Goal: Task Accomplishment & Management: Manage account settings

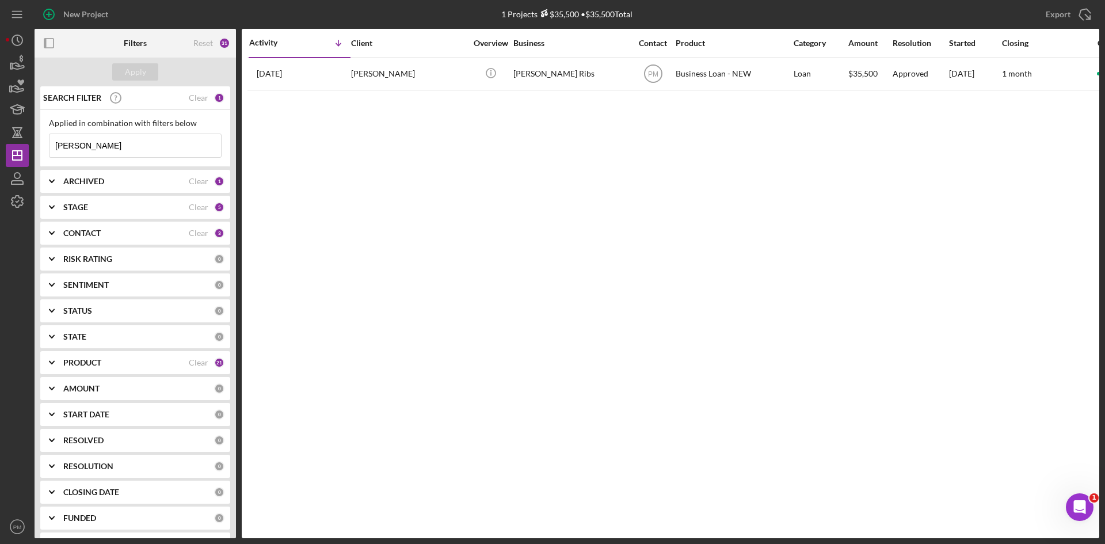
click at [86, 146] on input "[PERSON_NAME]" at bounding box center [134, 145] width 171 height 23
drag, startPoint x: 86, startPoint y: 146, endPoint x: 43, endPoint y: 140, distance: 44.1
click at [43, 140] on div "Applied in combination with filters below [PERSON_NAME] Icon/Menu Close" at bounding box center [135, 138] width 190 height 57
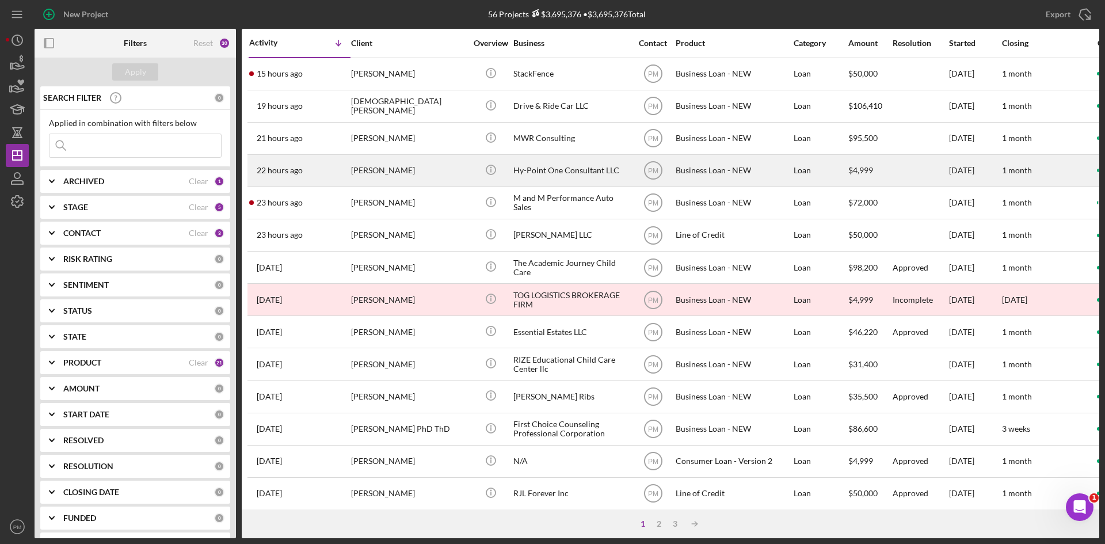
click at [397, 177] on div "[PERSON_NAME]" at bounding box center [408, 170] width 115 height 30
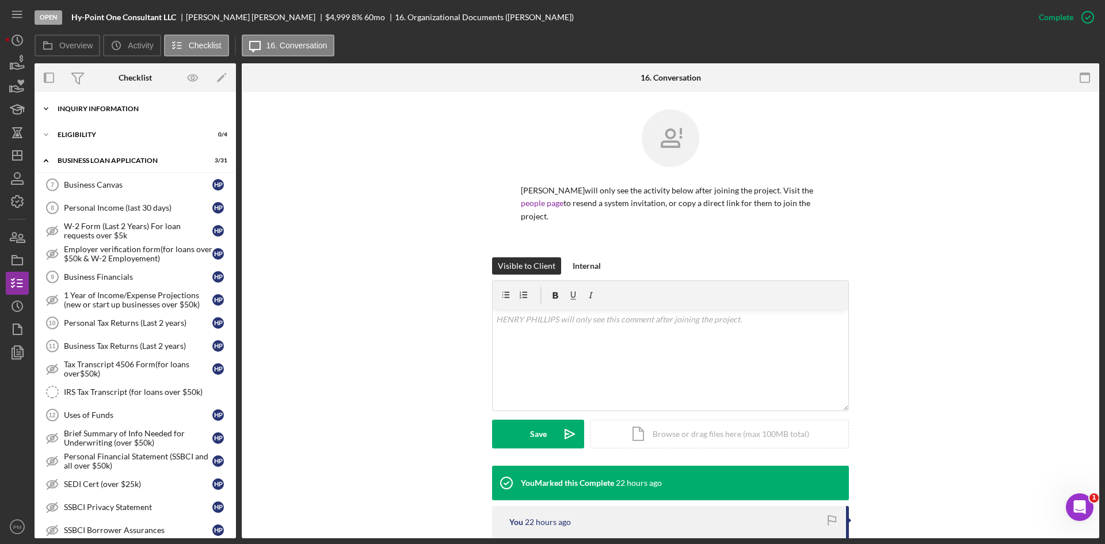
click at [131, 116] on div "Icon/Expander INQUIRY INFORMATION 0 / 11" at bounding box center [135, 108] width 201 height 23
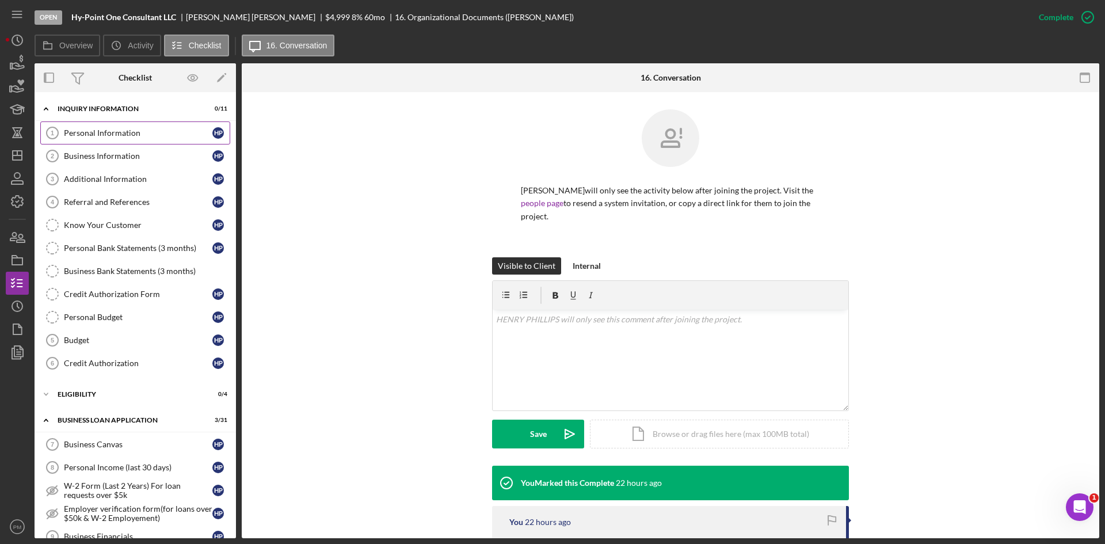
click at [134, 140] on link "Personal Information 1 Personal Information H P" at bounding box center [135, 132] width 190 height 23
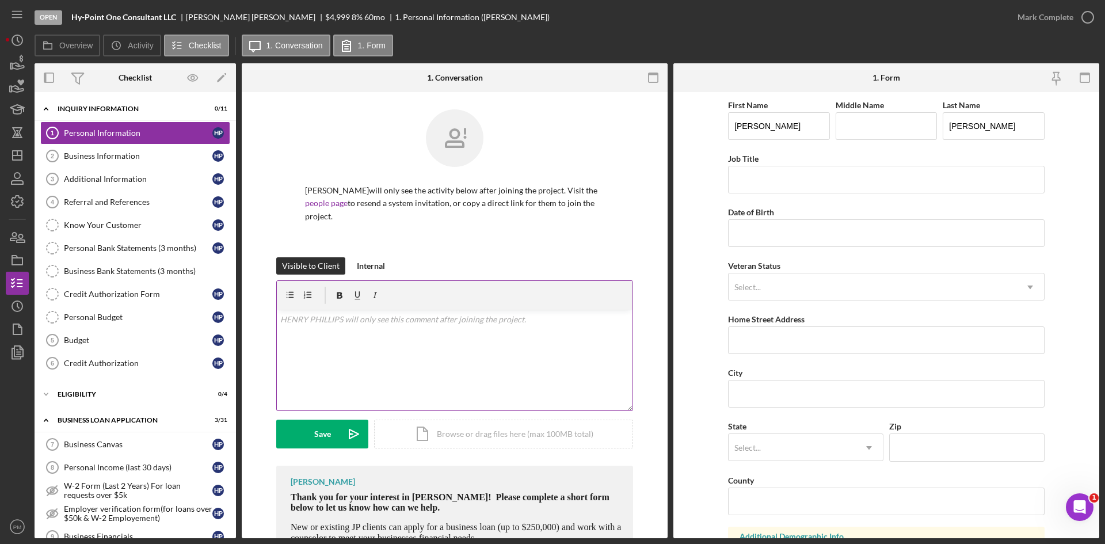
click at [318, 330] on div "v Color teal Color pink Remove color Add row above Add row below Add column bef…" at bounding box center [455, 360] width 356 height 101
click at [24, 242] on icon "button" at bounding box center [21, 238] width 8 height 8
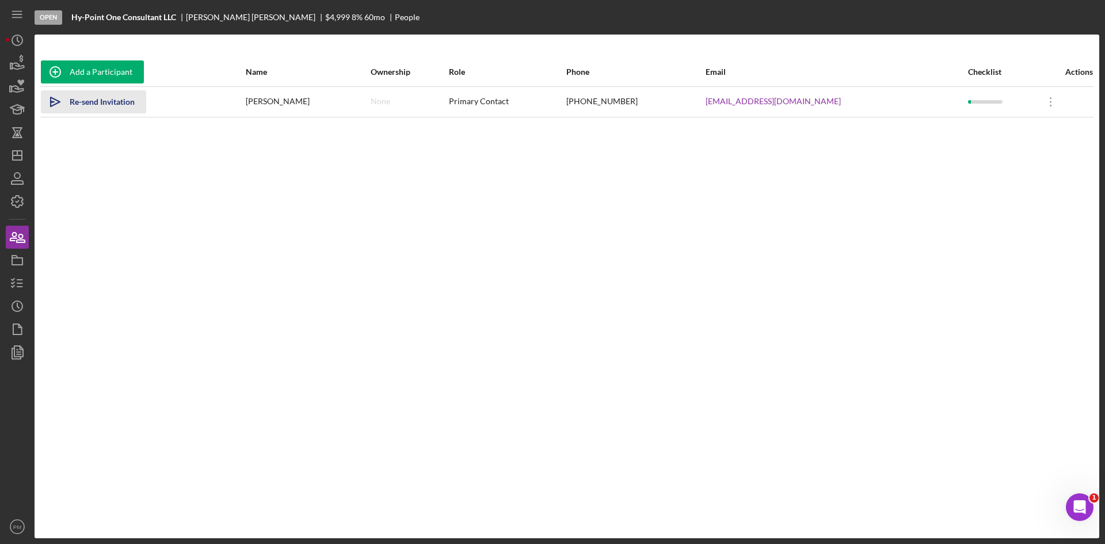
click at [98, 100] on div "Re-send Invitation" at bounding box center [102, 101] width 65 height 23
drag, startPoint x: 18, startPoint y: 156, endPoint x: 30, endPoint y: 148, distance: 15.0
click at [18, 155] on line "button" at bounding box center [17, 155] width 9 height 0
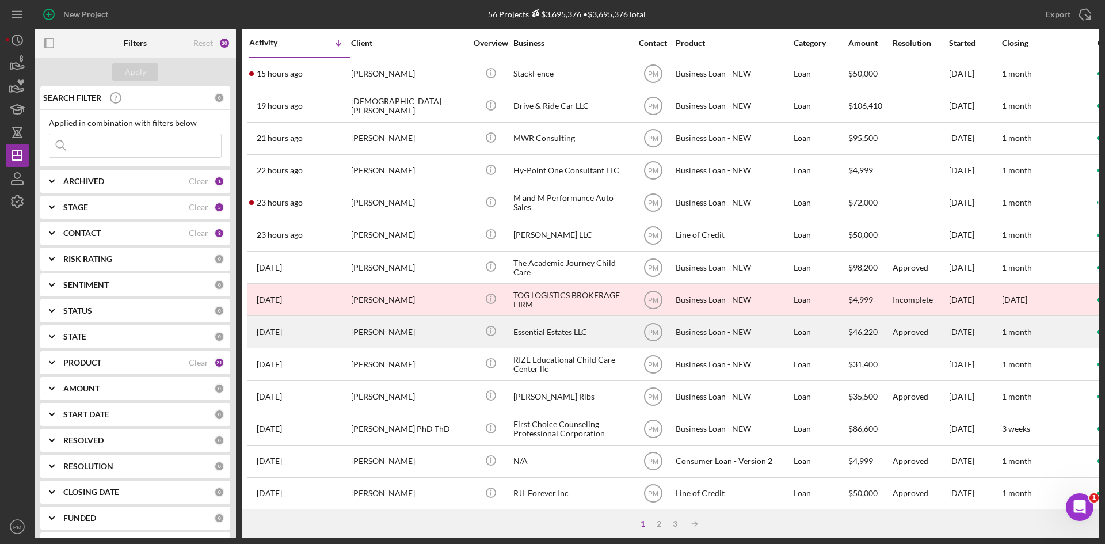
click at [354, 338] on div "[PERSON_NAME]" at bounding box center [408, 331] width 115 height 30
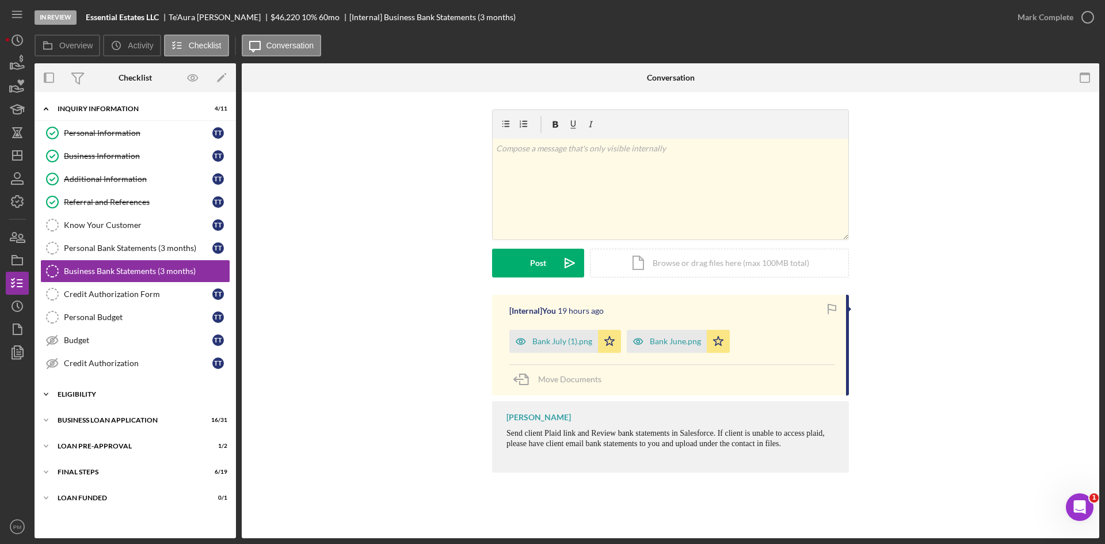
click at [139, 398] on div "Icon/Expander ELIGIBILITY 1 / 4" at bounding box center [135, 394] width 201 height 23
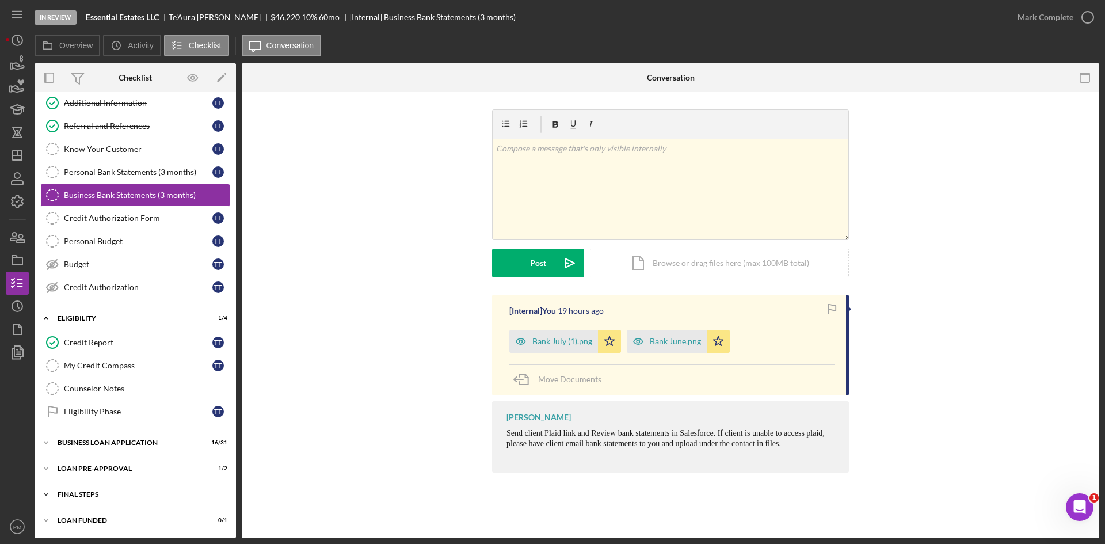
click at [108, 499] on div "Icon/Expander FINAL STEPS 6 / 19" at bounding box center [135, 494] width 201 height 23
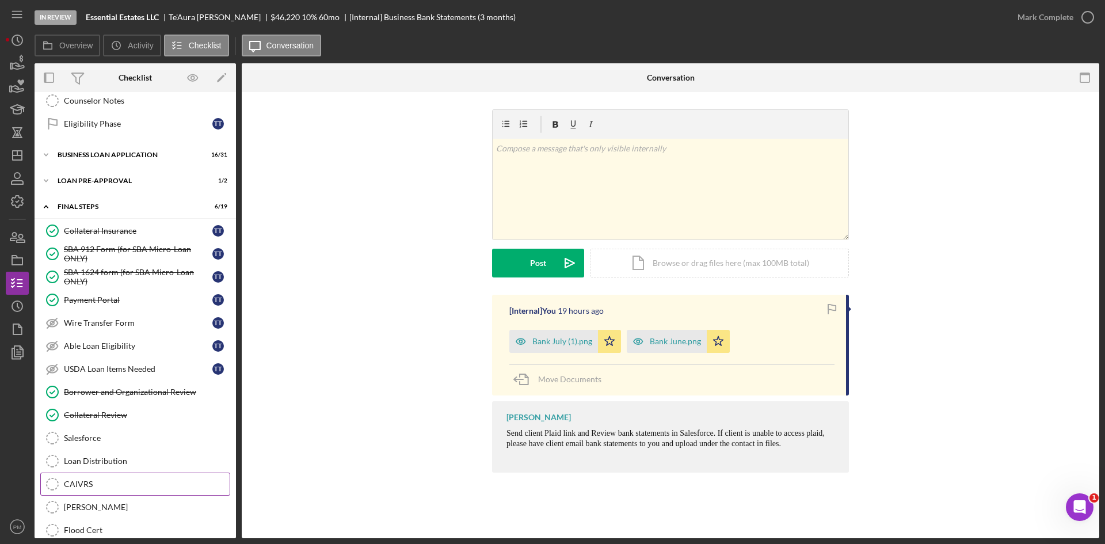
scroll to position [421, 0]
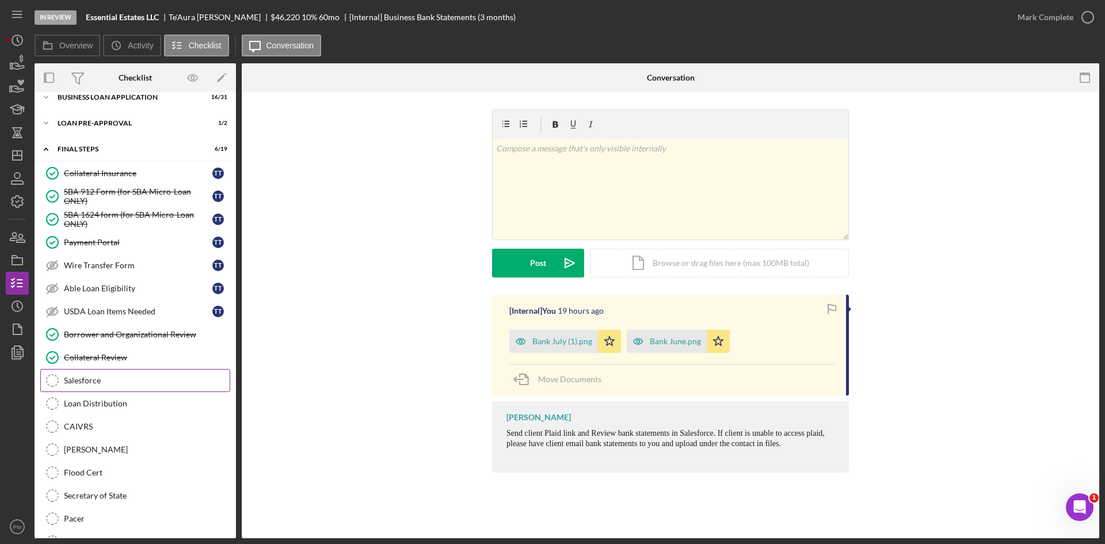
click at [111, 385] on div "Salesforce" at bounding box center [147, 380] width 166 height 9
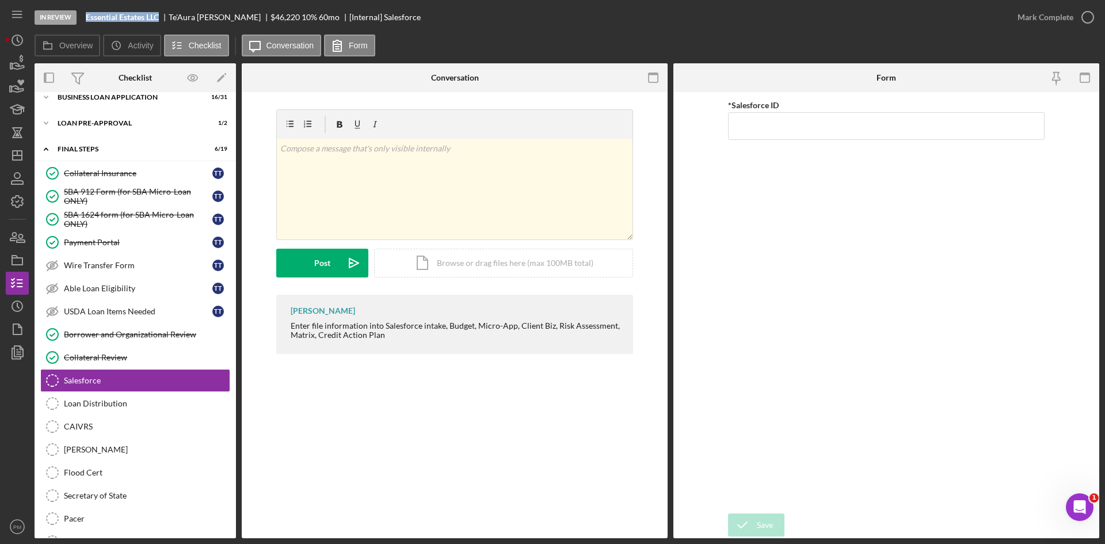
drag, startPoint x: 160, startPoint y: 17, endPoint x: 79, endPoint y: 19, distance: 80.6
click at [79, 19] on div "In Review Essential Estates LLC [PERSON_NAME] $46,220 10 % 60 mo [Internal] Sal…" at bounding box center [520, 17] width 971 height 35
copy div "Essential Estates LLC"
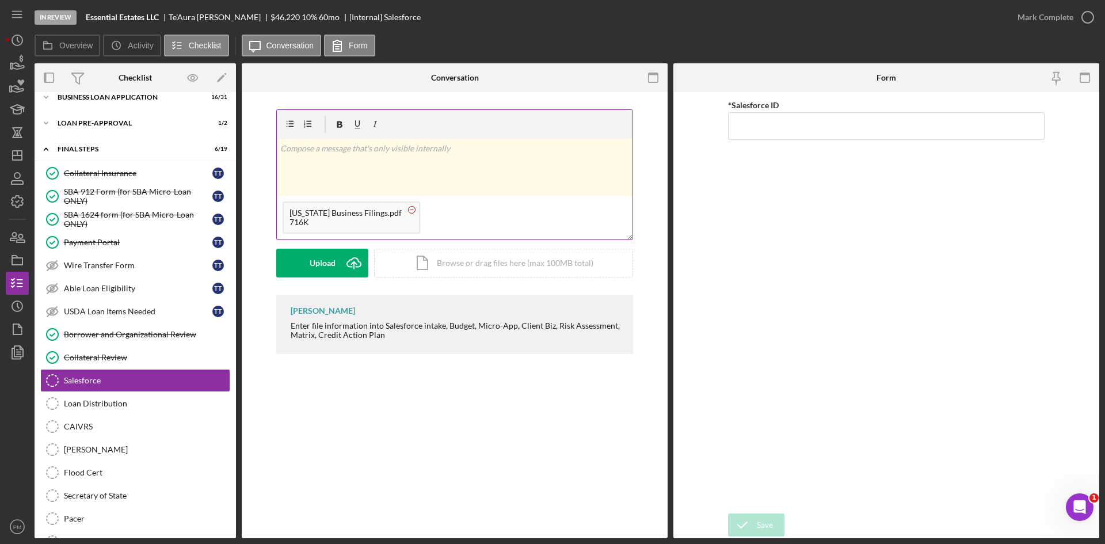
click at [409, 207] on circle at bounding box center [412, 209] width 7 height 7
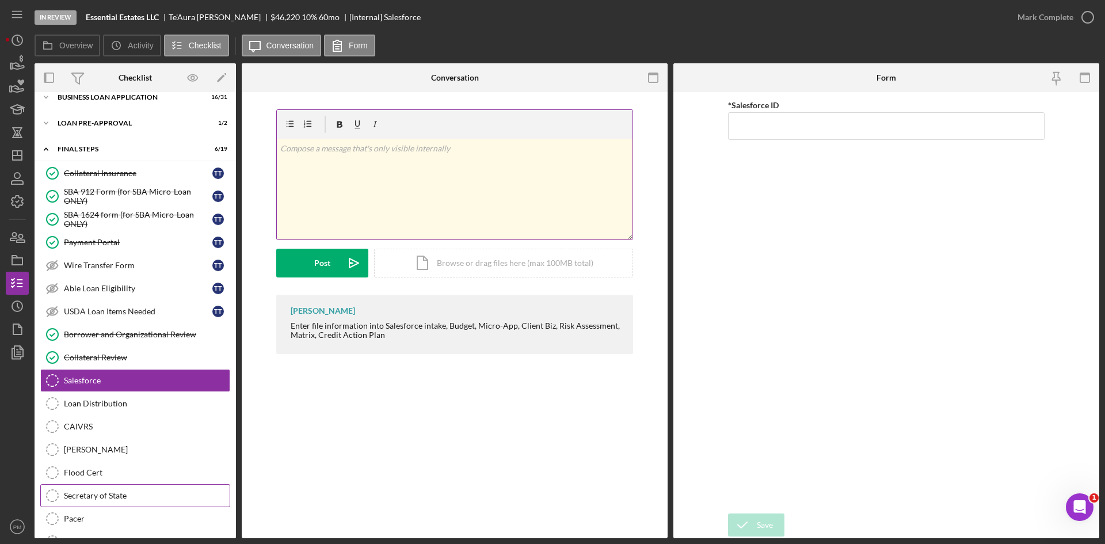
drag, startPoint x: 85, startPoint y: 496, endPoint x: 92, endPoint y: 494, distance: 7.3
click at [85, 496] on div "Secretary of State" at bounding box center [147, 495] width 166 height 9
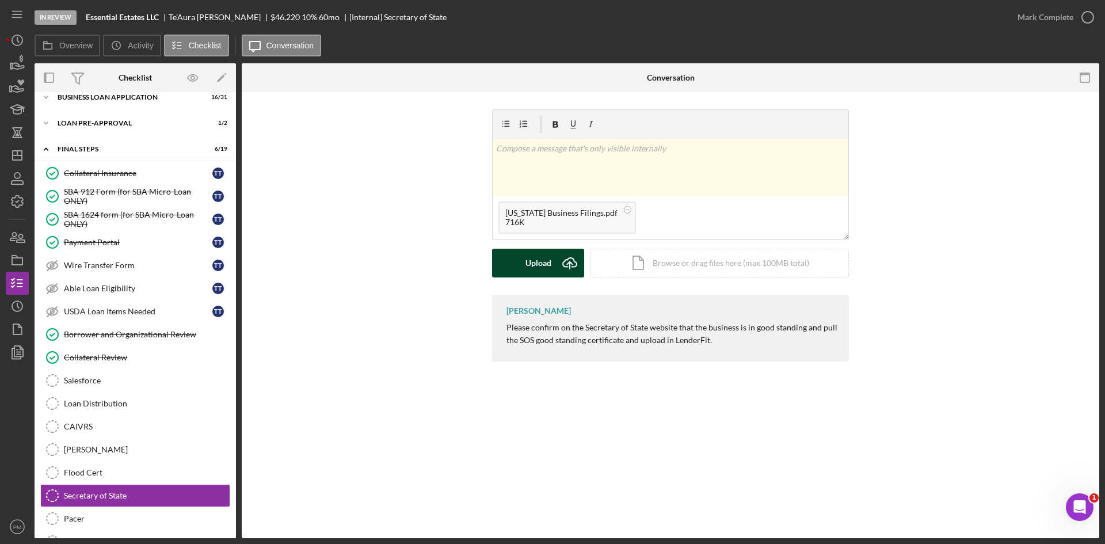
click at [553, 257] on button "Upload Icon/Upload" at bounding box center [538, 263] width 92 height 29
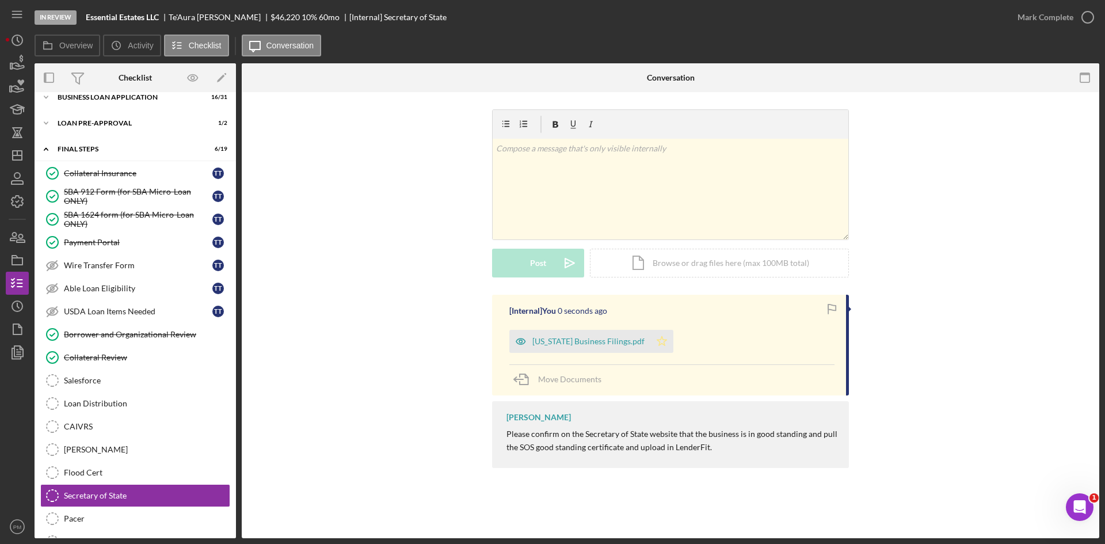
click at [656, 344] on icon "Icon/Star" at bounding box center [661, 341] width 23 height 23
click at [1027, 24] on div "Mark Complete" at bounding box center [1045, 17] width 56 height 23
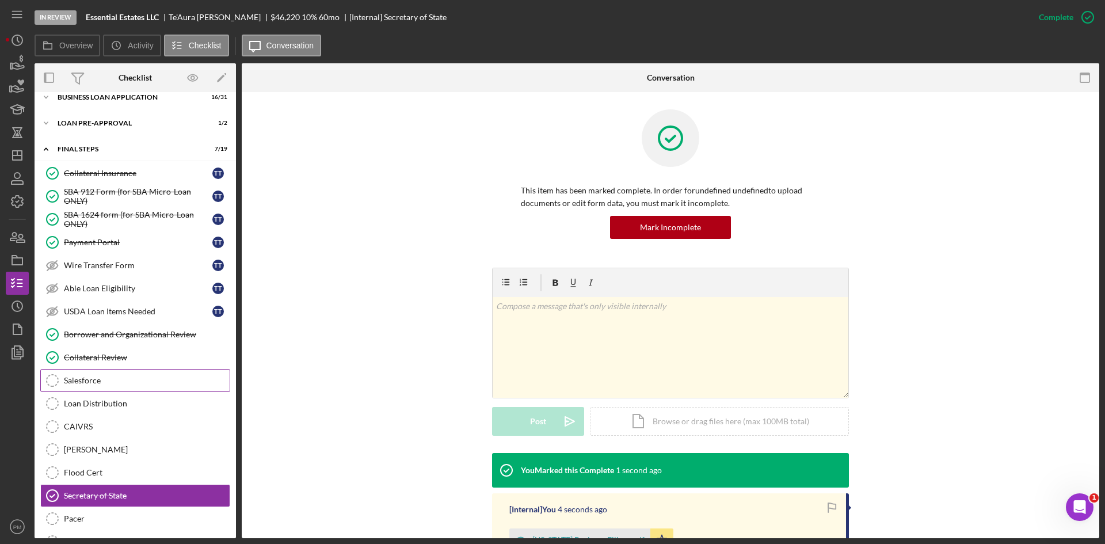
click at [100, 382] on div "Salesforce" at bounding box center [147, 380] width 166 height 9
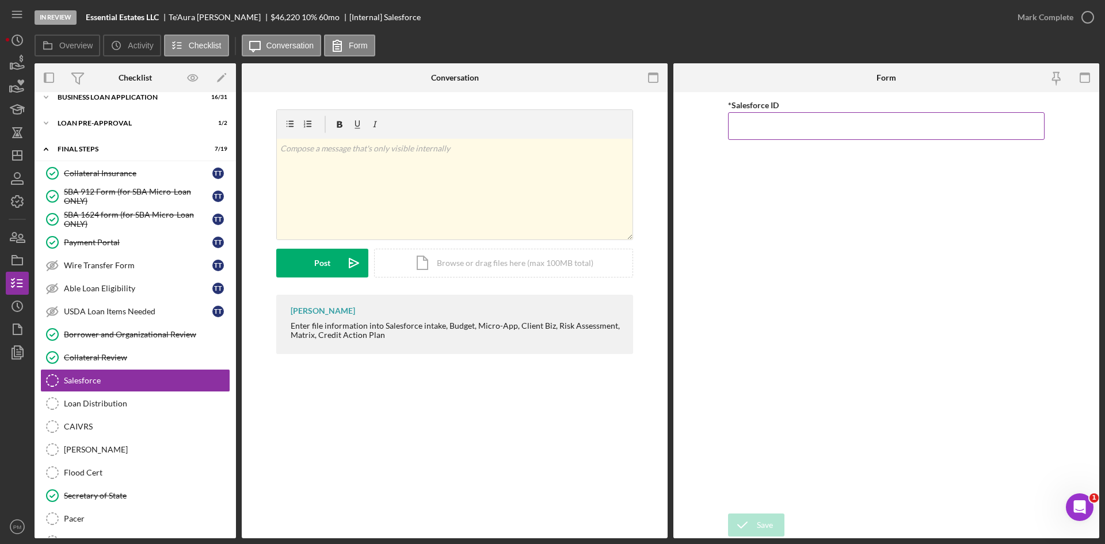
click at [802, 128] on input "*Salesforce ID" at bounding box center [886, 126] width 316 height 28
paste input "a0wPC000002RM6XYAW"
type input "a0wPC000002RM6XYAW"
click at [776, 524] on button "Save" at bounding box center [756, 524] width 56 height 23
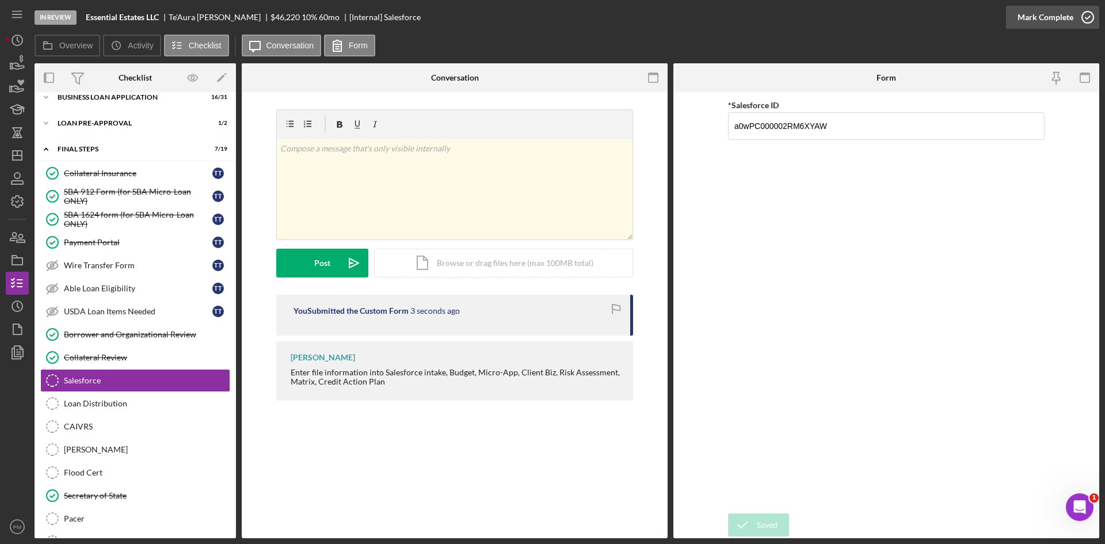
click at [1044, 16] on div "Mark Complete" at bounding box center [1045, 17] width 56 height 23
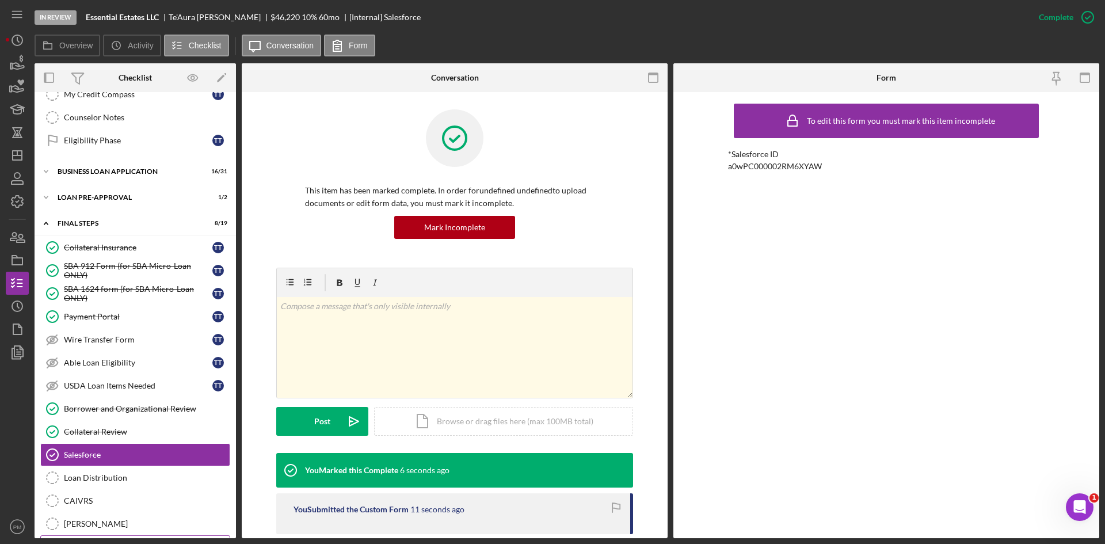
scroll to position [117, 0]
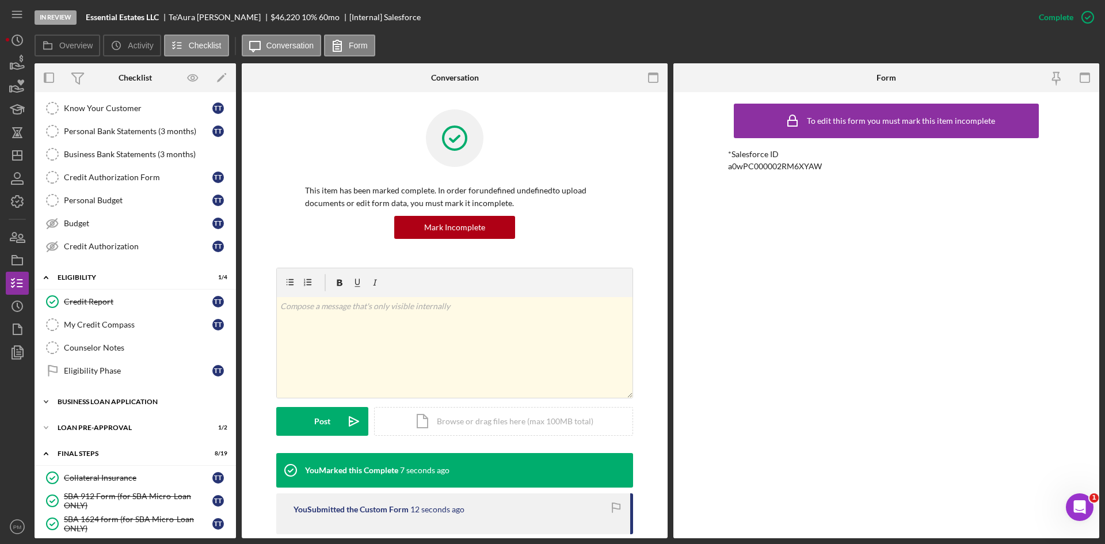
click at [140, 395] on div "Icon/Expander BUSINESS LOAN APPLICATION 16 / 31" at bounding box center [135, 401] width 201 height 23
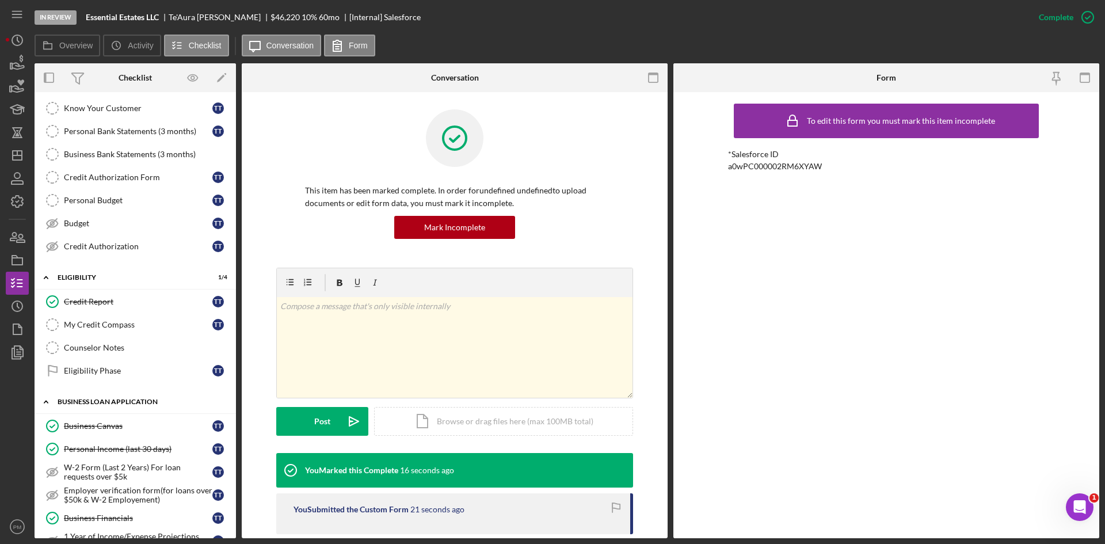
scroll to position [0, 0]
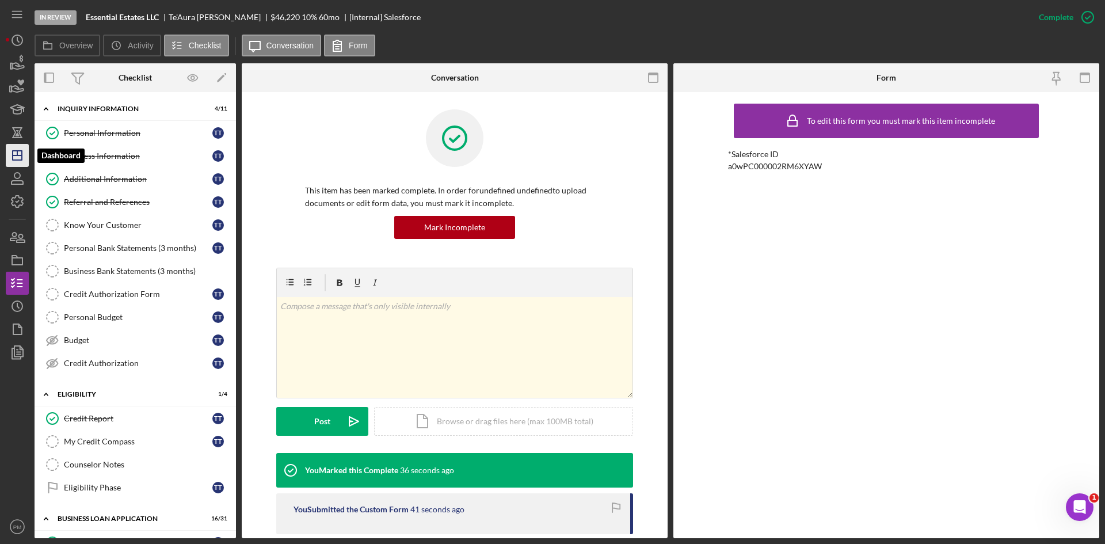
click at [14, 162] on icon "Icon/Dashboard" at bounding box center [17, 155] width 29 height 29
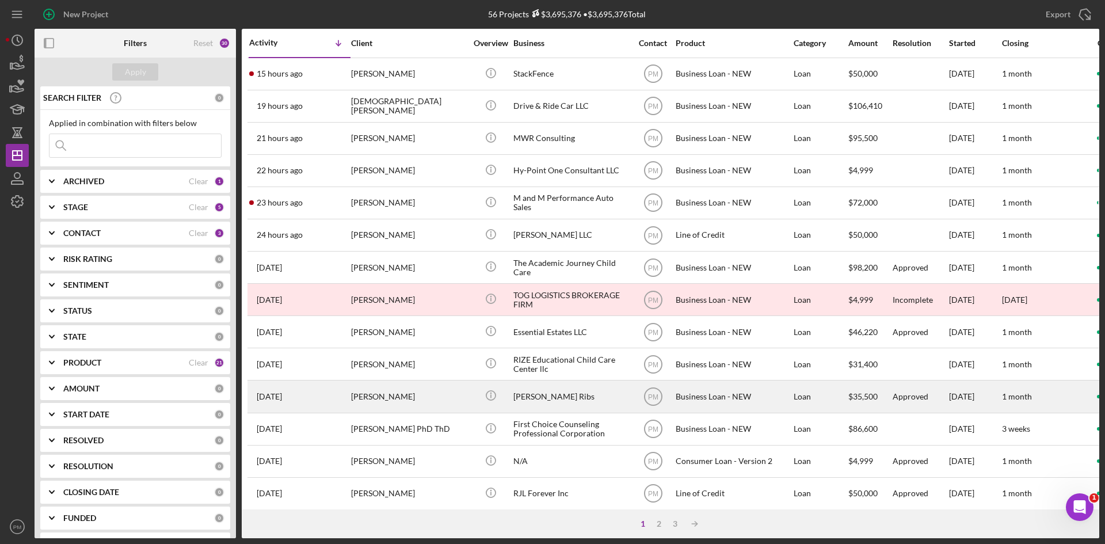
click at [382, 392] on div "[PERSON_NAME]" at bounding box center [408, 396] width 115 height 30
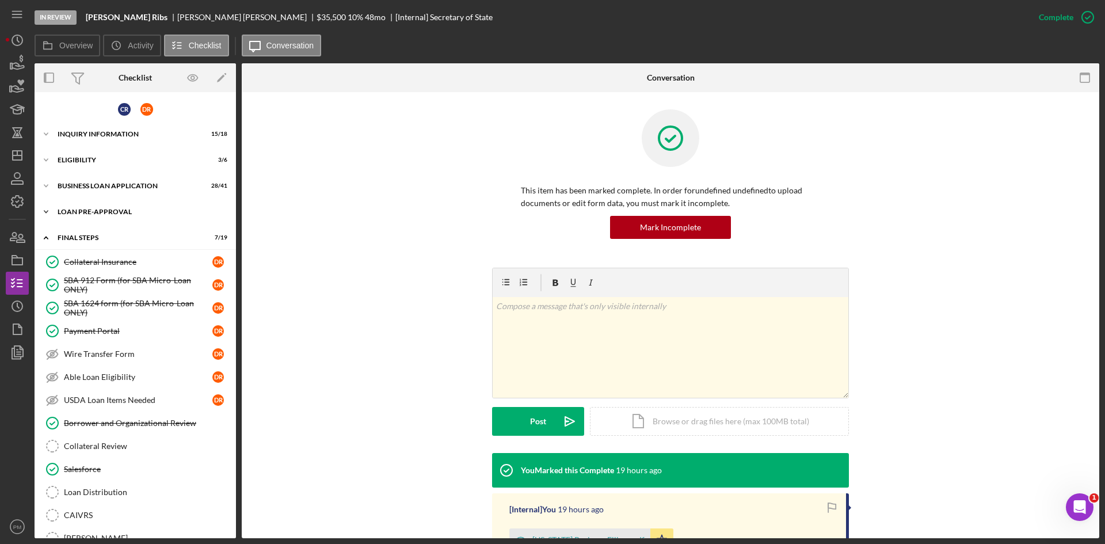
click at [74, 204] on div "Icon/Expander LOAN PRE-APPROVAL 1 / 2" at bounding box center [135, 211] width 201 height 23
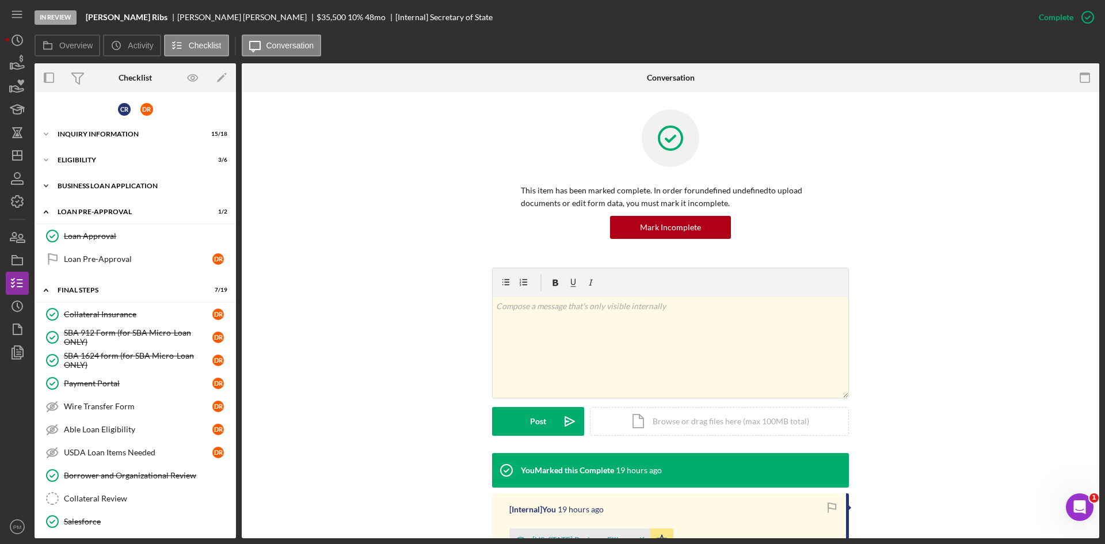
click at [81, 185] on div "BUSINESS LOAN APPLICATION" at bounding box center [140, 185] width 164 height 7
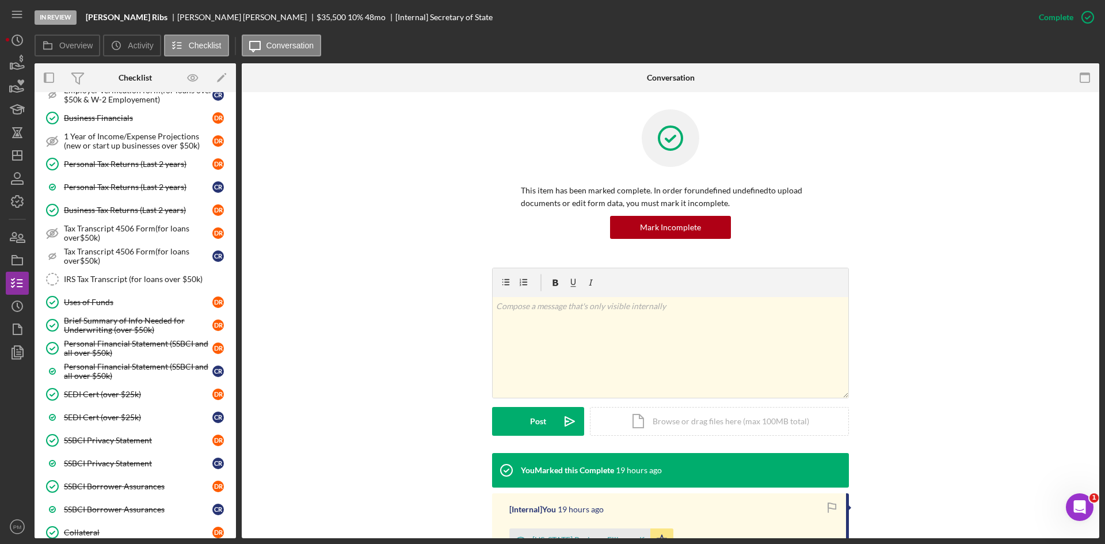
scroll to position [460, 0]
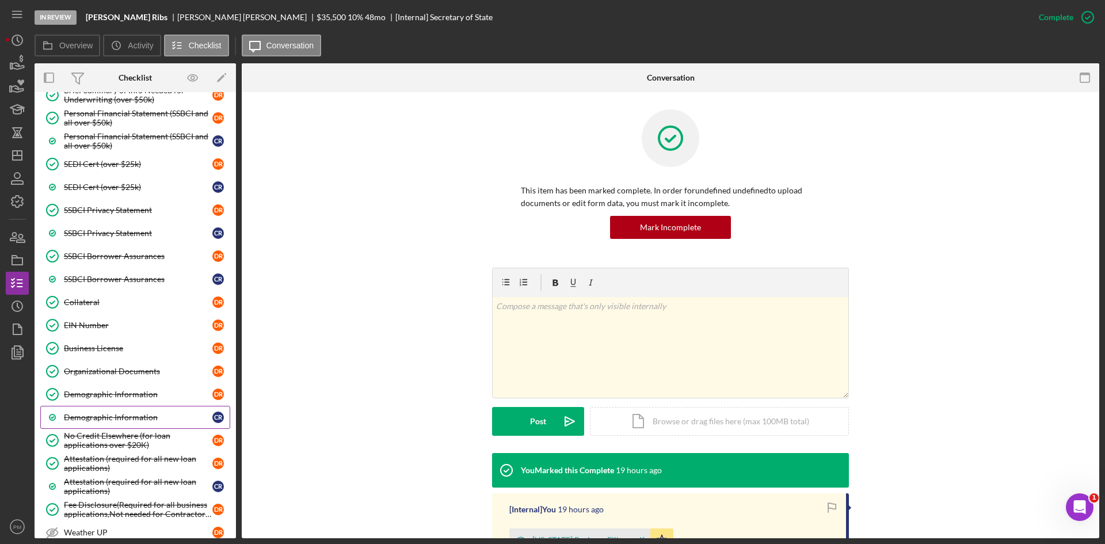
click at [129, 415] on div "Demographic Information" at bounding box center [138, 417] width 148 height 9
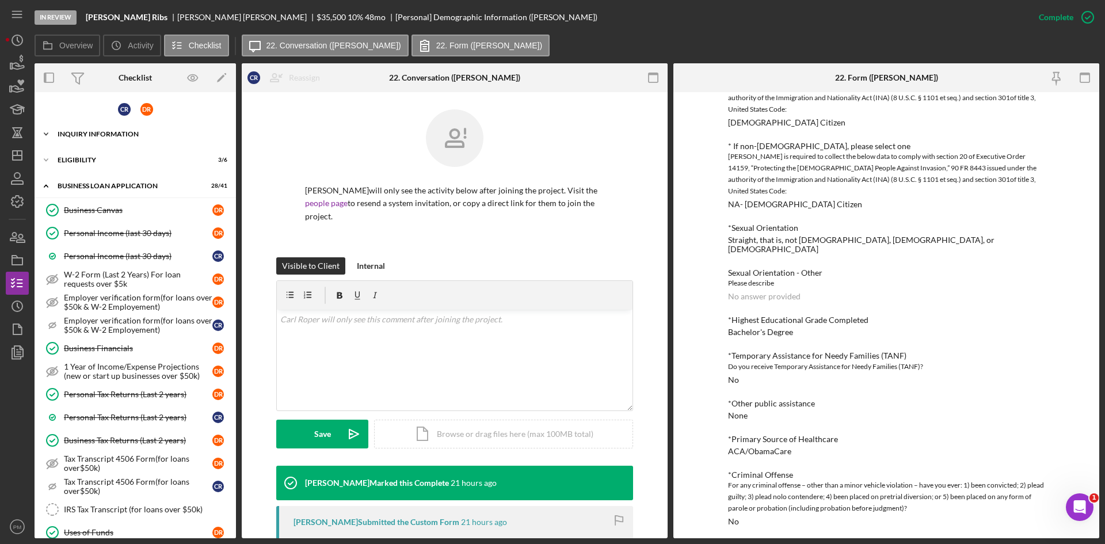
click at [112, 133] on div "INQUIRY INFORMATION" at bounding box center [140, 134] width 164 height 7
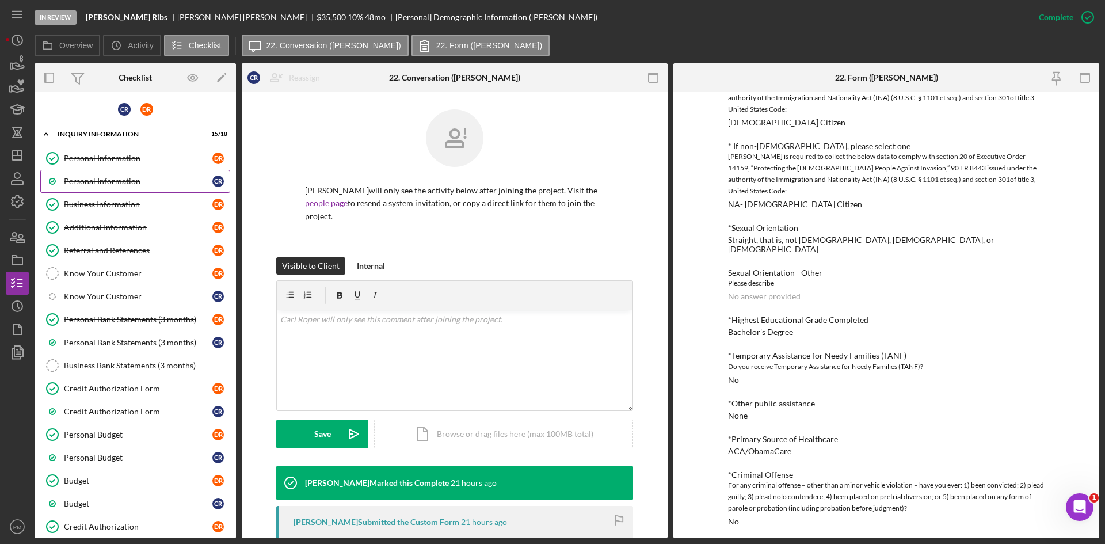
click at [100, 181] on div "Personal Information" at bounding box center [138, 181] width 148 height 9
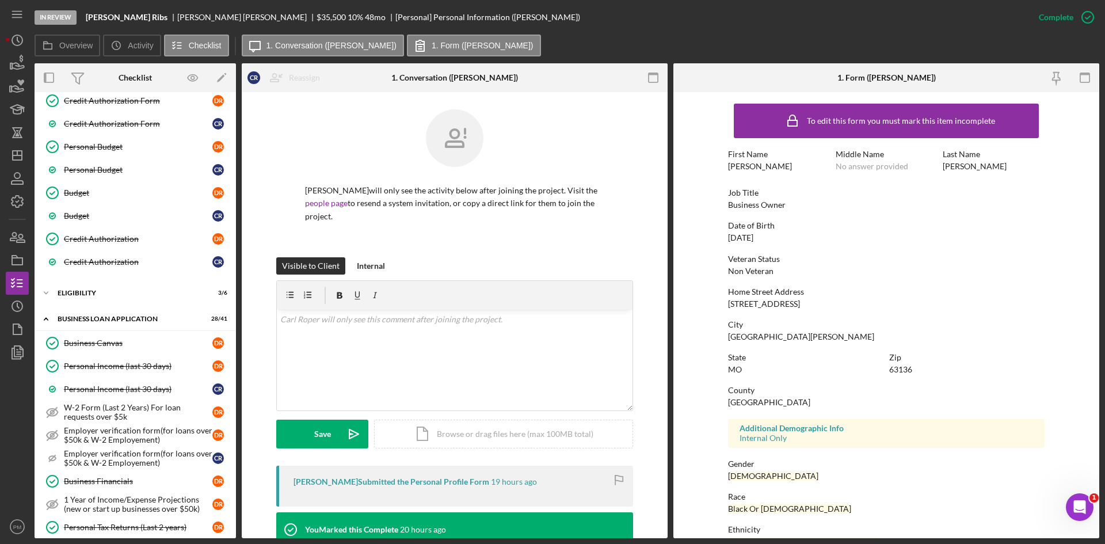
scroll to position [345, 0]
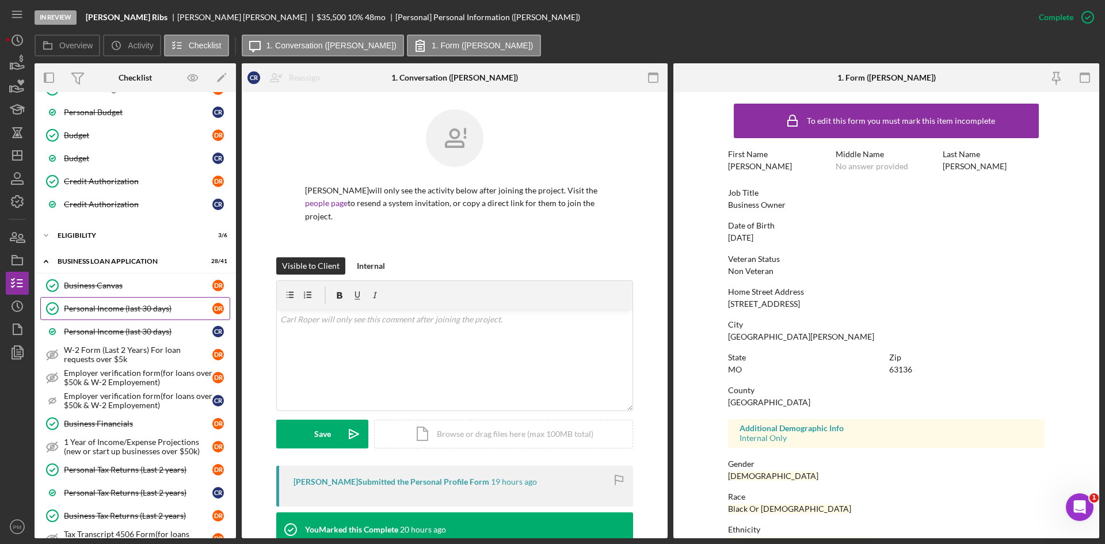
click at [124, 312] on div "Personal Income (last 30 days)" at bounding box center [138, 308] width 148 height 9
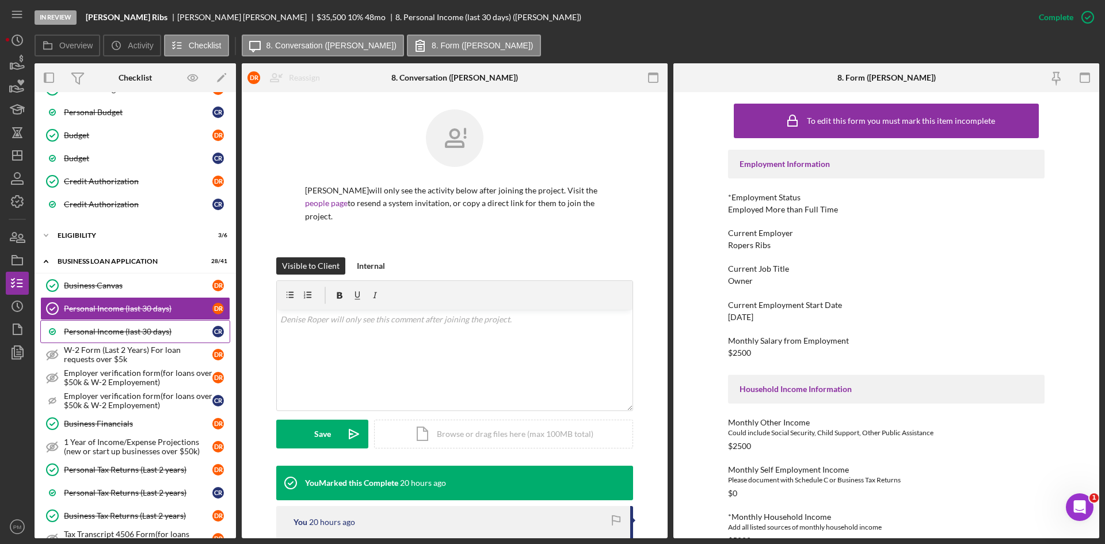
click at [120, 331] on div "Personal Income (last 30 days)" at bounding box center [138, 331] width 148 height 9
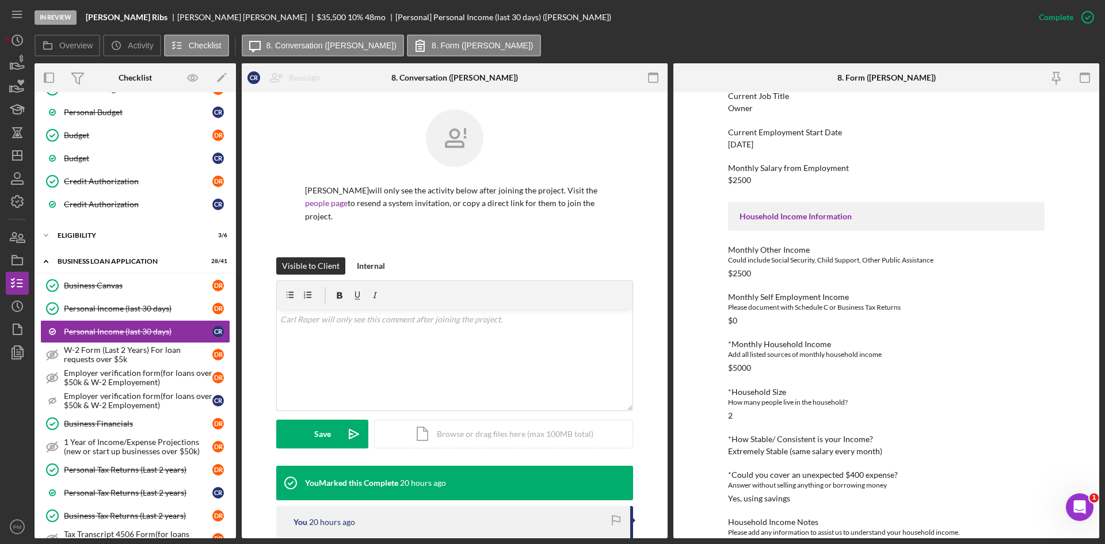
scroll to position [202, 0]
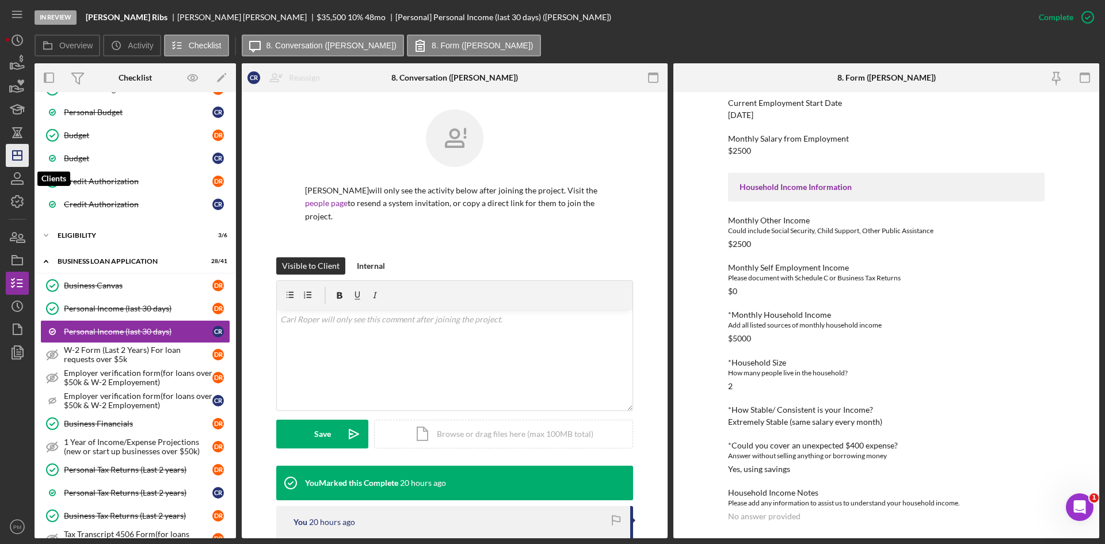
click at [16, 157] on icon "Icon/Dashboard" at bounding box center [17, 155] width 29 height 29
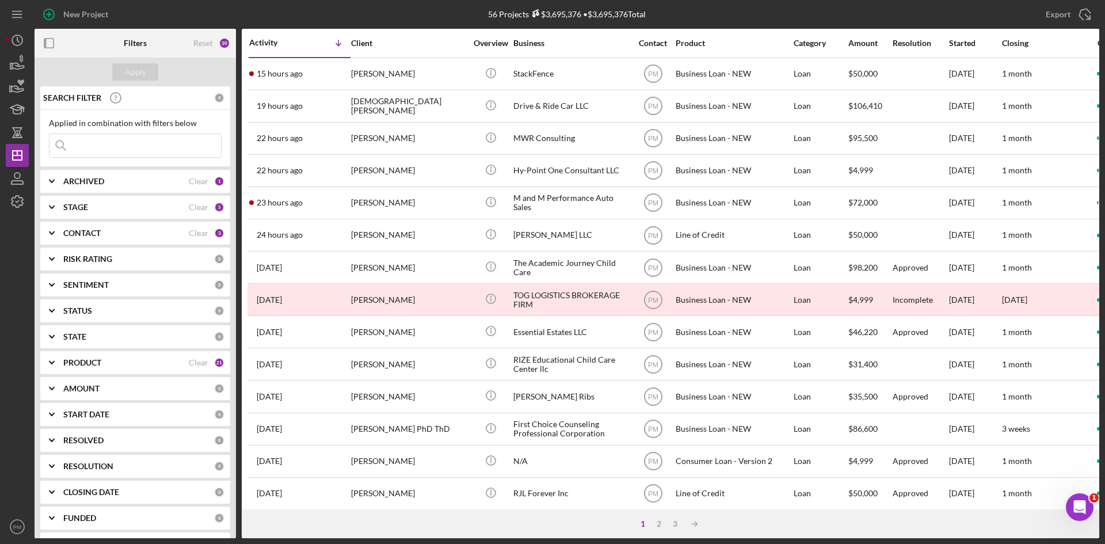
click at [116, 144] on input at bounding box center [134, 145] width 171 height 23
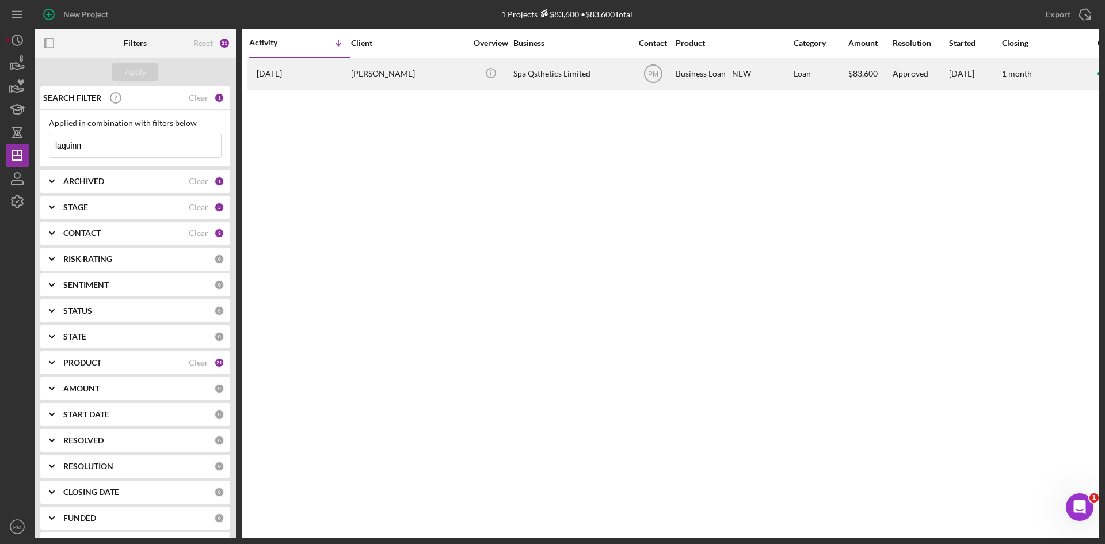
type input "laquinn"
click at [397, 71] on div "[PERSON_NAME]" at bounding box center [408, 74] width 115 height 30
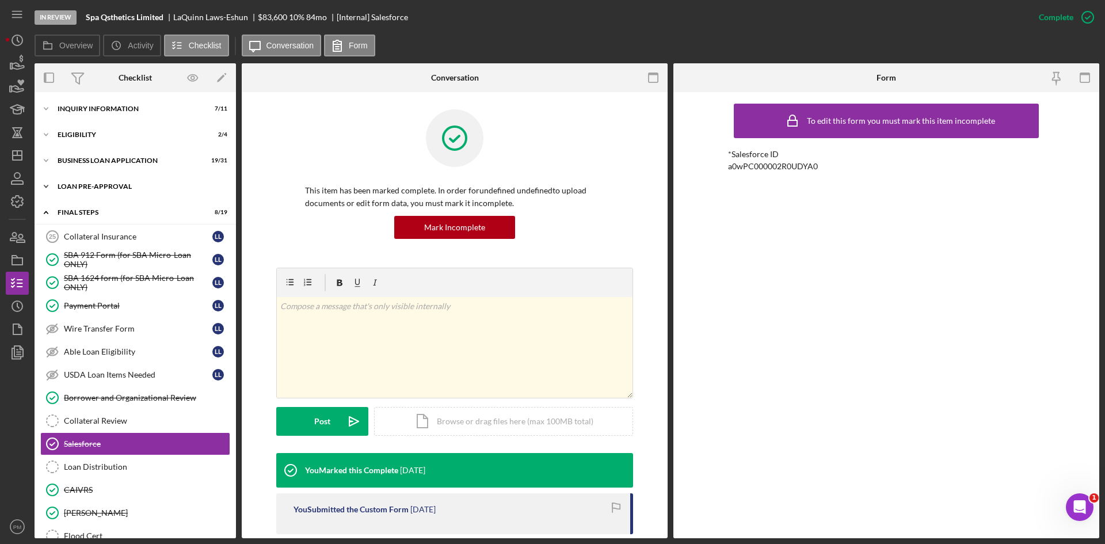
click at [91, 185] on div "LOAN PRE-APPROVAL" at bounding box center [140, 186] width 164 height 7
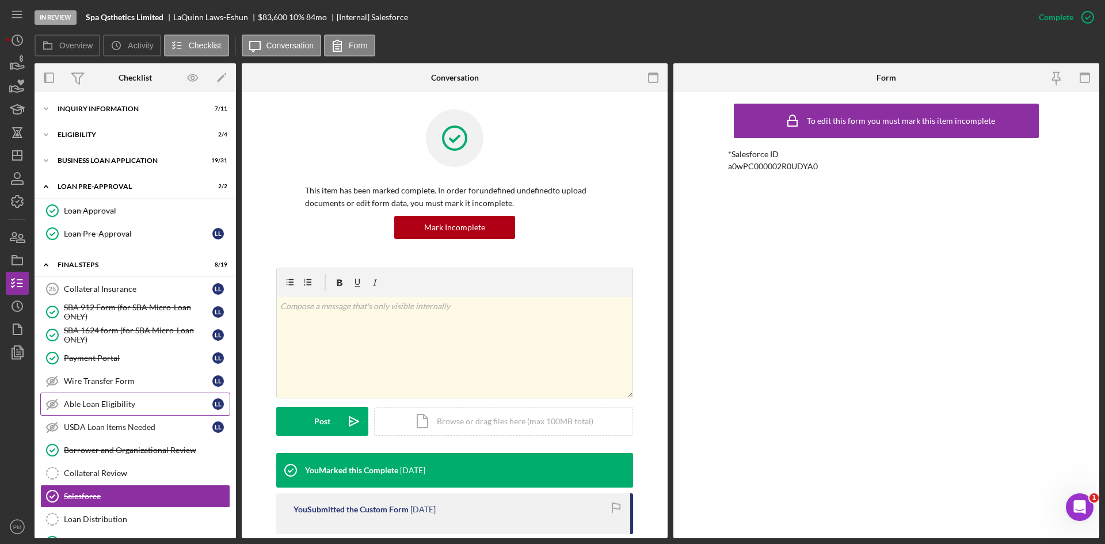
scroll to position [58, 0]
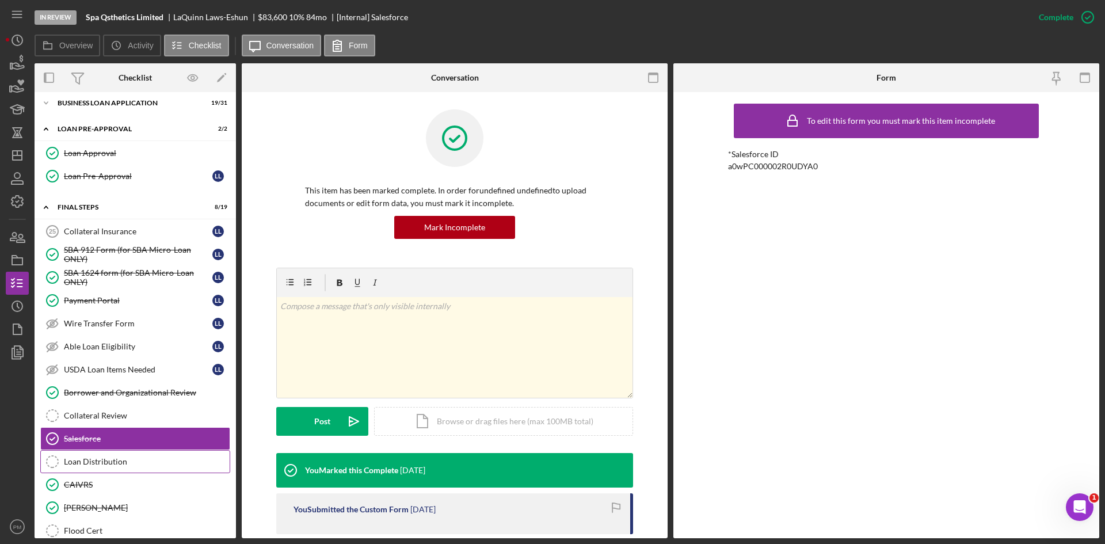
click at [100, 463] on div "Loan Distribution" at bounding box center [147, 461] width 166 height 9
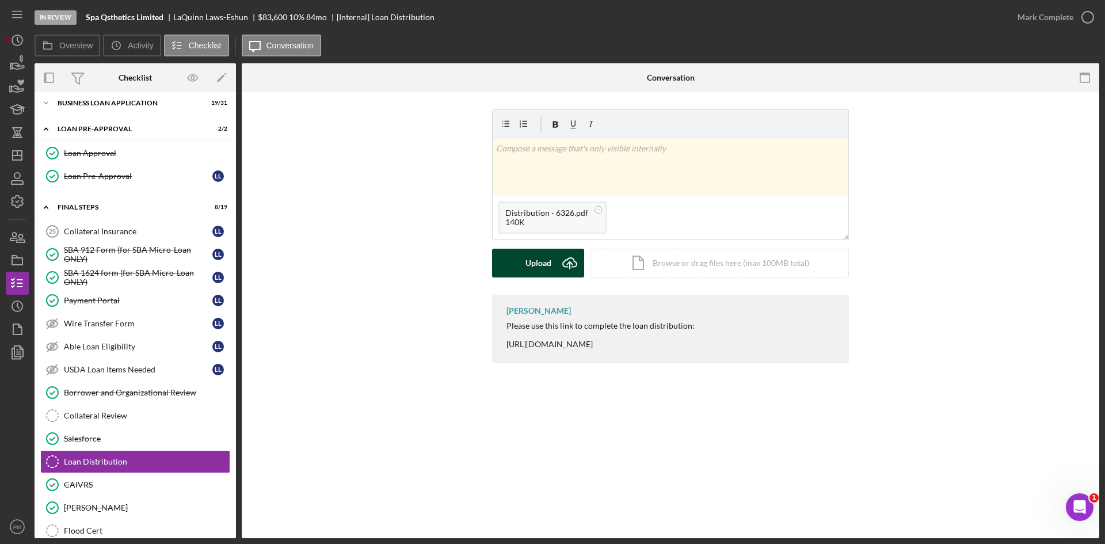
drag, startPoint x: 531, startPoint y: 263, endPoint x: 540, endPoint y: 263, distance: 9.8
click at [534, 263] on div "Upload" at bounding box center [538, 263] width 26 height 29
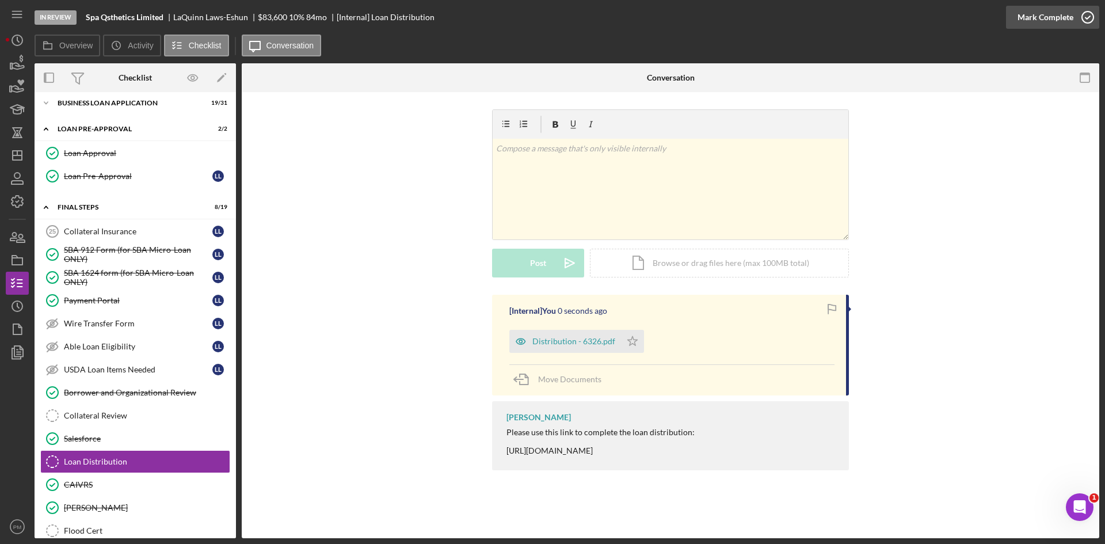
click at [1040, 21] on div "Mark Complete" at bounding box center [1045, 17] width 56 height 23
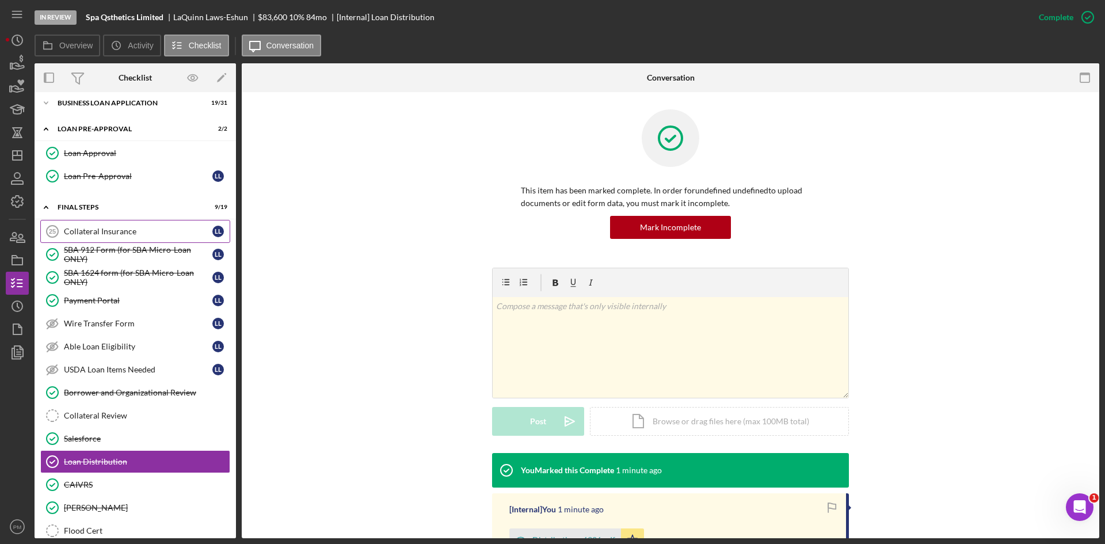
click at [82, 227] on div "Collateral Insurance" at bounding box center [138, 231] width 148 height 9
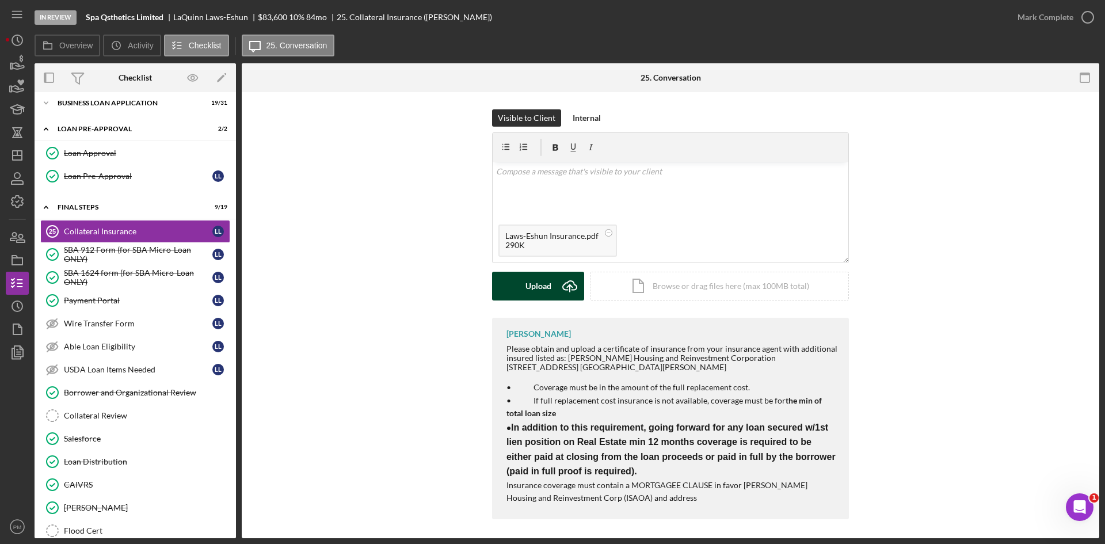
click at [540, 272] on div "Upload" at bounding box center [538, 286] width 26 height 29
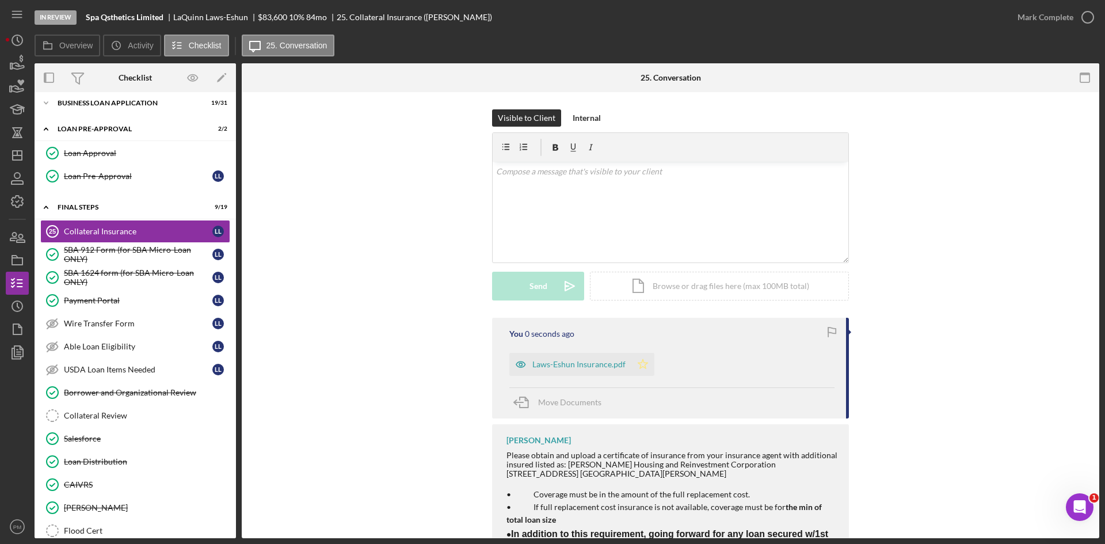
click at [646, 363] on icon "Icon/Star" at bounding box center [642, 364] width 23 height 23
click at [1065, 24] on div "Mark Complete" at bounding box center [1045, 17] width 56 height 23
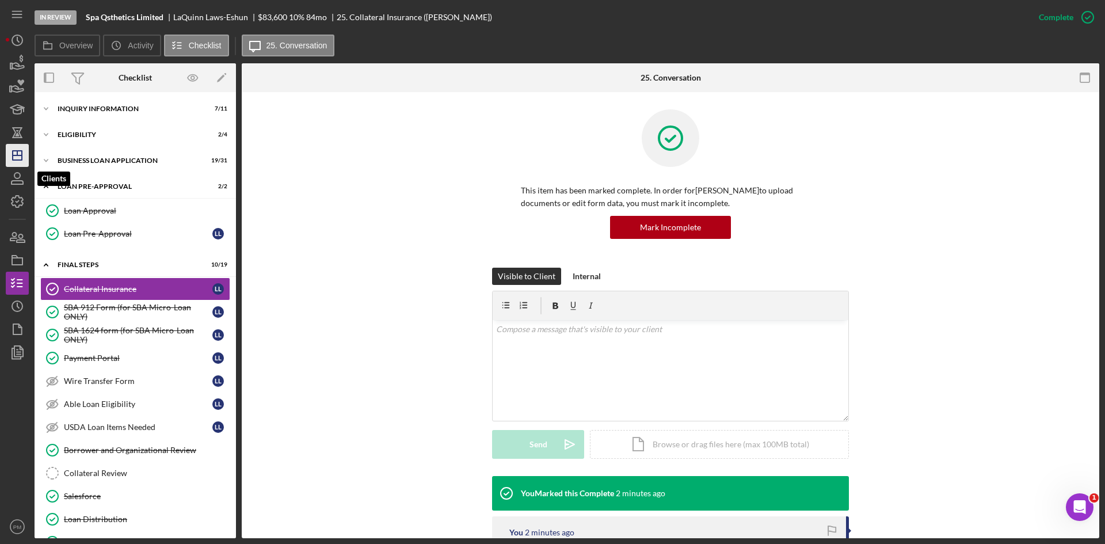
drag, startPoint x: 13, startPoint y: 158, endPoint x: 29, endPoint y: 164, distance: 16.8
click at [13, 158] on polygon "button" at bounding box center [17, 155] width 9 height 9
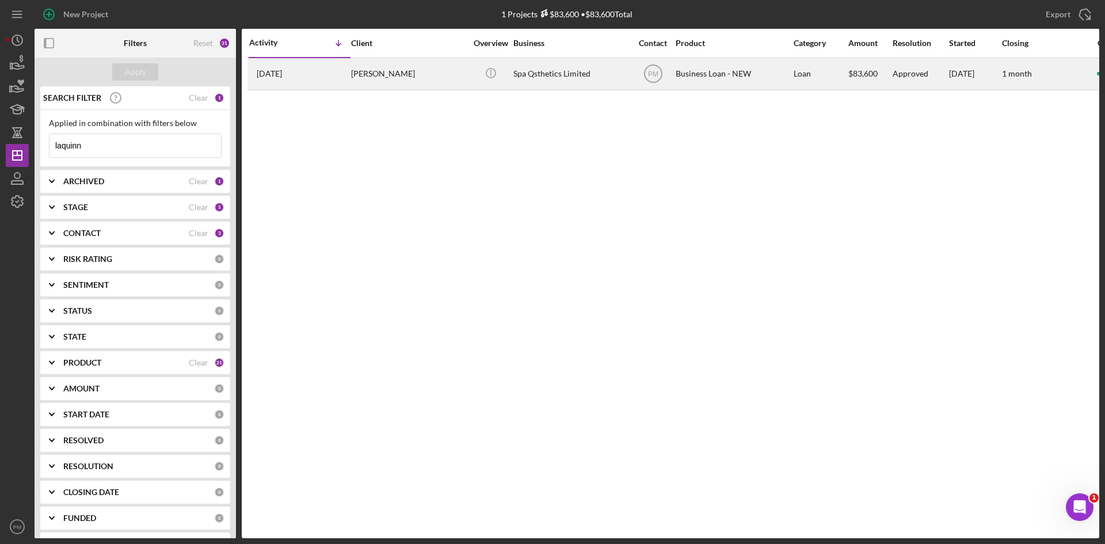
click at [372, 81] on div "[PERSON_NAME]" at bounding box center [408, 74] width 115 height 30
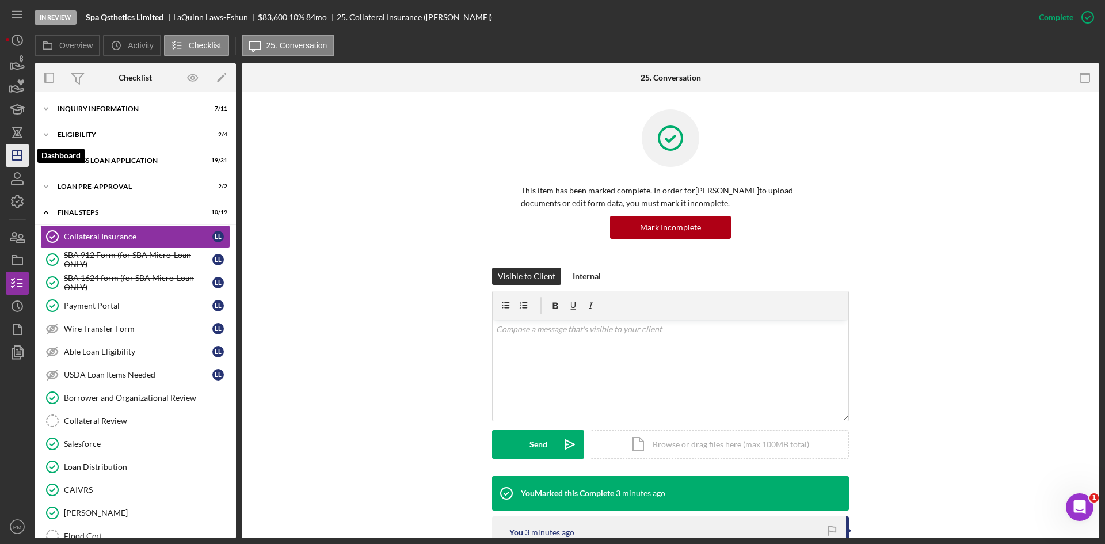
click at [16, 152] on icon "Icon/Dashboard" at bounding box center [17, 155] width 29 height 29
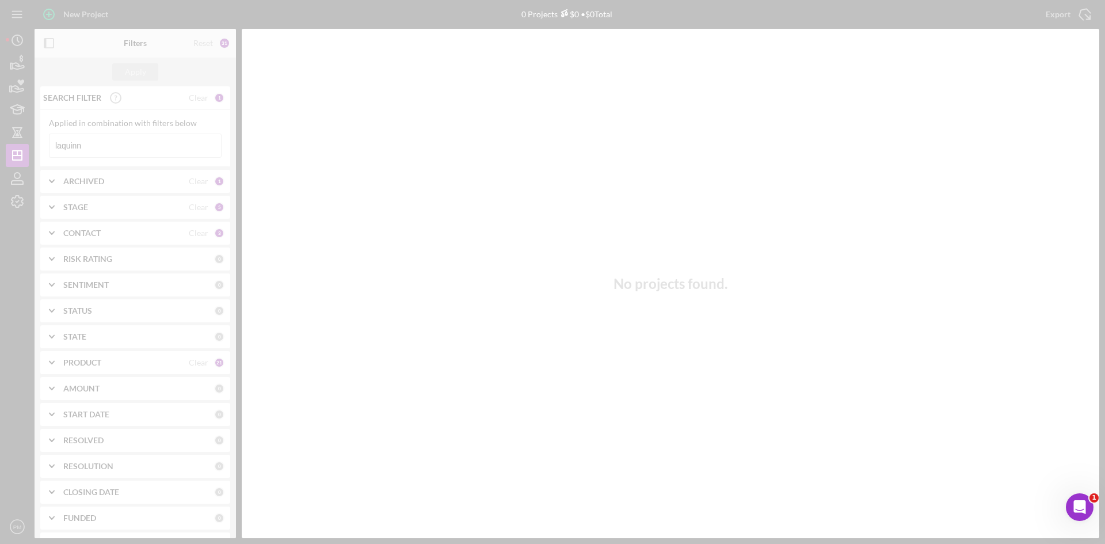
click at [0, 154] on div at bounding box center [552, 272] width 1105 height 544
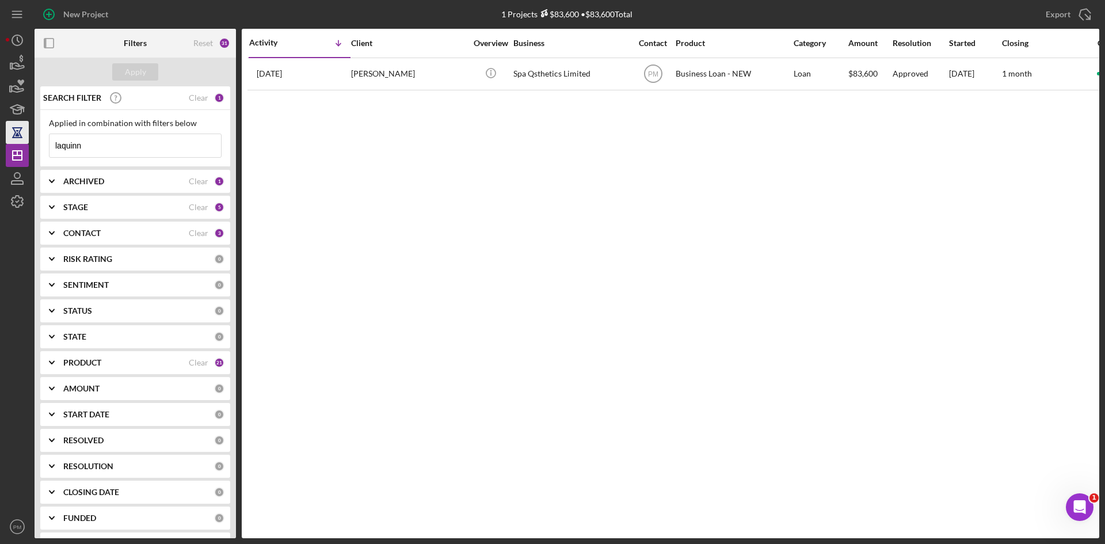
drag, startPoint x: 105, startPoint y: 145, endPoint x: 17, endPoint y: 136, distance: 88.5
click at [17, 136] on div "New Project 1 Projects $83,600 • $83,600 Total laquinn Export Icon/Export Filte…" at bounding box center [552, 269] width 1093 height 538
type input "[PERSON_NAME]"
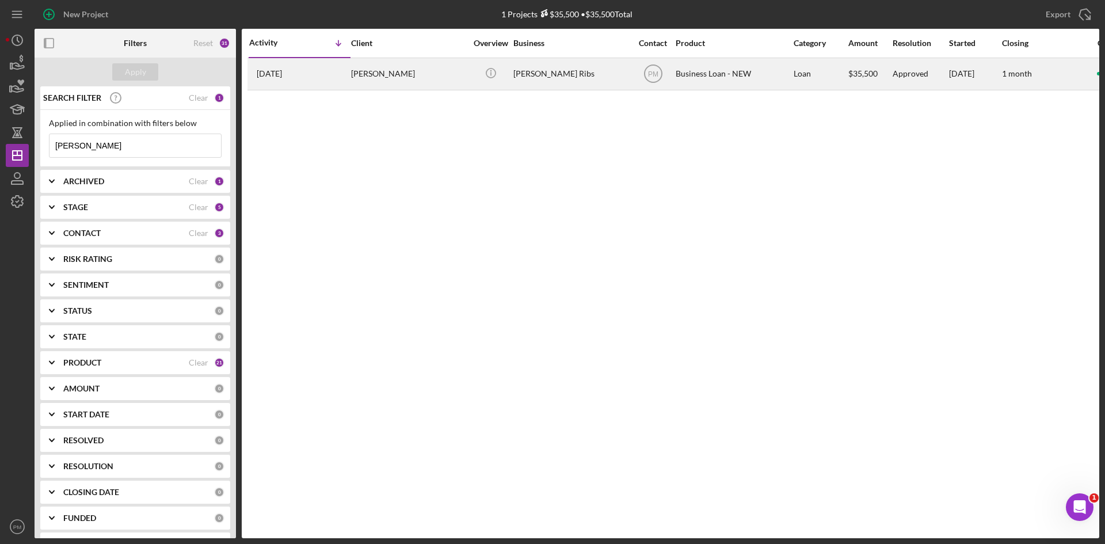
click at [427, 68] on div "[PERSON_NAME]" at bounding box center [408, 74] width 115 height 30
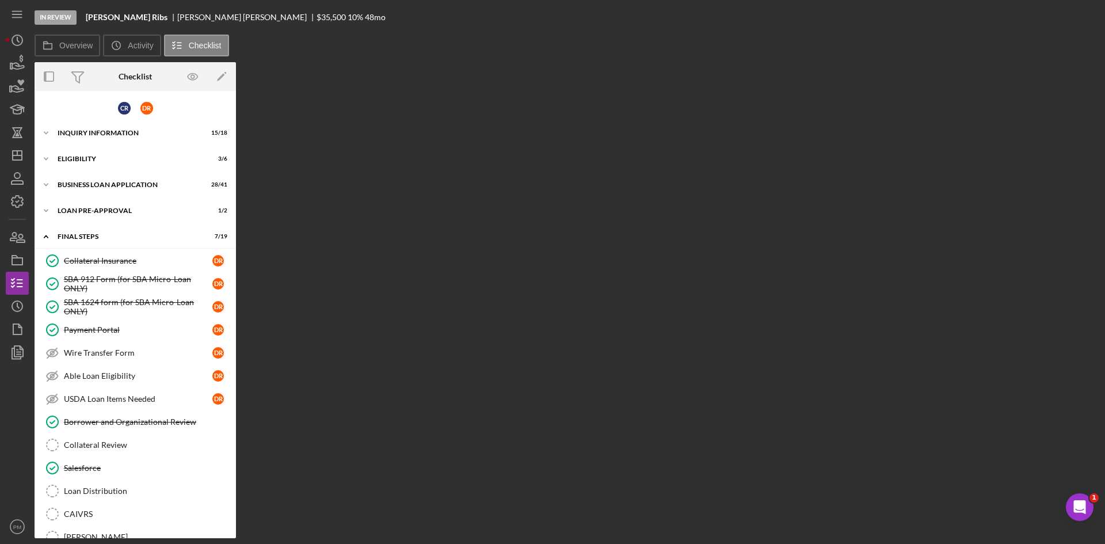
scroll to position [186, 0]
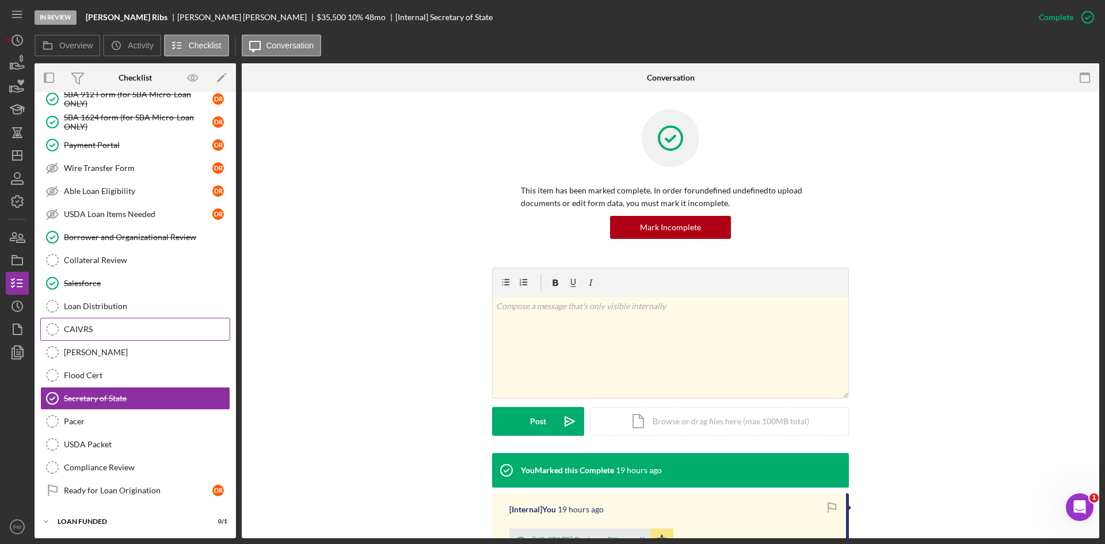
click at [109, 327] on div "CAIVRS" at bounding box center [147, 329] width 166 height 9
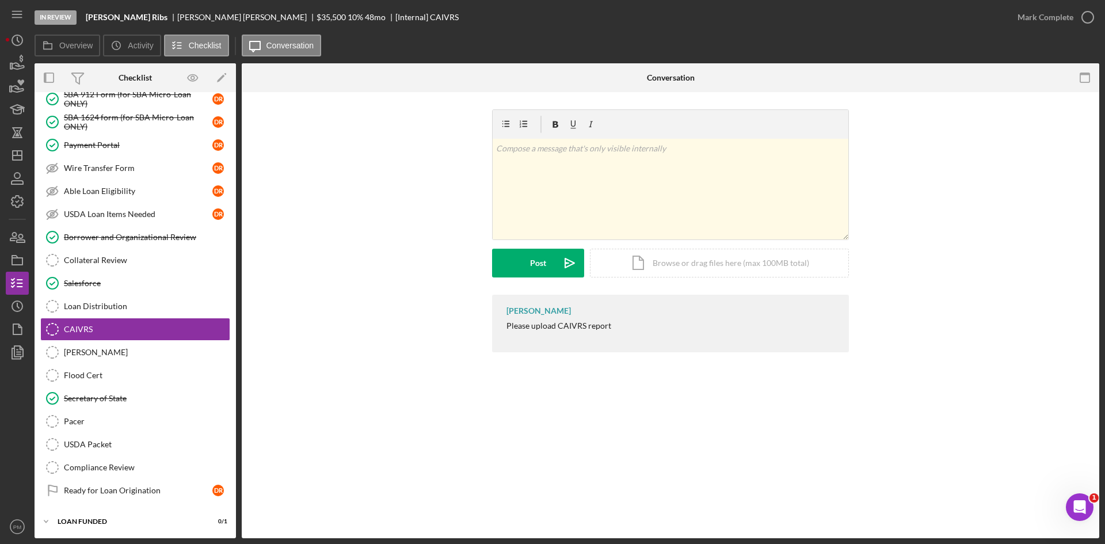
click at [266, 114] on div "v Color teal Color pink Remove color Add row above Add row below Add column bef…" at bounding box center [670, 201] width 823 height 185
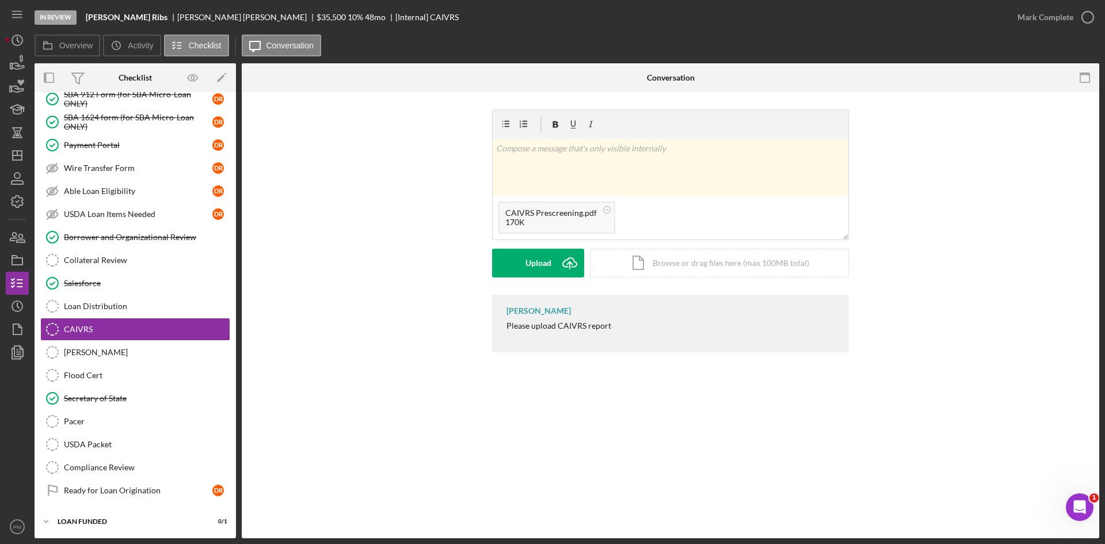
click at [528, 281] on div "v Color teal Color pink Remove color Add row above Add row below Add column bef…" at bounding box center [670, 201] width 357 height 185
click at [543, 260] on div "Upload" at bounding box center [538, 263] width 26 height 29
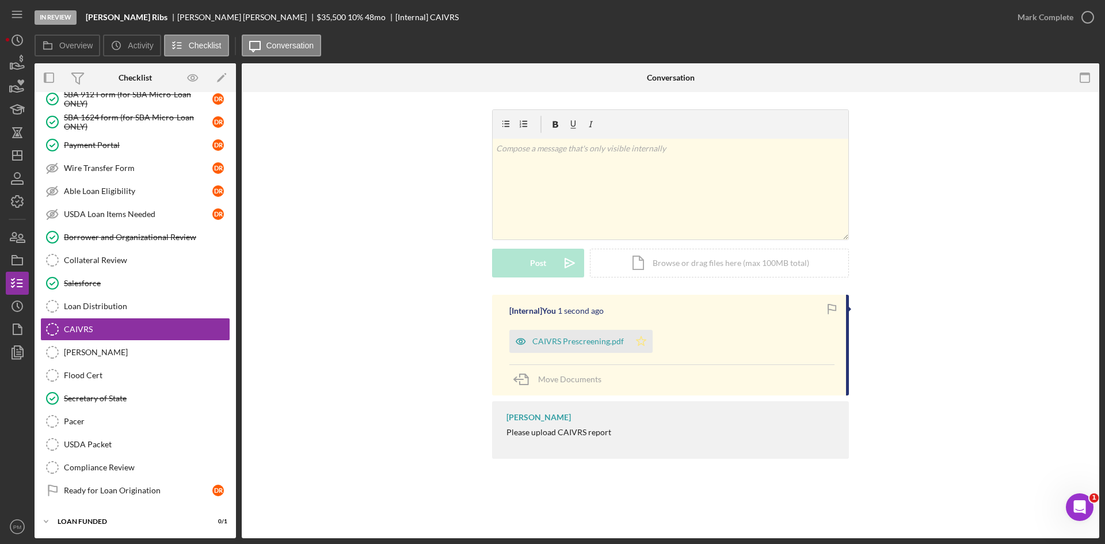
click at [641, 335] on icon "Icon/Star" at bounding box center [641, 341] width 23 height 23
click at [1048, 16] on div "Mark Complete" at bounding box center [1045, 17] width 56 height 23
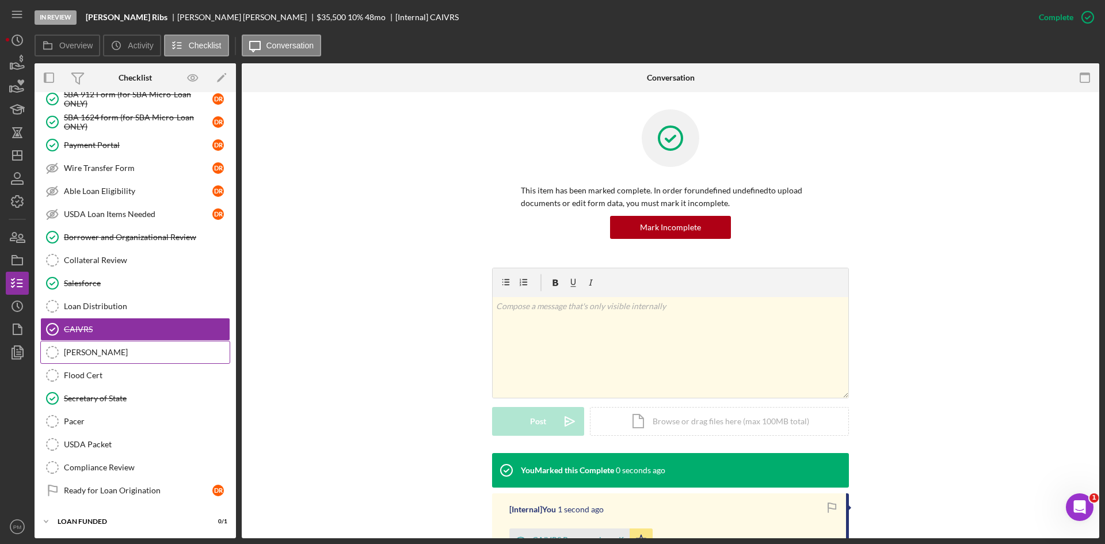
click at [97, 355] on div "[PERSON_NAME]" at bounding box center [147, 352] width 166 height 9
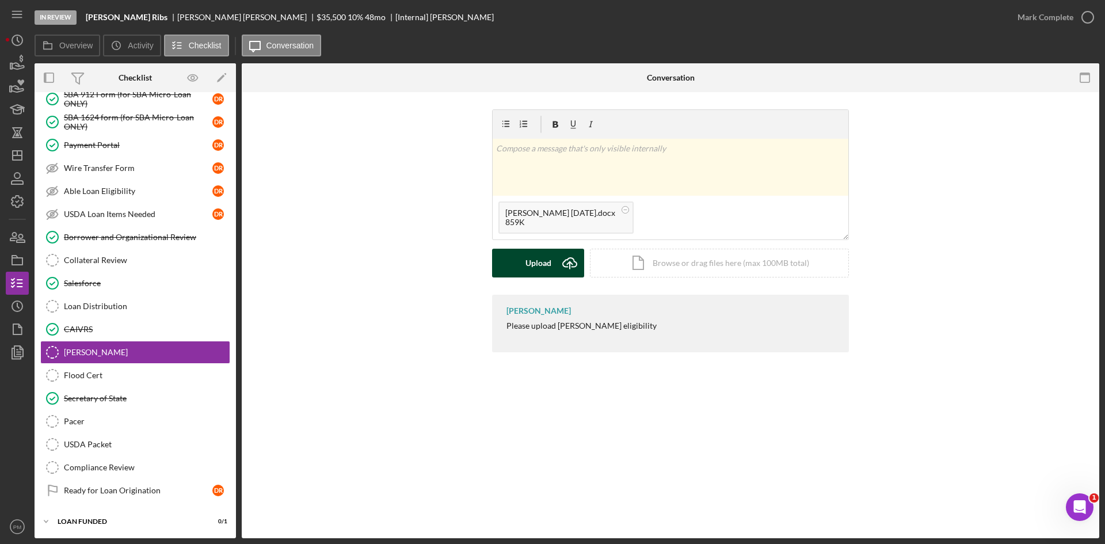
click at [563, 258] on icon "Icon/Upload" at bounding box center [569, 263] width 29 height 29
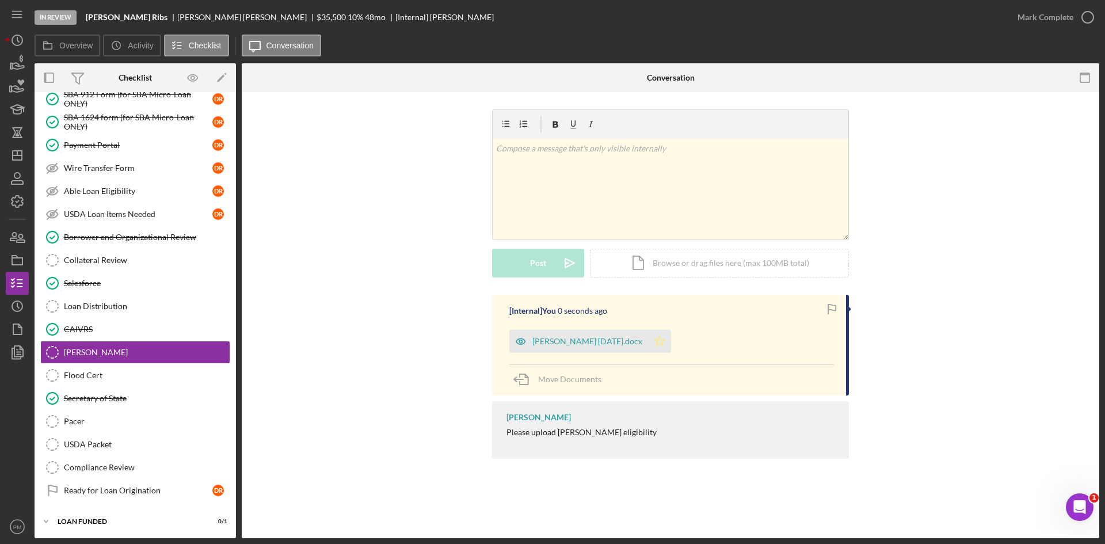
drag, startPoint x: 615, startPoint y: 341, endPoint x: 673, endPoint y: 280, distance: 85.1
click at [655, 341] on polygon "button" at bounding box center [660, 340] width 10 height 9
click at [1048, 9] on div "Mark Complete" at bounding box center [1045, 17] width 56 height 23
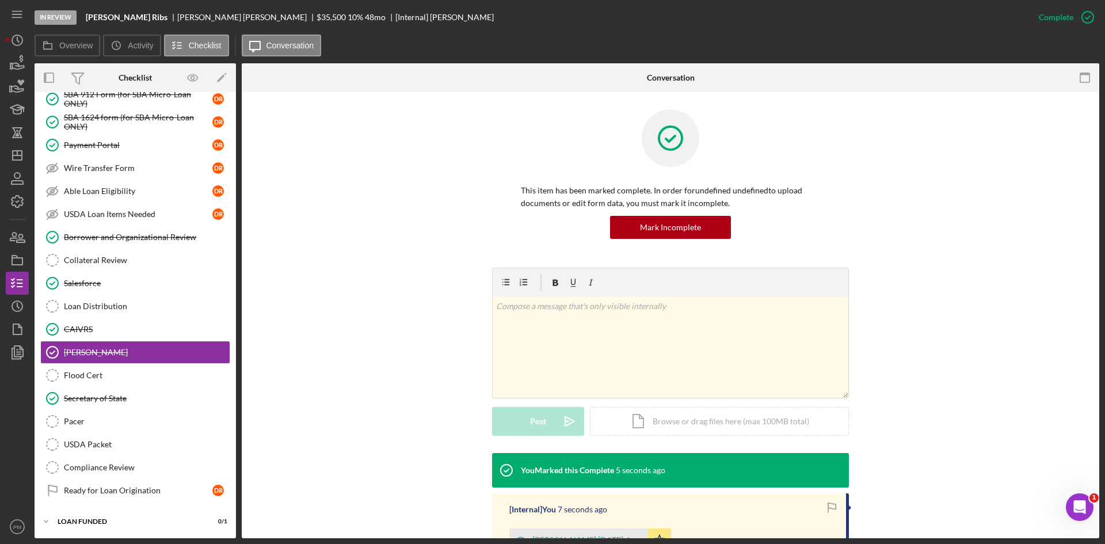
click at [374, 289] on div "v Color teal Color pink Remove color Add row above Add row below Add column bef…" at bounding box center [670, 360] width 823 height 185
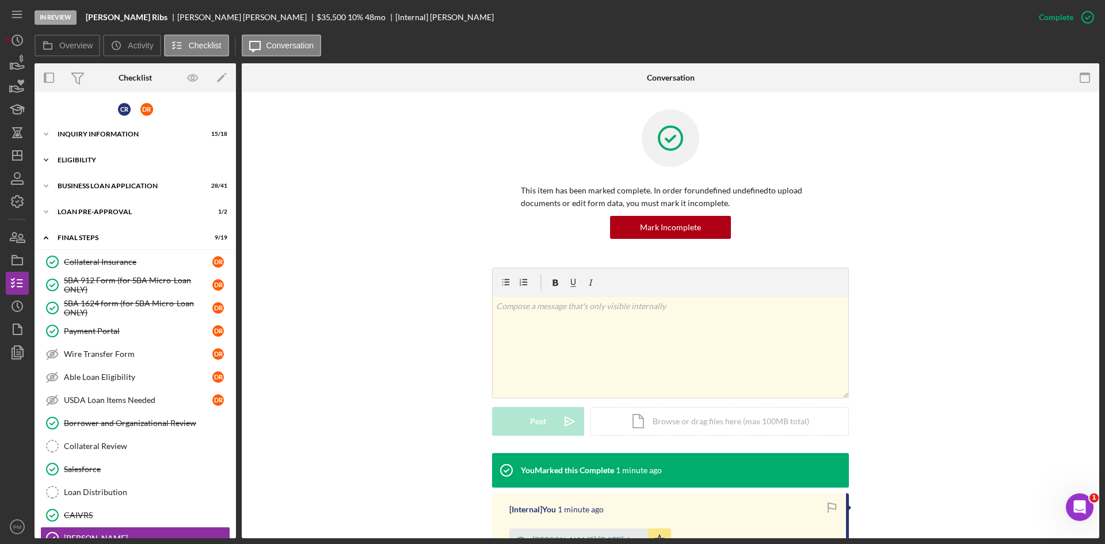
click at [106, 163] on div "ELIGIBILITY" at bounding box center [140, 160] width 164 height 7
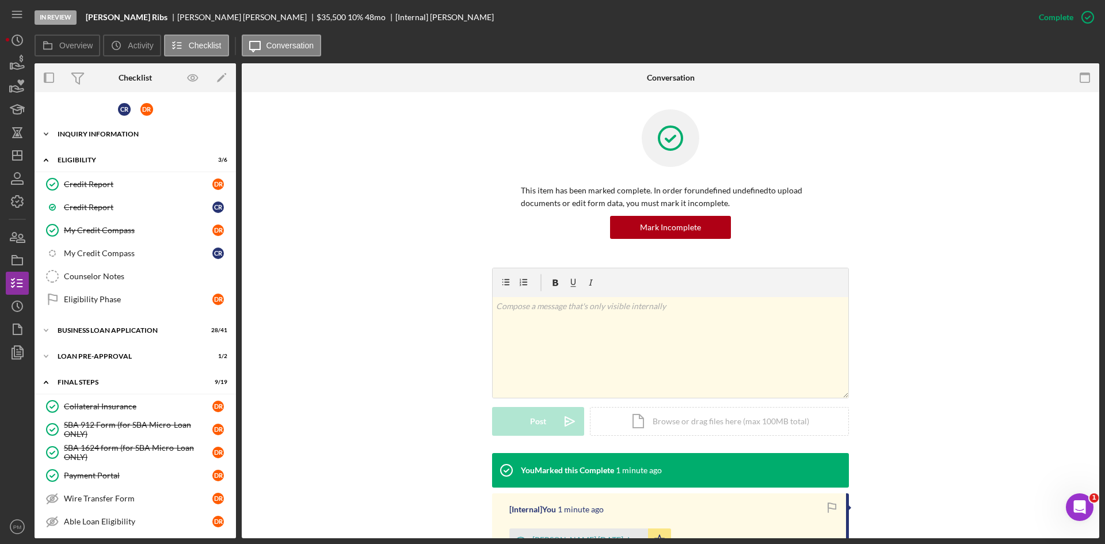
click at [117, 138] on div "Icon/Expander INQUIRY INFORMATION 15 / 18" at bounding box center [135, 134] width 201 height 23
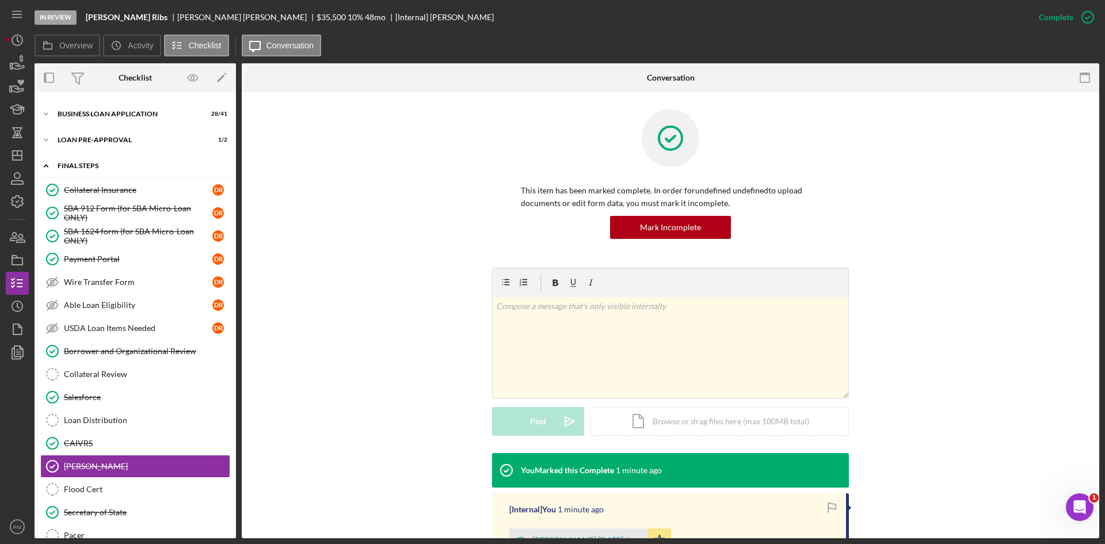
scroll to position [579, 0]
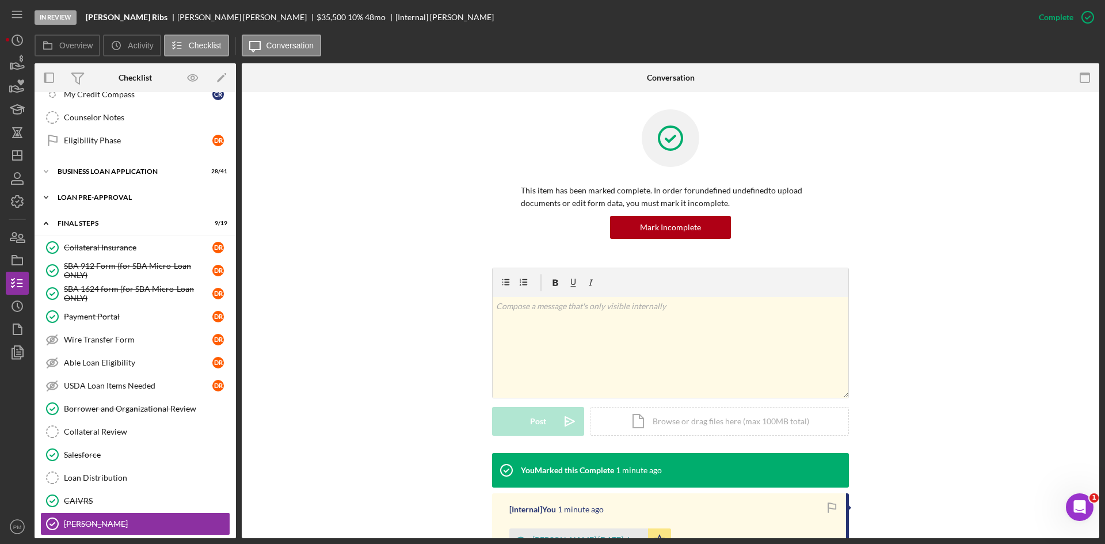
click at [88, 201] on div "Icon/Expander LOAN PRE-APPROVAL 1 / 2" at bounding box center [135, 197] width 201 height 23
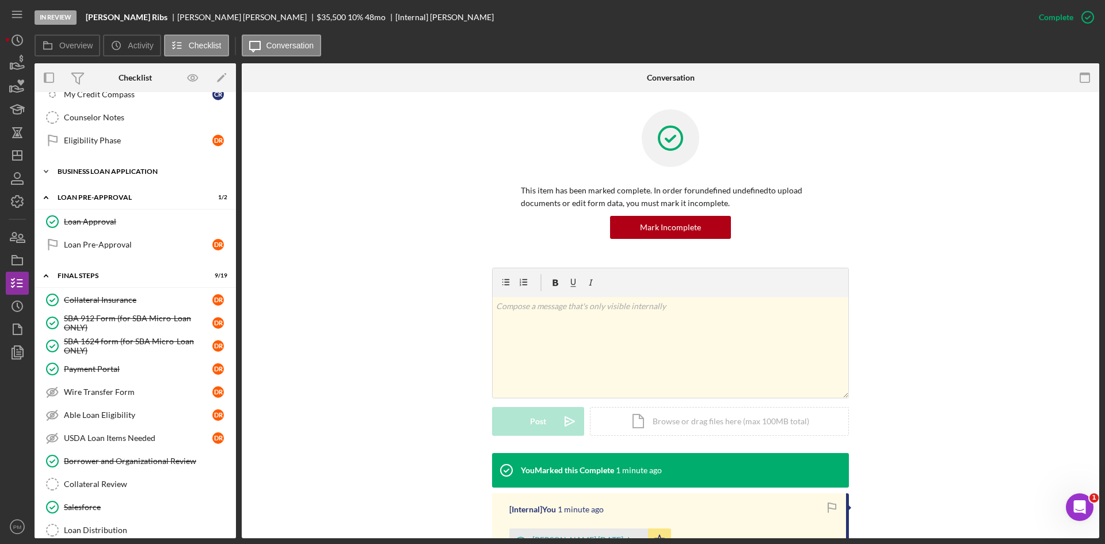
click at [97, 169] on div "BUSINESS LOAN APPLICATION" at bounding box center [140, 171] width 164 height 7
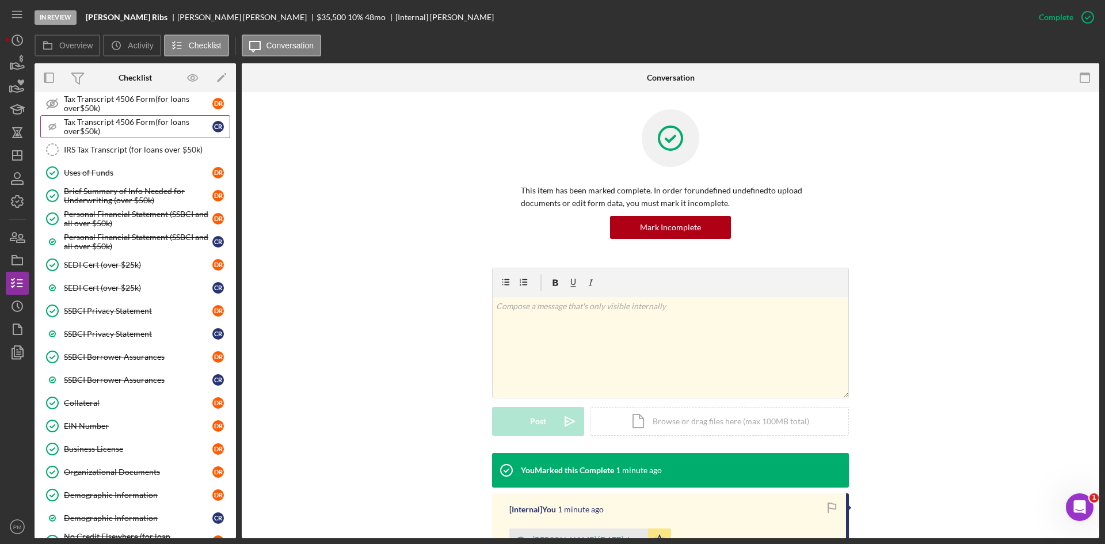
scroll to position [982, 0]
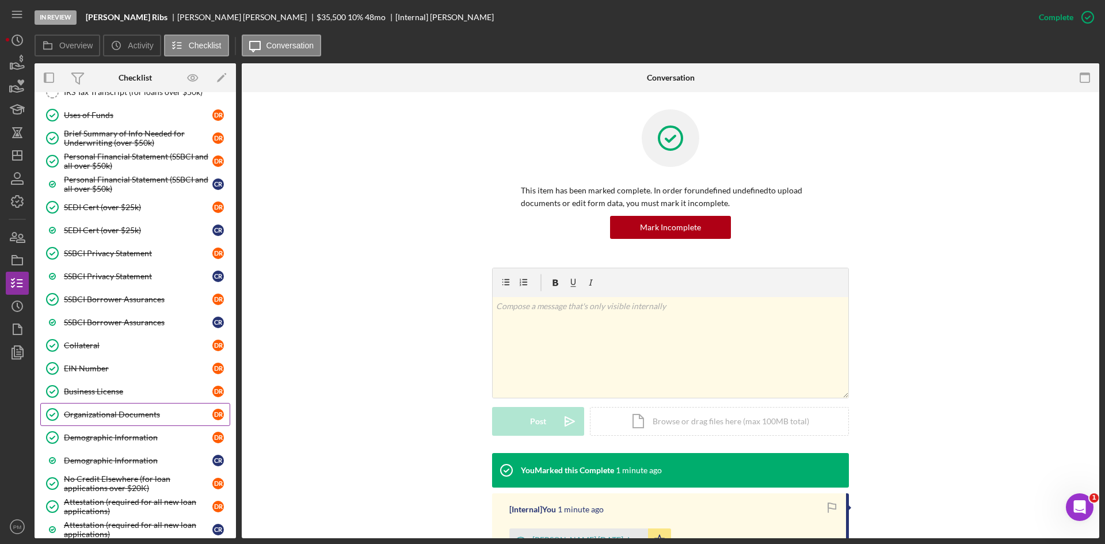
click at [89, 410] on div "Organizational Documents" at bounding box center [138, 414] width 148 height 9
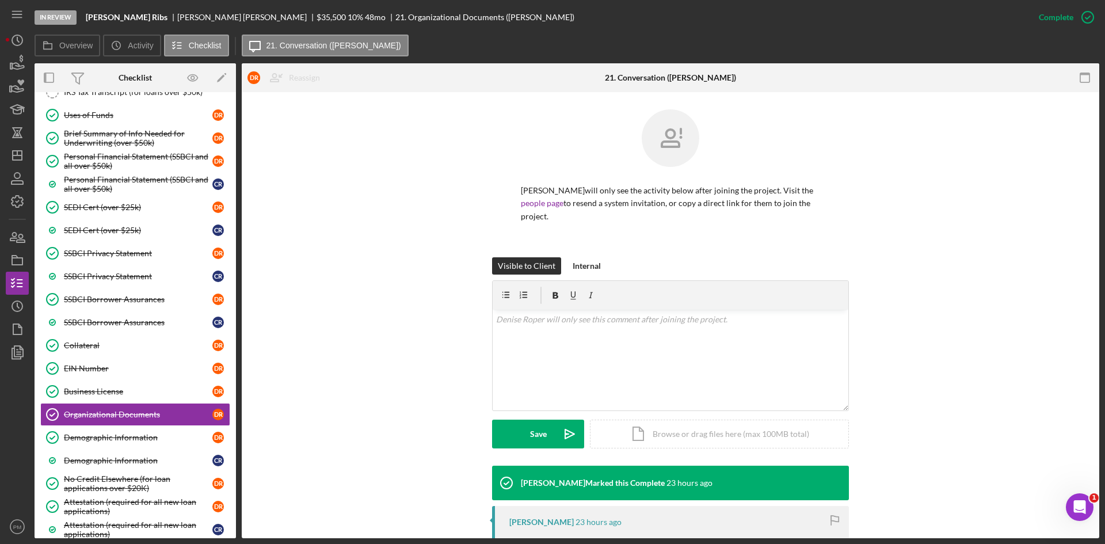
scroll to position [173, 0]
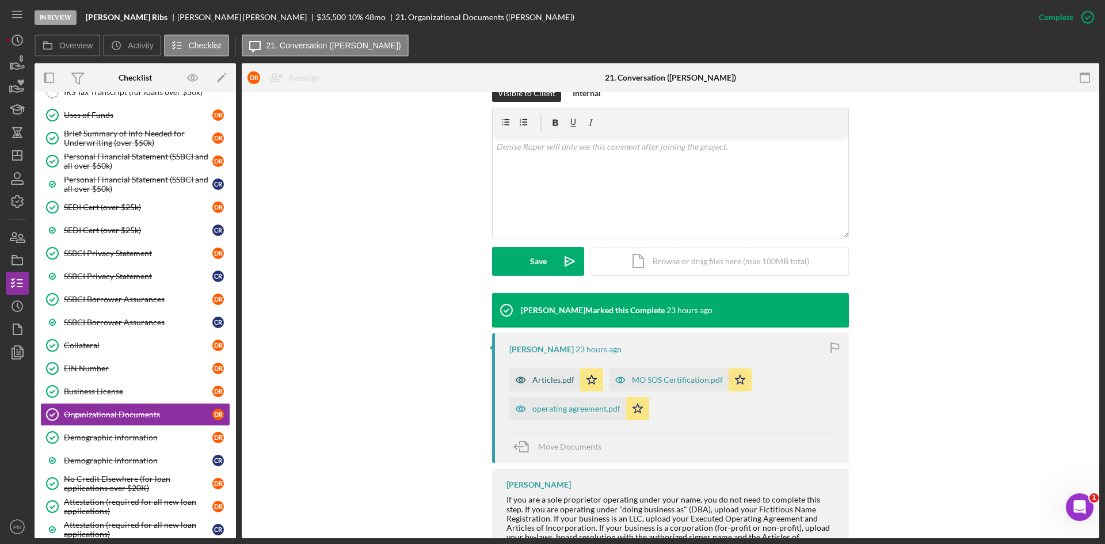
click at [561, 368] on div "Articles.pdf" at bounding box center [544, 379] width 71 height 23
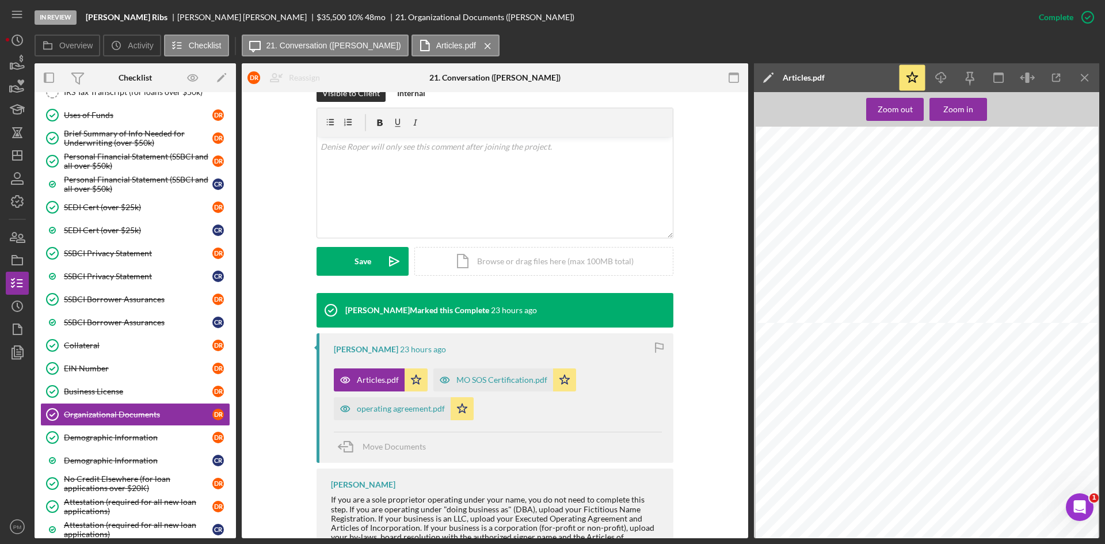
scroll to position [518, 0]
drag, startPoint x: 105, startPoint y: 364, endPoint x: 157, endPoint y: 344, distance: 55.6
click at [105, 364] on div "EIN Number" at bounding box center [138, 368] width 148 height 9
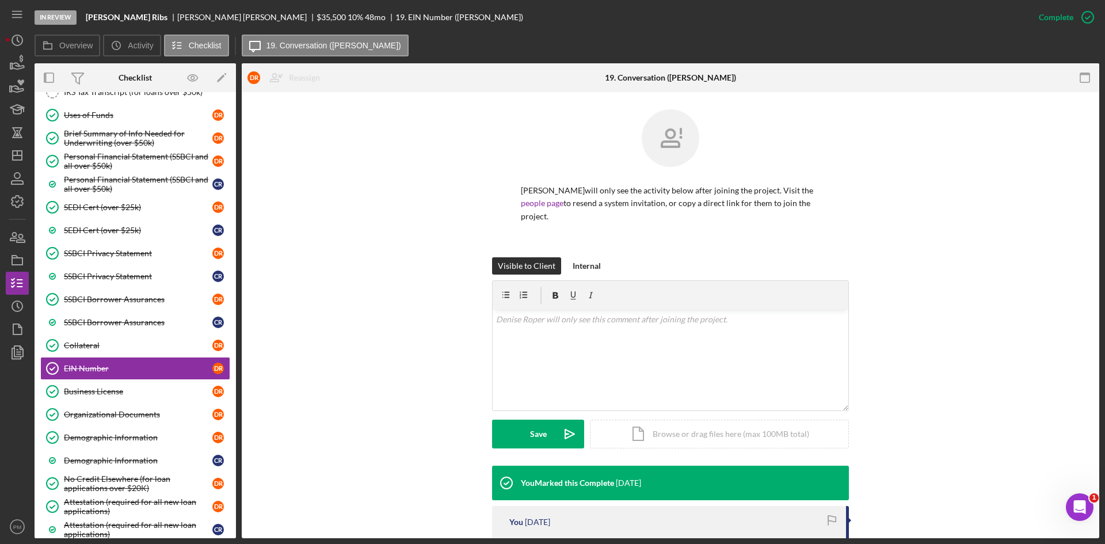
scroll to position [144, 0]
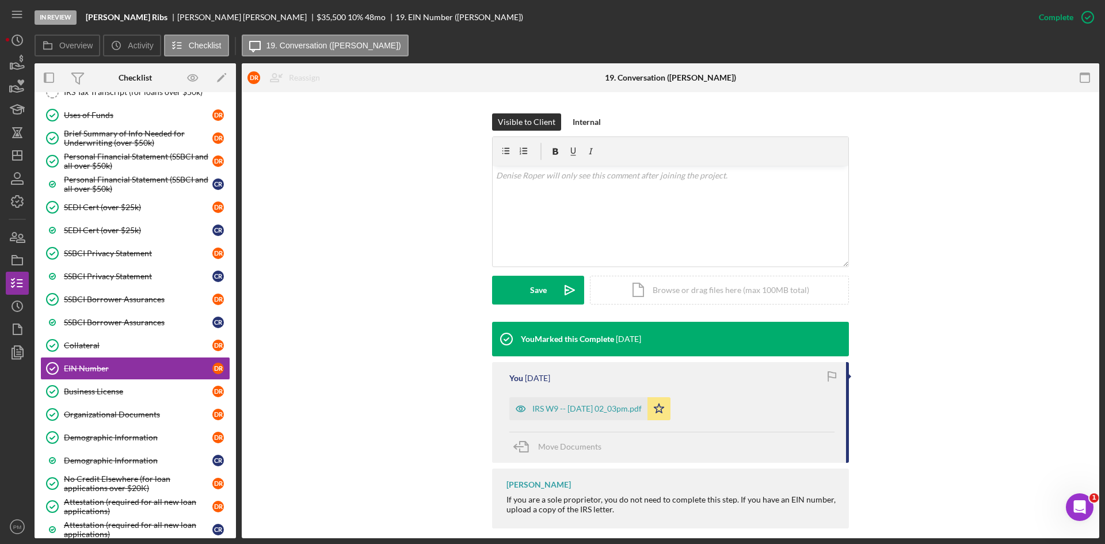
click at [579, 375] on div "You [DATE] IRS W9 -- [DATE] 02_03pm.pdf Icon/Star Move Documents" at bounding box center [670, 412] width 357 height 101
click at [573, 404] on div "IRS W9 -- [DATE] 02_03pm.pdf" at bounding box center [586, 408] width 109 height 9
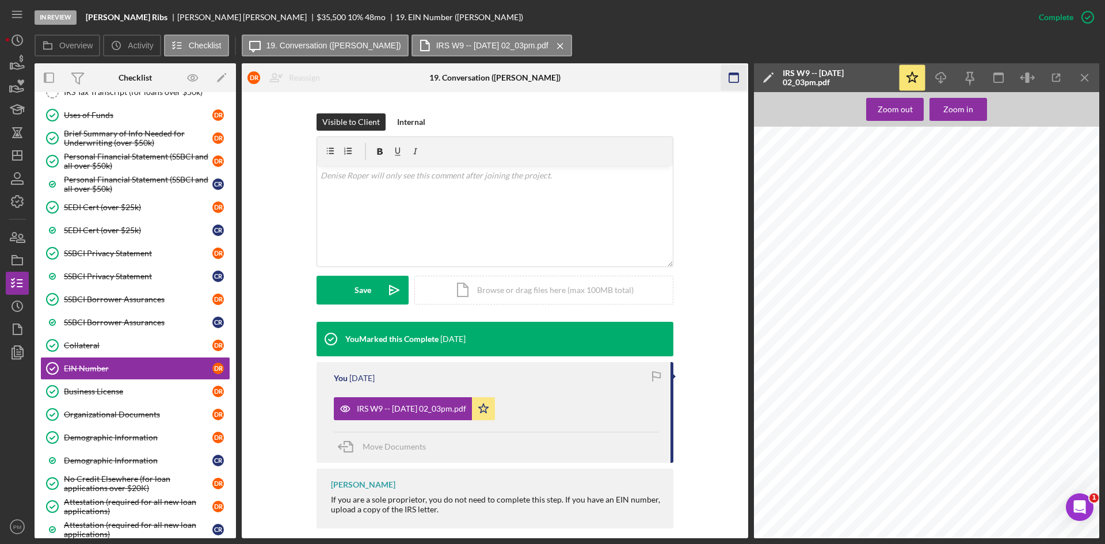
click at [1083, 72] on icon "Icon/Menu Close" at bounding box center [1085, 78] width 26 height 26
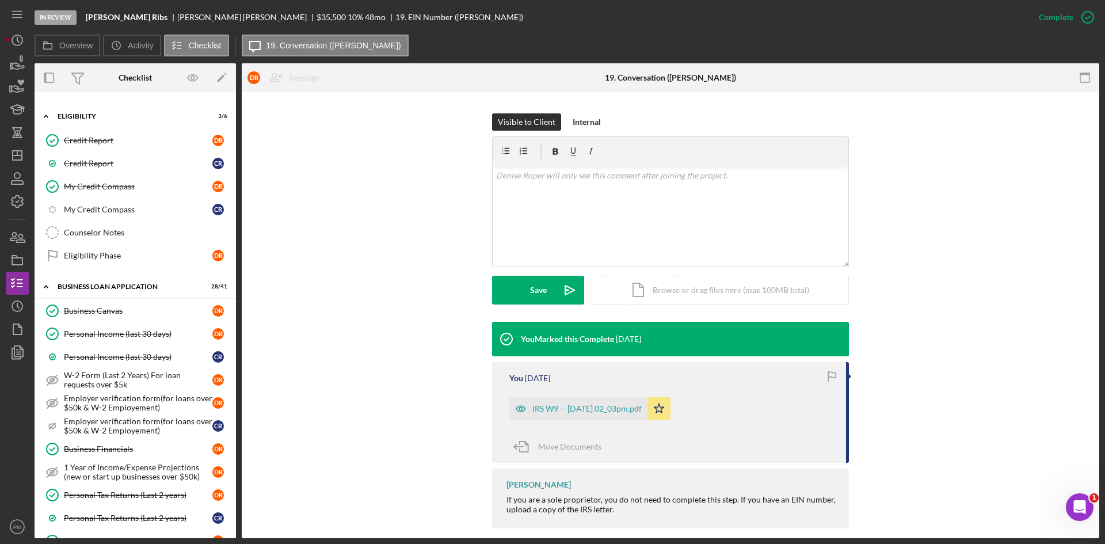
scroll to position [234, 0]
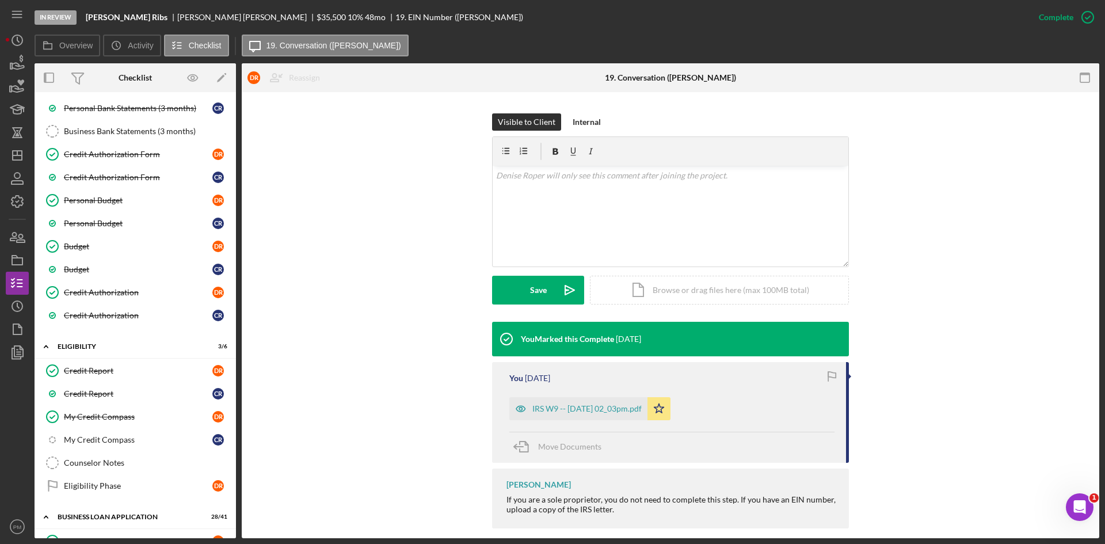
click at [1002, 229] on div "Visible to Client Internal v Color teal Color pink Remove color Add row above A…" at bounding box center [670, 217] width 823 height 208
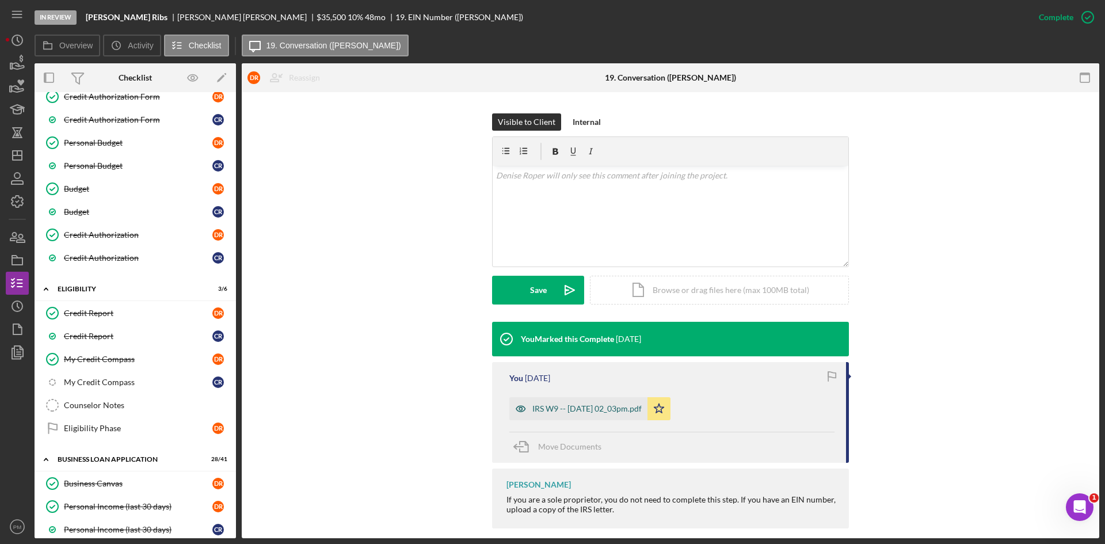
click at [608, 404] on div "IRS W9 -- [DATE] 02_03pm.pdf" at bounding box center [586, 408] width 109 height 9
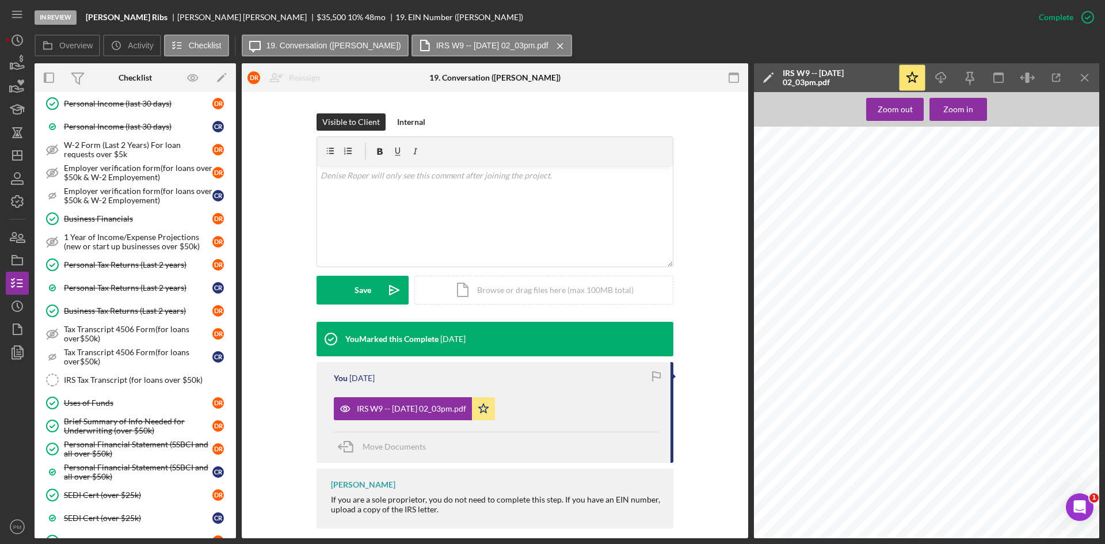
scroll to position [810, 0]
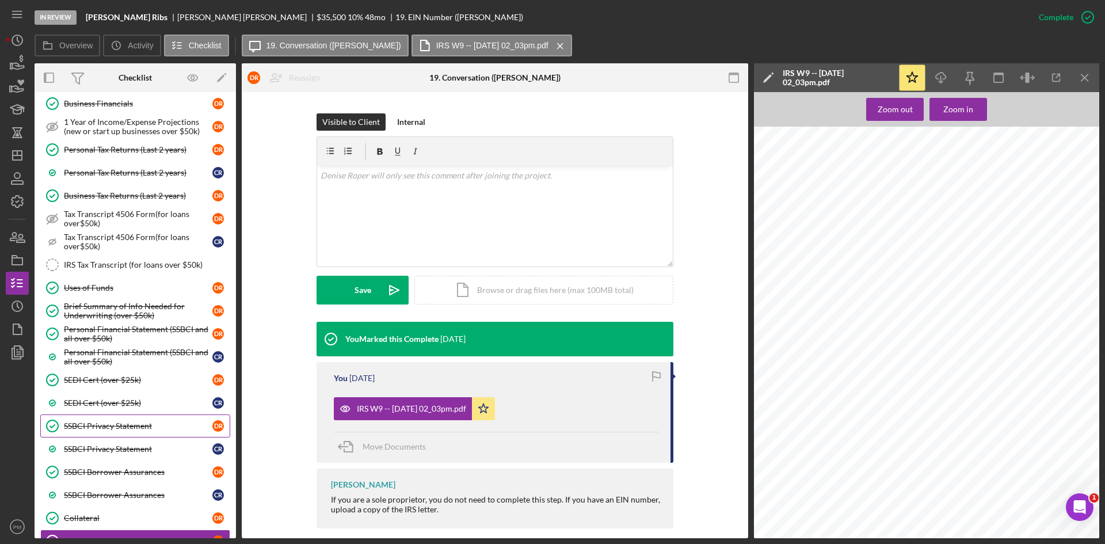
drag, startPoint x: 122, startPoint y: 433, endPoint x: 129, endPoint y: 430, distance: 7.8
click at [124, 433] on link "SSBCI Privacy Statement SSBCI Privacy Statement D R" at bounding box center [135, 425] width 190 height 23
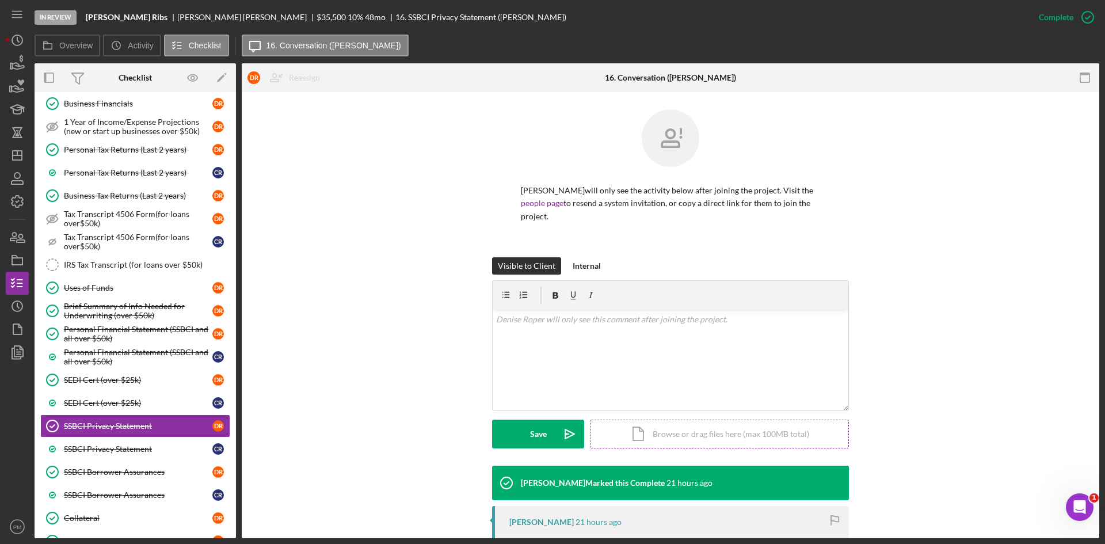
scroll to position [163, 0]
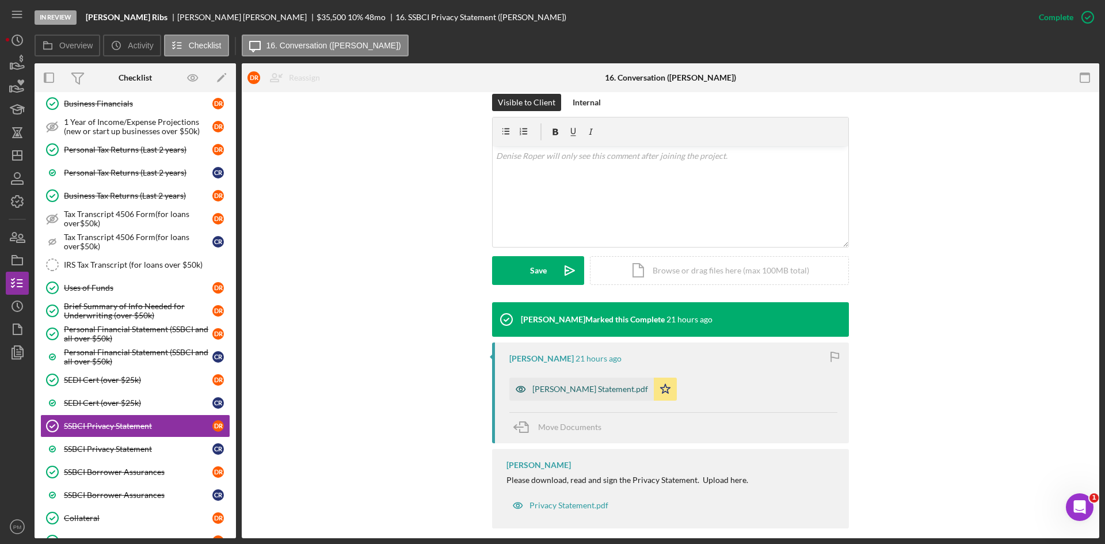
click at [583, 384] on div "[PERSON_NAME] Statement.pdf" at bounding box center [590, 388] width 116 height 9
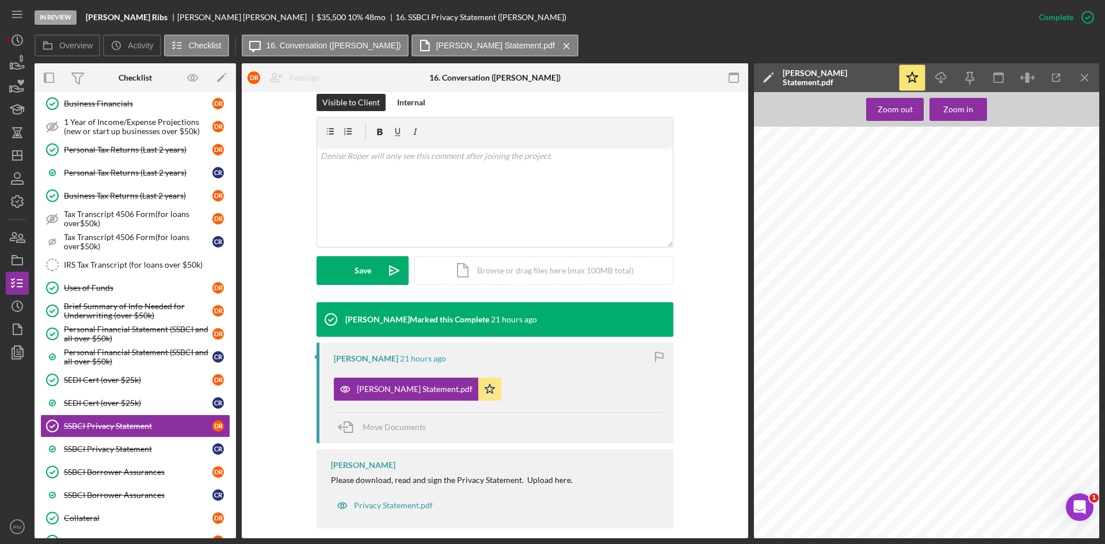
scroll to position [53, 0]
click at [138, 338] on div "Personal Financial Statement (SSBCI and all over $50k)" at bounding box center [138, 334] width 148 height 18
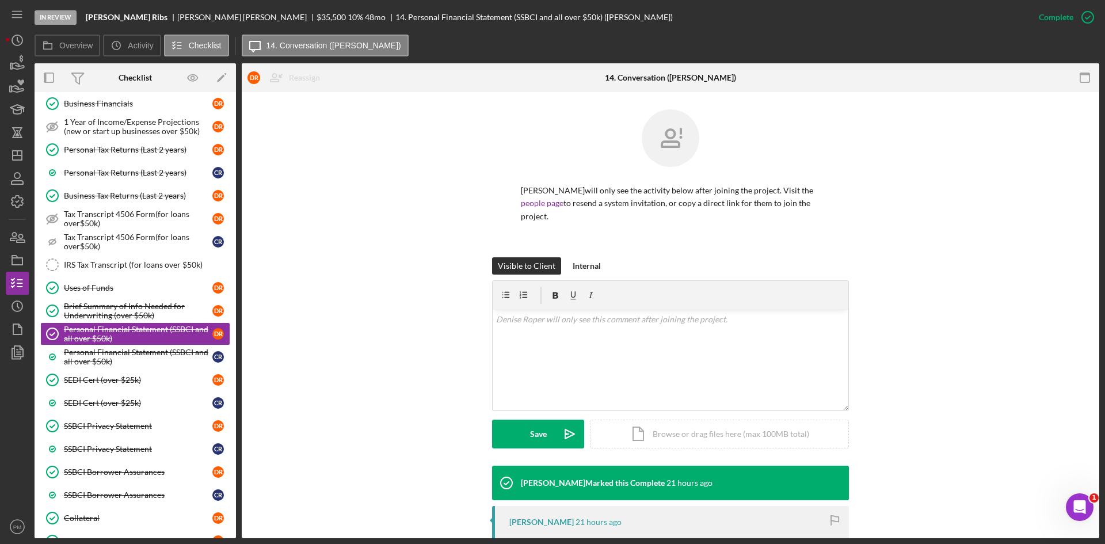
scroll to position [173, 0]
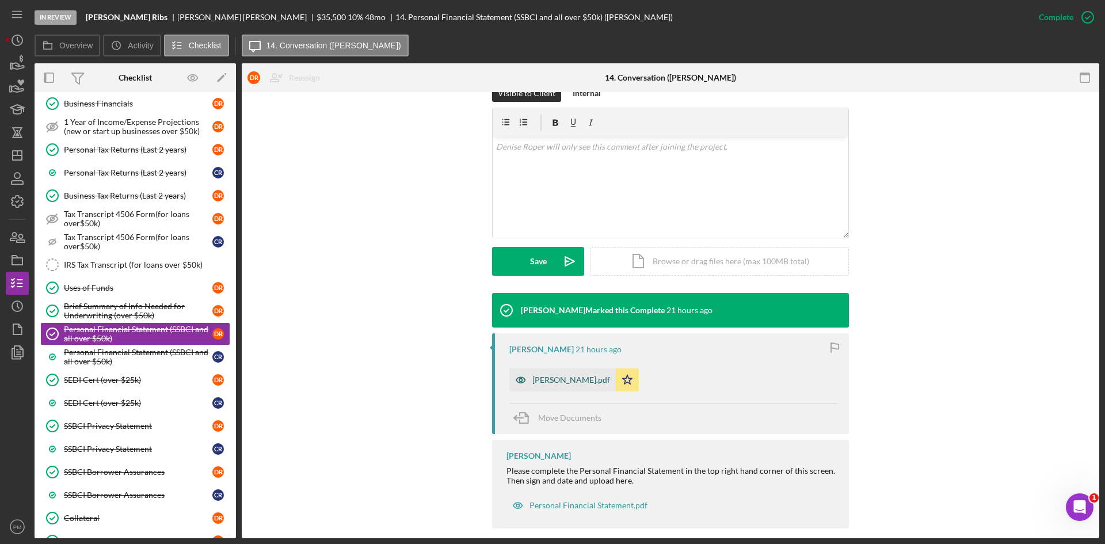
click at [541, 375] on div "[PERSON_NAME].pdf" at bounding box center [571, 379] width 78 height 9
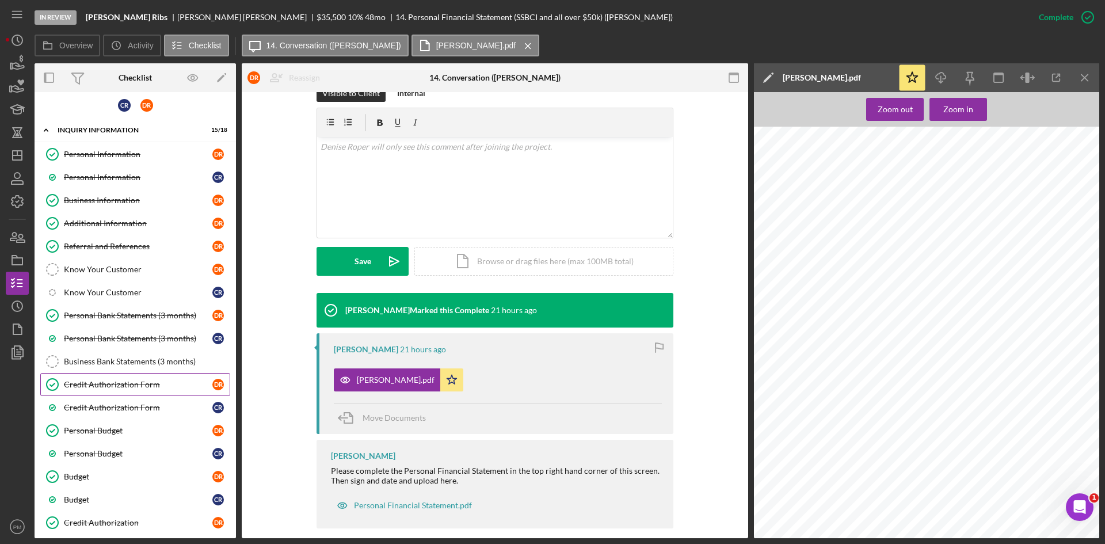
scroll to position [0, 0]
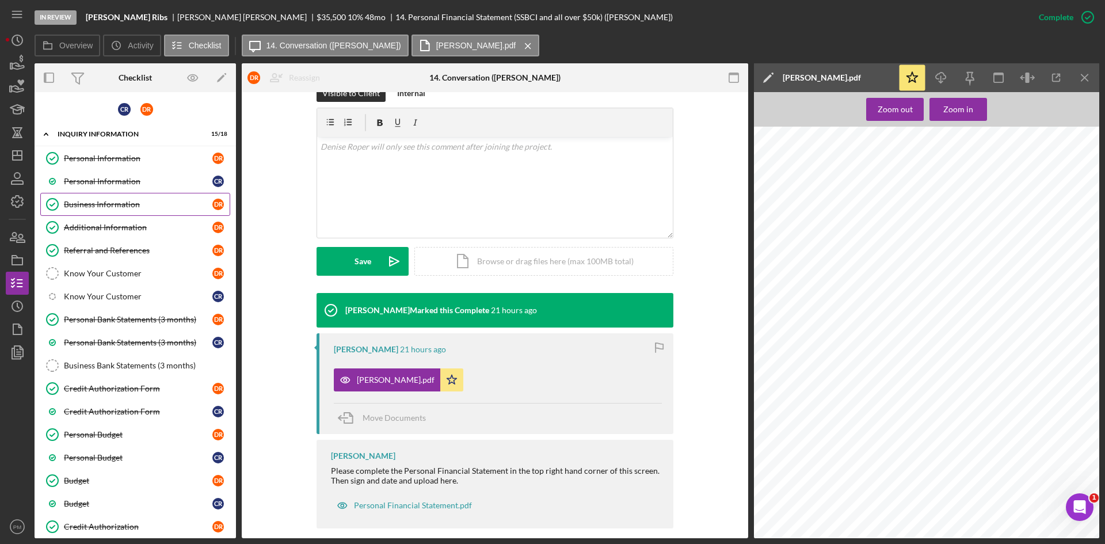
drag, startPoint x: 105, startPoint y: 205, endPoint x: 185, endPoint y: 204, distance: 80.0
click at [105, 205] on div "Business Information" at bounding box center [138, 204] width 148 height 9
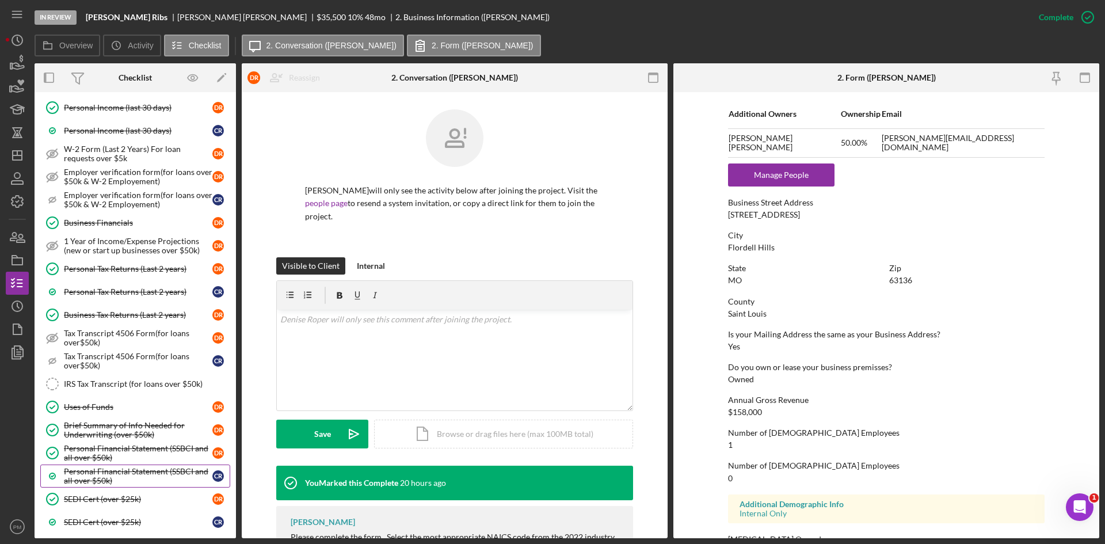
scroll to position [748, 0]
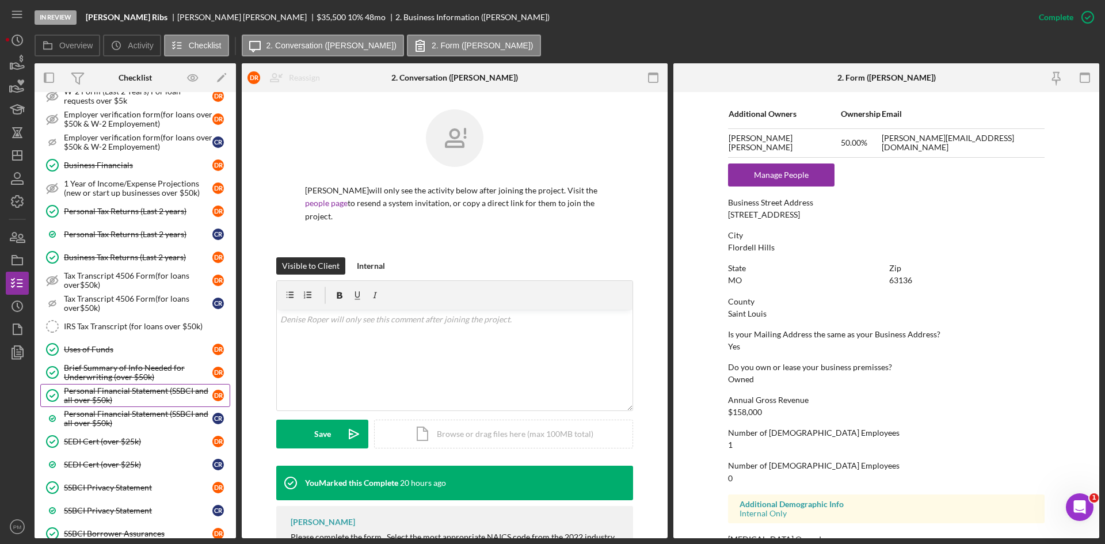
click at [116, 392] on div "Personal Financial Statement (SSBCI and all over $50k)" at bounding box center [138, 395] width 148 height 18
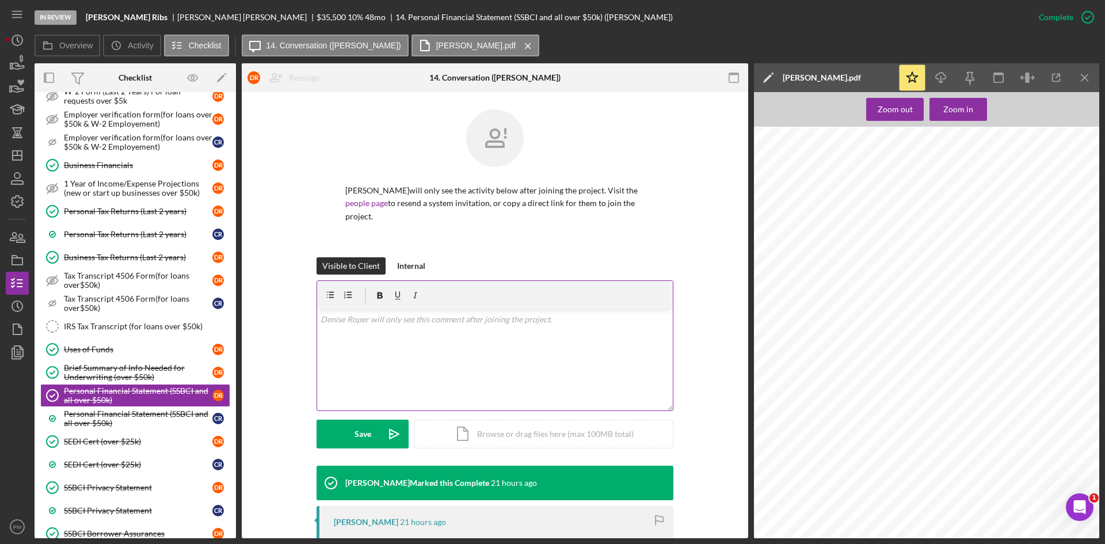
scroll to position [230, 0]
click at [936, 84] on icon "Icon/Download" at bounding box center [941, 78] width 26 height 26
click at [98, 418] on div "Personal Financial Statement (SSBCI and all over $50k)" at bounding box center [138, 418] width 148 height 18
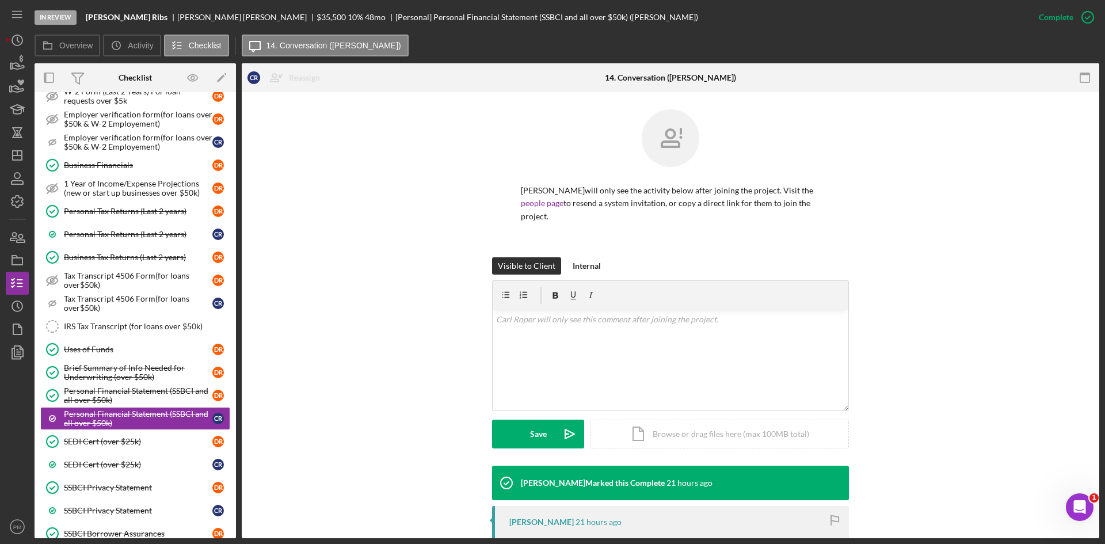
scroll to position [173, 0]
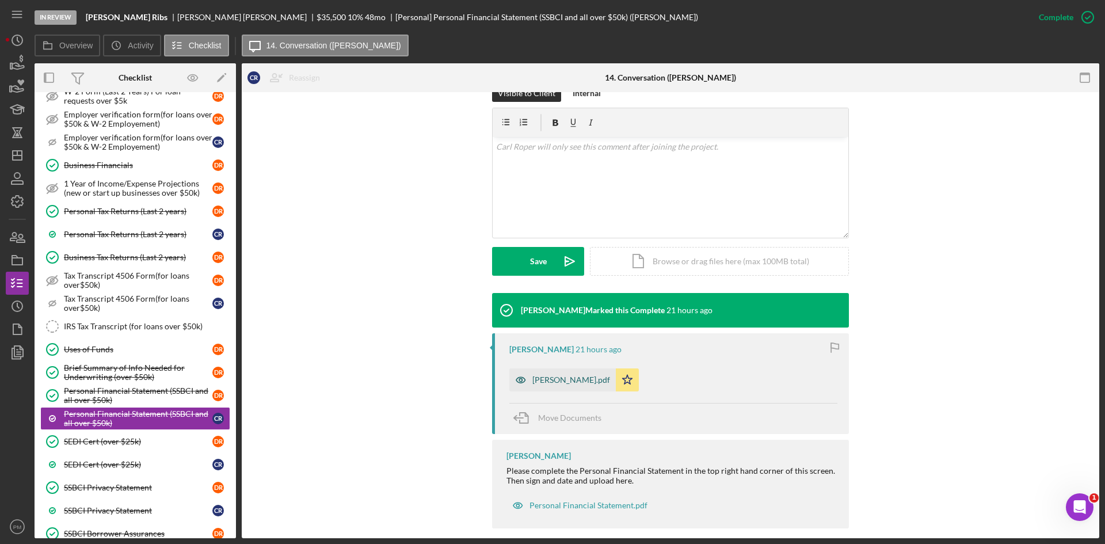
click at [536, 375] on div "[PERSON_NAME].pdf" at bounding box center [571, 379] width 78 height 9
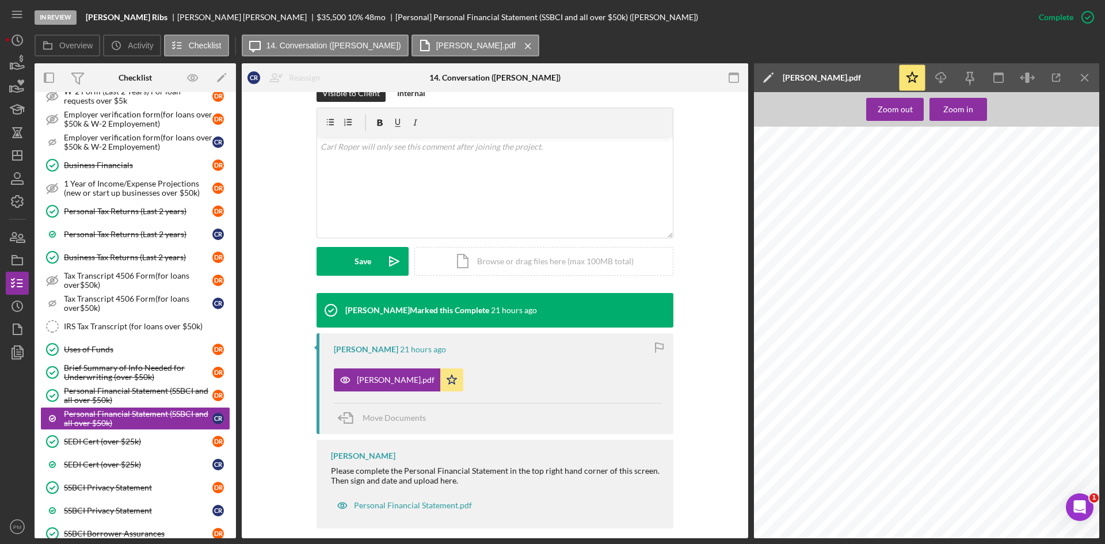
scroll to position [460, 0]
click at [935, 81] on icon "Icon/Download" at bounding box center [941, 78] width 26 height 26
click at [131, 446] on div "SEDI Cert (over $25k)" at bounding box center [138, 441] width 148 height 9
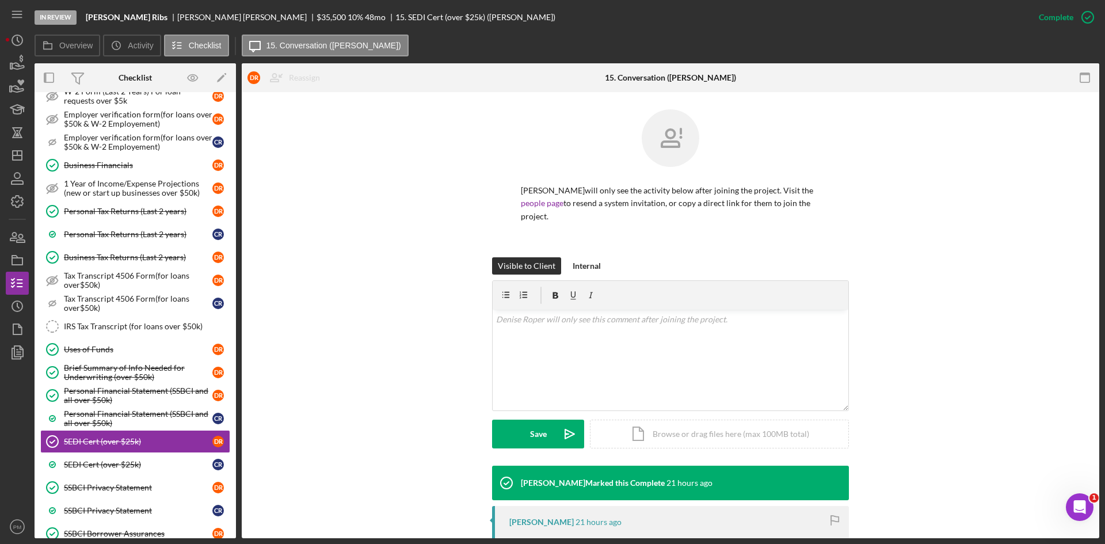
scroll to position [173, 0]
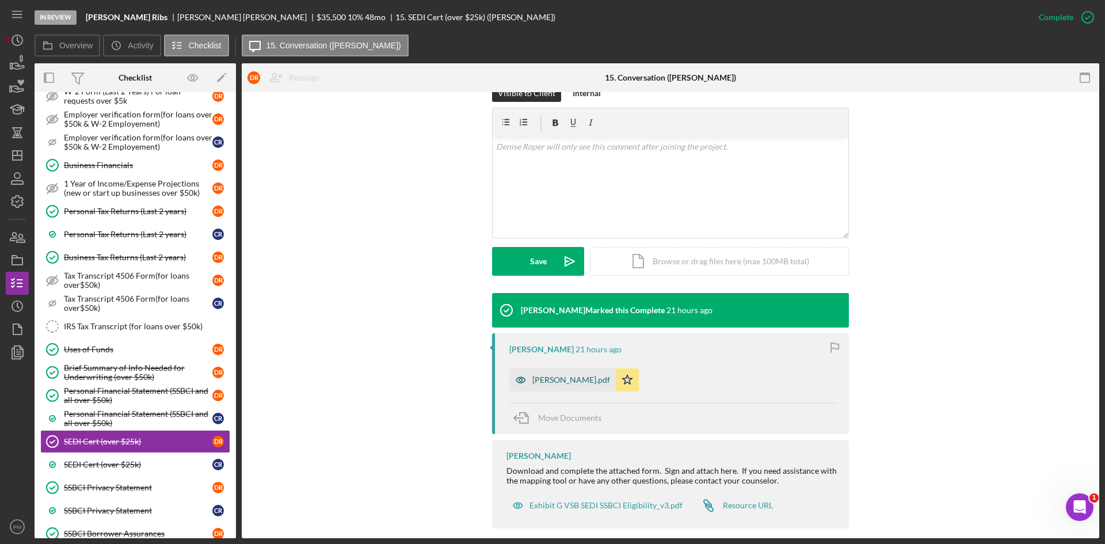
click at [553, 375] on div "[PERSON_NAME].pdf" at bounding box center [571, 379] width 78 height 9
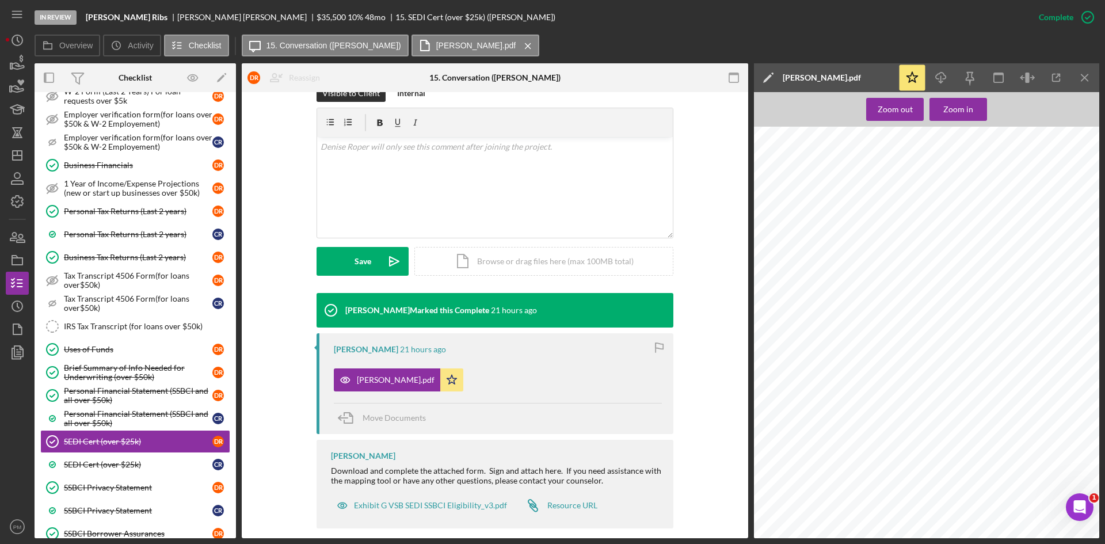
scroll to position [460, 0]
click at [132, 466] on div "SEDI Cert (over $25k)" at bounding box center [138, 464] width 148 height 9
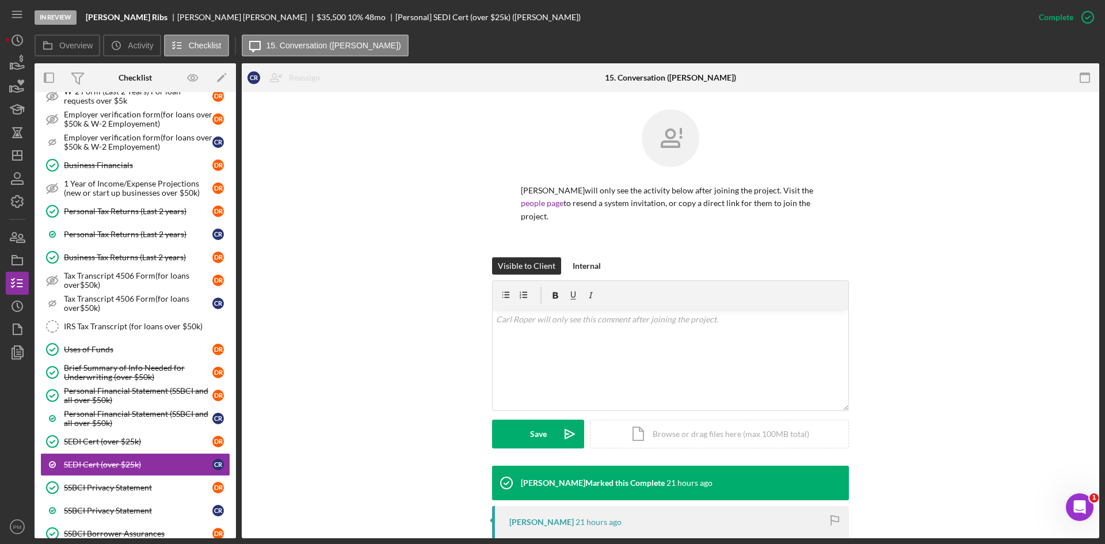
scroll to position [173, 0]
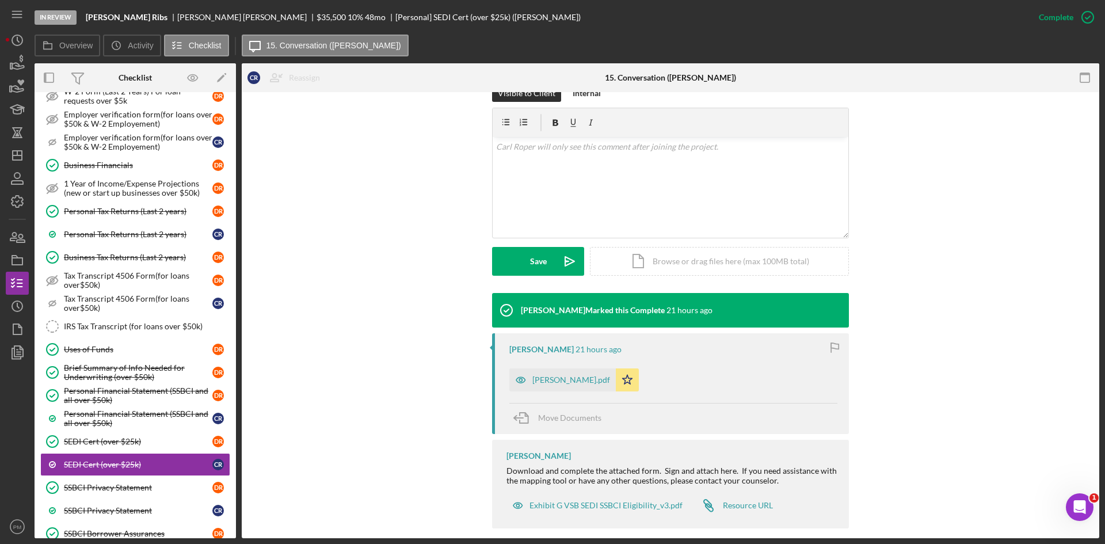
click at [565, 368] on div "[PERSON_NAME].pdf" at bounding box center [562, 379] width 106 height 23
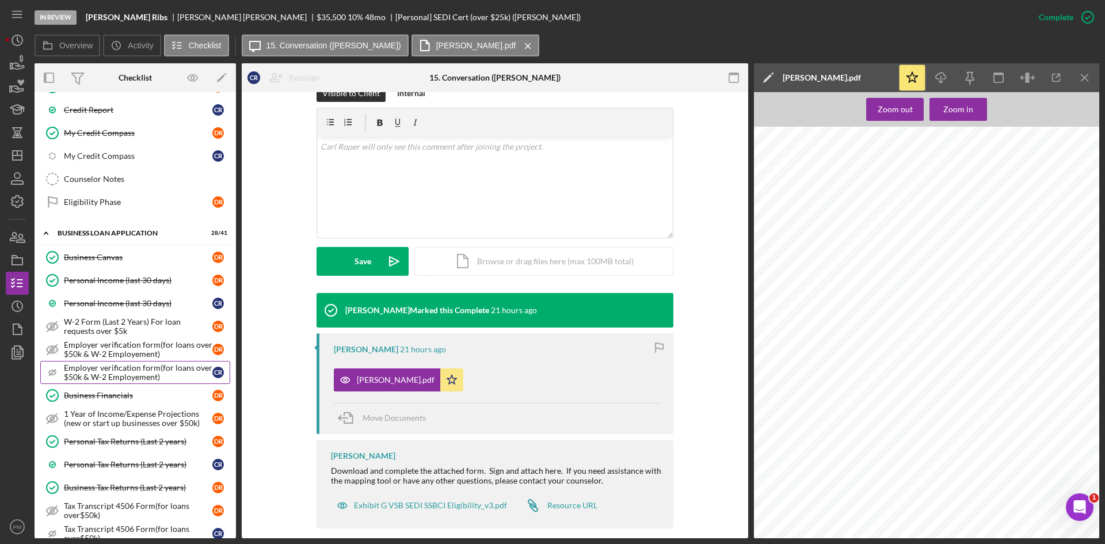
scroll to position [633, 0]
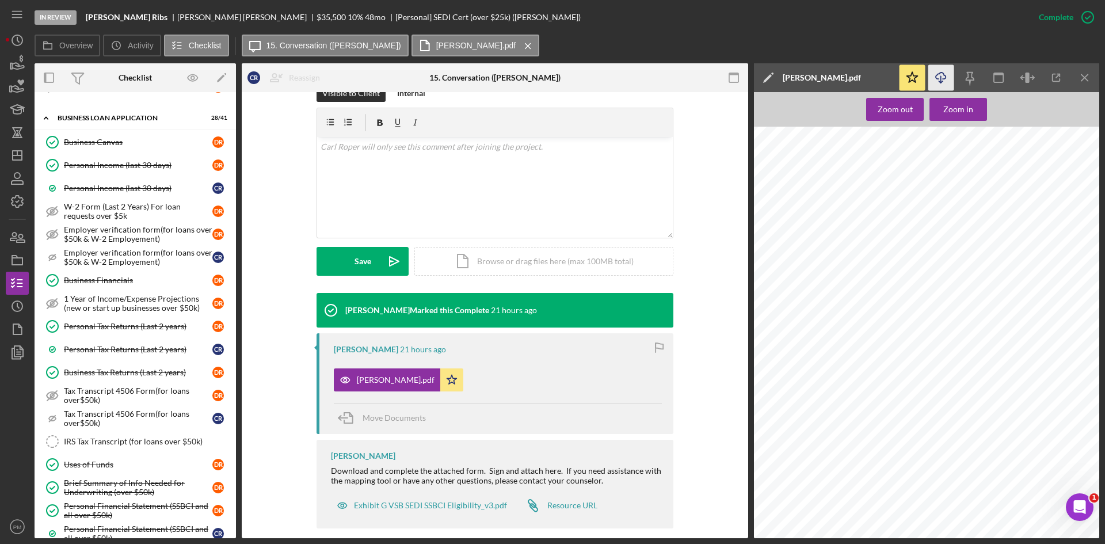
click at [942, 77] on icon "Icon/Download" at bounding box center [941, 78] width 26 height 26
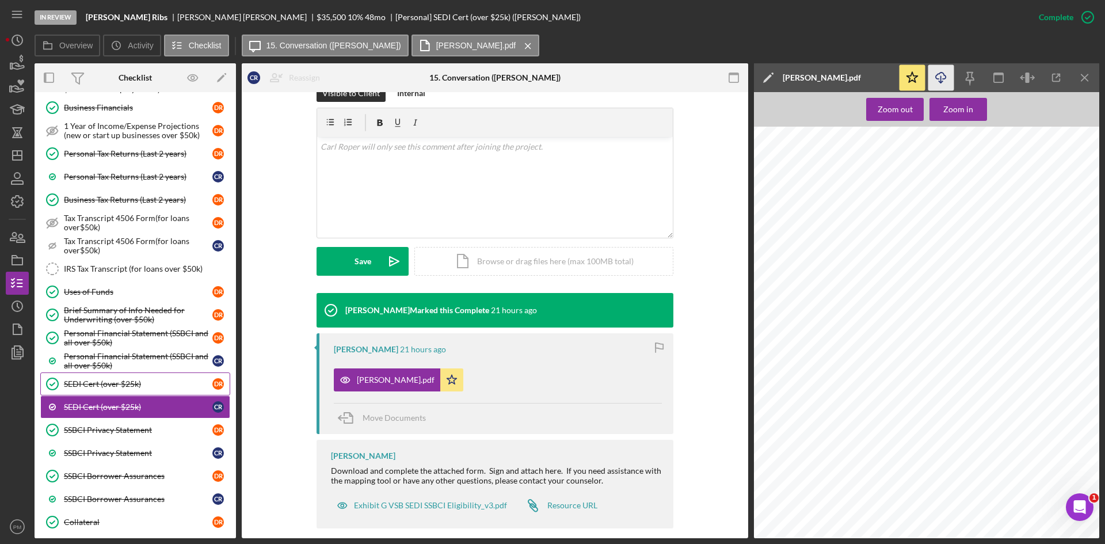
click at [135, 383] on div "SEDI Cert (over $25k)" at bounding box center [138, 383] width 148 height 9
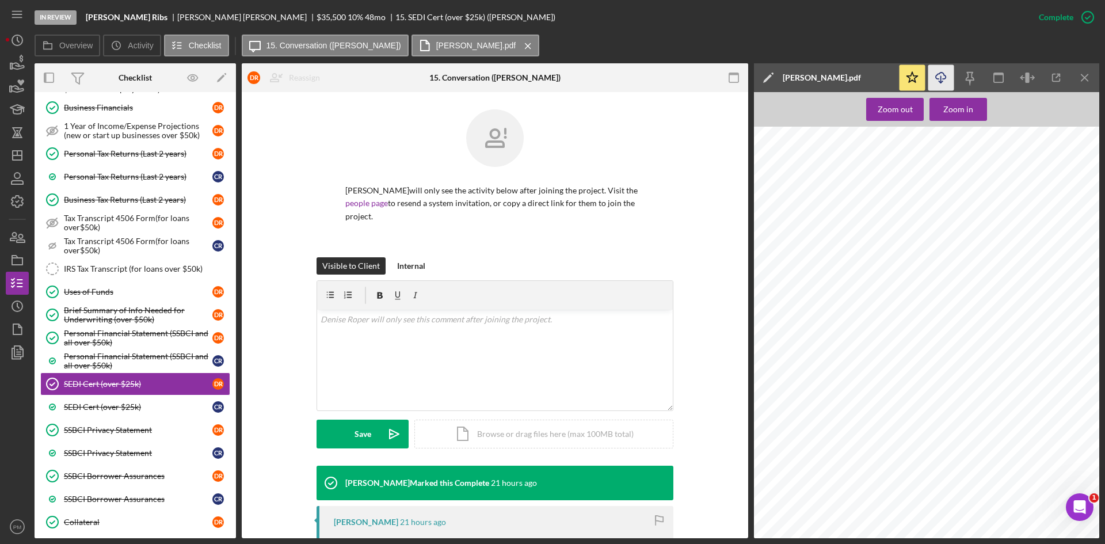
click at [931, 73] on icon "Icon/Download" at bounding box center [941, 78] width 26 height 26
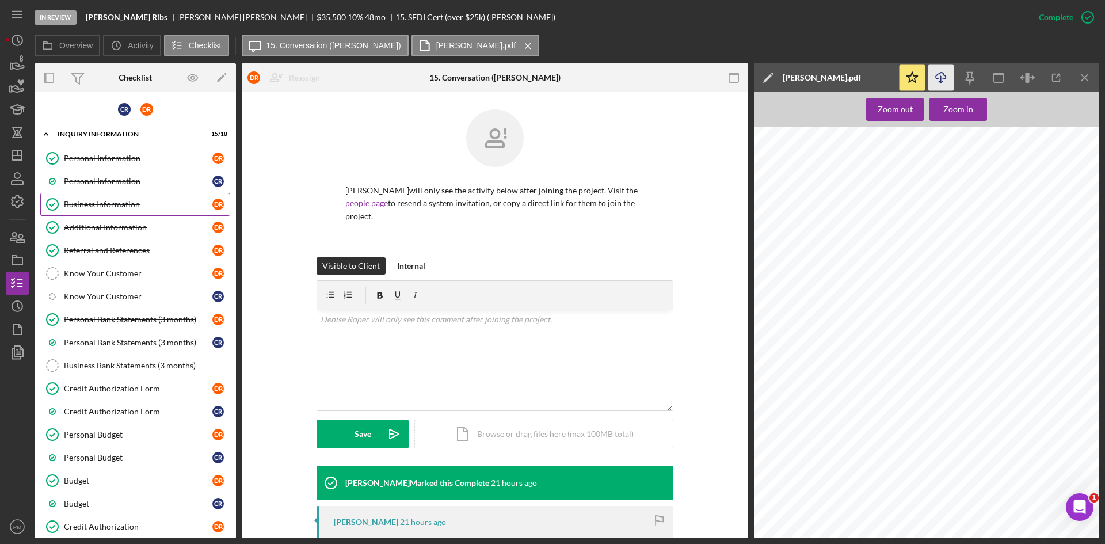
drag, startPoint x: 82, startPoint y: 212, endPoint x: 88, endPoint y: 212, distance: 6.4
click at [82, 212] on link "Business Information Business Information D R" at bounding box center [135, 204] width 190 height 23
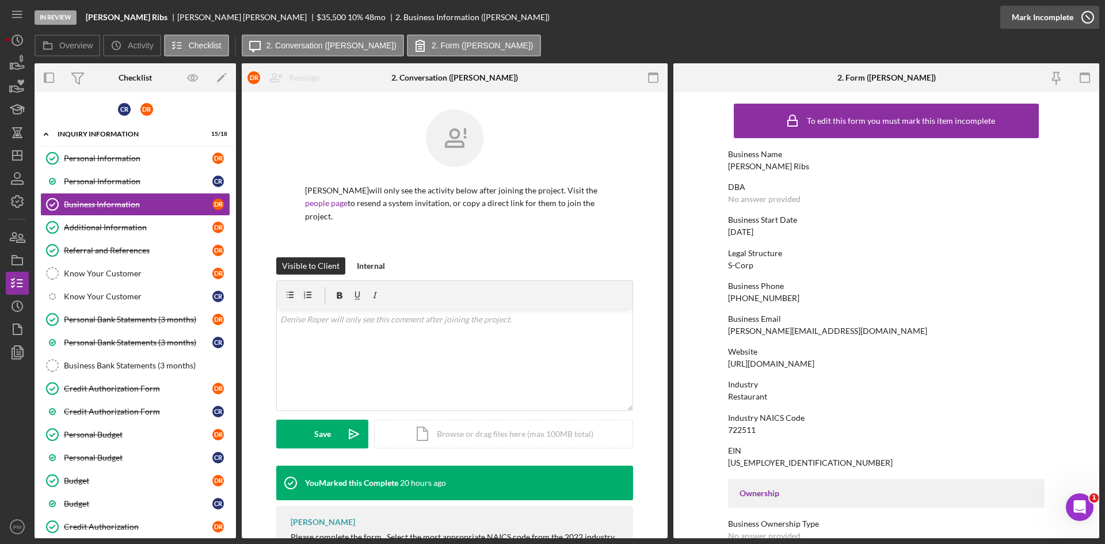
click at [1069, 17] on div "Mark Incomplete" at bounding box center [1043, 17] width 62 height 23
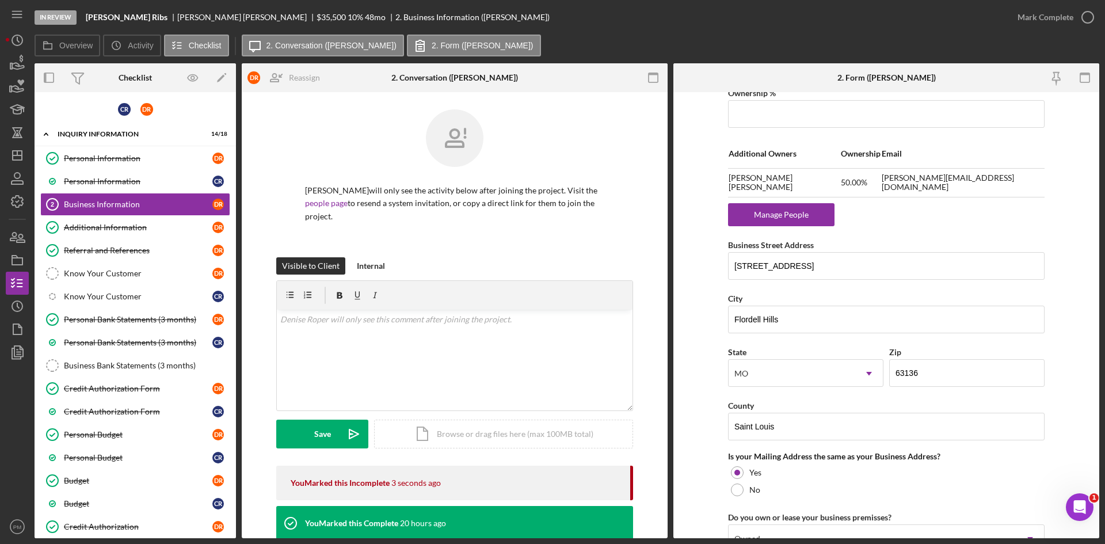
scroll to position [580, 0]
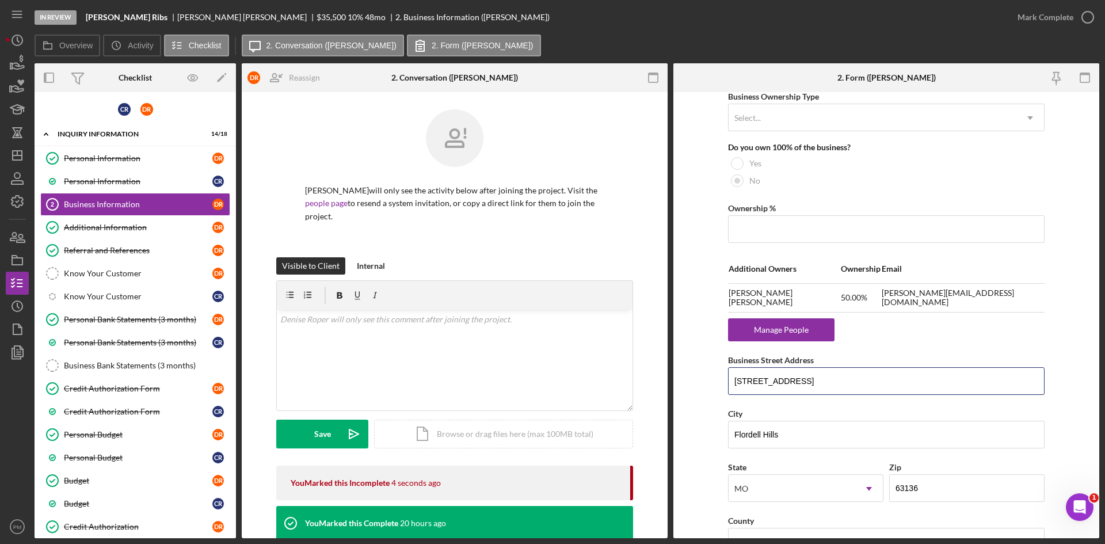
drag, startPoint x: 847, startPoint y: 374, endPoint x: 690, endPoint y: 382, distance: 157.3
click at [686, 394] on form "Business Name [PERSON_NAME] Ribs DBA Business Start Date [DATE] Legal Structure…" at bounding box center [886, 315] width 426 height 446
drag, startPoint x: 775, startPoint y: 380, endPoint x: 905, endPoint y: 392, distance: 130.1
click at [917, 384] on input "[STREET_ADDRESS]" at bounding box center [886, 381] width 316 height 28
type input "[STREET_ADDRESS]"
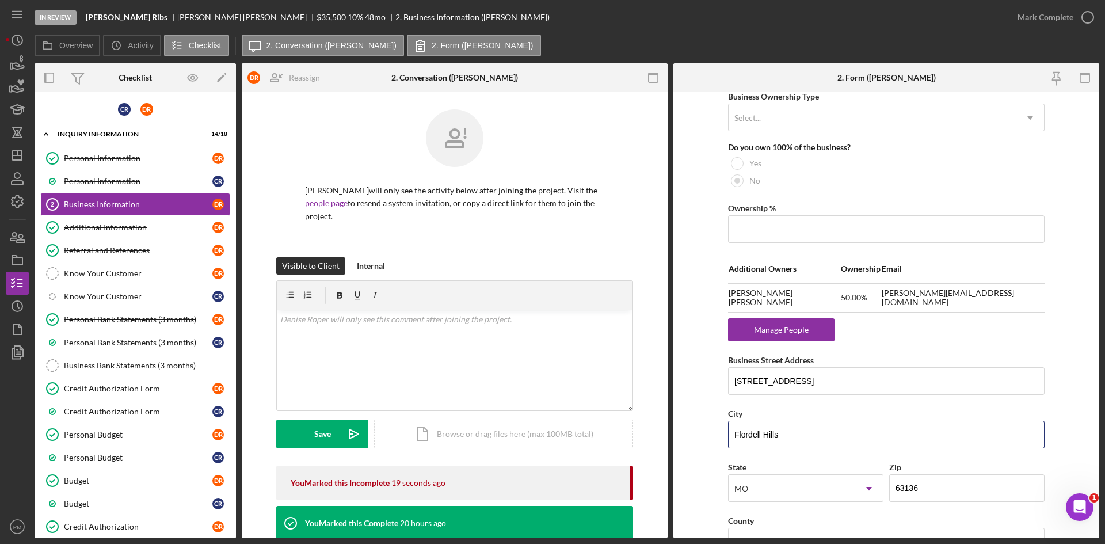
drag, startPoint x: 789, startPoint y: 432, endPoint x: 703, endPoint y: 438, distance: 86.5
click at [703, 438] on form "Business Name [PERSON_NAME] Ribs DBA Business Start Date [DATE] Legal Structure…" at bounding box center [886, 315] width 426 height 446
type input "Saint Louis"
click at [945, 488] on input "63136" at bounding box center [966, 488] width 155 height 28
click at [708, 481] on form "Business Name [PERSON_NAME] Ribs DBA Business Start Date [DATE] Legal Structure…" at bounding box center [886, 315] width 426 height 446
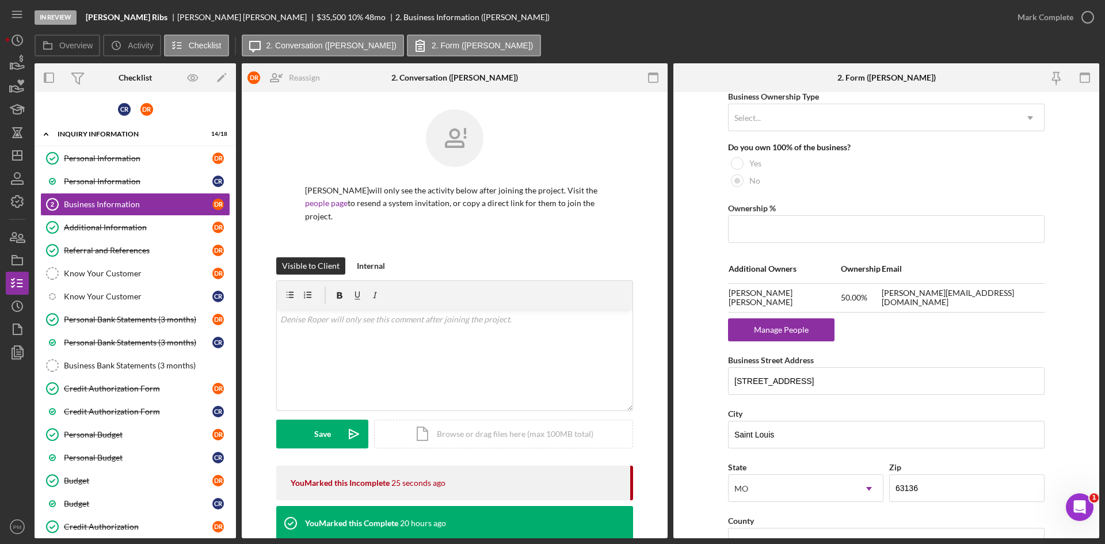
scroll to position [810, 0]
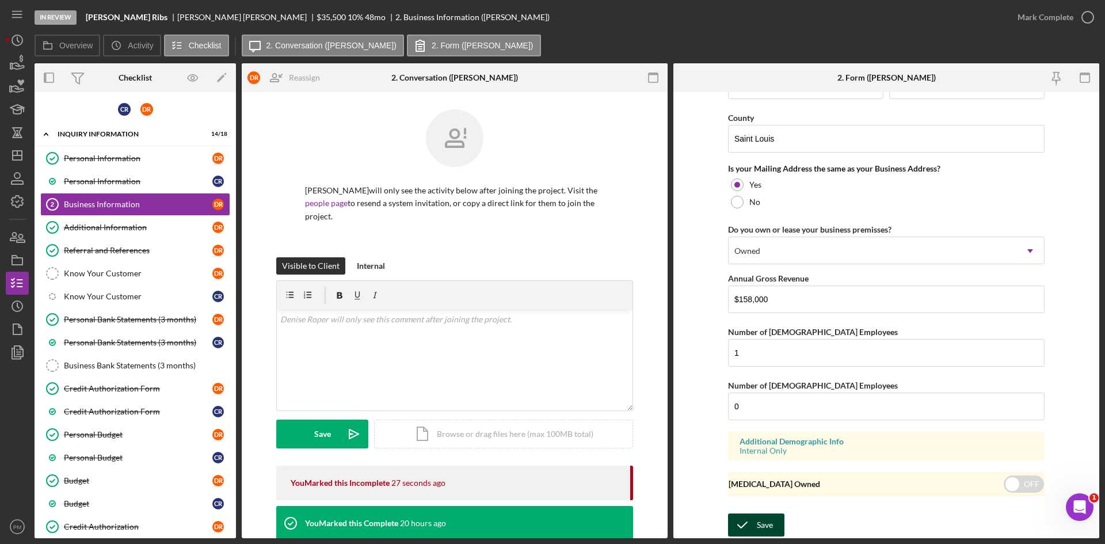
click at [762, 524] on div "Save" at bounding box center [765, 524] width 16 height 23
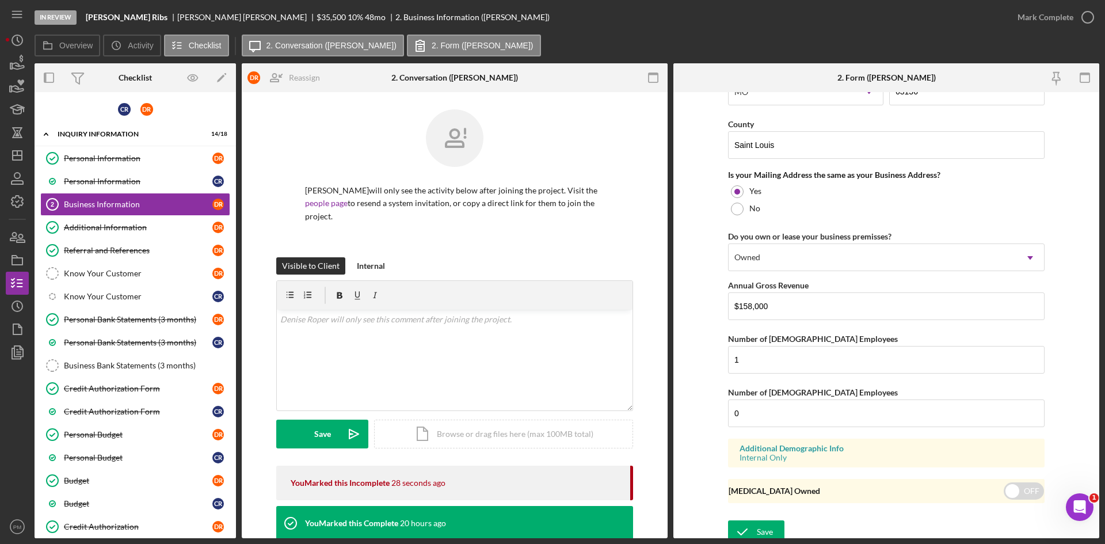
scroll to position [689, 0]
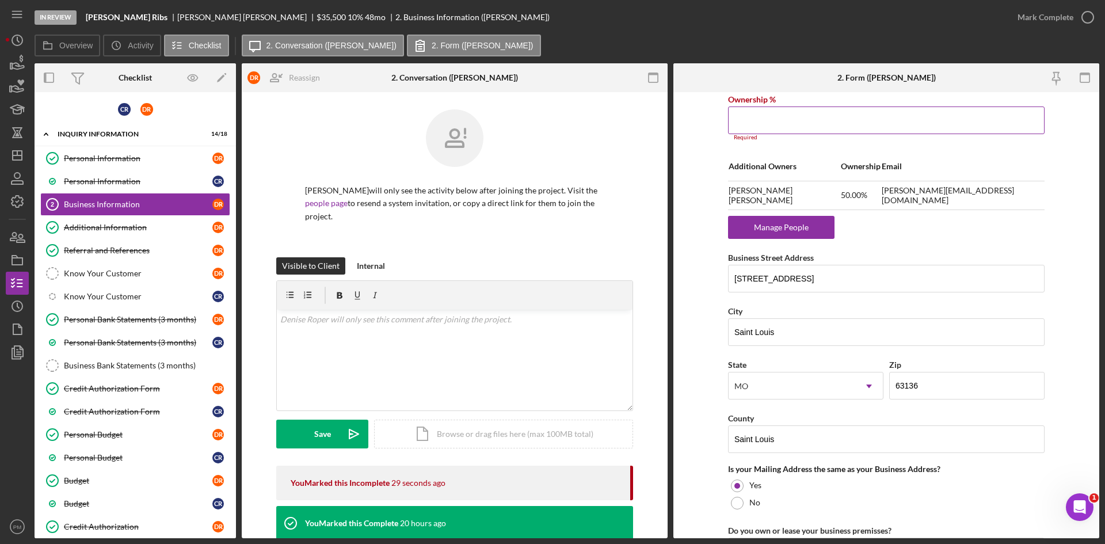
click at [842, 113] on input "Ownership %" at bounding box center [886, 120] width 316 height 28
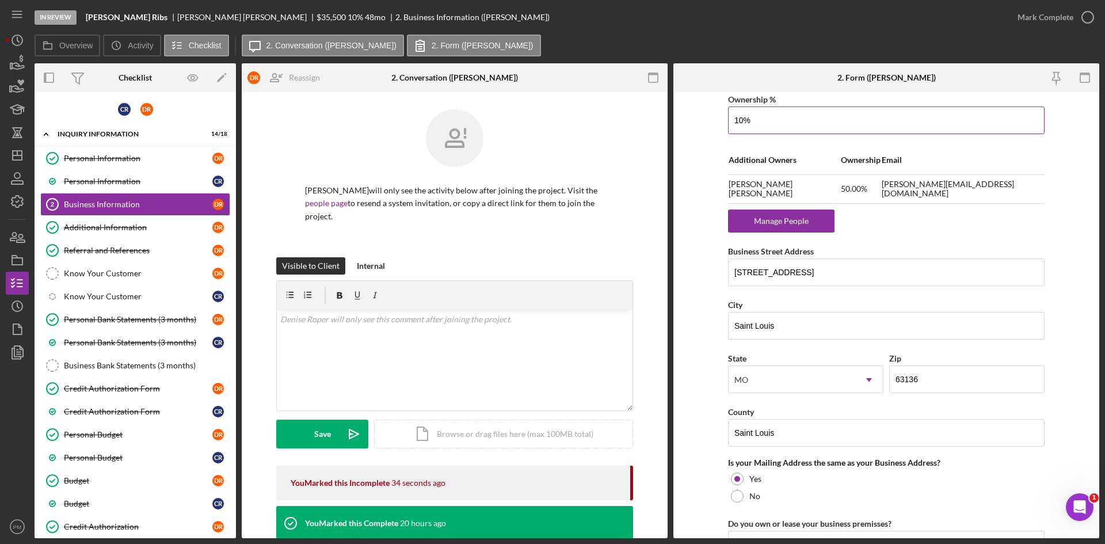
type input "1%"
type input "50.00%"
click at [673, 220] on form "Business Name [PERSON_NAME] Ribs DBA Business Start Date [DATE] Legal Structure…" at bounding box center [886, 315] width 426 height 446
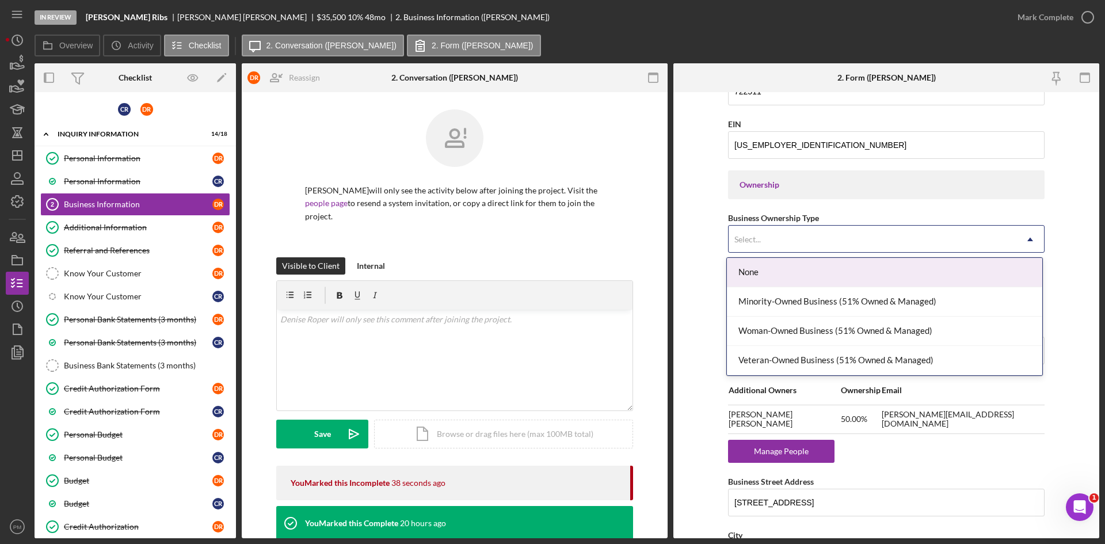
click at [783, 244] on div "Select..." at bounding box center [872, 239] width 288 height 26
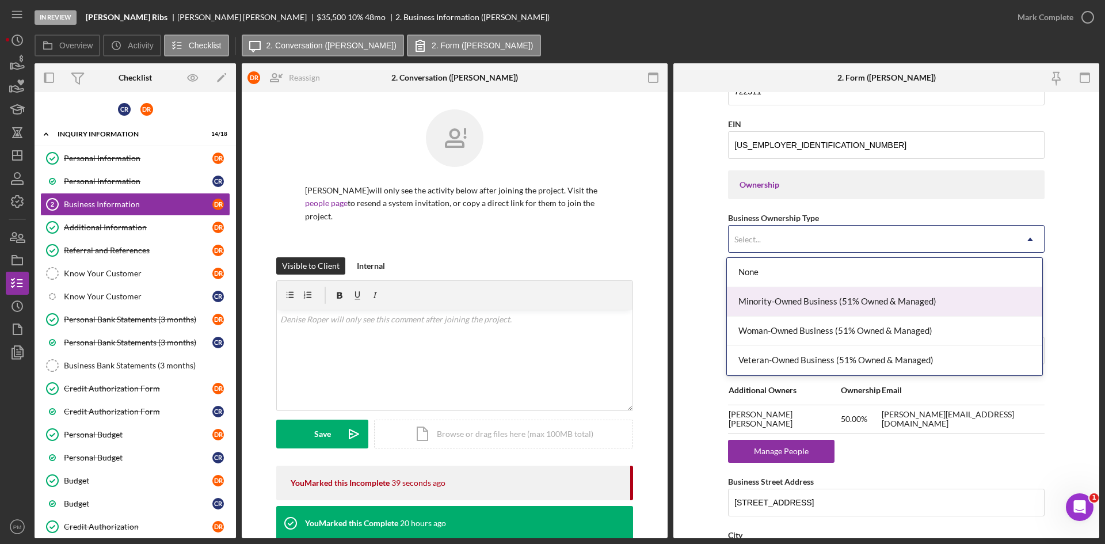
click at [778, 304] on div "Minority-Owned Business (51% Owned & Managed)" at bounding box center [884, 301] width 315 height 29
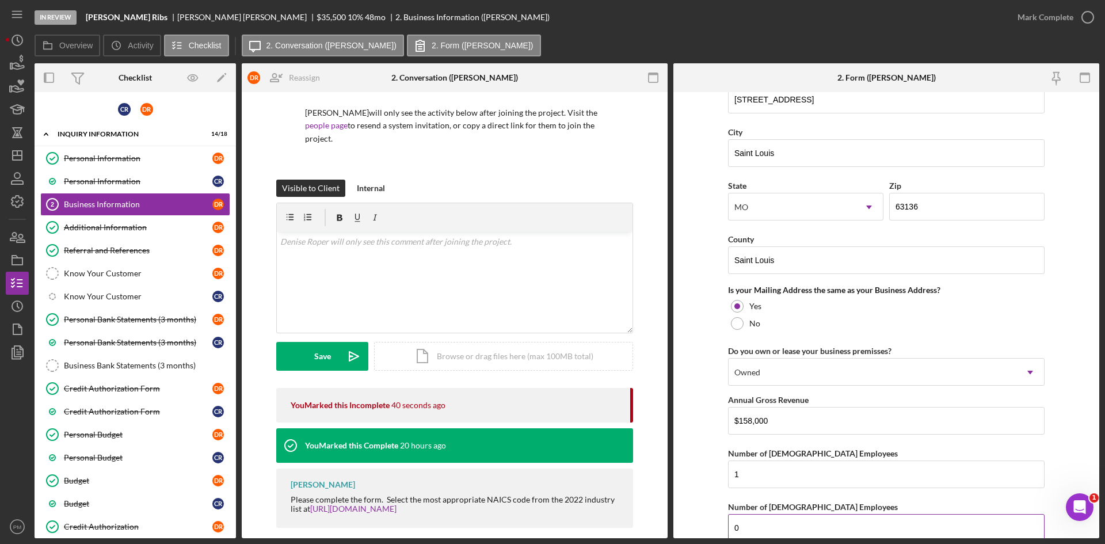
scroll to position [983, 0]
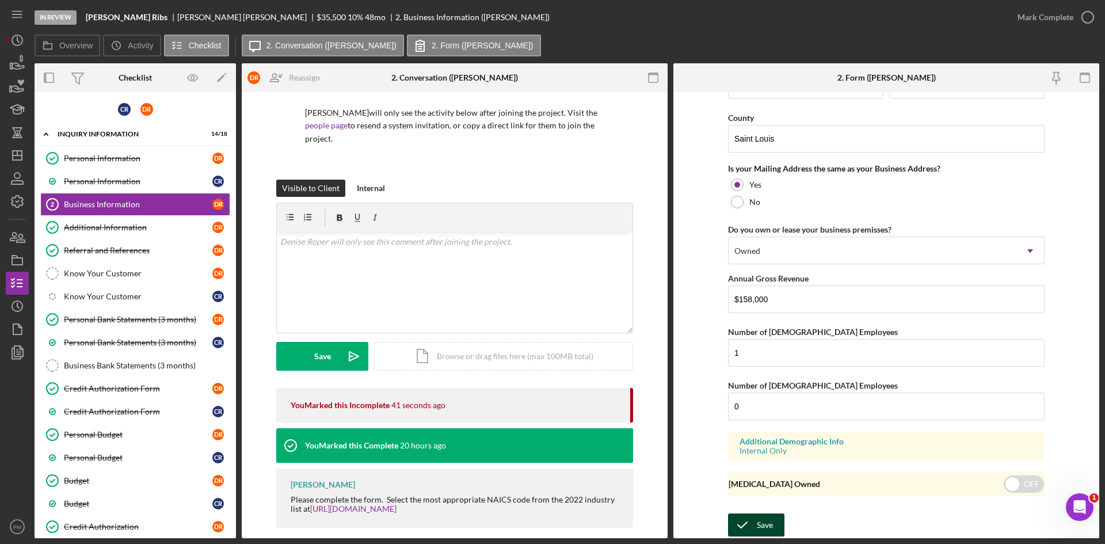
click at [757, 521] on div "Save" at bounding box center [765, 524] width 16 height 23
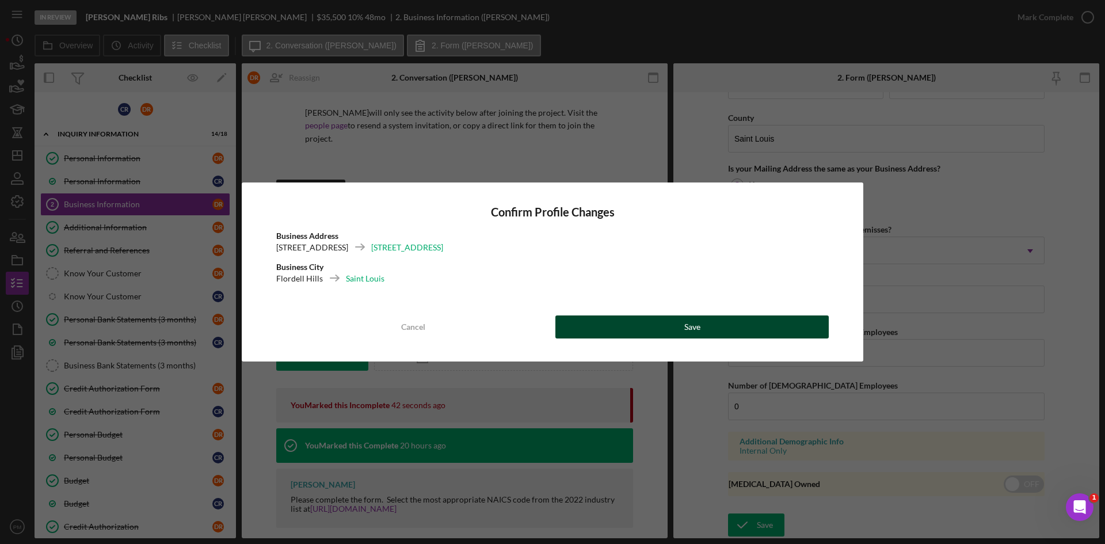
click at [718, 333] on button "Save" at bounding box center [691, 326] width 273 height 23
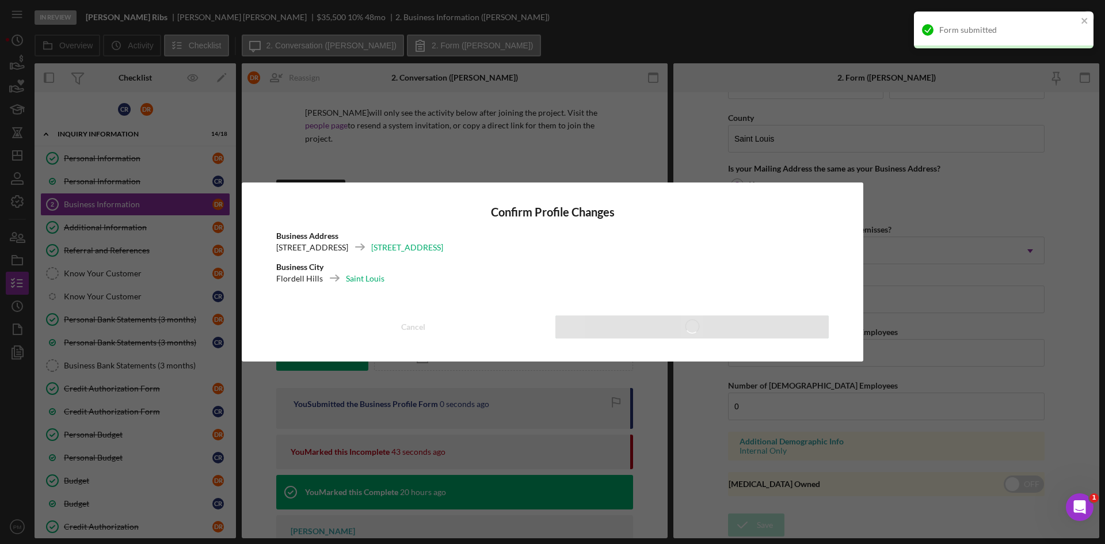
type input "50.00%"
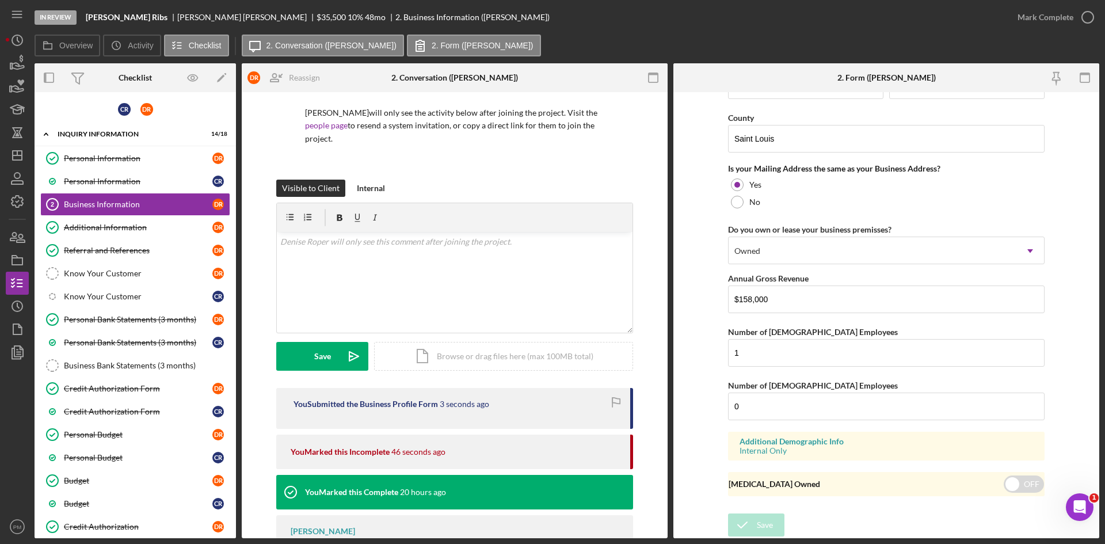
scroll to position [638, 0]
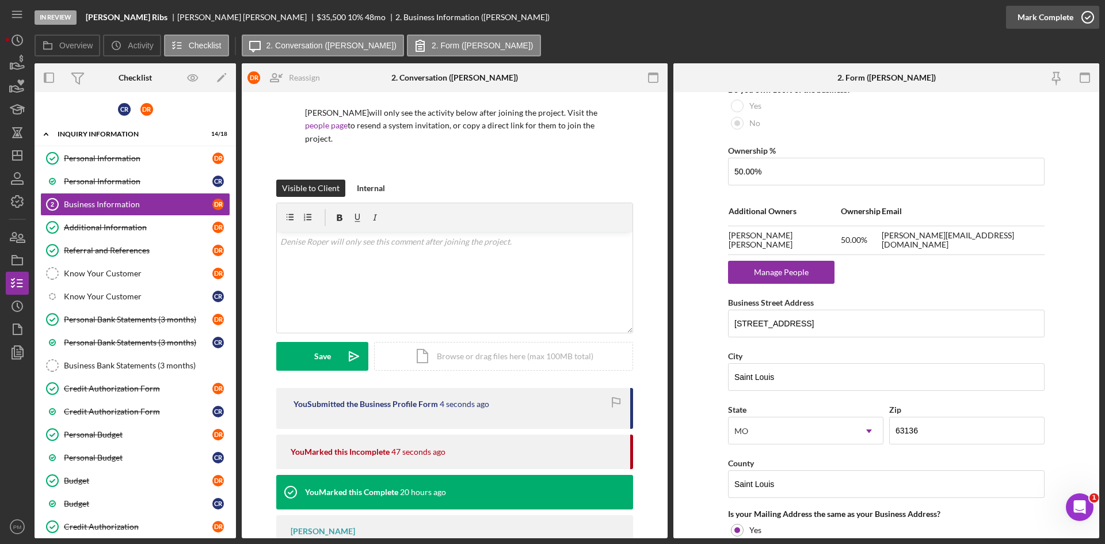
click at [1056, 25] on div "Mark Complete" at bounding box center [1045, 17] width 56 height 23
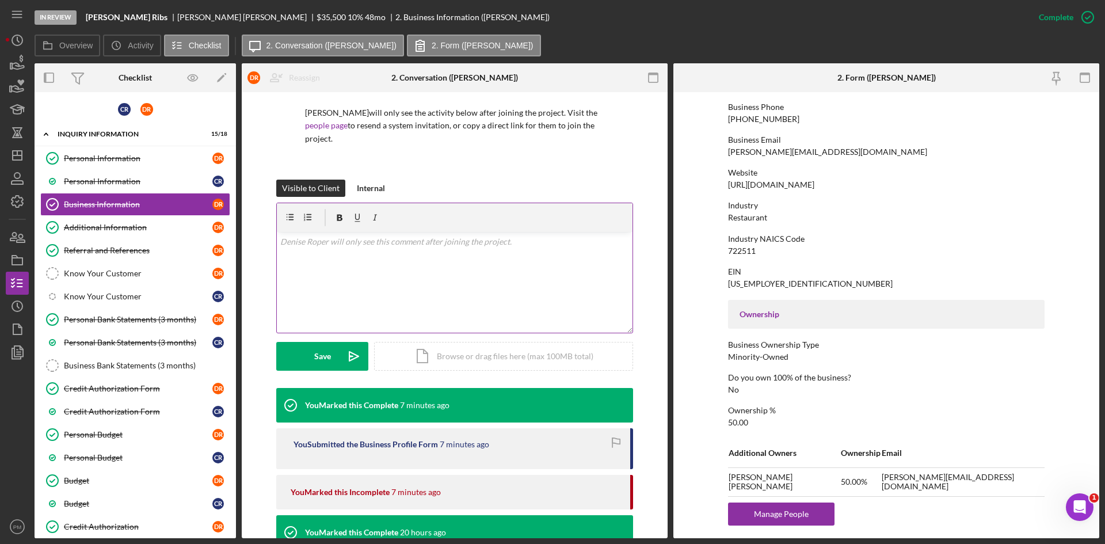
scroll to position [0, 0]
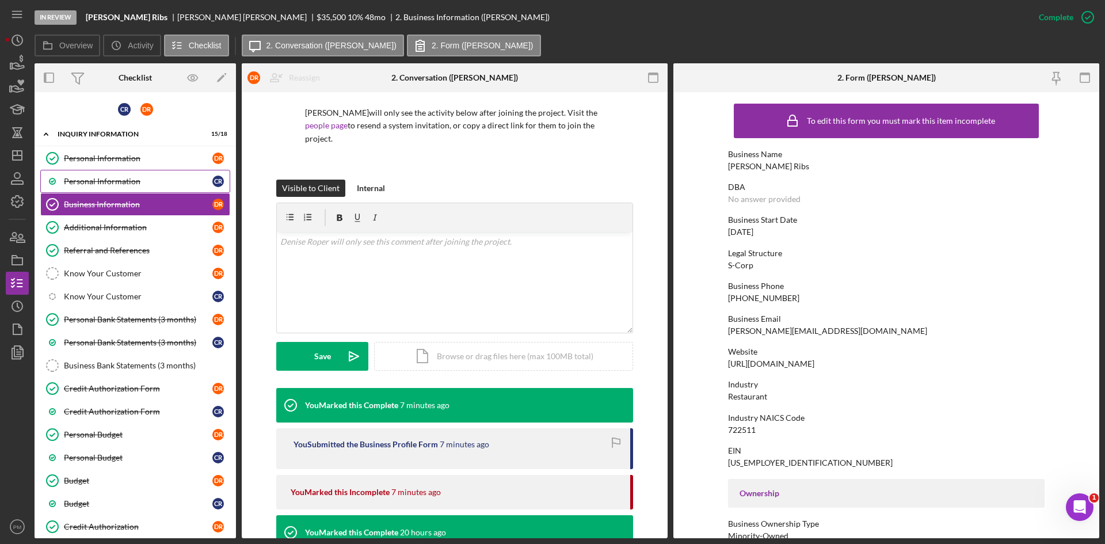
click at [102, 187] on link "Personal Information C R" at bounding box center [135, 181] width 190 height 23
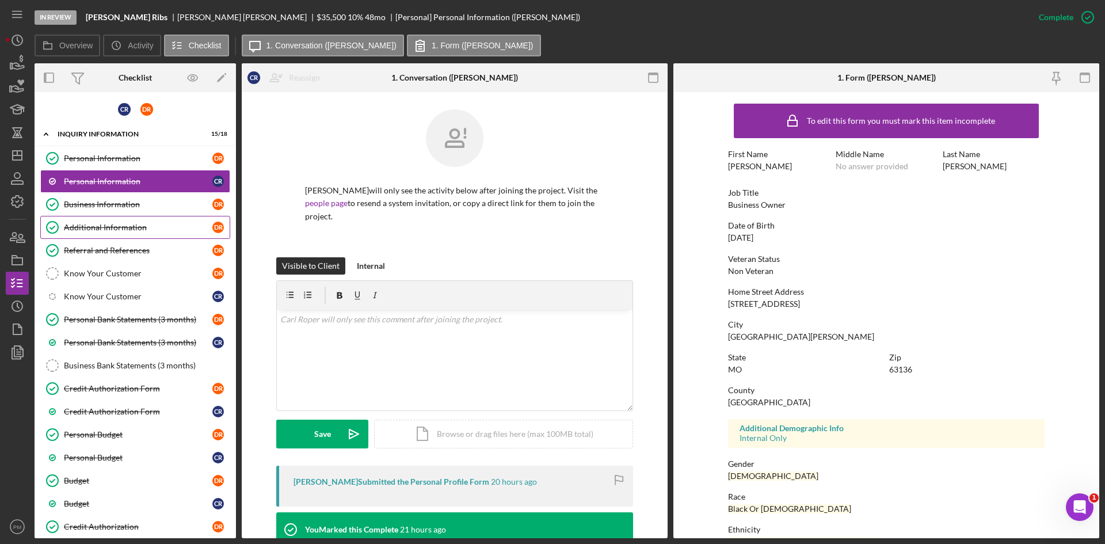
click at [135, 231] on div "Additional Information" at bounding box center [138, 227] width 148 height 9
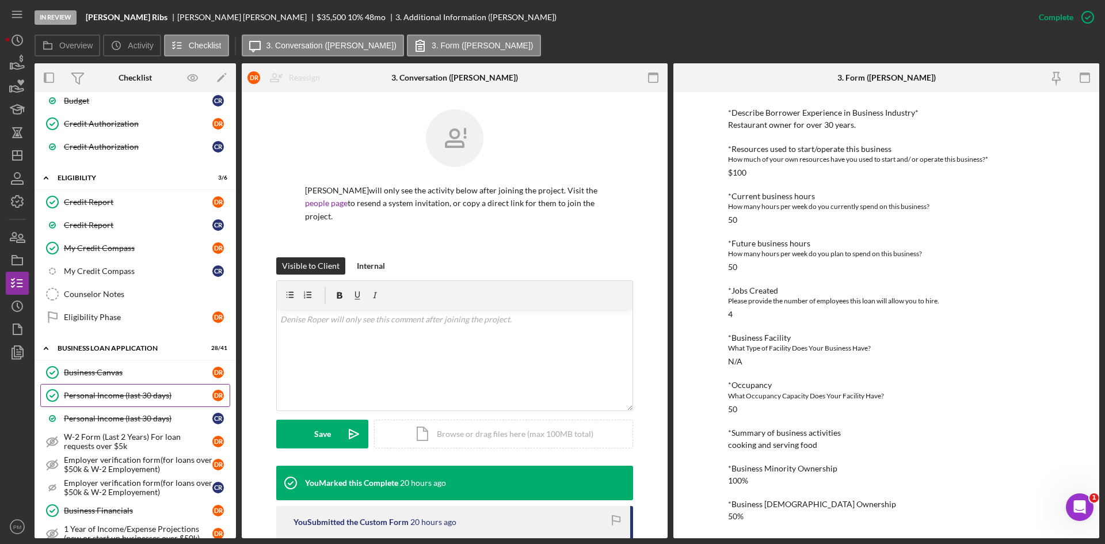
scroll to position [633, 0]
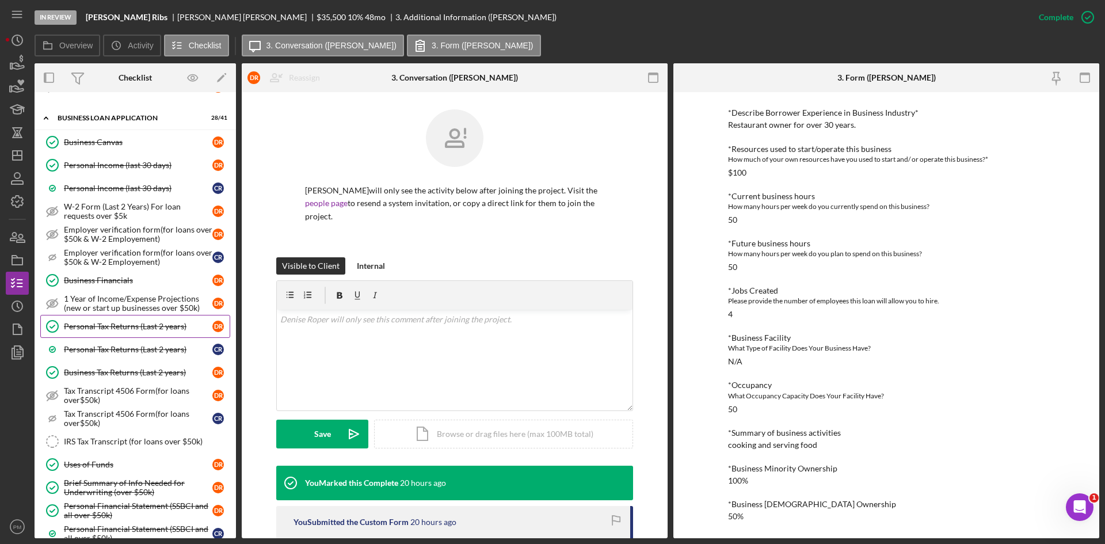
click at [140, 329] on div "Personal Tax Returns (Last 2 years)" at bounding box center [138, 326] width 148 height 9
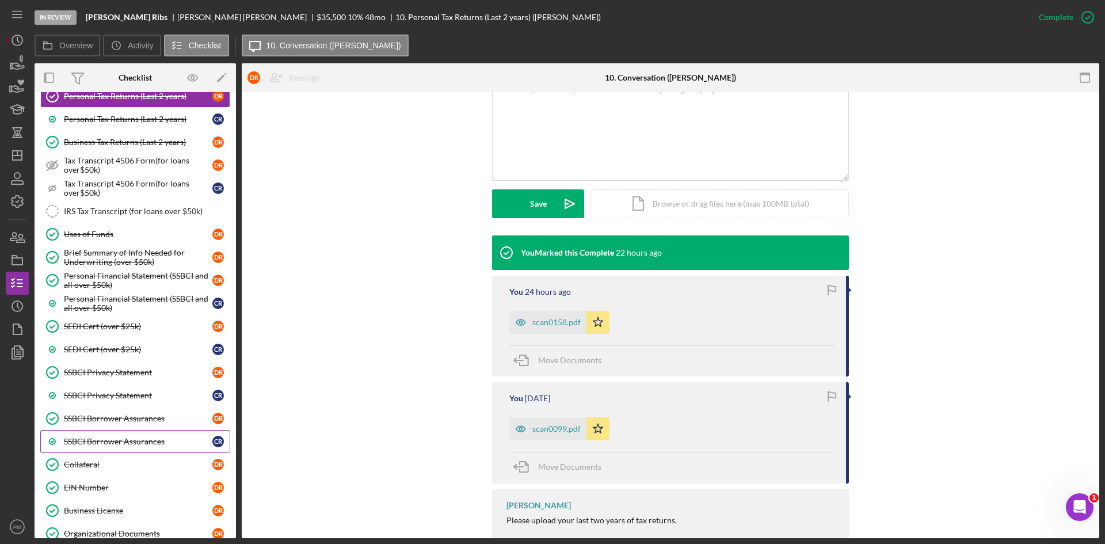
scroll to position [921, 0]
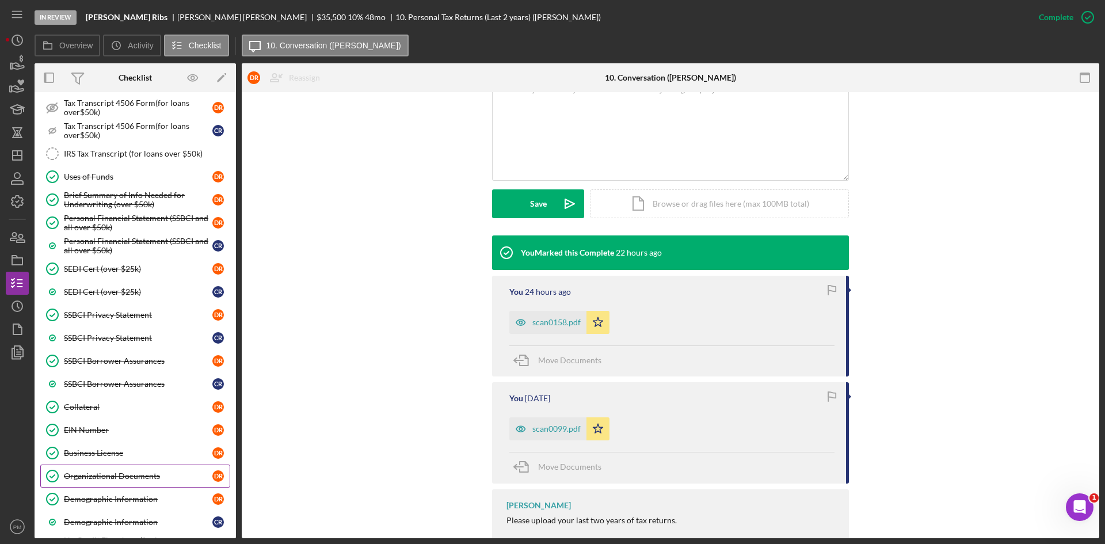
click at [130, 471] on div "Organizational Documents" at bounding box center [138, 475] width 148 height 9
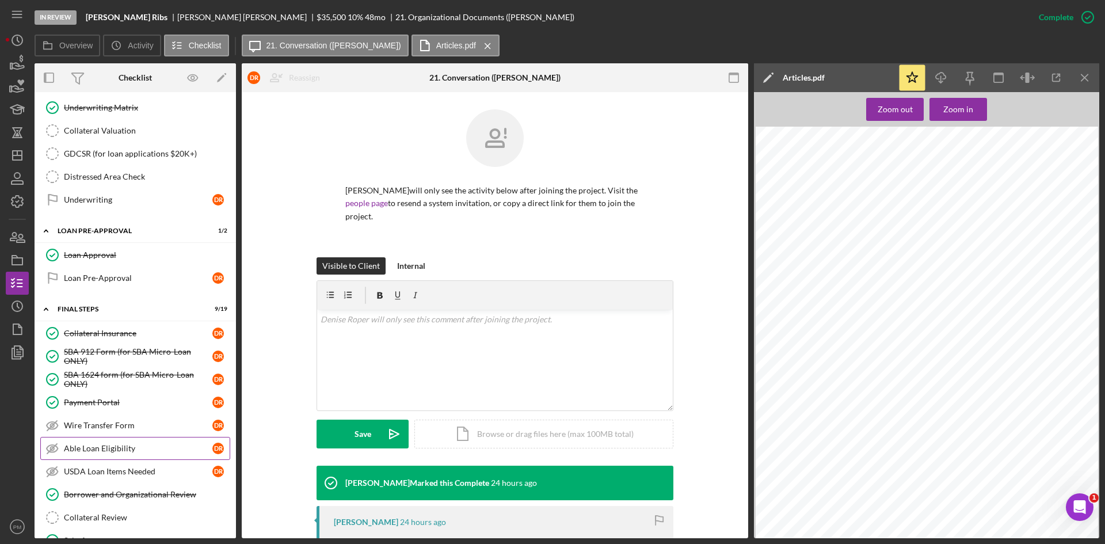
scroll to position [1754, 0]
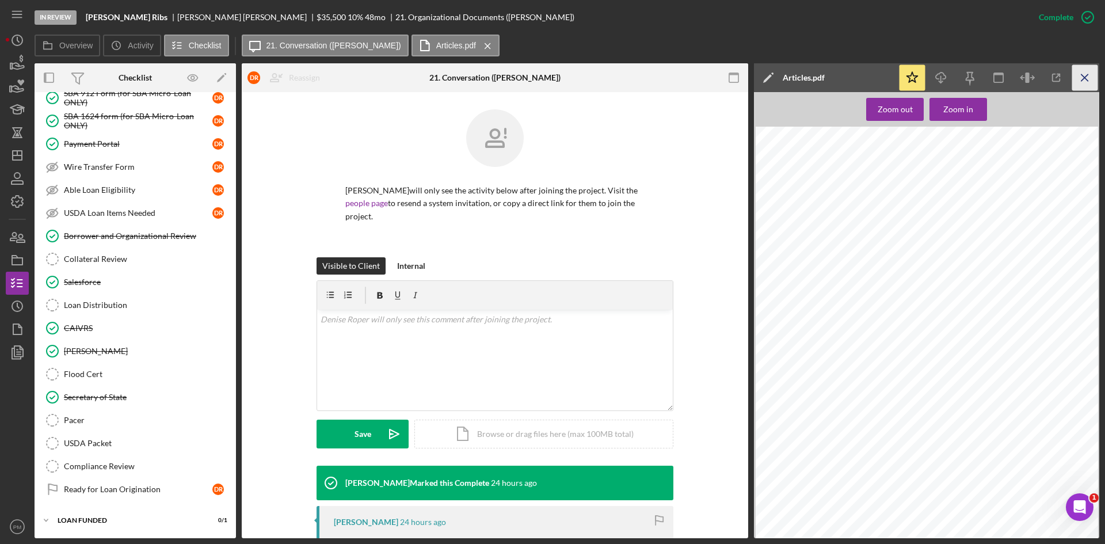
drag, startPoint x: 1087, startPoint y: 79, endPoint x: 1094, endPoint y: 89, distance: 12.0
click at [1087, 79] on icon "Icon/Menu Close" at bounding box center [1085, 78] width 26 height 26
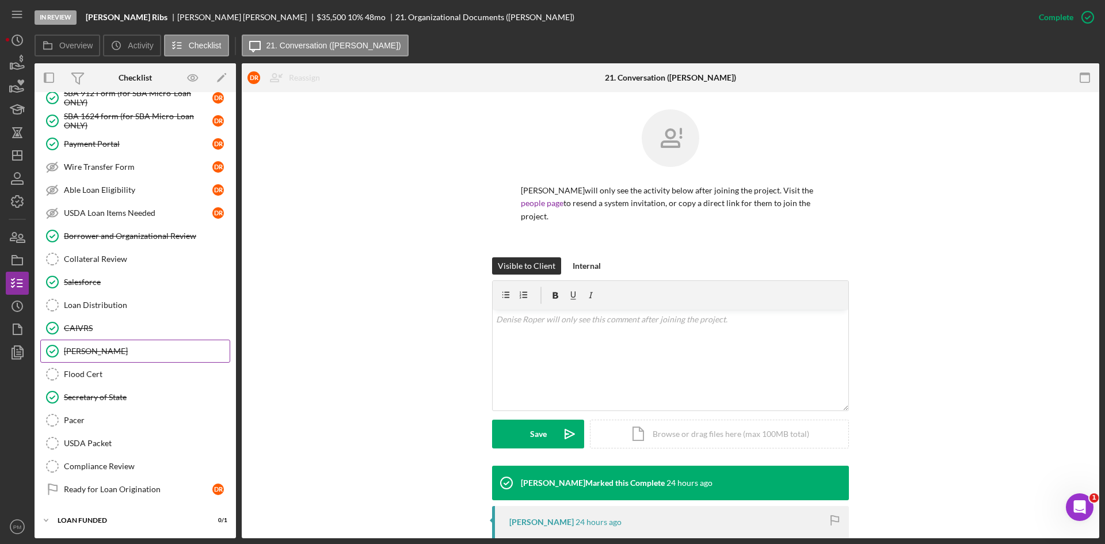
scroll to position [1582, 0]
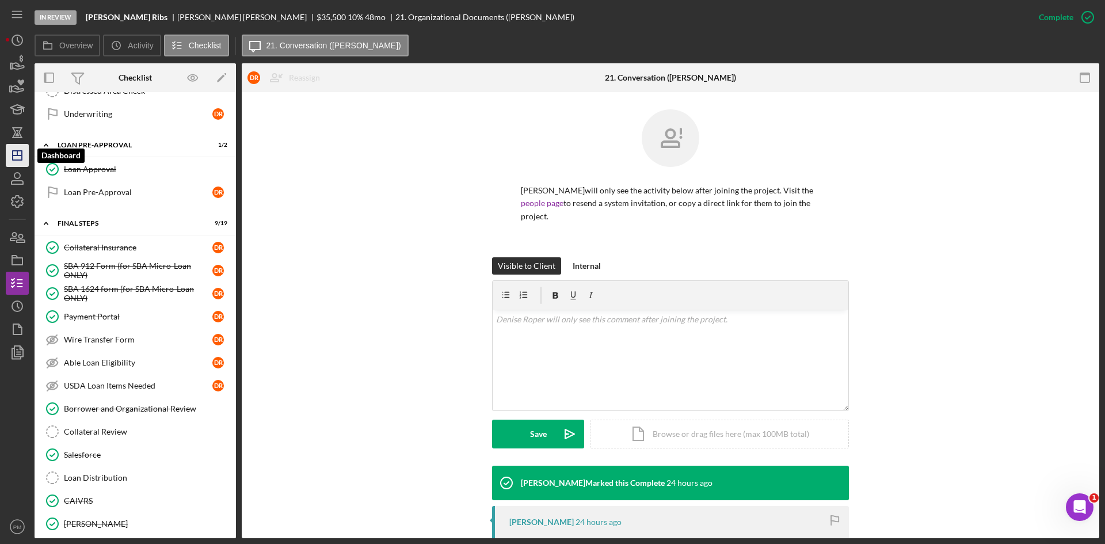
click at [10, 158] on icon "Icon/Dashboard" at bounding box center [17, 155] width 29 height 29
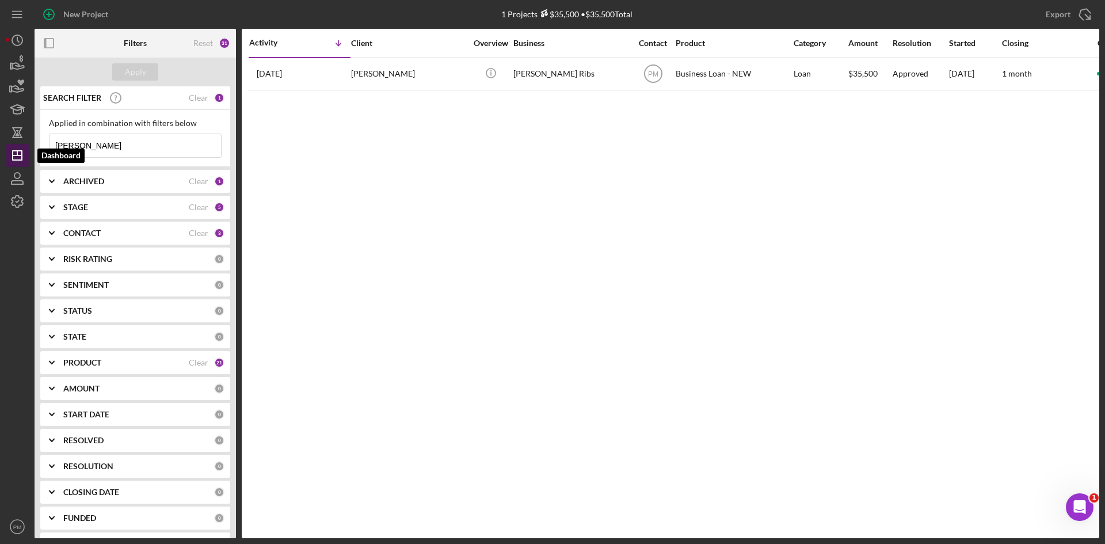
drag, startPoint x: 85, startPoint y: 147, endPoint x: 12, endPoint y: 145, distance: 72.5
click at [12, 145] on div "New Project 1 Projects $35,500 • $35,500 Total [PERSON_NAME] Export Icon/Export…" at bounding box center [552, 269] width 1093 height 538
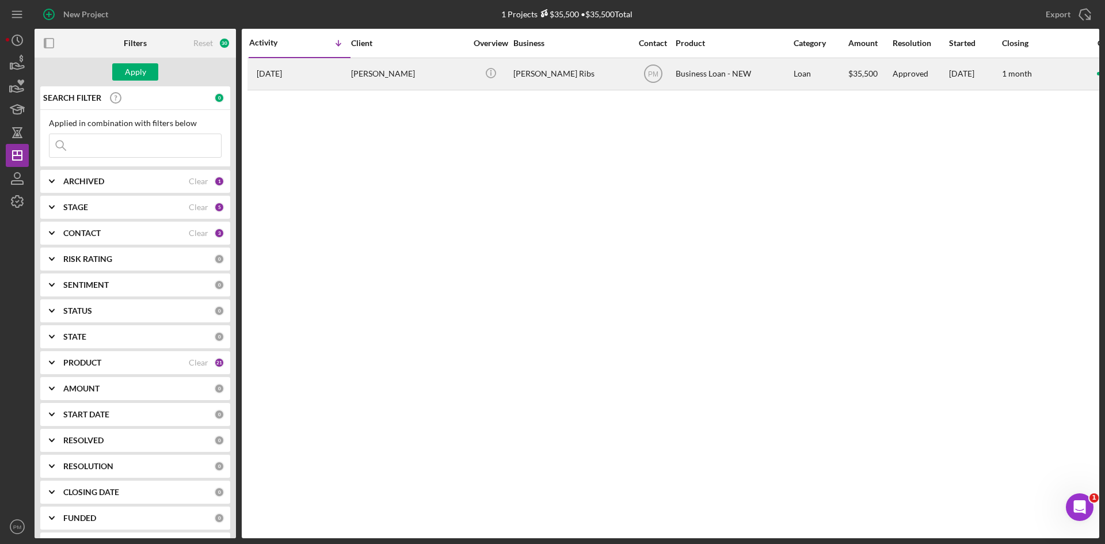
click at [338, 74] on div "[DATE] [PERSON_NAME]" at bounding box center [299, 74] width 101 height 30
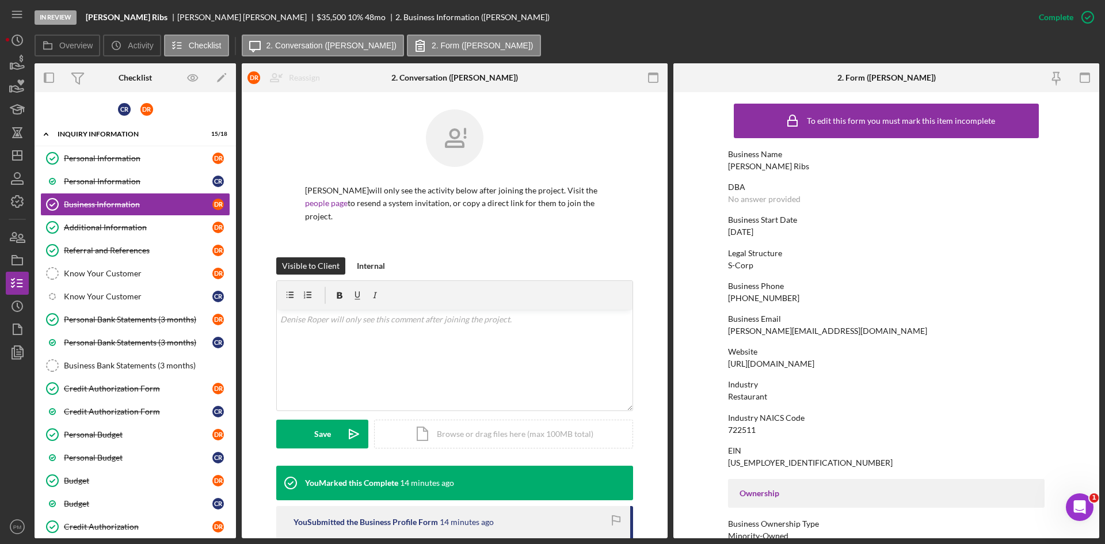
scroll to position [164, 0]
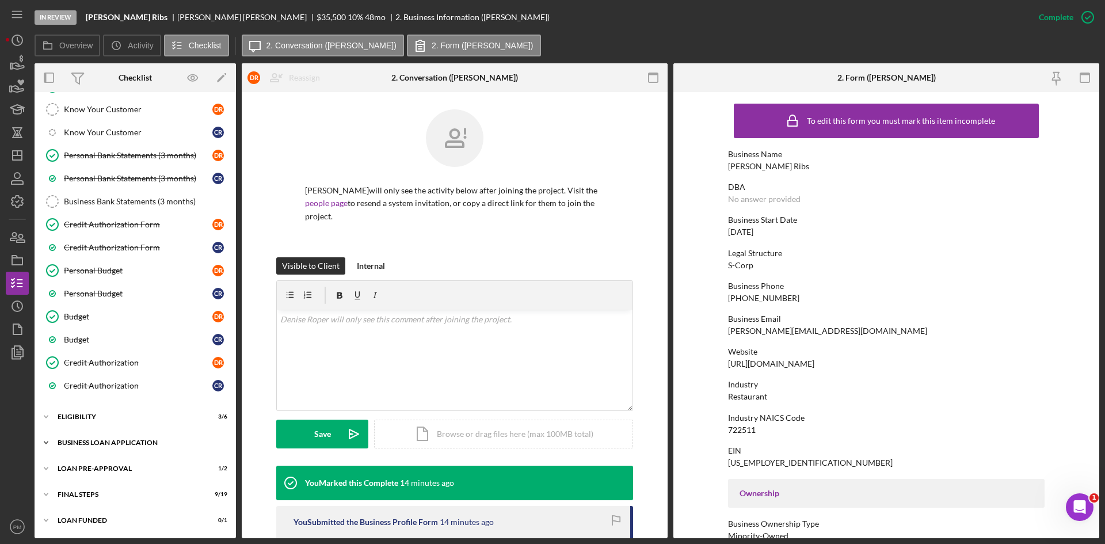
click at [111, 436] on div "Icon/Expander BUSINESS LOAN APPLICATION 28 / 41" at bounding box center [135, 442] width 201 height 23
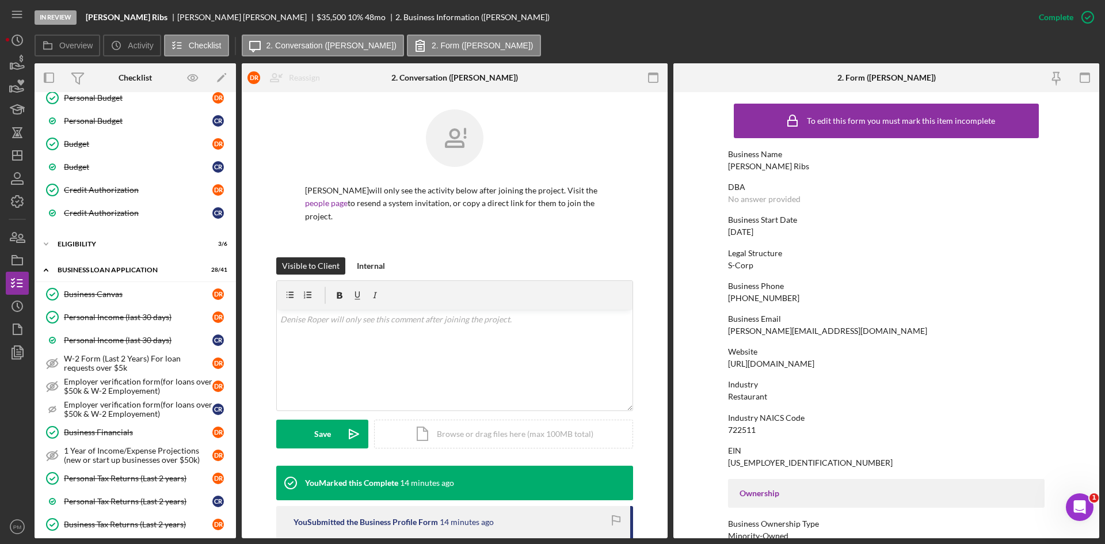
scroll to position [509, 0]
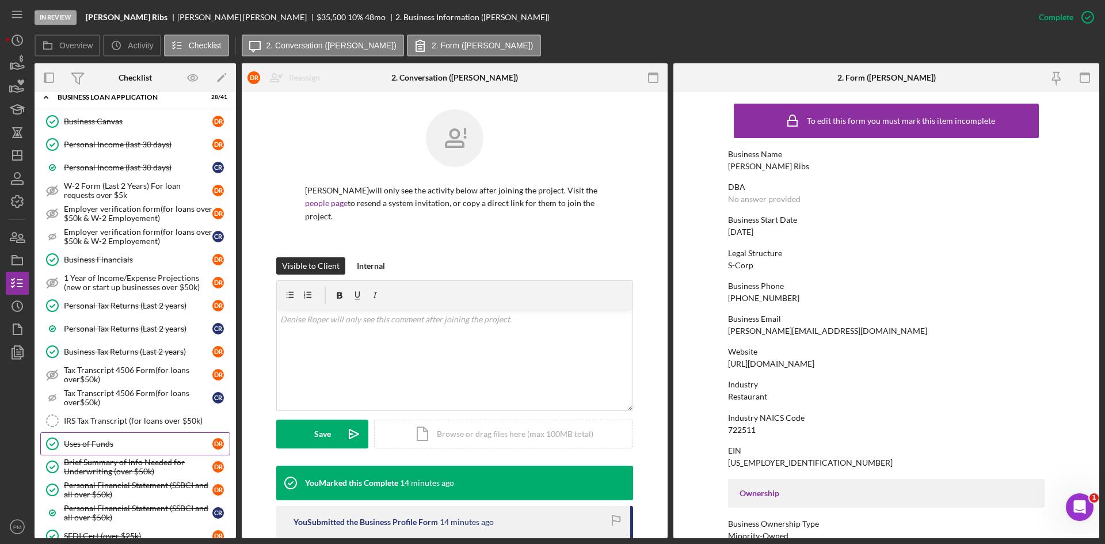
click at [104, 454] on link "Uses of Funds Uses of Funds D R" at bounding box center [135, 443] width 190 height 23
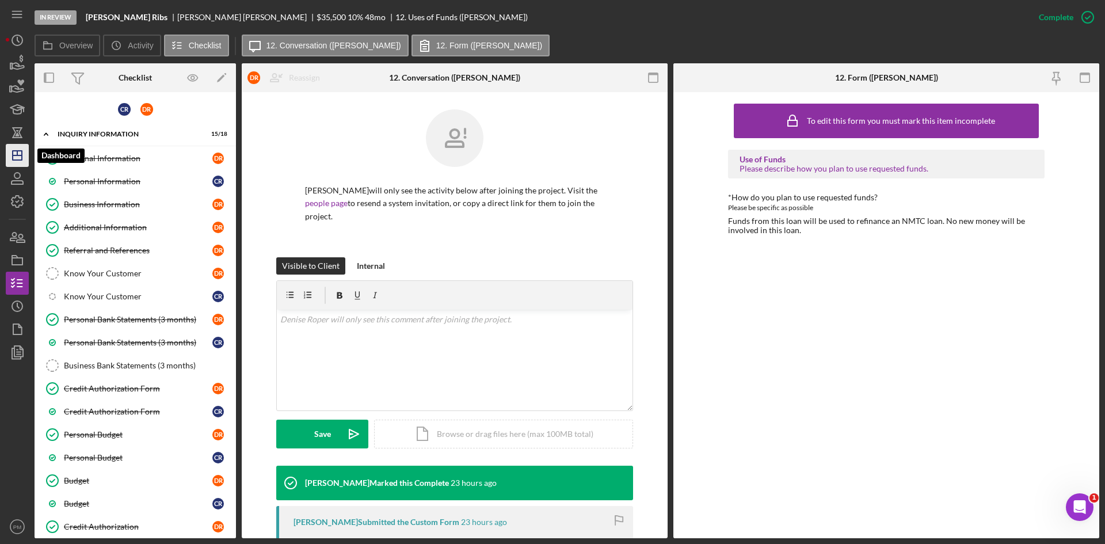
click at [17, 159] on icon "Icon/Dashboard" at bounding box center [17, 155] width 29 height 29
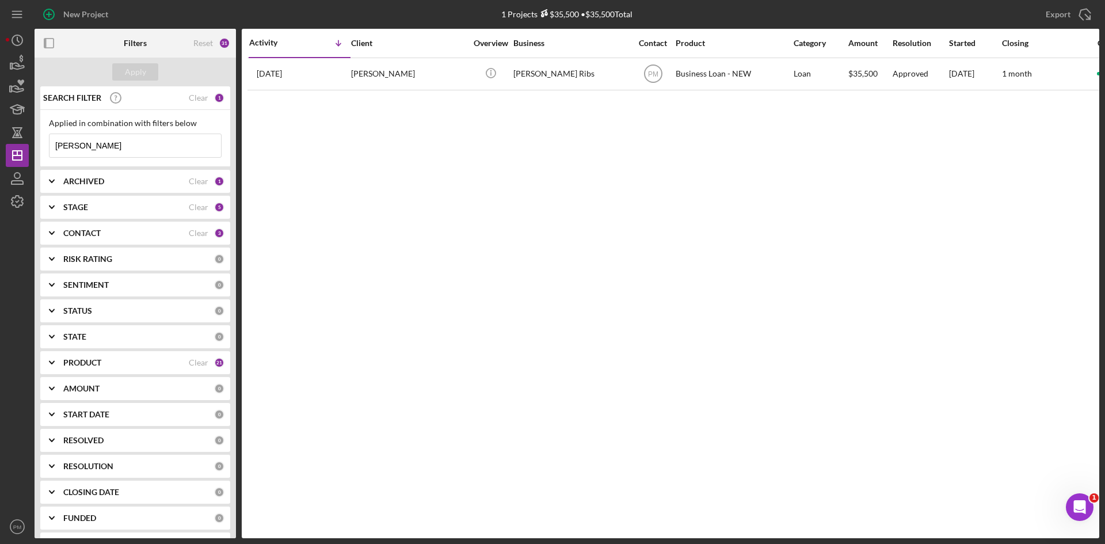
drag, startPoint x: 99, startPoint y: 151, endPoint x: 0, endPoint y: 138, distance: 99.9
click at [0, 138] on div "New Project 1 Projects $35,500 • $35,500 Total [PERSON_NAME] Export Icon/Export…" at bounding box center [552, 272] width 1105 height 544
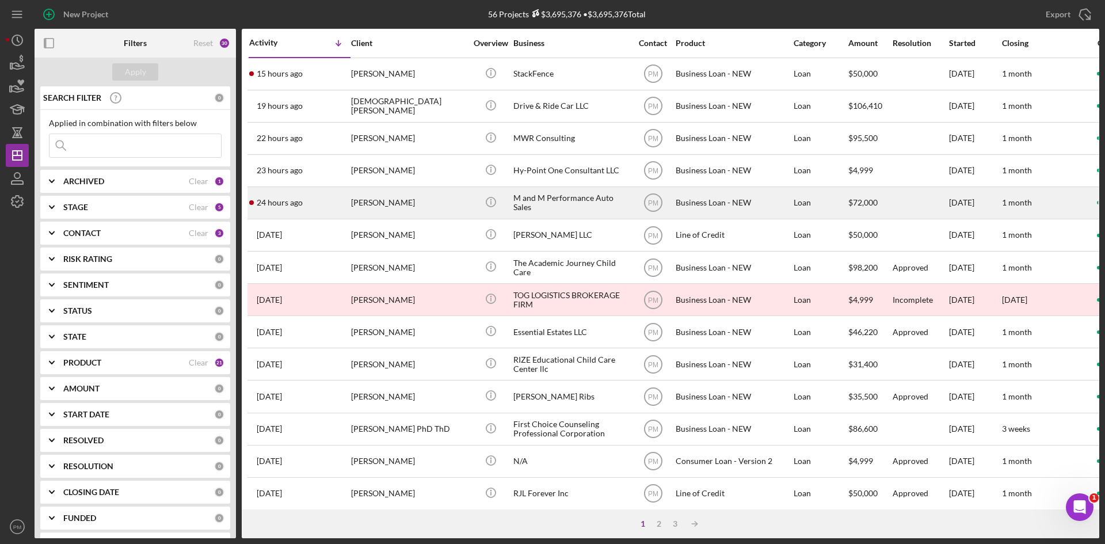
click at [345, 212] on div "24 hours ago [PERSON_NAME]" at bounding box center [299, 203] width 101 height 30
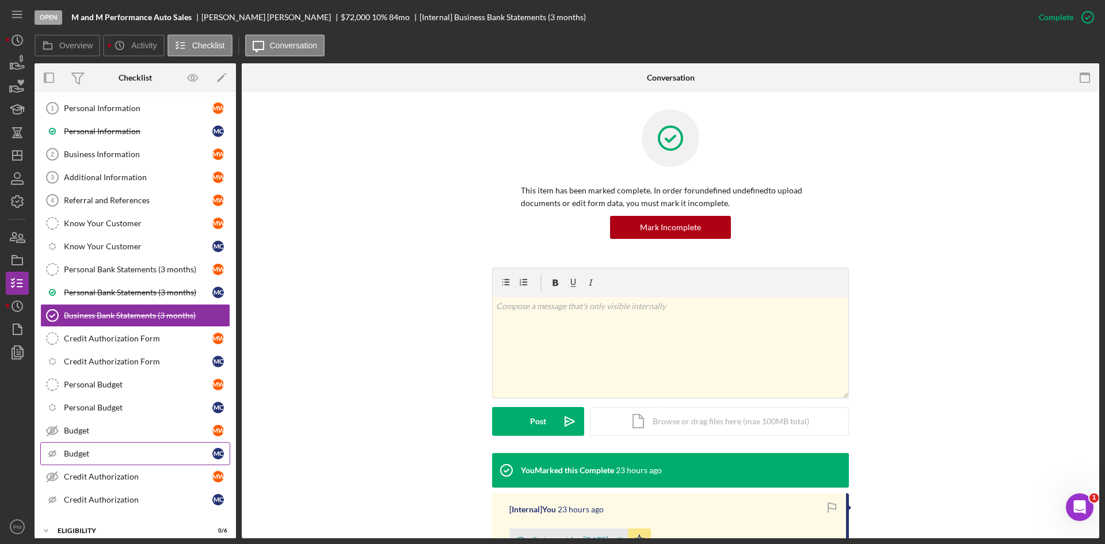
scroll to position [164, 0]
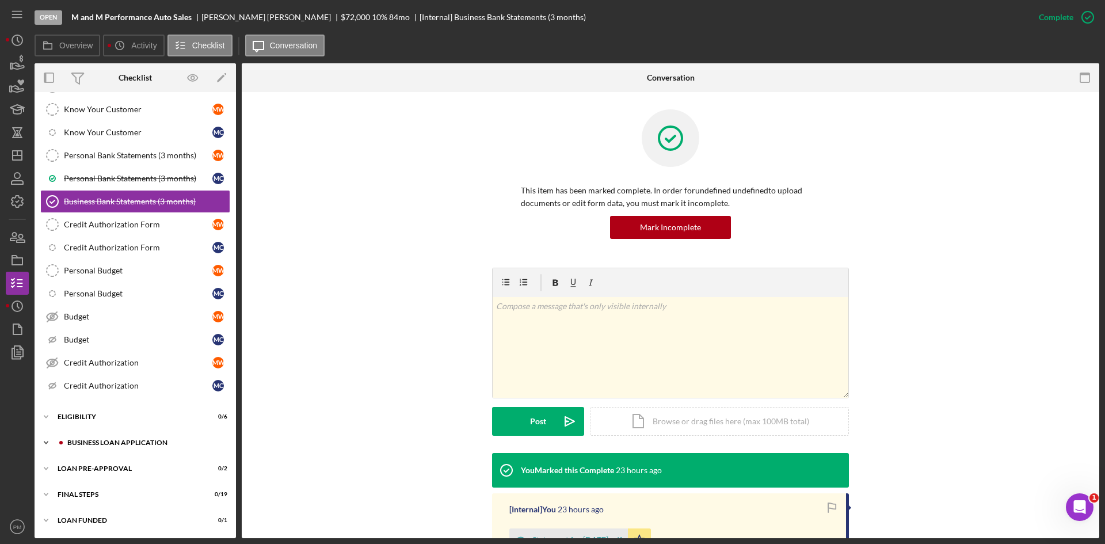
click at [109, 447] on div "Icon/Expander BUSINESS LOAN APPLICATION 0 / 41" at bounding box center [135, 442] width 201 height 23
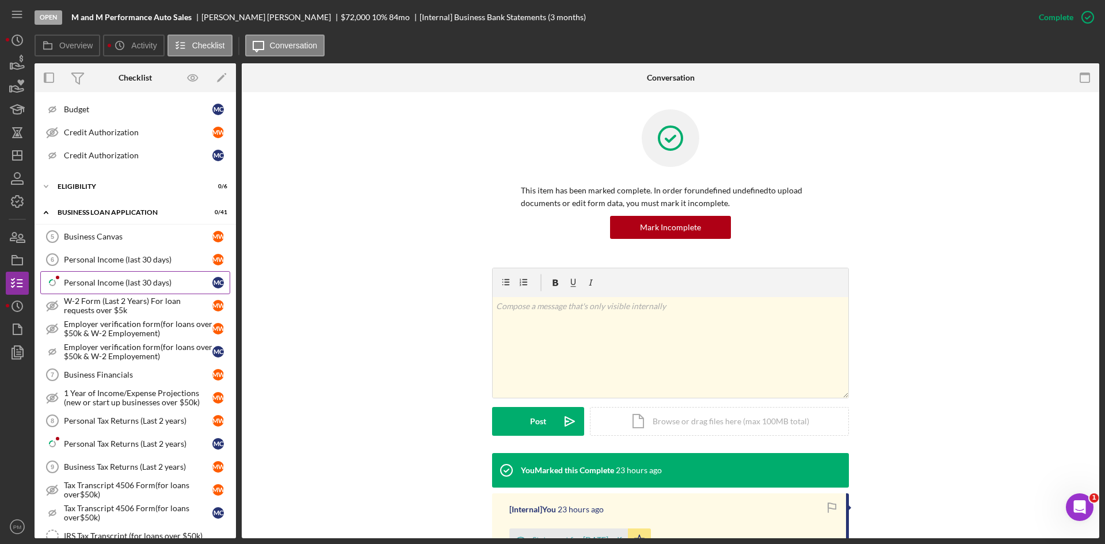
click at [94, 284] on div "Personal Income (last 30 days)" at bounding box center [138, 282] width 148 height 9
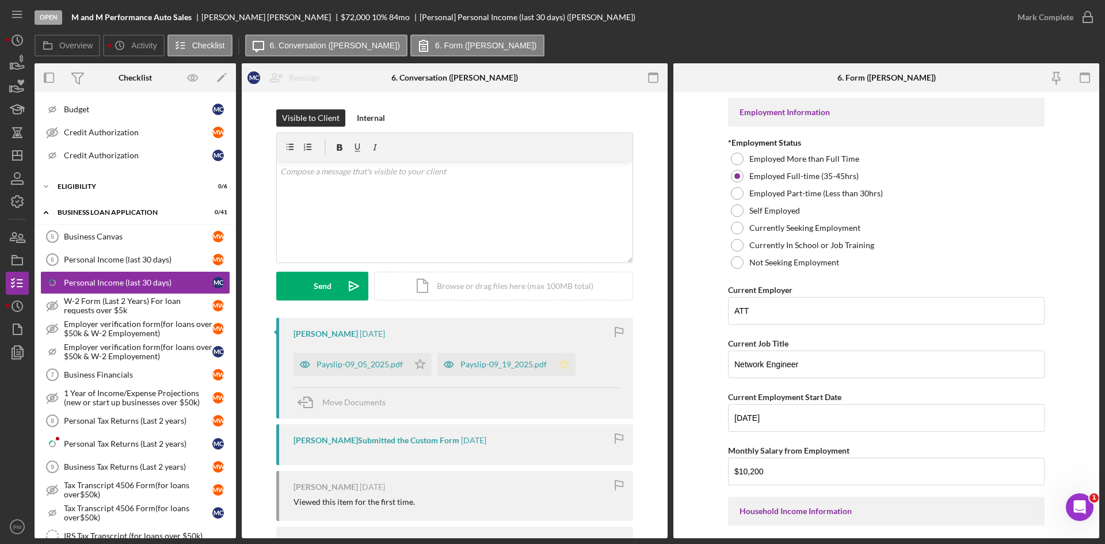
click at [552, 369] on icon "Icon/Star" at bounding box center [563, 364] width 23 height 23
click at [419, 373] on icon "Icon/Star" at bounding box center [420, 364] width 23 height 23
click at [1044, 15] on div "Mark Complete" at bounding box center [1045, 17] width 56 height 23
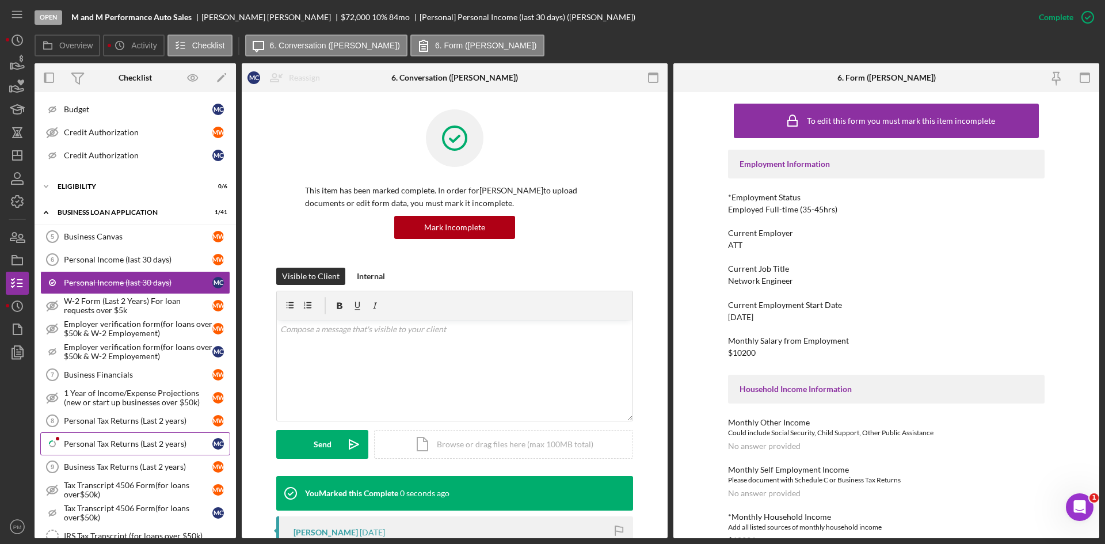
click at [78, 448] on div "Personal Tax Returns (Last 2 years)" at bounding box center [138, 443] width 148 height 9
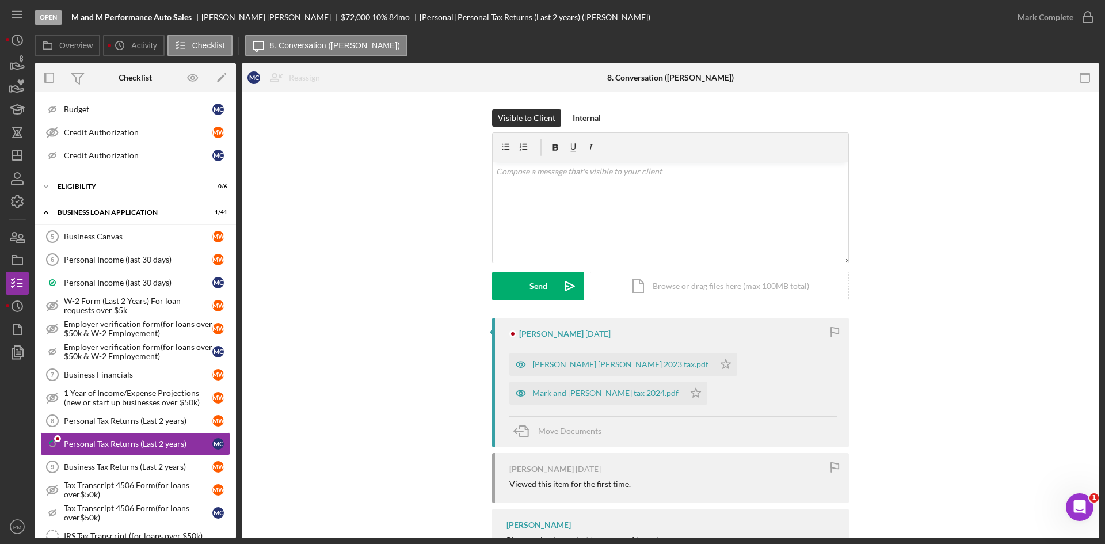
scroll to position [22, 0]
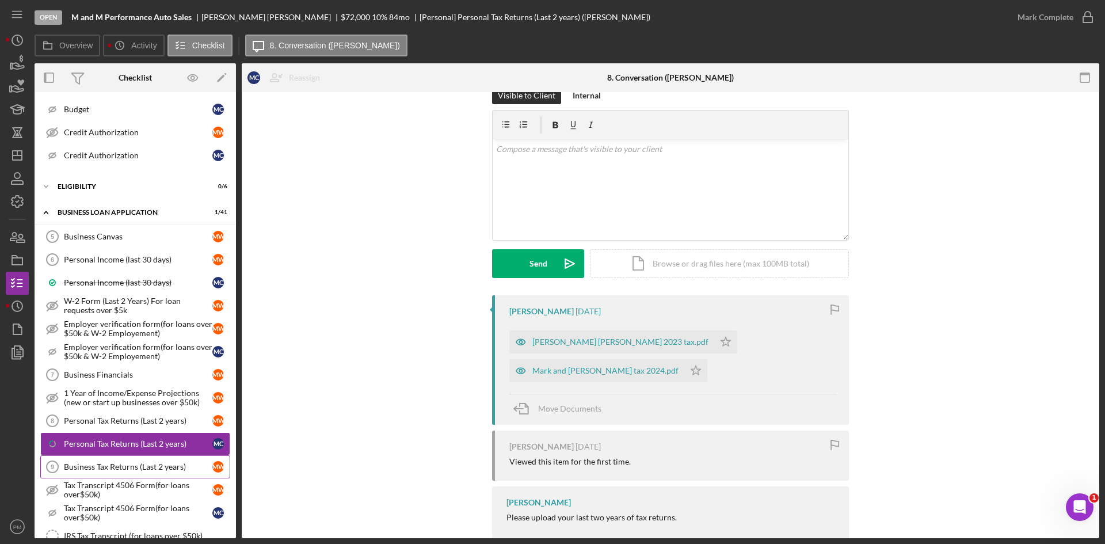
click at [125, 464] on div "Business Tax Returns (Last 2 years)" at bounding box center [138, 466] width 148 height 9
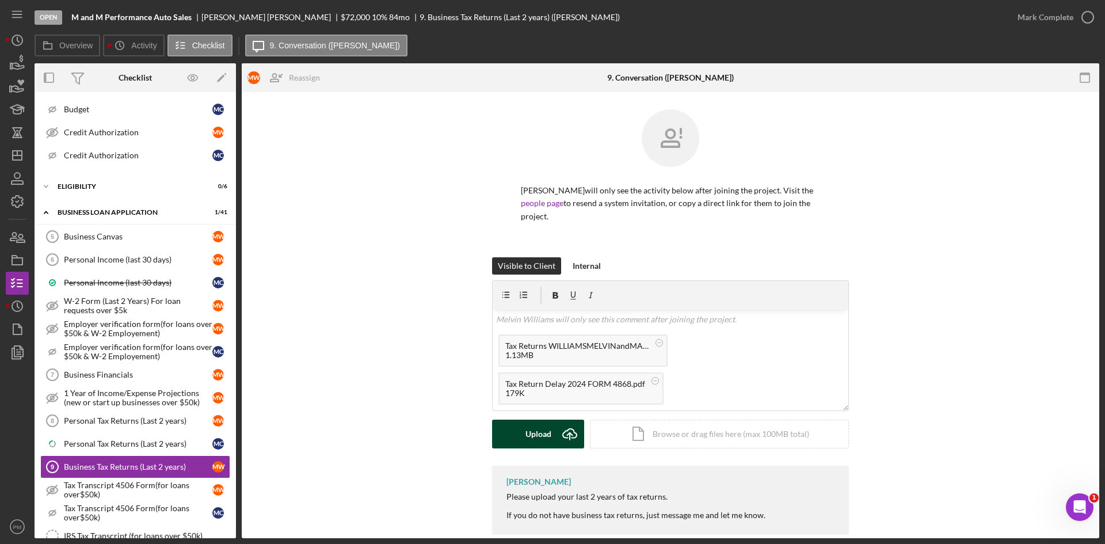
click at [532, 432] on div "Upload" at bounding box center [538, 433] width 26 height 29
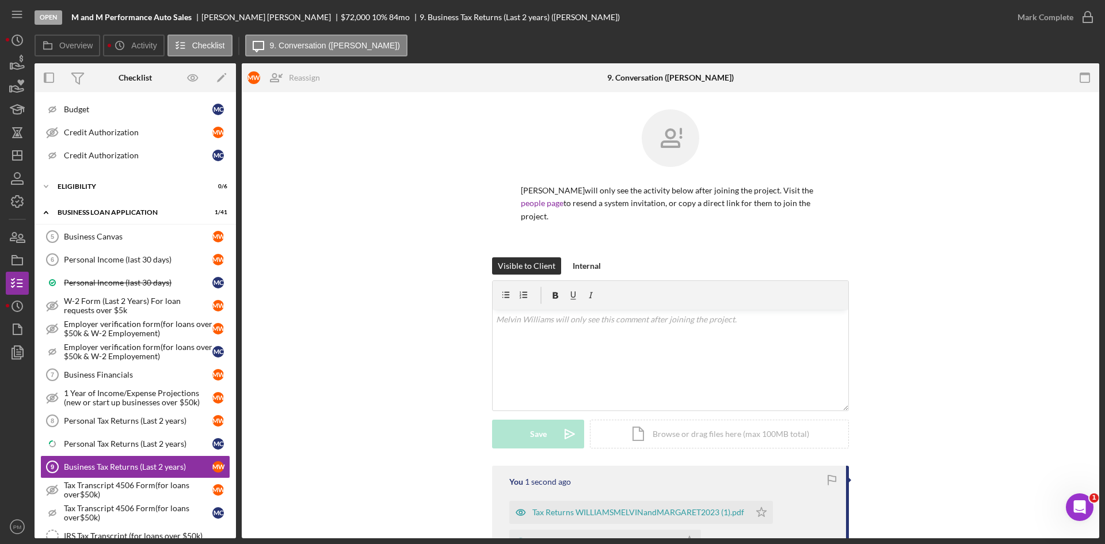
scroll to position [155, 0]
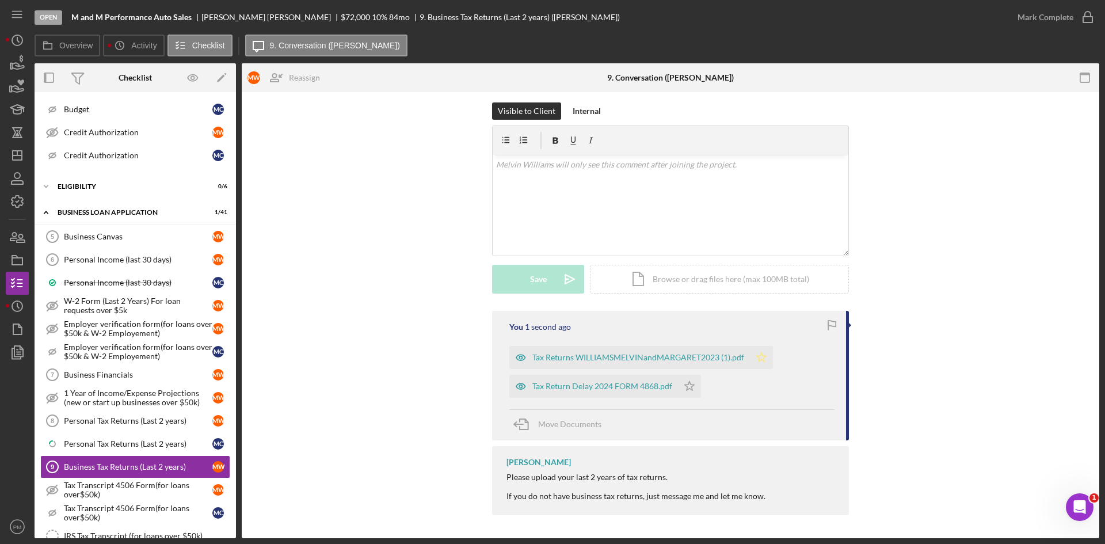
click at [759, 355] on icon "Icon/Star" at bounding box center [761, 357] width 23 height 23
click at [682, 387] on icon "Icon/Star" at bounding box center [689, 386] width 23 height 23
click at [1074, 9] on icon "button" at bounding box center [1087, 17] width 29 height 29
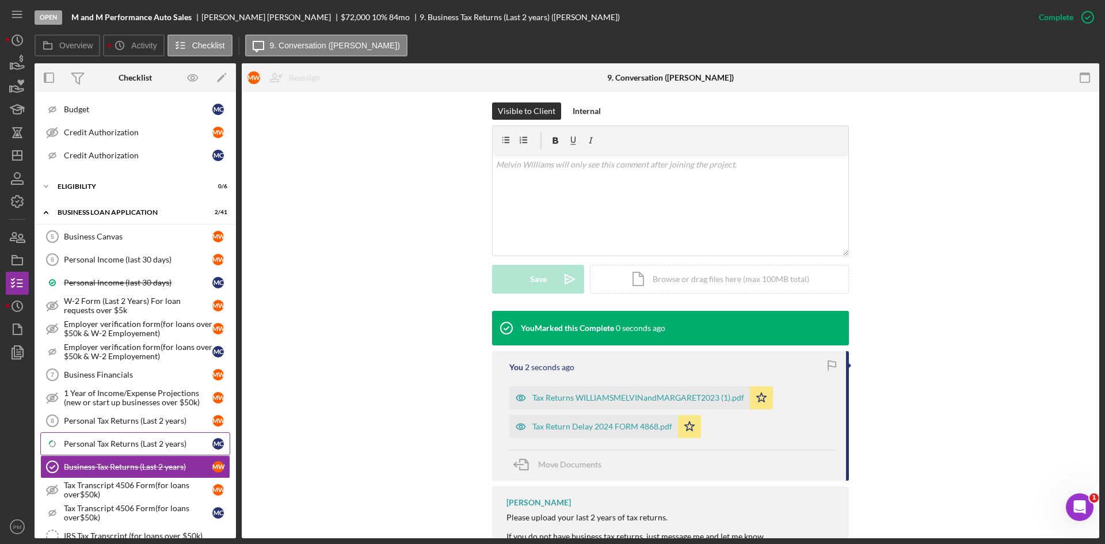
click at [131, 440] on div "Personal Tax Returns (Last 2 years)" at bounding box center [138, 443] width 148 height 9
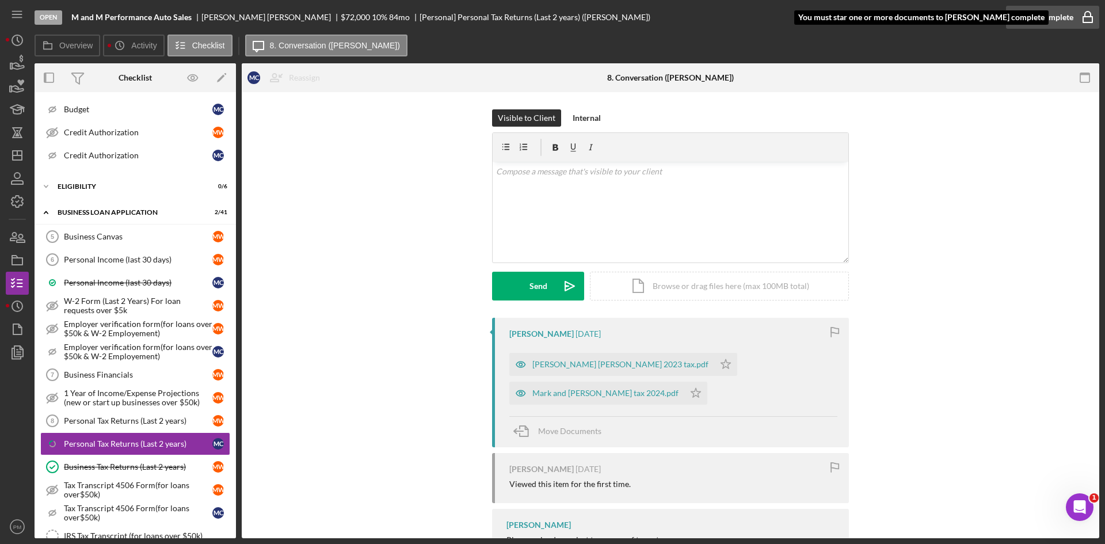
click at [1065, 13] on div "Mark Complete" at bounding box center [1045, 17] width 56 height 23
click at [707, 382] on icon "Icon/Star" at bounding box center [695, 393] width 23 height 23
click at [714, 369] on icon "Icon/Star" at bounding box center [725, 364] width 23 height 23
click at [1065, 12] on div "Mark Complete" at bounding box center [1045, 17] width 56 height 23
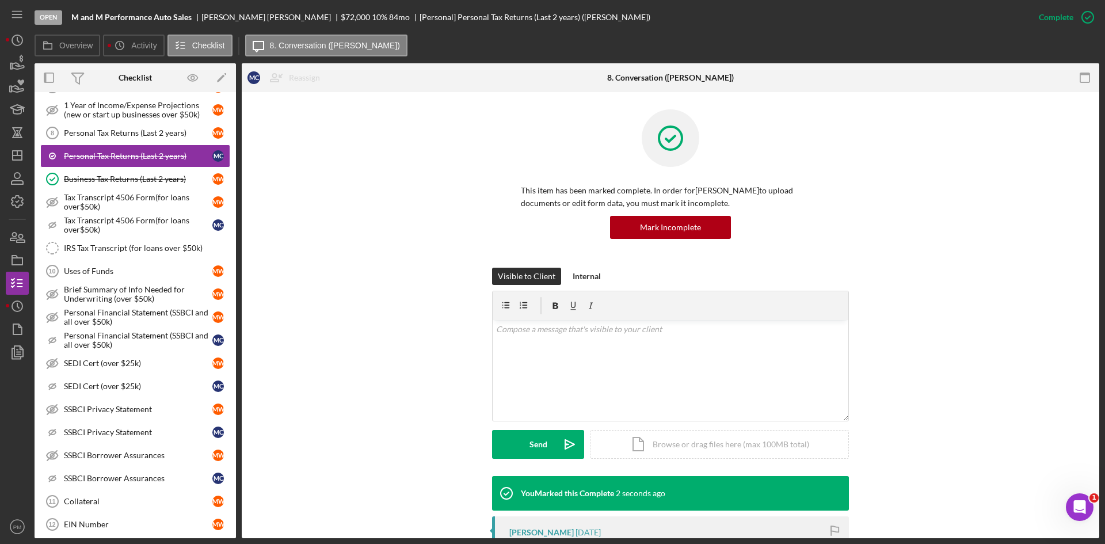
scroll to position [855, 0]
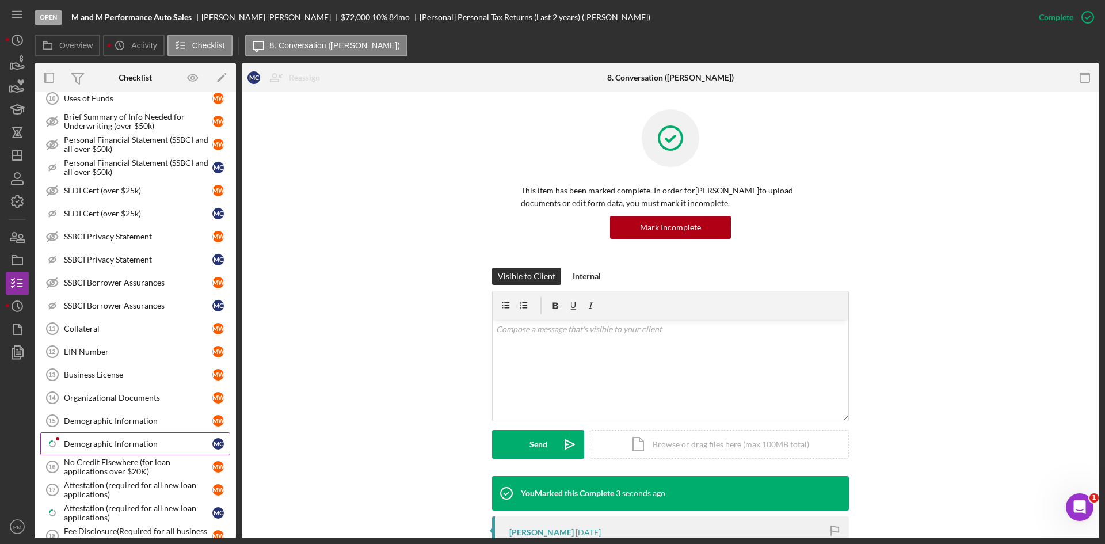
click at [121, 441] on div "Demographic Information" at bounding box center [138, 443] width 148 height 9
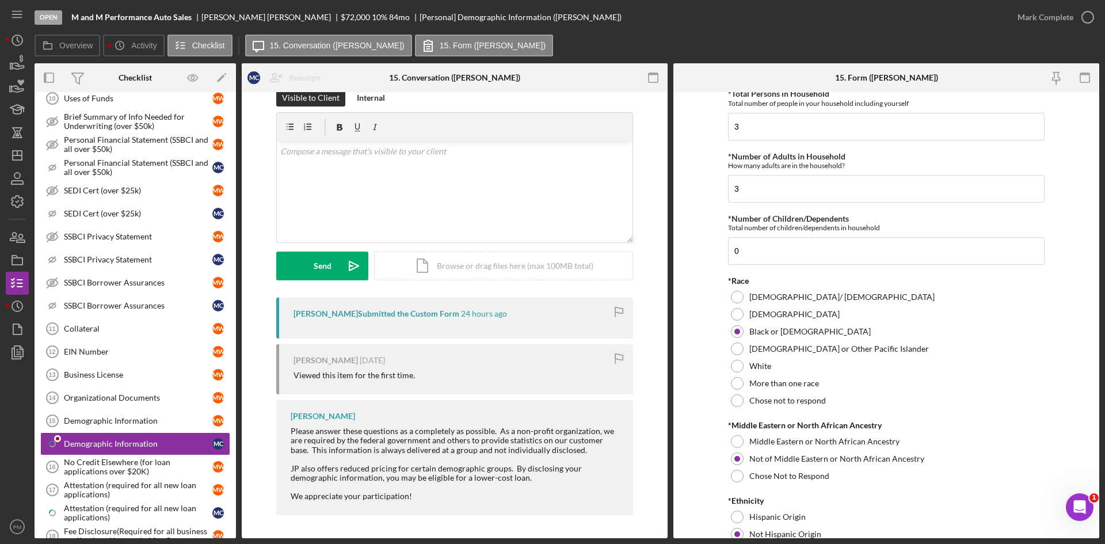
scroll to position [691, 0]
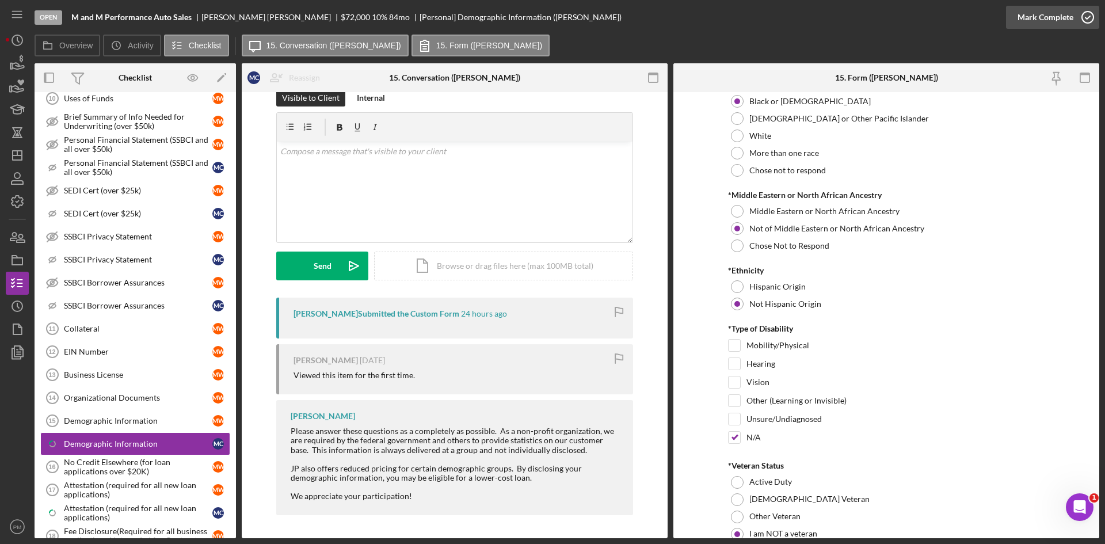
click at [1048, 18] on div "Mark Complete" at bounding box center [1045, 17] width 56 height 23
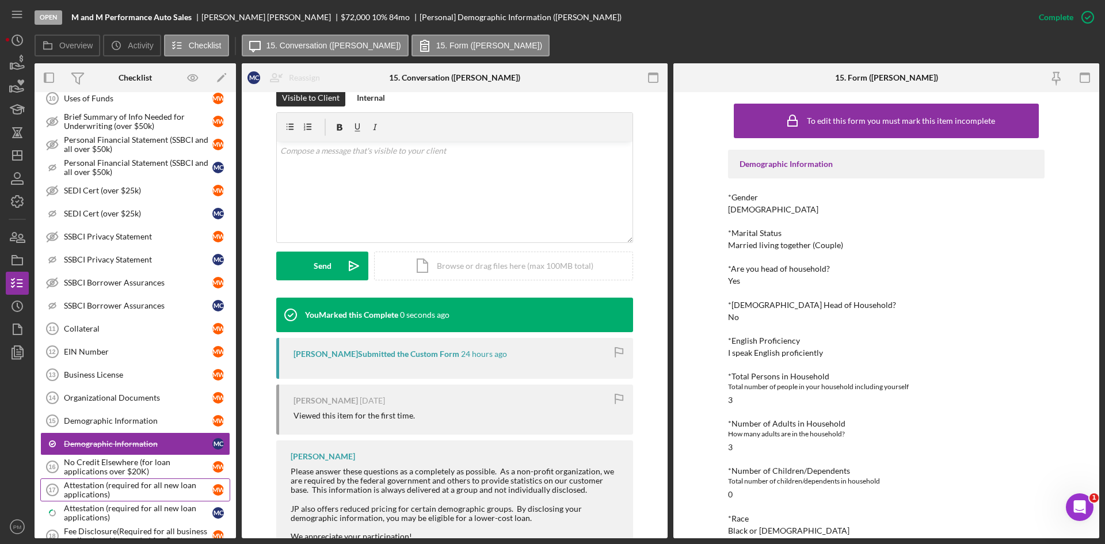
scroll to position [1085, 0]
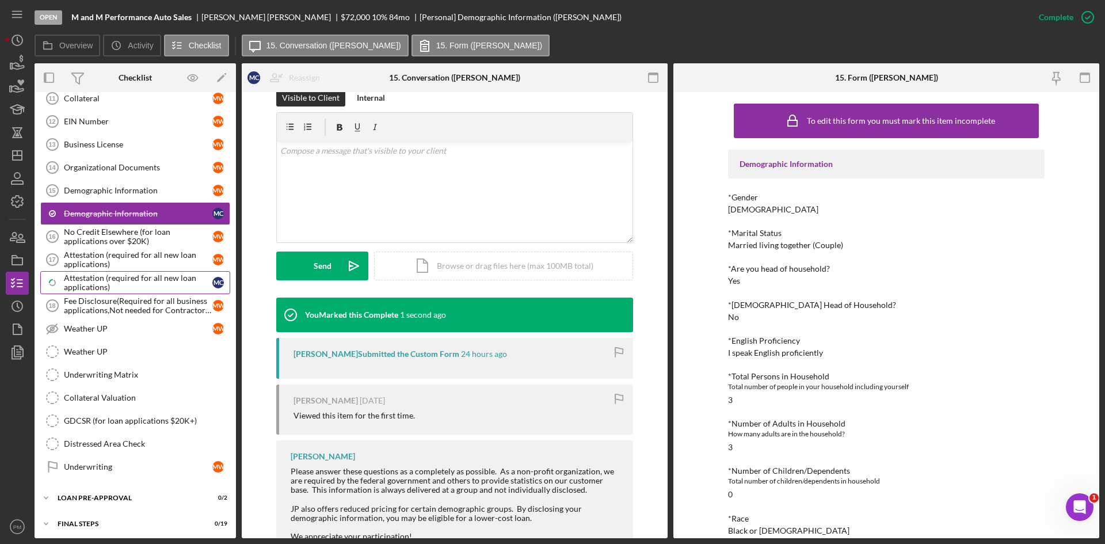
click at [100, 285] on div "Attestation (required for all new loan applications)" at bounding box center [138, 282] width 148 height 18
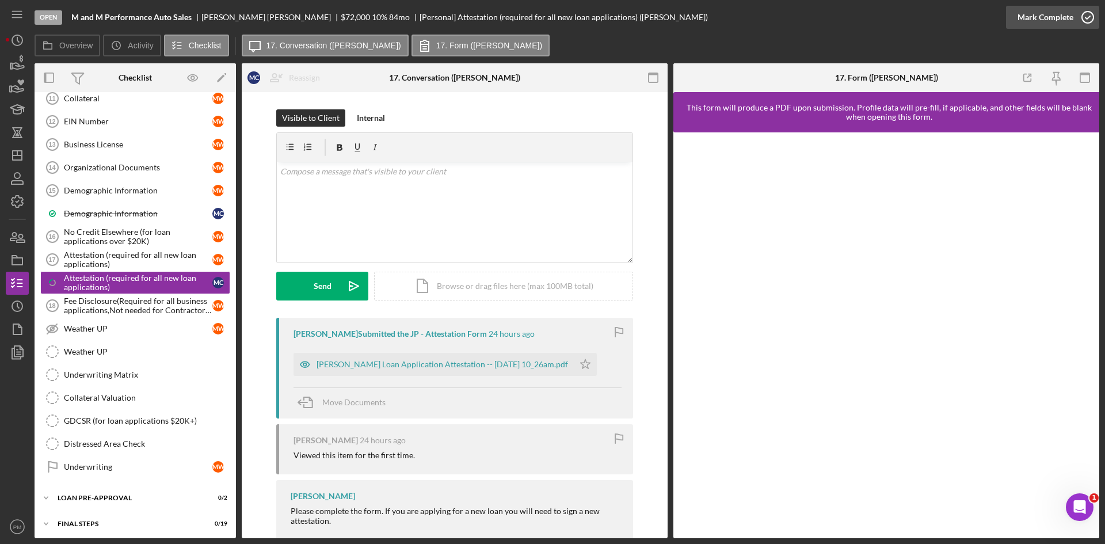
click at [1042, 12] on div "Mark Complete" at bounding box center [1045, 17] width 56 height 23
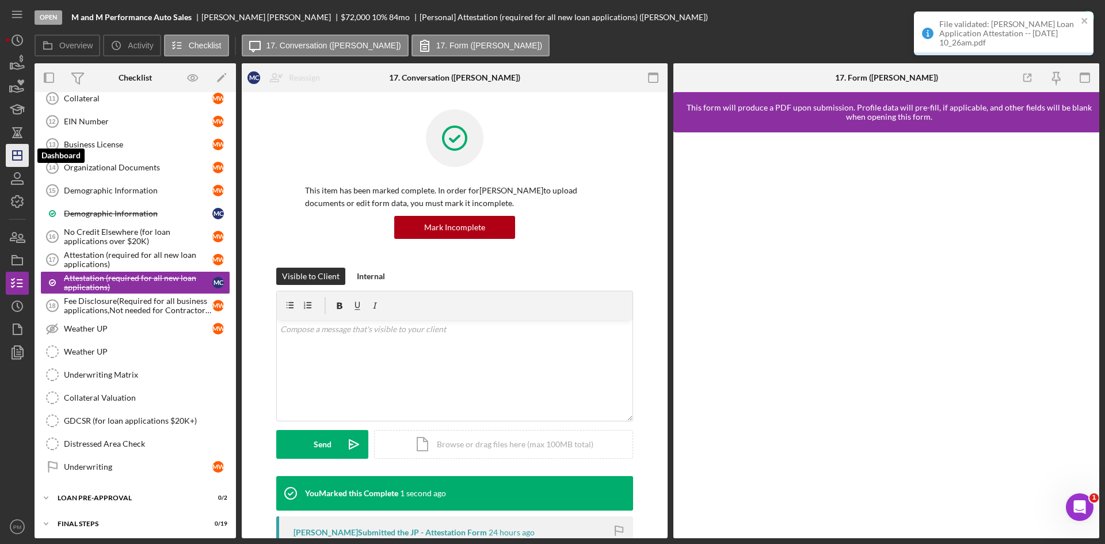
click at [19, 155] on line "button" at bounding box center [17, 155] width 9 height 0
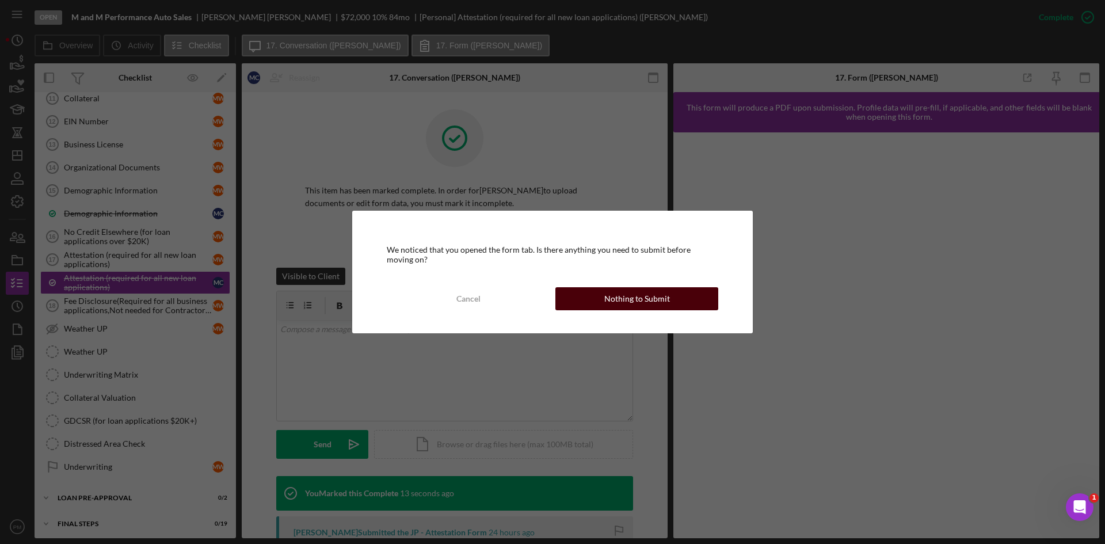
click at [697, 299] on button "Nothing to Submit" at bounding box center [636, 298] width 163 height 23
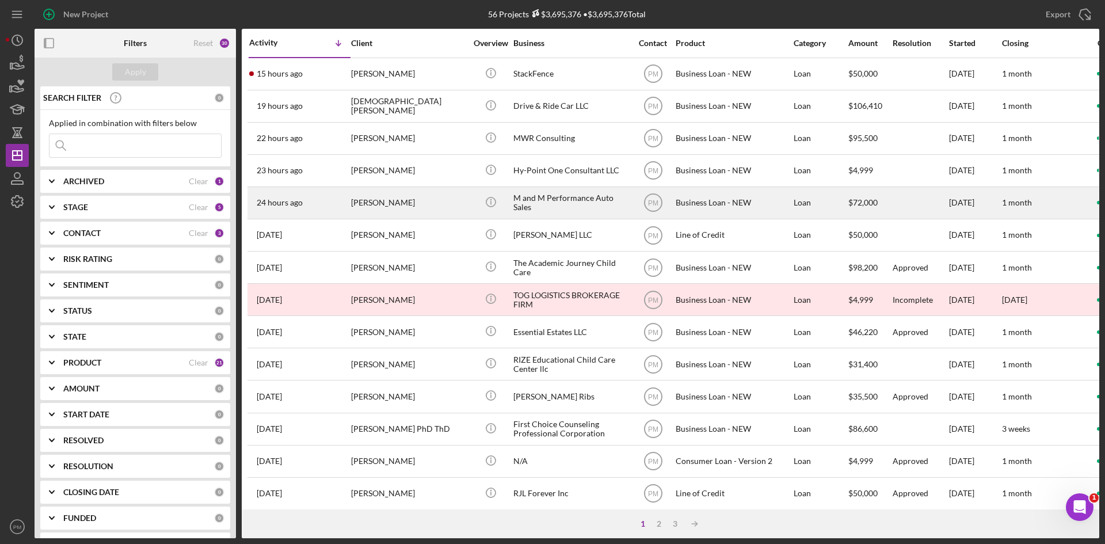
click at [433, 203] on div "[PERSON_NAME]" at bounding box center [408, 203] width 115 height 30
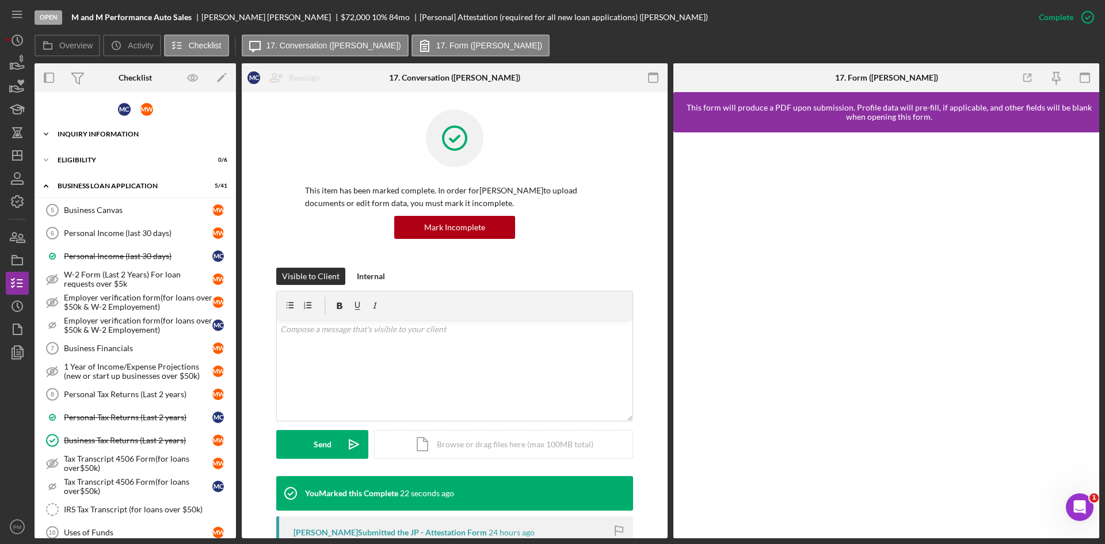
click at [105, 136] on div "INQUIRY INFORMATION" at bounding box center [140, 134] width 164 height 7
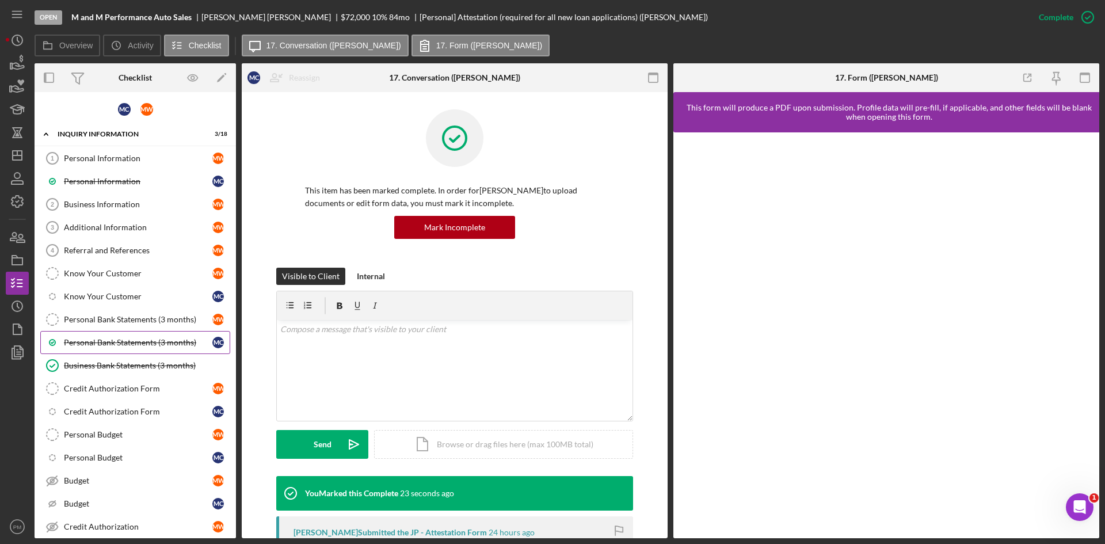
click at [121, 340] on div "Personal Bank Statements (3 months)" at bounding box center [138, 342] width 148 height 9
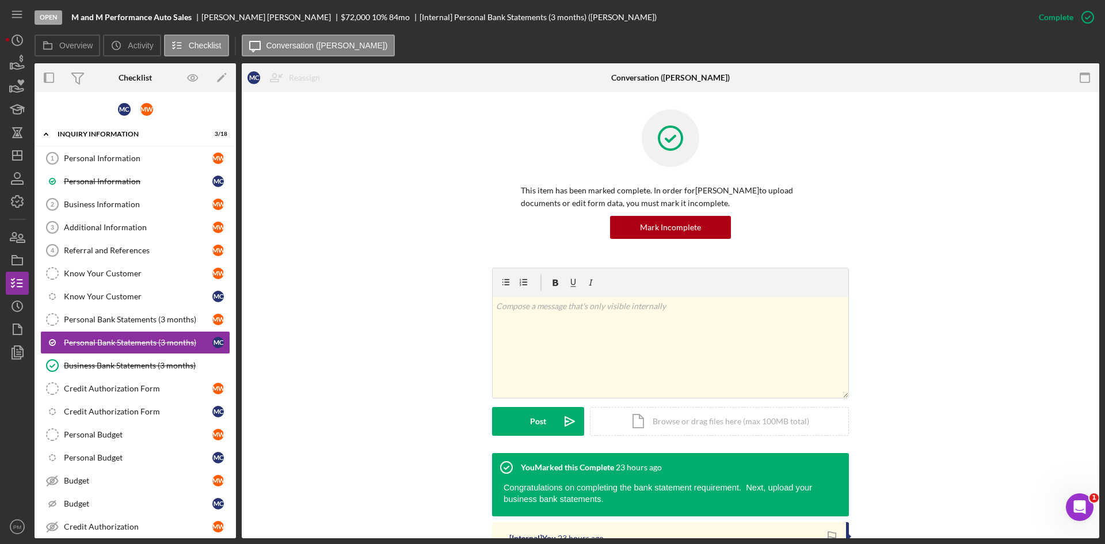
scroll to position [204, 0]
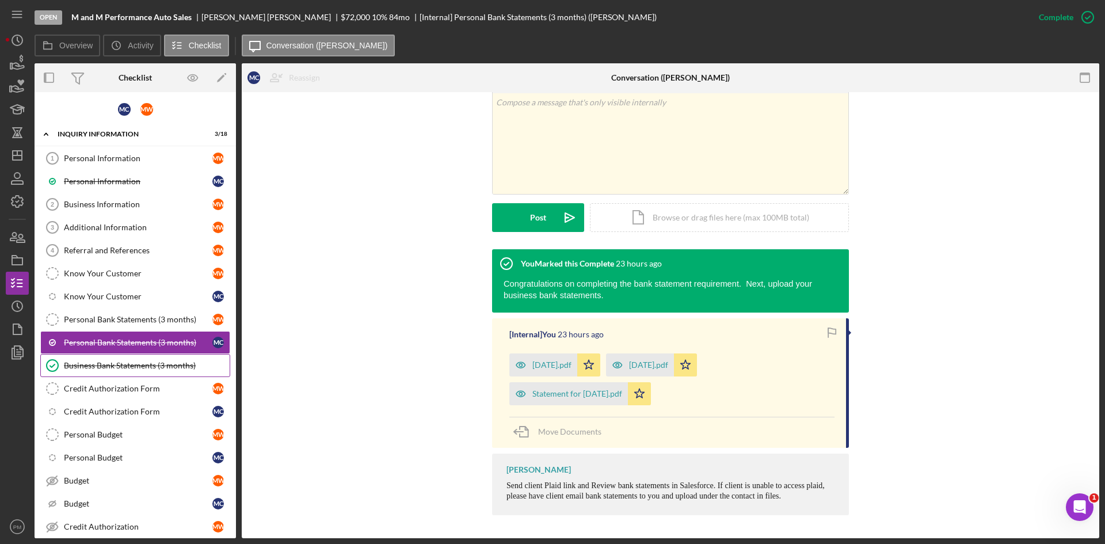
click at [142, 359] on link "Business Bank Statements (3 months) Business Bank Statements (3 months)" at bounding box center [135, 365] width 190 height 23
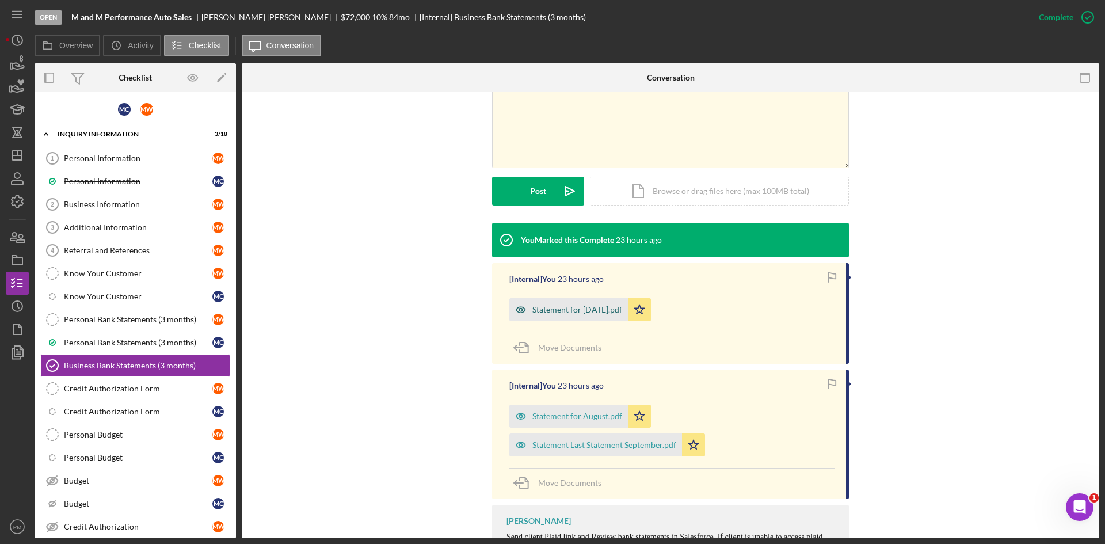
scroll to position [291, 0]
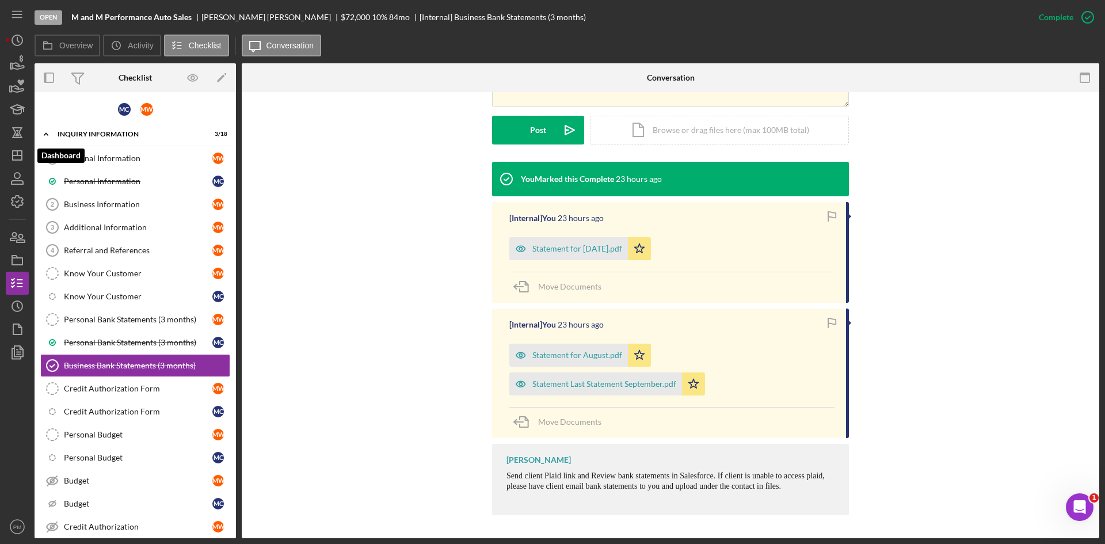
drag, startPoint x: 22, startPoint y: 158, endPoint x: 29, endPoint y: 158, distance: 6.9
click at [22, 158] on polygon "button" at bounding box center [17, 155] width 9 height 9
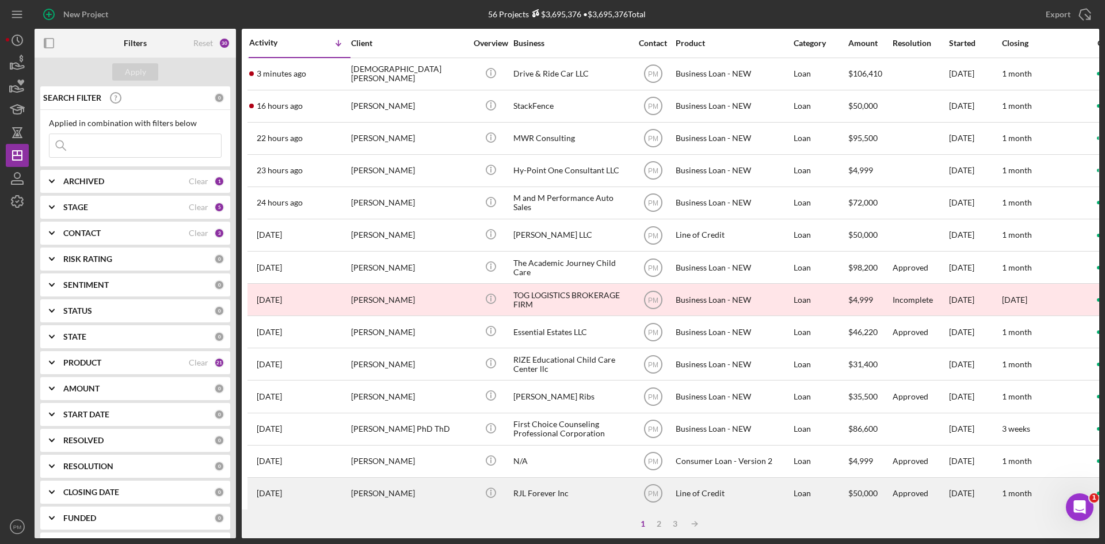
click at [376, 483] on div "[PERSON_NAME]" at bounding box center [408, 493] width 115 height 30
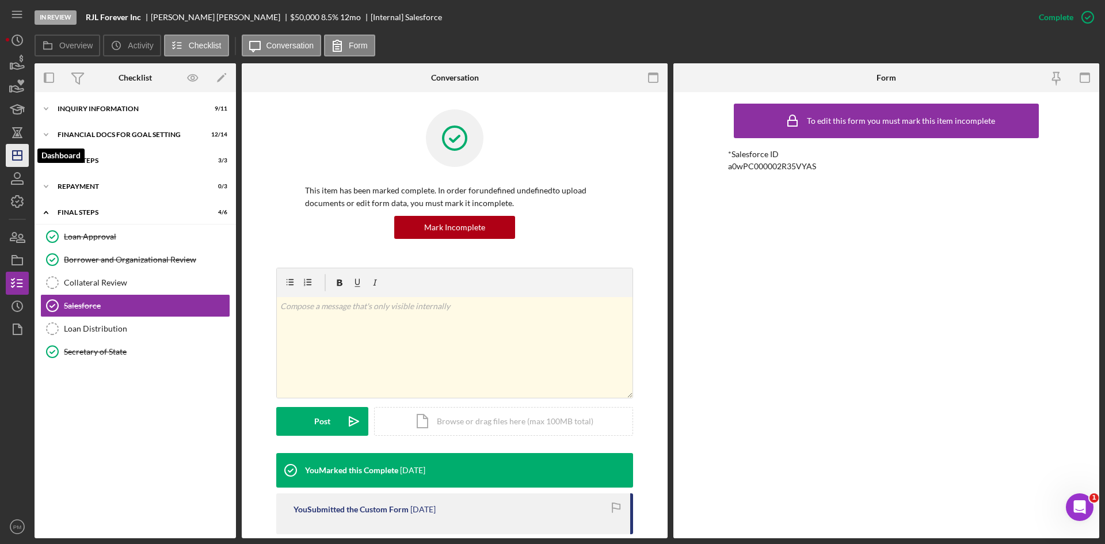
click at [26, 149] on icon "Icon/Dashboard" at bounding box center [17, 155] width 29 height 29
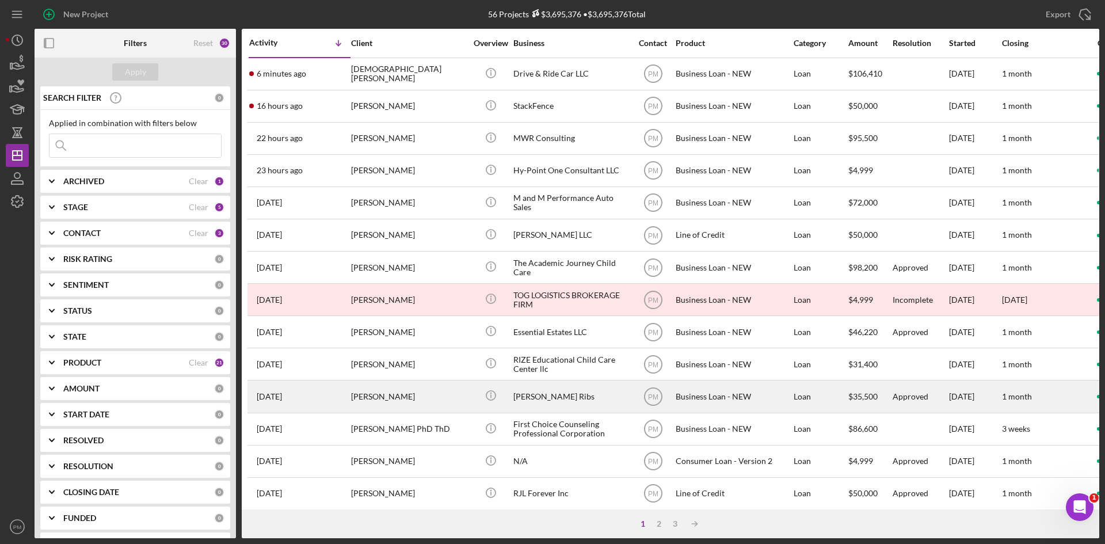
click at [364, 391] on div "[PERSON_NAME]" at bounding box center [408, 396] width 115 height 30
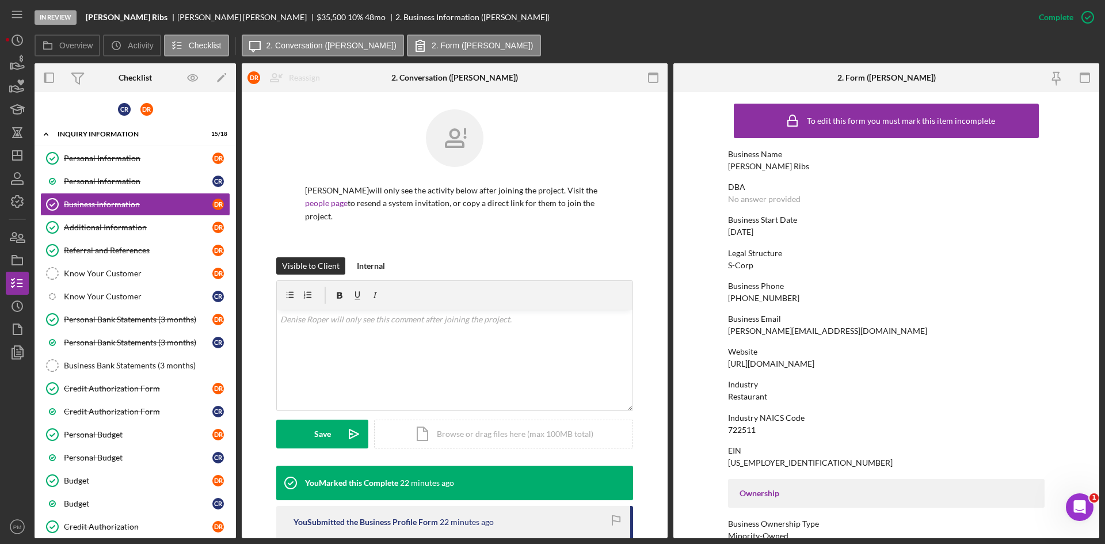
scroll to position [164, 0]
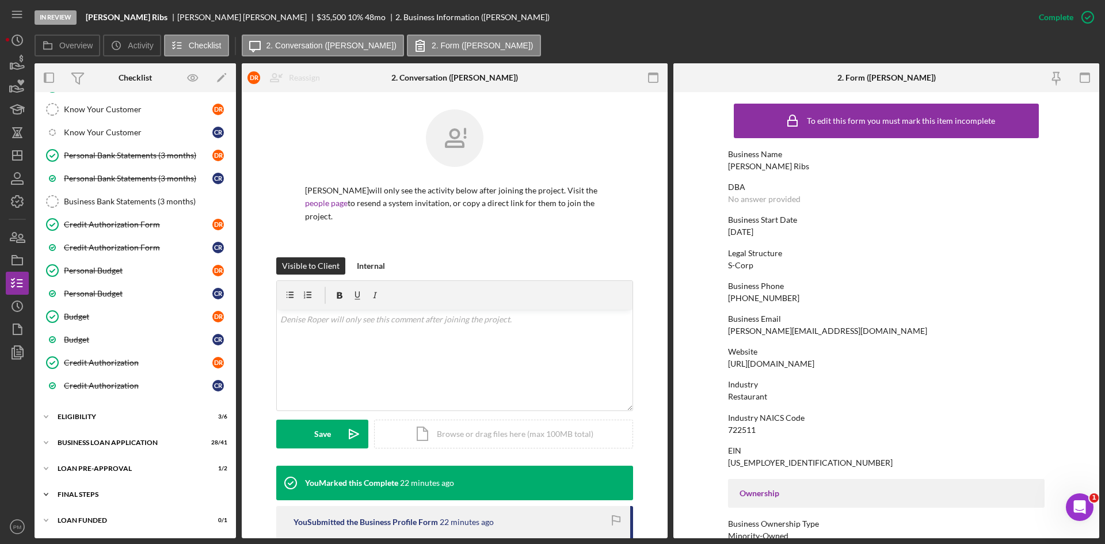
click at [98, 487] on div "Icon/Expander FINAL STEPS 9 / 19" at bounding box center [135, 494] width 201 height 23
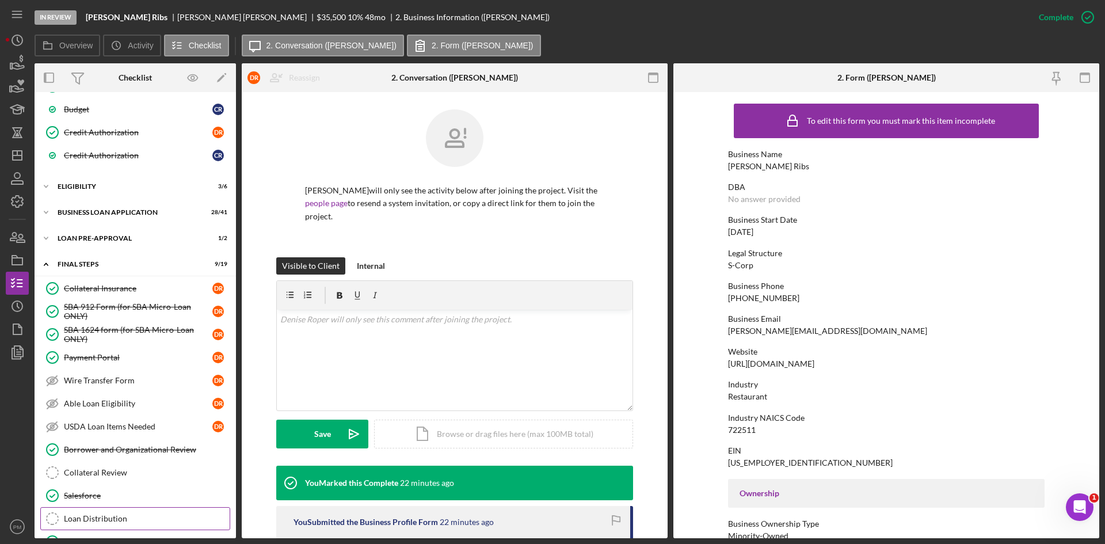
click at [100, 517] on div "Loan Distribution" at bounding box center [147, 518] width 166 height 9
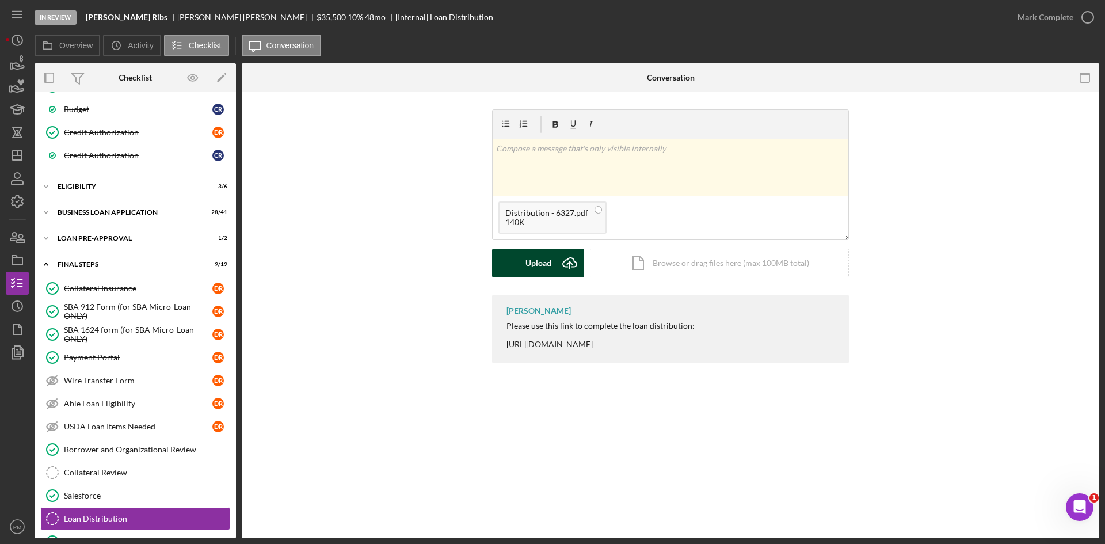
click at [540, 251] on div "Upload" at bounding box center [538, 263] width 26 height 29
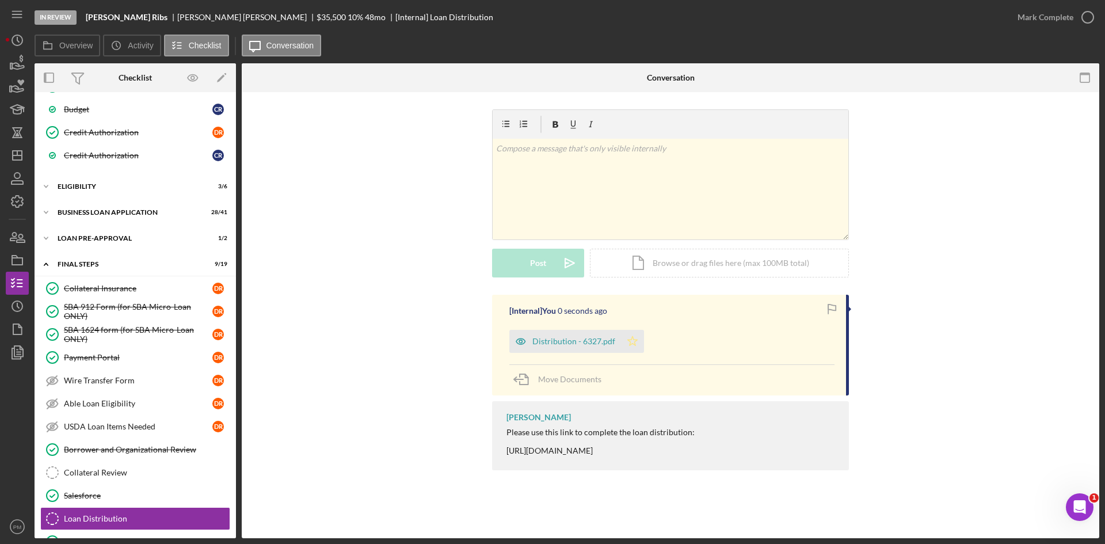
click at [634, 342] on icon "Icon/Star" at bounding box center [632, 341] width 23 height 23
click at [541, 346] on div "Distribution - 6327.pdf" at bounding box center [573, 341] width 83 height 9
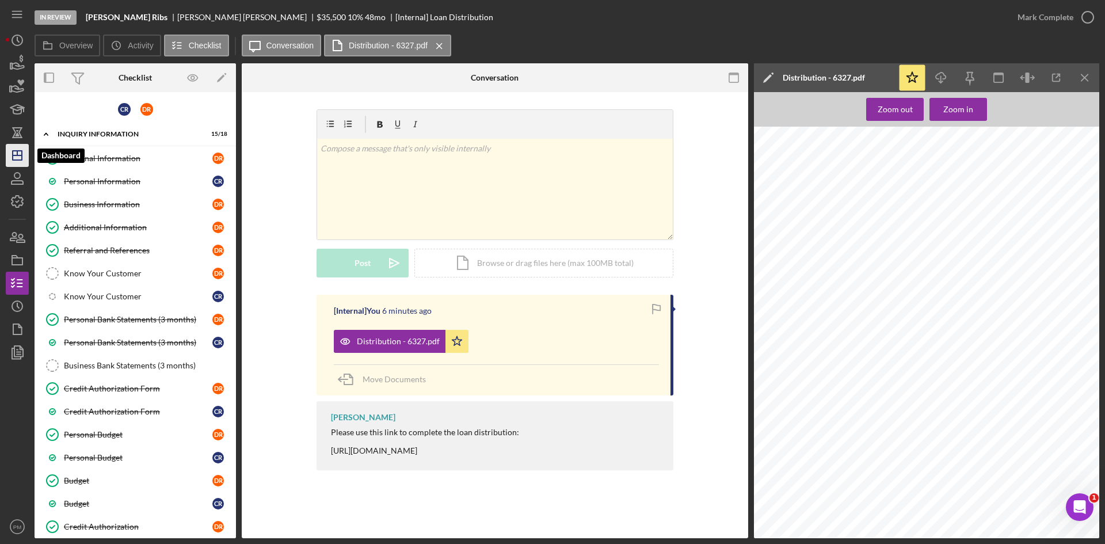
click at [17, 155] on line "button" at bounding box center [17, 153] width 0 height 5
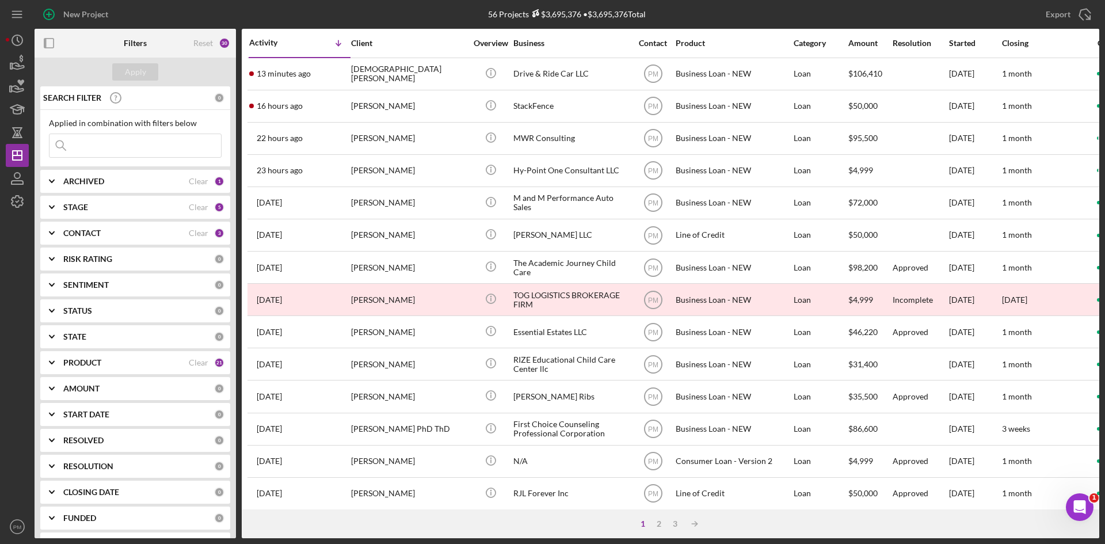
click at [91, 148] on input at bounding box center [134, 145] width 171 height 23
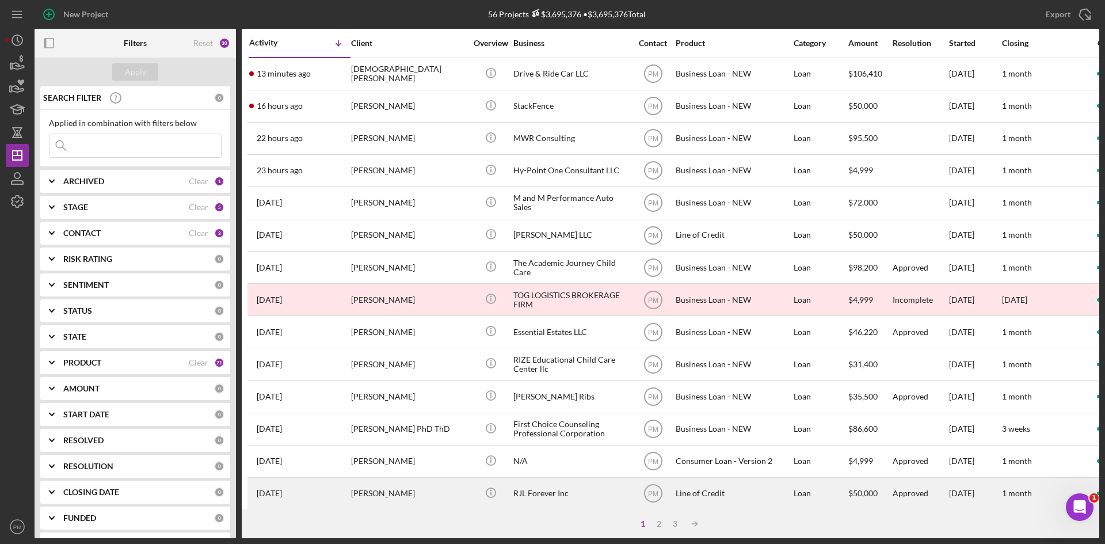
click at [403, 494] on div "[PERSON_NAME]" at bounding box center [408, 493] width 115 height 30
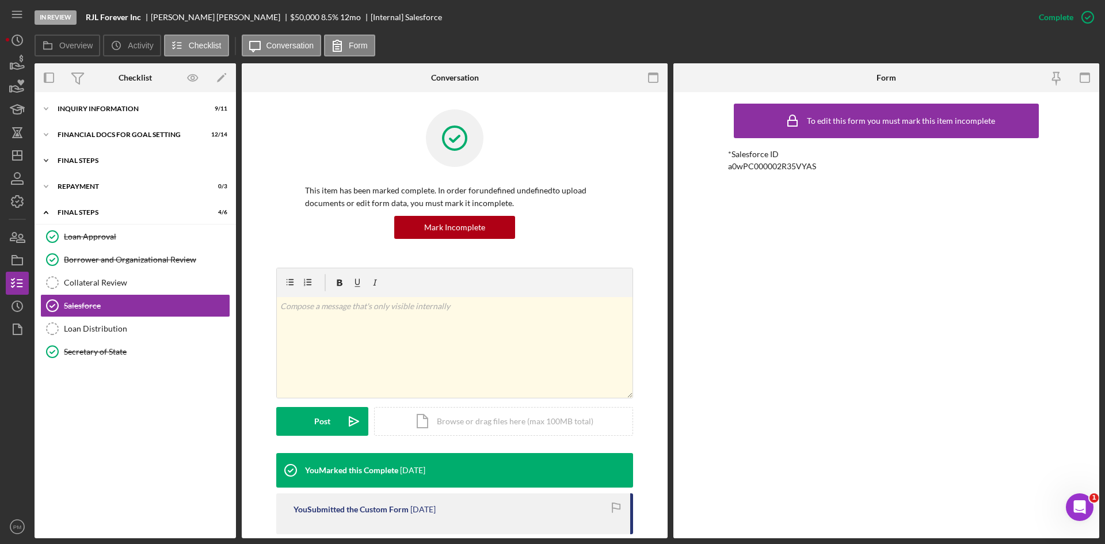
click at [104, 163] on div "FINAL STEPS" at bounding box center [140, 160] width 164 height 7
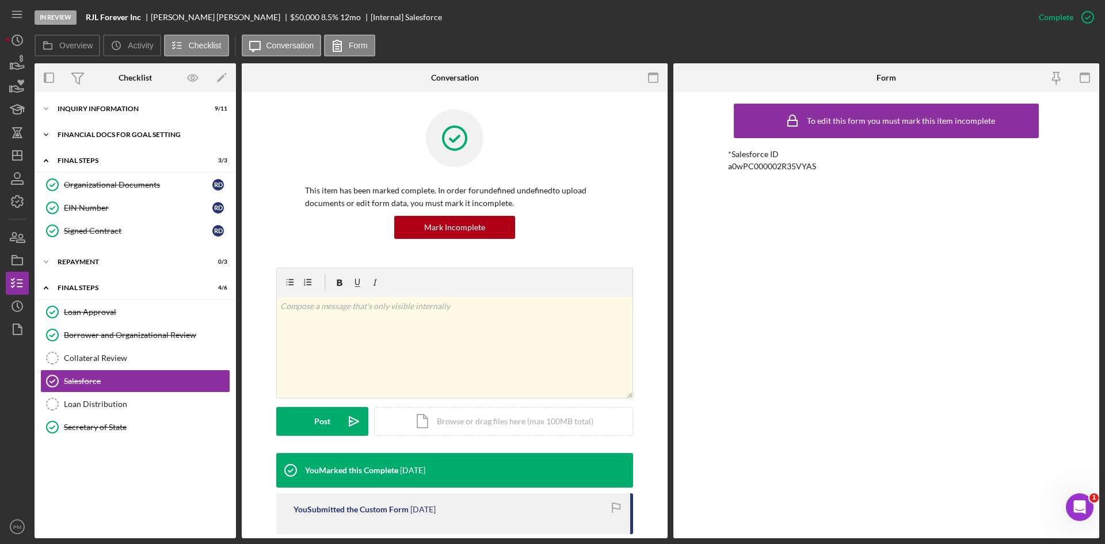
click at [125, 146] on div "Icon/Expander Financial Docs for Goal Setting 12 / 14" at bounding box center [135, 134] width 201 height 23
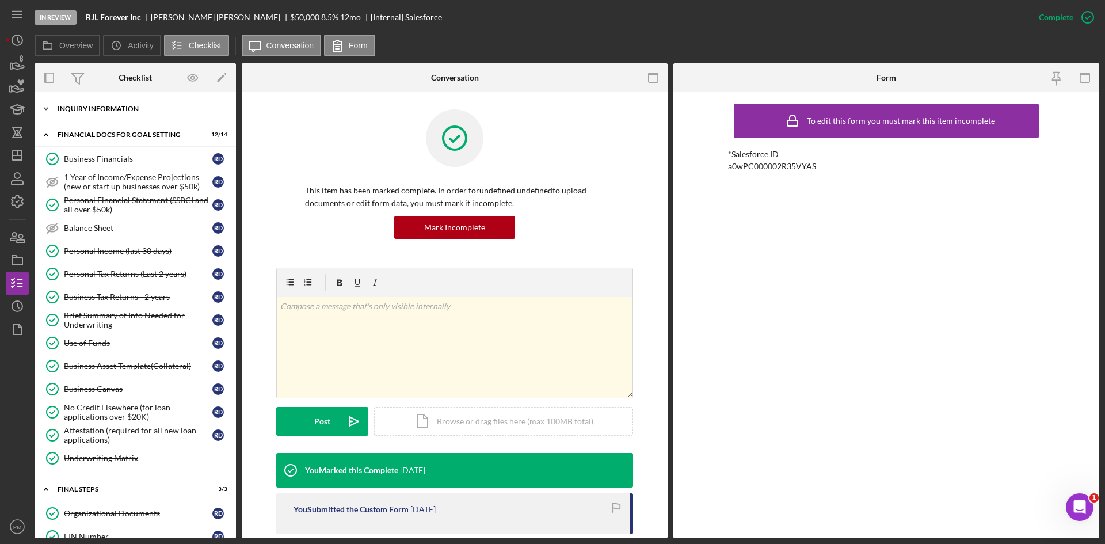
click at [122, 109] on div "INQUIRY INFORMATION" at bounding box center [140, 108] width 164 height 7
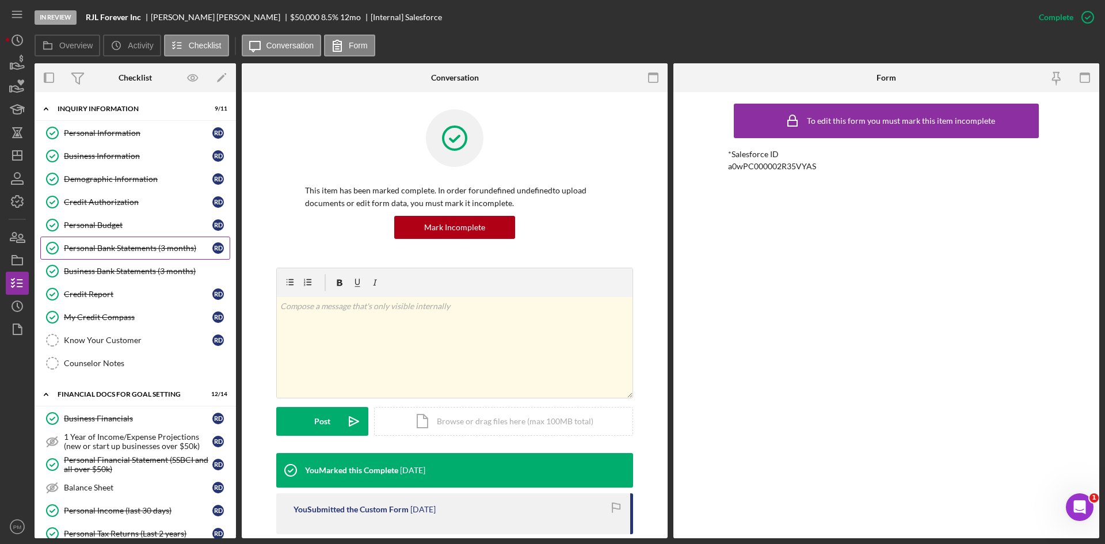
click at [139, 242] on link "Personal Bank Statements (3 months) Personal Bank Statements (3 months) R D" at bounding box center [135, 248] width 190 height 23
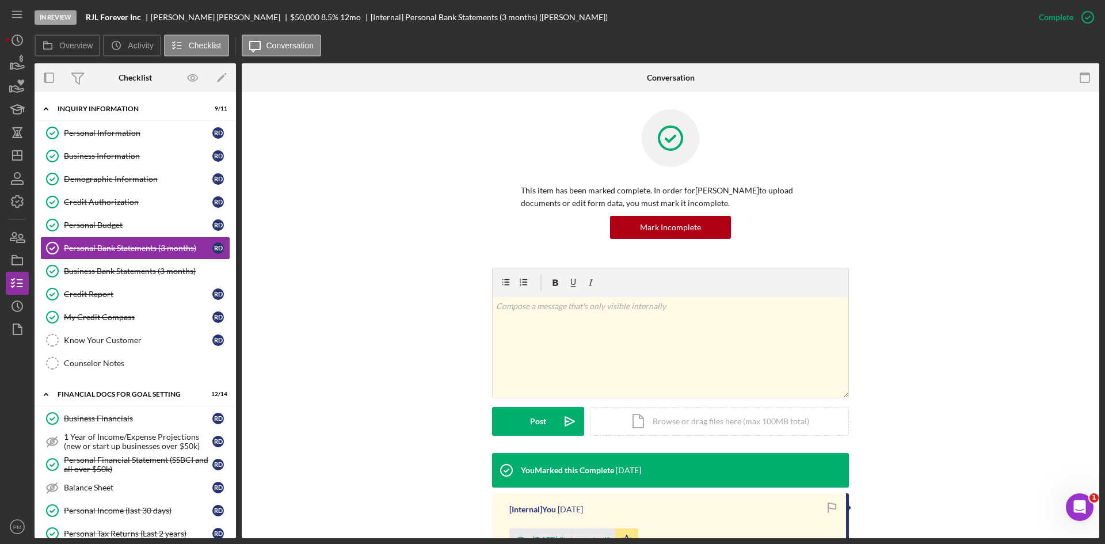
scroll to position [173, 0]
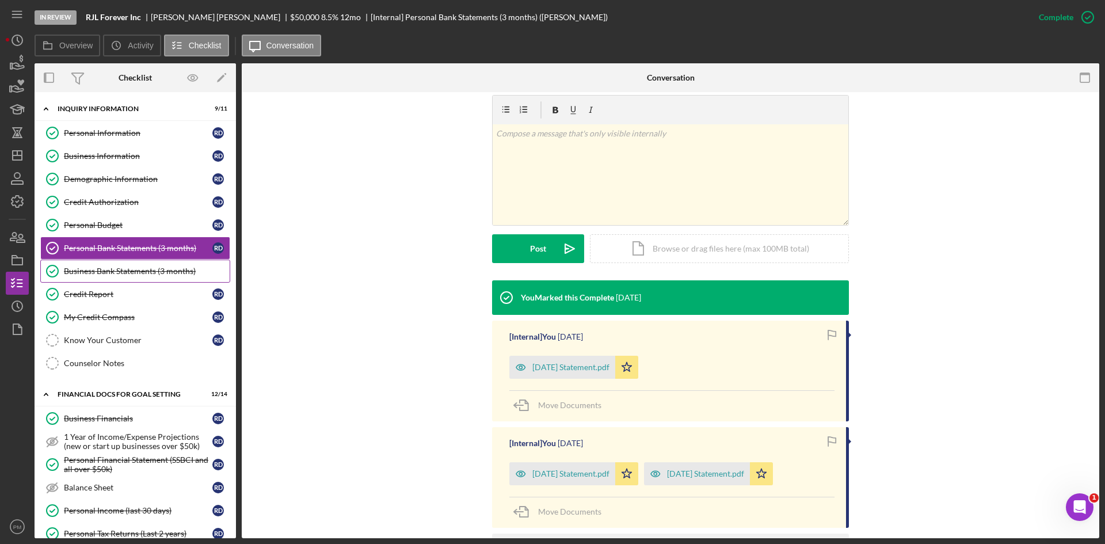
click at [113, 272] on div "Business Bank Statements (3 months)" at bounding box center [147, 270] width 166 height 9
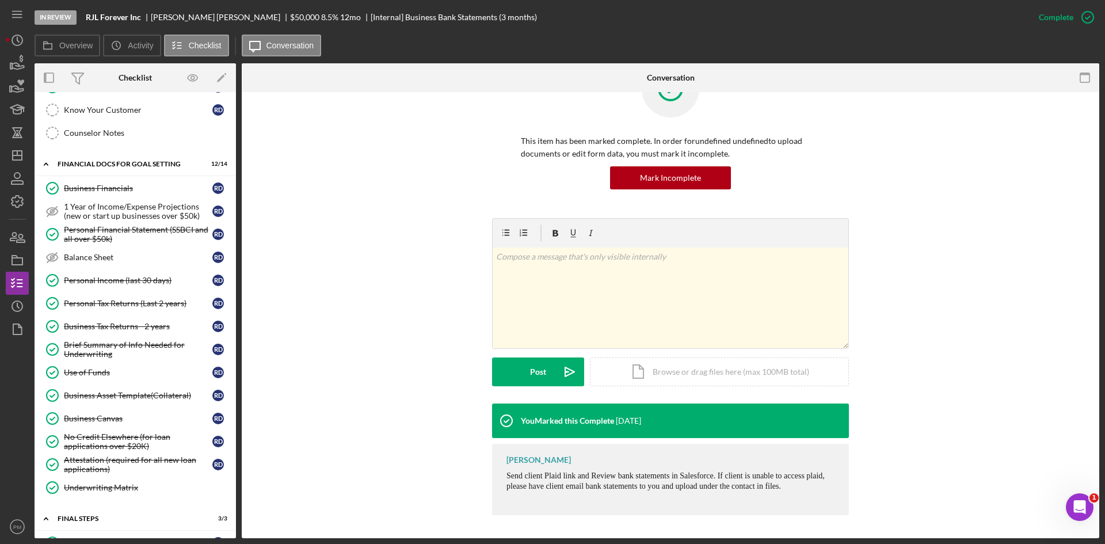
scroll to position [500, 0]
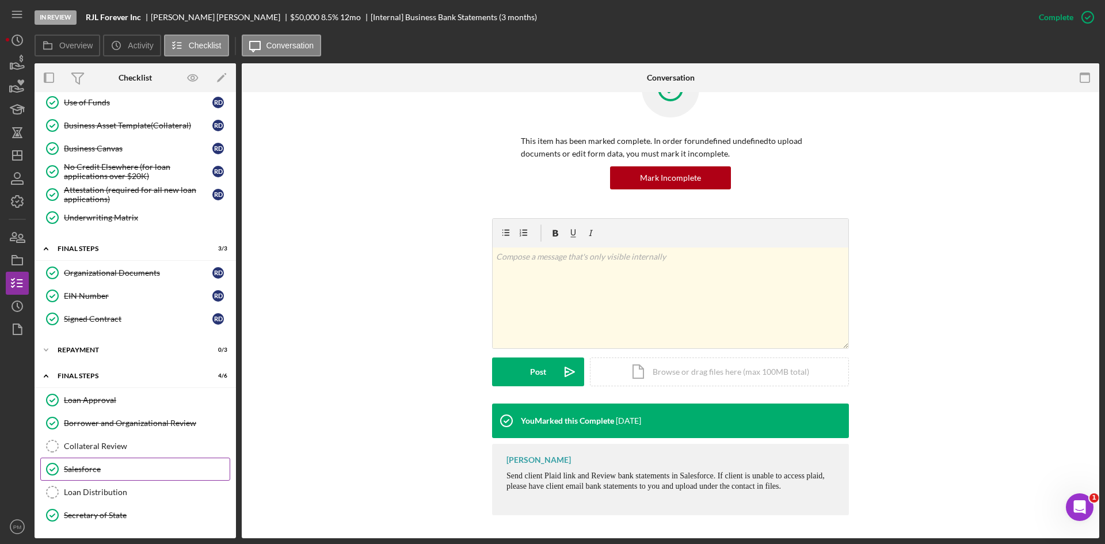
click at [105, 480] on link "Salesforce Salesforce" at bounding box center [135, 468] width 190 height 23
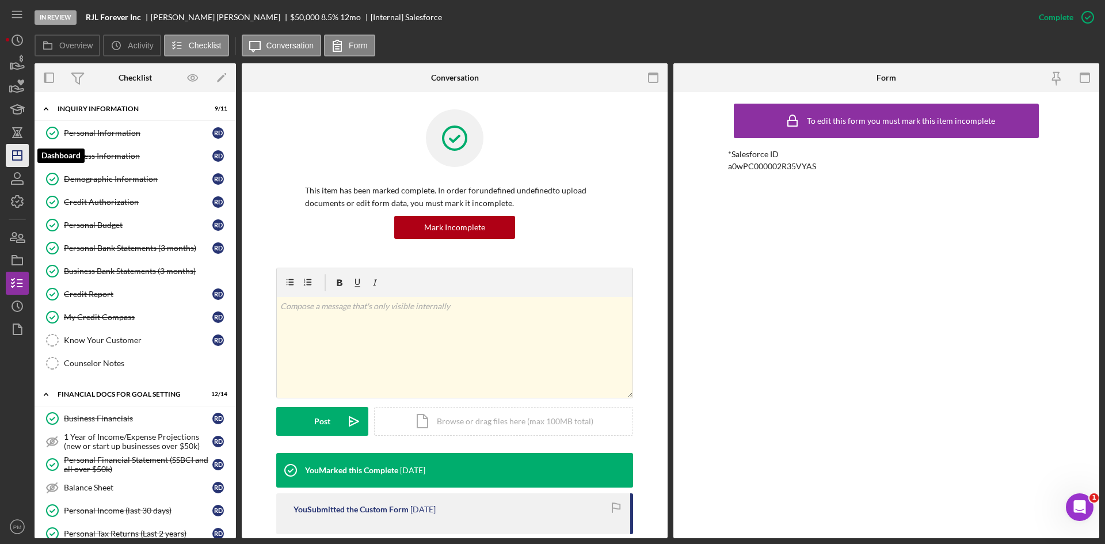
click at [17, 147] on icon "Icon/Dashboard" at bounding box center [17, 155] width 29 height 29
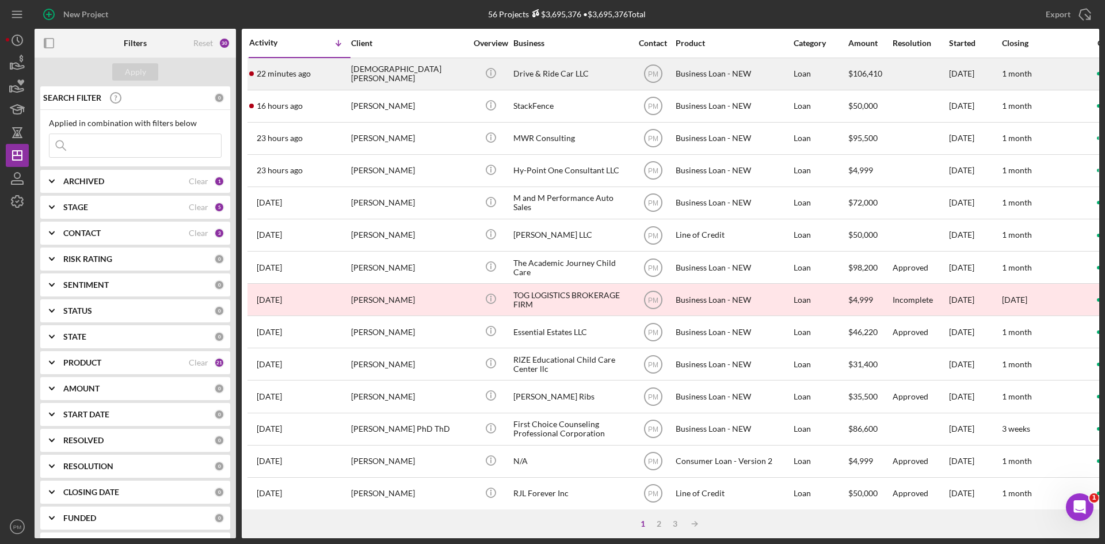
click at [394, 82] on div "[DEMOGRAPHIC_DATA][PERSON_NAME]" at bounding box center [408, 74] width 115 height 30
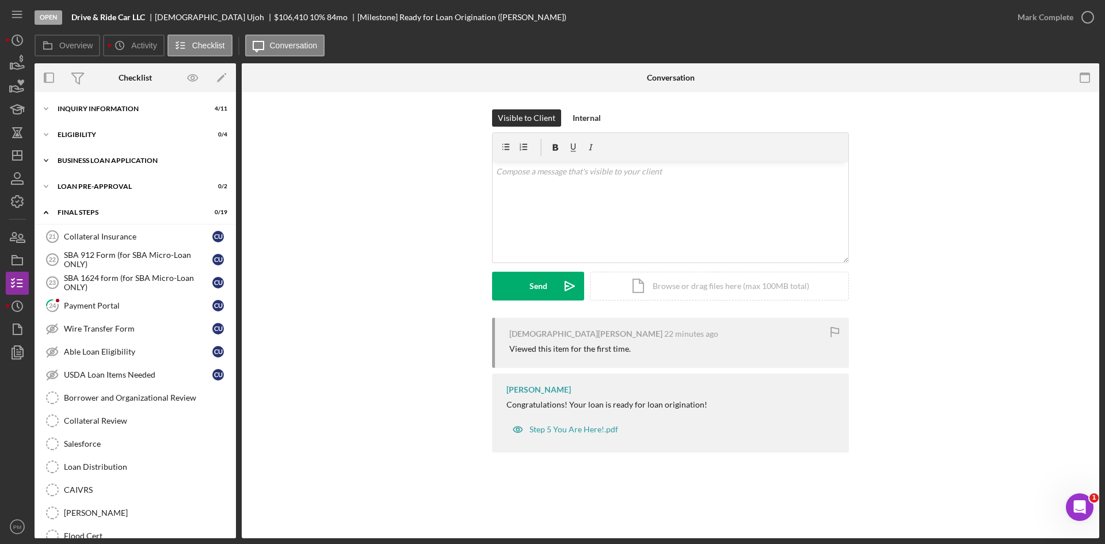
click at [100, 152] on div "Icon/Expander BUSINESS LOAN APPLICATION 14 / 31" at bounding box center [135, 160] width 201 height 23
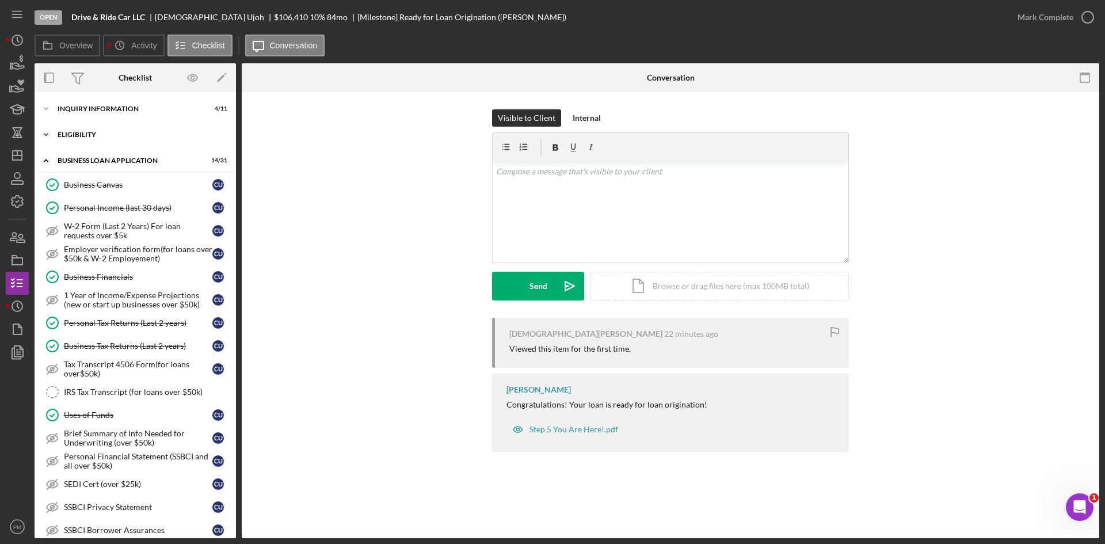
click at [78, 135] on div "ELIGIBILITY" at bounding box center [140, 134] width 164 height 7
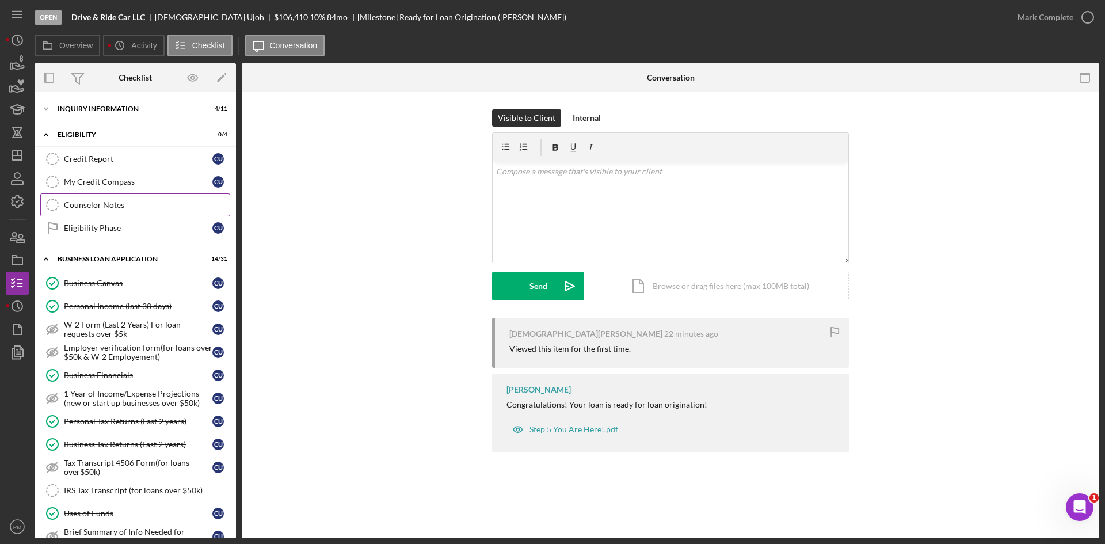
click at [89, 215] on link "Counselor Notes Counselor Notes" at bounding box center [135, 204] width 190 height 23
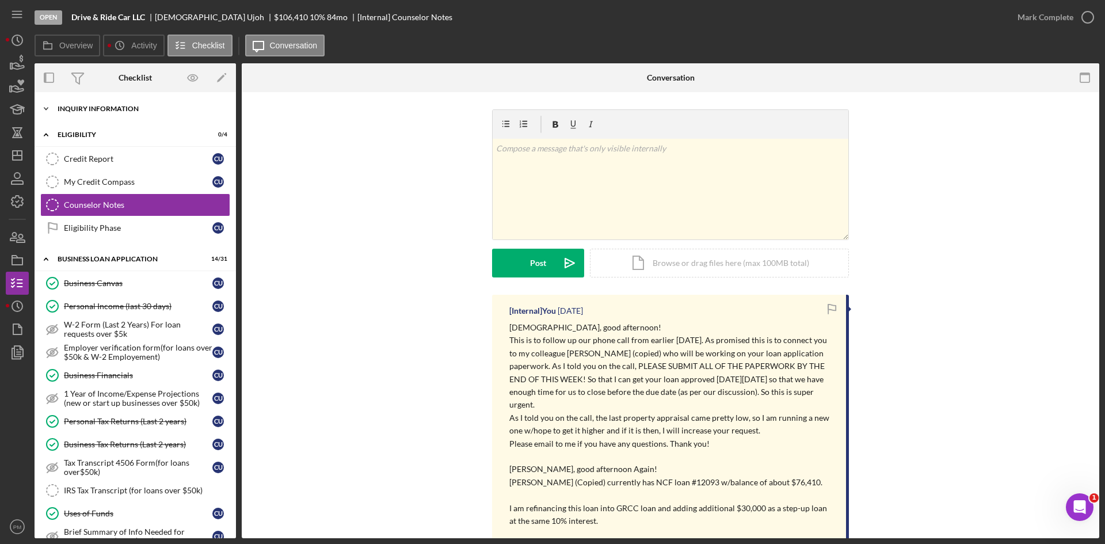
click at [149, 109] on div "INQUIRY INFORMATION" at bounding box center [140, 108] width 164 height 7
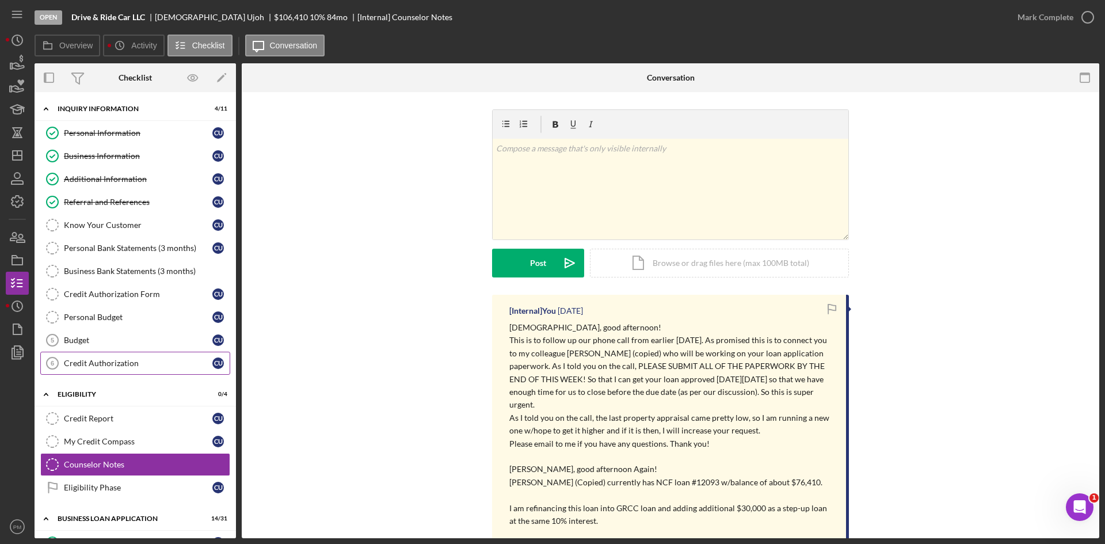
click at [118, 356] on link "Credit Authorization 6 Credit Authorization C U" at bounding box center [135, 363] width 190 height 23
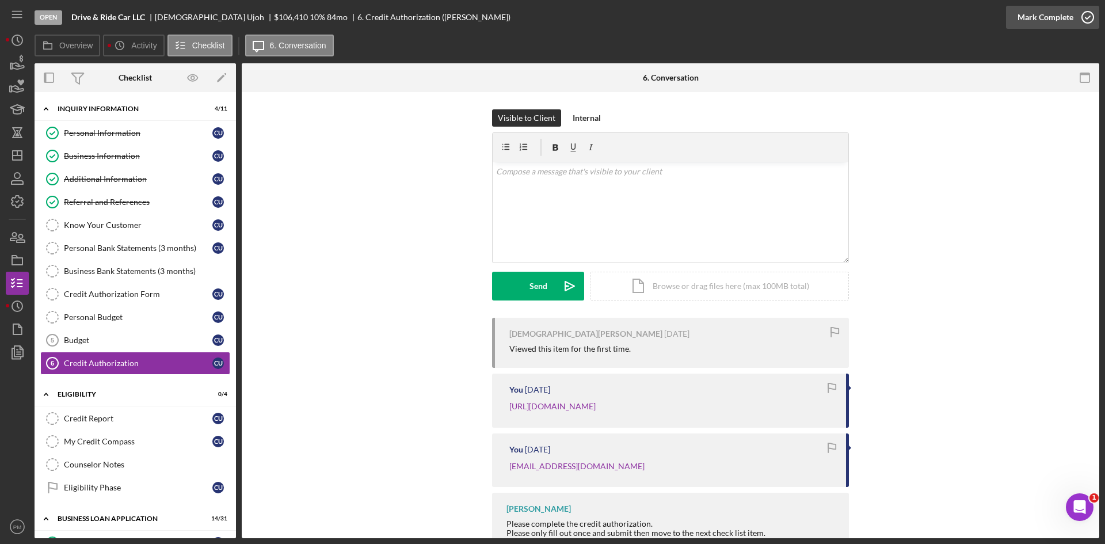
click at [1049, 13] on div "Mark Complete" at bounding box center [1045, 17] width 56 height 23
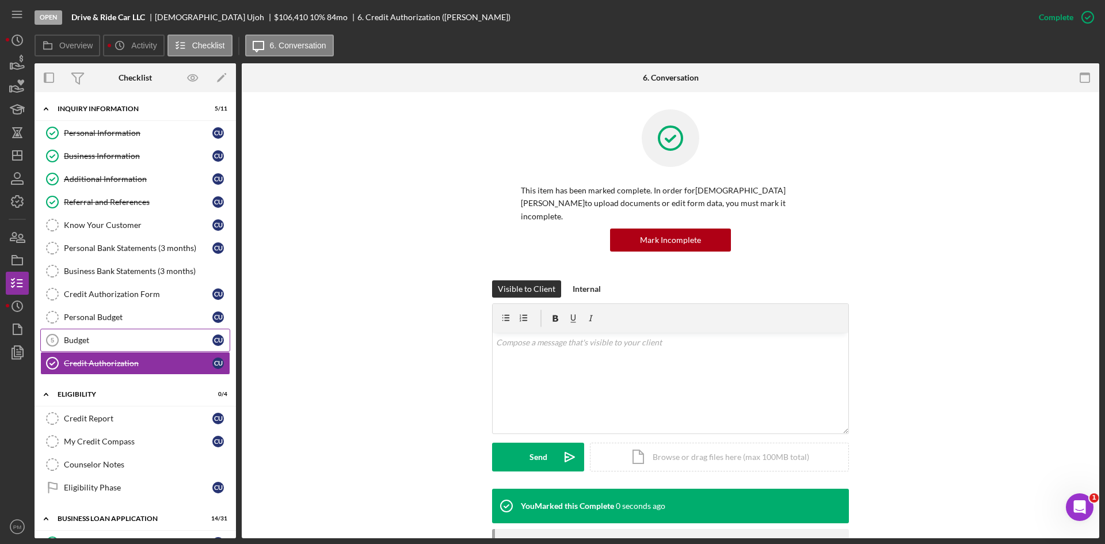
click at [118, 340] on div "Budget" at bounding box center [138, 339] width 148 height 9
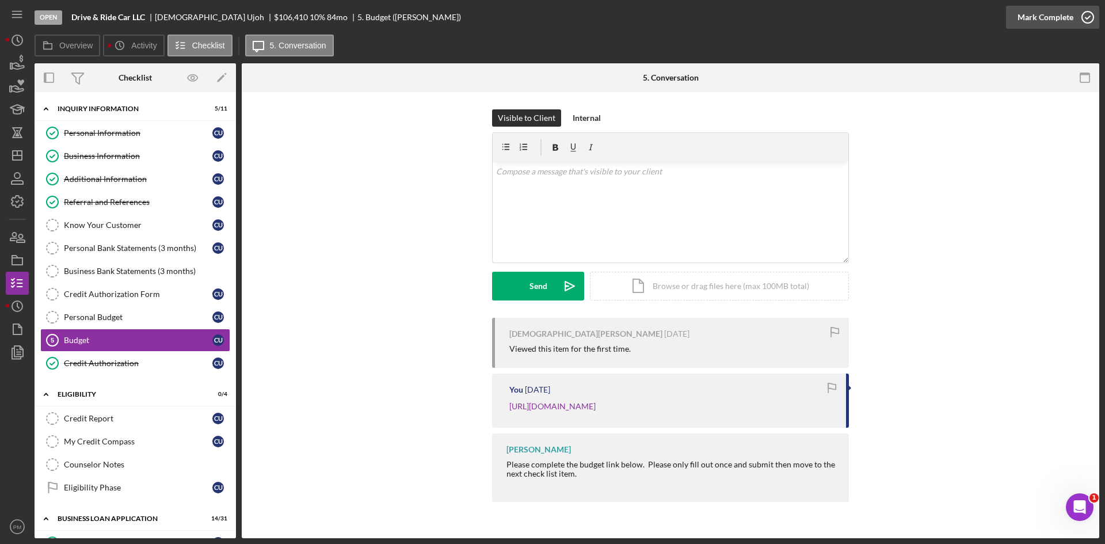
click at [1046, 16] on div "Mark Complete" at bounding box center [1045, 17] width 56 height 23
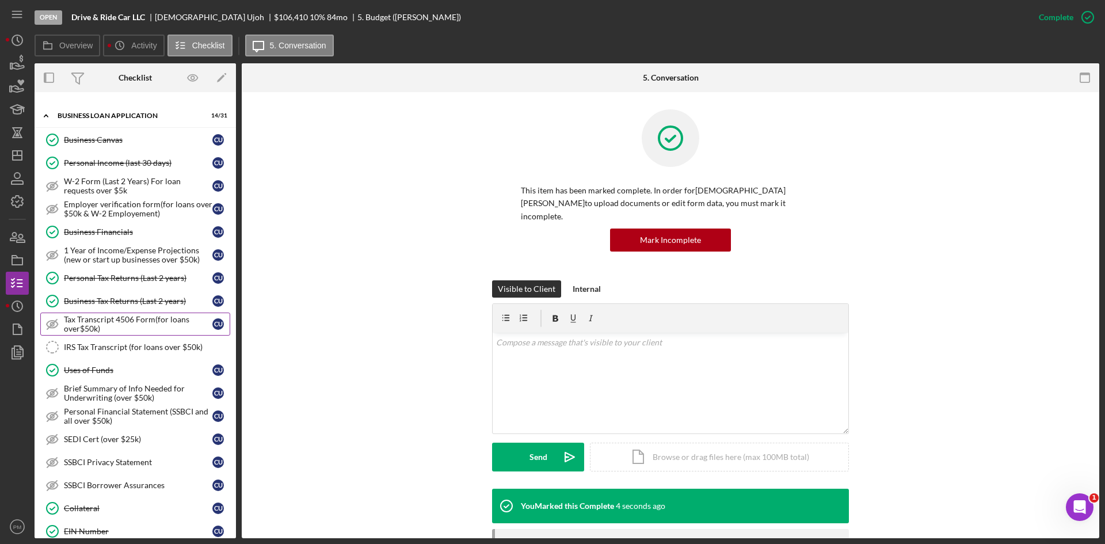
scroll to position [288, 0]
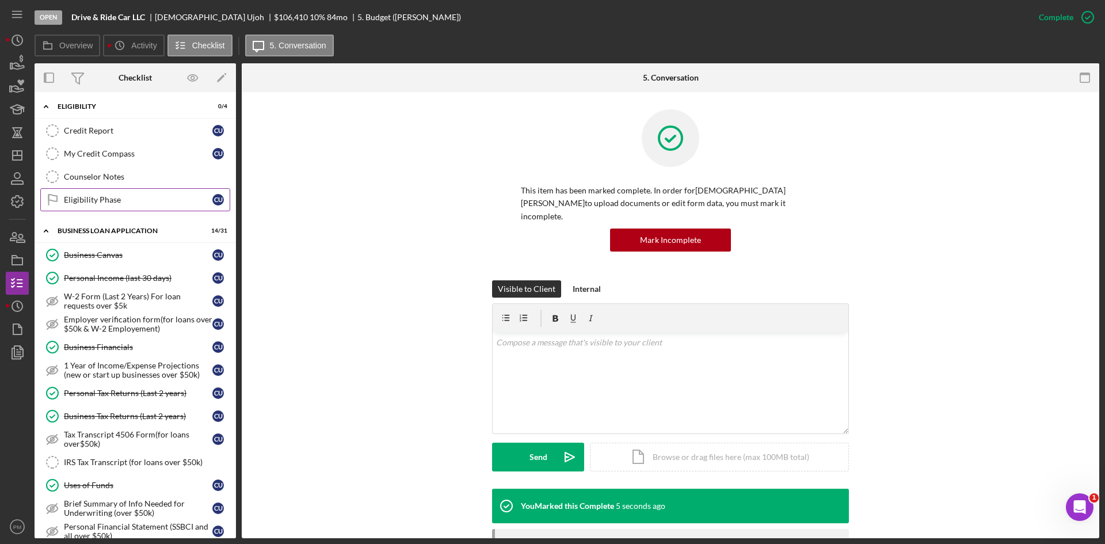
click at [70, 177] on div "Counselor Notes" at bounding box center [147, 176] width 166 height 9
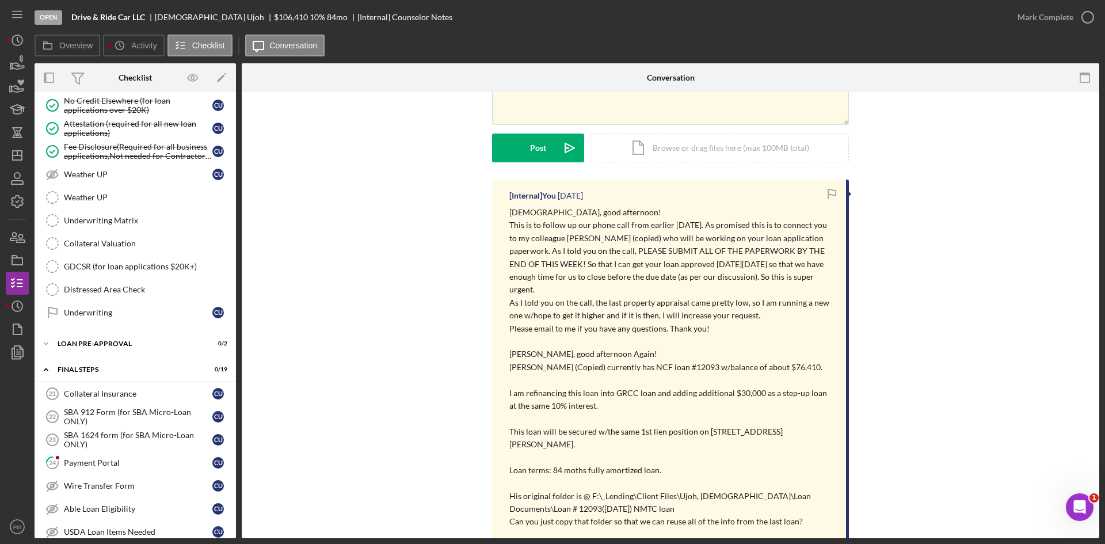
scroll to position [1036, 0]
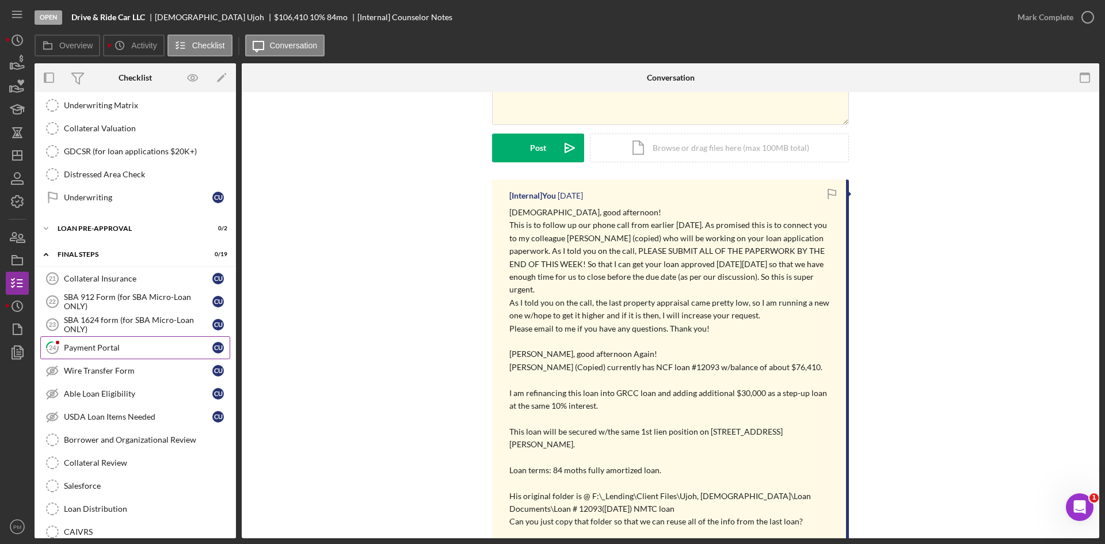
click at [111, 344] on div "Payment Portal" at bounding box center [138, 347] width 148 height 9
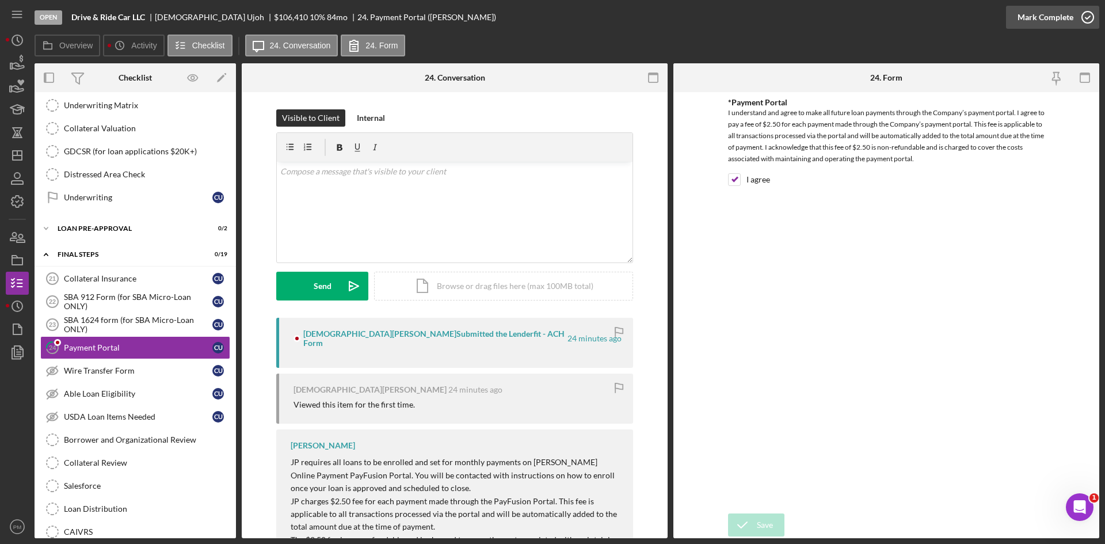
click at [1051, 18] on div "Mark Complete" at bounding box center [1045, 17] width 56 height 23
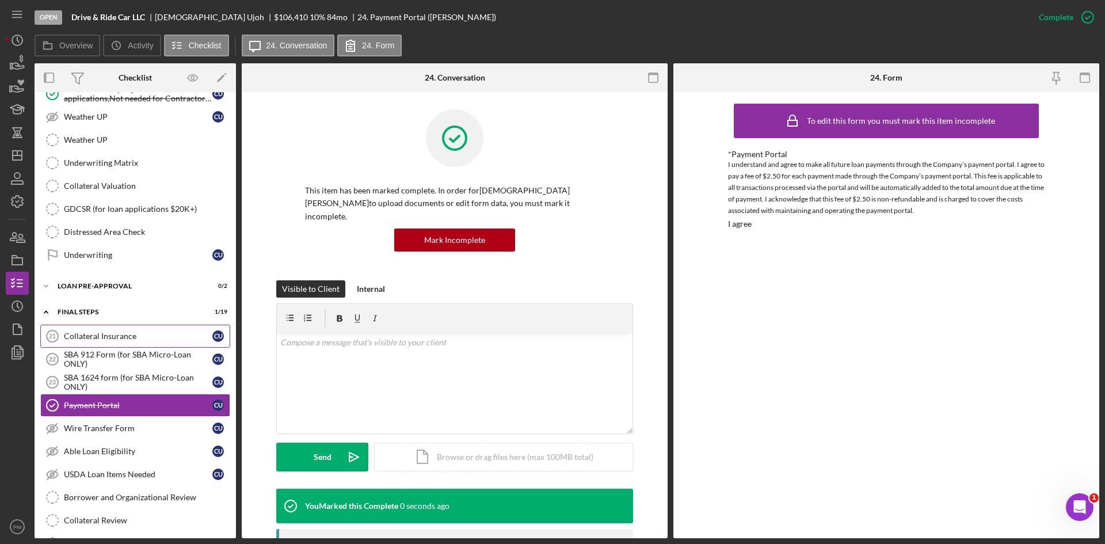
scroll to position [863, 0]
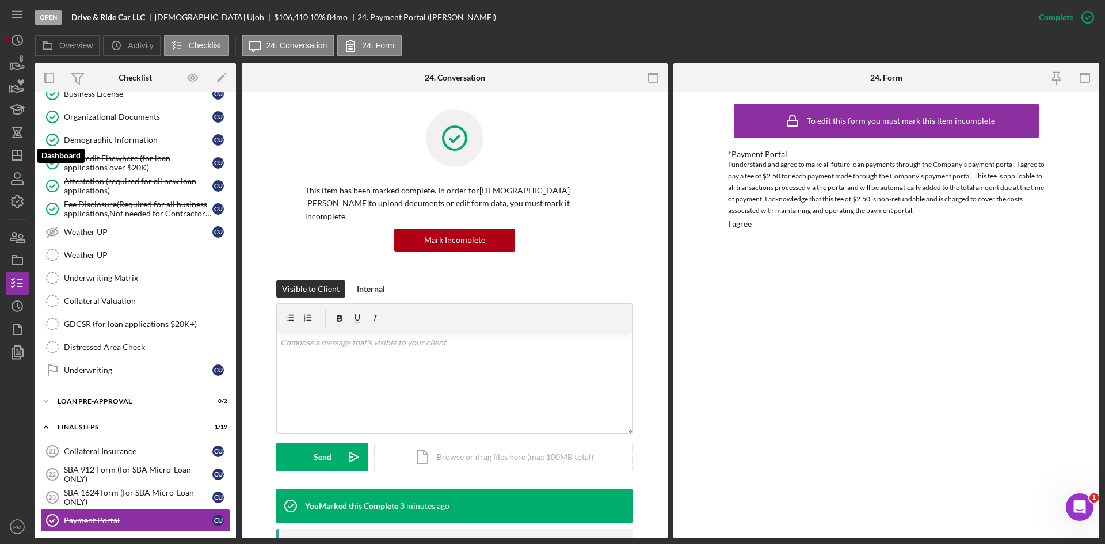
click at [18, 147] on icon "Icon/Dashboard" at bounding box center [17, 155] width 29 height 29
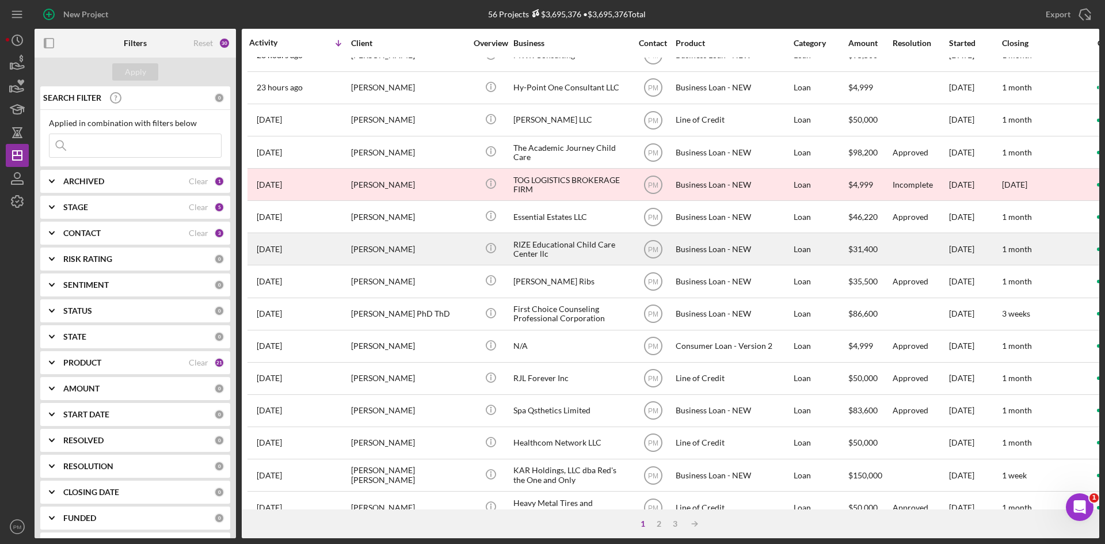
scroll to position [230, 0]
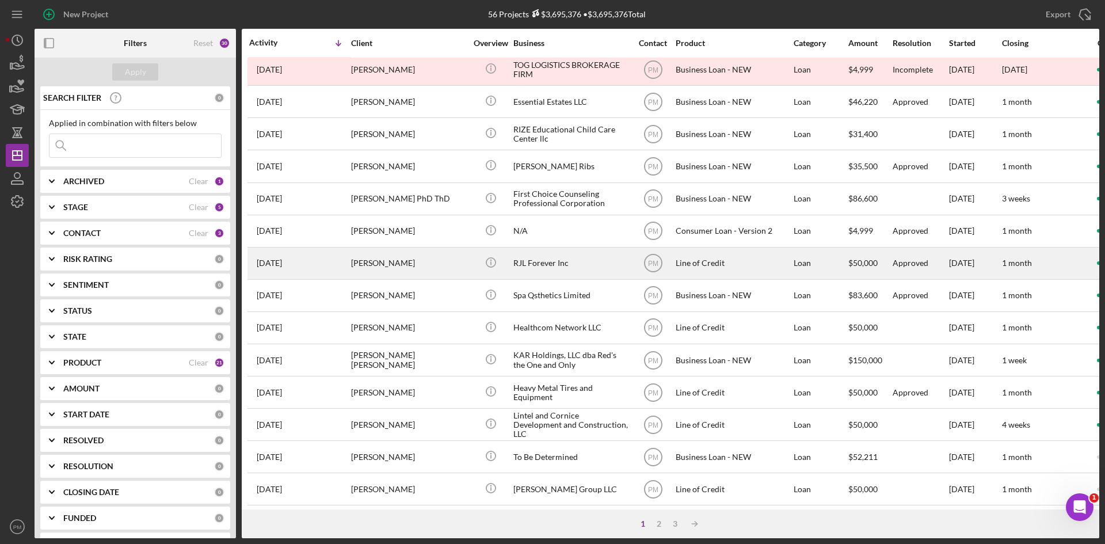
click at [351, 267] on div "[PERSON_NAME]" at bounding box center [408, 263] width 115 height 30
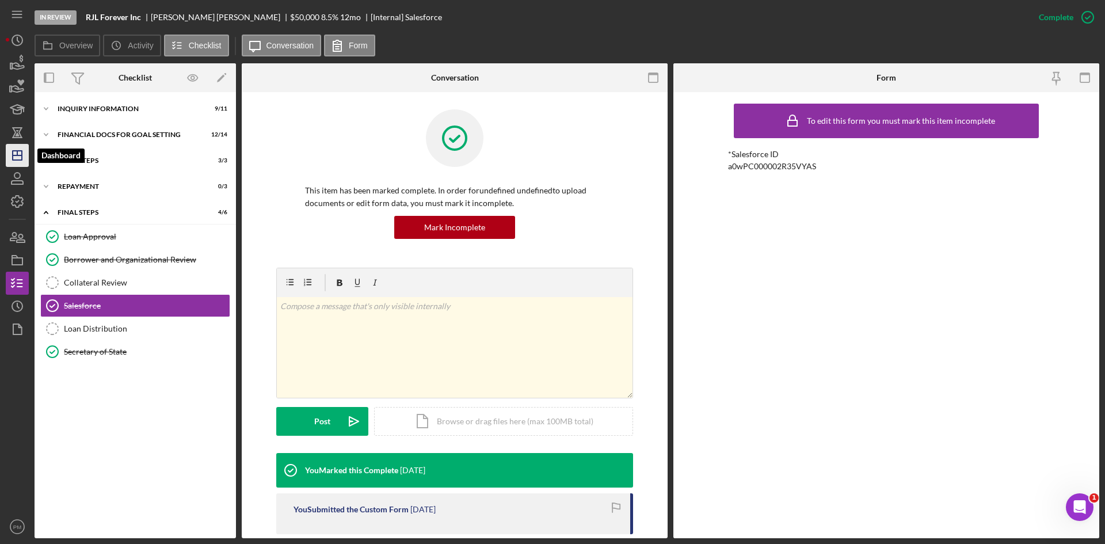
click at [25, 158] on icon "Icon/Dashboard" at bounding box center [17, 155] width 29 height 29
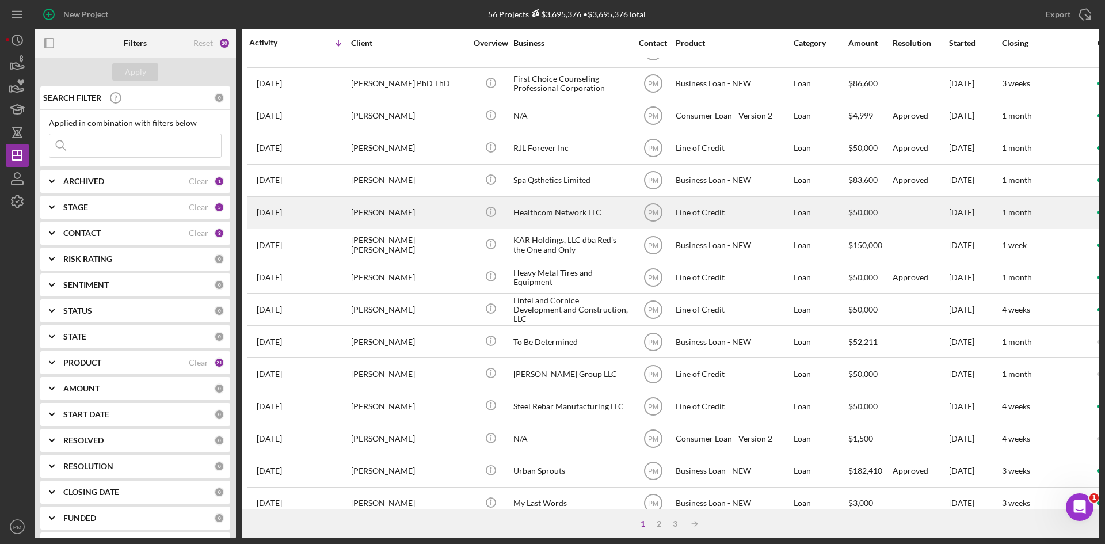
scroll to position [370, 0]
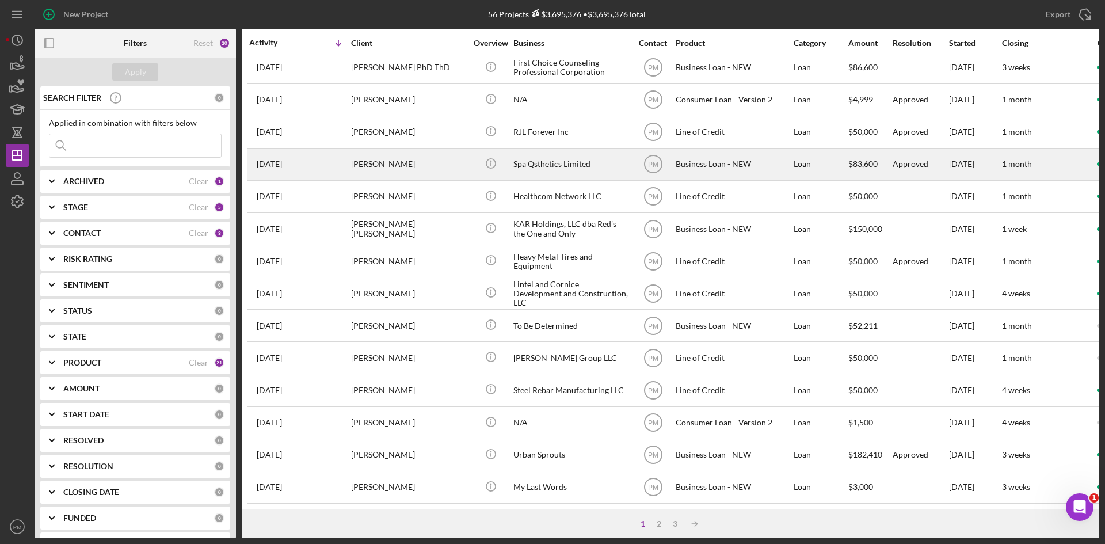
click at [407, 161] on div "[PERSON_NAME]" at bounding box center [408, 164] width 115 height 30
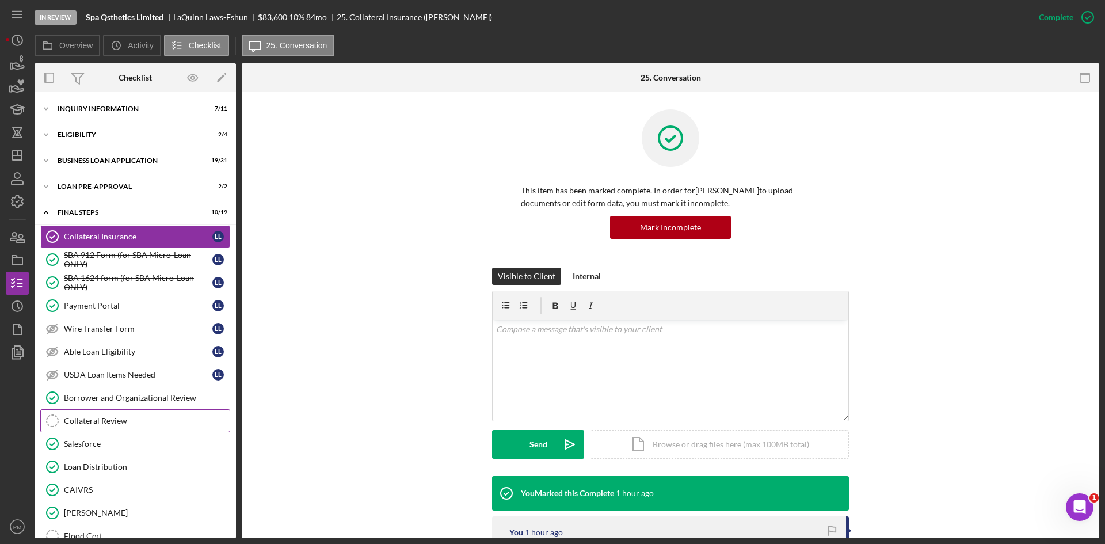
click at [79, 418] on div "Collateral Review" at bounding box center [147, 420] width 166 height 9
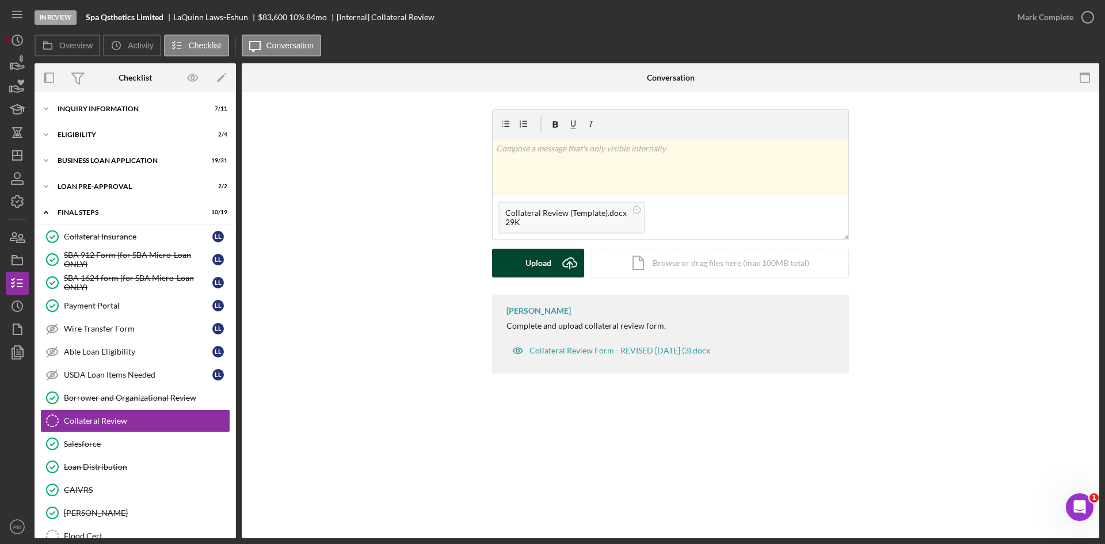
click at [522, 270] on button "Upload Icon/Upload" at bounding box center [538, 263] width 92 height 29
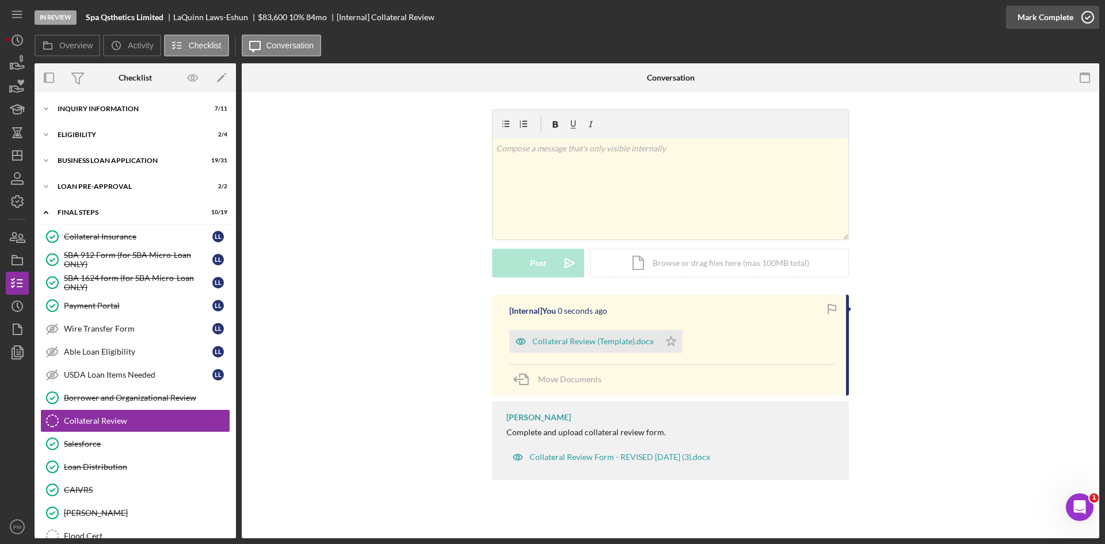
click at [1062, 13] on div "Mark Complete" at bounding box center [1045, 17] width 56 height 23
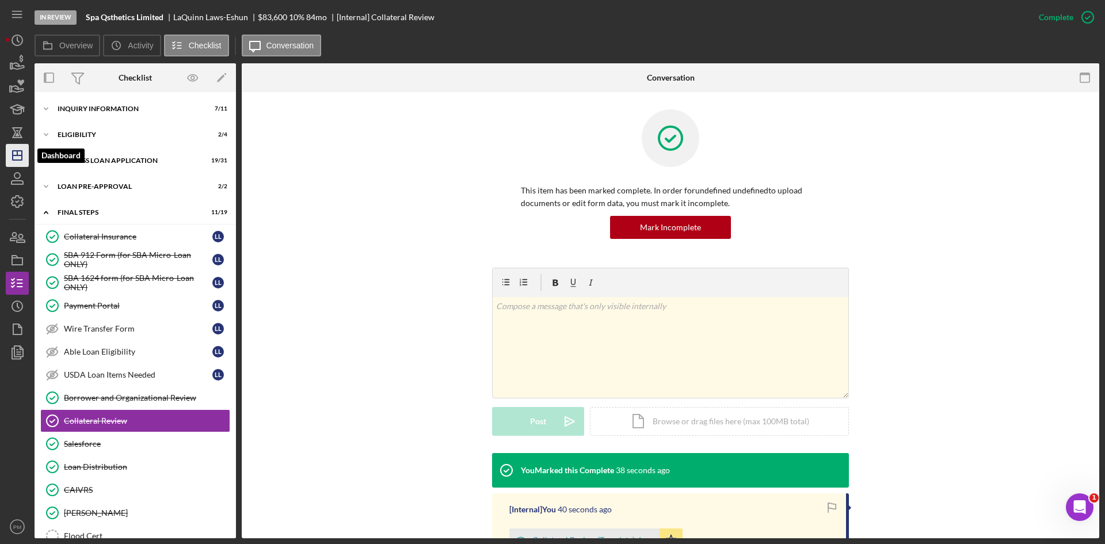
click at [21, 148] on icon "Icon/Dashboard" at bounding box center [17, 155] width 29 height 29
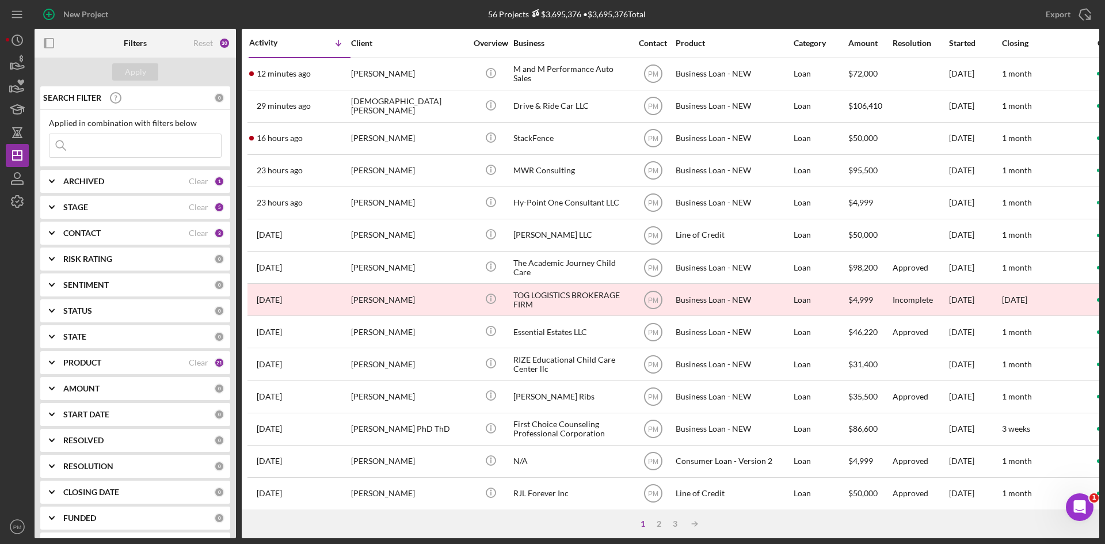
click at [85, 142] on input at bounding box center [134, 145] width 171 height 23
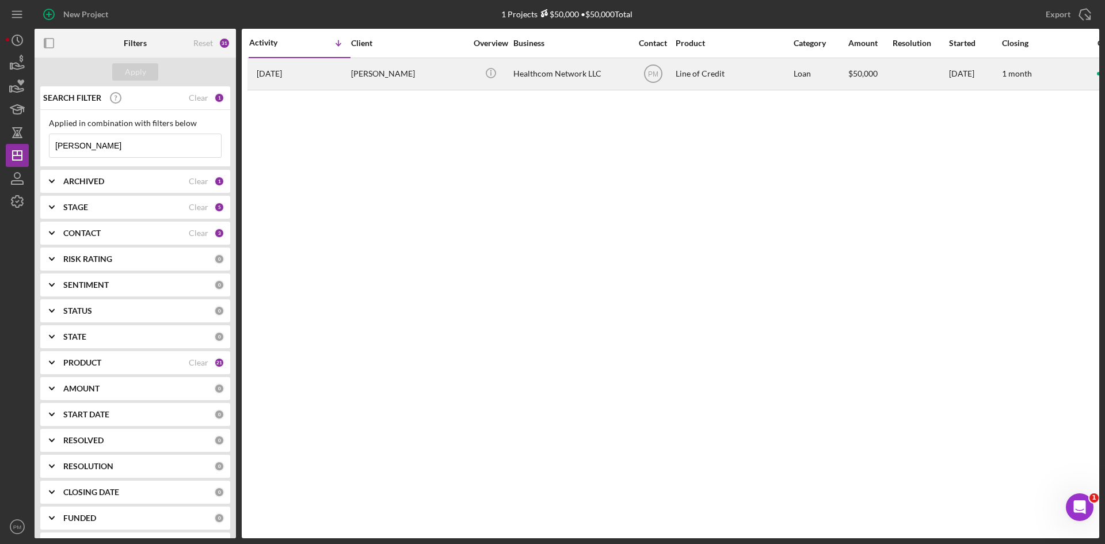
type input "[PERSON_NAME]"
click at [353, 73] on div "[PERSON_NAME]" at bounding box center [408, 74] width 115 height 30
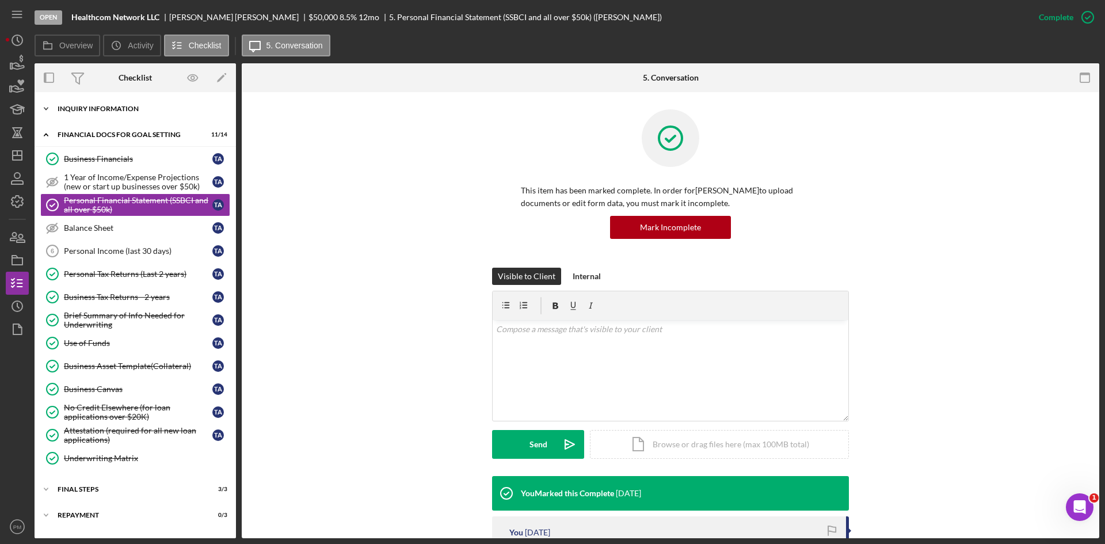
click at [123, 116] on div "Icon/Expander INQUIRY INFORMATION 5 / 11" at bounding box center [135, 108] width 201 height 23
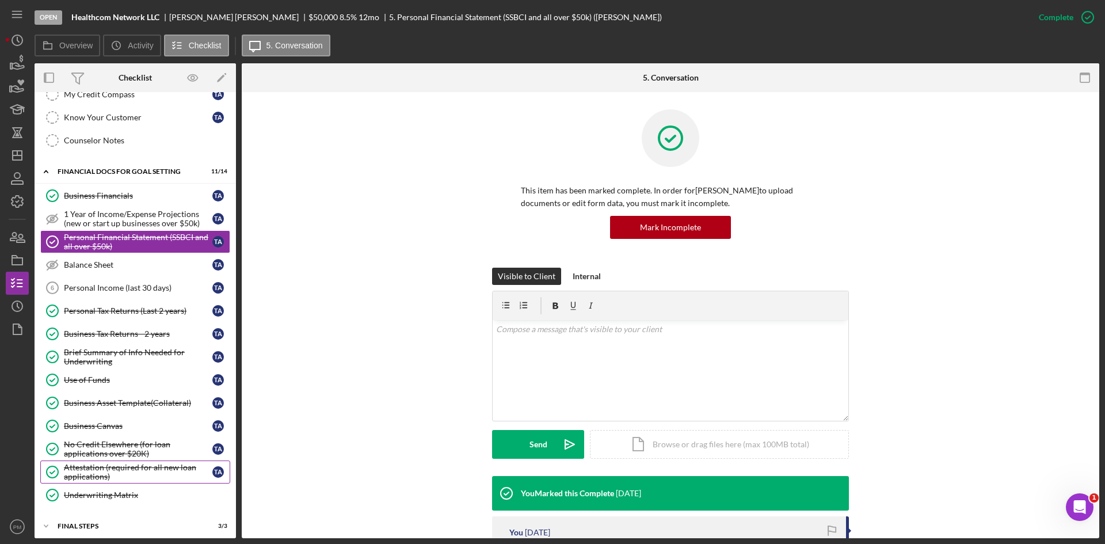
scroll to position [280, 0]
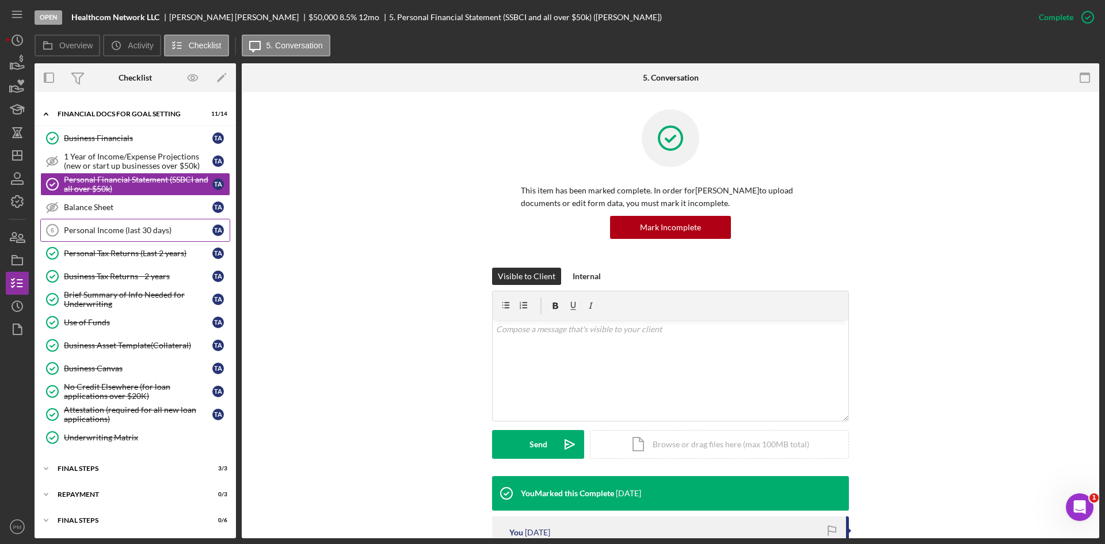
click at [98, 230] on div "Personal Income (last 30 days)" at bounding box center [138, 230] width 148 height 9
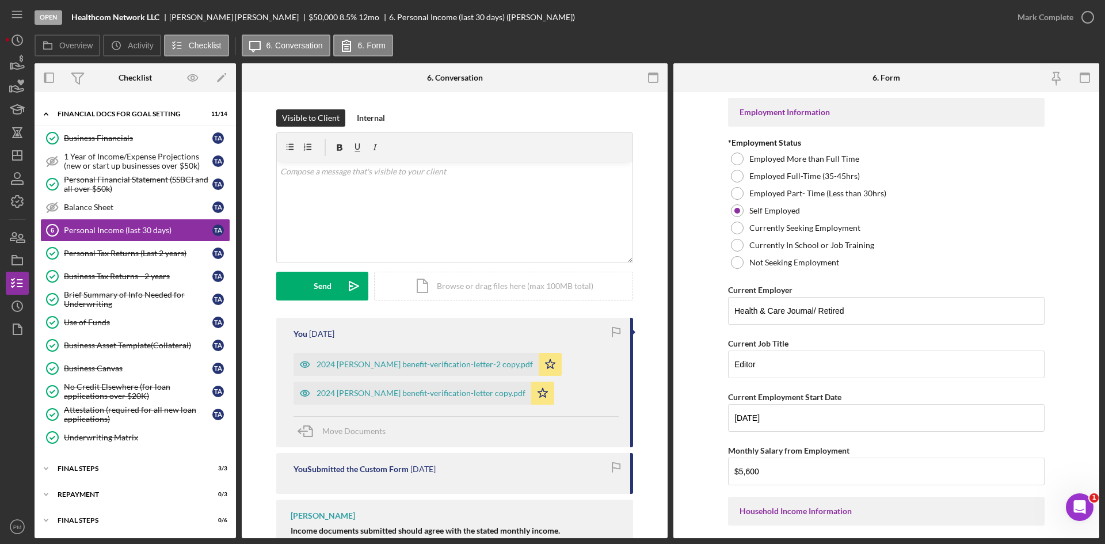
scroll to position [118, 0]
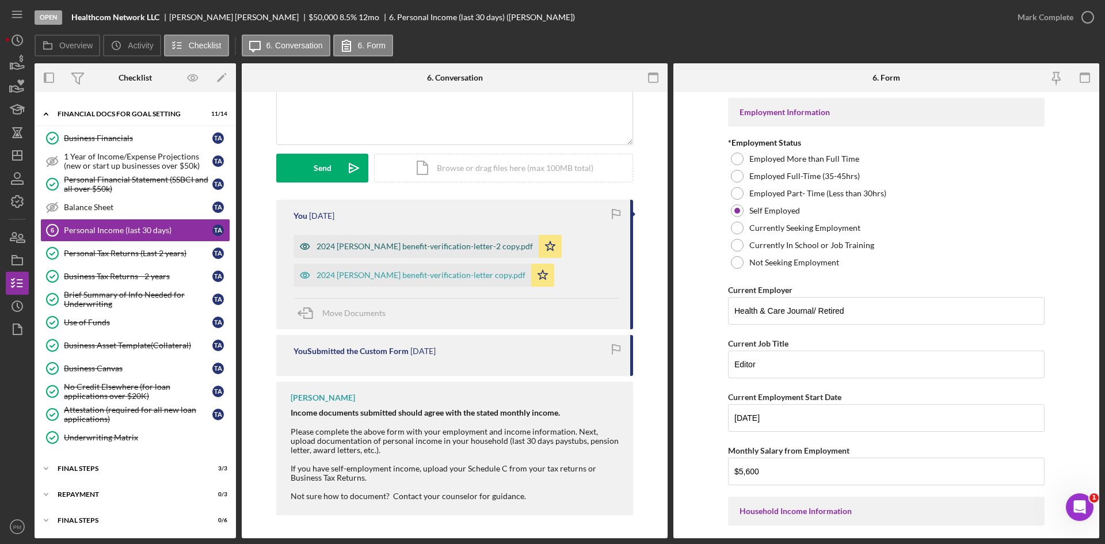
click at [373, 251] on div "2024 [PERSON_NAME] benefit-verification-letter-2 copy.pdf" at bounding box center [415, 246] width 245 height 23
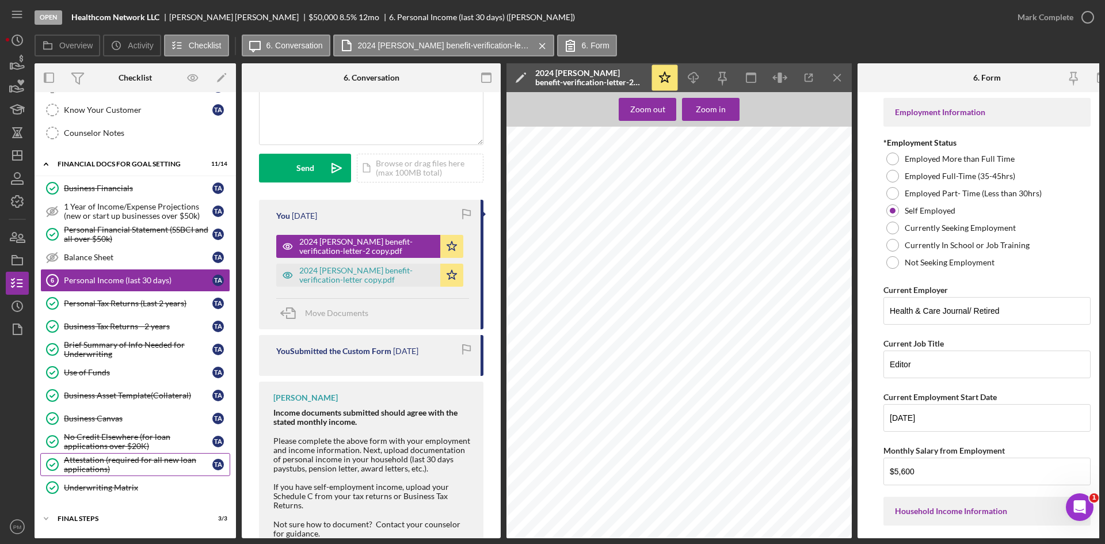
scroll to position [284, 0]
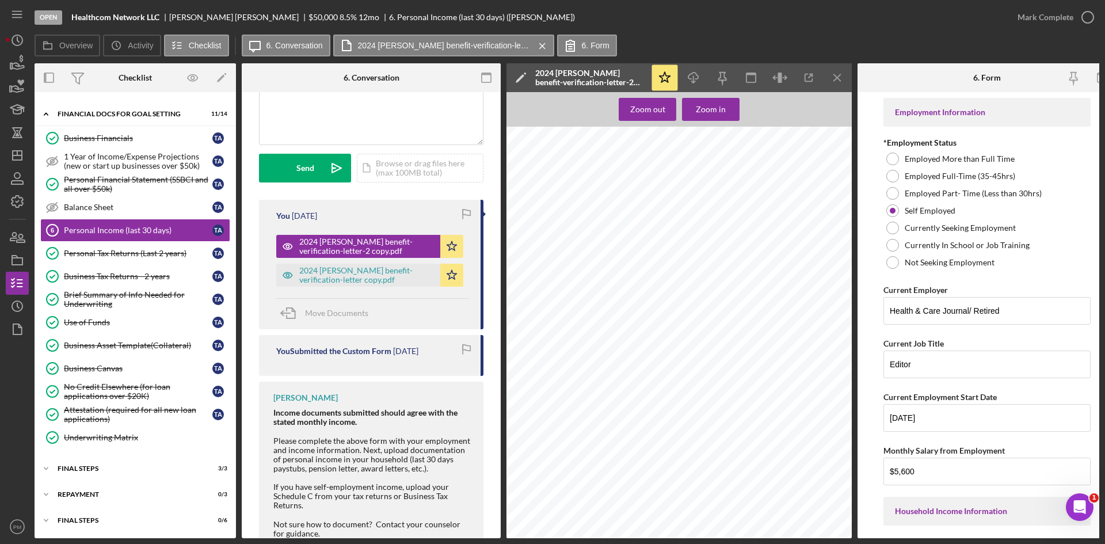
click at [106, 477] on div "Icon/Expander INQUIRY INFORMATION 5 / 11 Personal Information Personal Informat…" at bounding box center [135, 175] width 201 height 715
click at [108, 468] on div "Icon/Expander FINAL STEPS 3 / 3" at bounding box center [135, 468] width 201 height 23
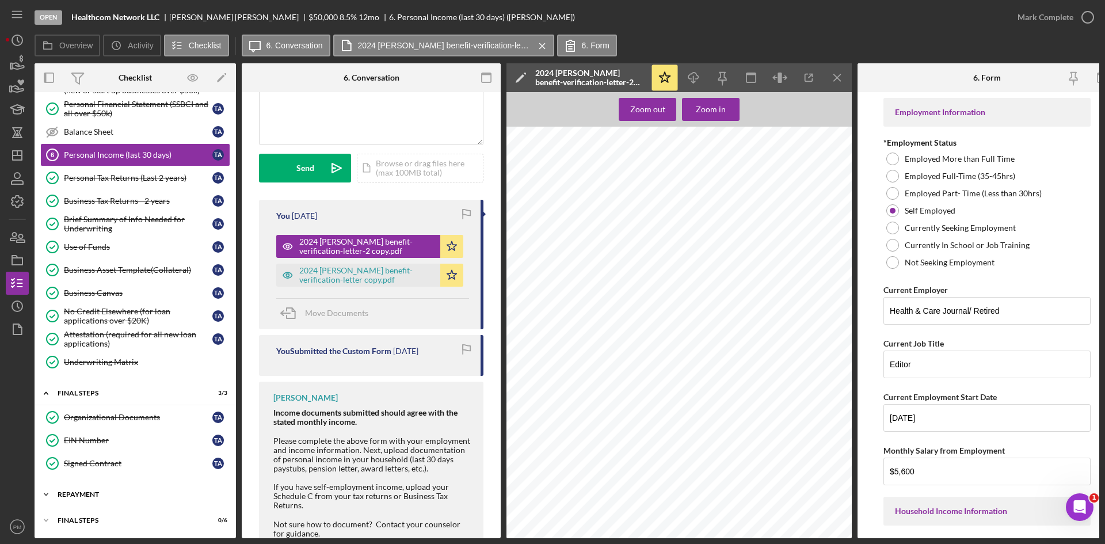
click at [106, 491] on div "Repayment" at bounding box center [140, 494] width 164 height 7
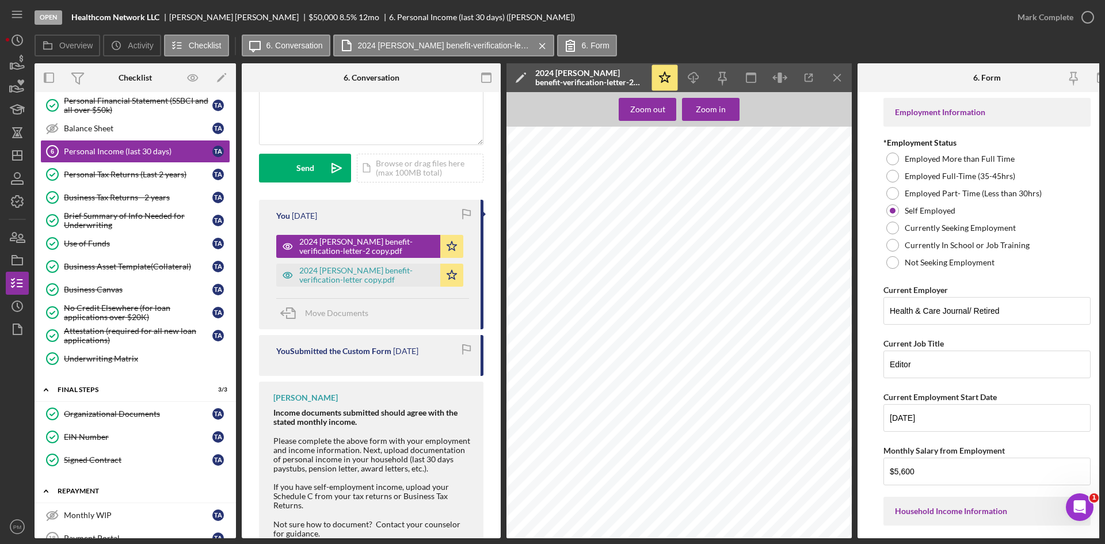
scroll to position [434, 0]
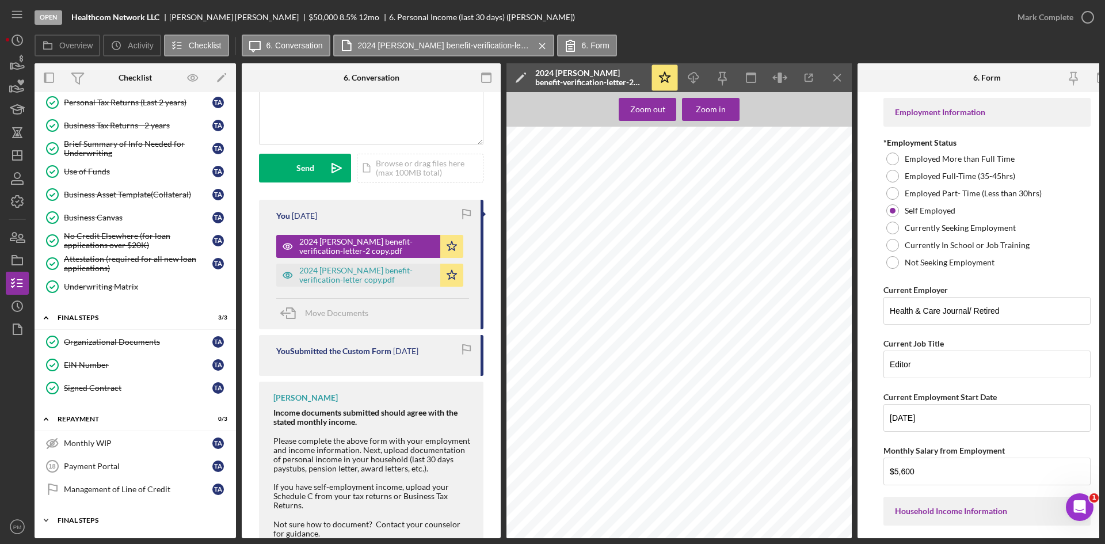
click at [106, 517] on div "Final Steps" at bounding box center [140, 520] width 164 height 7
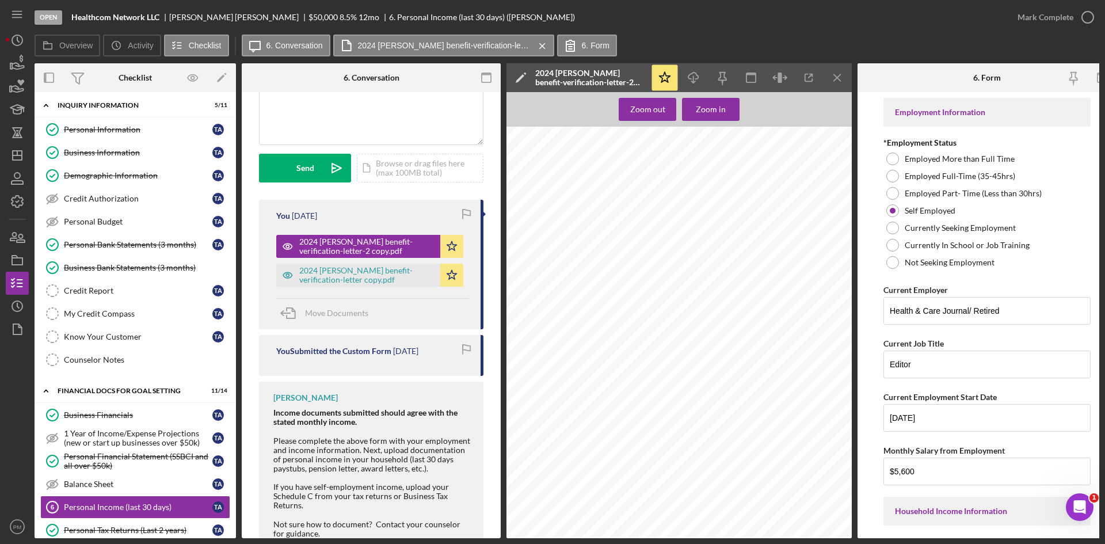
scroll to position [0, 0]
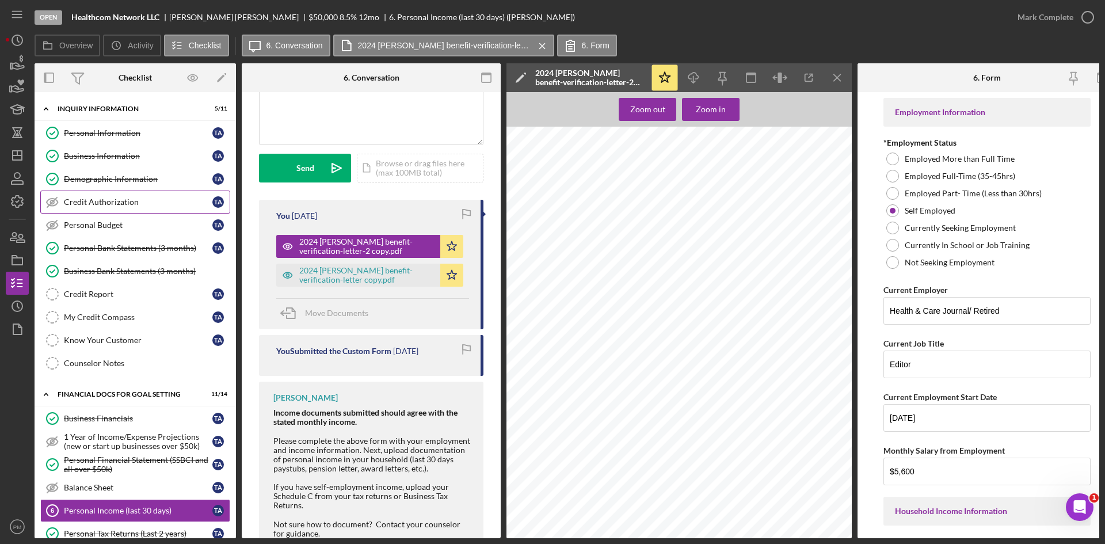
click at [106, 197] on div "Credit Authorization" at bounding box center [138, 201] width 148 height 9
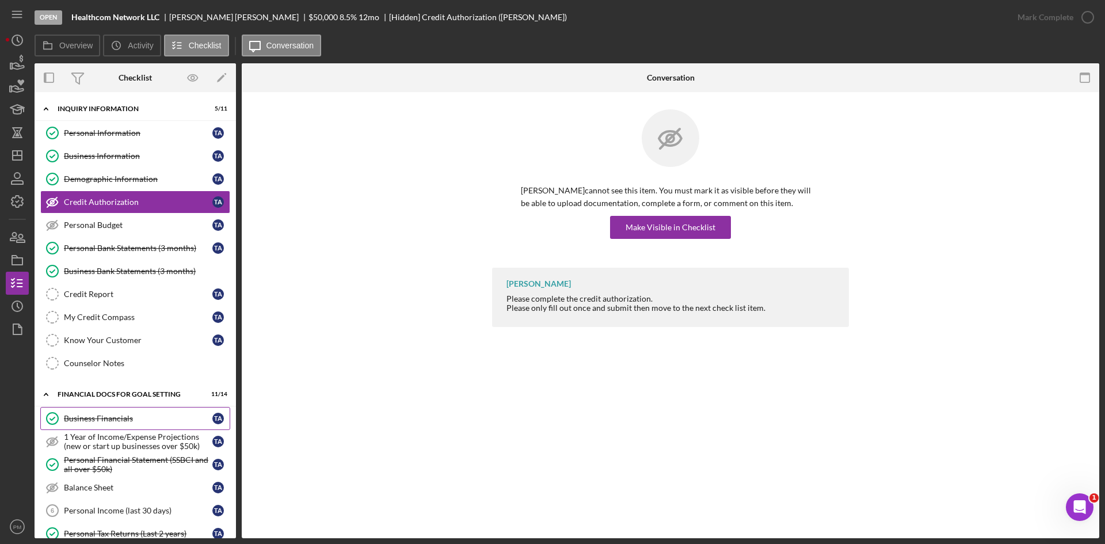
click at [102, 408] on link "Business Financials Business Financials T A" at bounding box center [135, 418] width 190 height 23
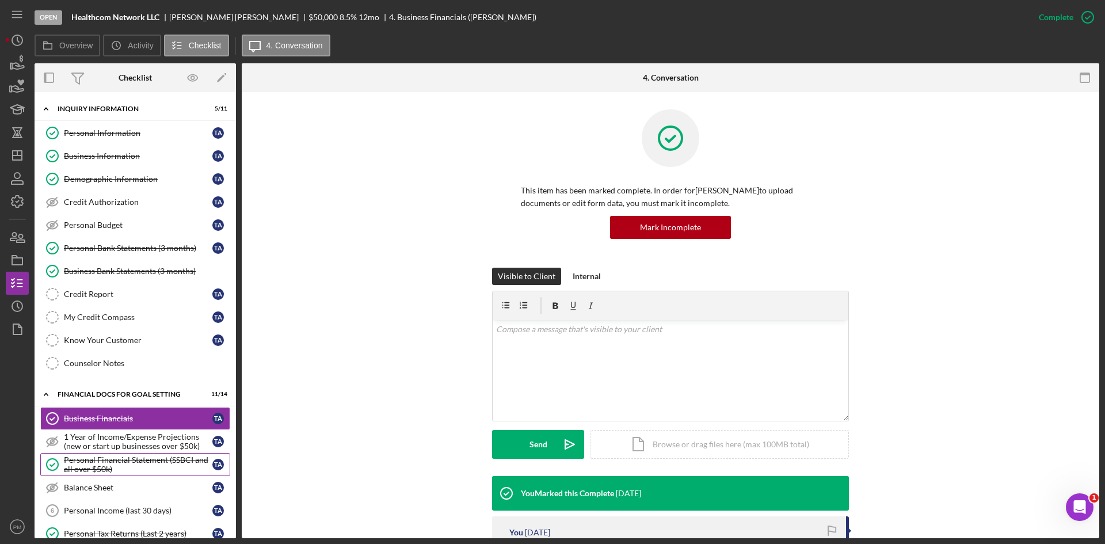
click at [102, 462] on div "Personal Financial Statement (SSBCI and all over $50k)" at bounding box center [138, 464] width 148 height 18
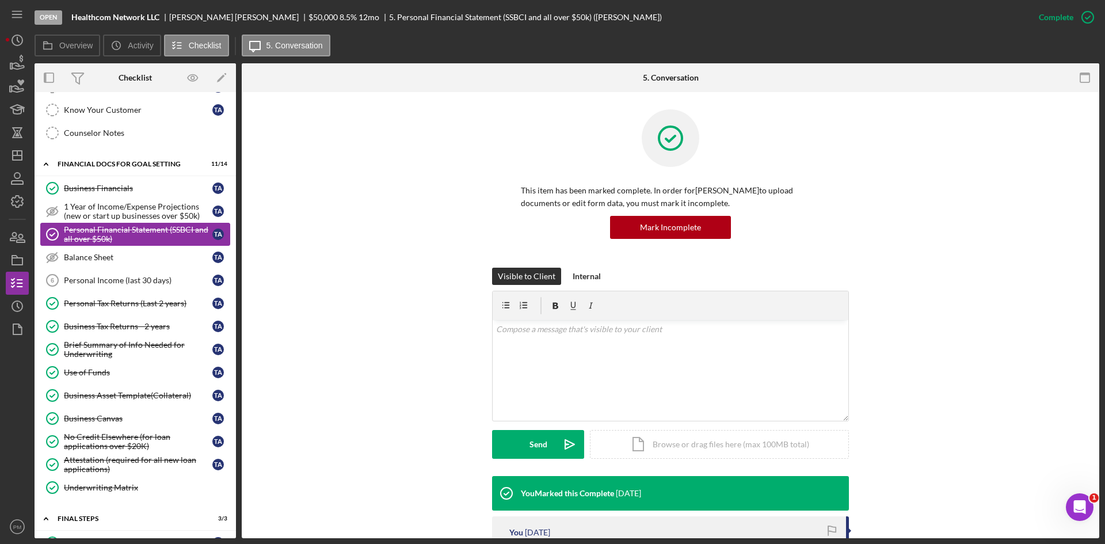
scroll to position [288, 0]
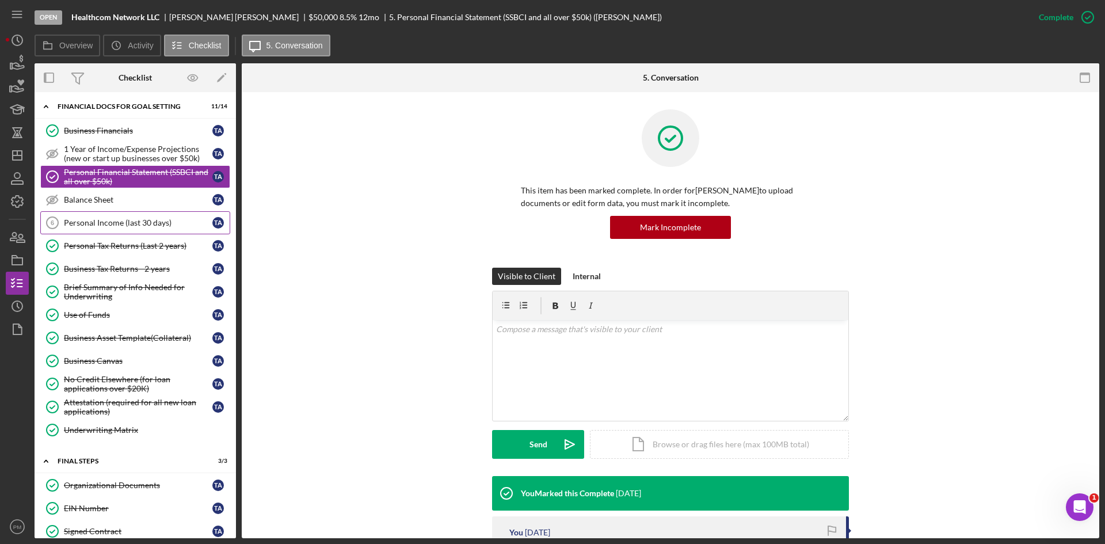
click at [97, 230] on link "Personal Income (last 30 days) 6 Personal Income (last 30 days) T A" at bounding box center [135, 222] width 190 height 23
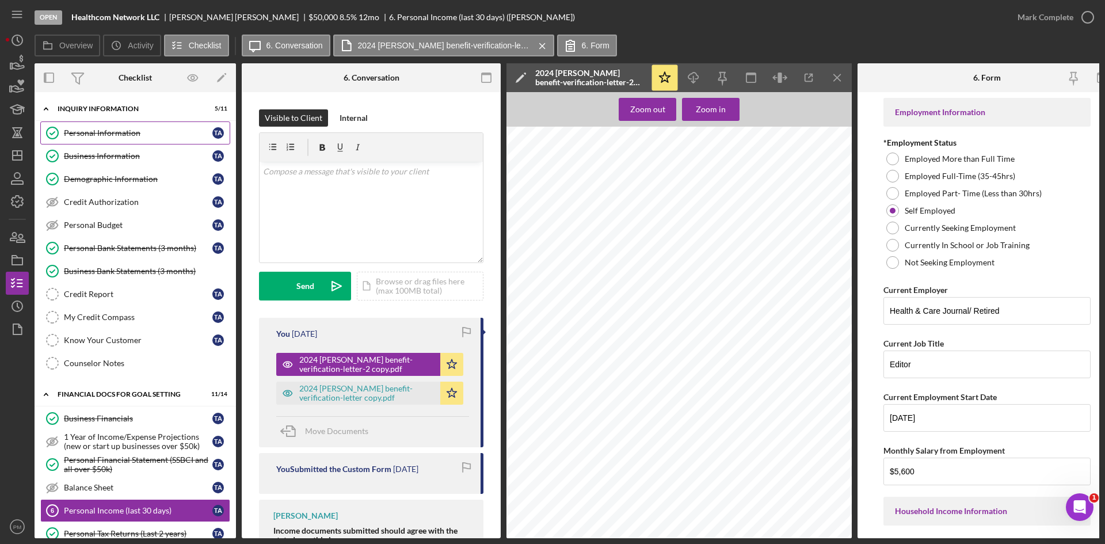
click at [103, 136] on div "Personal Information" at bounding box center [138, 132] width 148 height 9
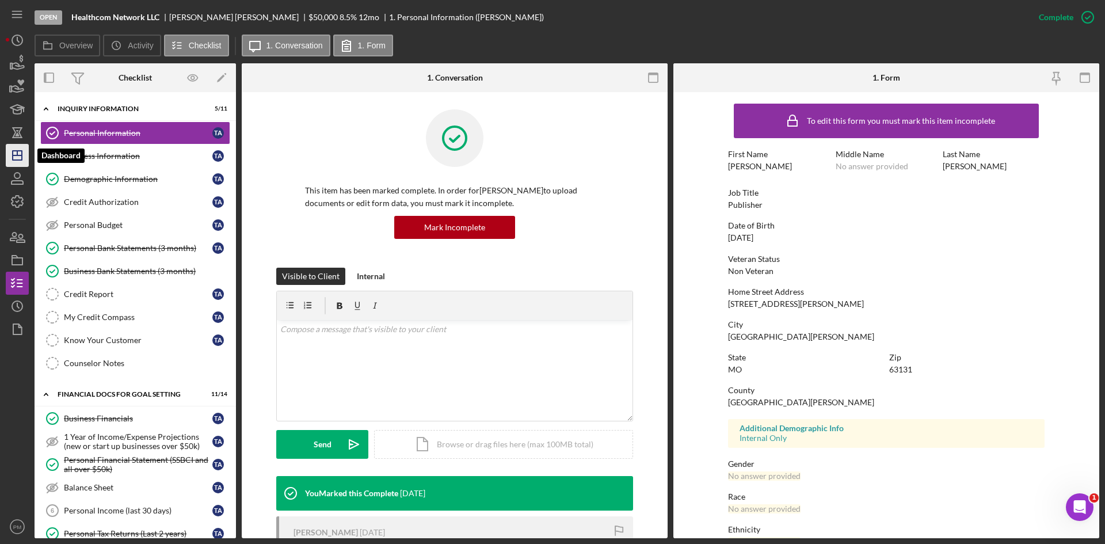
click at [24, 160] on icon "Icon/Dashboard" at bounding box center [17, 155] width 29 height 29
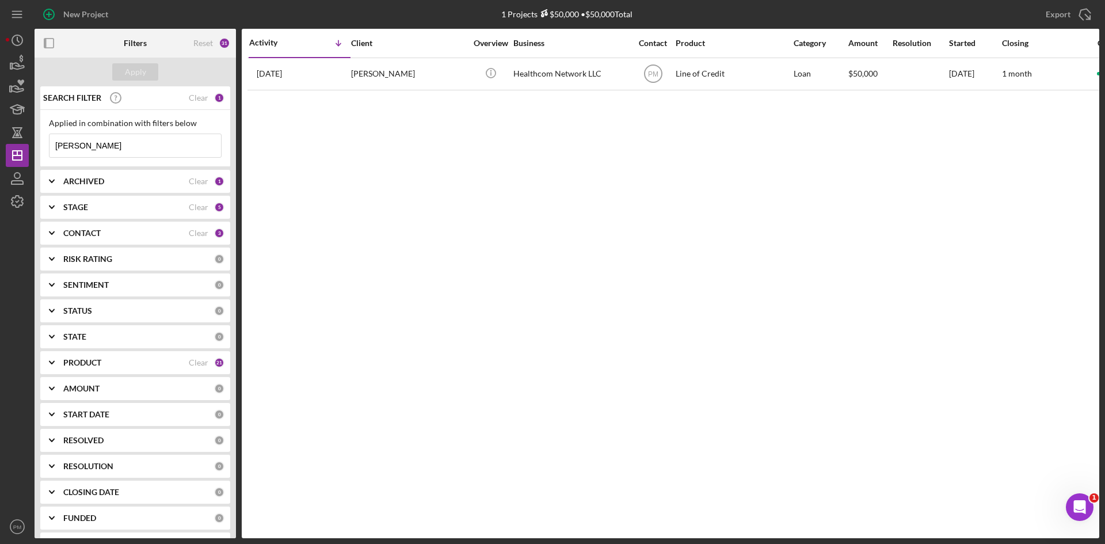
drag, startPoint x: 89, startPoint y: 148, endPoint x: 29, endPoint y: 142, distance: 59.6
click at [29, 142] on div "New Project 1 Projects $50,000 • $50,000 Total [PERSON_NAME] Export Icon/Export…" at bounding box center [552, 269] width 1093 height 538
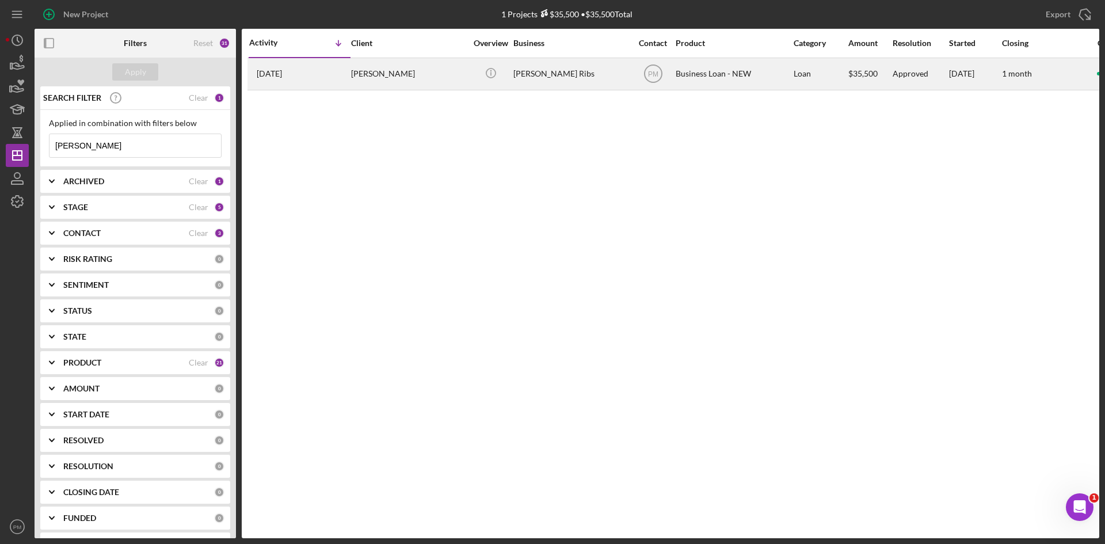
type input "[PERSON_NAME]"
click at [349, 69] on div "[DATE] [PERSON_NAME]" at bounding box center [299, 74] width 101 height 30
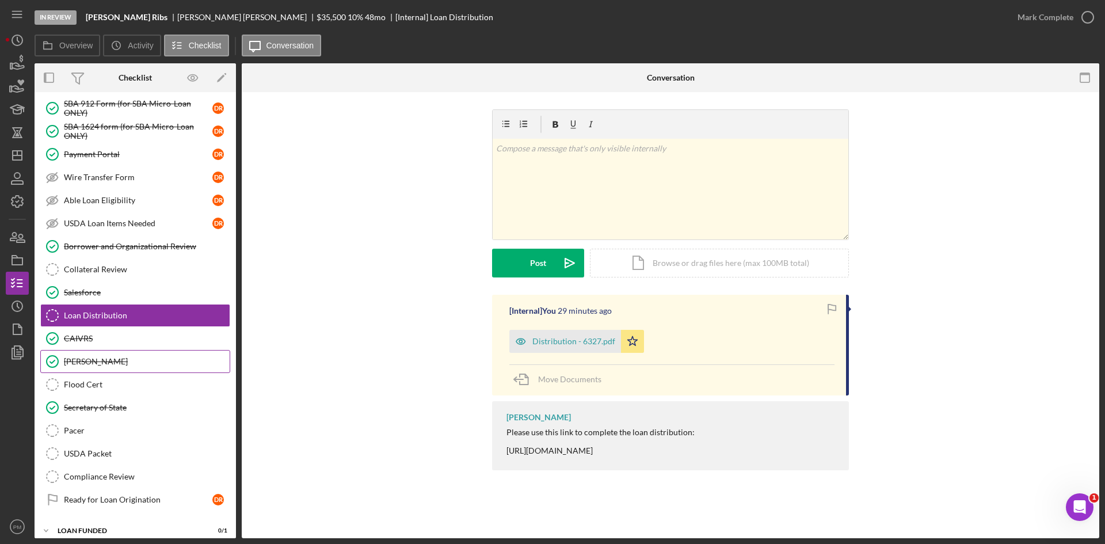
scroll to position [187, 0]
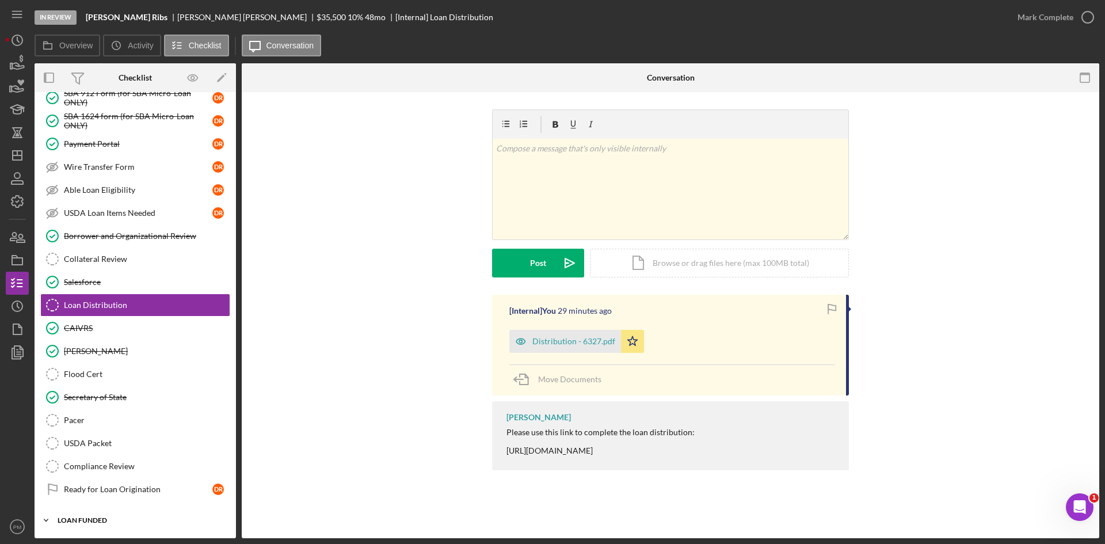
click at [110, 524] on div "Icon/Expander LOAN FUNDED 0 / 1" at bounding box center [135, 520] width 201 height 23
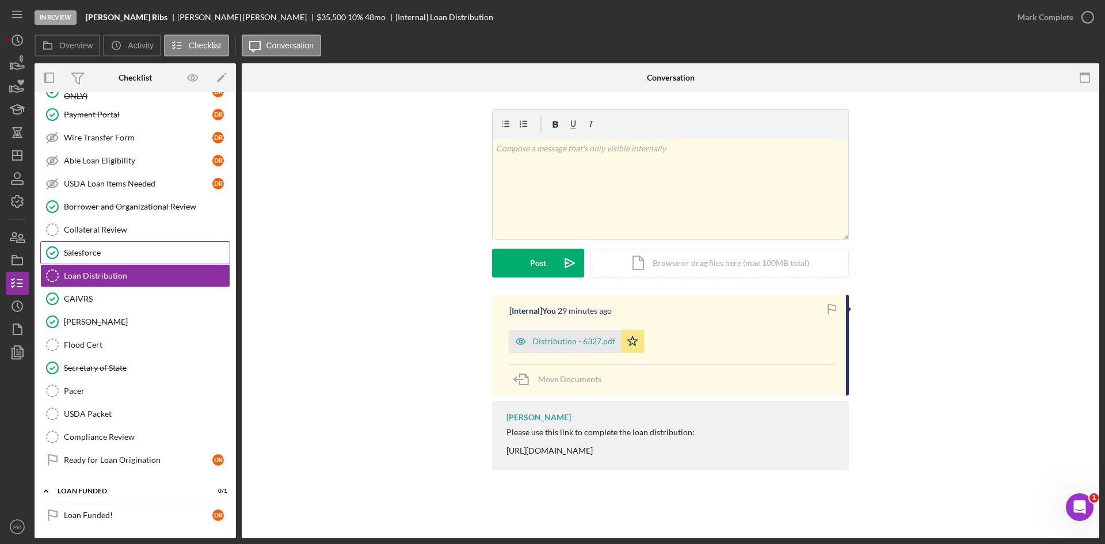
scroll to position [0, 0]
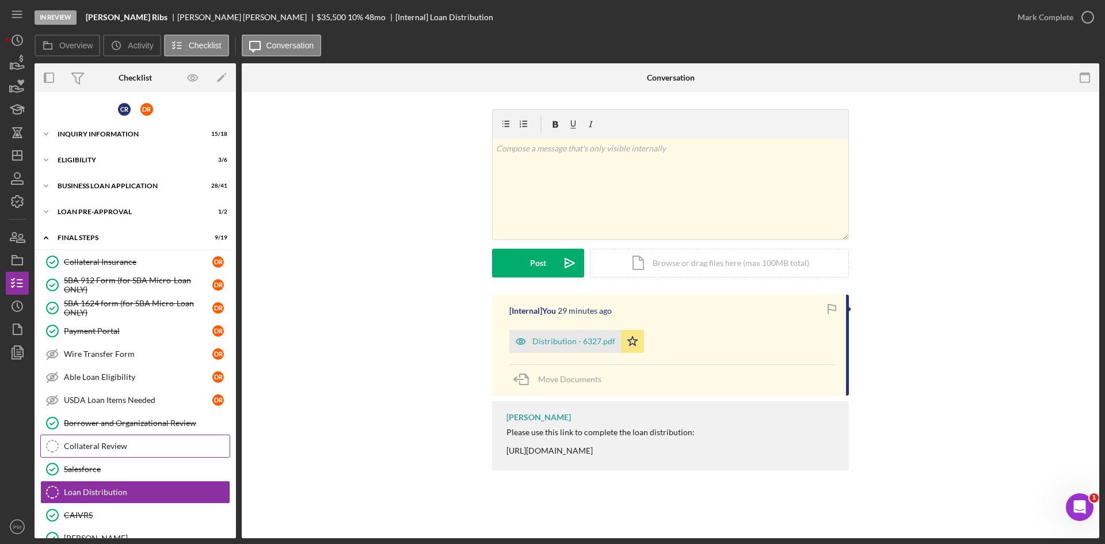
click at [110, 450] on div "Collateral Review" at bounding box center [147, 445] width 166 height 9
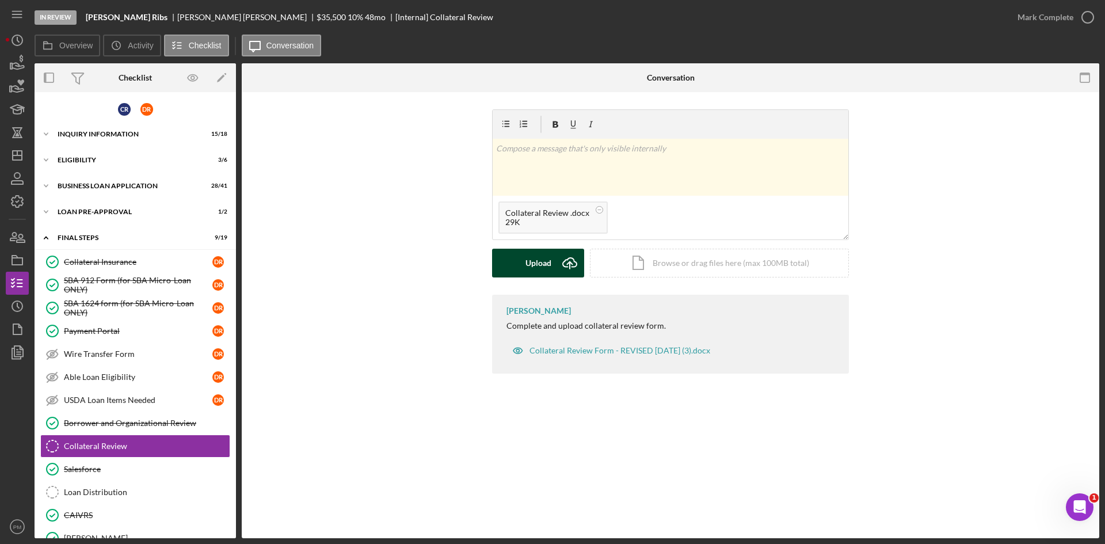
click at [529, 257] on div "Upload" at bounding box center [538, 263] width 26 height 29
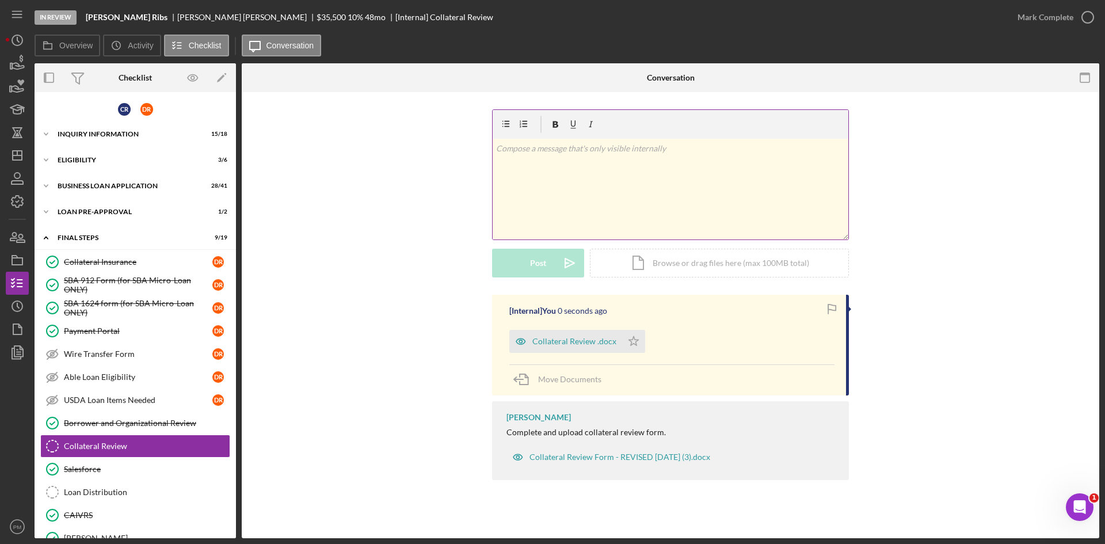
drag, startPoint x: 631, startPoint y: 343, endPoint x: 848, endPoint y: 119, distance: 311.7
click at [638, 336] on icon "Icon/Star" at bounding box center [633, 341] width 23 height 23
click at [1066, 12] on div "Mark Complete" at bounding box center [1045, 17] width 56 height 23
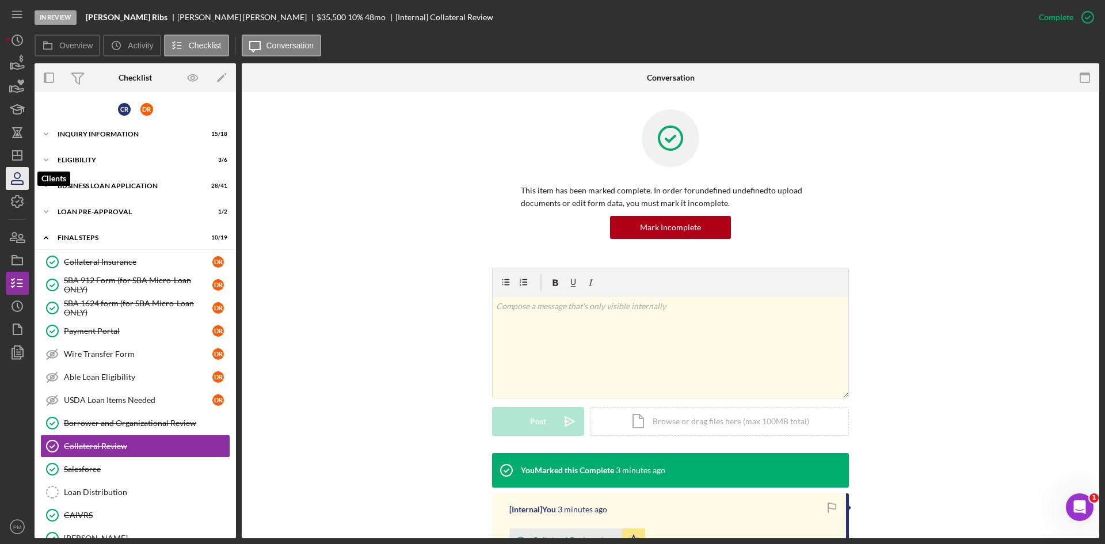
click at [12, 181] on icon "button" at bounding box center [18, 182] width 12 height 3
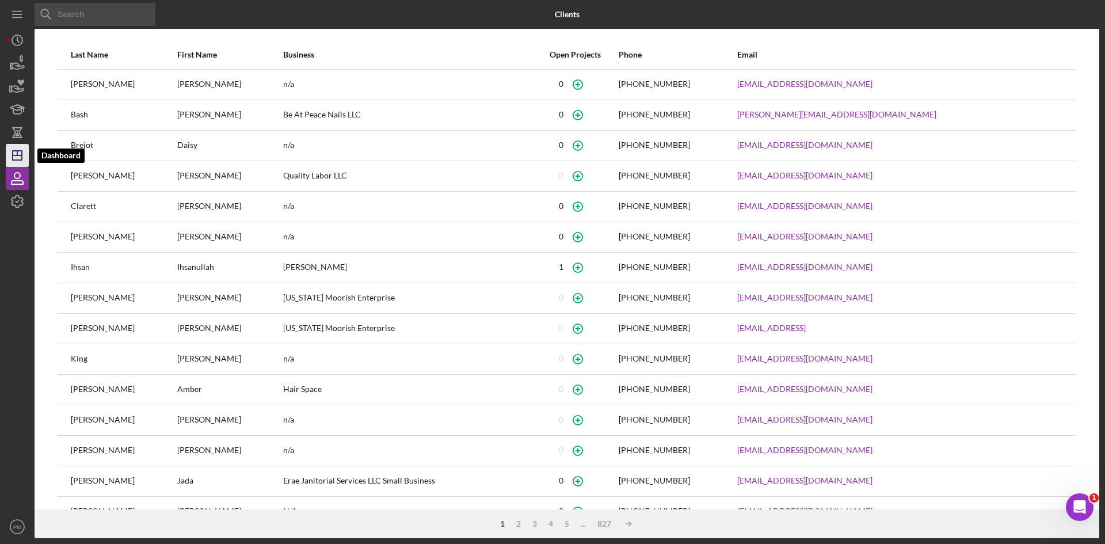
click at [17, 153] on line "button" at bounding box center [17, 153] width 0 height 5
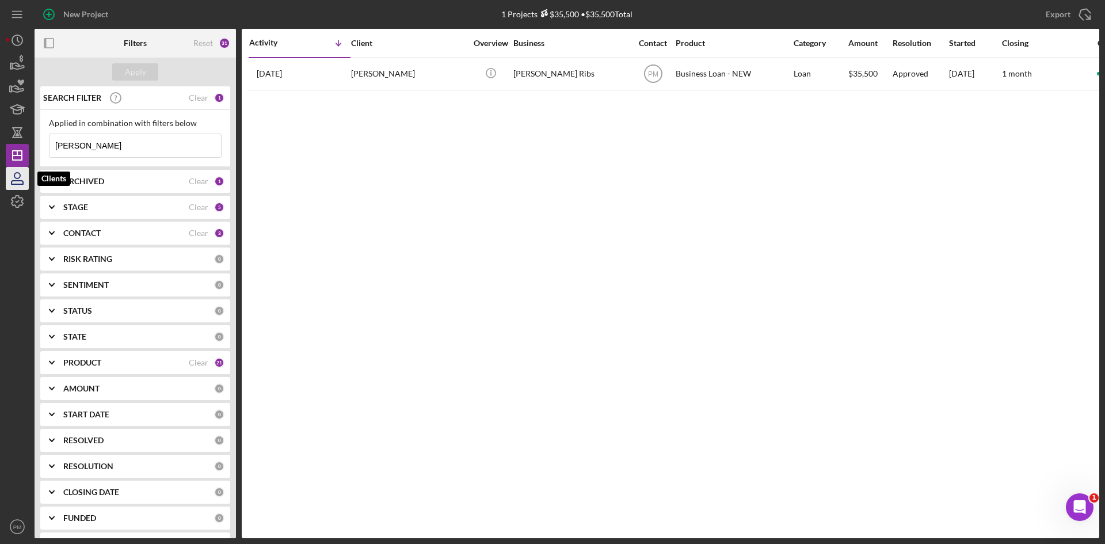
click at [17, 181] on icon "button" at bounding box center [17, 178] width 29 height 29
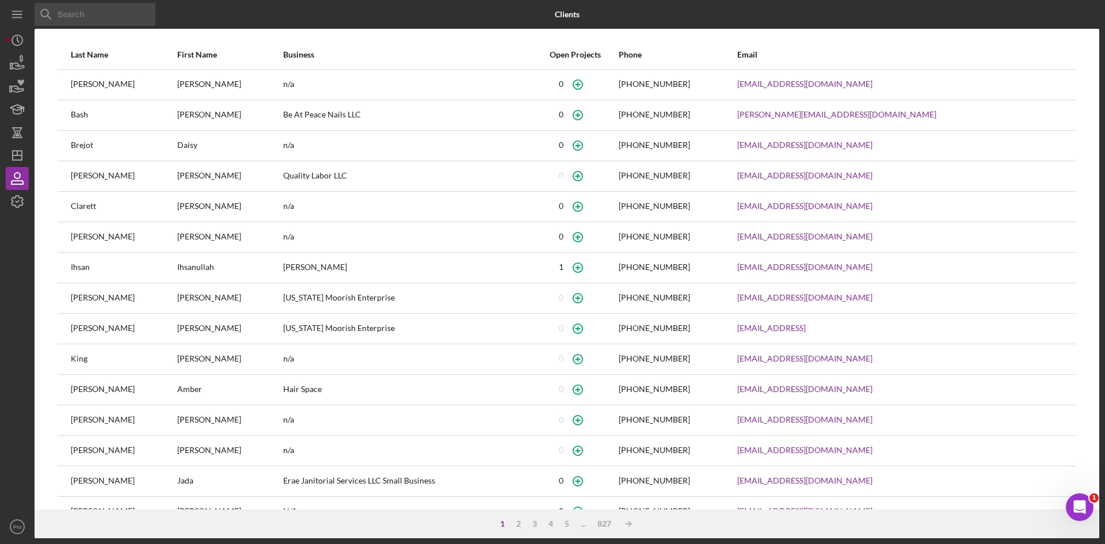
click at [81, 16] on input at bounding box center [95, 14] width 121 height 23
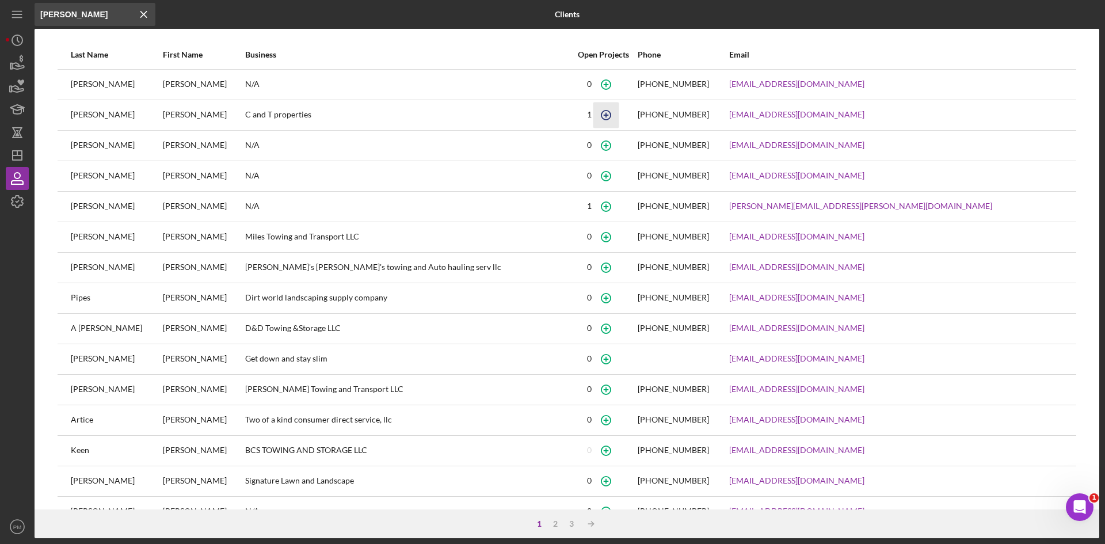
type input "[PERSON_NAME]"
click at [612, 114] on icon "button" at bounding box center [606, 115] width 26 height 26
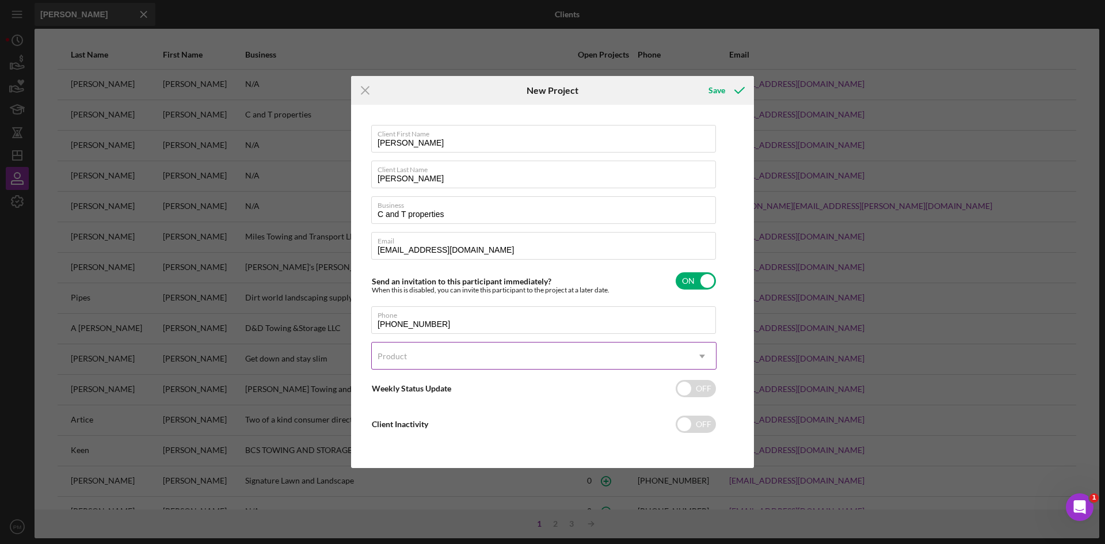
click at [406, 360] on div "Product" at bounding box center [391, 356] width 29 height 9
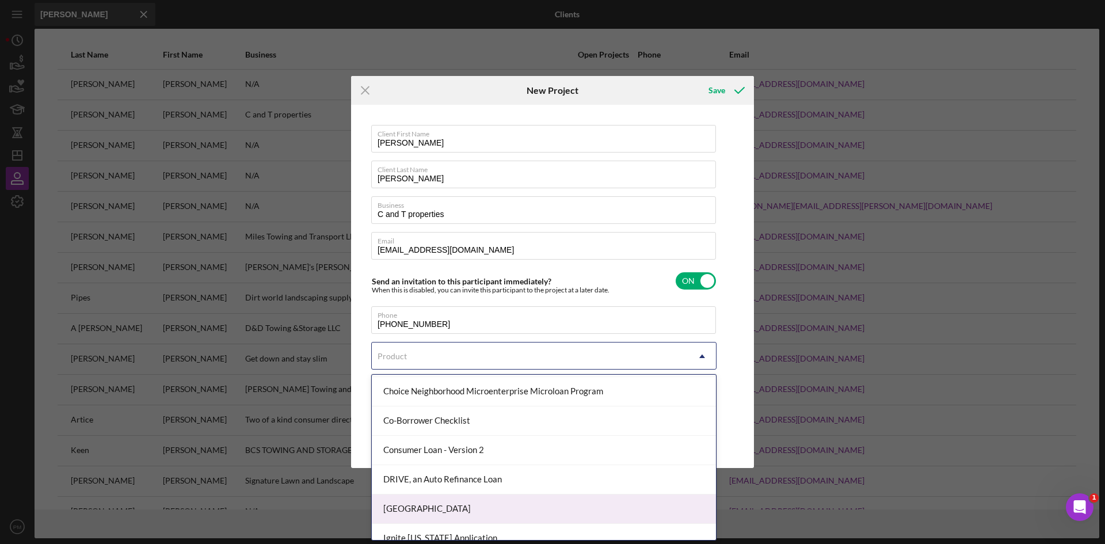
scroll to position [173, 0]
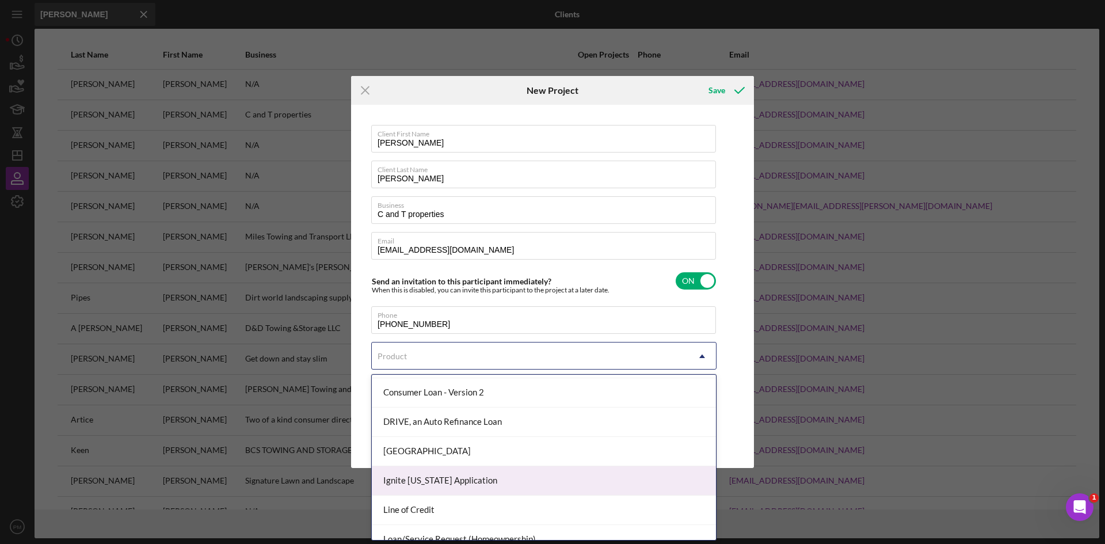
click at [445, 482] on div "Ignite [US_STATE] Application" at bounding box center [544, 480] width 344 height 29
checkbox input "true"
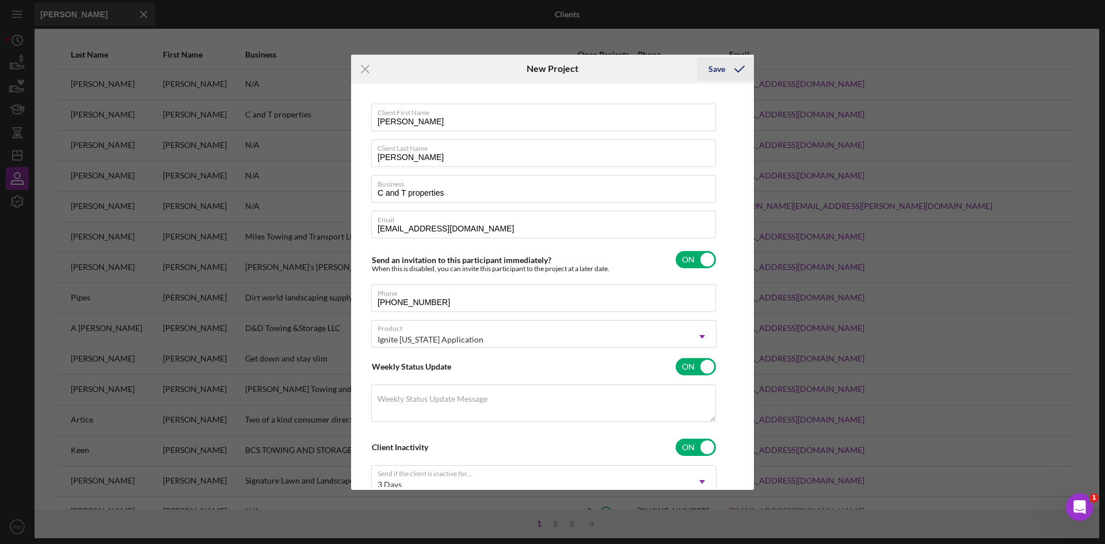
click at [730, 68] on icon "submit" at bounding box center [739, 69] width 29 height 29
checkbox input "false"
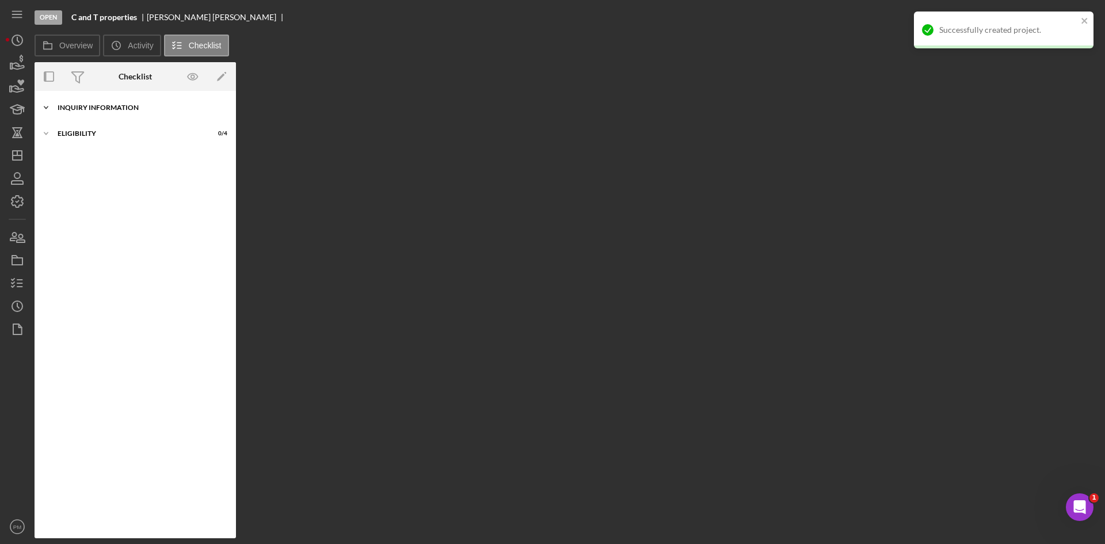
click at [126, 110] on div "Inquiry Information" at bounding box center [140, 107] width 164 height 7
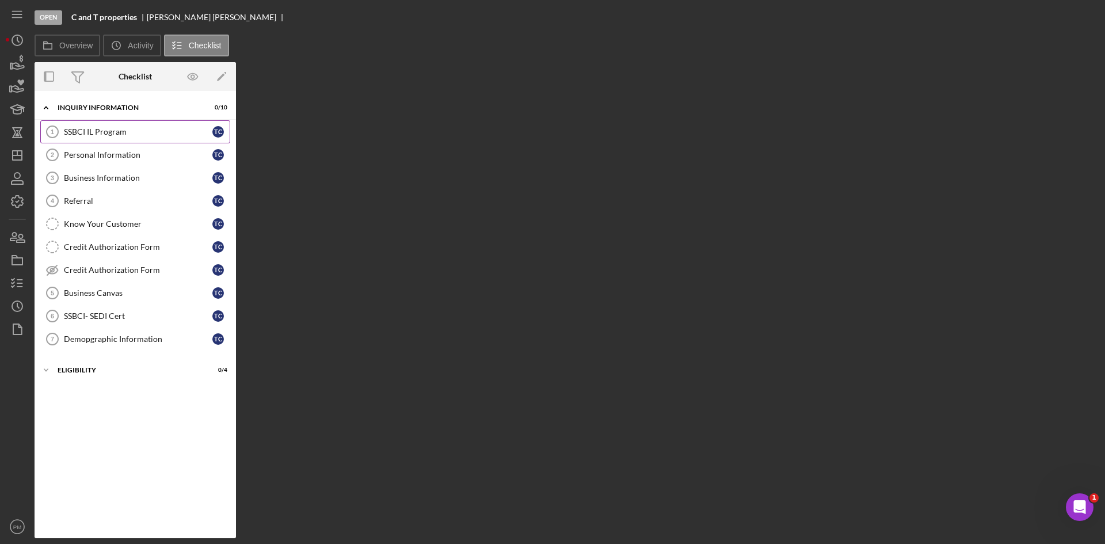
click at [128, 139] on link "SSBCI IL Program 1 SSBCI IL Program T C" at bounding box center [135, 131] width 190 height 23
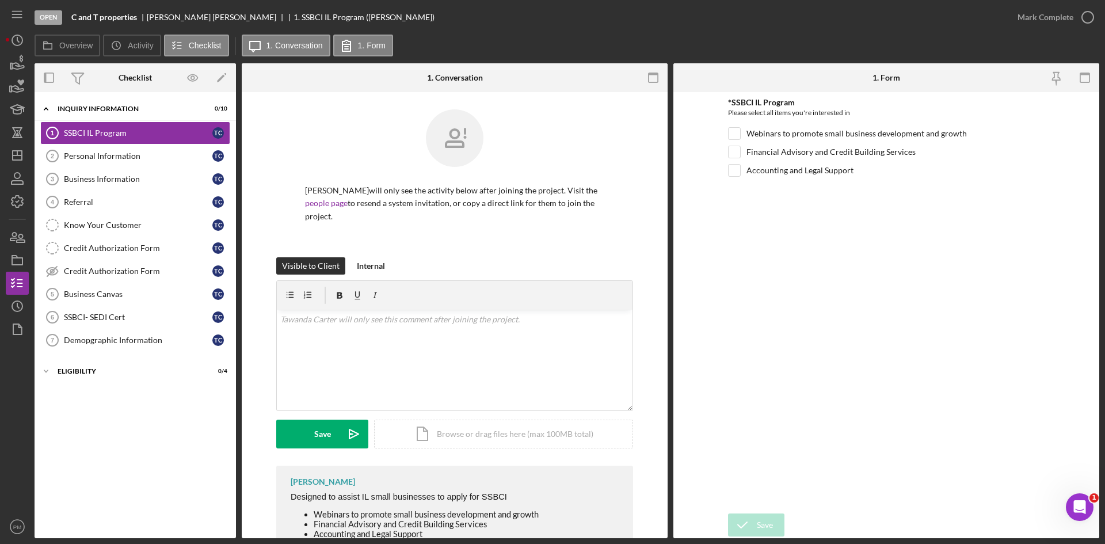
scroll to position [94, 0]
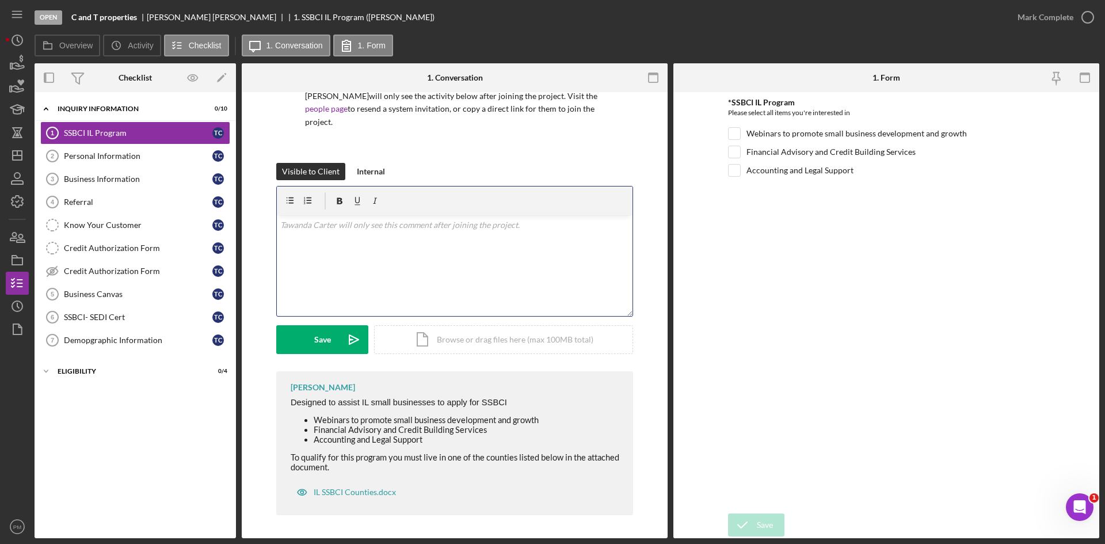
click at [376, 237] on div "v Color teal Color pink Remove color Add row above Add row below Add column bef…" at bounding box center [455, 265] width 356 height 101
click at [329, 341] on div "Save" at bounding box center [322, 339] width 17 height 29
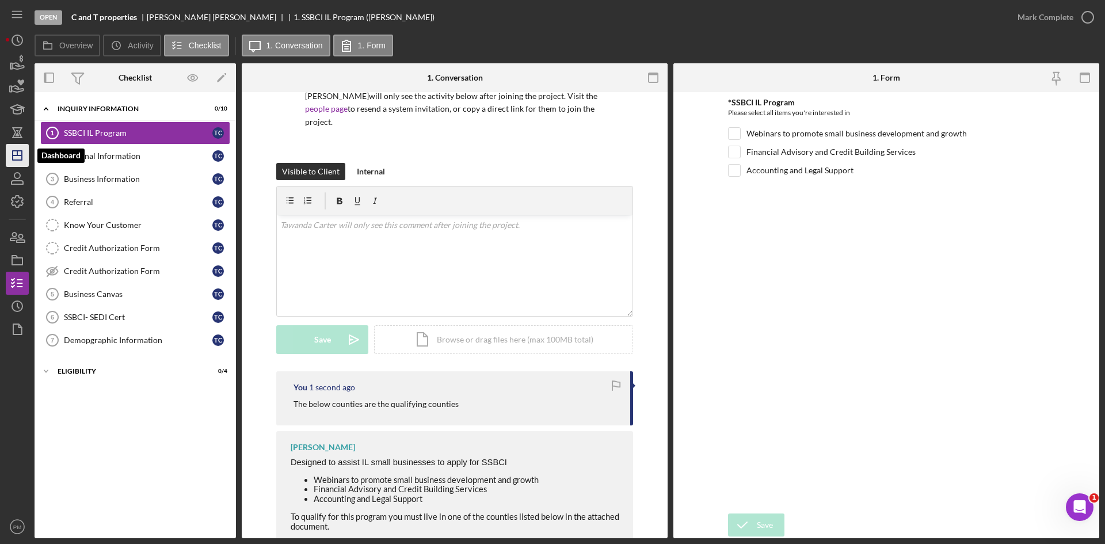
drag, startPoint x: 18, startPoint y: 161, endPoint x: 24, endPoint y: 160, distance: 6.4
click at [18, 161] on icon "Icon/Dashboard" at bounding box center [17, 155] width 29 height 29
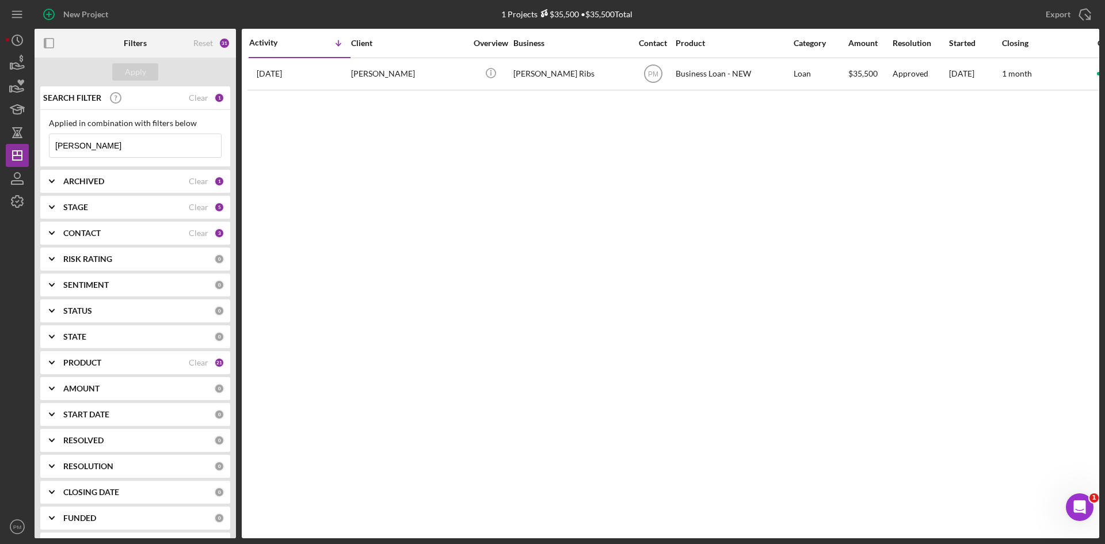
drag, startPoint x: 828, startPoint y: 210, endPoint x: 837, endPoint y: 209, distance: 8.7
click at [837, 209] on div "Activity Icon/Table Sort Arrow Client Overview Business Contact Product Categor…" at bounding box center [670, 283] width 857 height 509
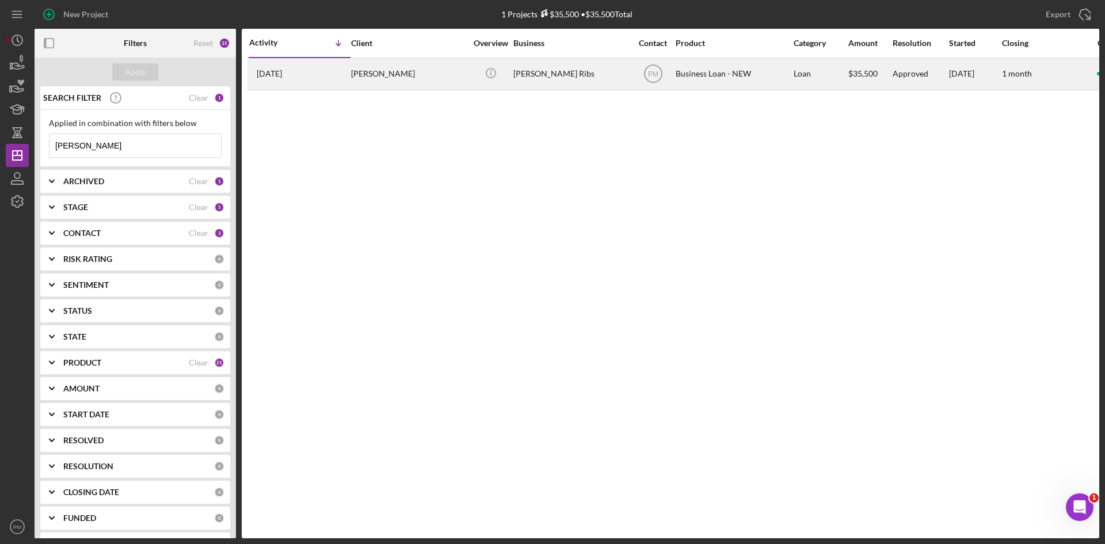
click at [368, 71] on div "[PERSON_NAME]" at bounding box center [408, 74] width 115 height 30
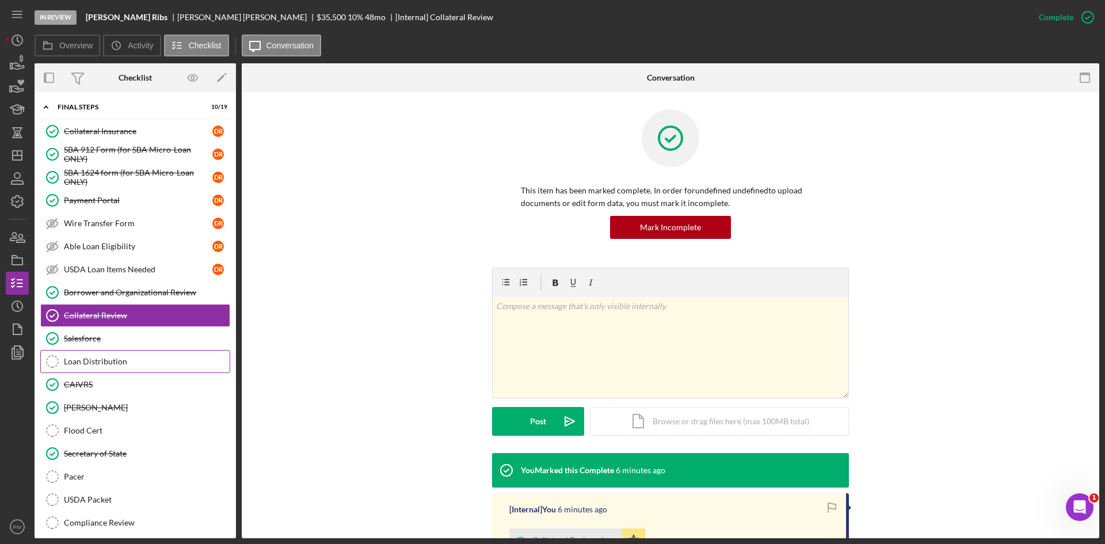
scroll to position [187, 0]
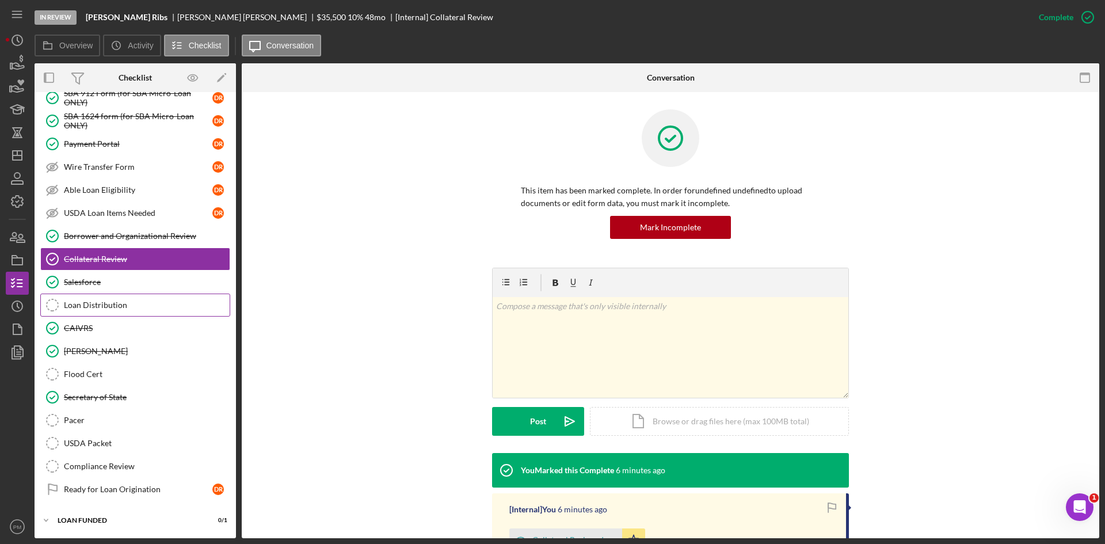
drag, startPoint x: 108, startPoint y: 310, endPoint x: 118, endPoint y: 303, distance: 12.3
click at [108, 310] on link "Loan Distribution Loan Distribution" at bounding box center [135, 304] width 190 height 23
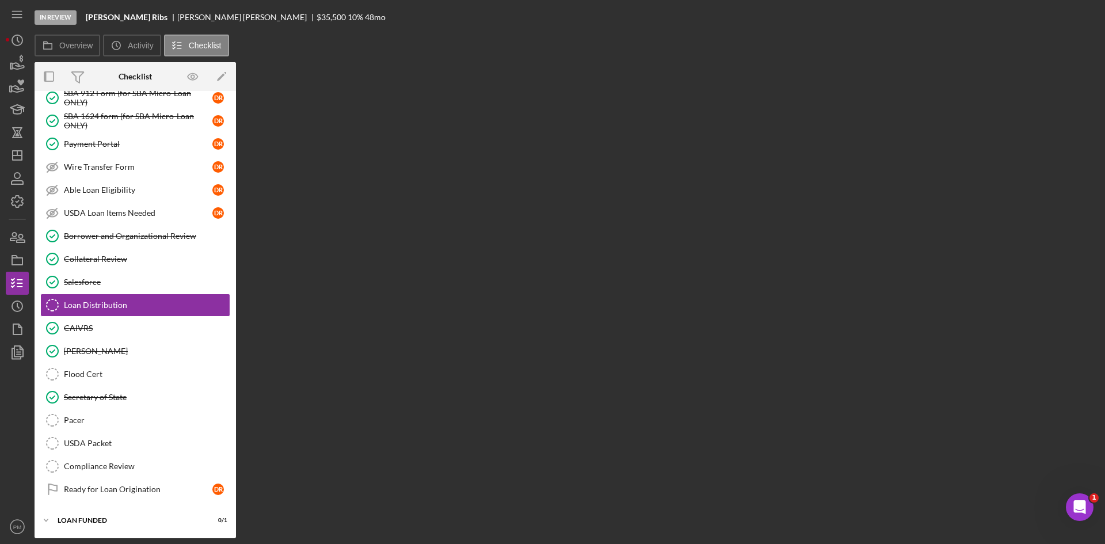
scroll to position [187, 0]
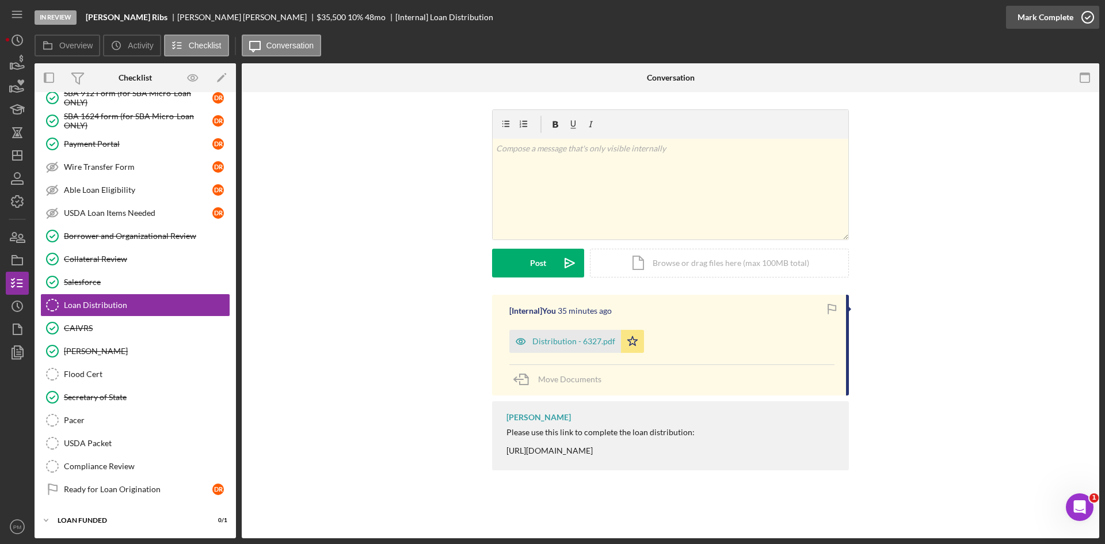
drag, startPoint x: 1059, startPoint y: 6, endPoint x: 1055, endPoint y: 16, distance: 10.9
click at [1059, 6] on div "Mark Complete" at bounding box center [1045, 17] width 56 height 23
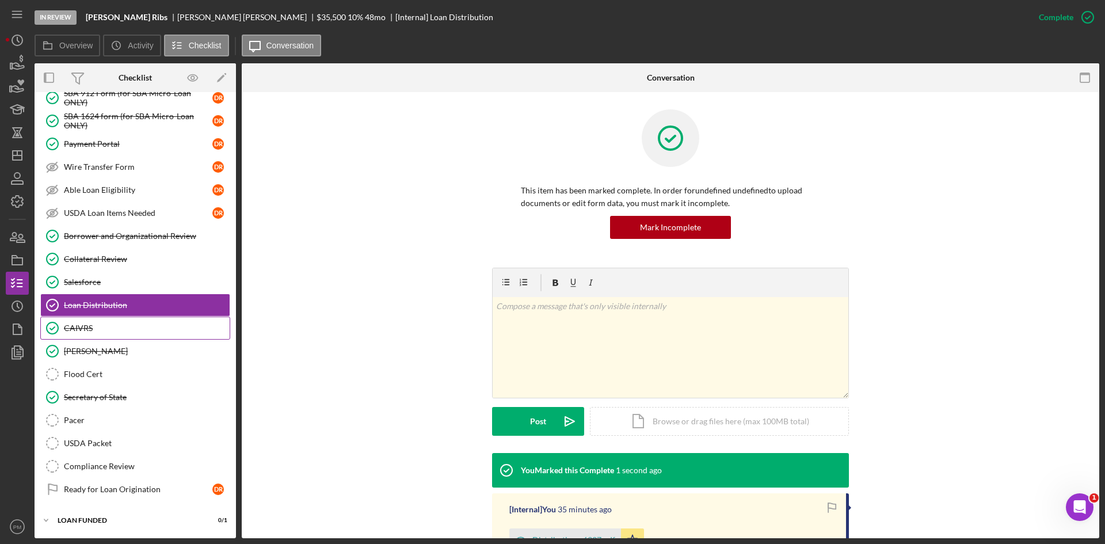
scroll to position [0, 0]
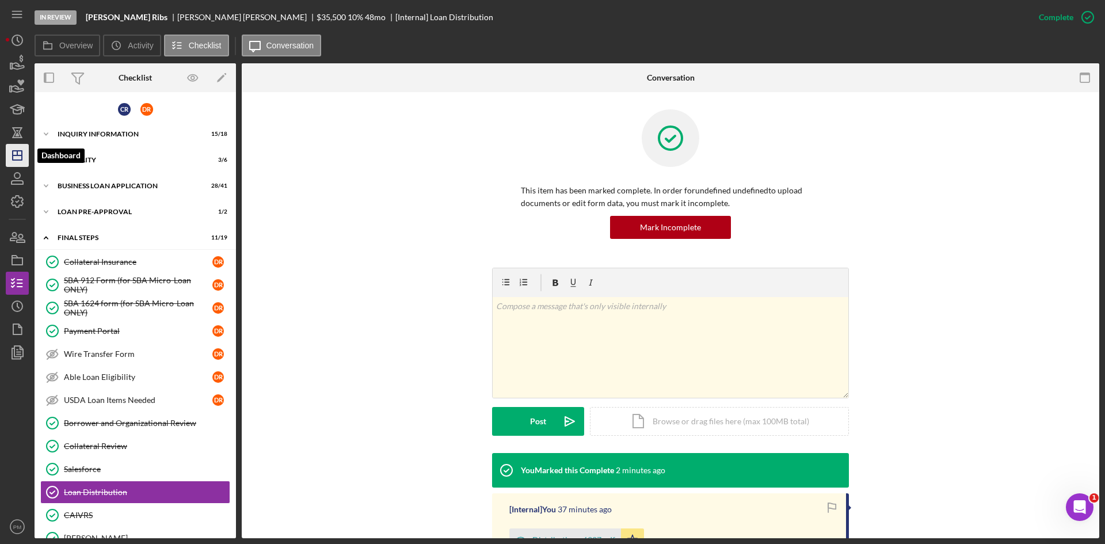
click at [21, 154] on polygon "button" at bounding box center [17, 155] width 9 height 9
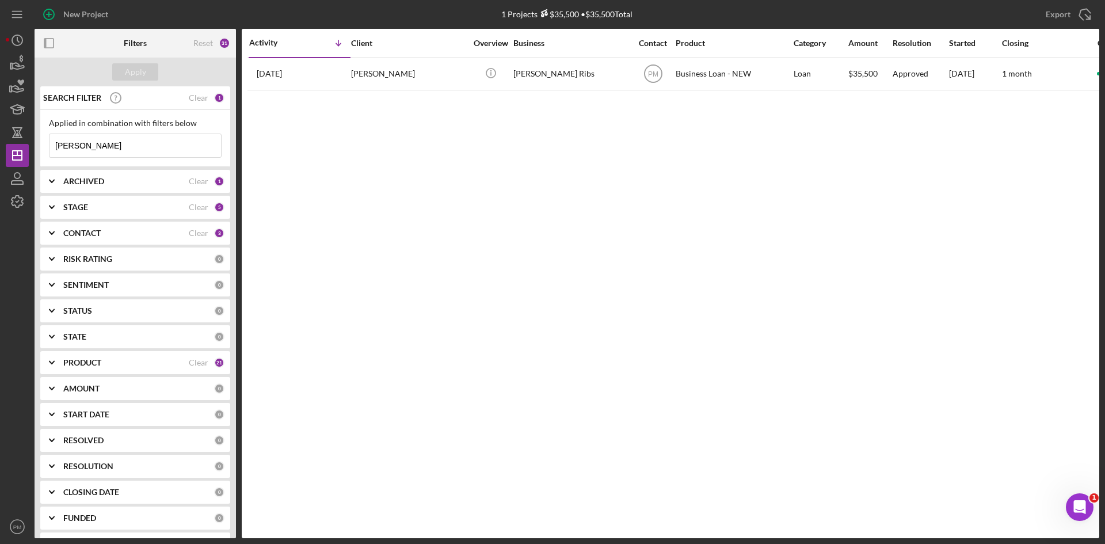
drag, startPoint x: 86, startPoint y: 147, endPoint x: 3, endPoint y: 152, distance: 83.0
click at [3, 152] on div "New Project 1 Projects $35,500 • $35,500 Total [PERSON_NAME] Export Icon/Export…" at bounding box center [552, 272] width 1105 height 544
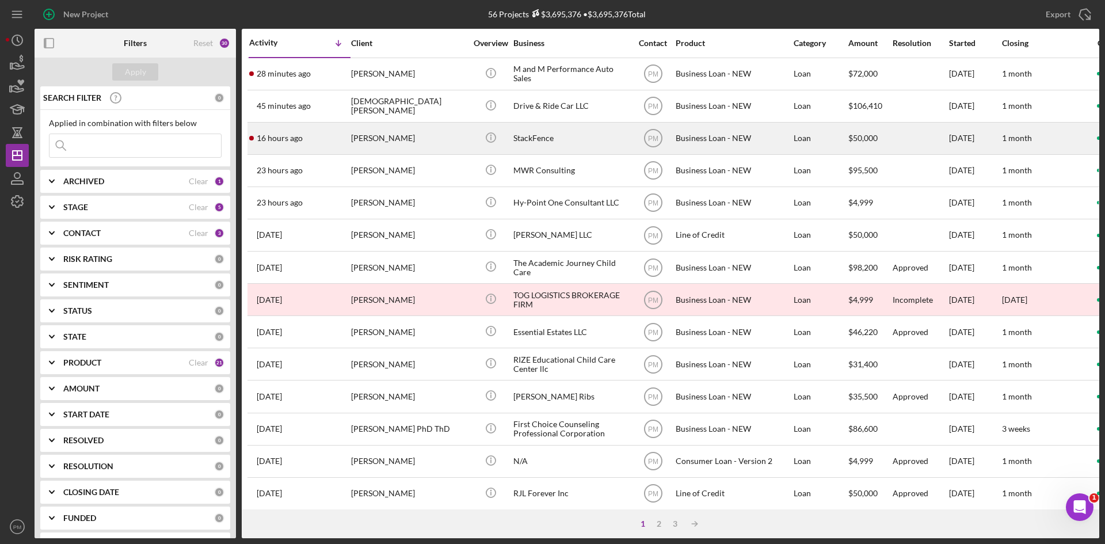
click at [393, 139] on div "[PERSON_NAME]" at bounding box center [408, 138] width 115 height 30
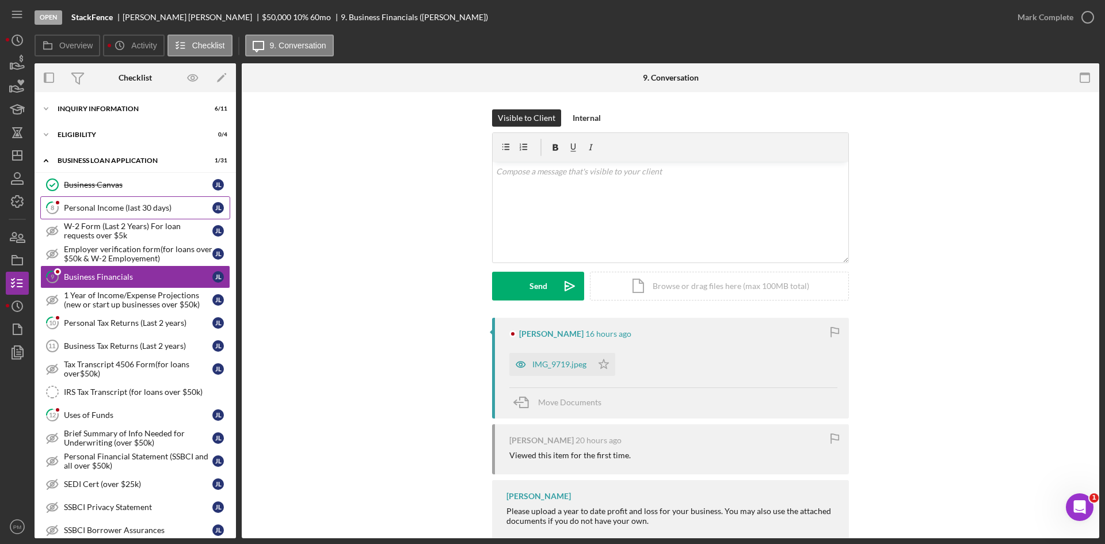
click at [132, 208] on div "Personal Income (last 30 days)" at bounding box center [138, 207] width 148 height 9
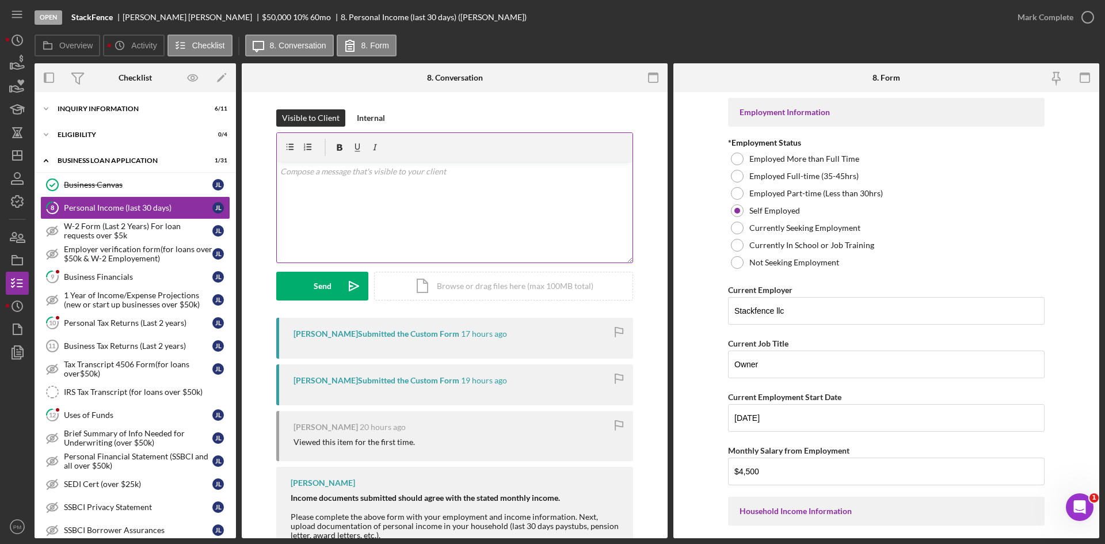
click at [411, 189] on div "v Color teal Color pink Remove color Add row above Add row below Add column bef…" at bounding box center [455, 212] width 356 height 101
drag, startPoint x: 311, startPoint y: 272, endPoint x: 303, endPoint y: 284, distance: 14.5
click at [309, 273] on button "Send Icon/icon-invite-send" at bounding box center [322, 286] width 92 height 29
click at [163, 272] on div "Business Financials" at bounding box center [138, 276] width 148 height 9
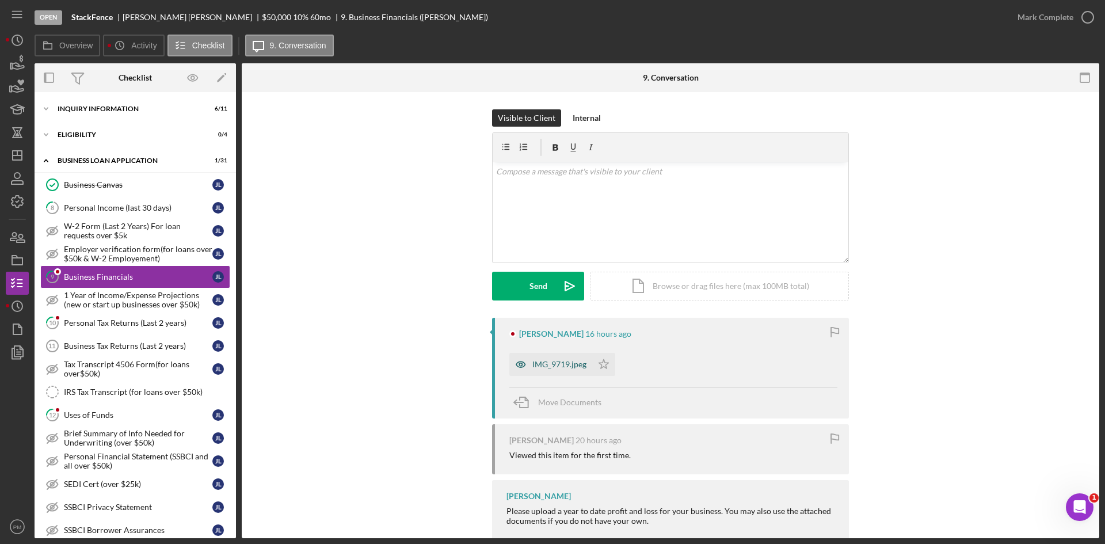
click at [549, 365] on div "IMG_9719.jpeg" at bounding box center [559, 364] width 54 height 9
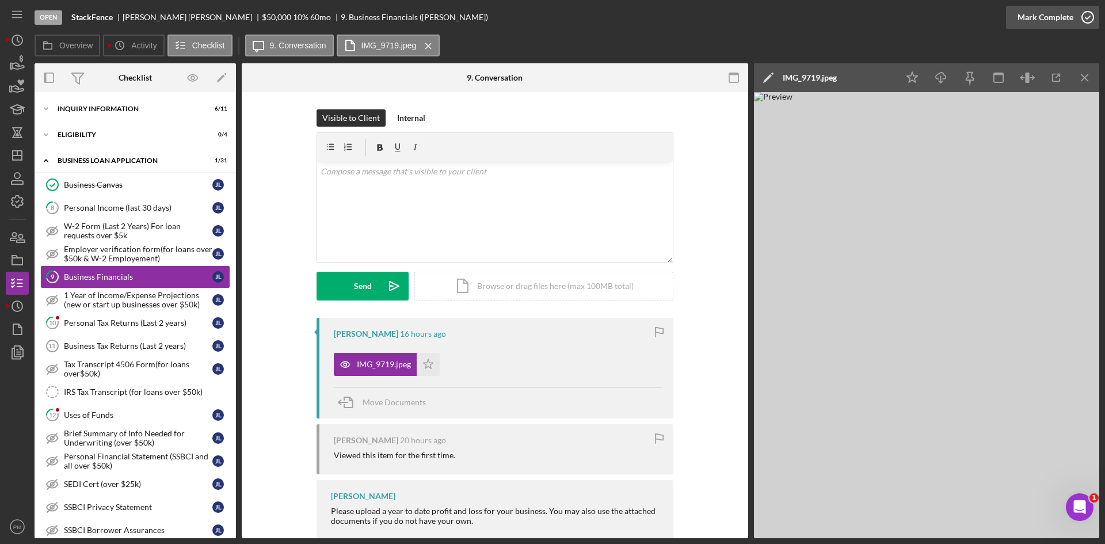
click at [1056, 17] on div "Mark Complete" at bounding box center [1045, 17] width 56 height 23
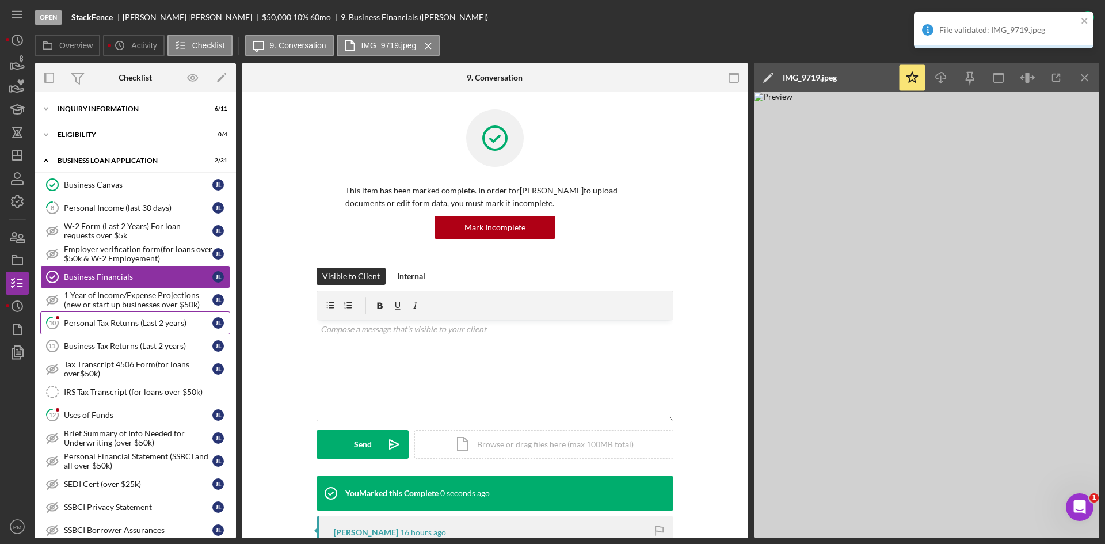
click at [113, 330] on link "10 Personal Tax Returns (Last 2 years) [PERSON_NAME]" at bounding box center [135, 322] width 190 height 23
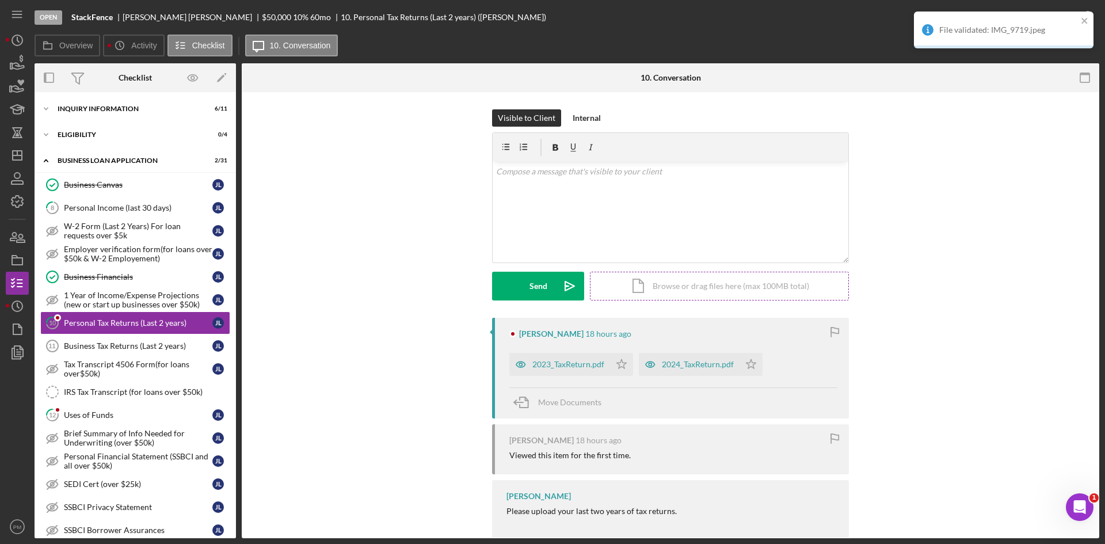
scroll to position [22, 0]
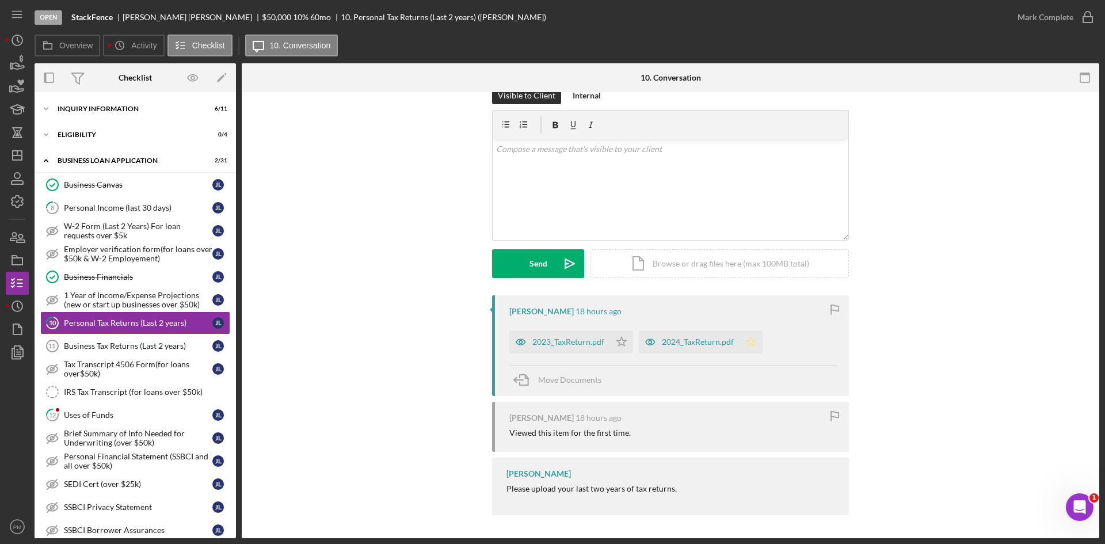
click at [755, 338] on icon "Icon/Star" at bounding box center [750, 341] width 23 height 23
click at [626, 345] on icon "Icon/Star" at bounding box center [621, 341] width 23 height 23
click at [1034, 29] on div "Mark Complete" at bounding box center [1052, 17] width 93 height 35
click at [1032, 20] on div "Mark Complete" at bounding box center [1045, 17] width 56 height 23
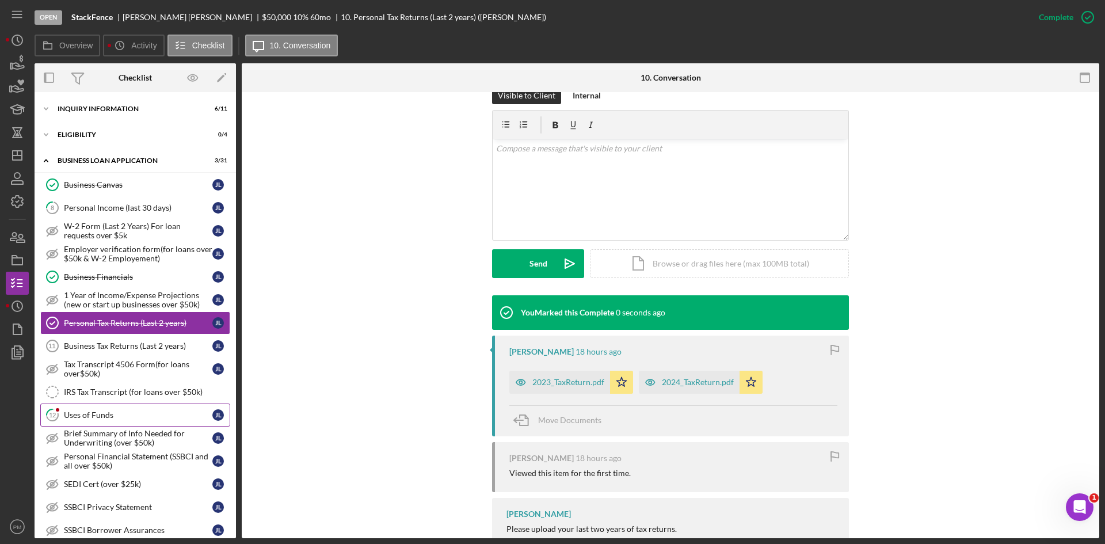
click at [108, 412] on div "Uses of Funds" at bounding box center [138, 414] width 148 height 9
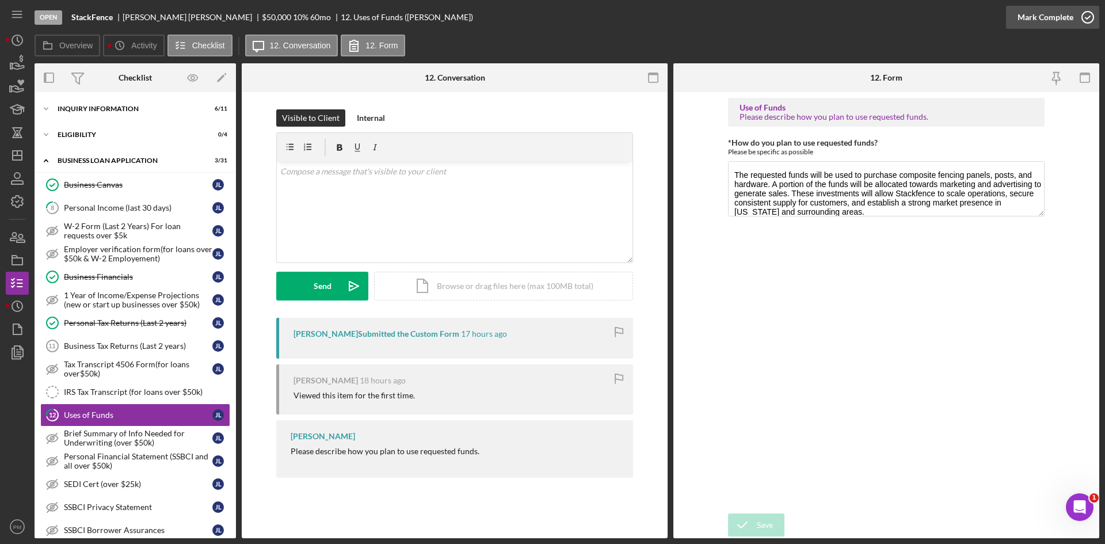
drag, startPoint x: 1063, startPoint y: 15, endPoint x: 1047, endPoint y: 19, distance: 16.6
click at [1060, 16] on div "Mark Complete" at bounding box center [1045, 17] width 56 height 23
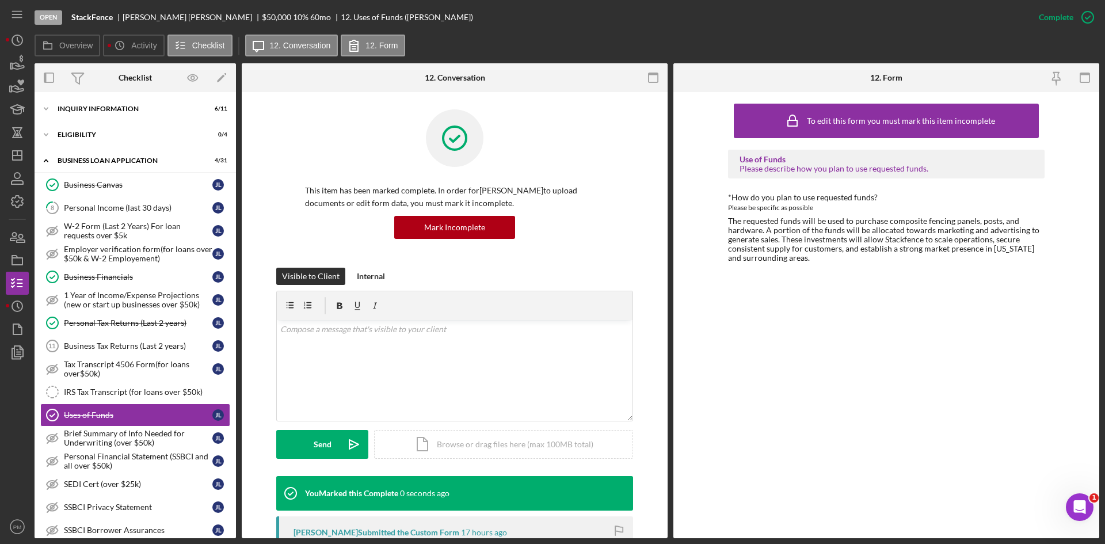
scroll to position [230, 0]
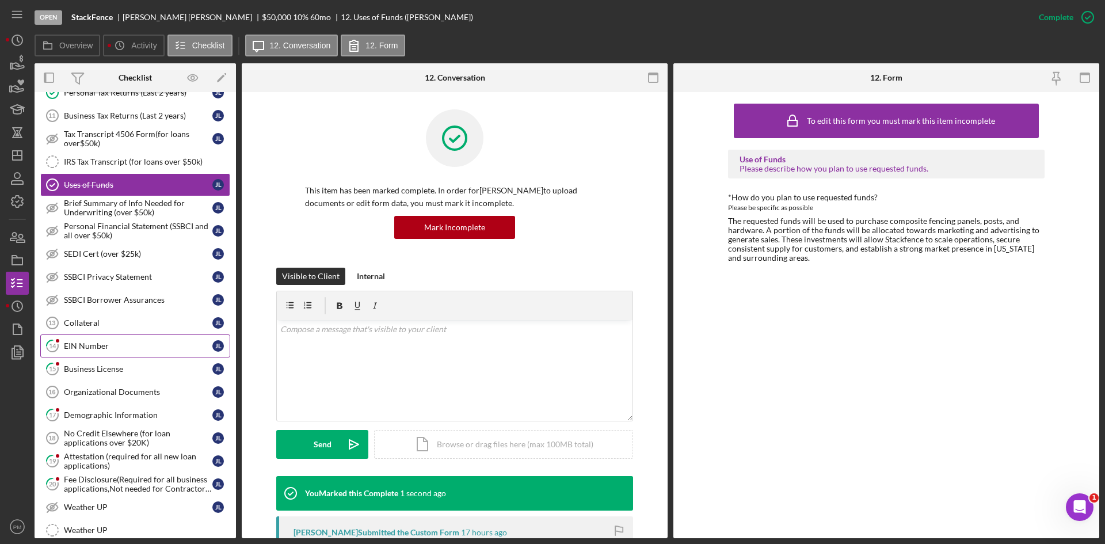
click at [110, 342] on div "EIN Number" at bounding box center [138, 345] width 148 height 9
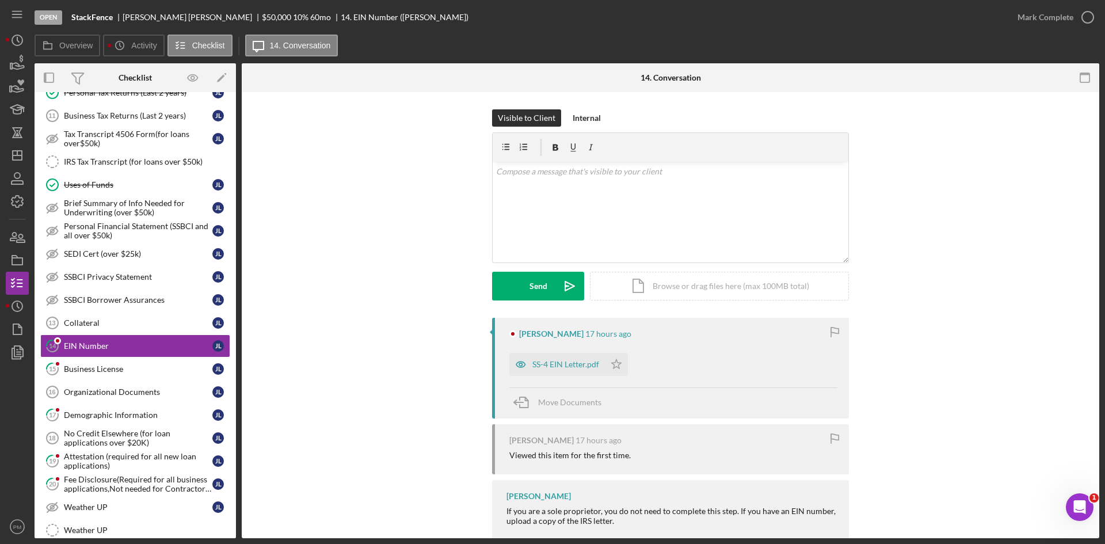
click at [543, 376] on div "[PERSON_NAME] 17 hours ago SS-4 EIN Letter.pdf Icon/Star Move Documents" at bounding box center [670, 368] width 357 height 101
click at [548, 368] on div "SS-4 EIN Letter.pdf" at bounding box center [565, 364] width 67 height 9
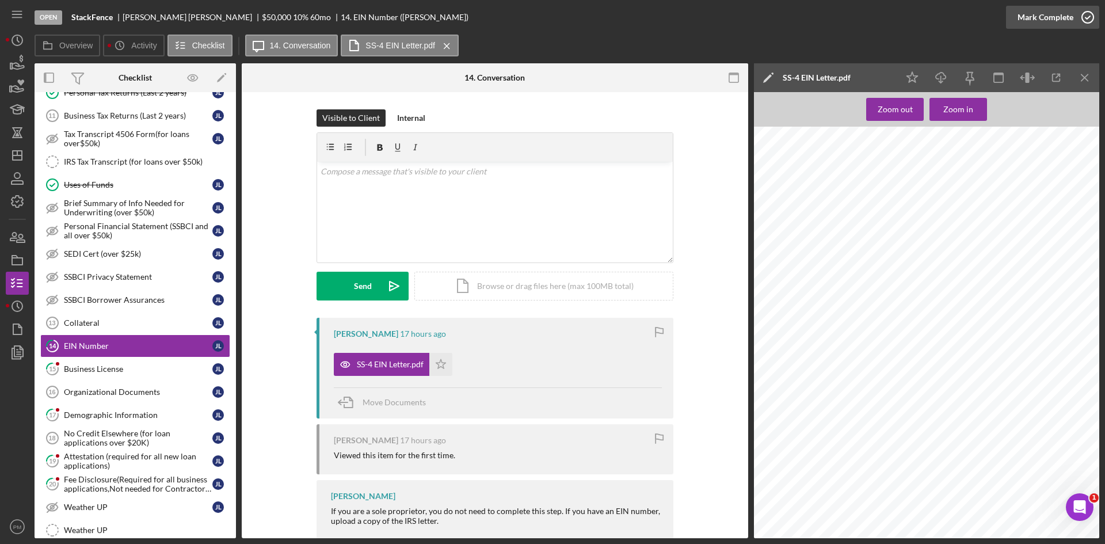
click at [1082, 18] on icon "button" at bounding box center [1087, 17] width 29 height 29
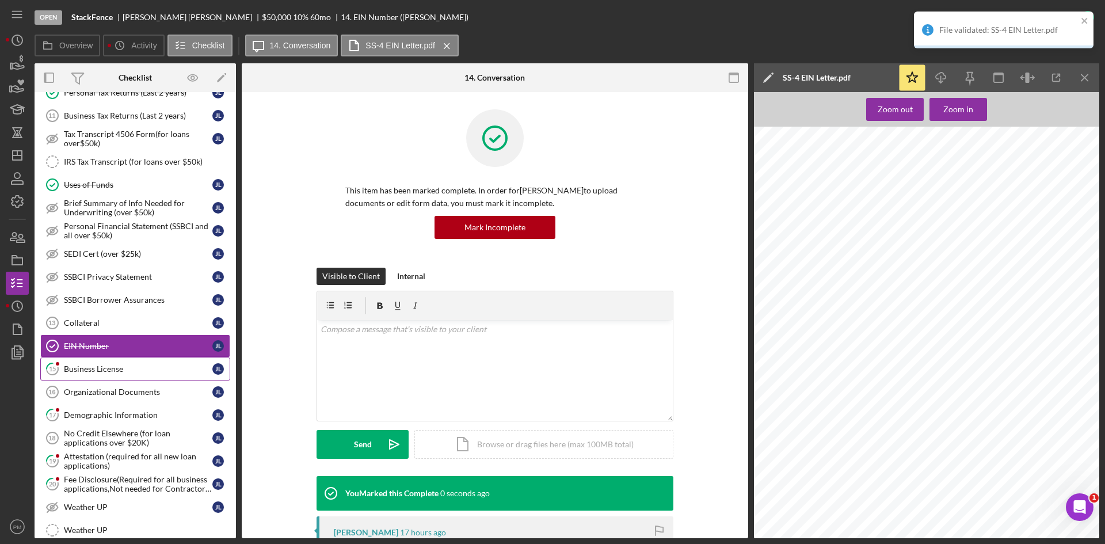
click at [71, 377] on link "15 Business License [PERSON_NAME]" at bounding box center [135, 368] width 190 height 23
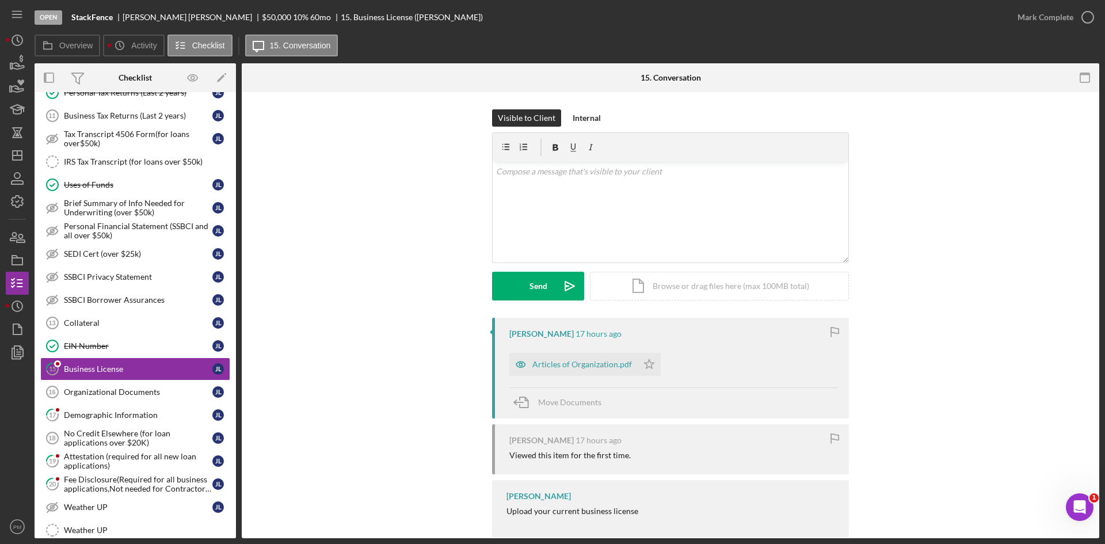
click at [1061, 18] on div "Mark Complete" at bounding box center [1045, 17] width 56 height 23
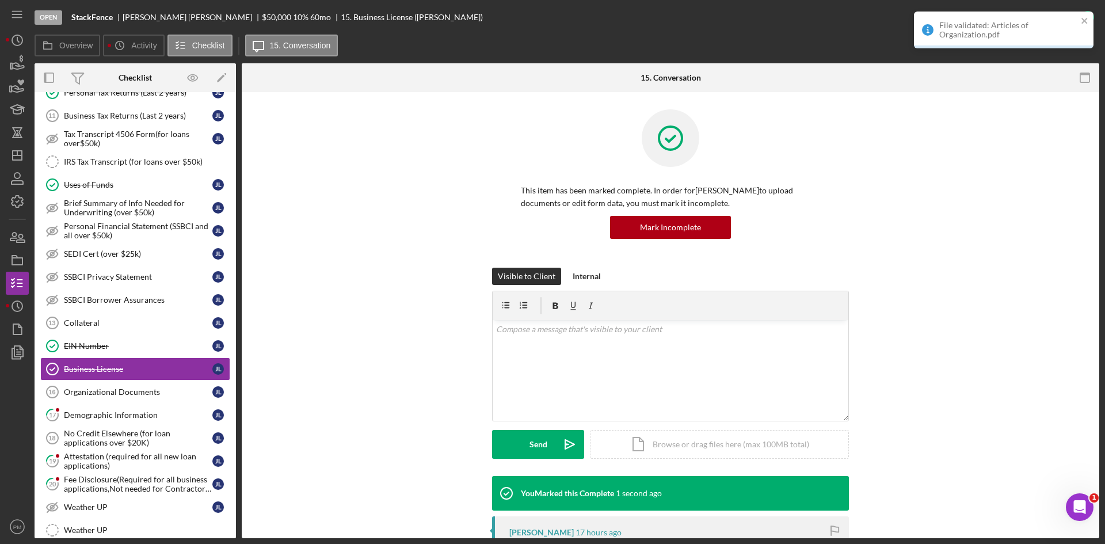
scroll to position [221, 0]
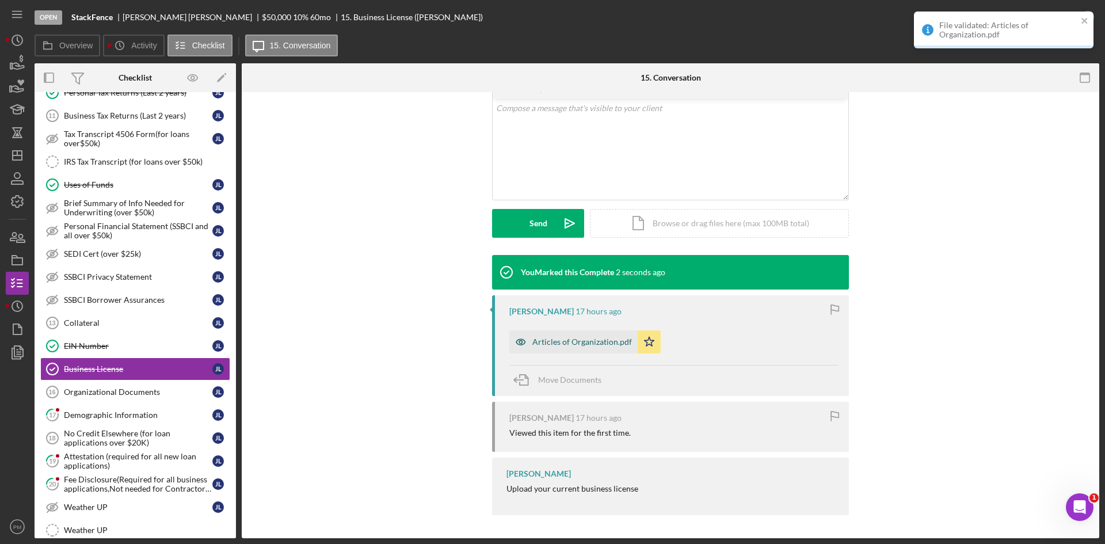
click at [557, 339] on div "Articles of Organization.pdf" at bounding box center [582, 341] width 100 height 9
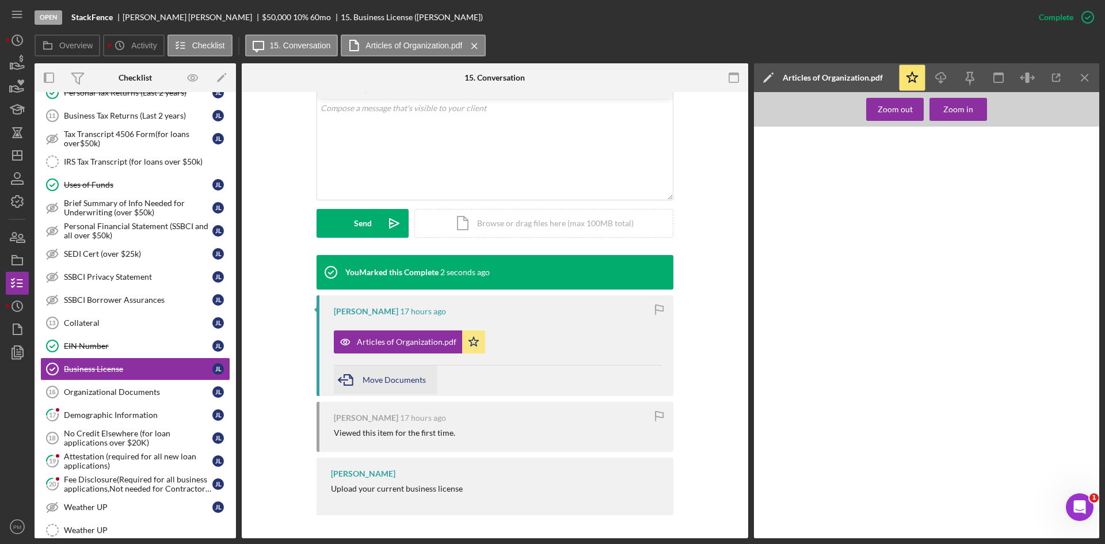
click at [386, 375] on span "Move Documents" at bounding box center [394, 380] width 63 height 10
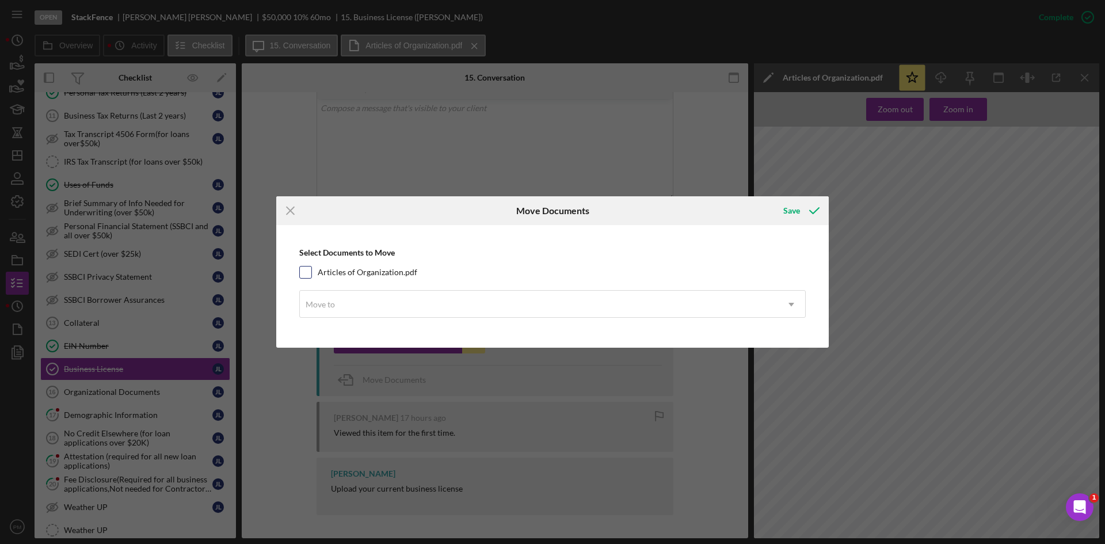
click at [356, 273] on label "Articles of Organization.pdf" at bounding box center [368, 272] width 100 height 12
click at [311, 273] on input "Articles of Organization.pdf" at bounding box center [306, 272] width 12 height 12
checkbox input "true"
click at [365, 306] on div "Move to" at bounding box center [539, 304] width 478 height 26
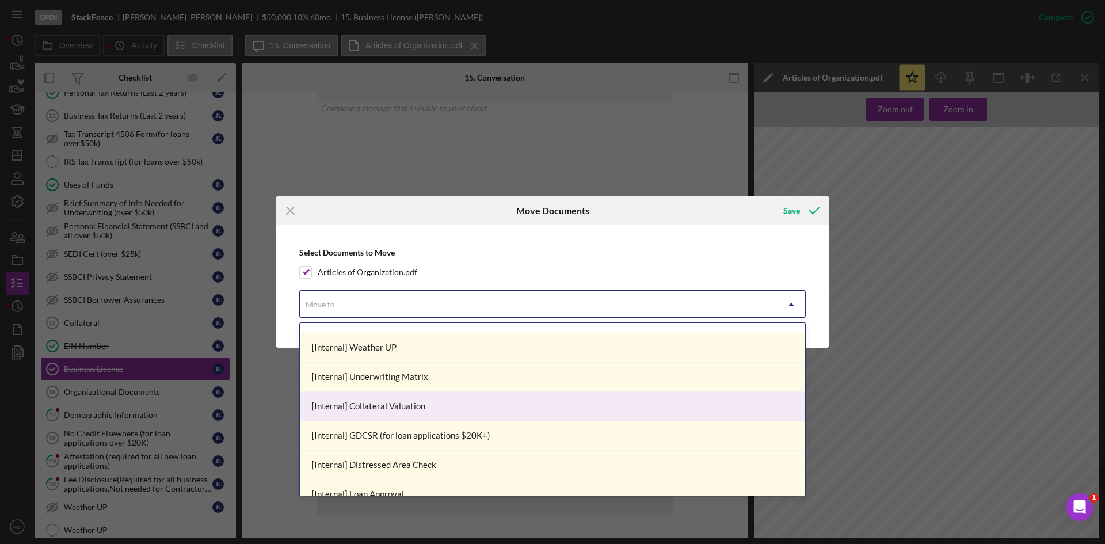
scroll to position [403, 0]
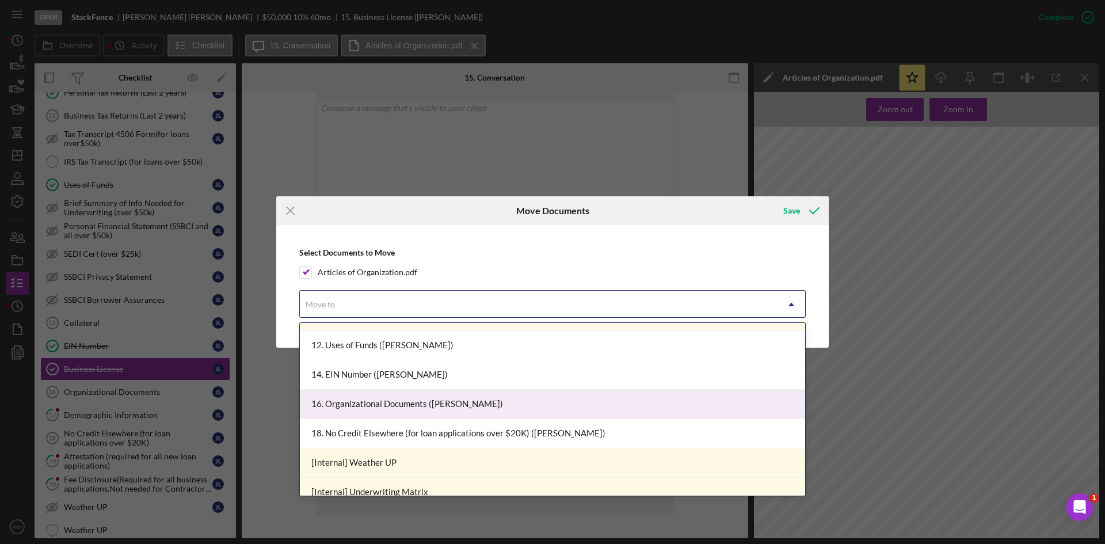
click at [357, 396] on div "16. Organizational Documents ([PERSON_NAME])" at bounding box center [552, 404] width 505 height 29
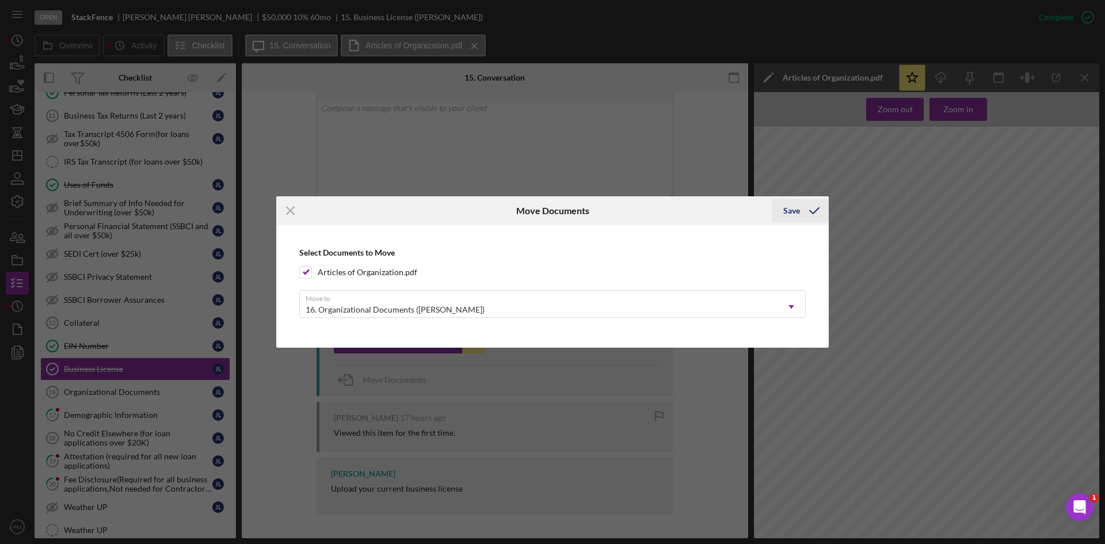
click at [810, 211] on polyline "submit" at bounding box center [814, 211] width 9 height 6
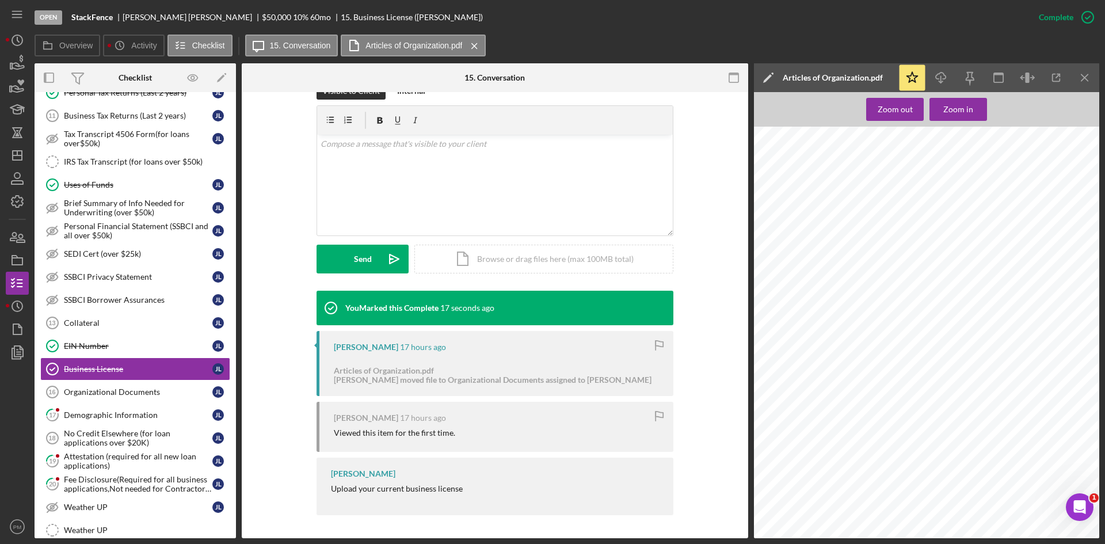
scroll to position [185, 0]
click at [101, 386] on link "Organizational Documents 16 Organizational Documents [PERSON_NAME]" at bounding box center [135, 391] width 190 height 23
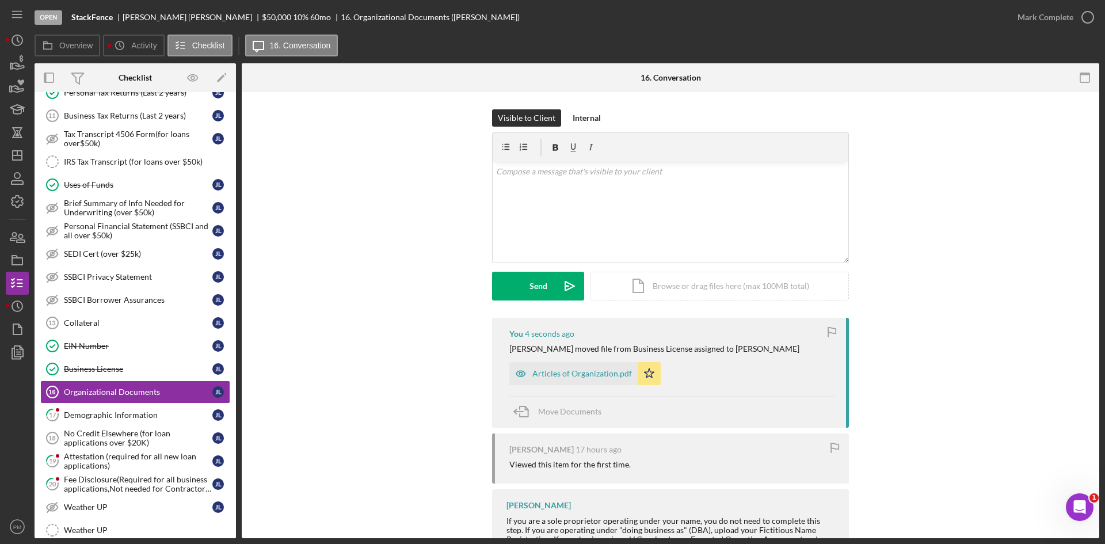
scroll to position [71, 0]
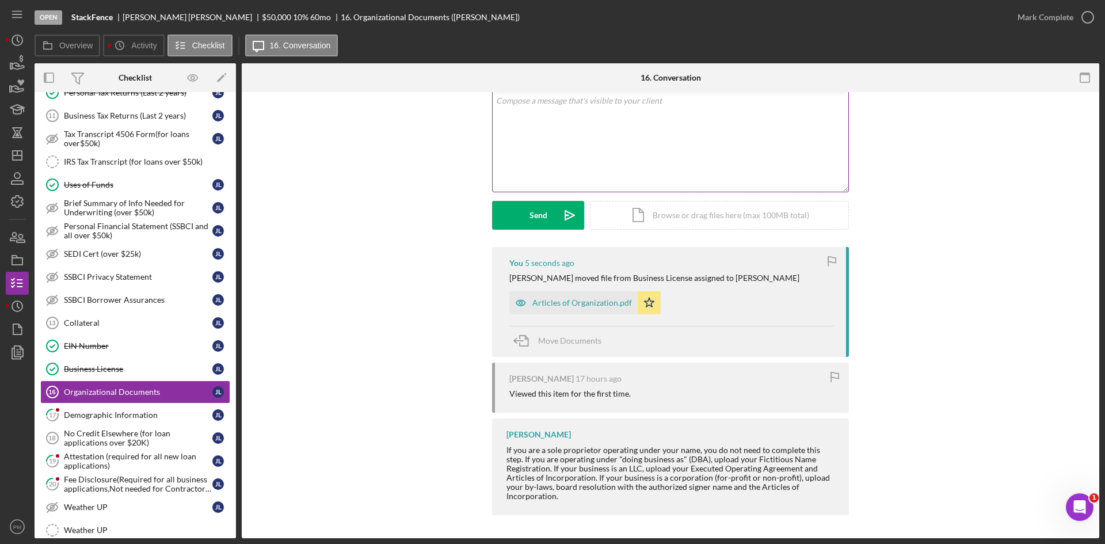
click at [556, 129] on div "v Color teal Color pink Remove color Add row above Add row below Add column bef…" at bounding box center [671, 141] width 356 height 101
click at [529, 206] on div "Send" at bounding box center [538, 215] width 18 height 29
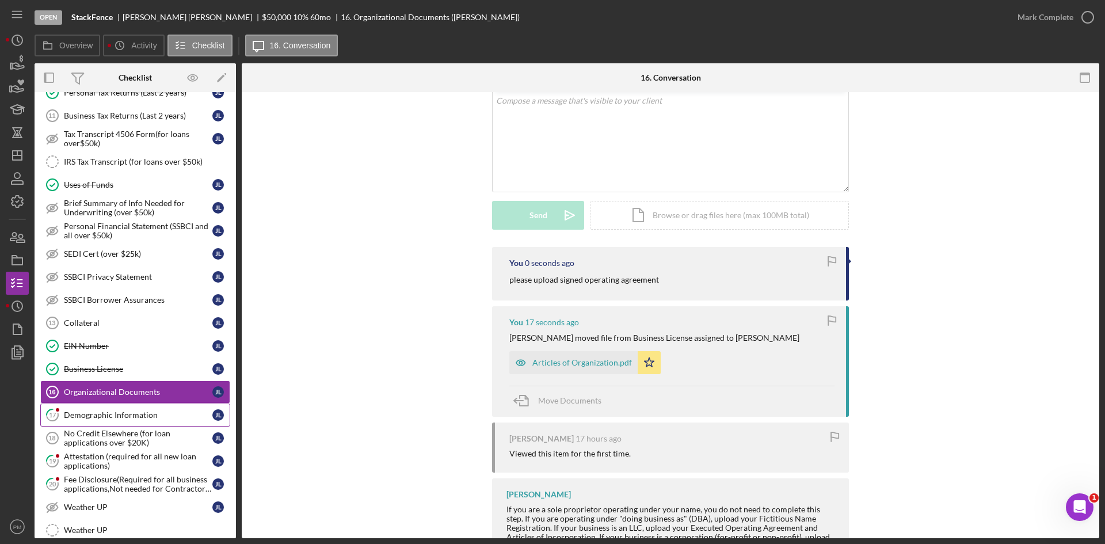
click at [121, 423] on link "17 Demographic Information [PERSON_NAME]" at bounding box center [135, 414] width 190 height 23
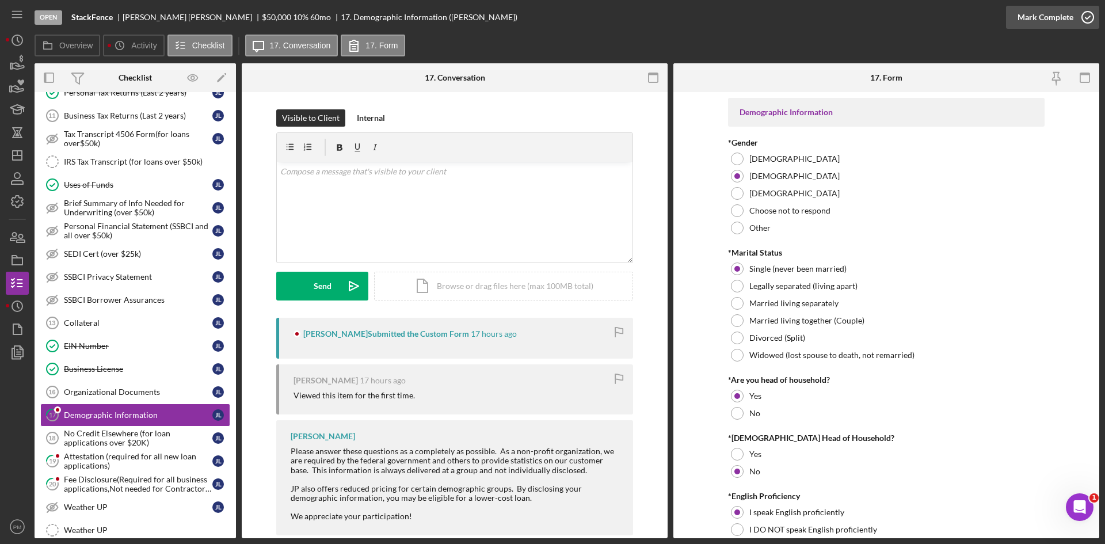
click at [1044, 19] on div "Mark Complete" at bounding box center [1045, 17] width 56 height 23
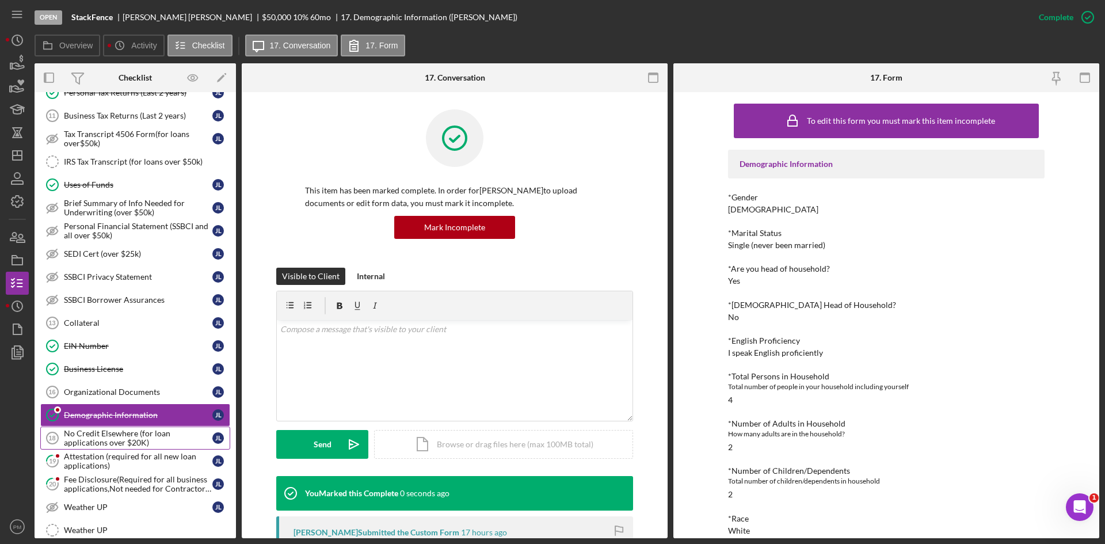
click at [116, 438] on div "No Credit Elsewhere (for loan applications over $20K)" at bounding box center [138, 438] width 148 height 18
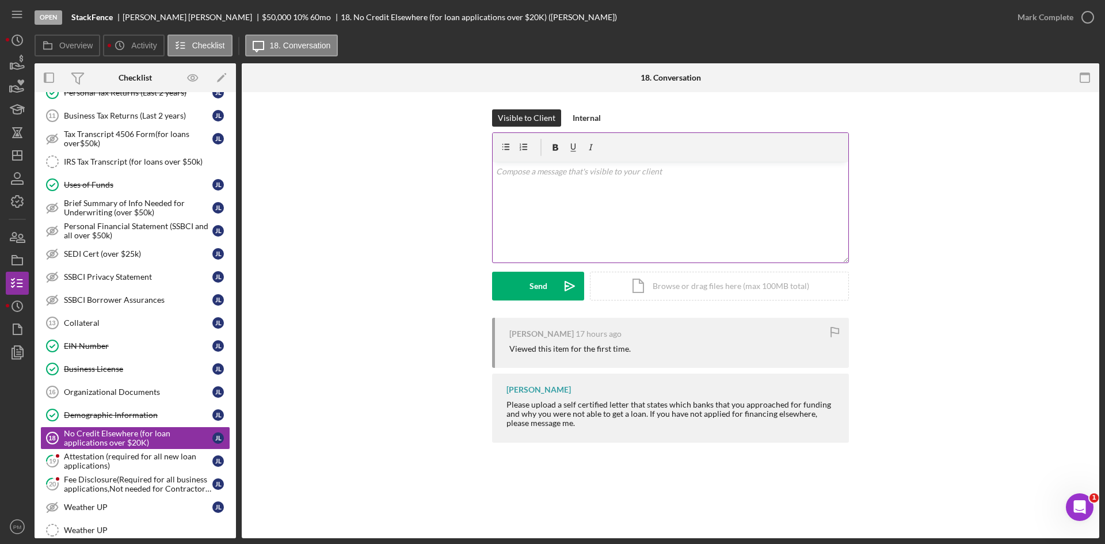
click at [559, 229] on div "v Color teal Color pink Remove color Add row above Add row below Add column bef…" at bounding box center [671, 212] width 356 height 101
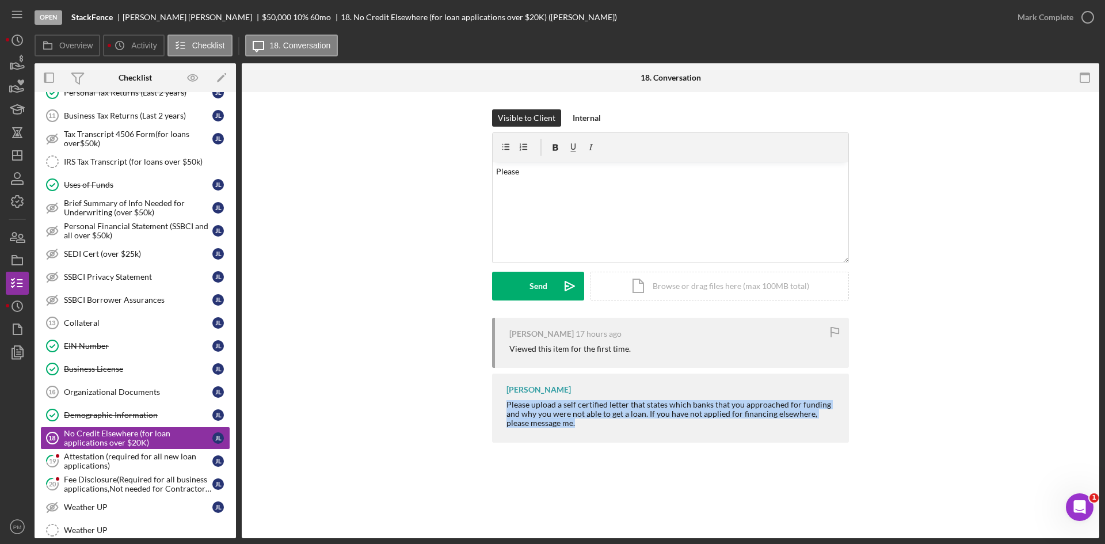
drag, startPoint x: 568, startPoint y: 436, endPoint x: 508, endPoint y: 402, distance: 69.3
click at [508, 402] on div "[PERSON_NAME] Please upload a self certified letter that states which banks tha…" at bounding box center [670, 407] width 357 height 68
copy div "Please upload a self certified letter that states which banks that you approach…"
drag, startPoint x: 536, startPoint y: 162, endPoint x: 475, endPoint y: 164, distance: 60.5
click at [479, 166] on div "Visible to Client Internal v Color teal Color pink Remove color Add row above A…" at bounding box center [670, 213] width 823 height 208
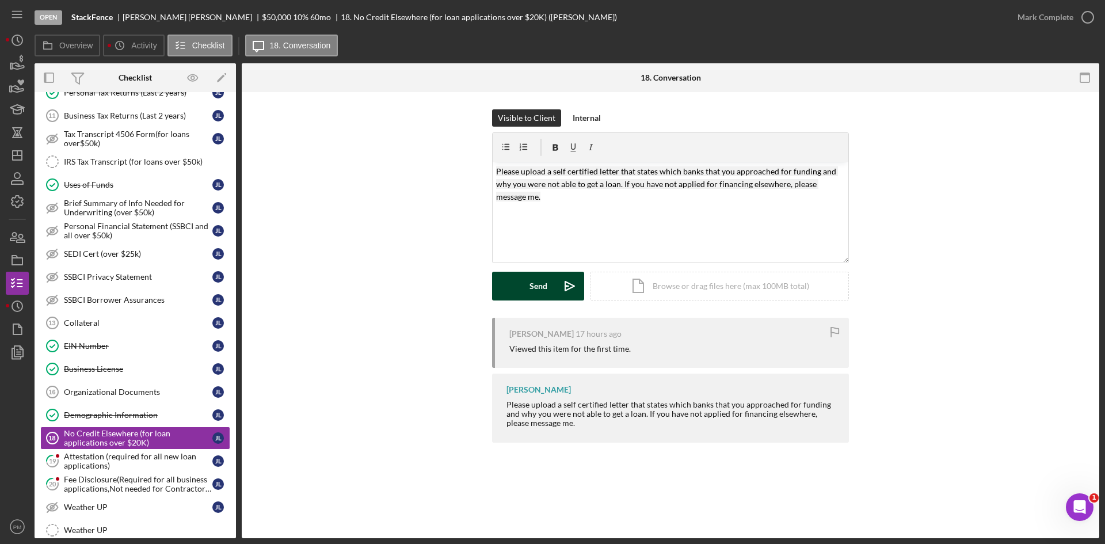
click at [534, 291] on div "Send" at bounding box center [538, 286] width 18 height 29
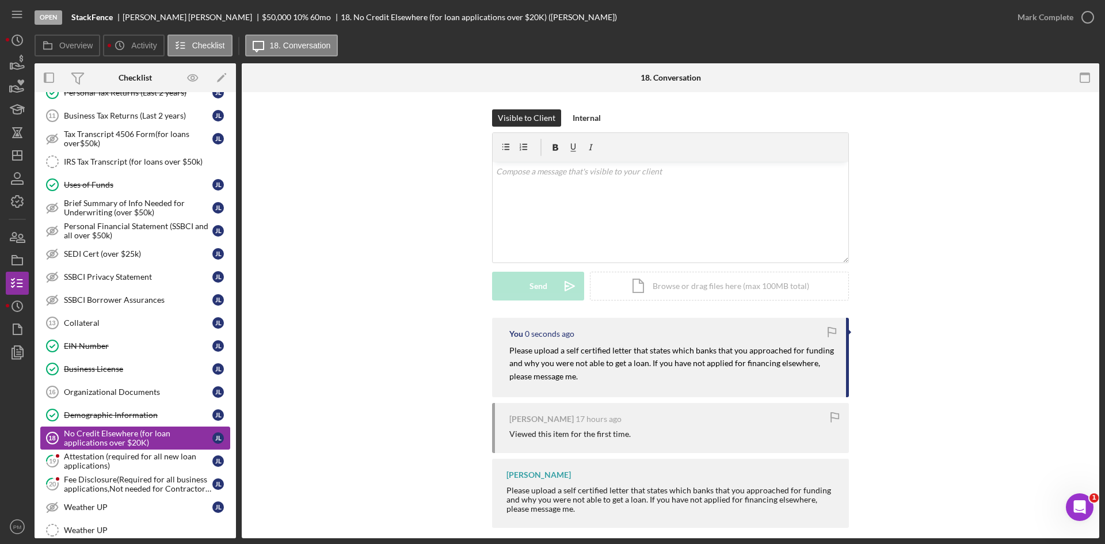
drag, startPoint x: 135, startPoint y: 456, endPoint x: 182, endPoint y: 441, distance: 49.5
click at [135, 456] on div "Attestation (required for all new loan applications)" at bounding box center [138, 461] width 148 height 18
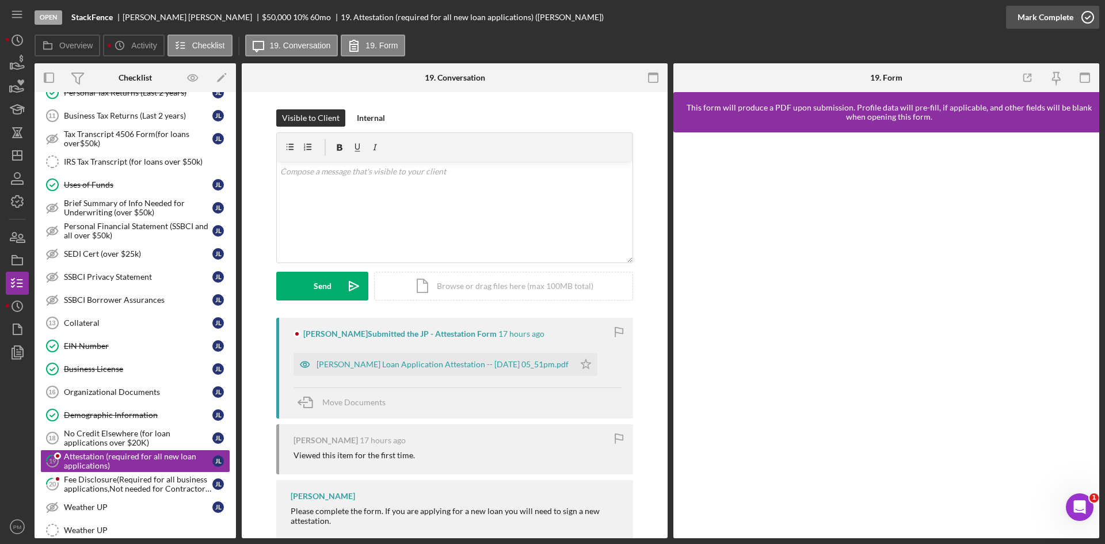
click at [1066, 21] on div "Mark Complete" at bounding box center [1045, 17] width 56 height 23
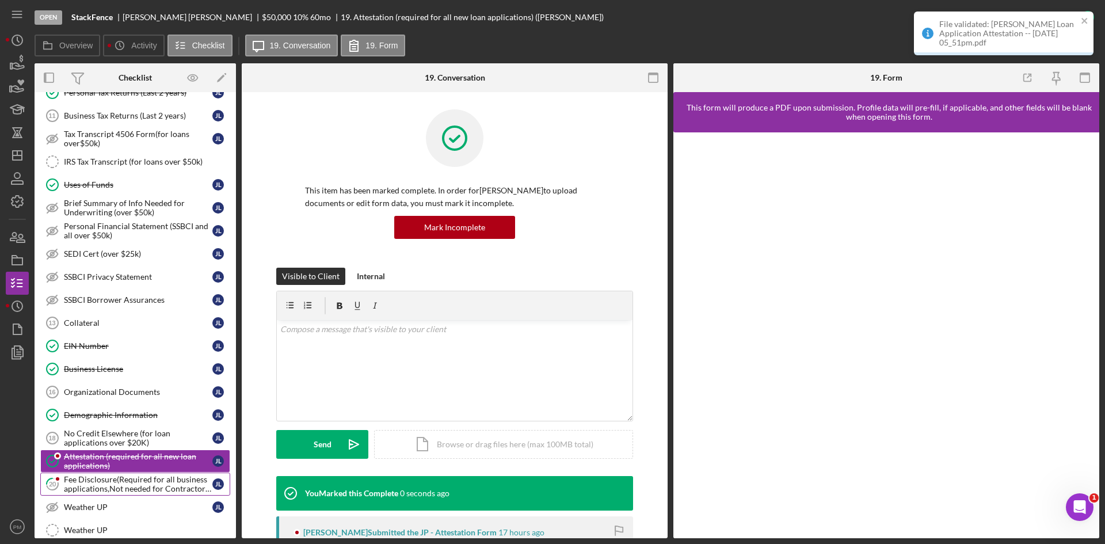
click at [131, 479] on div "Fee Disclosure(Required for all business applications,Not needed for Contractor…" at bounding box center [138, 484] width 148 height 18
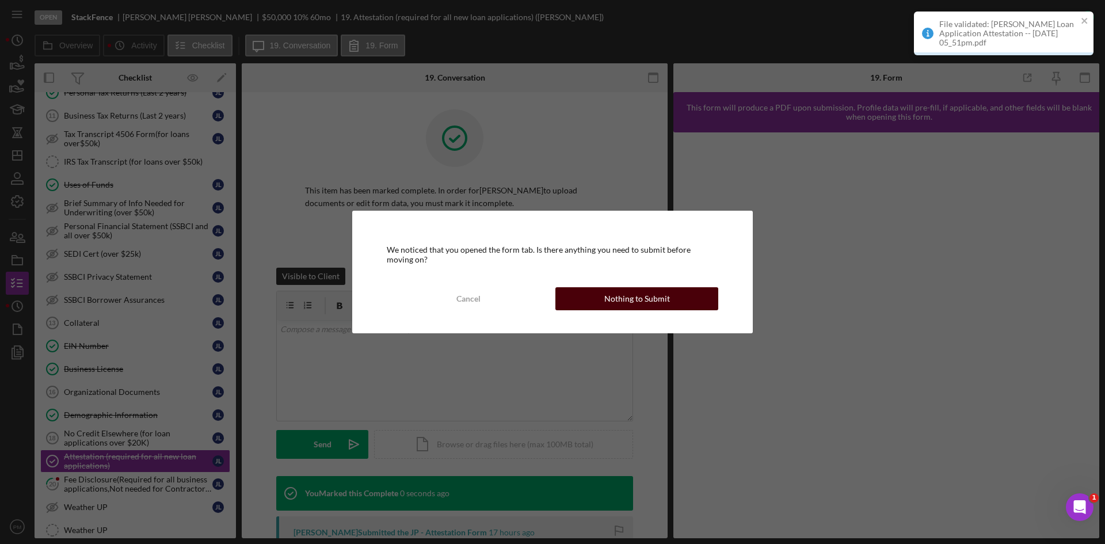
click at [654, 303] on div "Nothing to Submit" at bounding box center [637, 298] width 66 height 23
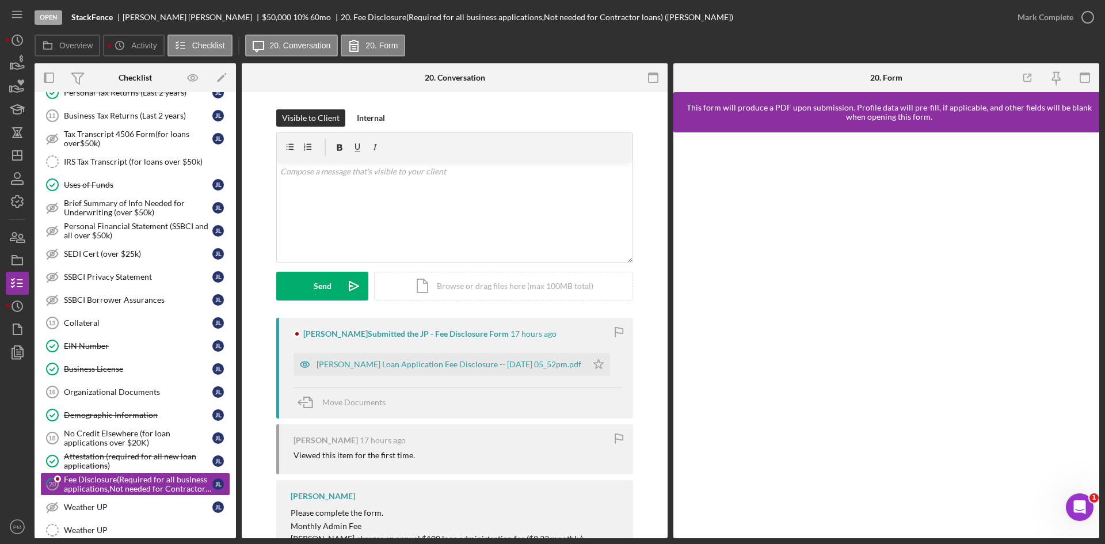
click at [1047, 10] on div "File validated: [PERSON_NAME] Loan Application Attestation -- [DATE] 05_51pm.pdf" at bounding box center [1003, 11] width 184 height 5
click at [1042, 23] on div "Mark Complete" at bounding box center [1045, 17] width 56 height 23
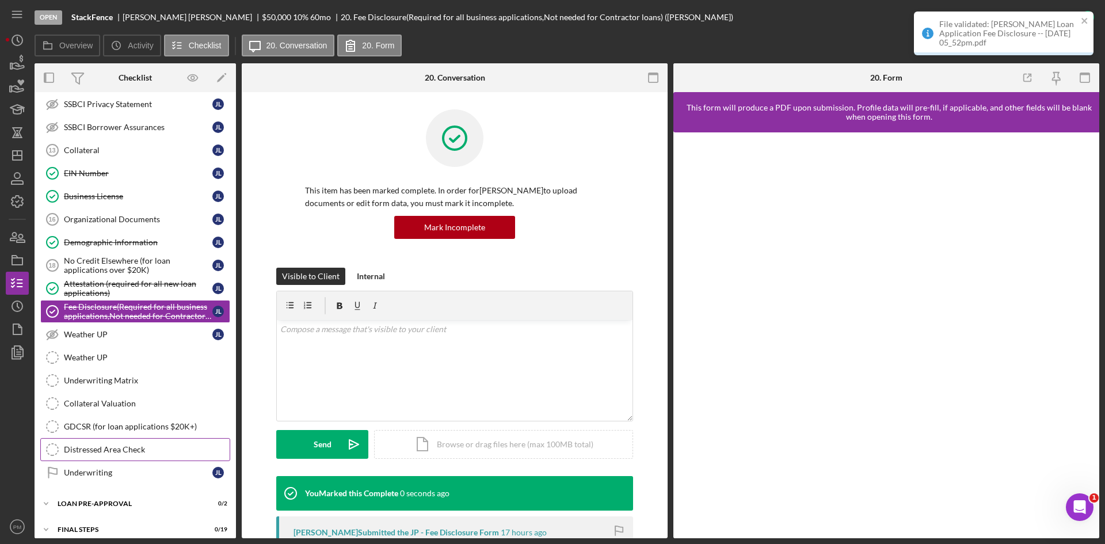
scroll to position [438, 0]
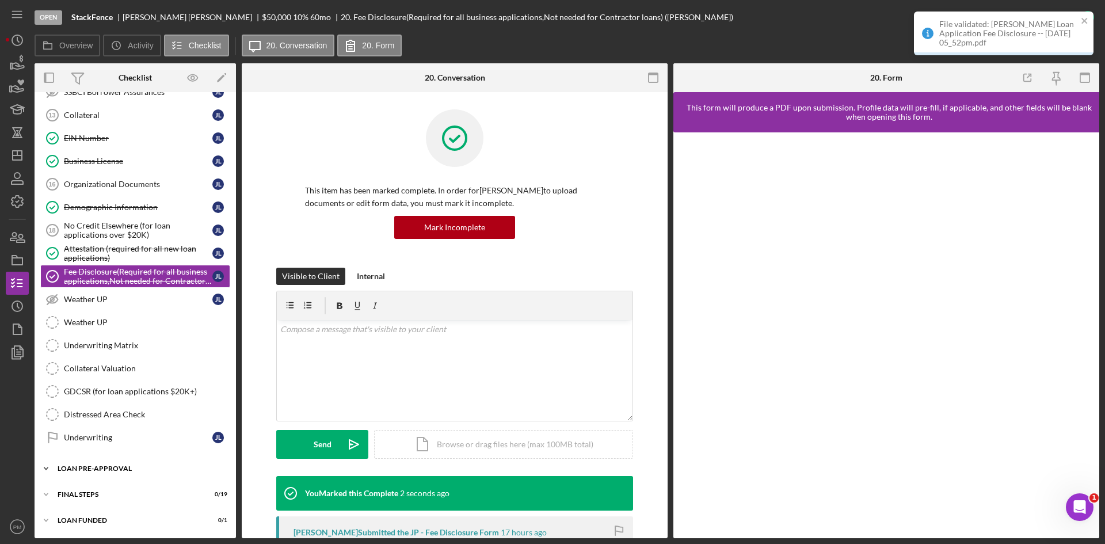
click at [80, 471] on div "LOAN PRE-APPROVAL" at bounding box center [140, 468] width 164 height 7
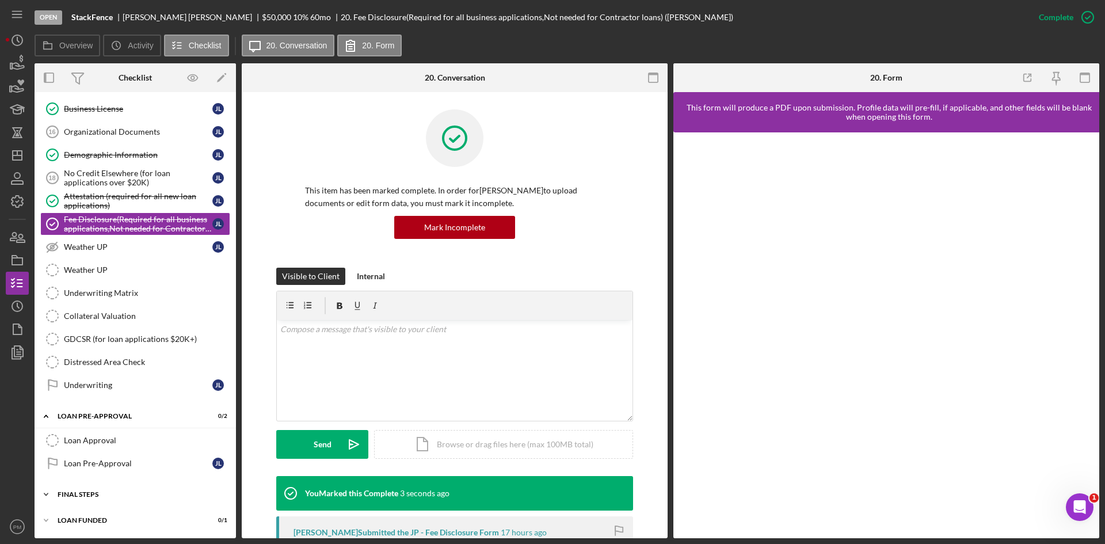
click at [82, 493] on div "FINAL STEPS" at bounding box center [140, 494] width 164 height 7
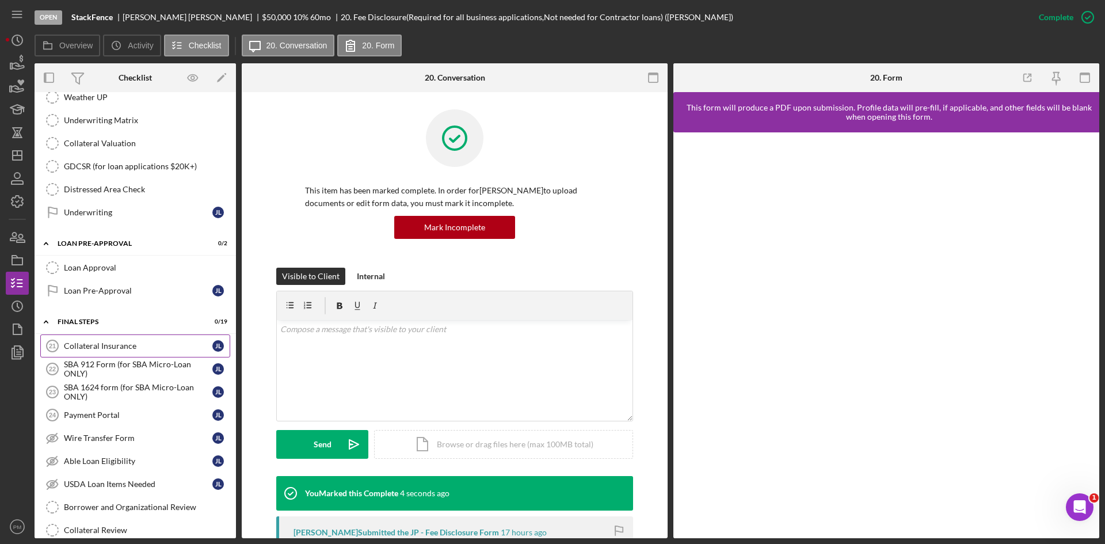
click at [99, 344] on div "Collateral Insurance" at bounding box center [138, 345] width 148 height 9
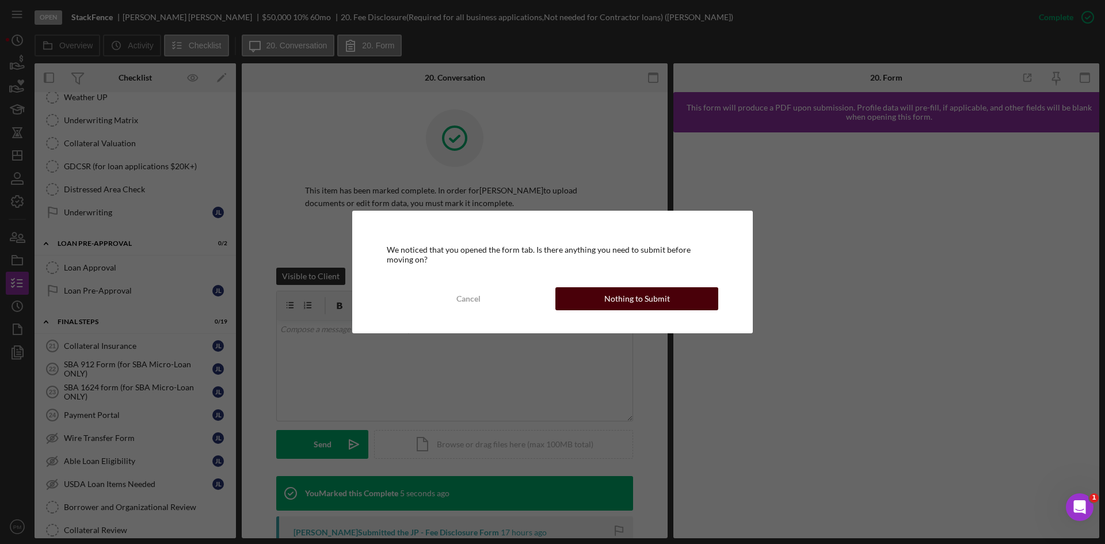
click at [607, 282] on div "We noticed that you opened the form tab. Is there anything you need to submit b…" at bounding box center [552, 272] width 400 height 122
click at [590, 306] on button "Nothing to Submit" at bounding box center [636, 298] width 163 height 23
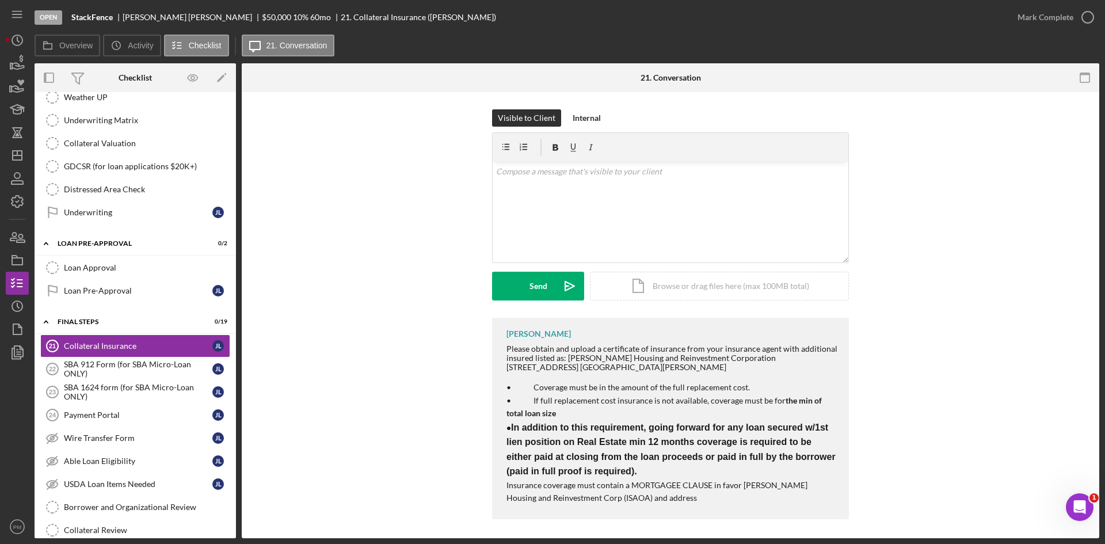
scroll to position [4, 0]
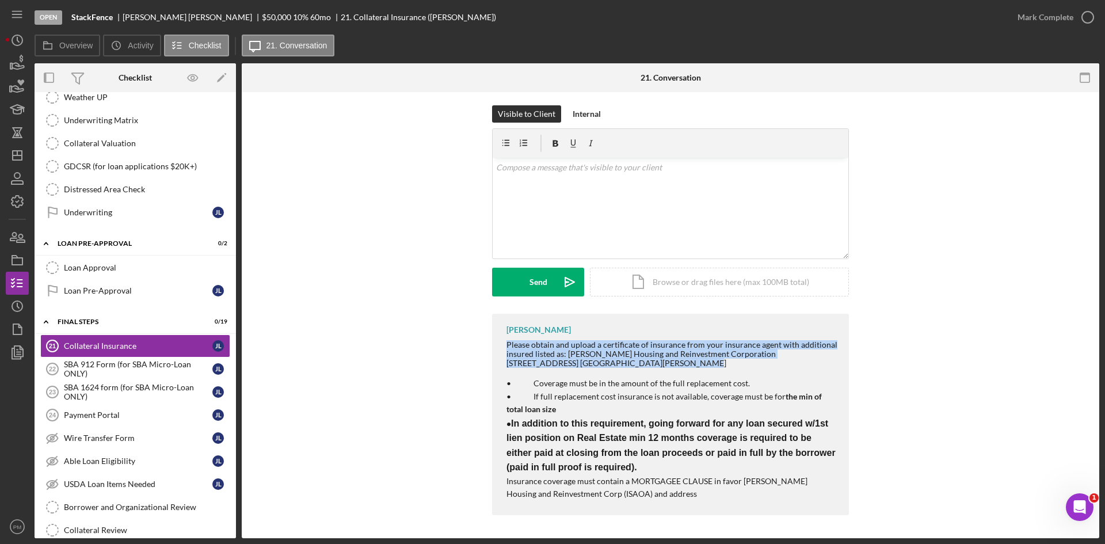
drag, startPoint x: 621, startPoint y: 364, endPoint x: 490, endPoint y: 341, distance: 133.3
click at [478, 341] on div "[PERSON_NAME] Please obtain and upload a certificate of insurance from your ins…" at bounding box center [670, 417] width 823 height 207
copy div "Please obtain and upload a certificate of insurance from your insurance agent w…"
click at [586, 207] on div "v Color teal Color pink Remove color Add row above Add row below Add column bef…" at bounding box center [671, 208] width 356 height 101
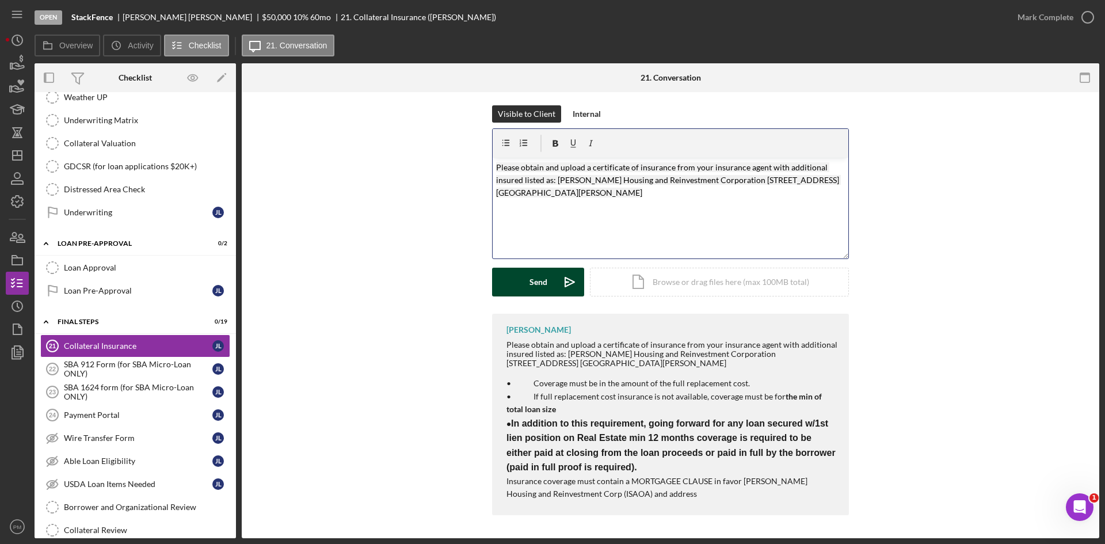
click at [559, 280] on icon "Icon/icon-invite-send" at bounding box center [569, 282] width 29 height 29
click at [89, 360] on div "SBA 912 Form (for SBA Micro-Loan ONLY)" at bounding box center [138, 369] width 148 height 18
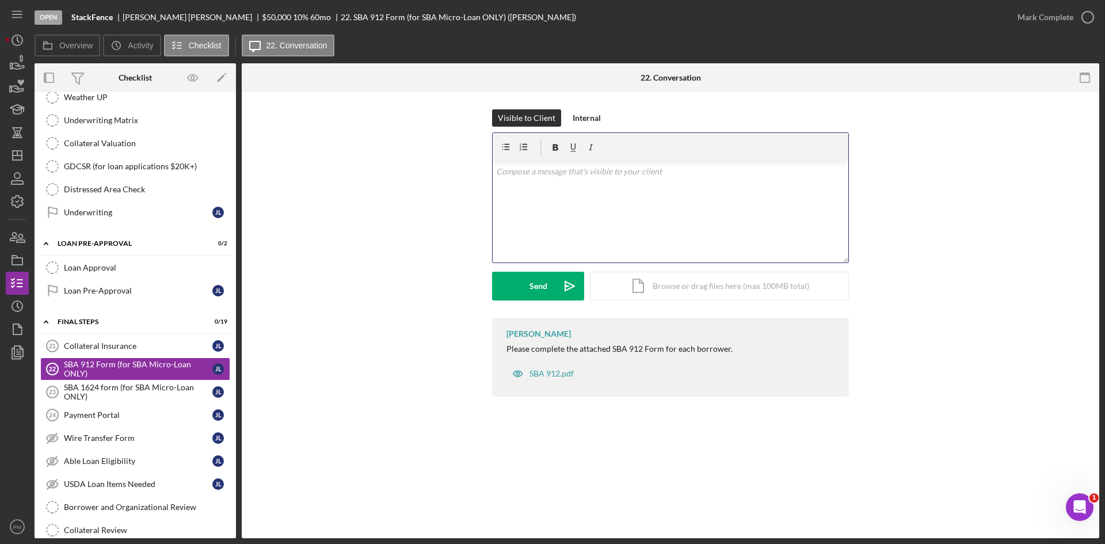
click at [621, 196] on div "v Color teal Color pink Remove color Add row above Add row below Add column bef…" at bounding box center [671, 212] width 356 height 101
click at [526, 285] on button "Send Icon/icon-invite-send" at bounding box center [538, 286] width 92 height 29
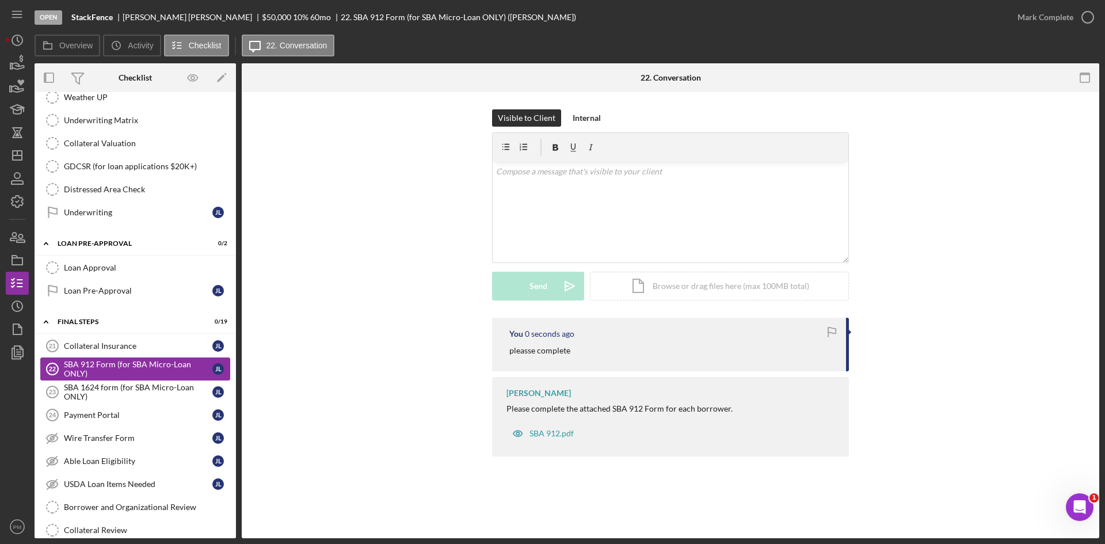
click at [127, 388] on div "SBA 1624 form (for SBA Micro-Loan ONLY)" at bounding box center [138, 392] width 148 height 18
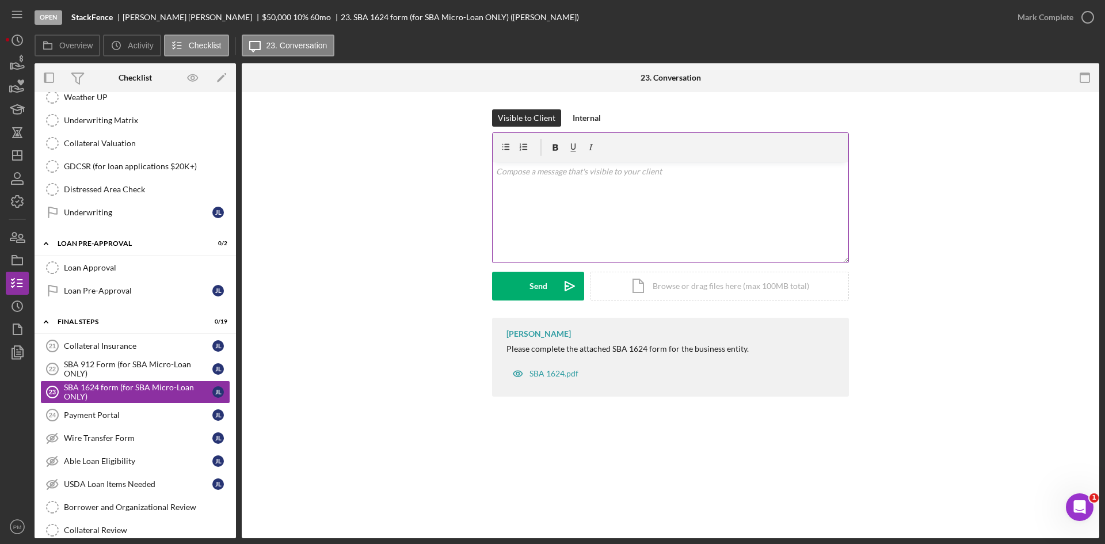
click at [598, 184] on div "v Color teal Color pink Remove color Add row above Add row below Add column bef…" at bounding box center [671, 212] width 356 height 101
click at [585, 290] on div "Send Icon/icon-invite-send Icon/Document Browse or drag files here (max 100MB t…" at bounding box center [670, 286] width 357 height 29
click at [526, 294] on button "Send Icon/icon-invite-send" at bounding box center [538, 286] width 92 height 29
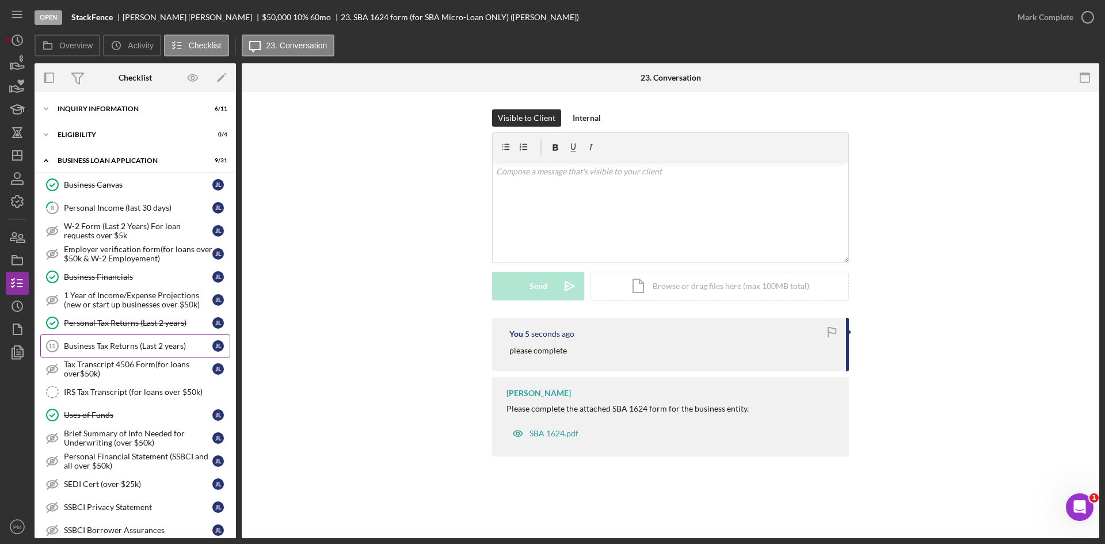
click at [103, 342] on div "Business Tax Returns (Last 2 years)" at bounding box center [138, 345] width 148 height 9
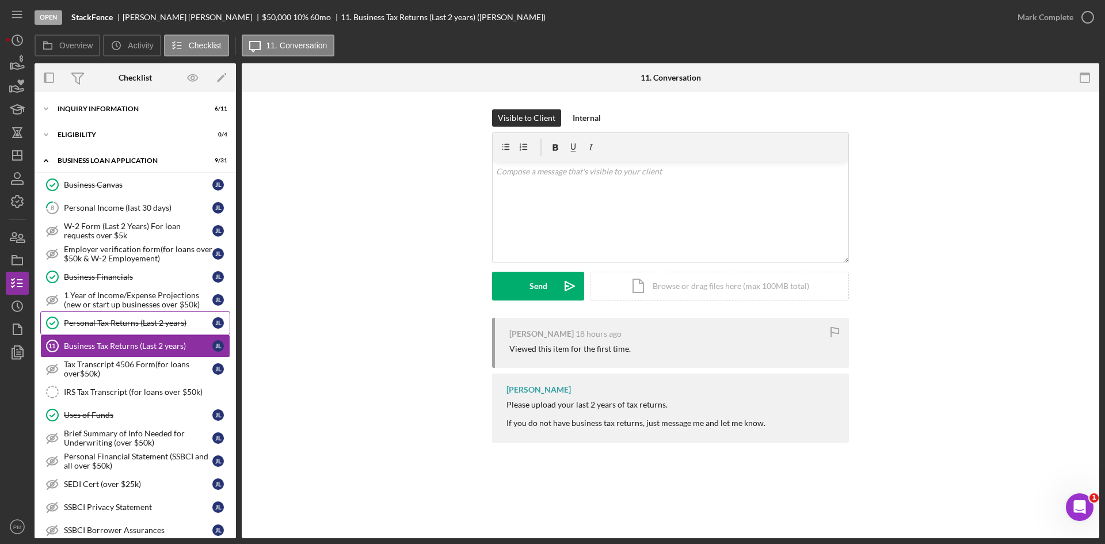
click at [95, 326] on div "Personal Tax Returns (Last 2 years)" at bounding box center [138, 322] width 148 height 9
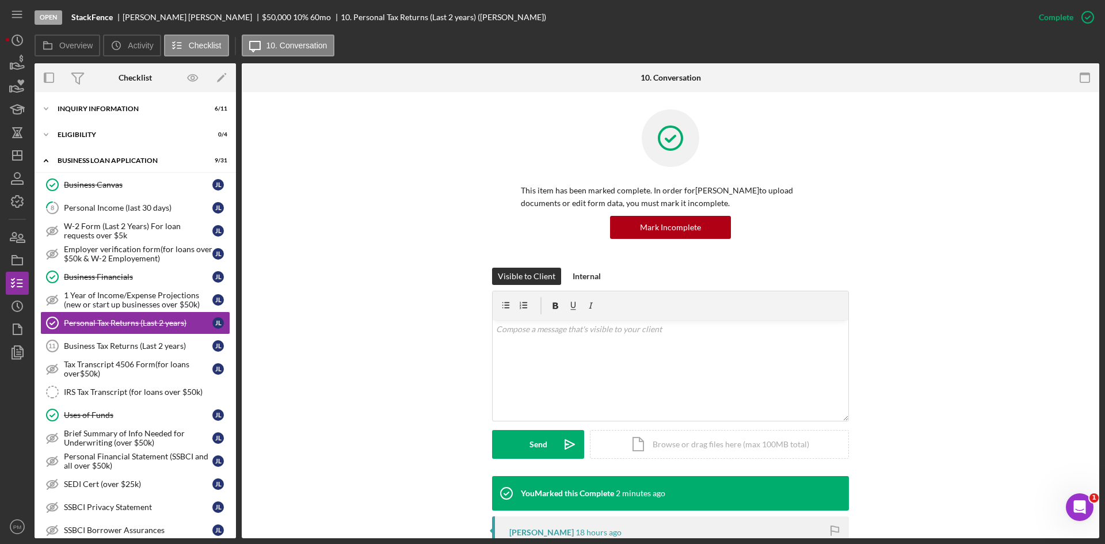
scroll to position [173, 0]
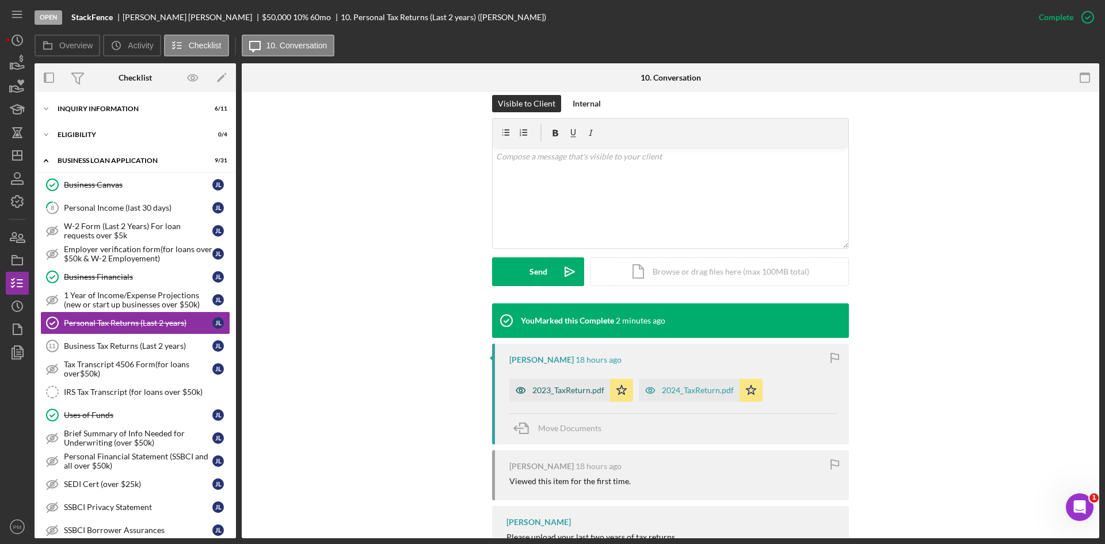
click at [566, 396] on div "2023_TaxReturn.pdf" at bounding box center [559, 390] width 101 height 23
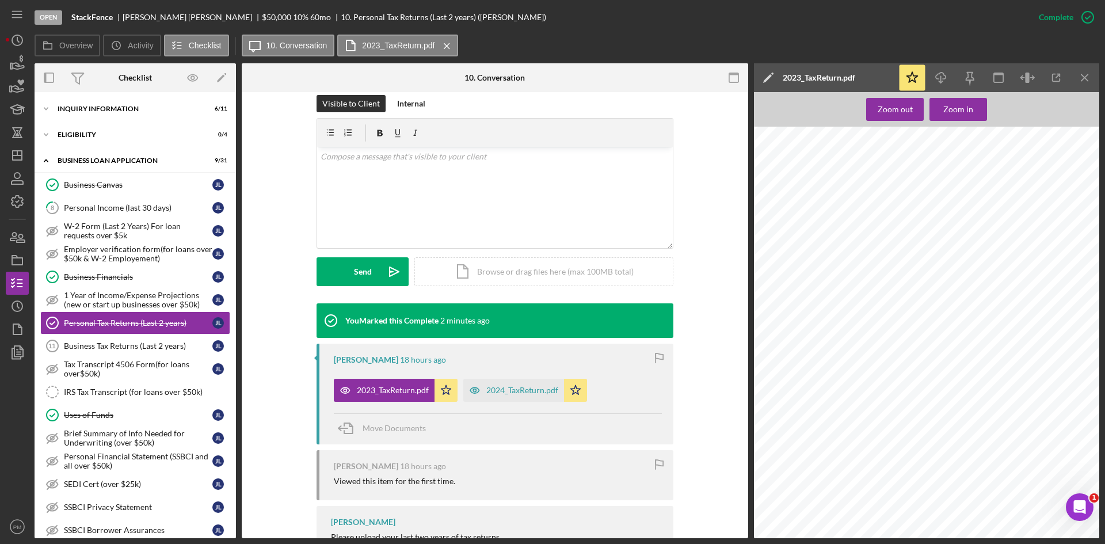
scroll to position [5522, 0]
drag, startPoint x: 93, startPoint y: 349, endPoint x: 371, endPoint y: 216, distance: 308.1
click at [93, 349] on div "Business Tax Returns (Last 2 years)" at bounding box center [138, 345] width 148 height 9
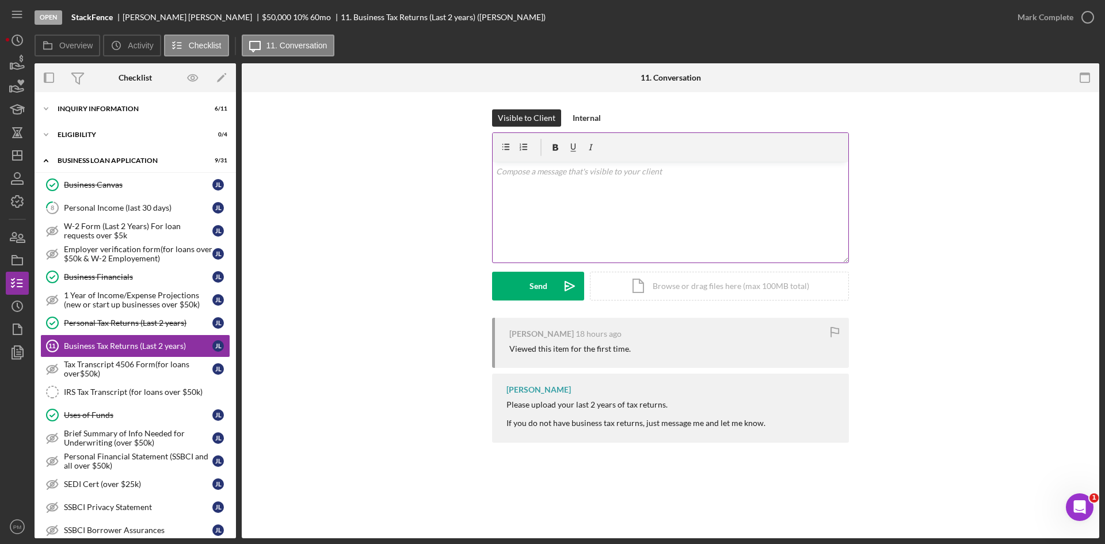
click at [551, 197] on div "v Color teal Color pink Remove color Add row above Add row below Add column bef…" at bounding box center [671, 212] width 356 height 101
click at [543, 289] on div "Send" at bounding box center [538, 286] width 18 height 29
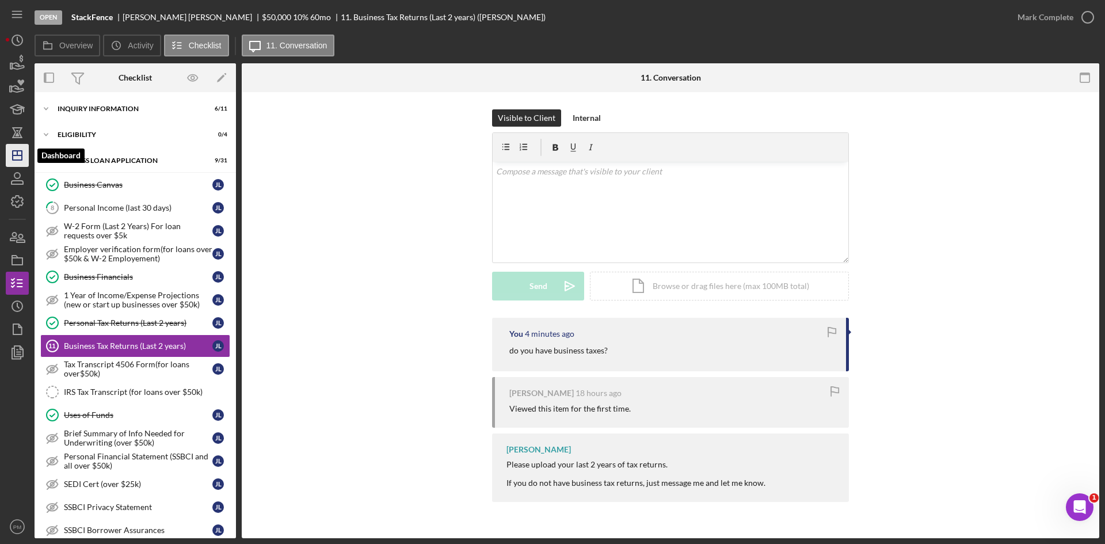
drag, startPoint x: 19, startPoint y: 158, endPoint x: 25, endPoint y: 158, distance: 6.3
click at [19, 158] on icon "Icon/Dashboard" at bounding box center [17, 155] width 29 height 29
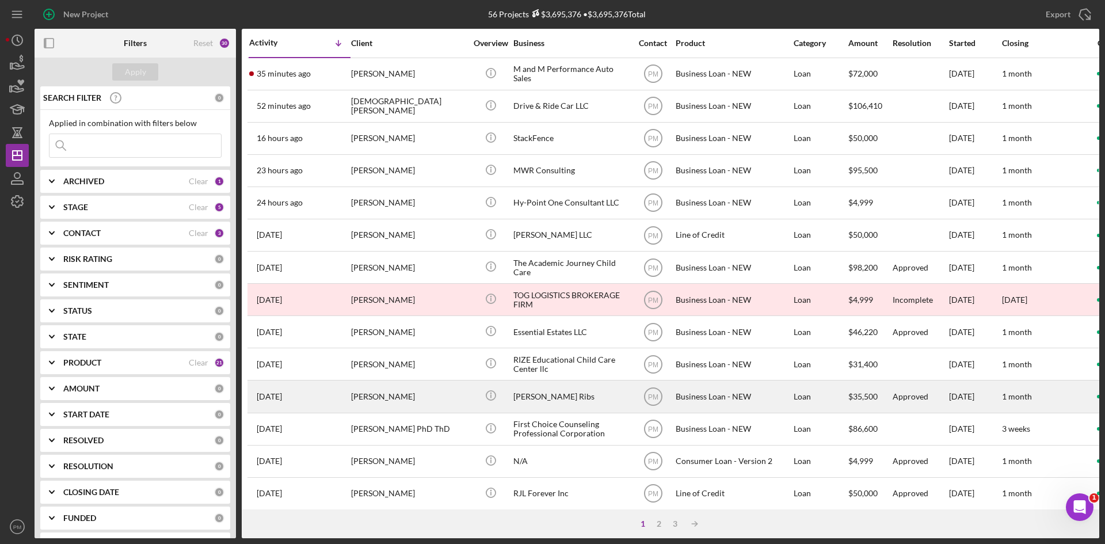
click at [406, 390] on div "[PERSON_NAME]" at bounding box center [408, 396] width 115 height 30
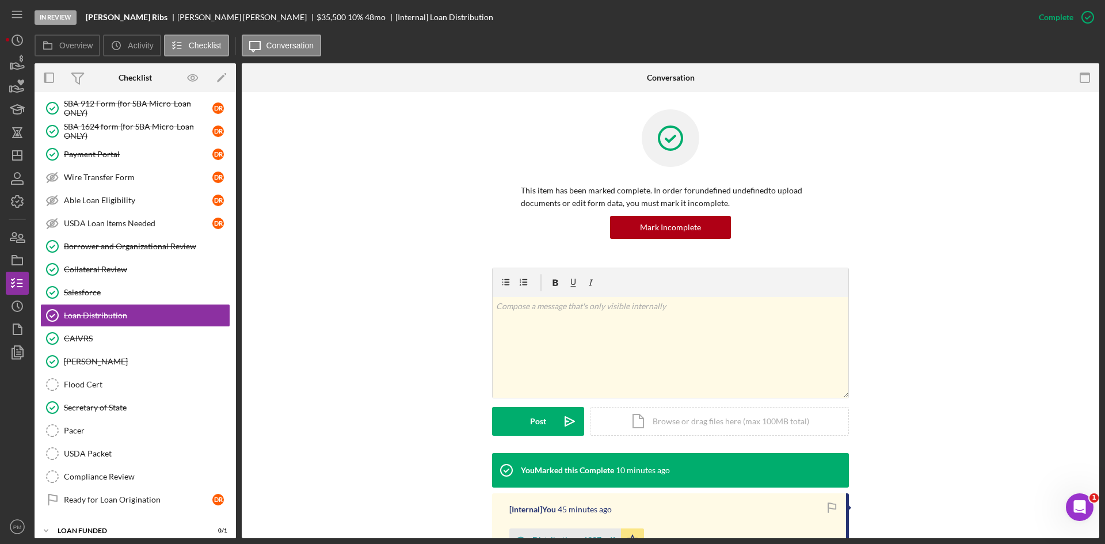
scroll to position [4, 0]
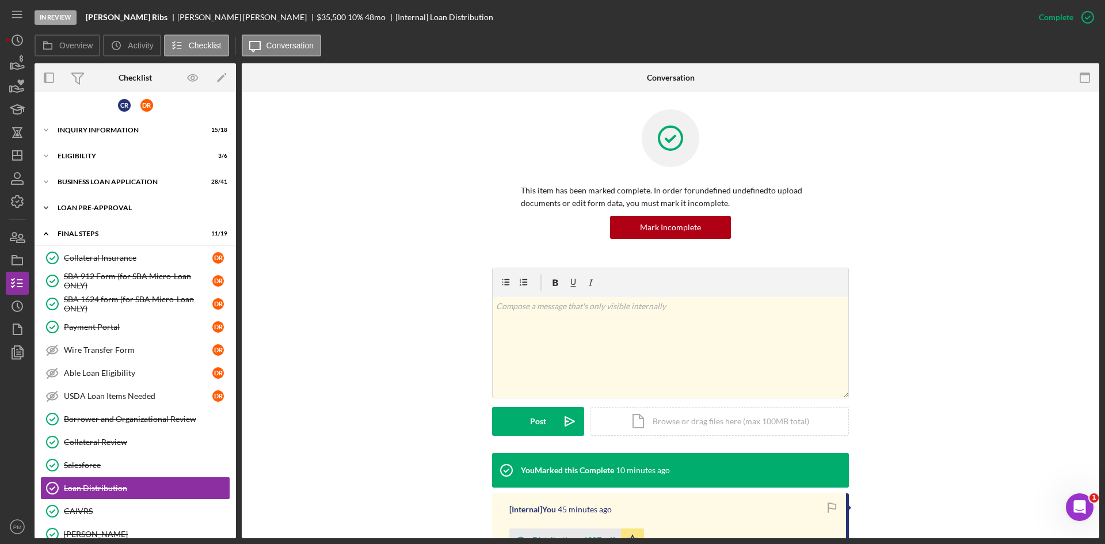
click at [106, 204] on div "LOAN PRE-APPROVAL" at bounding box center [140, 207] width 164 height 7
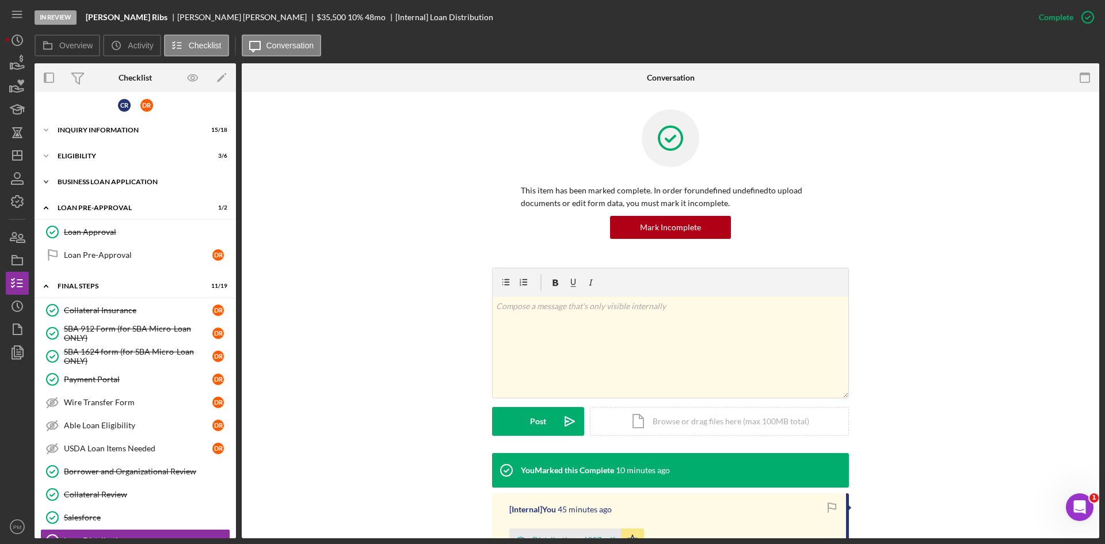
click at [120, 178] on div "BUSINESS LOAN APPLICATION" at bounding box center [140, 181] width 164 height 7
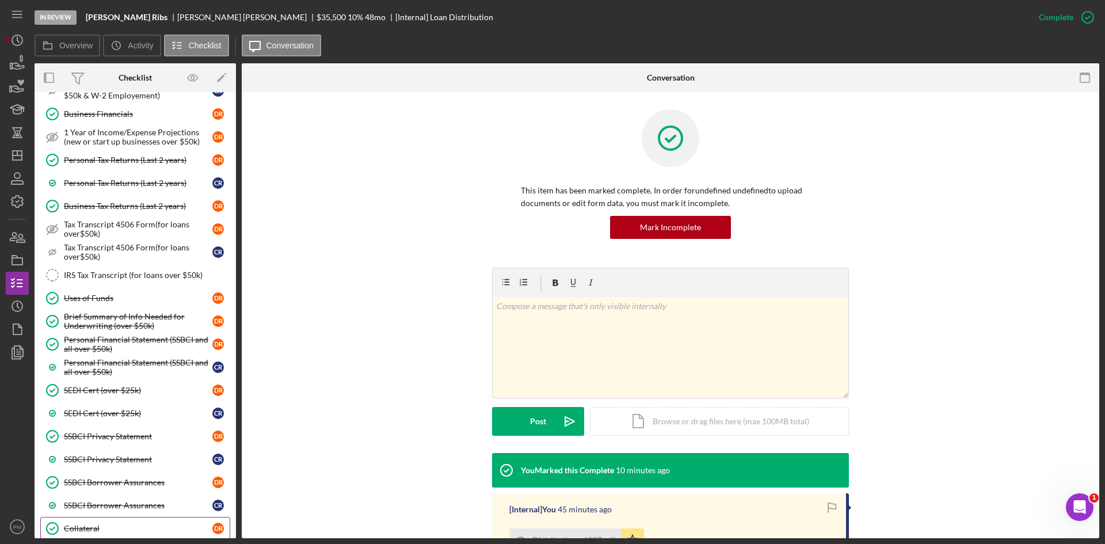
scroll to position [407, 0]
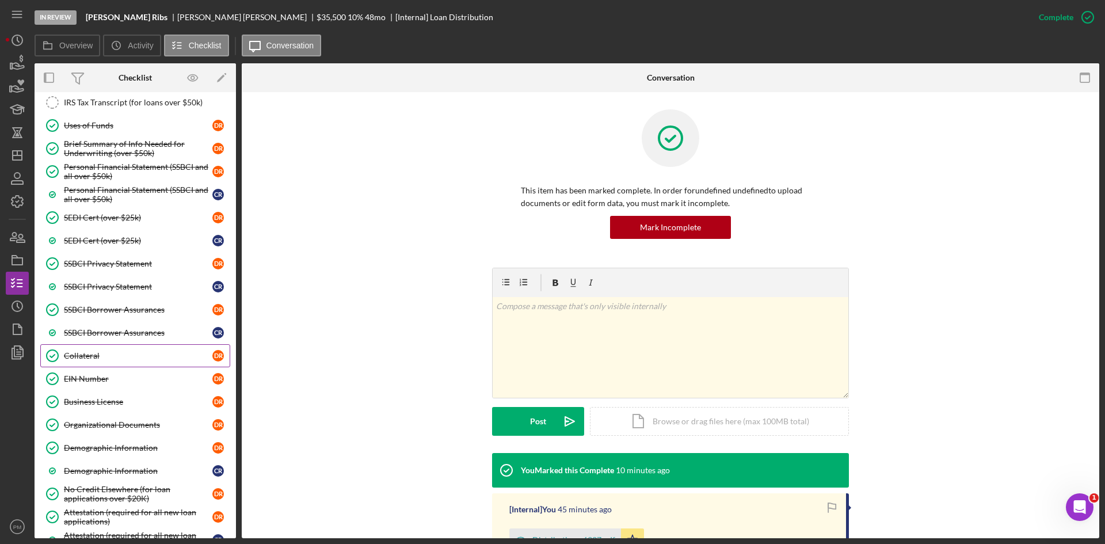
click at [121, 364] on link "Collateral Collateral D R" at bounding box center [135, 355] width 190 height 23
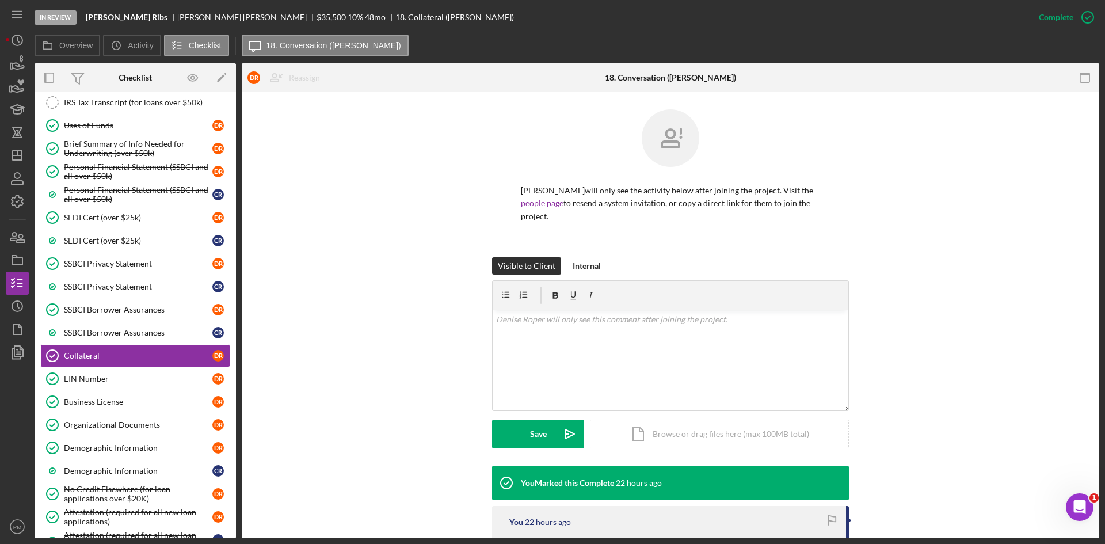
scroll to position [173, 0]
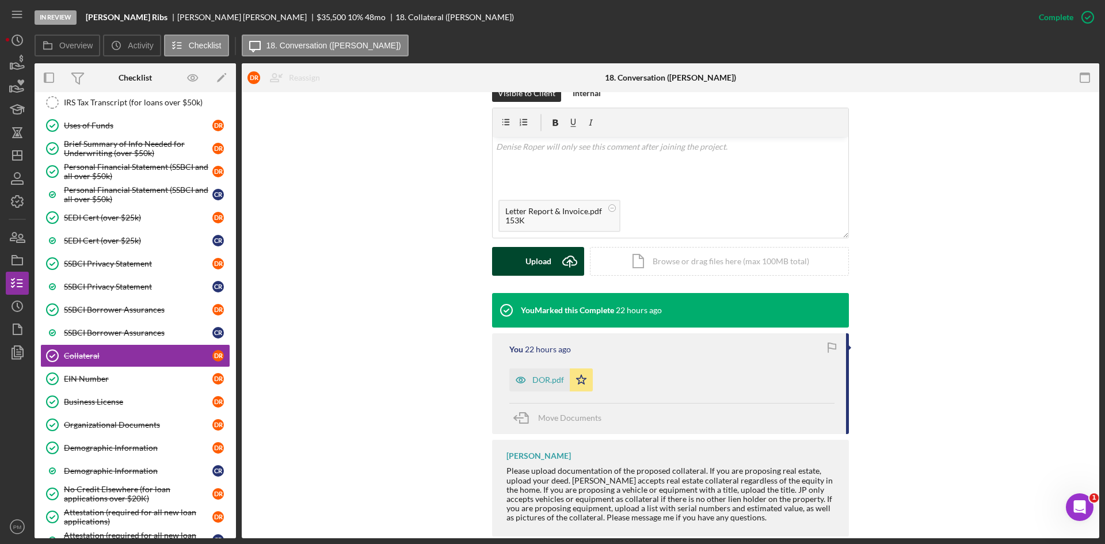
click at [540, 247] on div "Upload" at bounding box center [538, 261] width 26 height 29
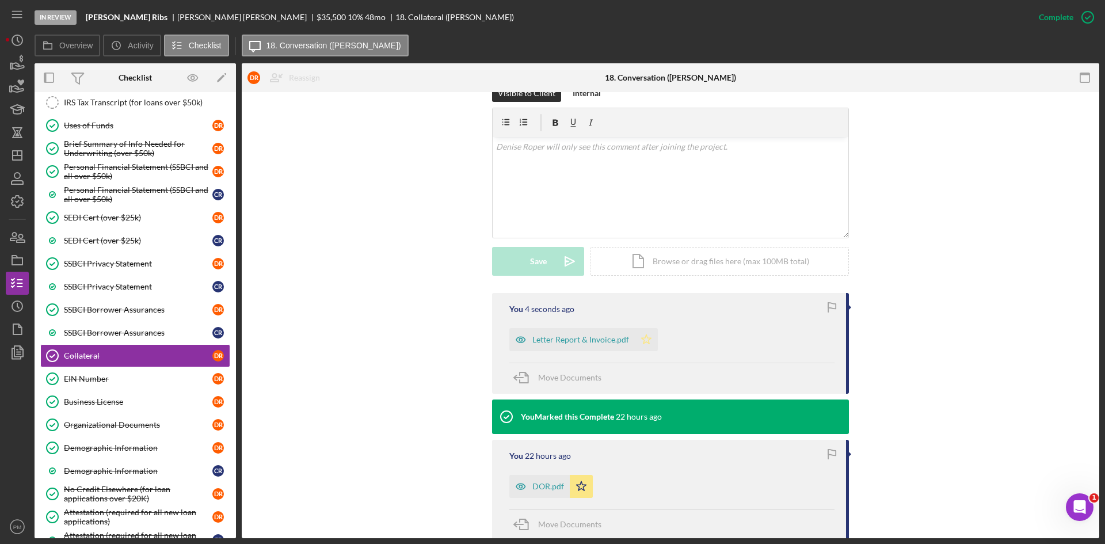
click at [648, 334] on polygon "button" at bounding box center [647, 338] width 10 height 9
click at [14, 157] on icon "Icon/Dashboard" at bounding box center [17, 155] width 29 height 29
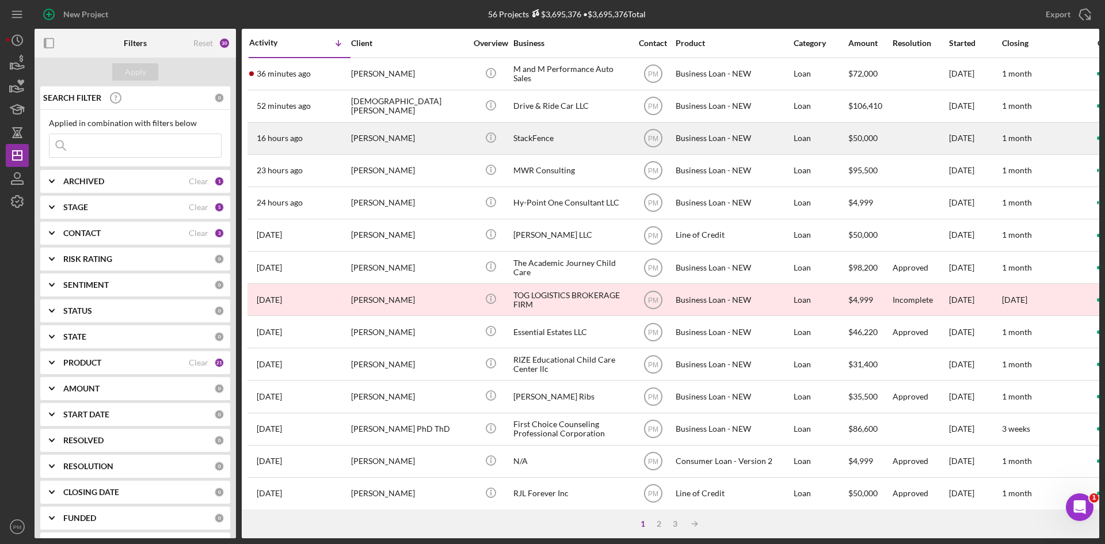
click at [371, 144] on div "[PERSON_NAME]" at bounding box center [408, 138] width 115 height 30
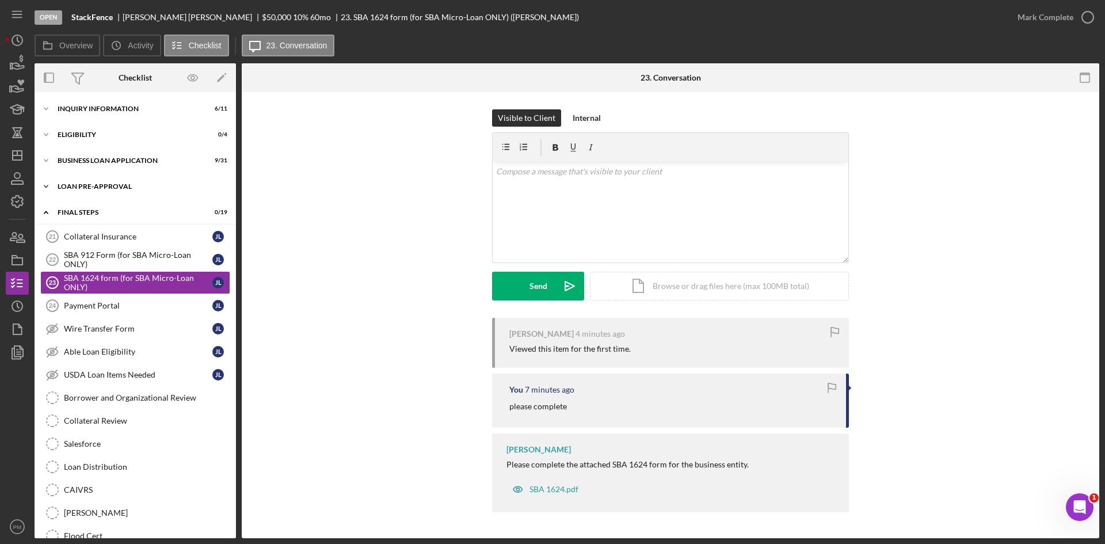
click at [101, 180] on div "Icon/Expander LOAN PRE-APPROVAL 0 / 2" at bounding box center [135, 186] width 201 height 23
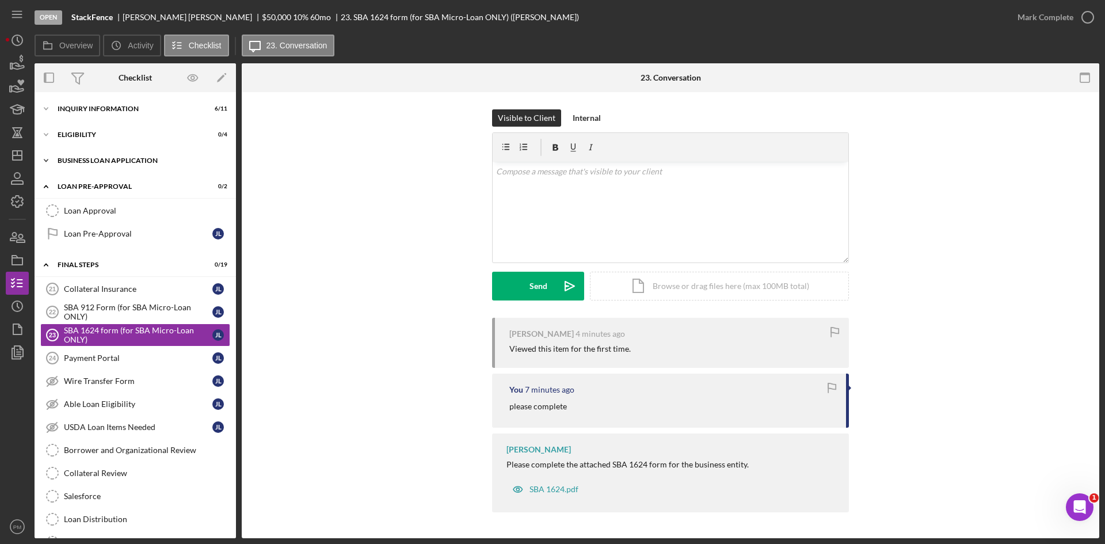
click at [90, 162] on div "BUSINESS LOAN APPLICATION" at bounding box center [140, 160] width 164 height 7
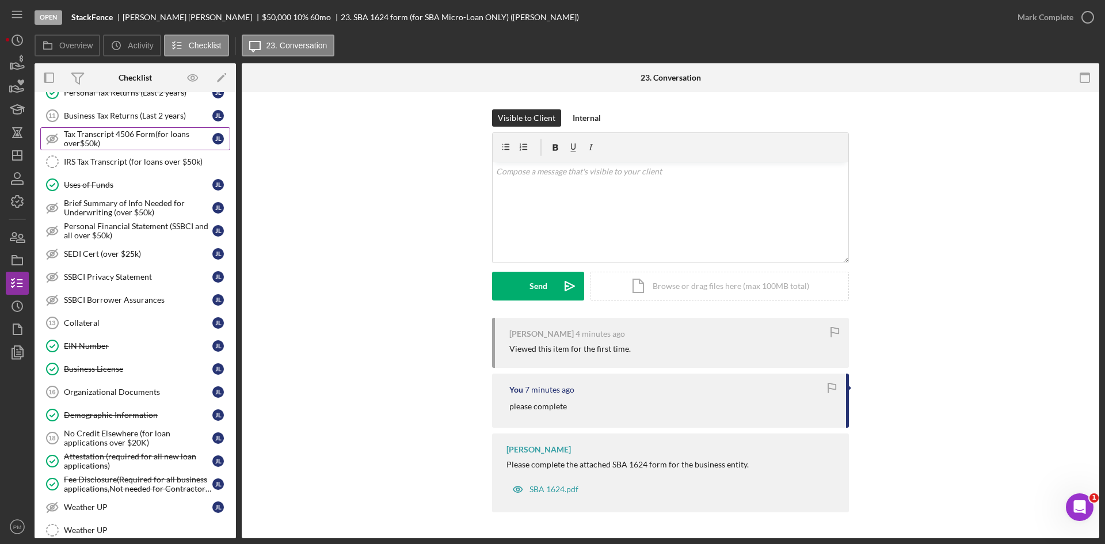
scroll to position [345, 0]
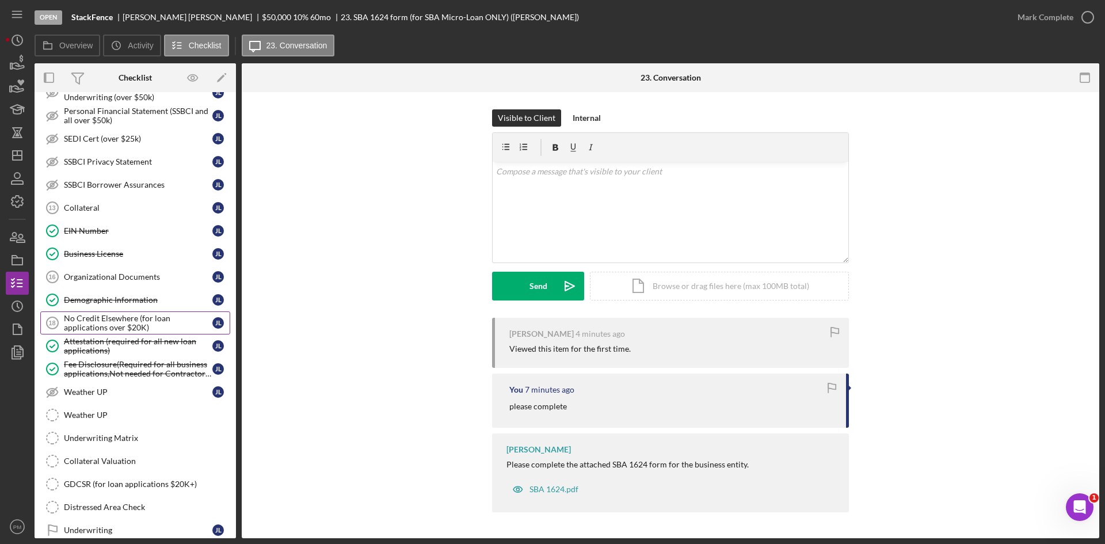
click at [96, 314] on div "No Credit Elsewhere (for loan applications over $20K)" at bounding box center [138, 323] width 148 height 18
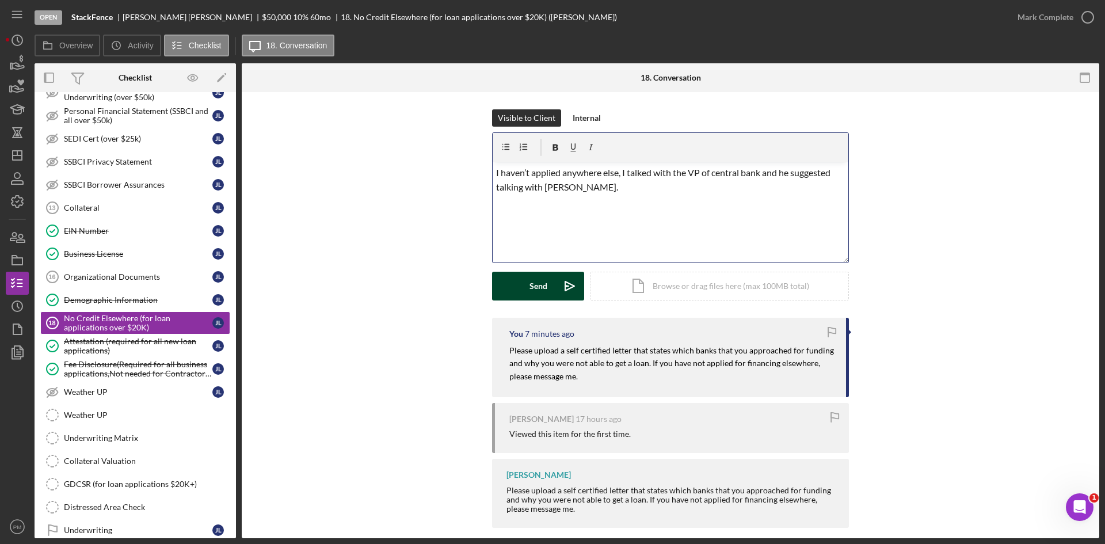
click at [532, 279] on div "Send" at bounding box center [538, 286] width 18 height 29
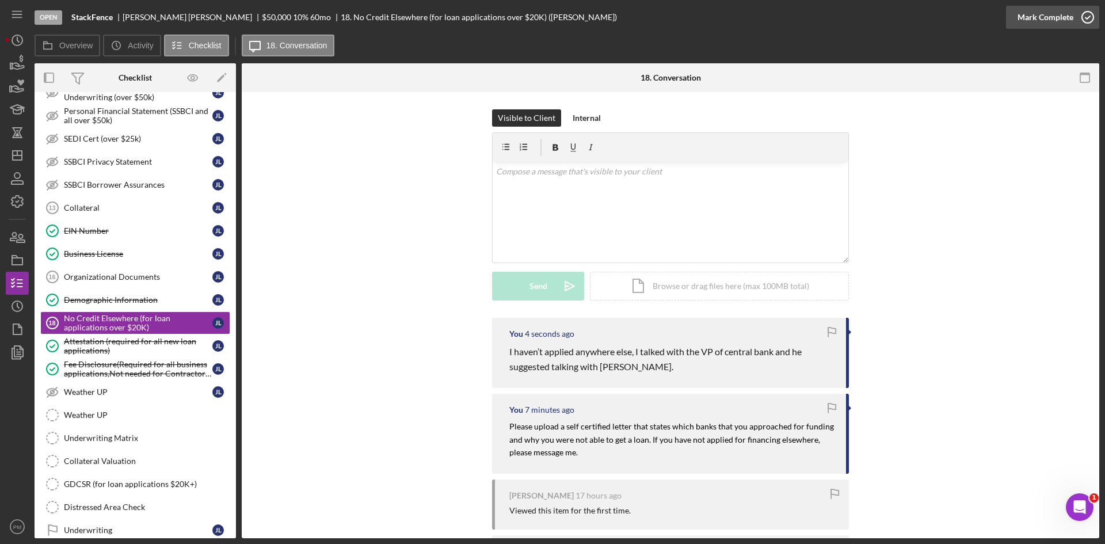
click at [1044, 19] on div "Mark Complete" at bounding box center [1045, 17] width 56 height 23
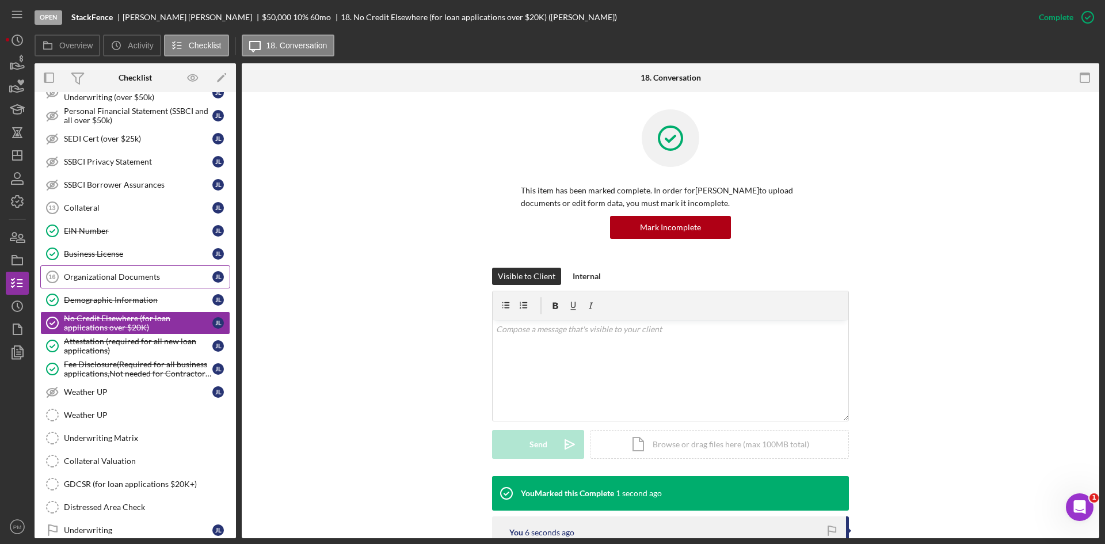
click at [115, 272] on div "Organizational Documents" at bounding box center [138, 276] width 148 height 9
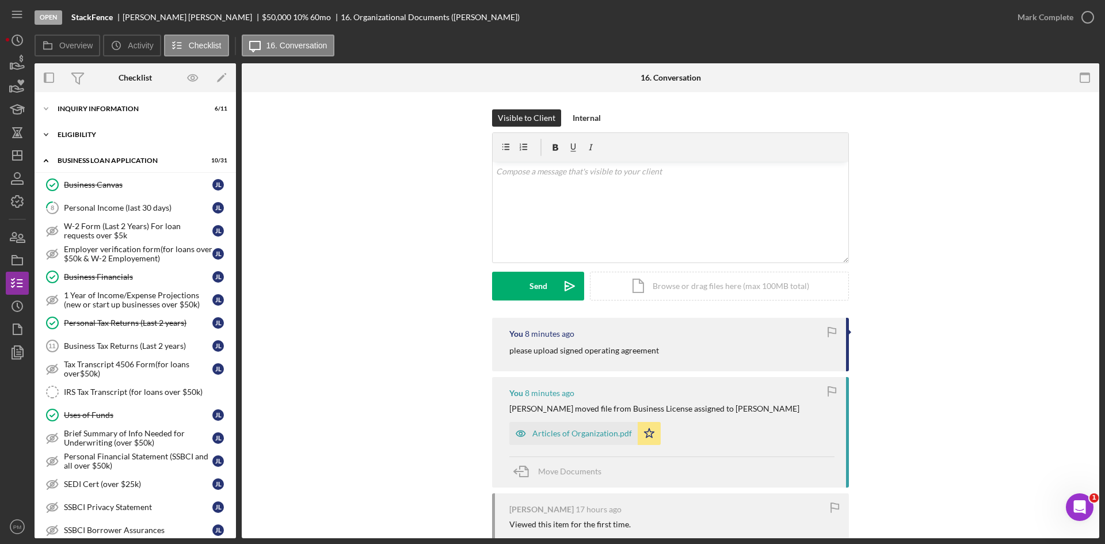
click at [87, 135] on div "ELIGIBILITY" at bounding box center [140, 134] width 164 height 7
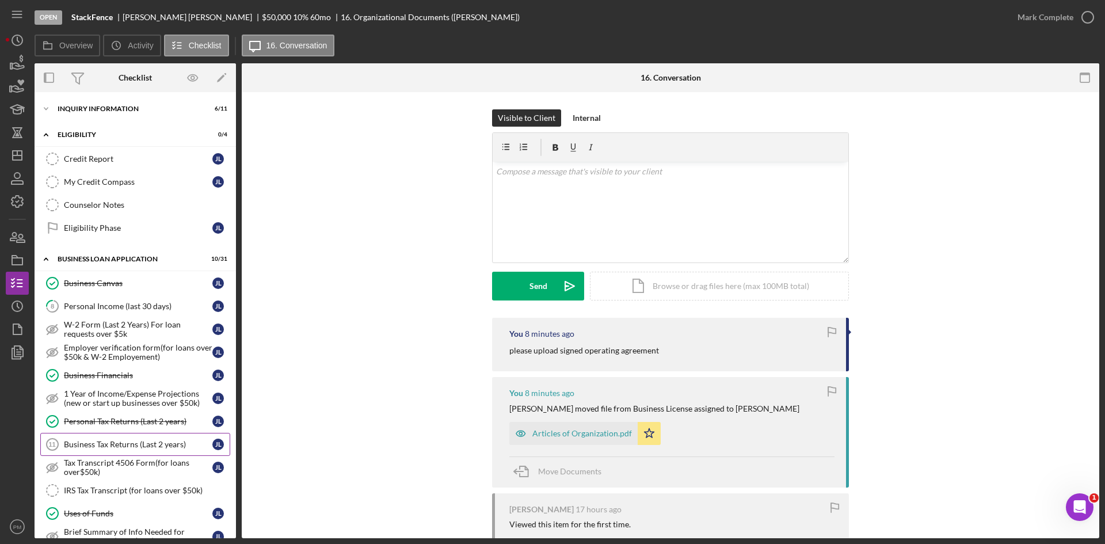
click at [80, 445] on div "Business Tax Returns (Last 2 years)" at bounding box center [138, 444] width 148 height 9
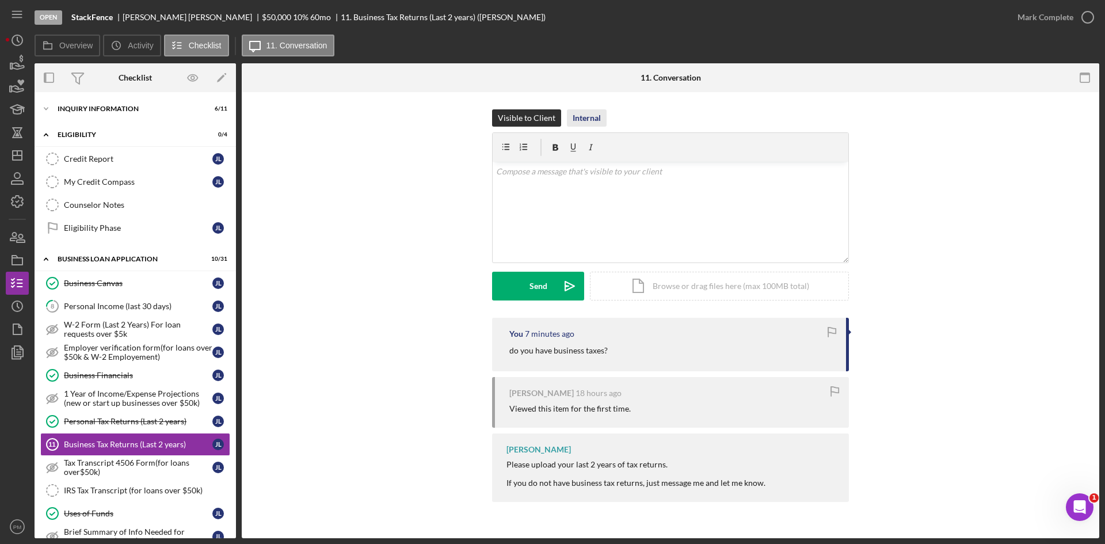
click at [582, 123] on div "Internal" at bounding box center [587, 117] width 28 height 17
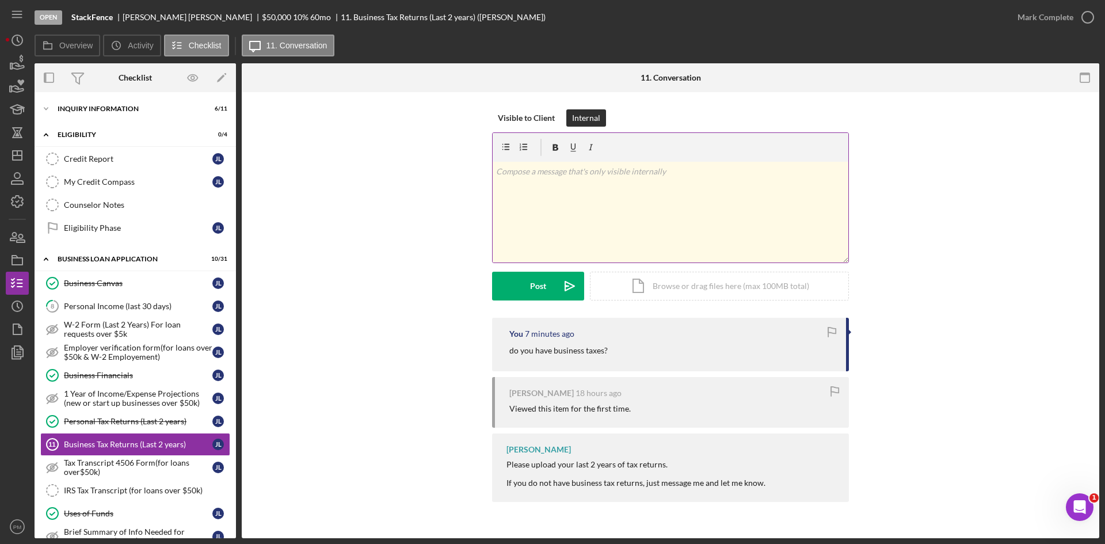
click at [577, 180] on div "v Color teal Color pink Remove color Add row above Add row below Add column bef…" at bounding box center [671, 212] width 356 height 101
click at [547, 305] on div "Visible to Client Internal v Color teal Color pink Remove color Add row above A…" at bounding box center [670, 213] width 357 height 208
click at [539, 291] on div "Post" at bounding box center [538, 286] width 16 height 29
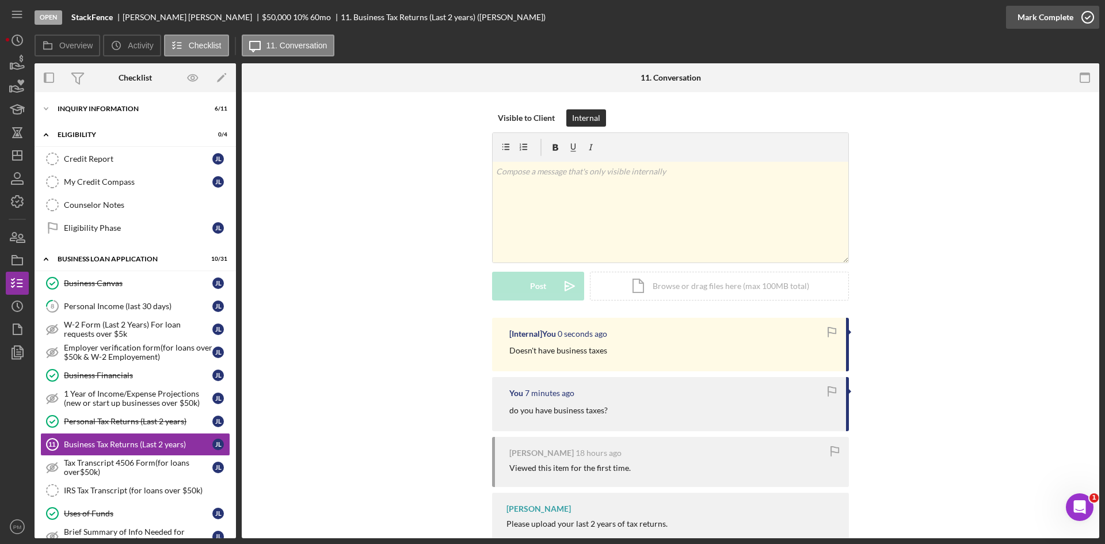
click at [1051, 12] on div "Mark Complete" at bounding box center [1045, 17] width 56 height 23
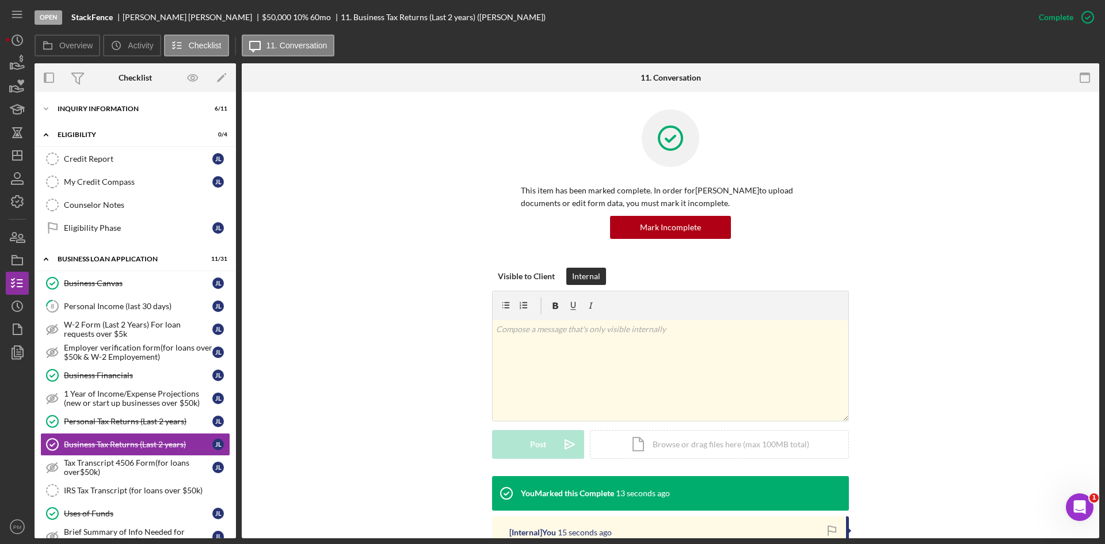
click at [347, 255] on div "This item has been marked complete. In order for [PERSON_NAME] to upload docume…" at bounding box center [670, 188] width 823 height 158
click at [21, 150] on icon "Icon/Dashboard" at bounding box center [17, 155] width 29 height 29
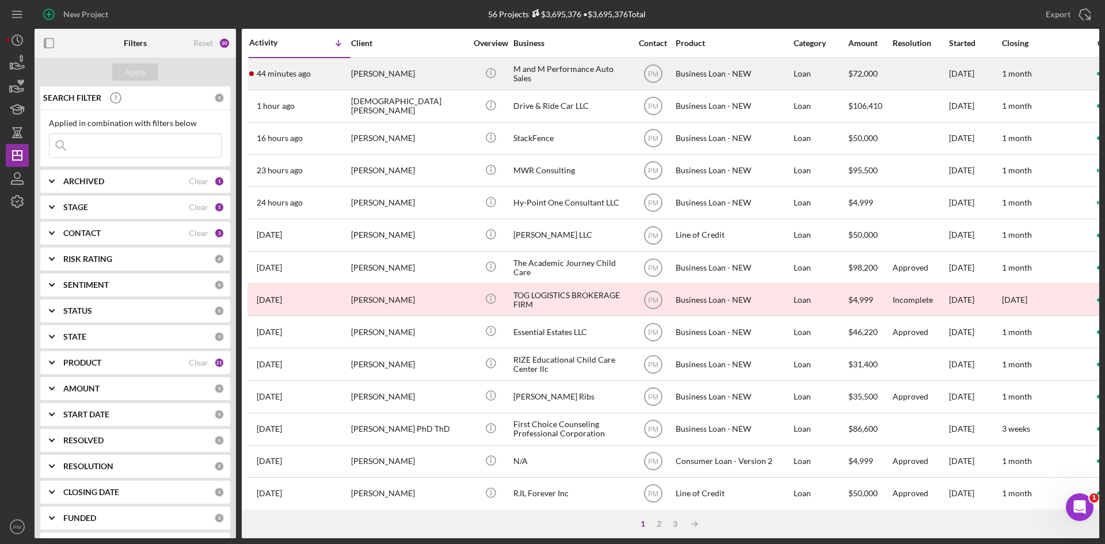
click at [378, 85] on div "[PERSON_NAME]" at bounding box center [408, 74] width 115 height 30
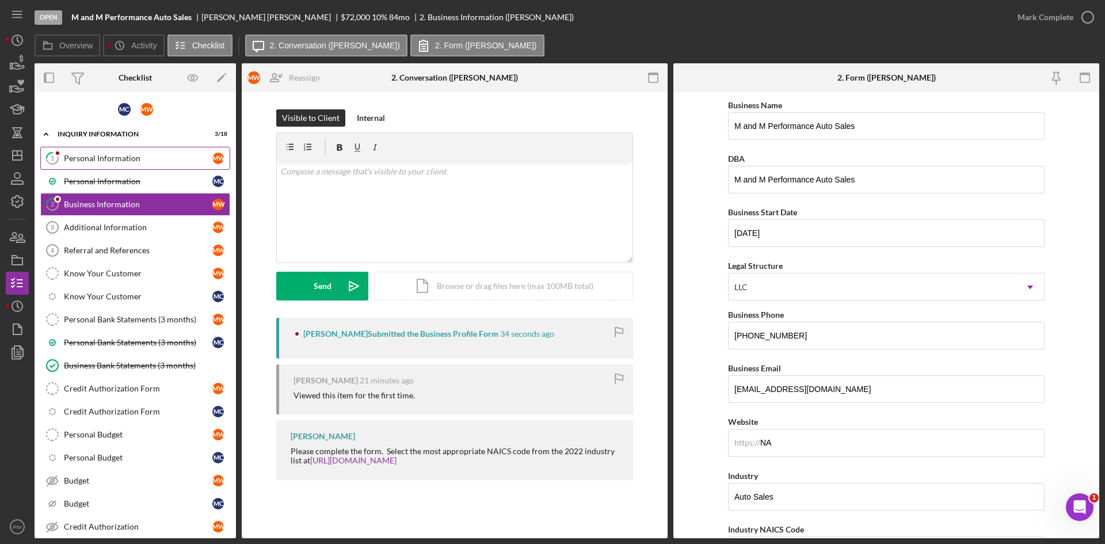
click at [120, 155] on div "Personal Information" at bounding box center [138, 158] width 148 height 9
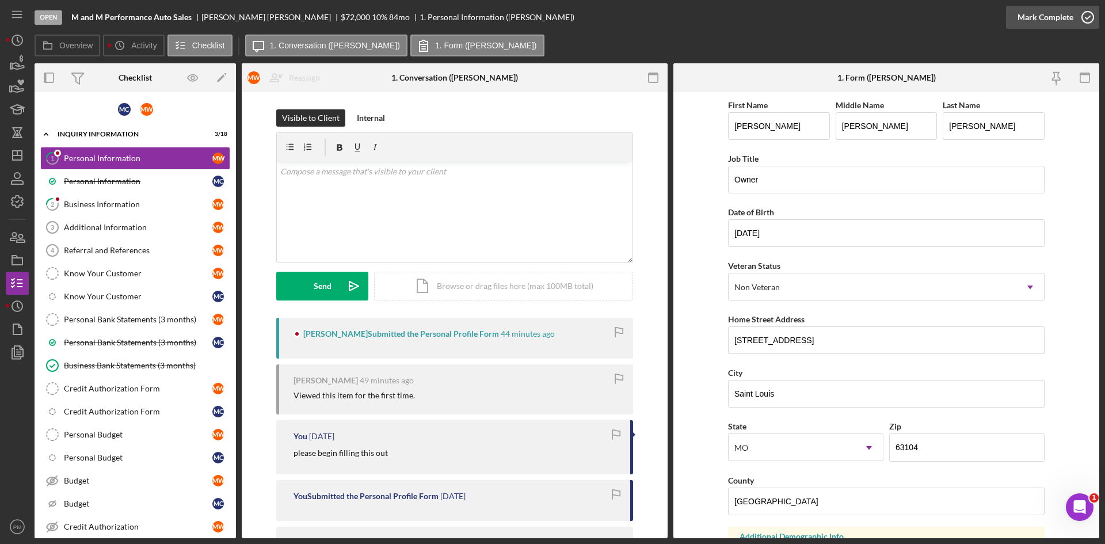
click at [1078, 9] on icon "button" at bounding box center [1087, 17] width 29 height 29
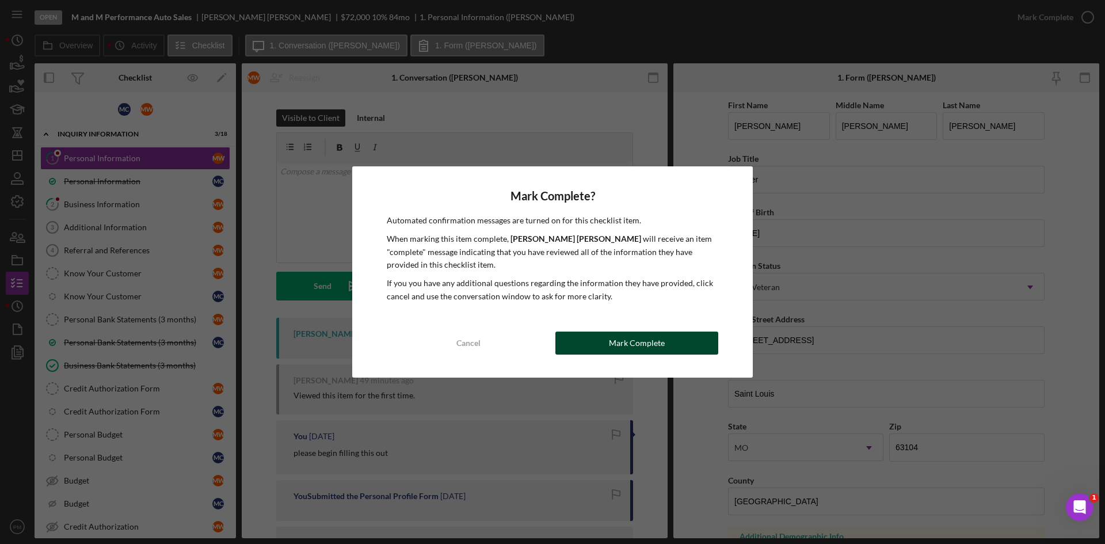
click at [655, 345] on div "Mark Complete" at bounding box center [637, 342] width 56 height 23
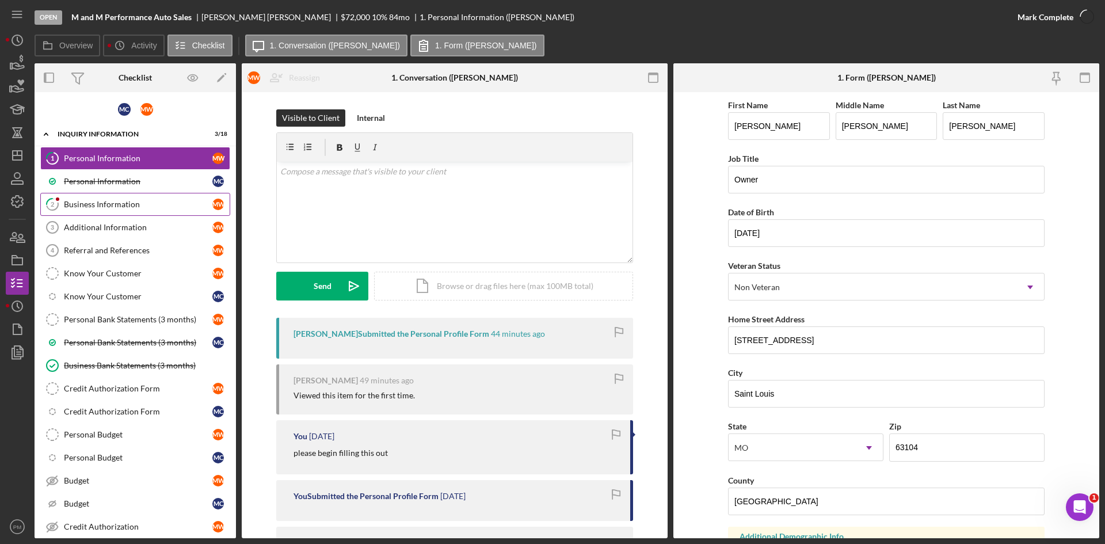
click at [107, 203] on div "Business Information" at bounding box center [138, 204] width 148 height 9
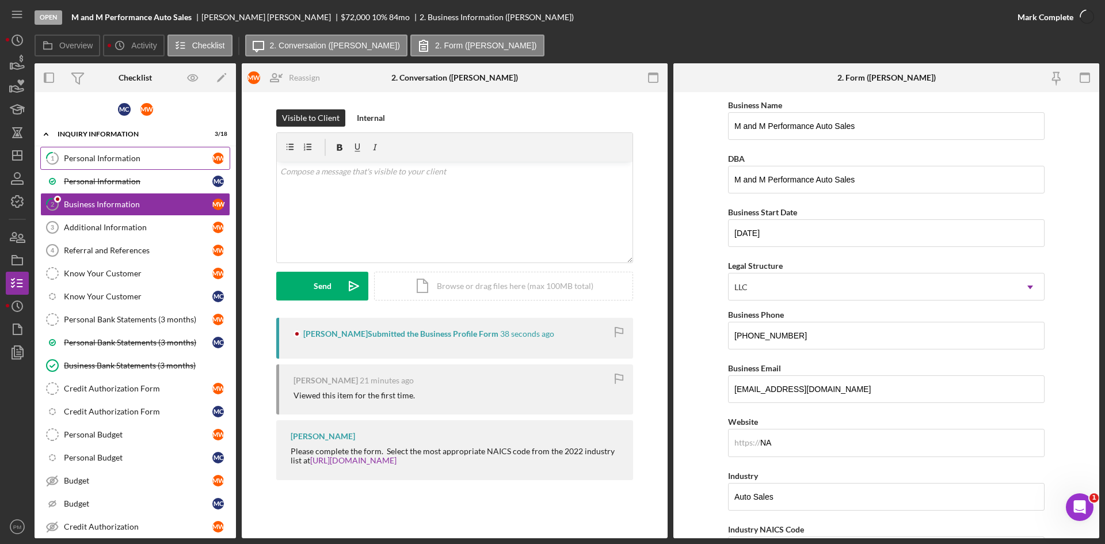
click at [127, 162] on div "Personal Information" at bounding box center [138, 158] width 148 height 9
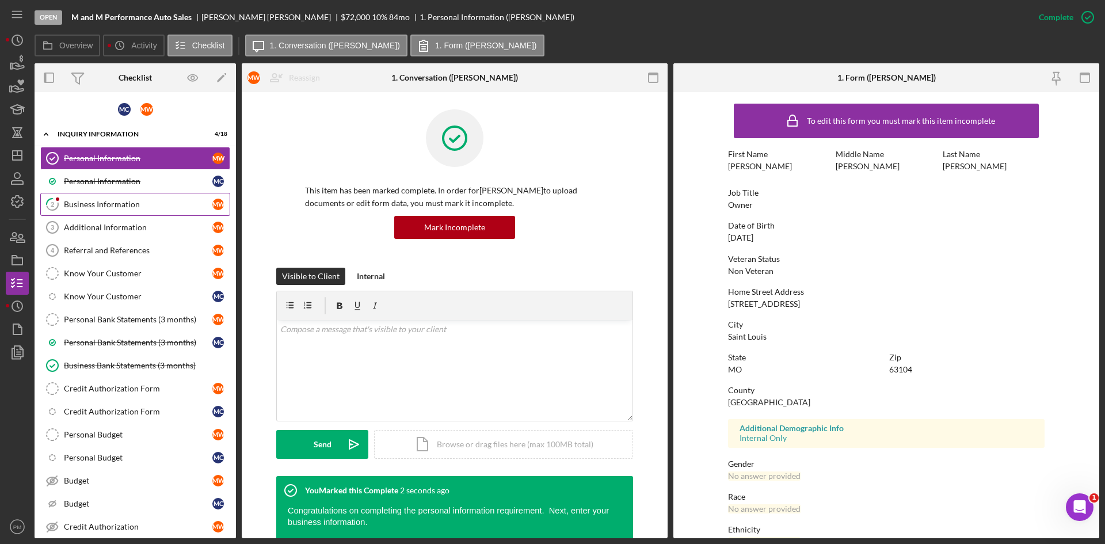
click at [108, 201] on div "Business Information" at bounding box center [138, 204] width 148 height 9
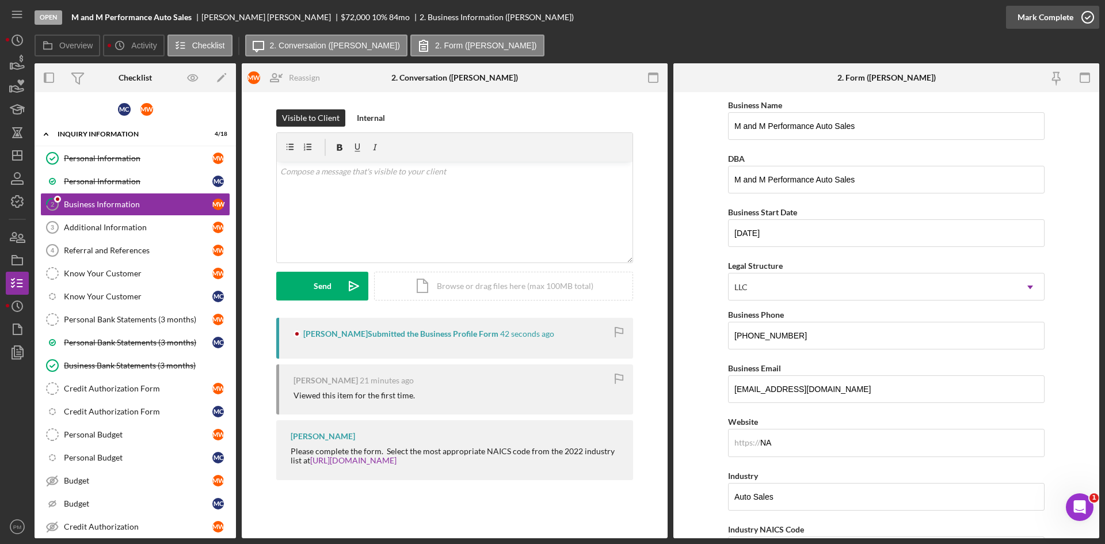
click at [1059, 22] on div "Mark Complete" at bounding box center [1045, 17] width 56 height 23
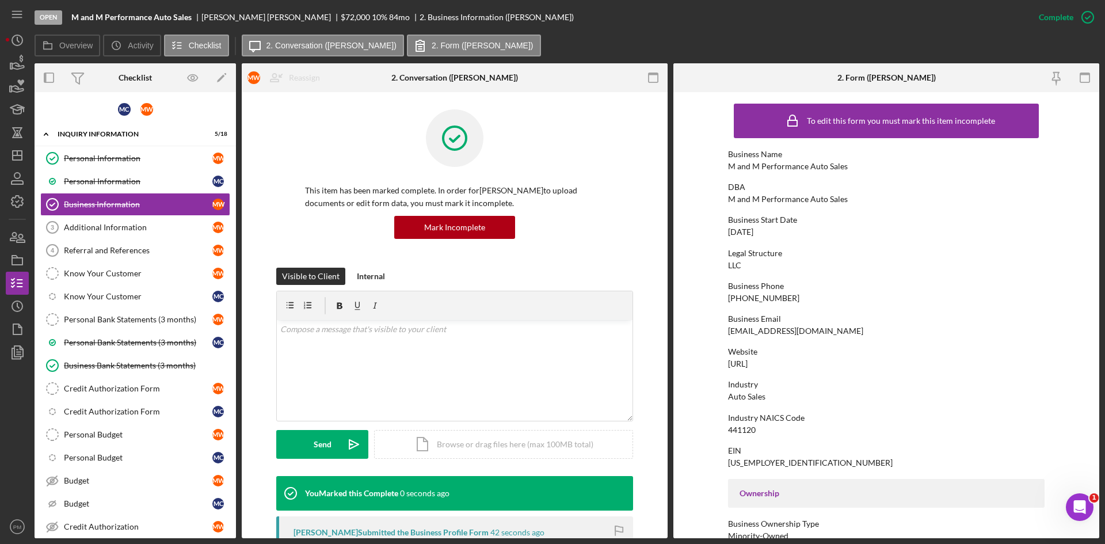
scroll to position [164, 0]
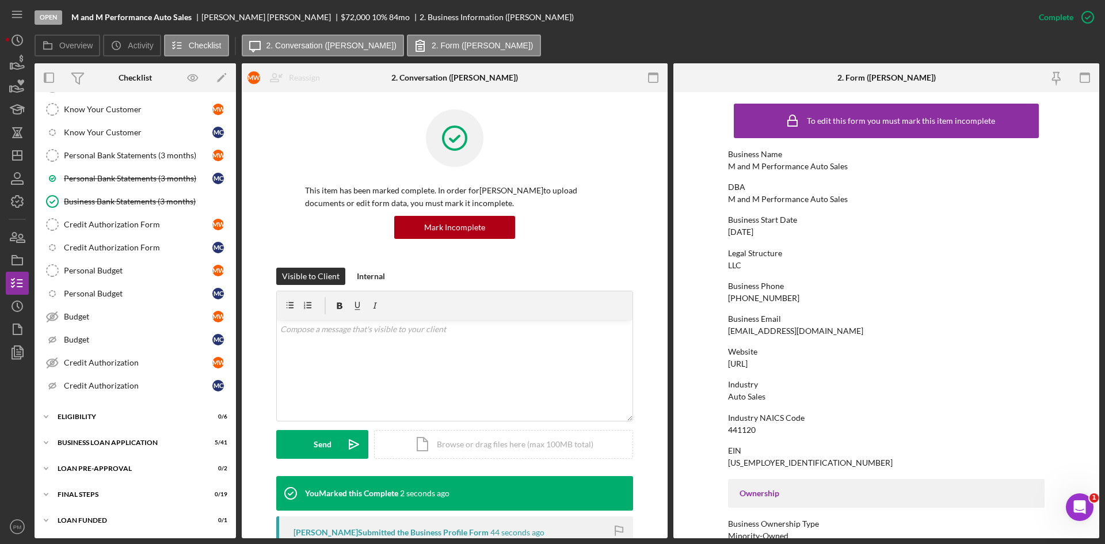
click at [93, 429] on div "M C M W Icon/Expander INQUIRY INFORMATION 5 / 18 Personal Information Personal …" at bounding box center [135, 233] width 201 height 598
click at [96, 414] on div "ELIGIBILITY" at bounding box center [140, 416] width 164 height 7
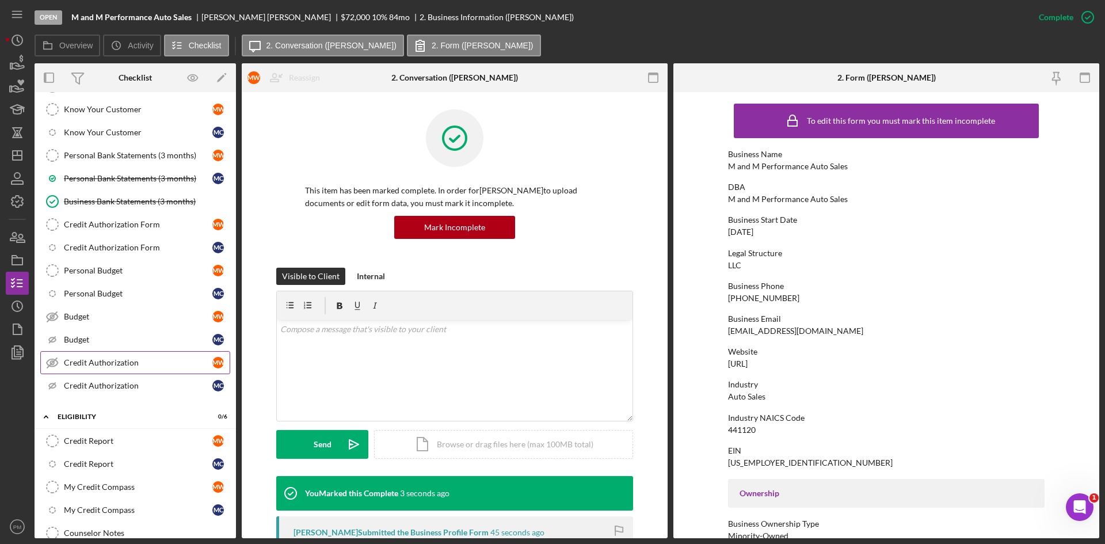
click at [114, 365] on div "Credit Authorization" at bounding box center [138, 362] width 148 height 9
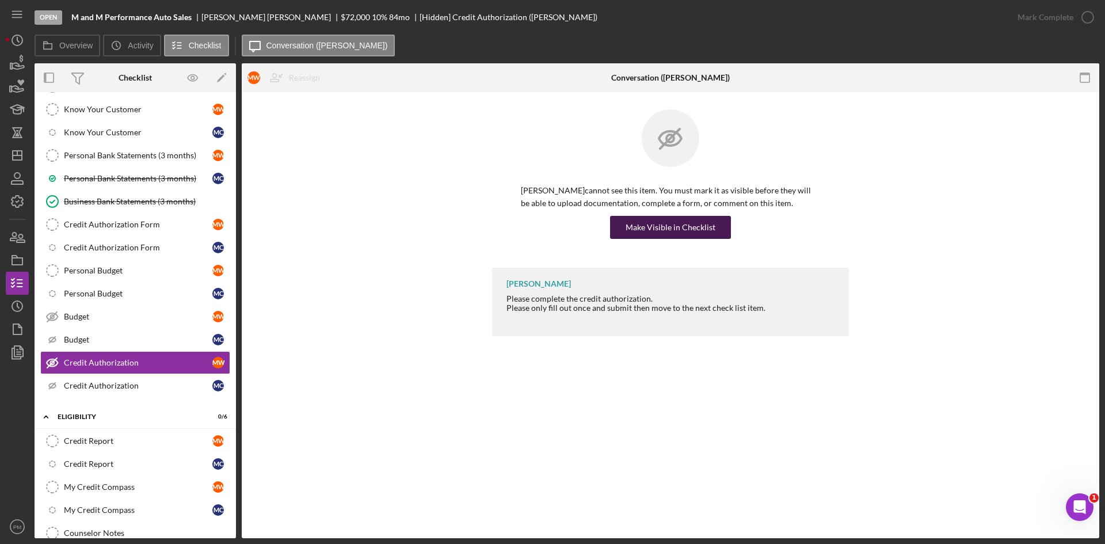
click at [669, 223] on div "Make Visible in Checklist" at bounding box center [670, 227] width 90 height 23
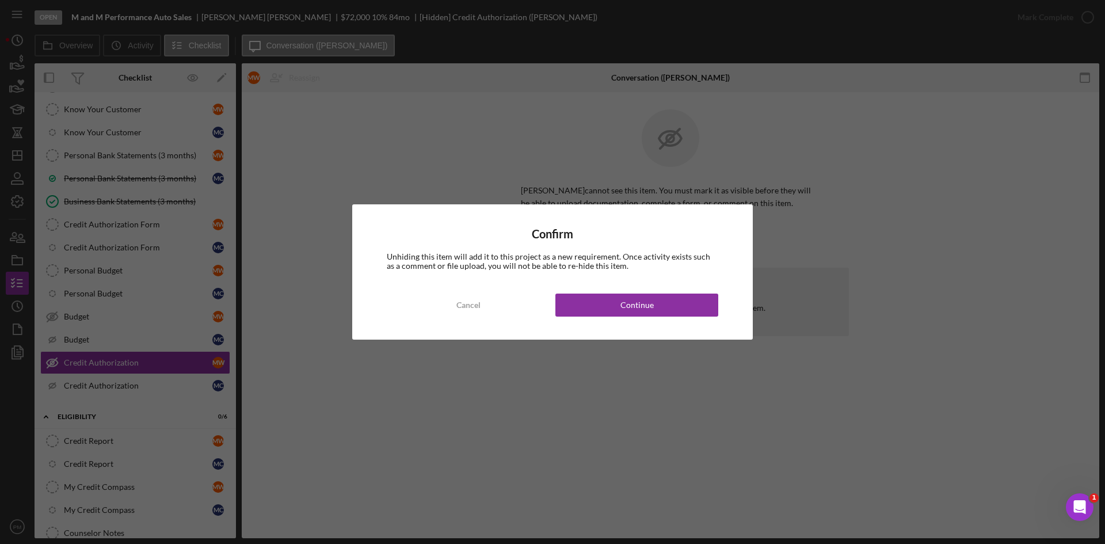
click at [601, 317] on div "Confirm Unhiding this item will add it to this project as a new requirement. On…" at bounding box center [552, 271] width 400 height 135
click at [608, 307] on button "Continue" at bounding box center [636, 304] width 163 height 23
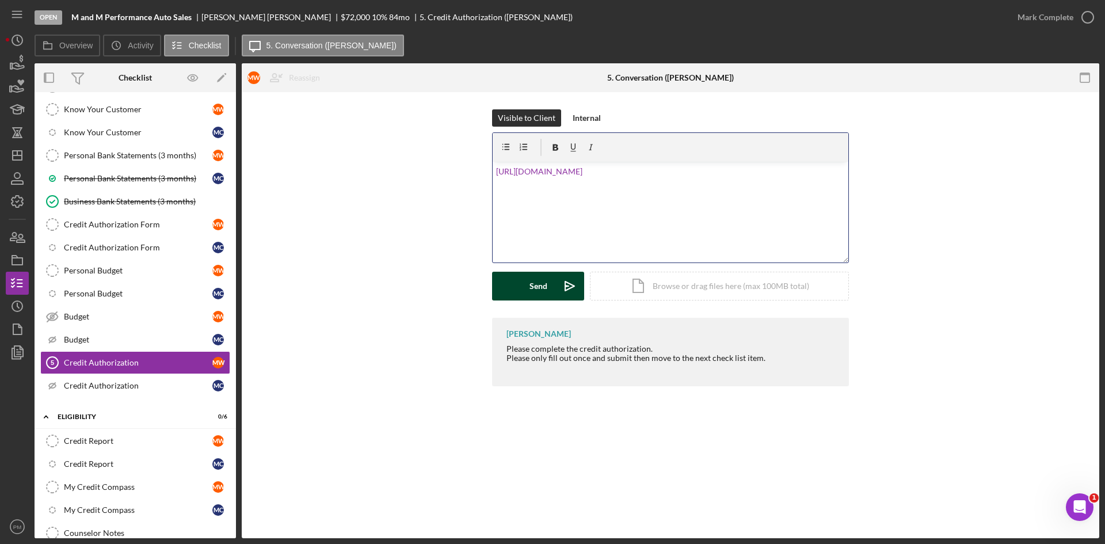
click at [547, 288] on button "Send Icon/icon-invite-send" at bounding box center [538, 286] width 92 height 29
click at [82, 390] on div "Credit Authorization" at bounding box center [138, 385] width 148 height 9
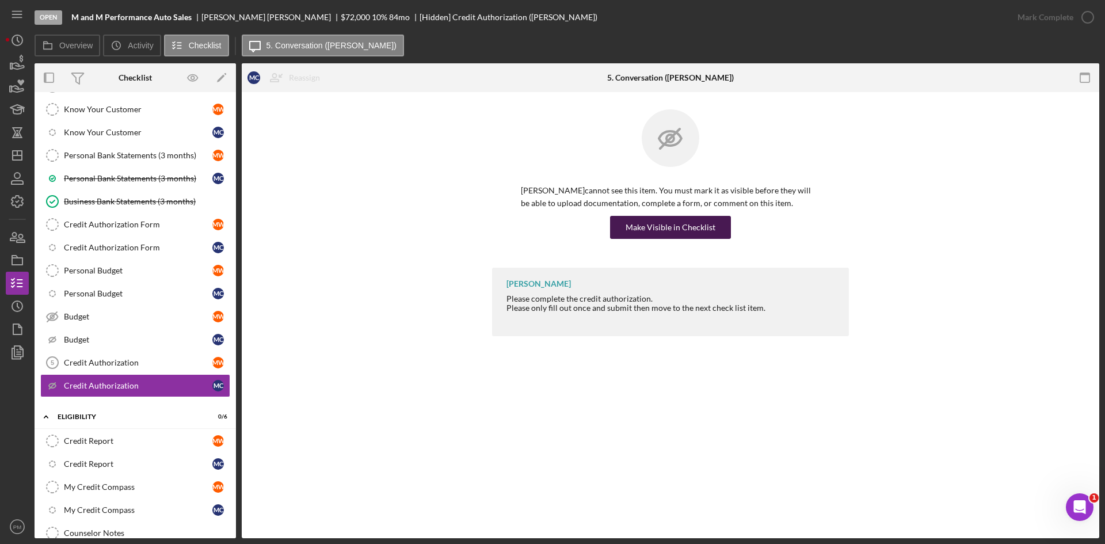
click at [619, 228] on button "Make Visible in Checklist" at bounding box center [670, 227] width 121 height 23
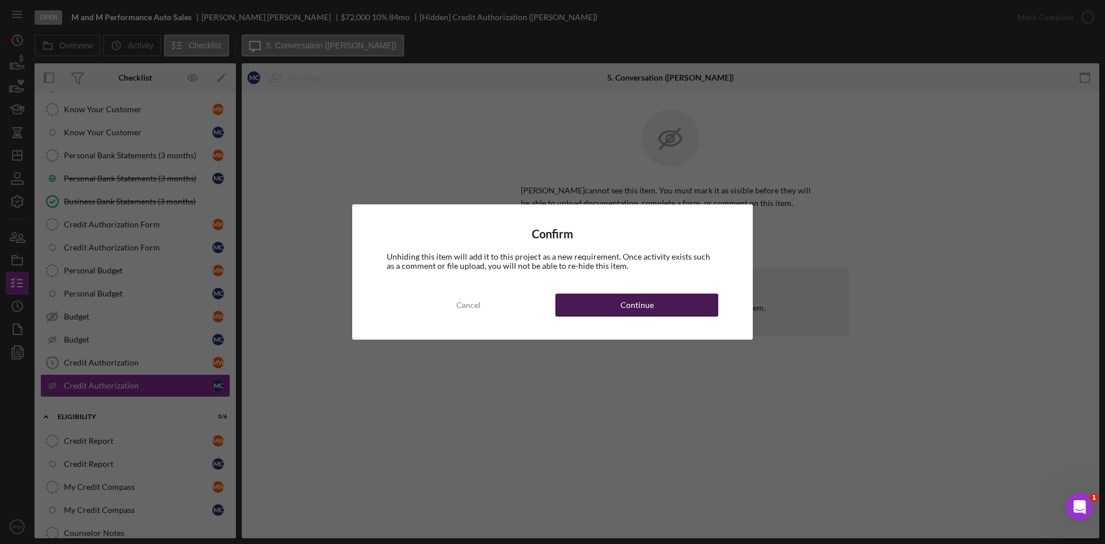
click at [673, 311] on button "Continue" at bounding box center [636, 304] width 163 height 23
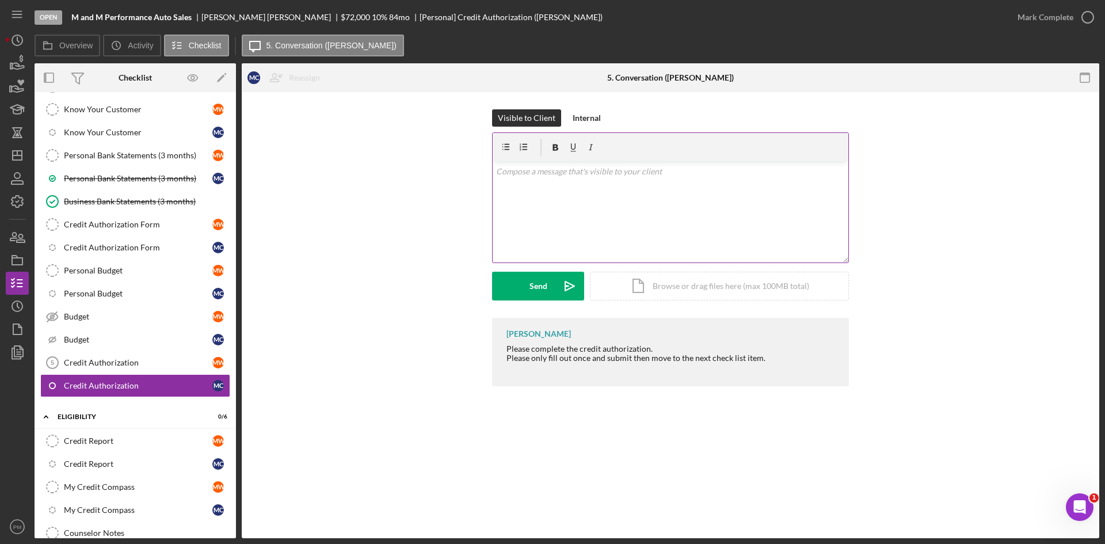
click at [663, 241] on div "v Color teal Color pink Remove color Add row above Add row below Add column bef…" at bounding box center [671, 212] width 356 height 101
click at [529, 279] on div "Send" at bounding box center [538, 286] width 18 height 29
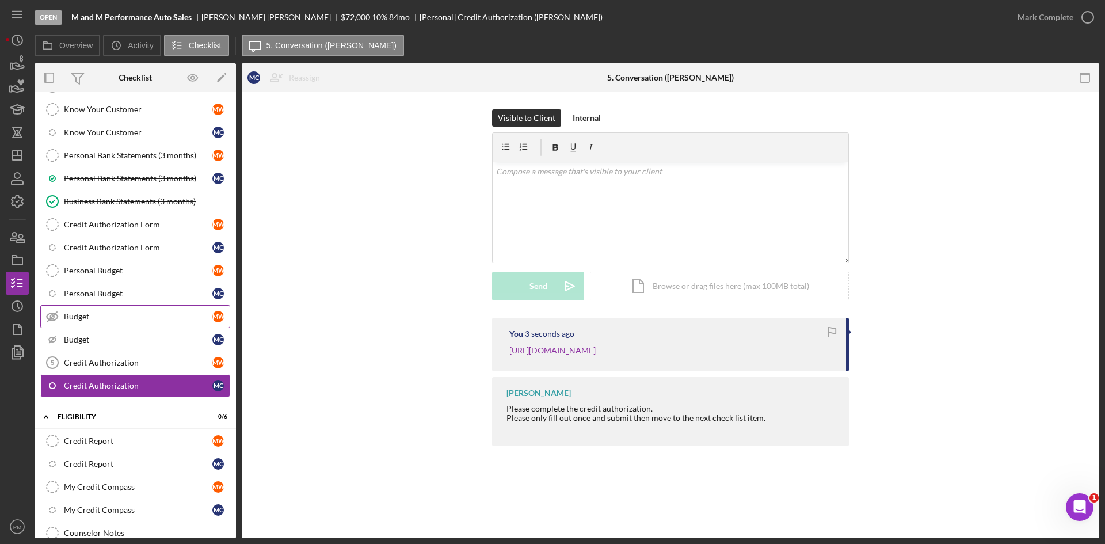
click at [71, 321] on div "Budget" at bounding box center [138, 316] width 148 height 9
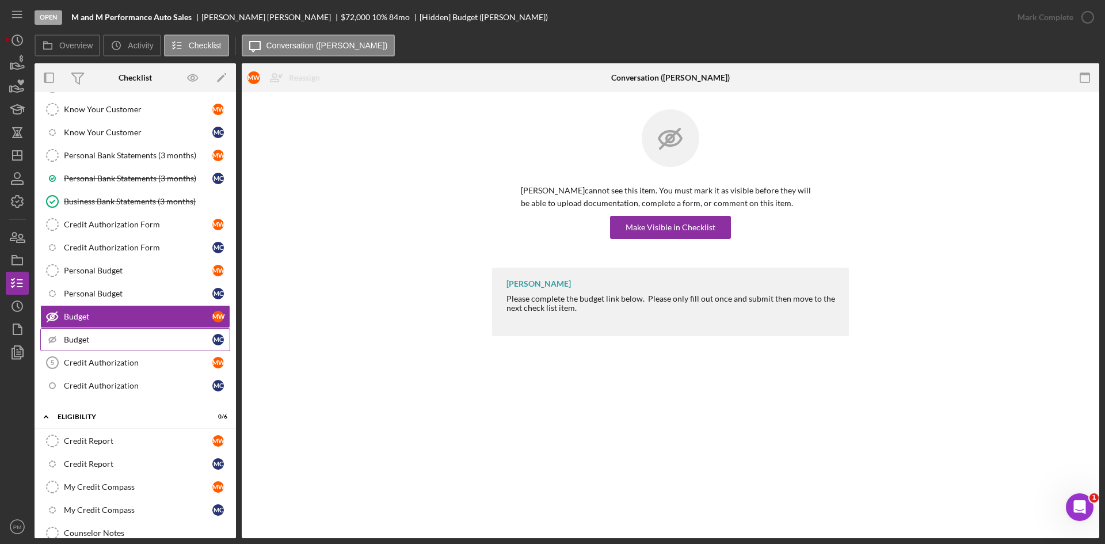
drag, startPoint x: 144, startPoint y: 342, endPoint x: 183, endPoint y: 330, distance: 40.8
click at [144, 342] on div "Budget" at bounding box center [138, 339] width 148 height 9
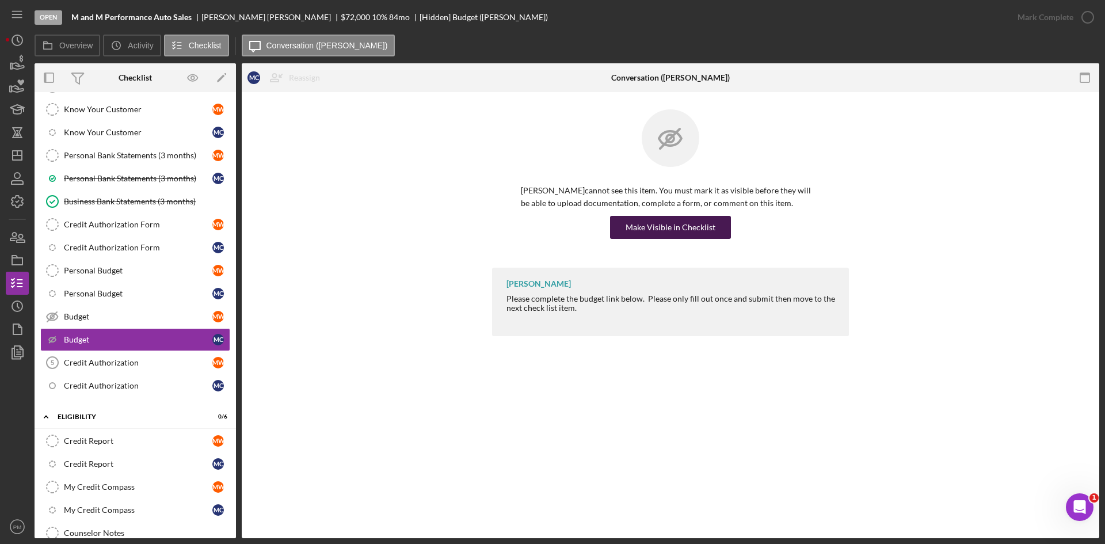
click at [663, 224] on div "Make Visible in Checklist" at bounding box center [670, 227] width 90 height 23
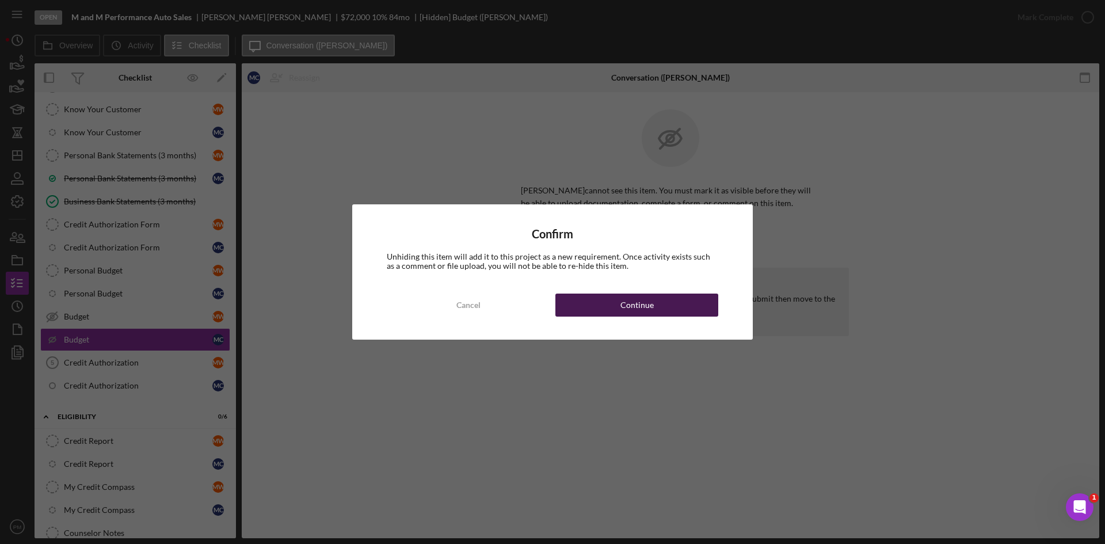
click at [612, 299] on button "Continue" at bounding box center [636, 304] width 163 height 23
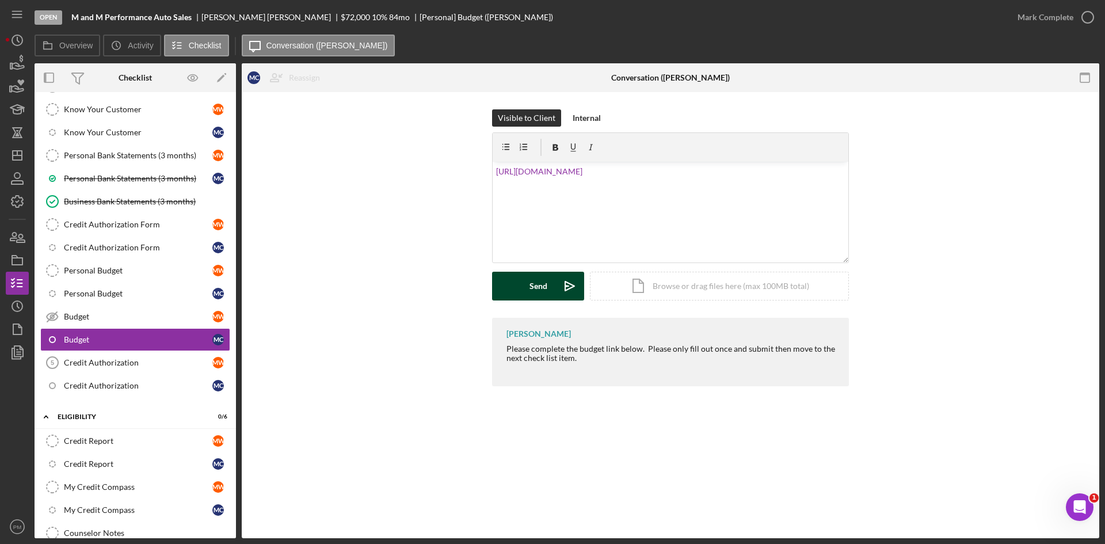
click at [540, 287] on div "Send" at bounding box center [538, 286] width 18 height 29
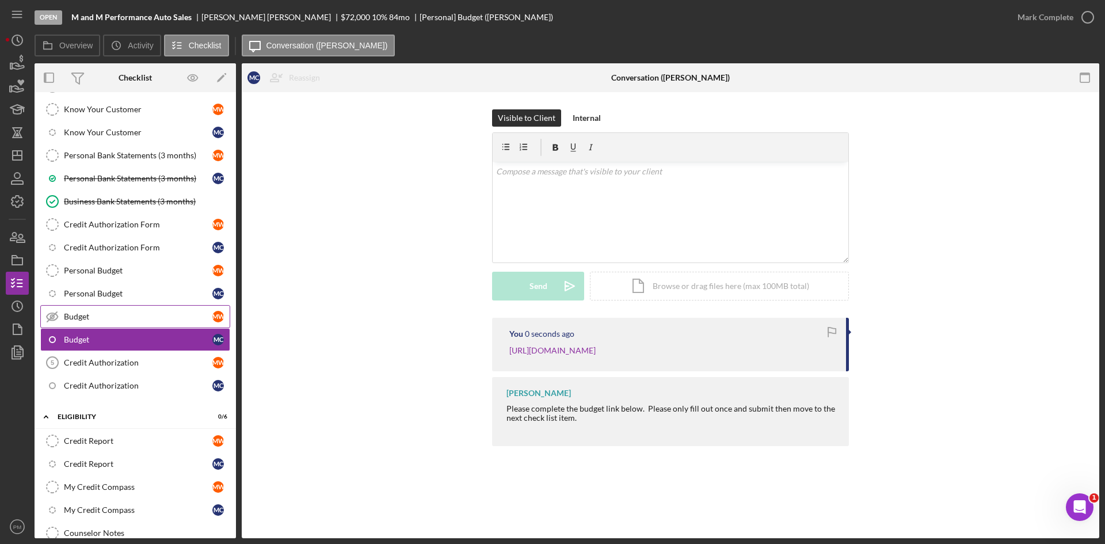
click at [169, 316] on div "Budget" at bounding box center [138, 316] width 148 height 9
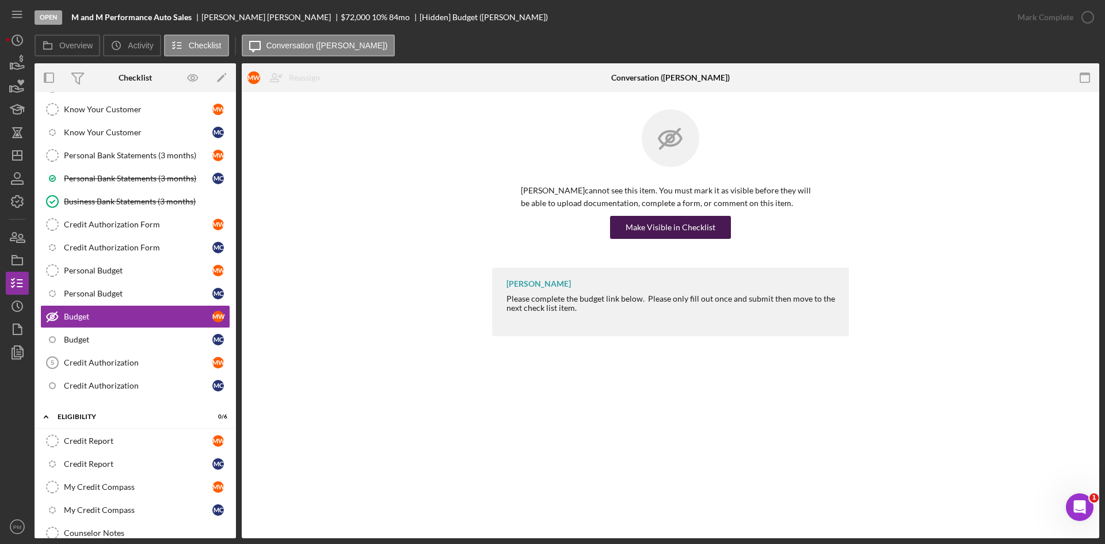
click at [655, 225] on div "Make Visible in Checklist" at bounding box center [670, 227] width 90 height 23
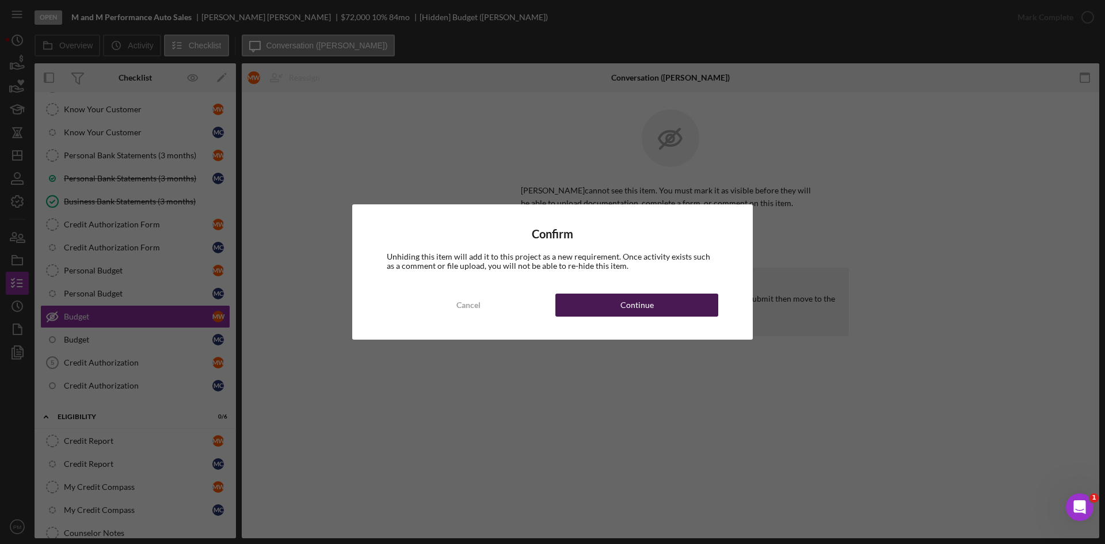
click at [609, 316] on div "Cancel Continue" at bounding box center [552, 304] width 331 height 23
click at [628, 300] on div "Continue" at bounding box center [636, 304] width 33 height 23
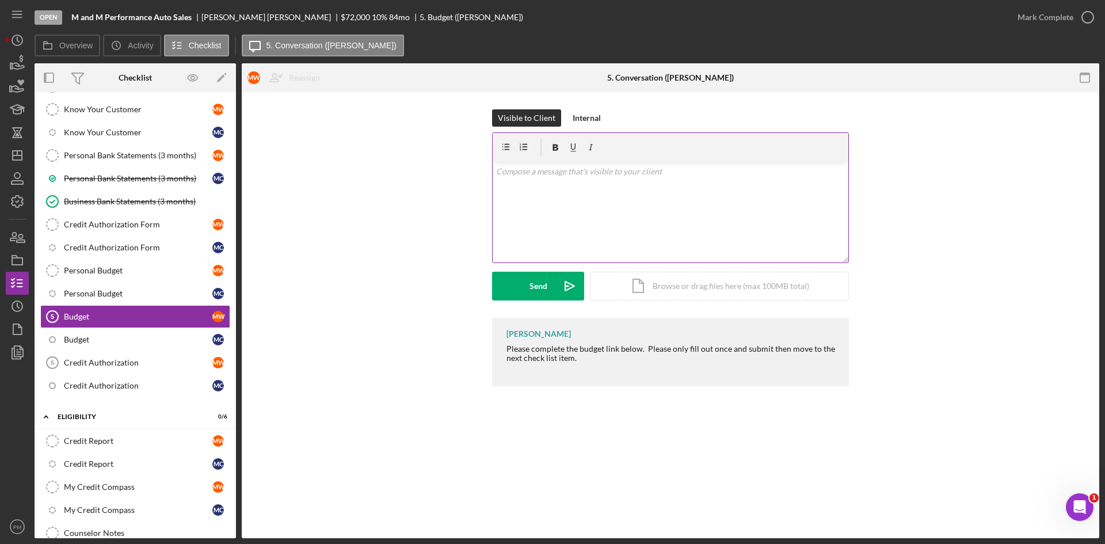
click at [575, 200] on div "v Color teal Color pink Remove color Add row above Add row below Add column bef…" at bounding box center [671, 212] width 356 height 101
click at [530, 291] on div "Send" at bounding box center [538, 286] width 18 height 29
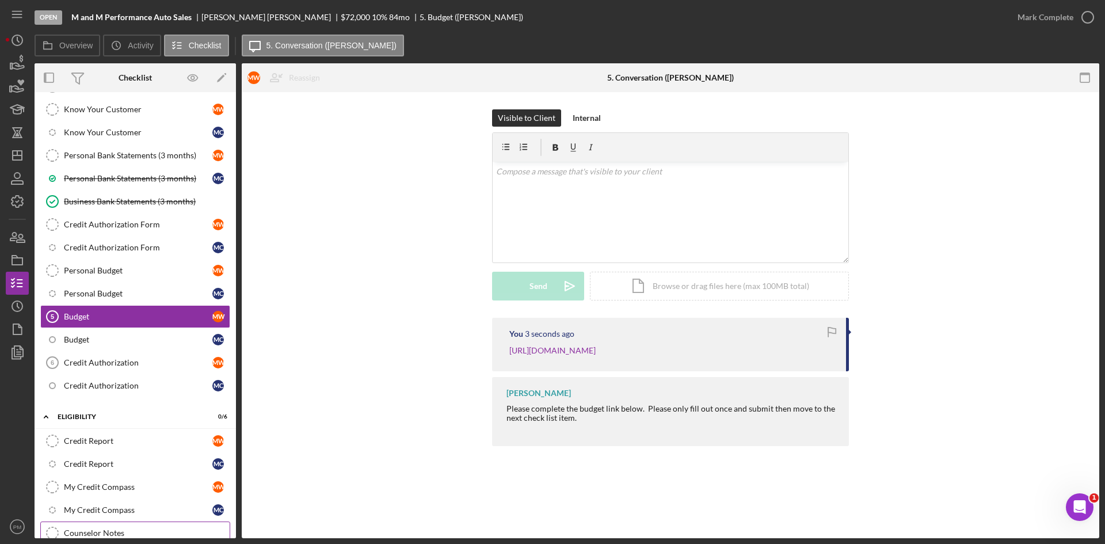
scroll to position [308, 0]
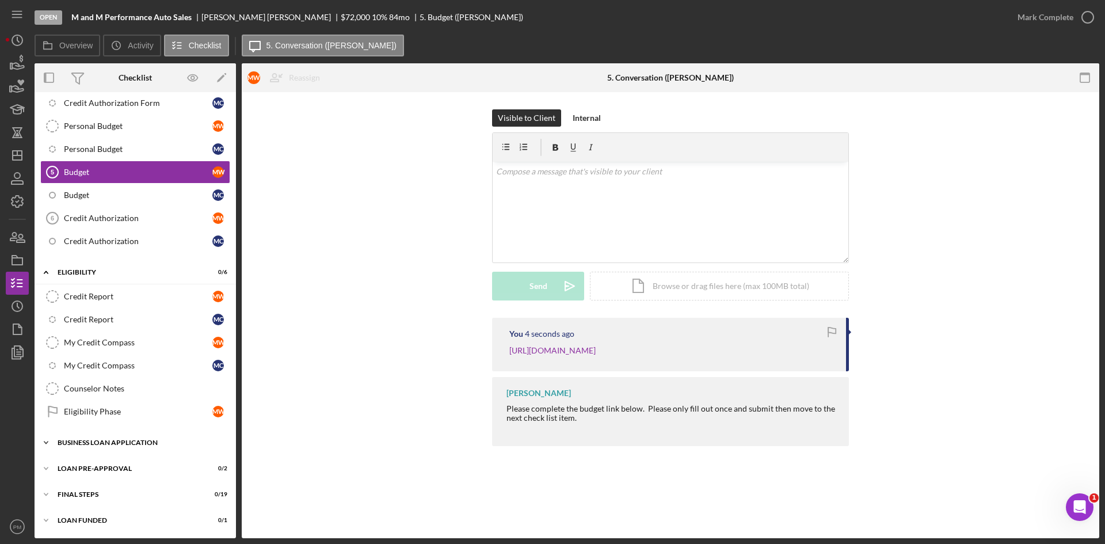
click at [115, 448] on div "Icon/Expander BUSINESS LOAN APPLICATION 5 / 41" at bounding box center [135, 442] width 201 height 23
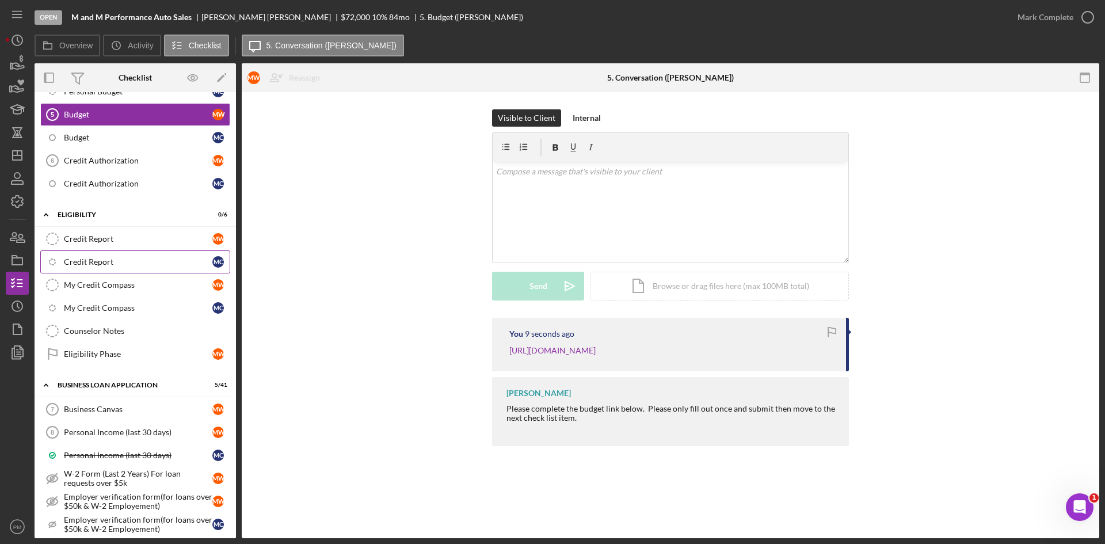
scroll to position [193, 0]
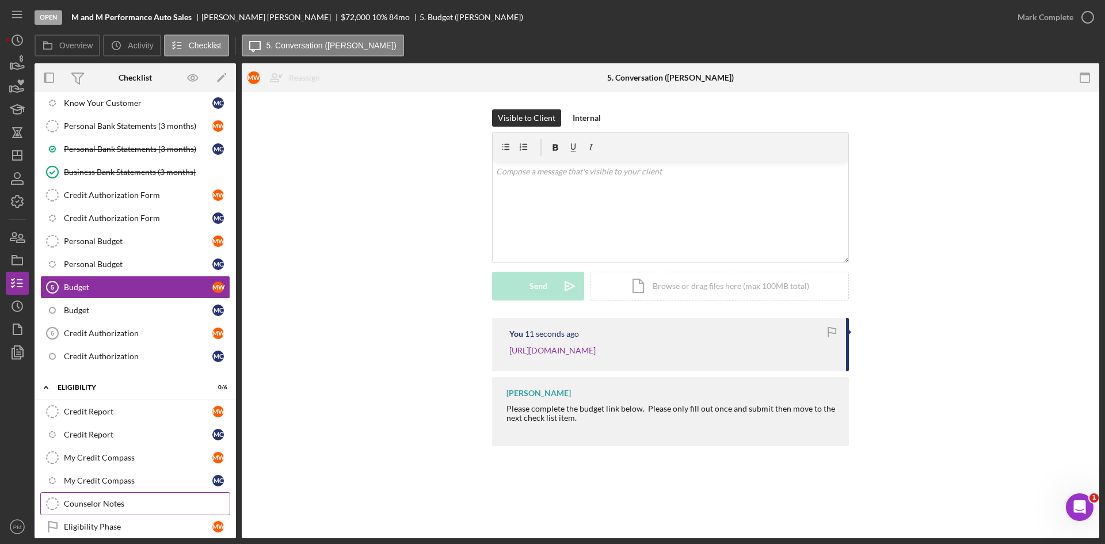
click at [85, 503] on div "Counselor Notes" at bounding box center [147, 503] width 166 height 9
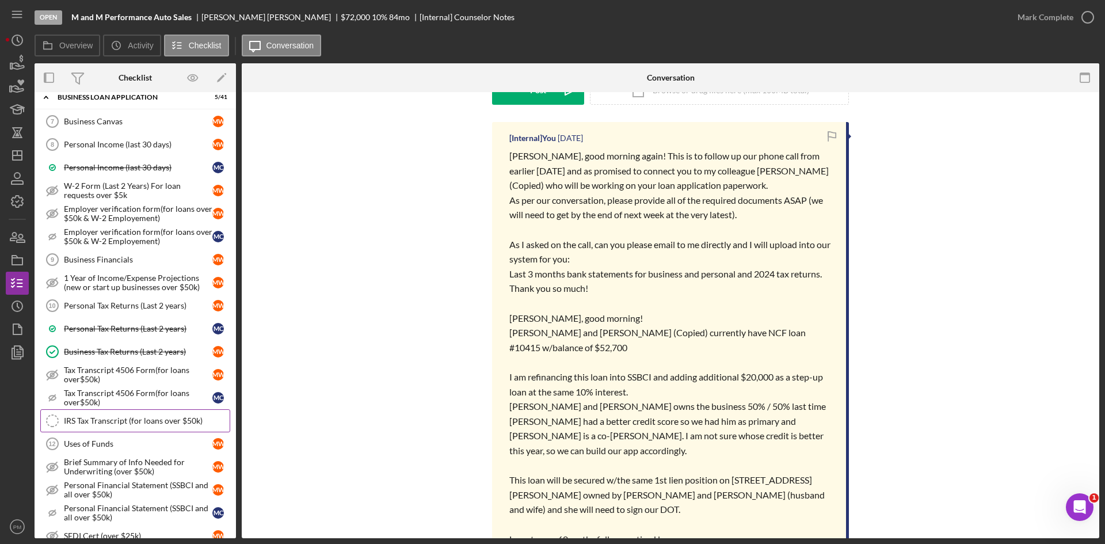
scroll to position [769, 0]
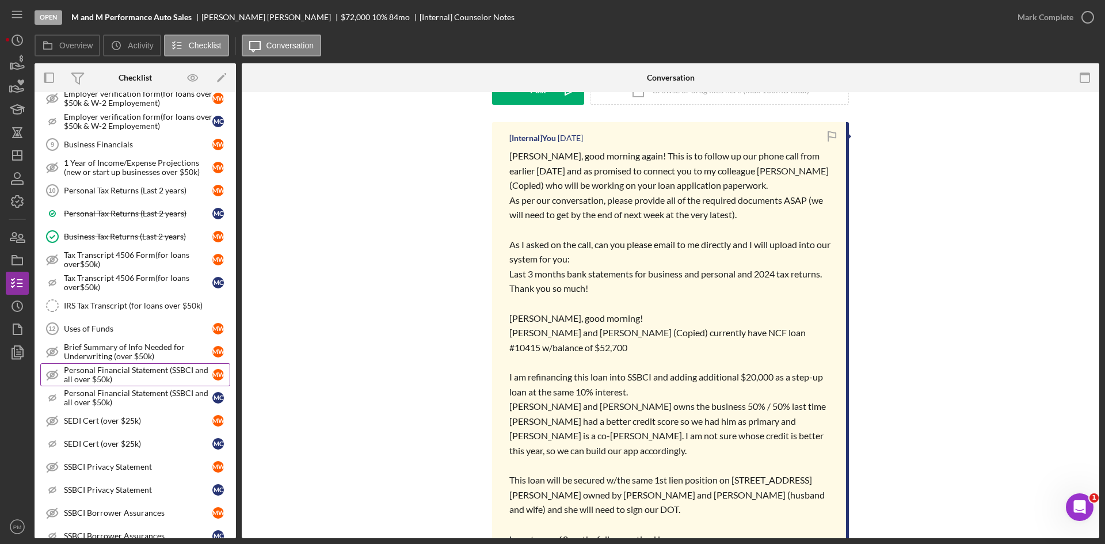
click at [90, 382] on div "Personal Financial Statement (SSBCI and all over $50k)" at bounding box center [138, 374] width 148 height 18
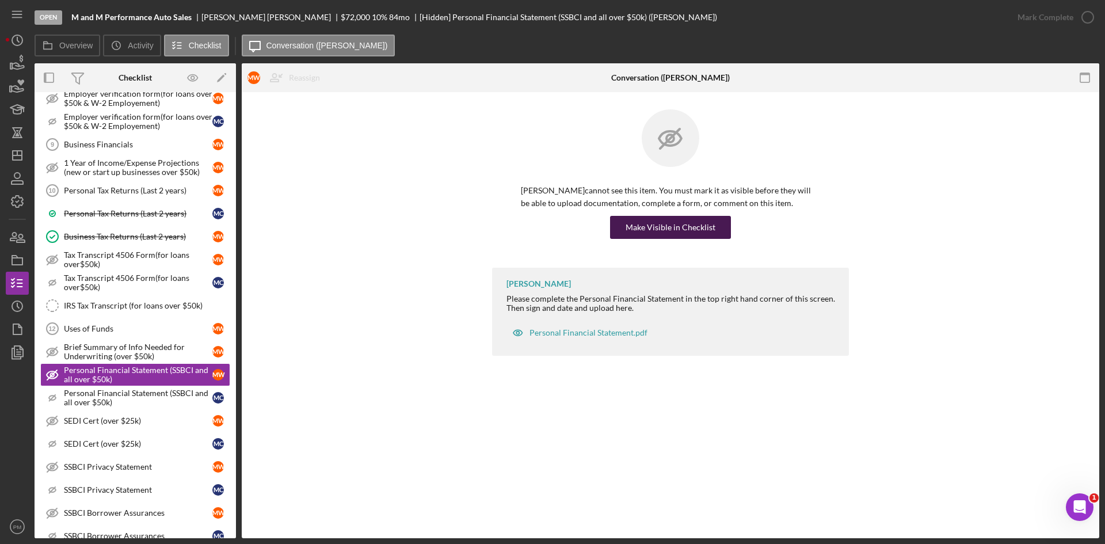
click at [639, 231] on div "Make Visible in Checklist" at bounding box center [670, 227] width 90 height 23
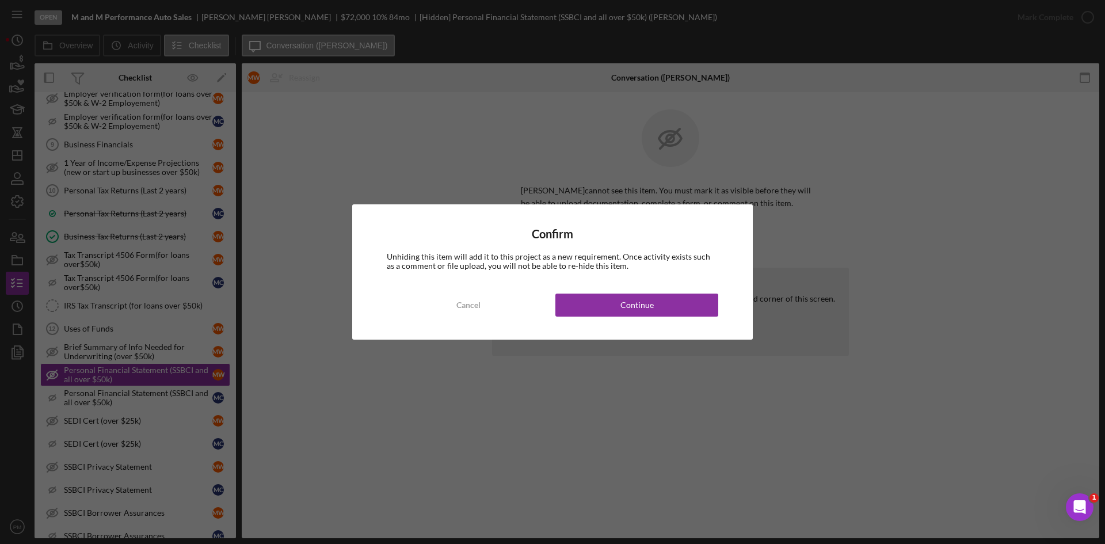
drag, startPoint x: 637, startPoint y: 299, endPoint x: 448, endPoint y: 335, distance: 192.6
click at [636, 300] on div "Continue" at bounding box center [636, 304] width 33 height 23
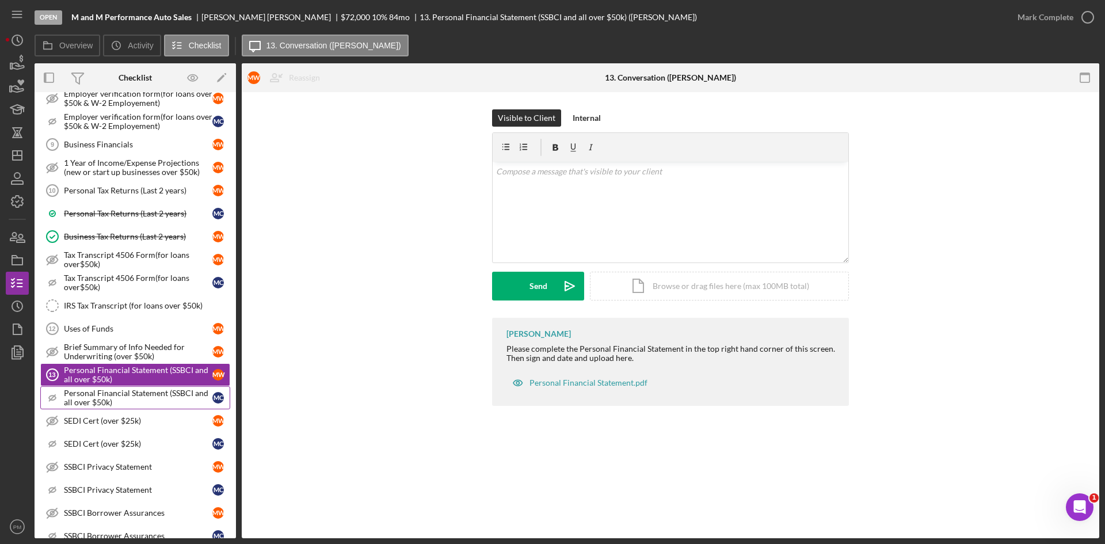
drag, startPoint x: 84, startPoint y: 391, endPoint x: 184, endPoint y: 373, distance: 101.2
click at [84, 391] on div "Personal Financial Statement (SSBCI and all over $50k)" at bounding box center [138, 397] width 148 height 18
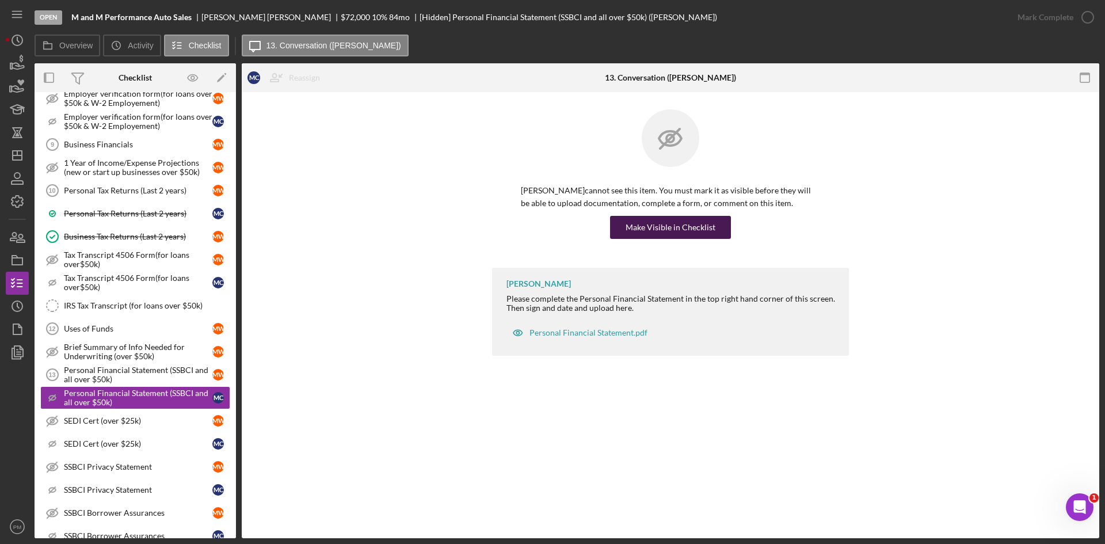
click at [669, 222] on div "Make Visible in Checklist" at bounding box center [670, 227] width 90 height 23
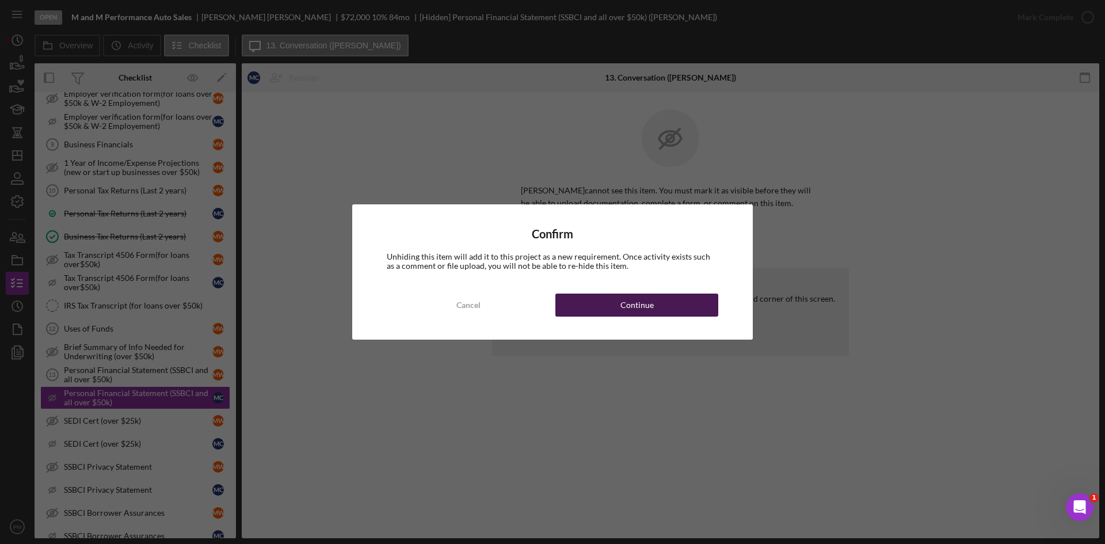
click at [648, 299] on div "Continue" at bounding box center [636, 304] width 33 height 23
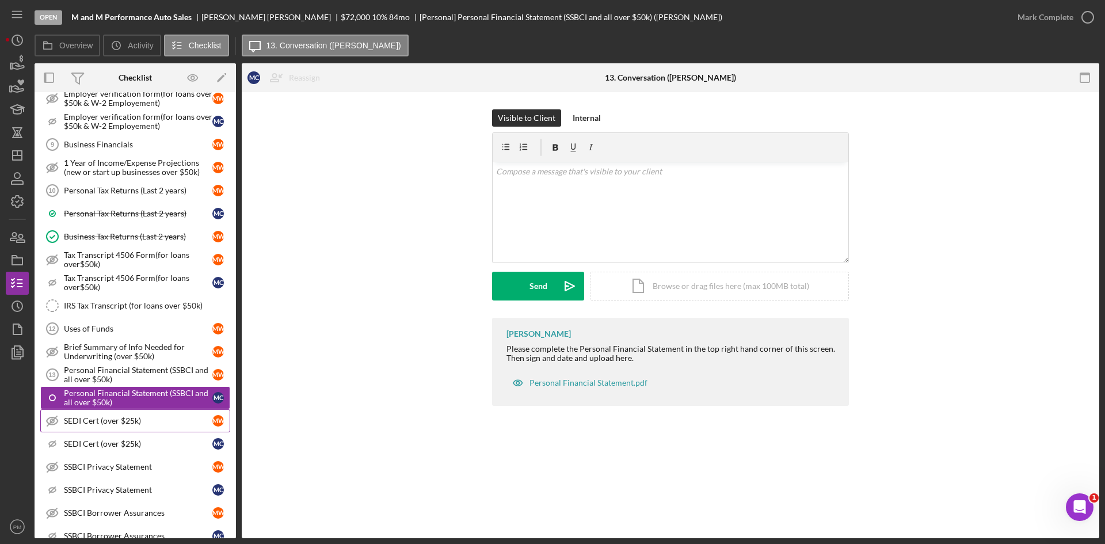
click at [124, 424] on div "SEDI Cert (over $25k)" at bounding box center [138, 420] width 148 height 9
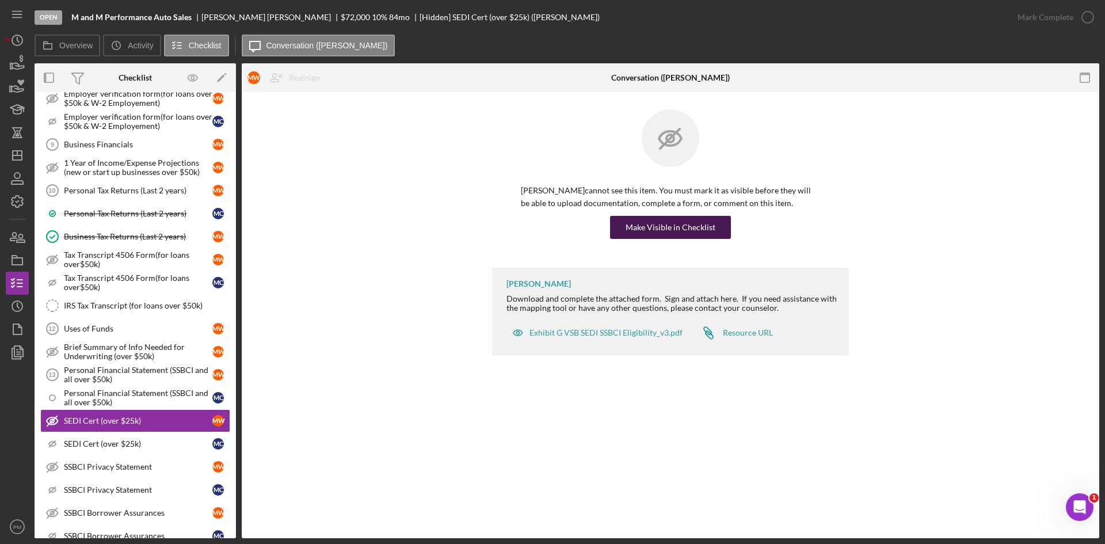
click at [640, 232] on div "Make Visible in Checklist" at bounding box center [670, 227] width 90 height 23
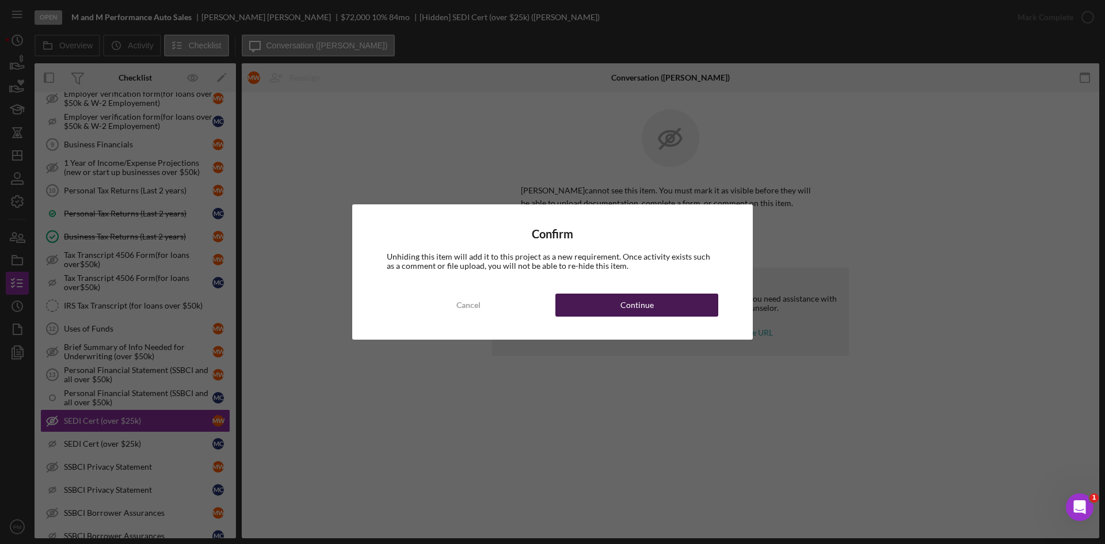
click at [612, 314] on button "Continue" at bounding box center [636, 304] width 163 height 23
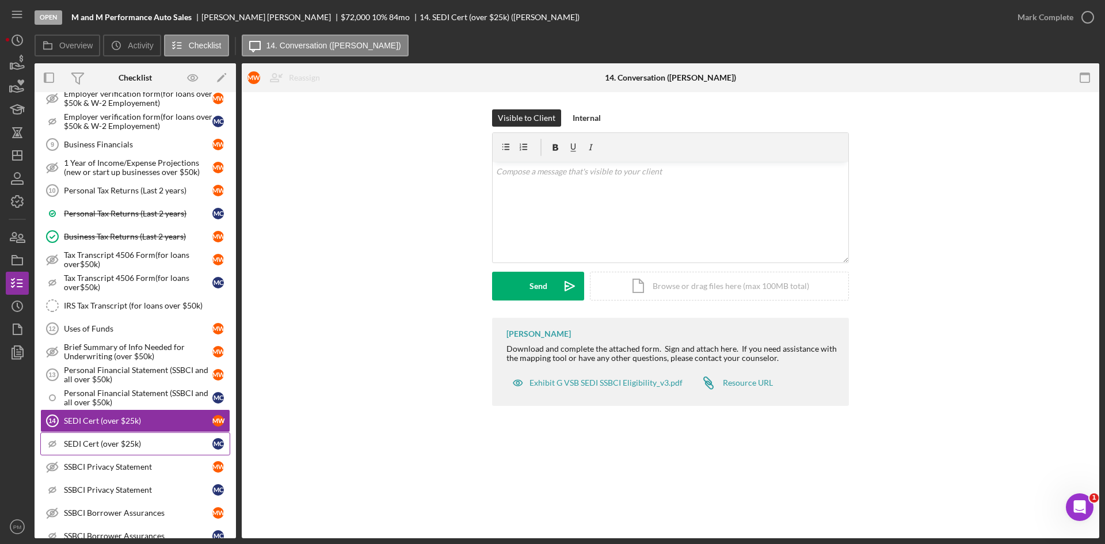
click at [101, 439] on div "SEDI Cert (over $25k)" at bounding box center [138, 443] width 148 height 9
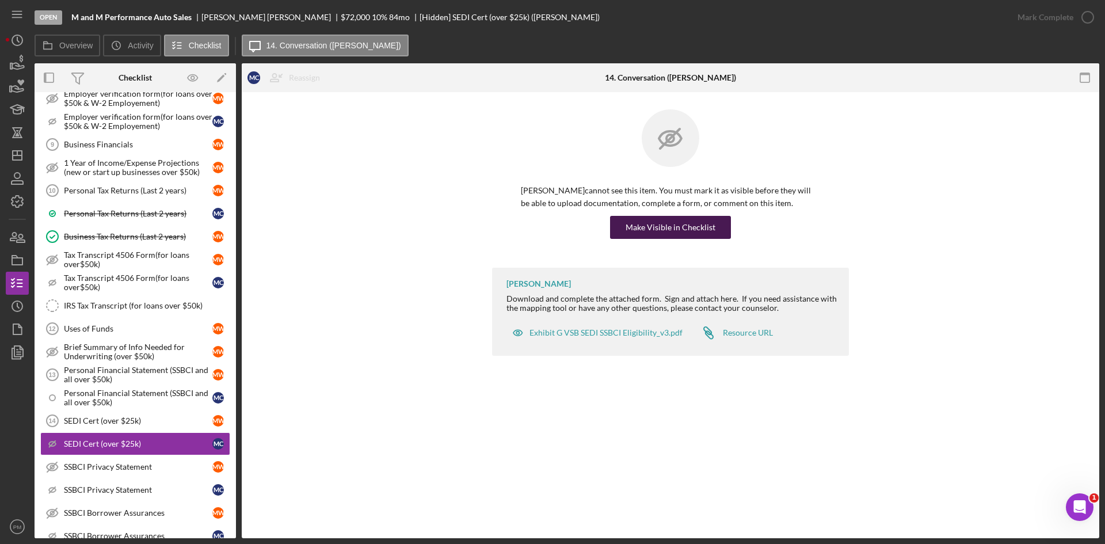
click at [654, 230] on div "Make Visible in Checklist" at bounding box center [670, 227] width 90 height 23
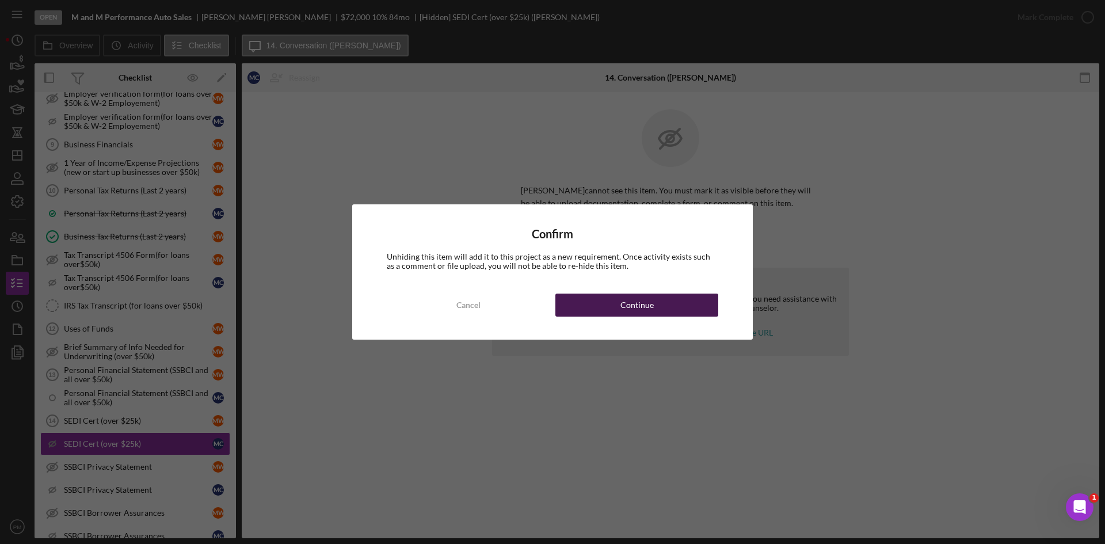
click at [603, 294] on button "Continue" at bounding box center [636, 304] width 163 height 23
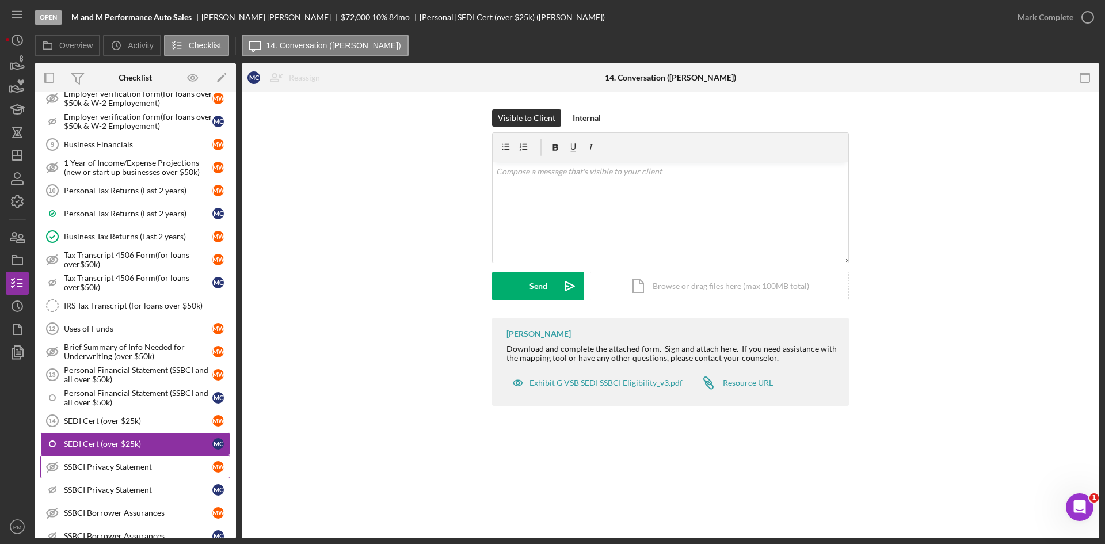
click at [181, 461] on link "SSBCI Privacy Statement SSBCI Privacy Statement M W" at bounding box center [135, 466] width 190 height 23
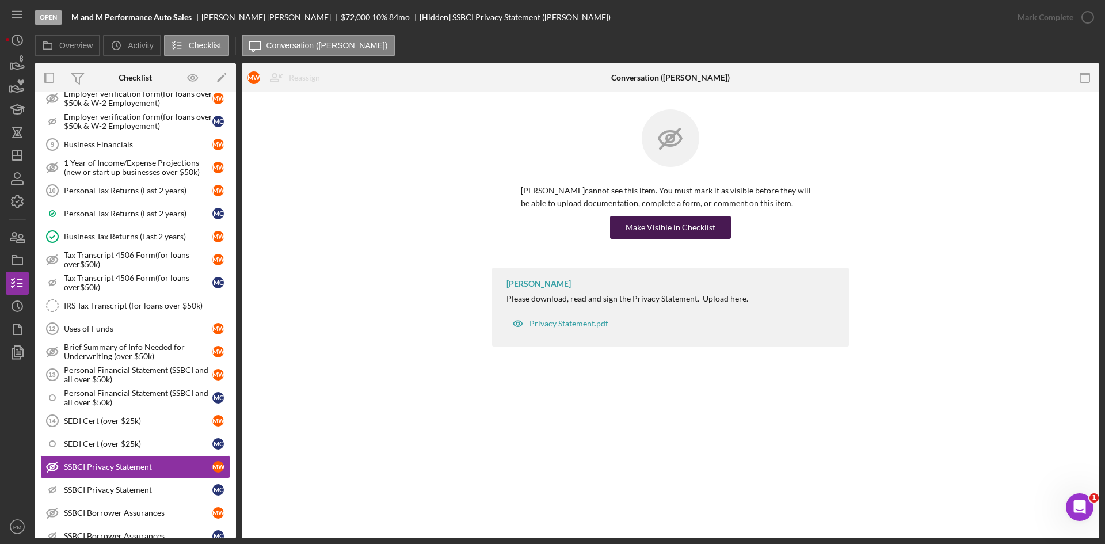
click at [716, 229] on button "Make Visible in Checklist" at bounding box center [670, 227] width 121 height 23
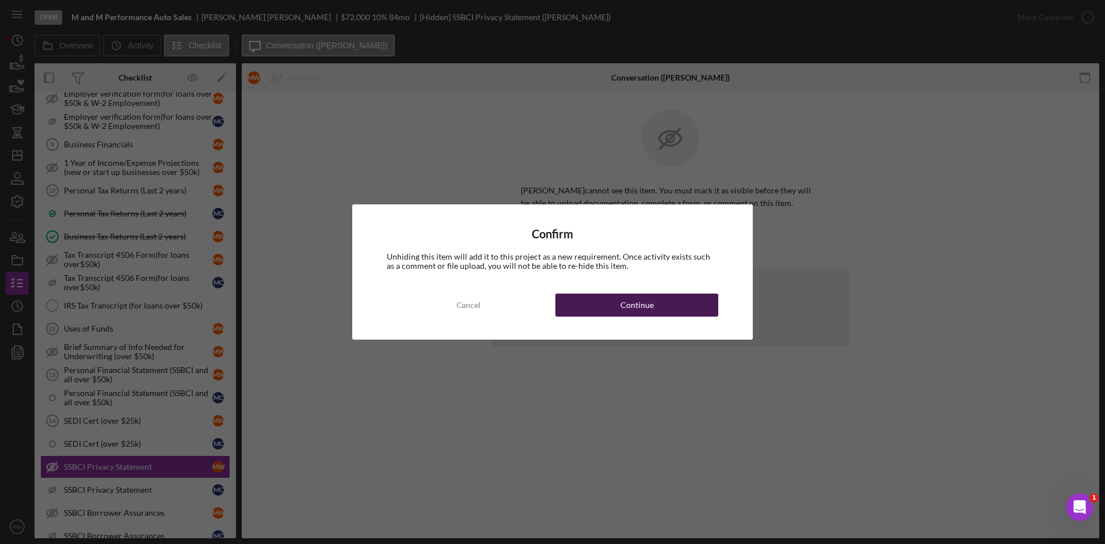
click at [650, 308] on div "Continue" at bounding box center [636, 304] width 33 height 23
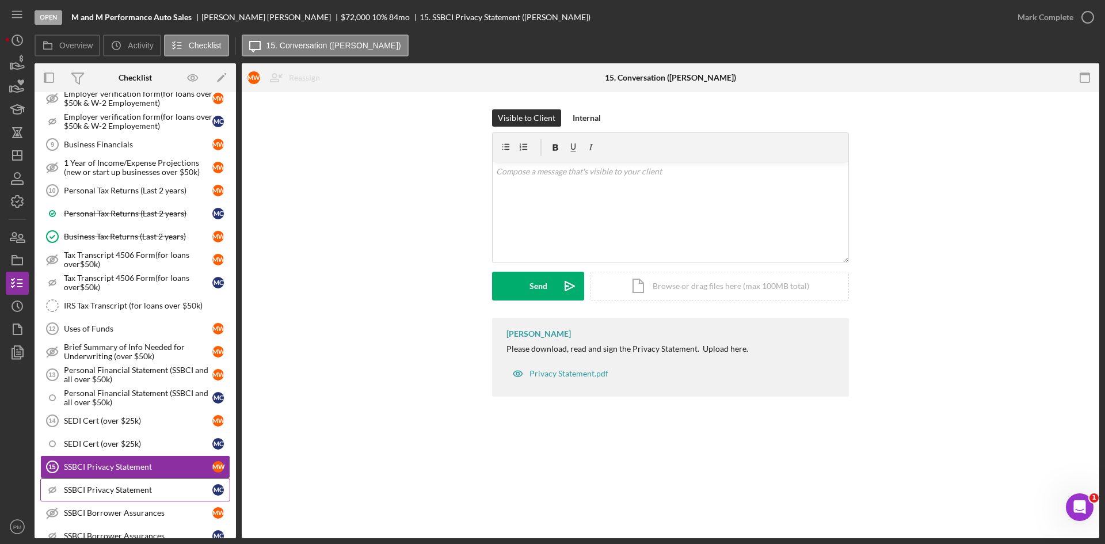
click at [120, 489] on div "SSBCI Privacy Statement" at bounding box center [138, 489] width 148 height 9
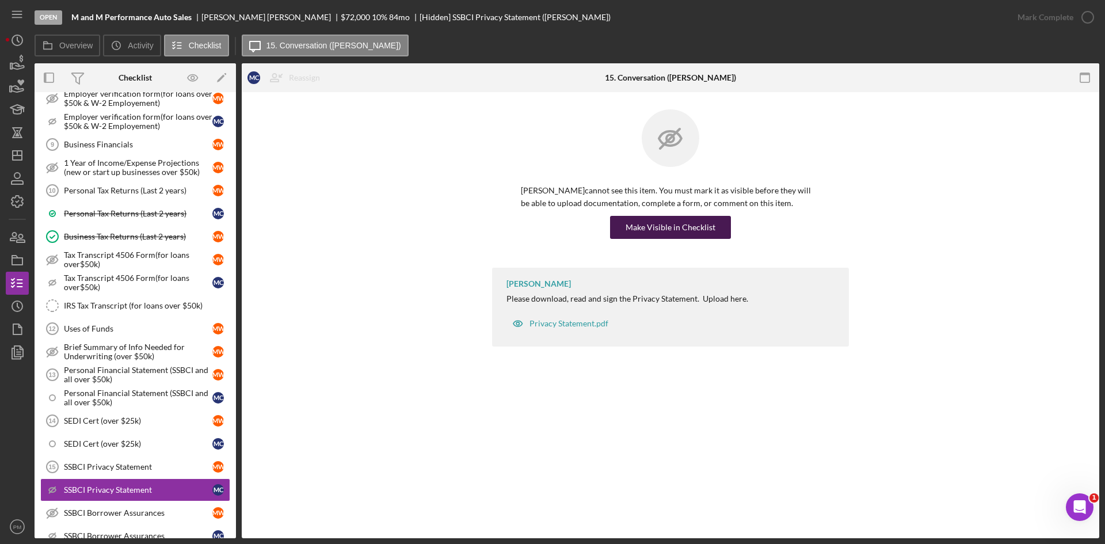
click at [632, 219] on div "Make Visible in Checklist" at bounding box center [670, 227] width 90 height 23
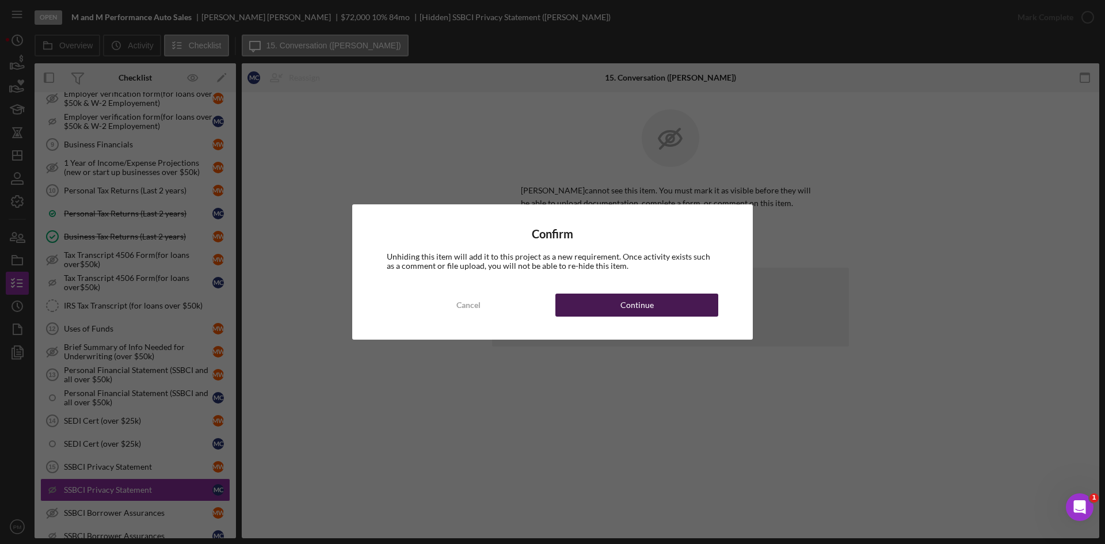
click at [615, 300] on button "Continue" at bounding box center [636, 304] width 163 height 23
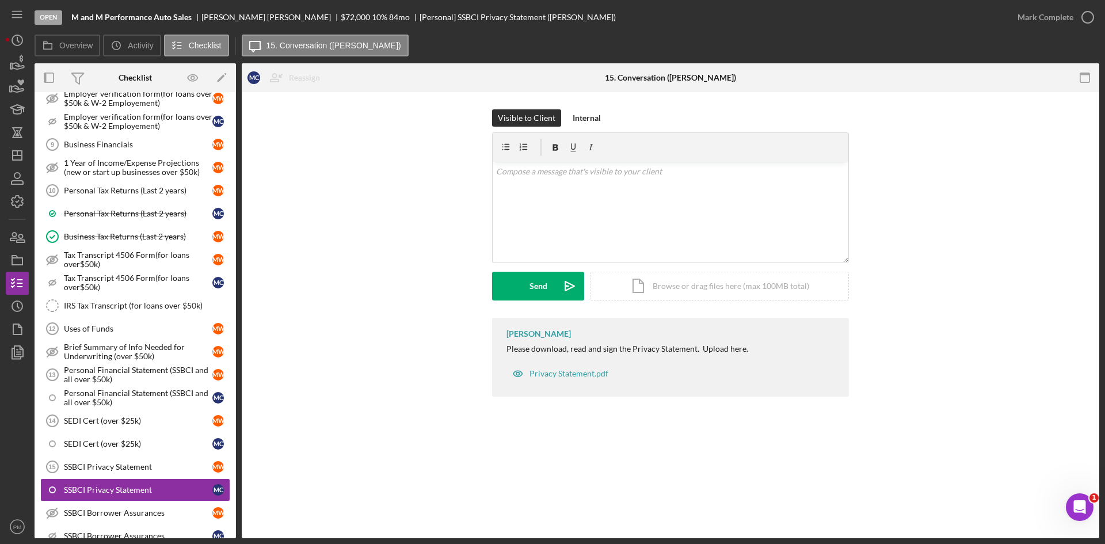
scroll to position [999, 0]
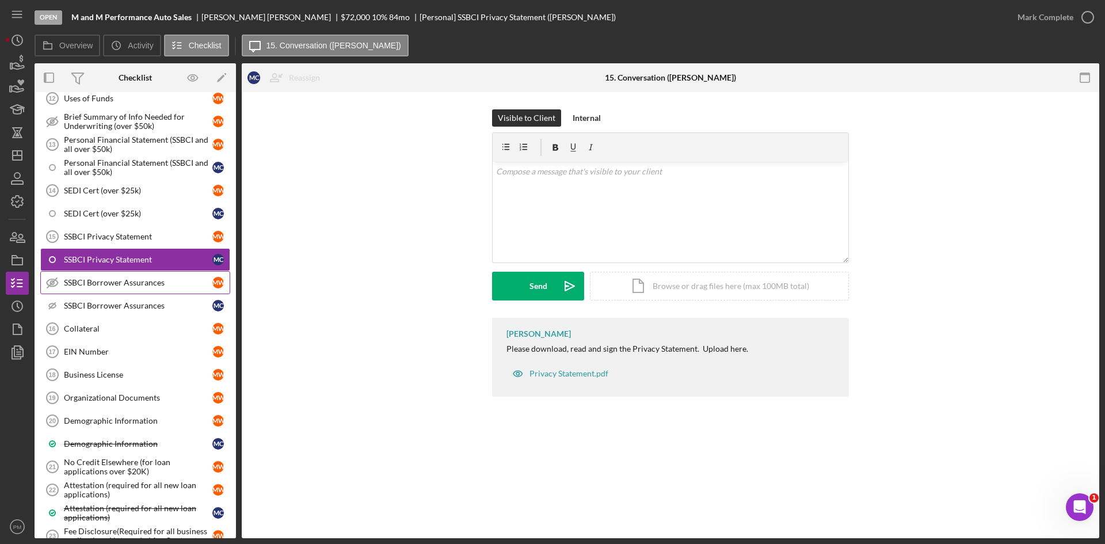
click at [88, 281] on div "SSBCI Borrower Assurances" at bounding box center [138, 282] width 148 height 9
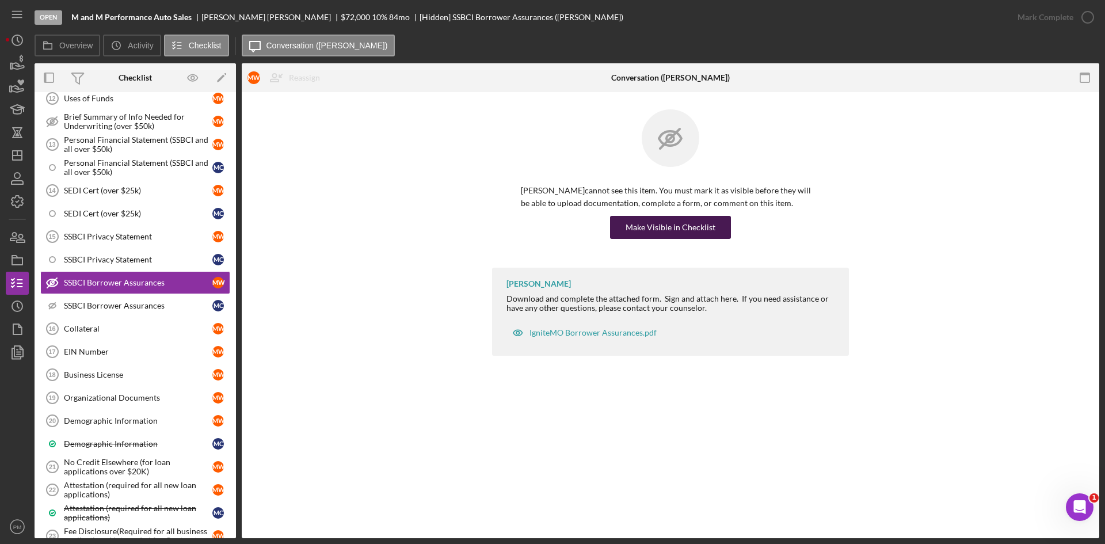
click at [644, 227] on div "Make Visible in Checklist" at bounding box center [670, 227] width 90 height 23
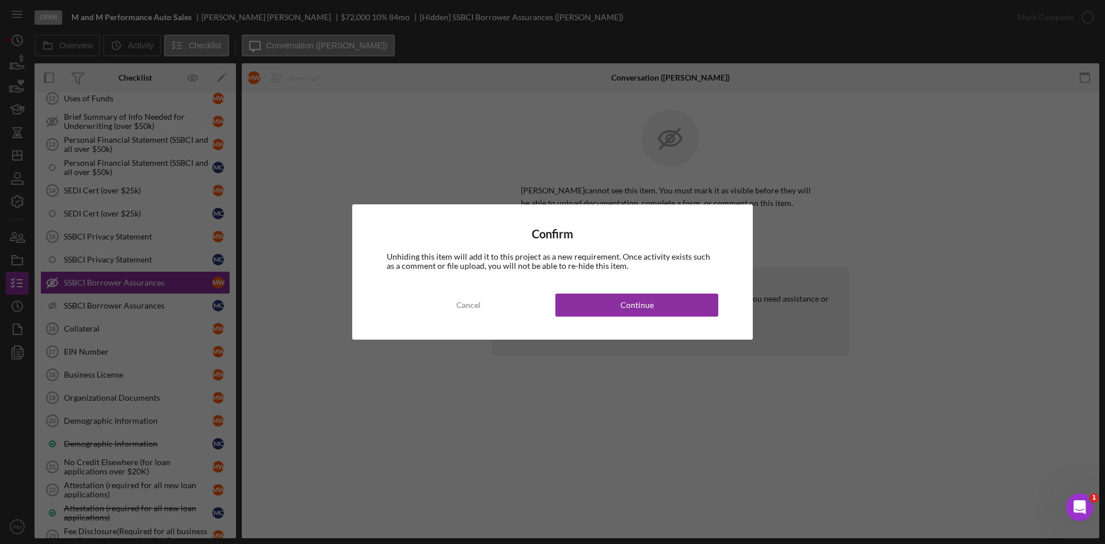
click at [635, 292] on div "Confirm Unhiding this item will add it to this project as a new requirement. On…" at bounding box center [552, 271] width 400 height 135
click at [632, 300] on div "Continue" at bounding box center [636, 304] width 33 height 23
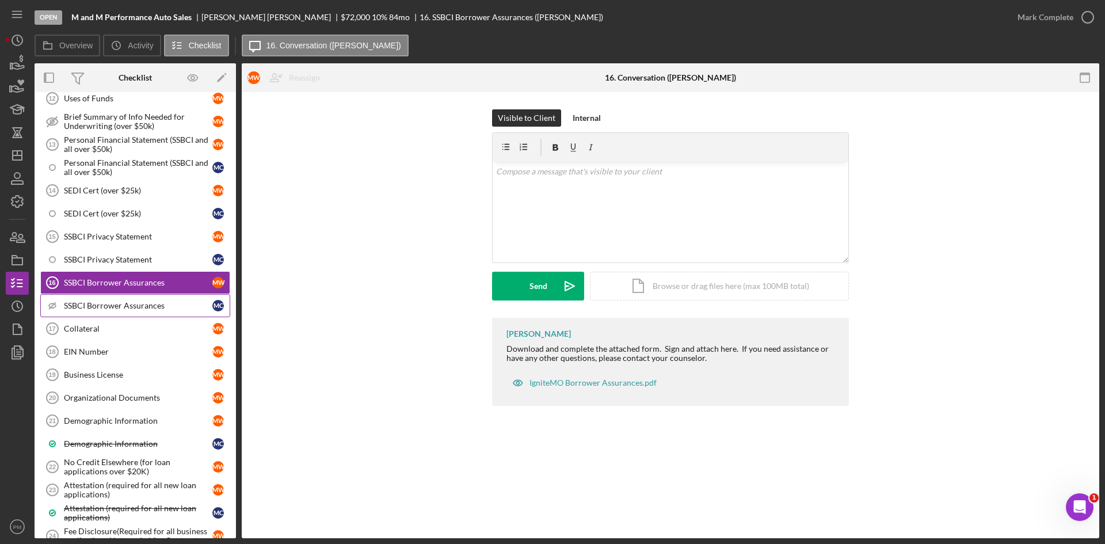
click at [104, 302] on div "SSBCI Borrower Assurances" at bounding box center [138, 305] width 148 height 9
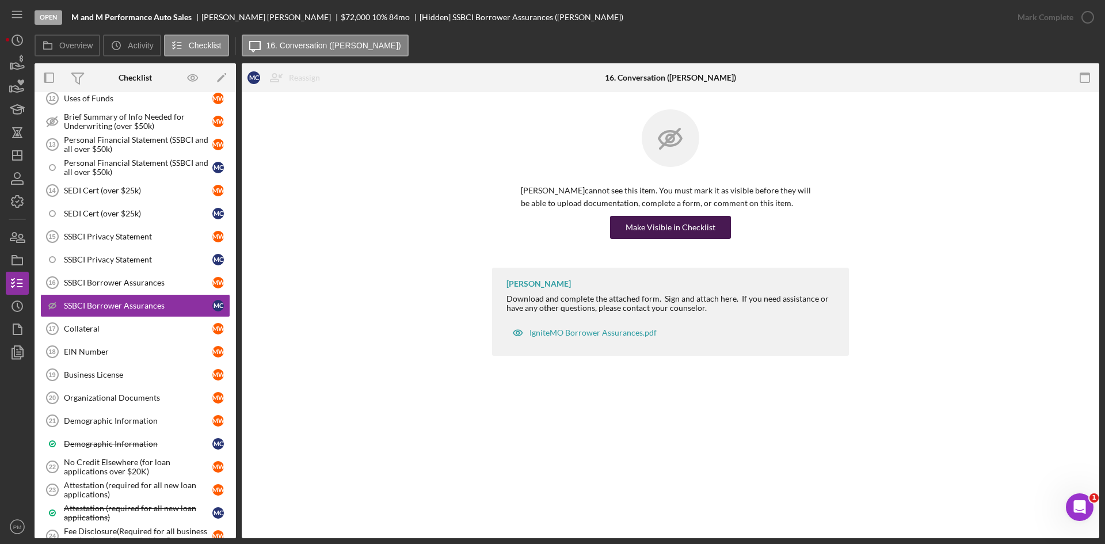
click at [635, 232] on div "Make Visible in Checklist" at bounding box center [670, 227] width 90 height 23
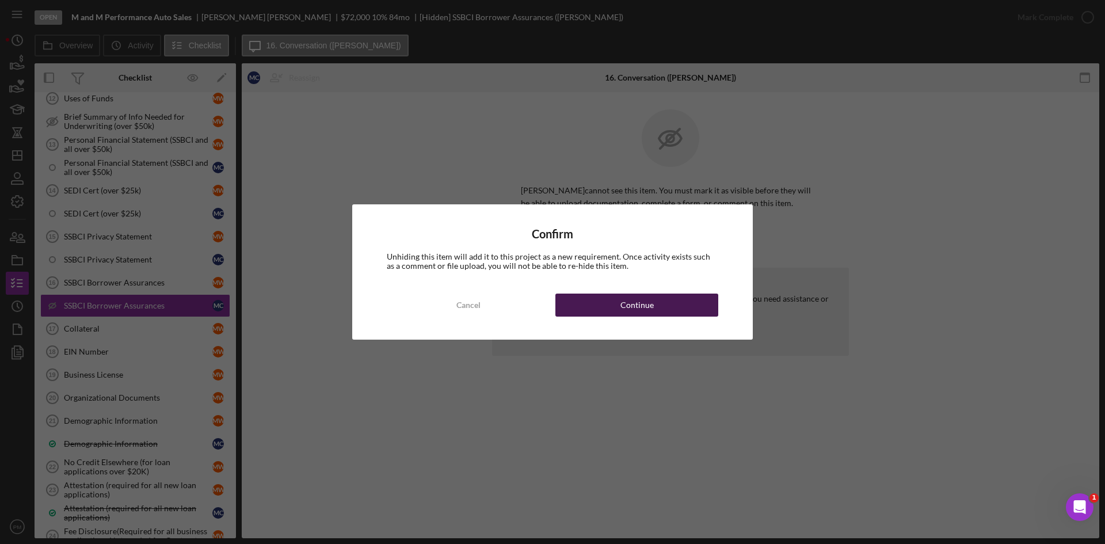
click at [638, 300] on div "Continue" at bounding box center [636, 304] width 33 height 23
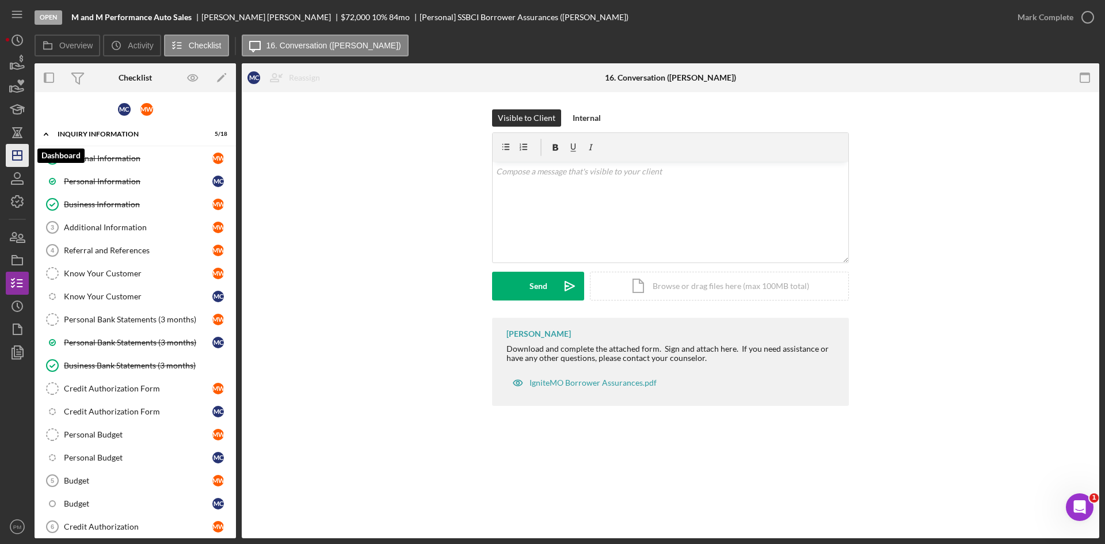
click at [17, 157] on icon "Icon/Dashboard" at bounding box center [17, 155] width 29 height 29
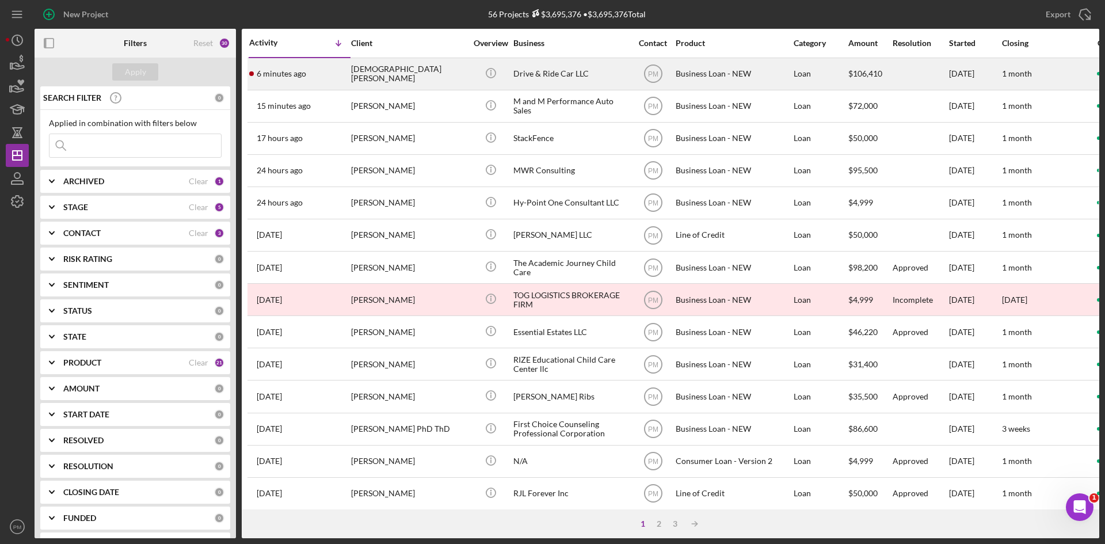
click at [394, 73] on div "[DEMOGRAPHIC_DATA][PERSON_NAME]" at bounding box center [408, 74] width 115 height 30
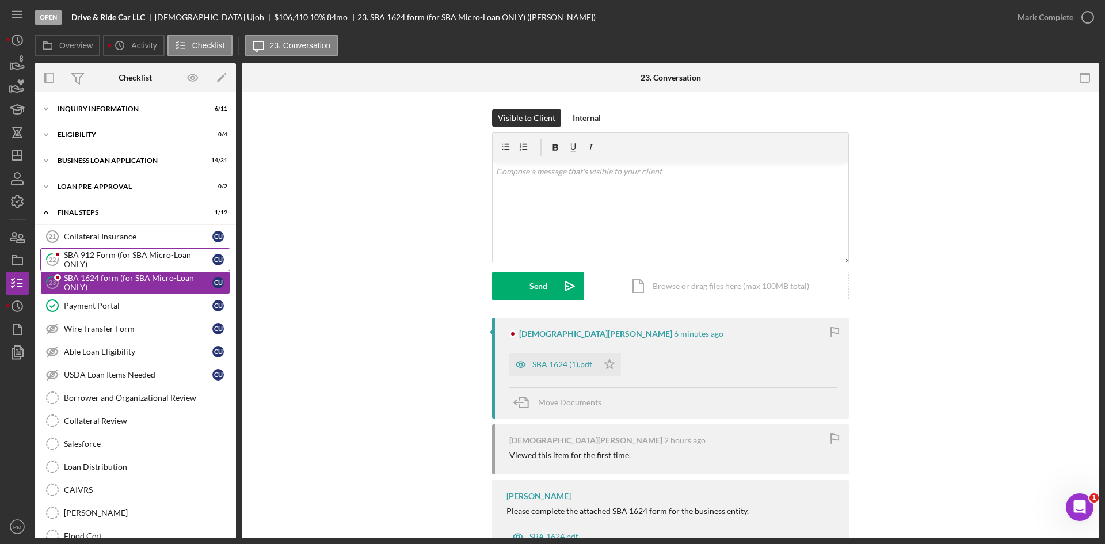
click at [92, 264] on div "SBA 912 Form (for SBA Micro-Loan ONLY)" at bounding box center [138, 259] width 148 height 18
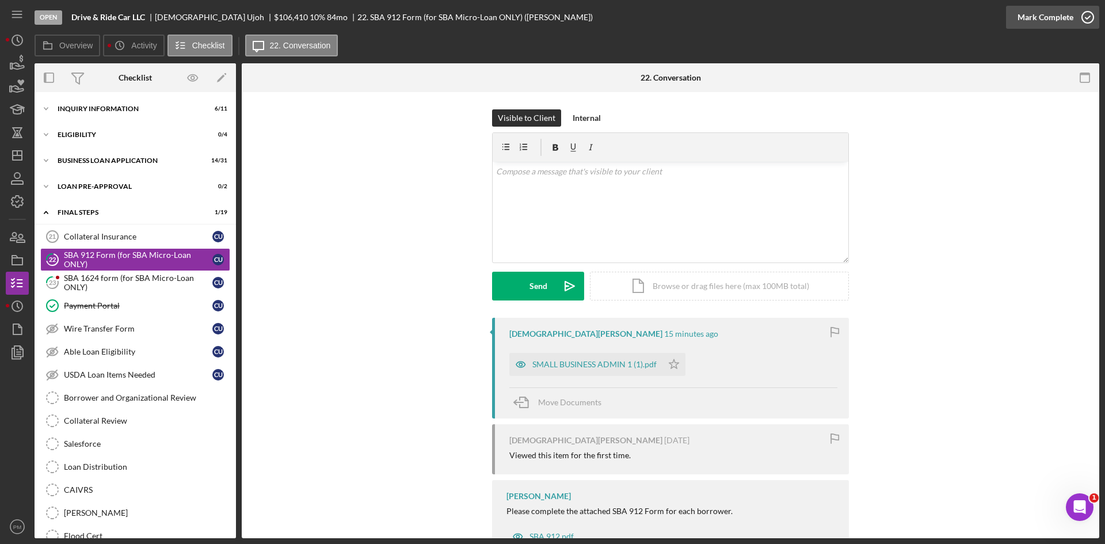
click at [1045, 19] on div "Mark Complete" at bounding box center [1045, 17] width 56 height 23
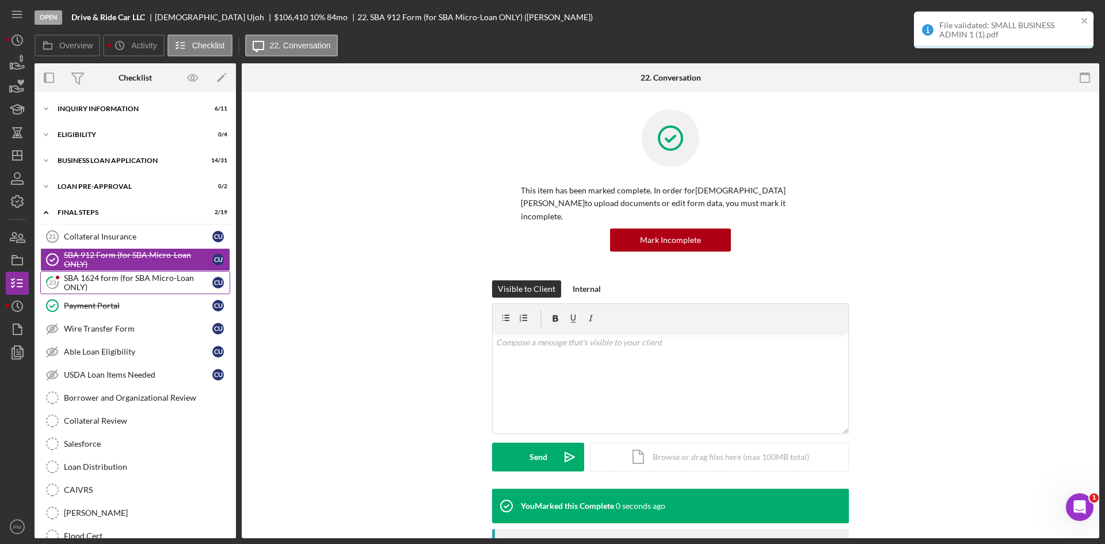
click at [98, 278] on div "SBA 1624 form (for SBA Micro-Loan ONLY)" at bounding box center [138, 282] width 148 height 18
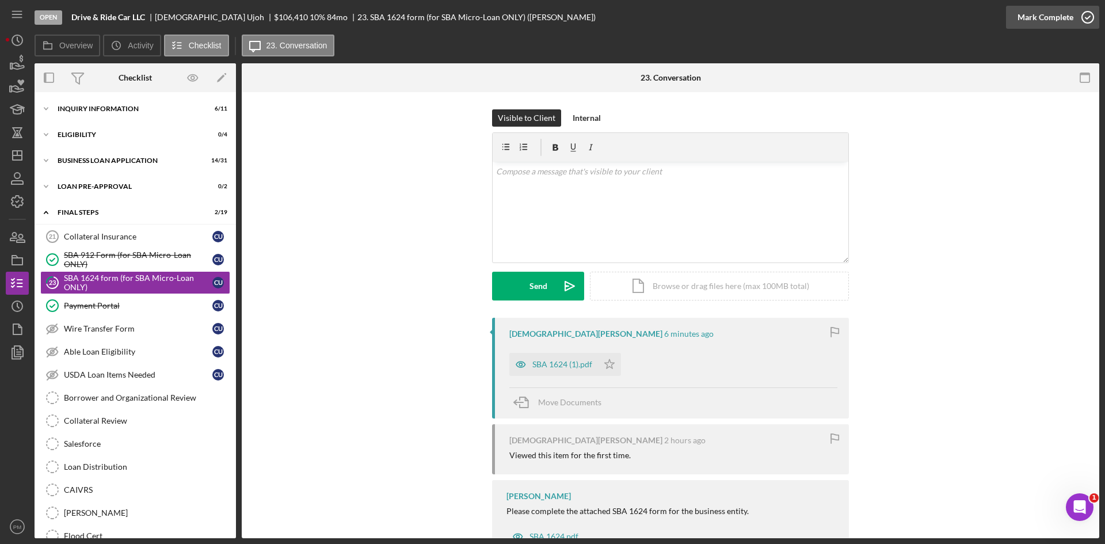
click at [1064, 18] on div "Mark Complete" at bounding box center [1045, 17] width 56 height 23
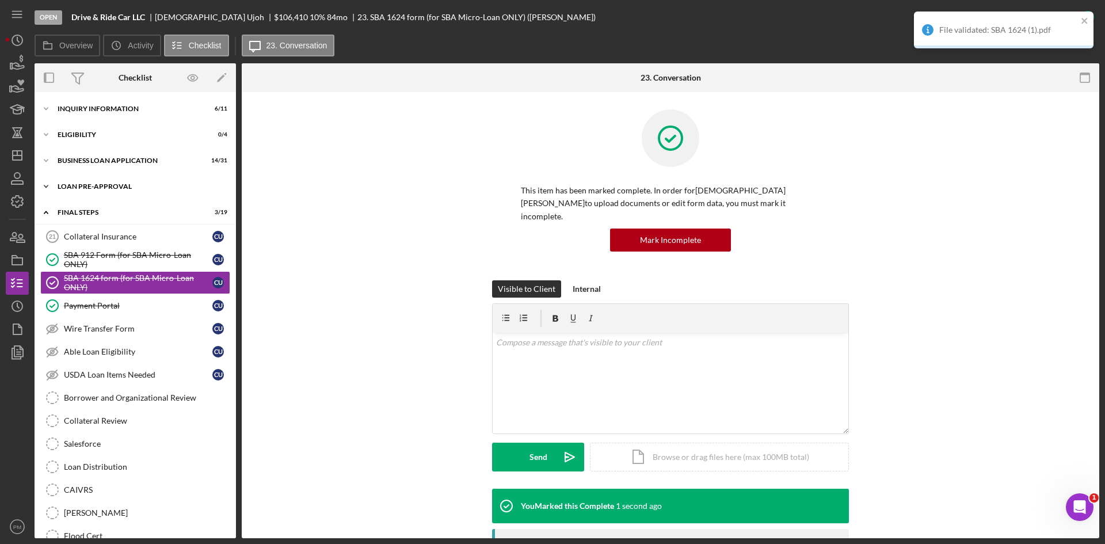
click at [110, 185] on div "LOAN PRE-APPROVAL" at bounding box center [140, 186] width 164 height 7
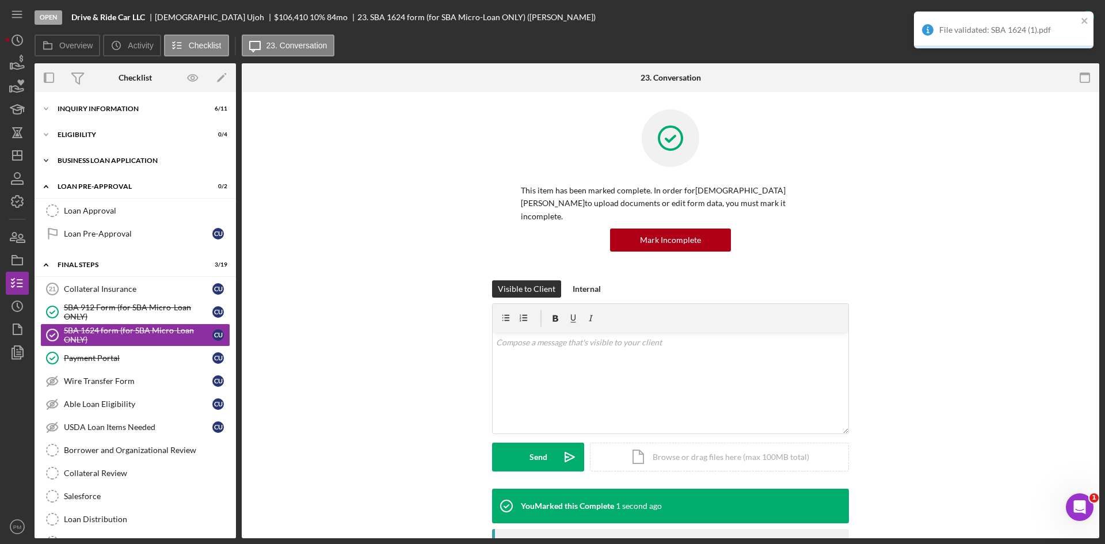
click at [112, 162] on div "BUSINESS LOAN APPLICATION" at bounding box center [140, 160] width 164 height 7
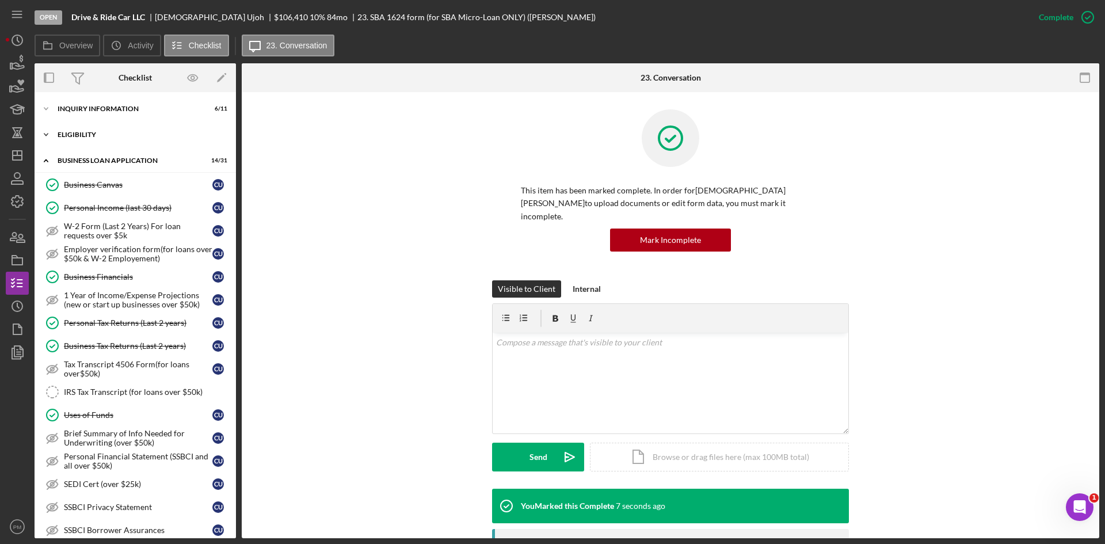
click at [93, 128] on div "Icon/Expander ELIGIBILITY 0 / 4" at bounding box center [135, 134] width 201 height 23
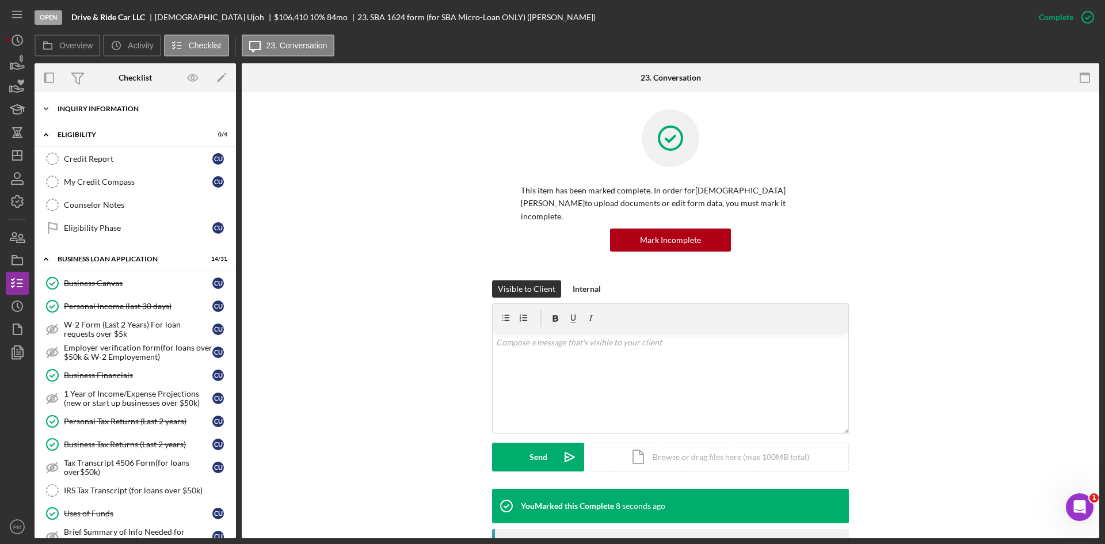
click at [93, 110] on div "INQUIRY INFORMATION" at bounding box center [140, 108] width 164 height 7
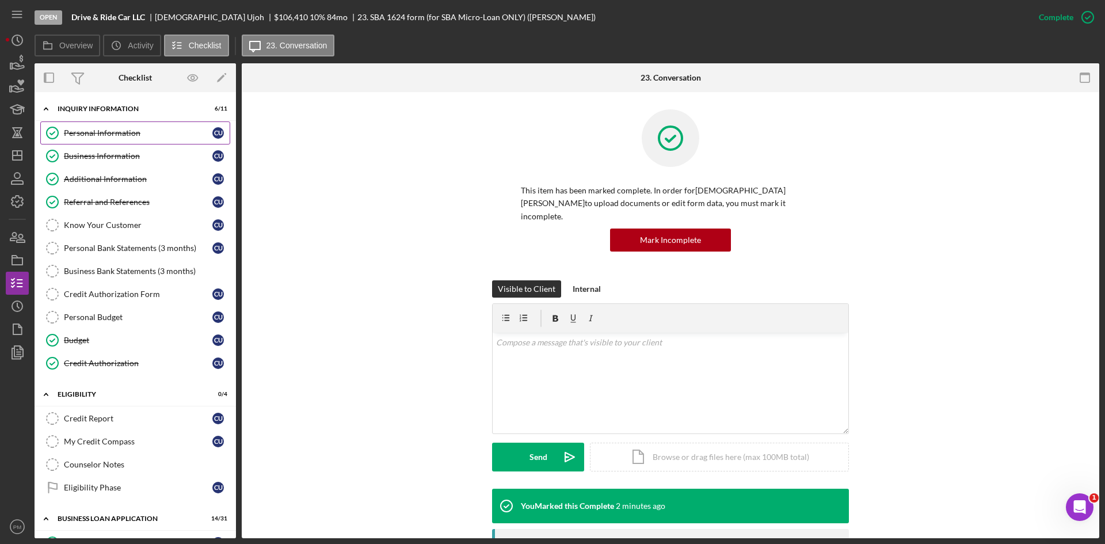
click at [133, 134] on div "Personal Information" at bounding box center [138, 132] width 148 height 9
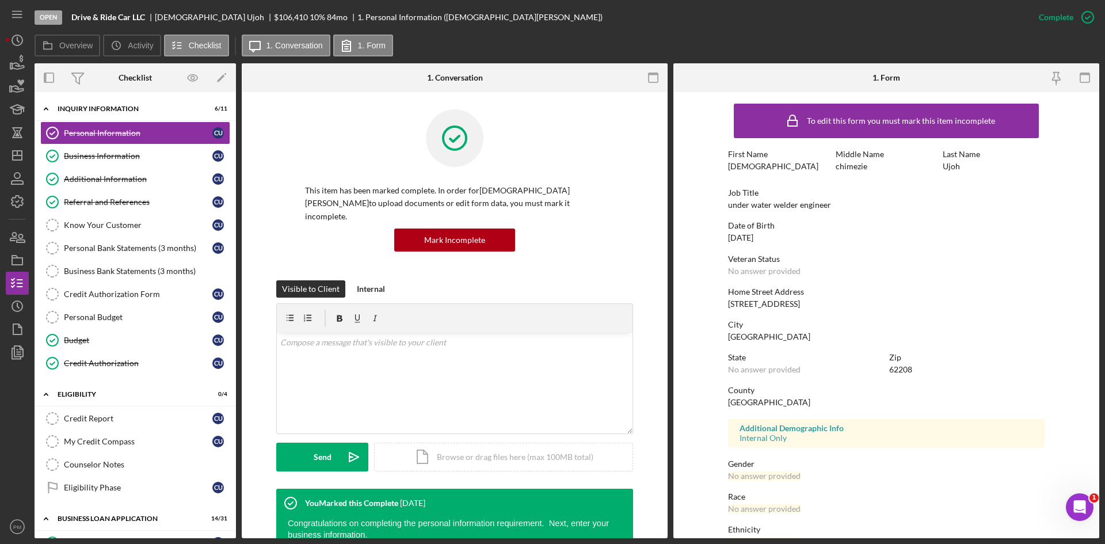
scroll to position [91, 0]
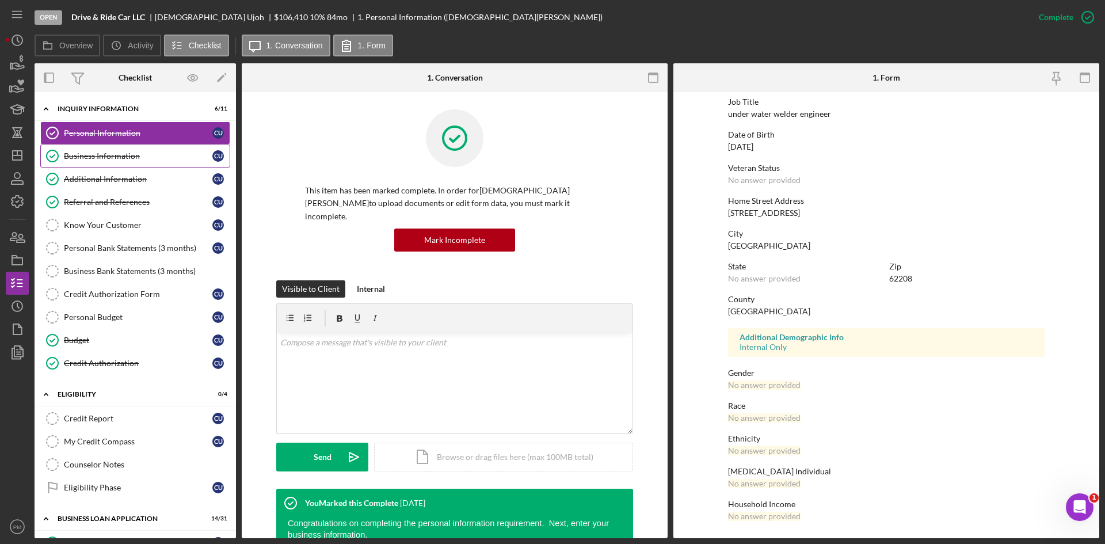
click at [143, 147] on link "Business Information Business Information C U" at bounding box center [135, 155] width 190 height 23
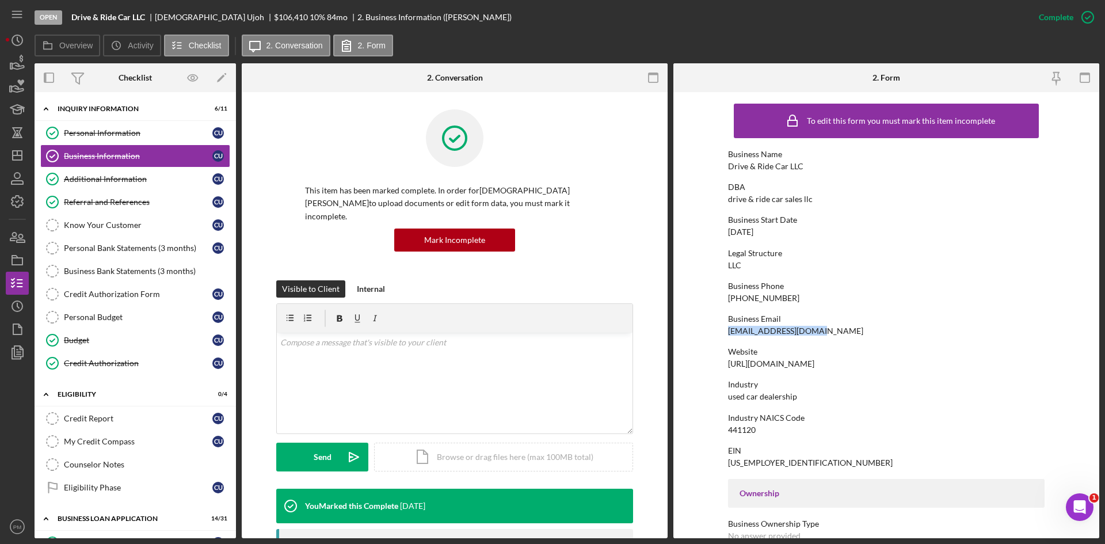
drag, startPoint x: 825, startPoint y: 329, endPoint x: 718, endPoint y: 327, distance: 107.0
click at [718, 327] on form "To edit this form you must mark this item incomplete Business Name Drive & Ride…" at bounding box center [886, 315] width 426 height 446
click at [14, 155] on line "button" at bounding box center [17, 155] width 9 height 0
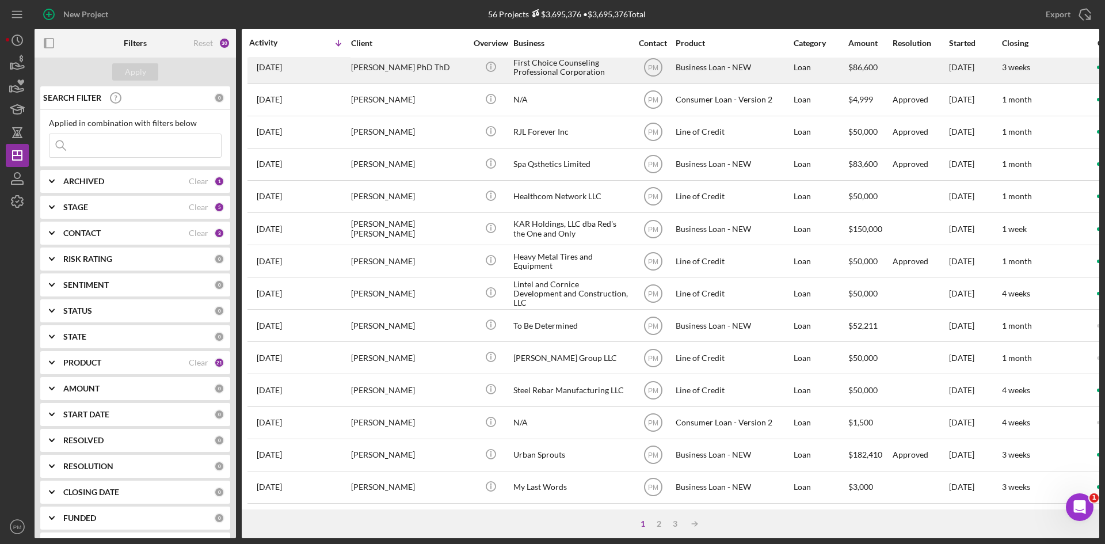
scroll to position [197, 0]
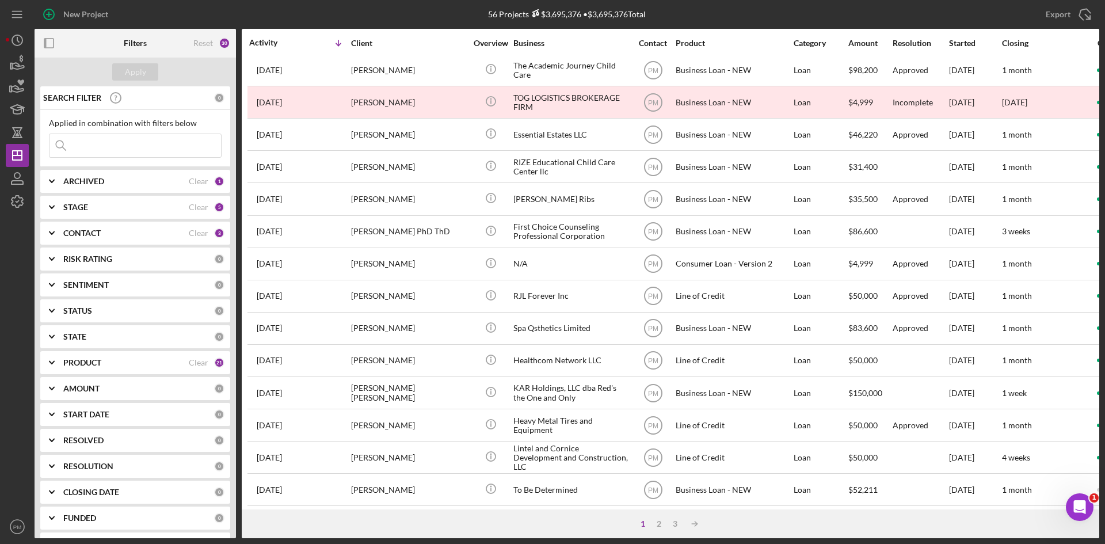
click at [112, 146] on input at bounding box center [134, 145] width 171 height 23
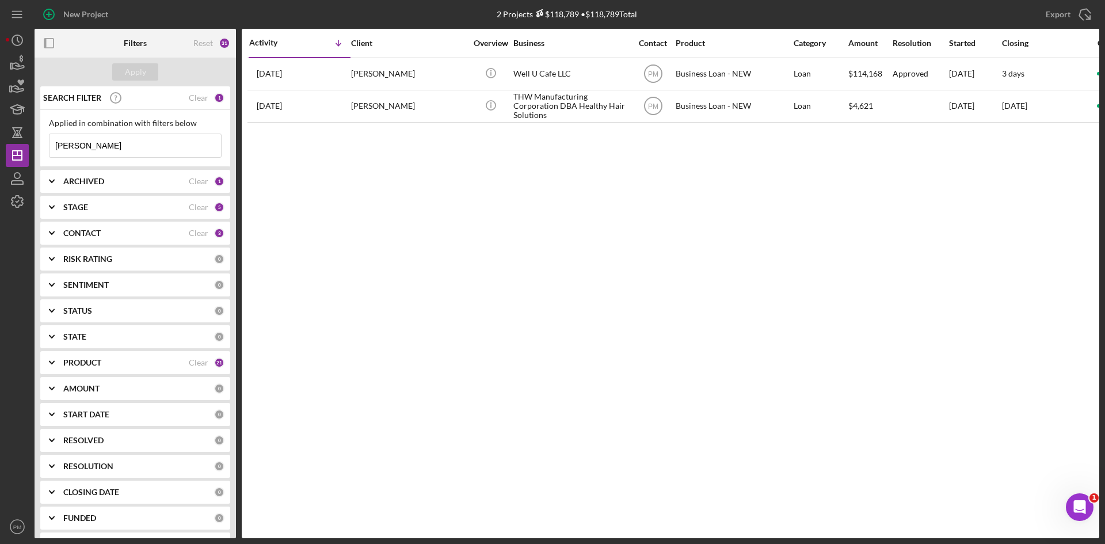
scroll to position [0, 0]
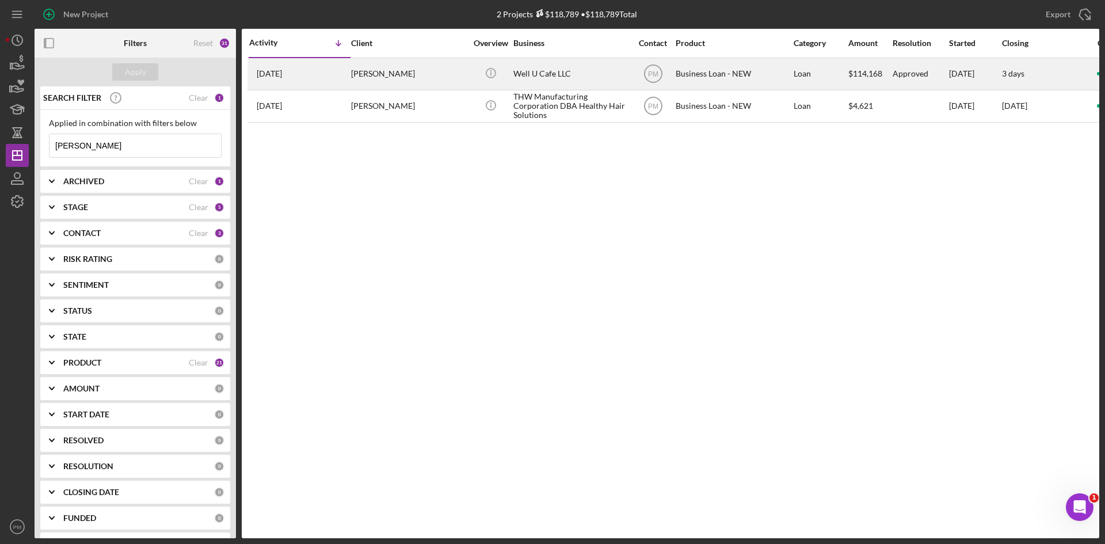
type input "[PERSON_NAME]"
click at [339, 83] on div "[DATE] [PERSON_NAME]" at bounding box center [299, 74] width 101 height 30
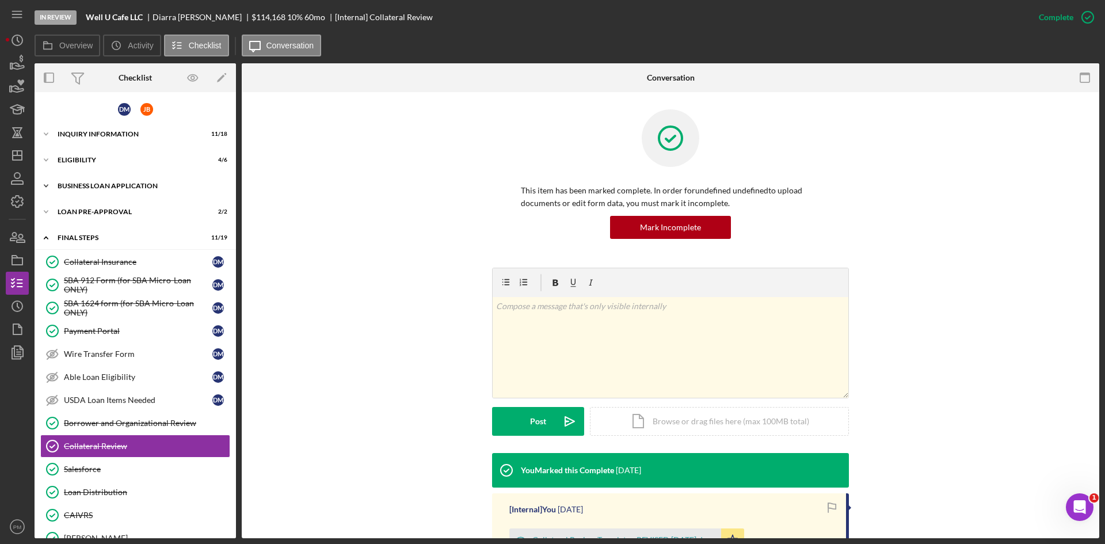
click at [100, 186] on div "BUSINESS LOAN APPLICATION" at bounding box center [140, 185] width 164 height 7
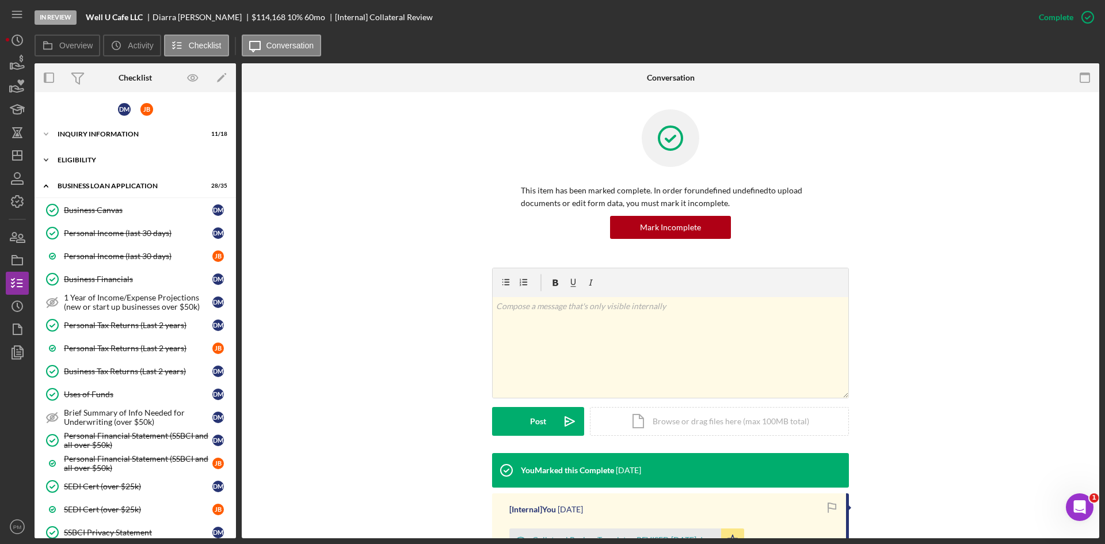
click at [70, 164] on div "Icon/Expander ELIGIBILITY 4 / 6" at bounding box center [135, 159] width 201 height 23
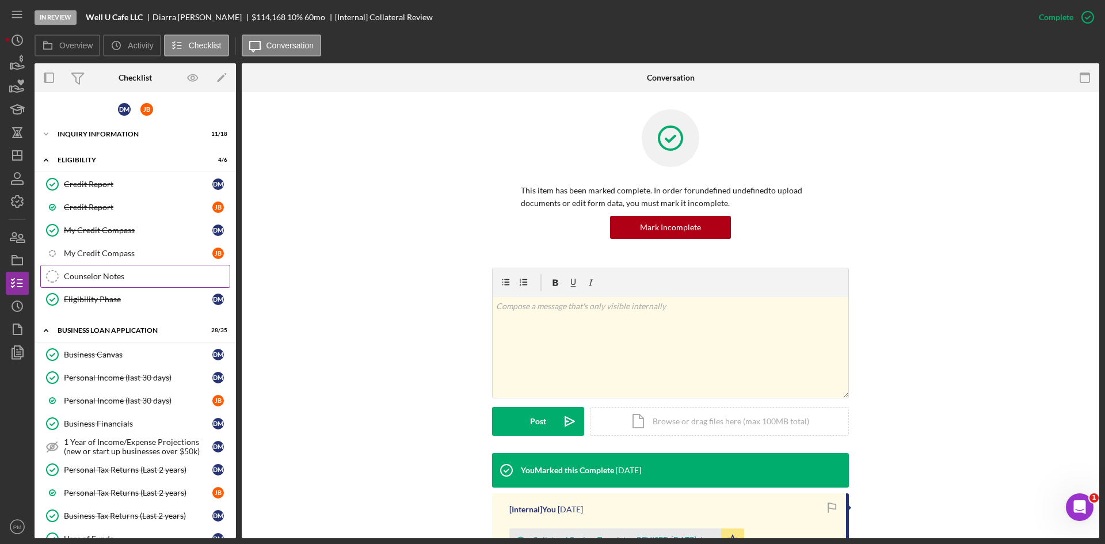
click at [93, 268] on link "Counselor Notes Counselor Notes" at bounding box center [135, 276] width 190 height 23
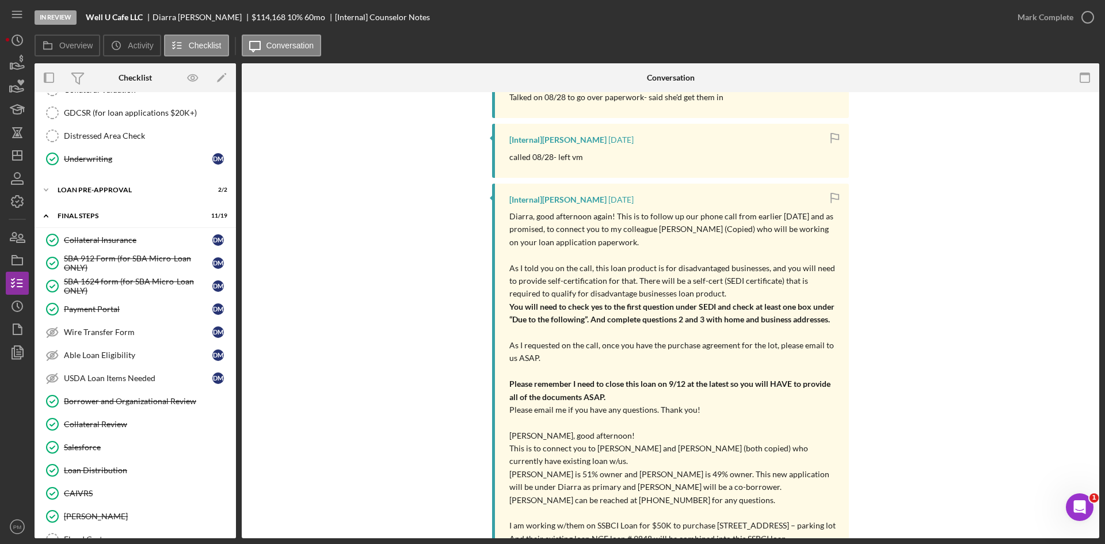
scroll to position [1143, 0]
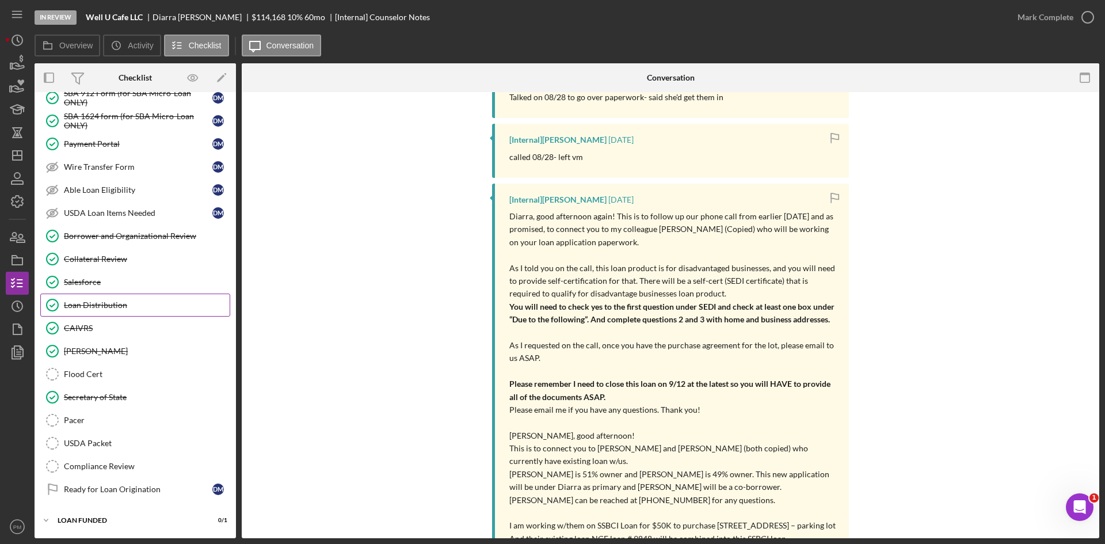
click at [91, 308] on div "Loan Distribution" at bounding box center [147, 304] width 166 height 9
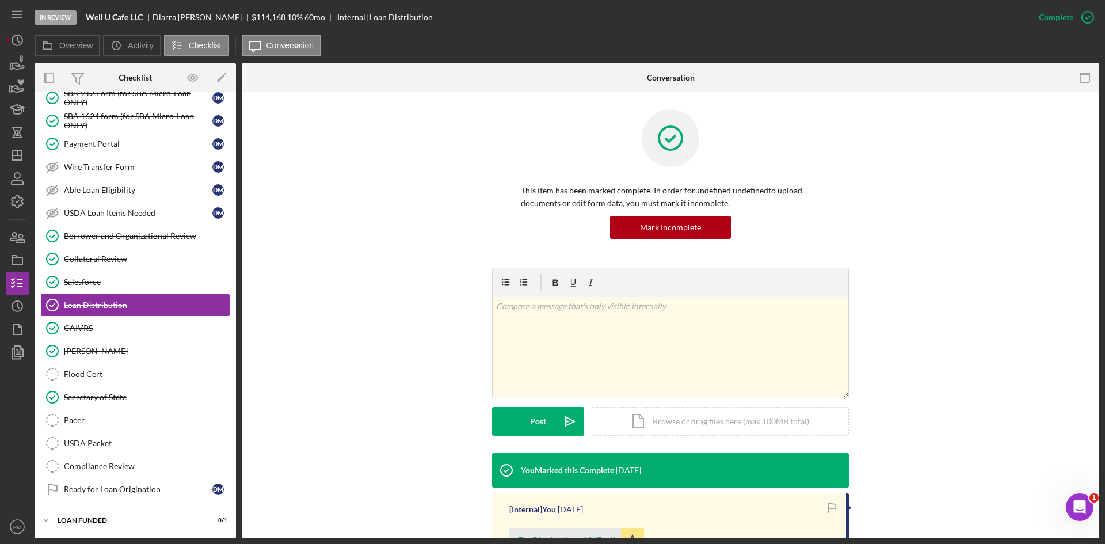
scroll to position [153, 0]
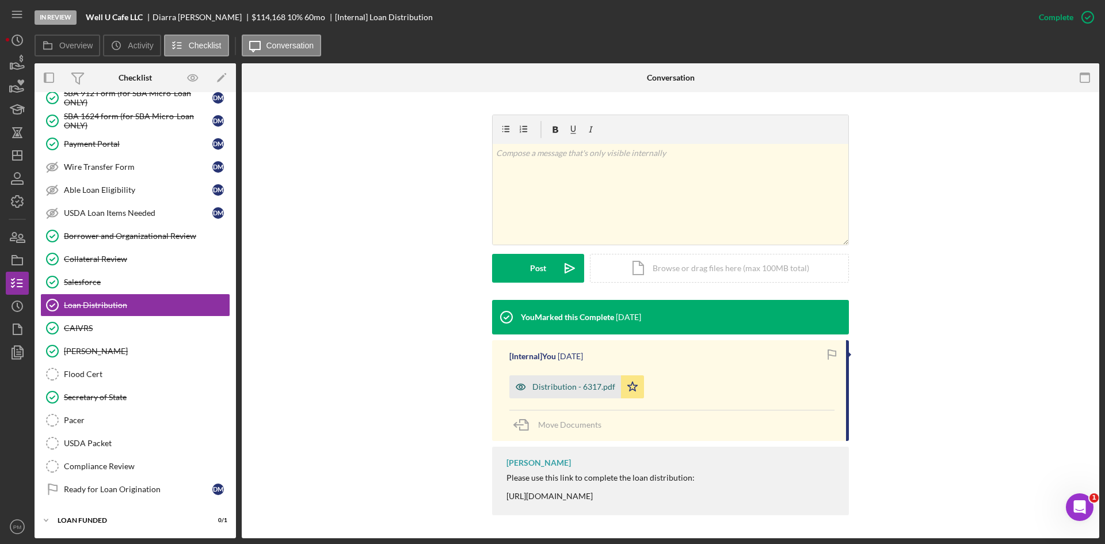
click at [552, 389] on div "Distribution - 6317.pdf" at bounding box center [573, 386] width 83 height 9
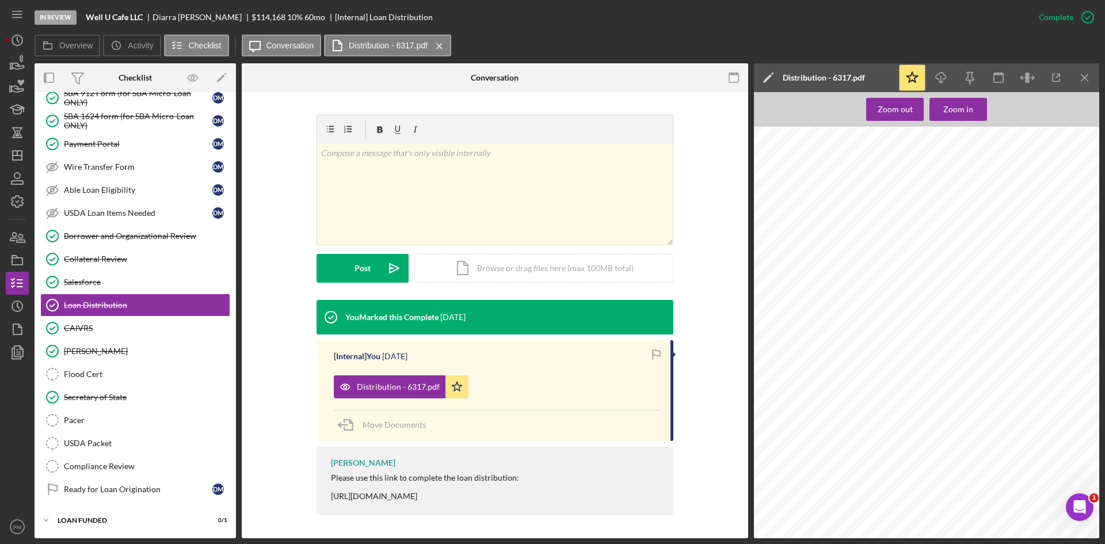
scroll to position [2014, 0]
click at [949, 81] on icon "Icon/Download" at bounding box center [941, 78] width 26 height 26
click at [1088, 81] on line "button" at bounding box center [1084, 77] width 6 height 6
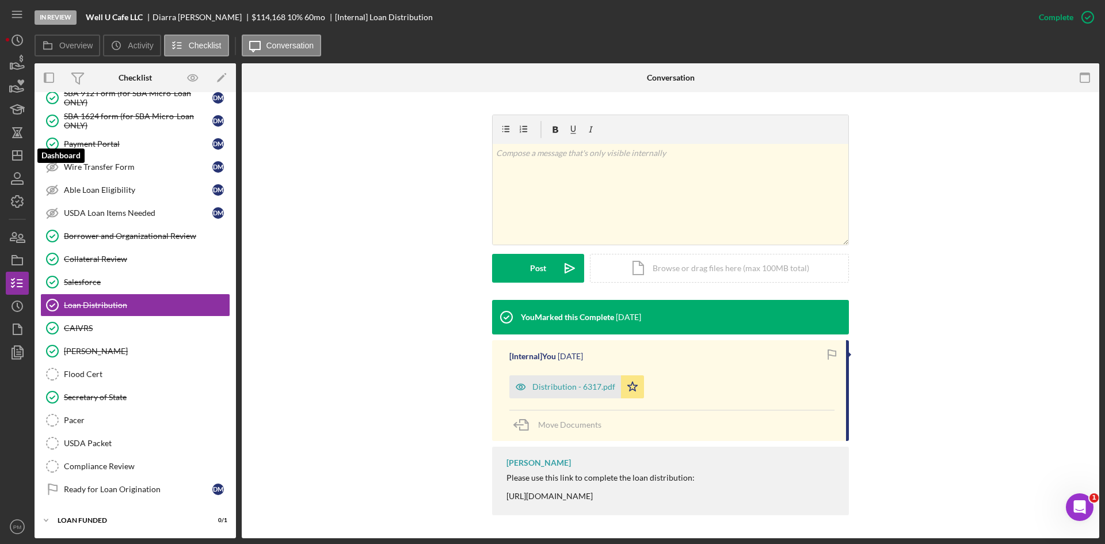
drag, startPoint x: 16, startPoint y: 154, endPoint x: 33, endPoint y: 156, distance: 17.4
click at [16, 154] on icon "Icon/Dashboard" at bounding box center [17, 155] width 29 height 29
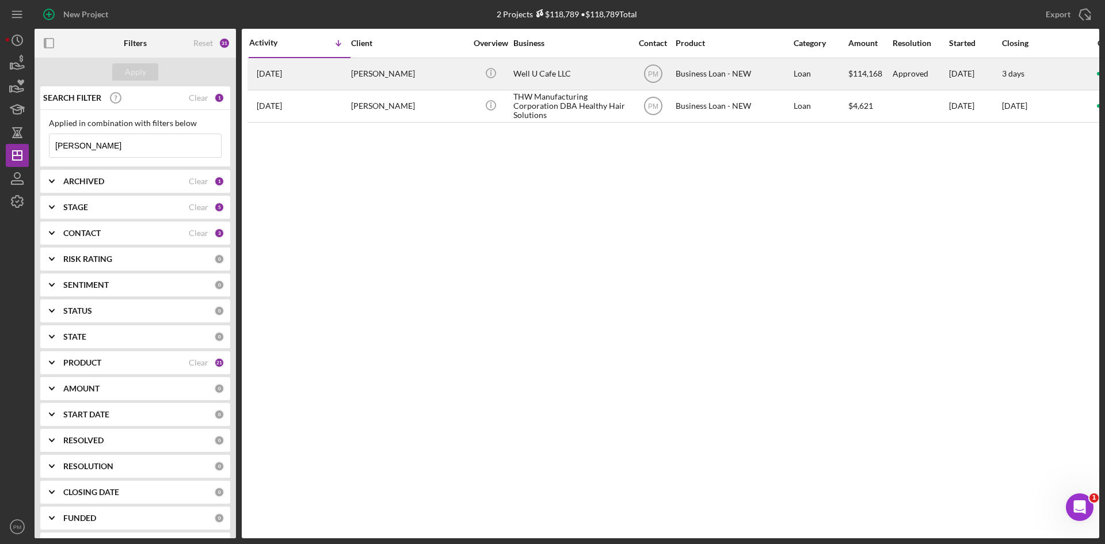
click at [356, 63] on div "[PERSON_NAME]" at bounding box center [408, 74] width 115 height 30
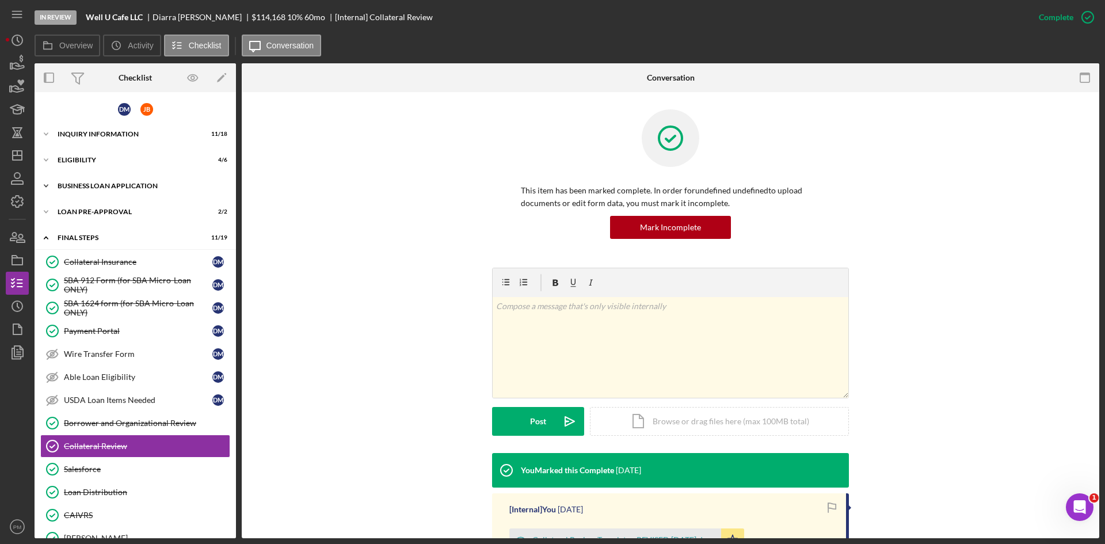
click at [96, 188] on div "BUSINESS LOAN APPLICATION" at bounding box center [140, 185] width 164 height 7
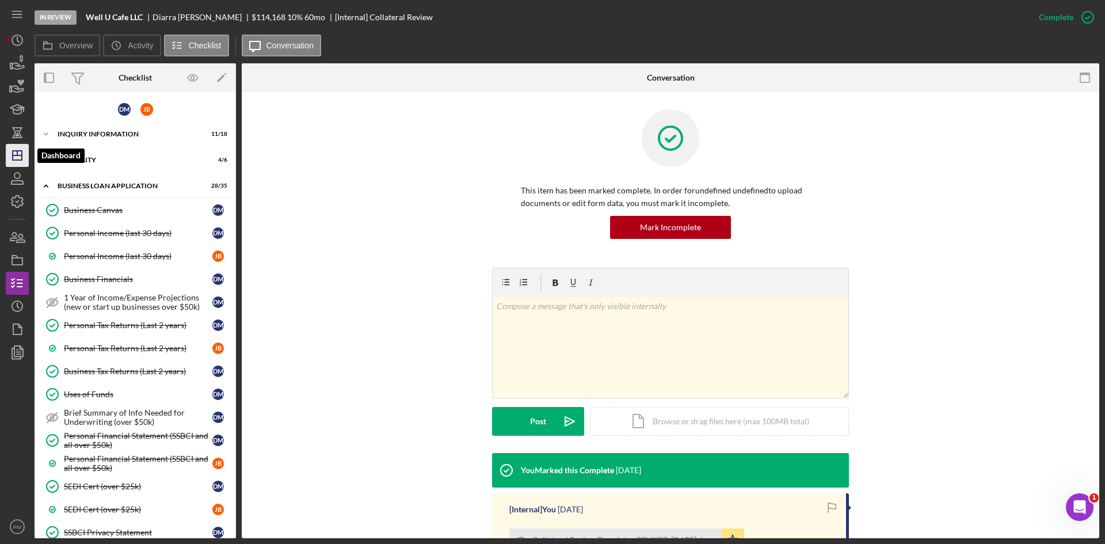
click at [22, 150] on icon "Icon/Dashboard" at bounding box center [17, 155] width 29 height 29
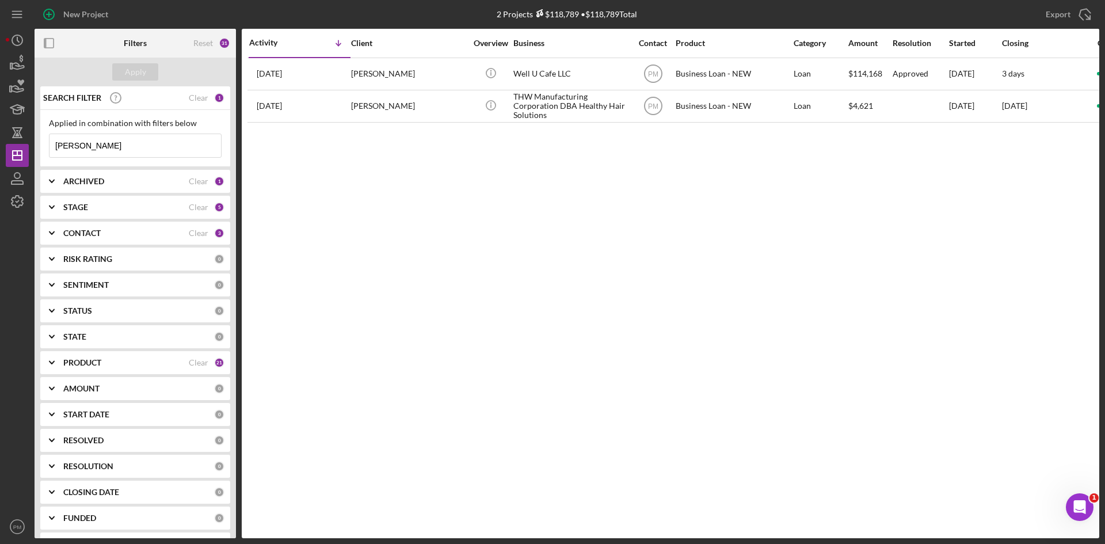
drag, startPoint x: 108, startPoint y: 151, endPoint x: 0, endPoint y: 151, distance: 107.6
click at [0, 151] on div "New Project 2 Projects $118,789 • $118,789 Total [PERSON_NAME] Export Icon/Expo…" at bounding box center [552, 272] width 1105 height 544
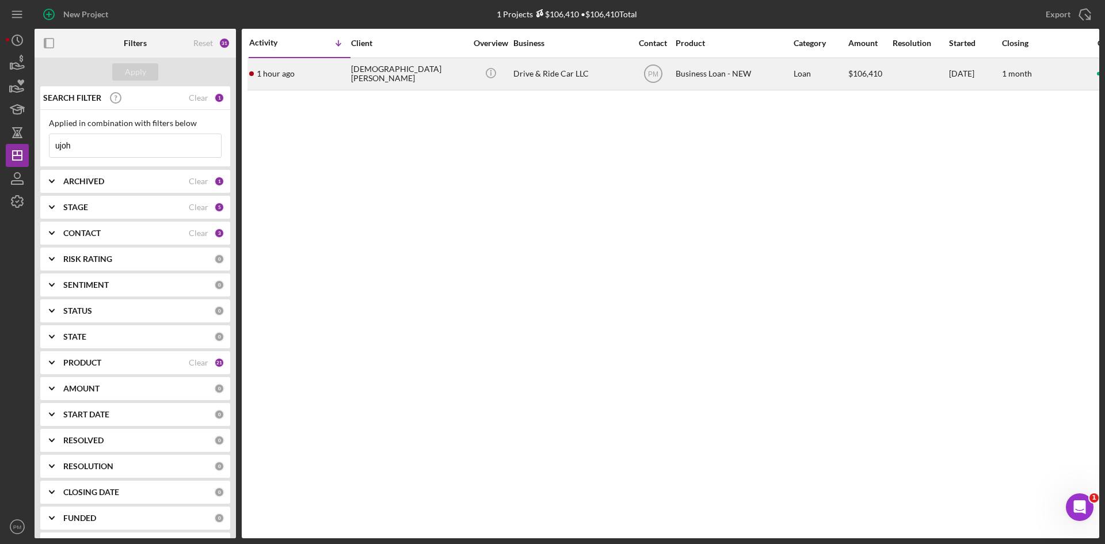
type input "ujoh"
click at [344, 85] on div "1 hour ago [PERSON_NAME]" at bounding box center [299, 74] width 101 height 30
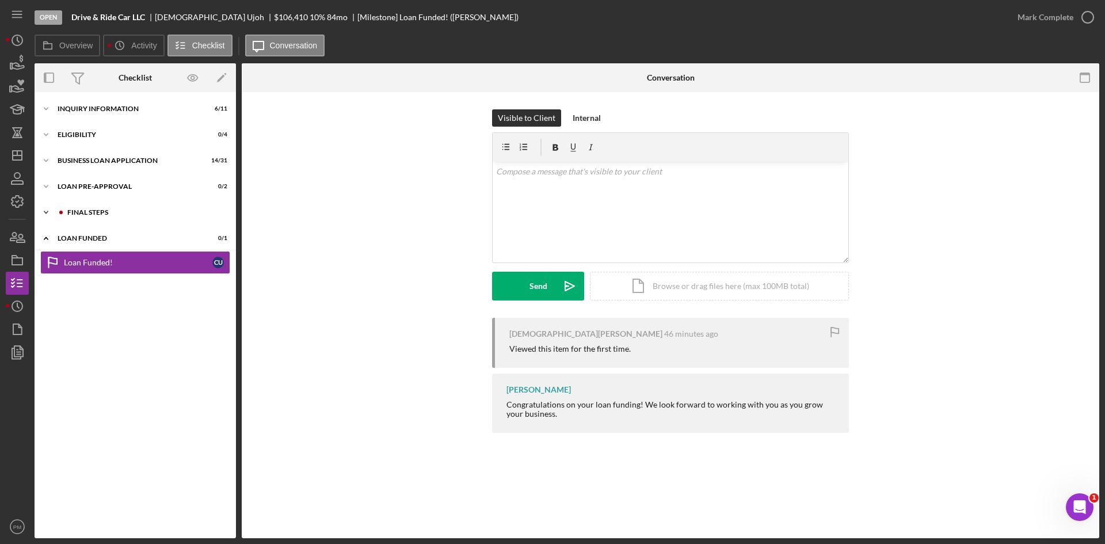
click at [113, 209] on div "FINAL STEPS" at bounding box center [144, 212] width 154 height 7
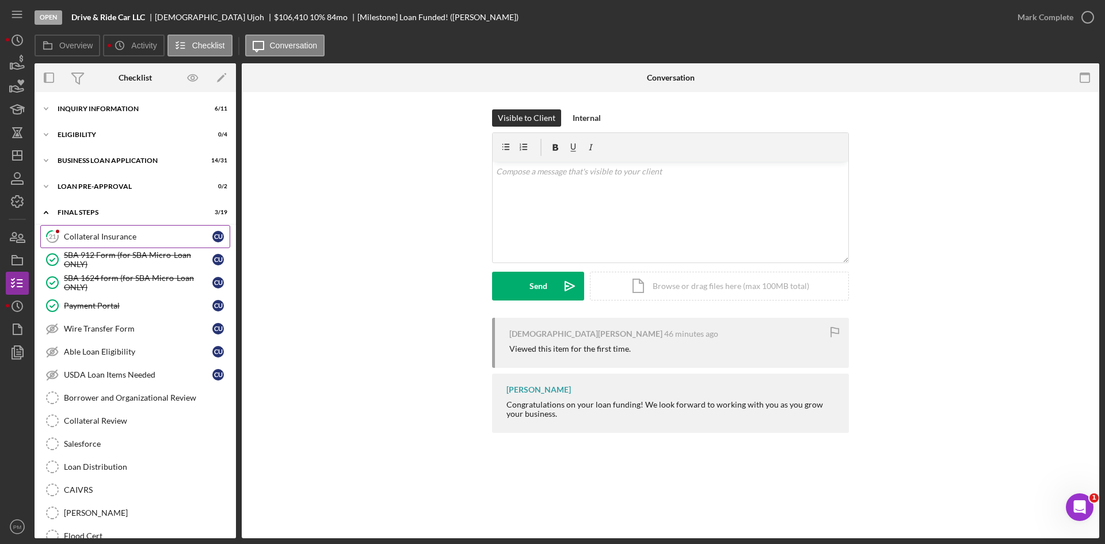
click at [112, 238] on div "Collateral Insurance" at bounding box center [138, 236] width 148 height 9
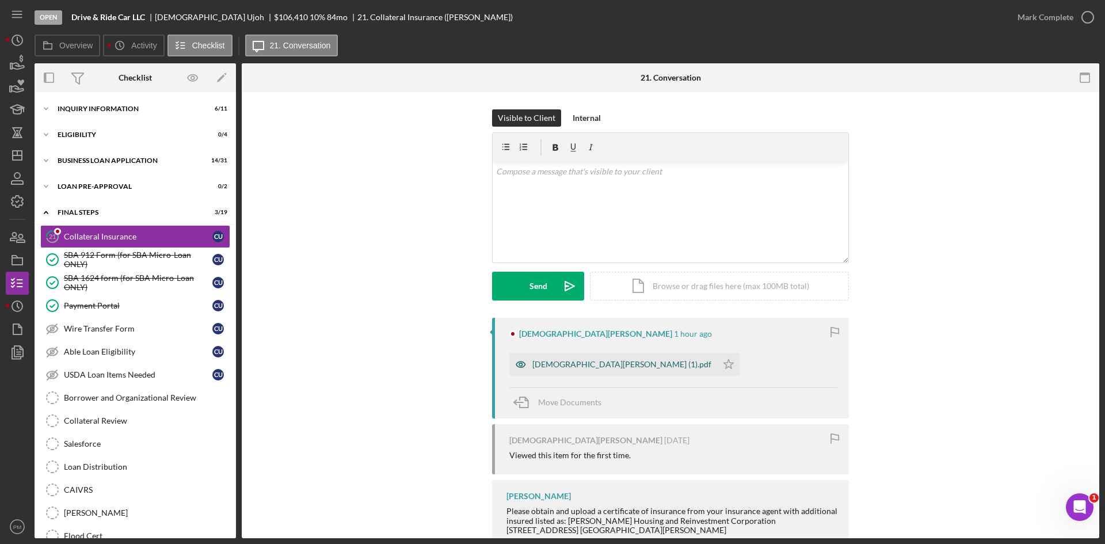
click at [585, 362] on div "[DEMOGRAPHIC_DATA][PERSON_NAME] (1).pdf" at bounding box center [621, 364] width 179 height 9
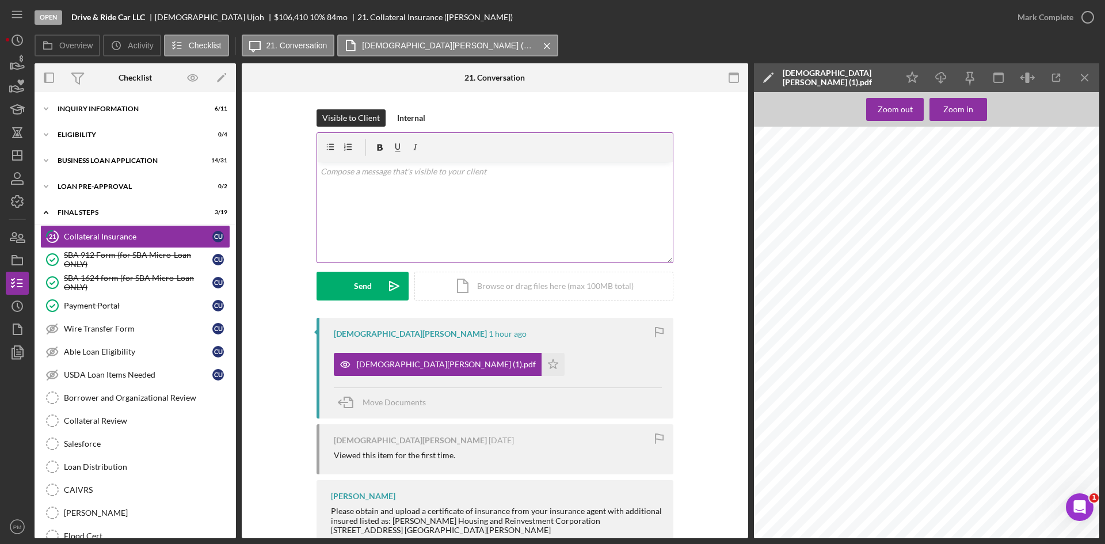
click at [487, 197] on div "v Color teal Color pink Remove color Add row above Add row below Add column bef…" at bounding box center [495, 212] width 356 height 101
drag, startPoint x: 116, startPoint y: 96, endPoint x: 128, endPoint y: 117, distance: 24.5
click at [116, 96] on div "Icon/Expander INQUIRY INFORMATION 6 / 11 Icon/Expander ELIGIBILITY 0 / 4 Icon/E…" at bounding box center [135, 315] width 201 height 446
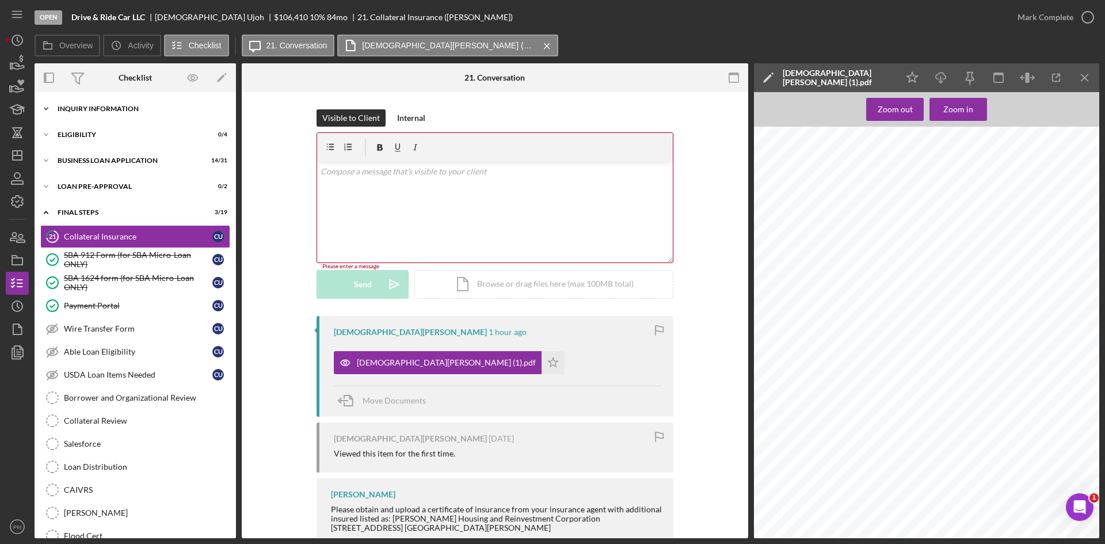
click at [125, 104] on div "Icon/Expander INQUIRY INFORMATION 6 / 11" at bounding box center [135, 108] width 201 height 23
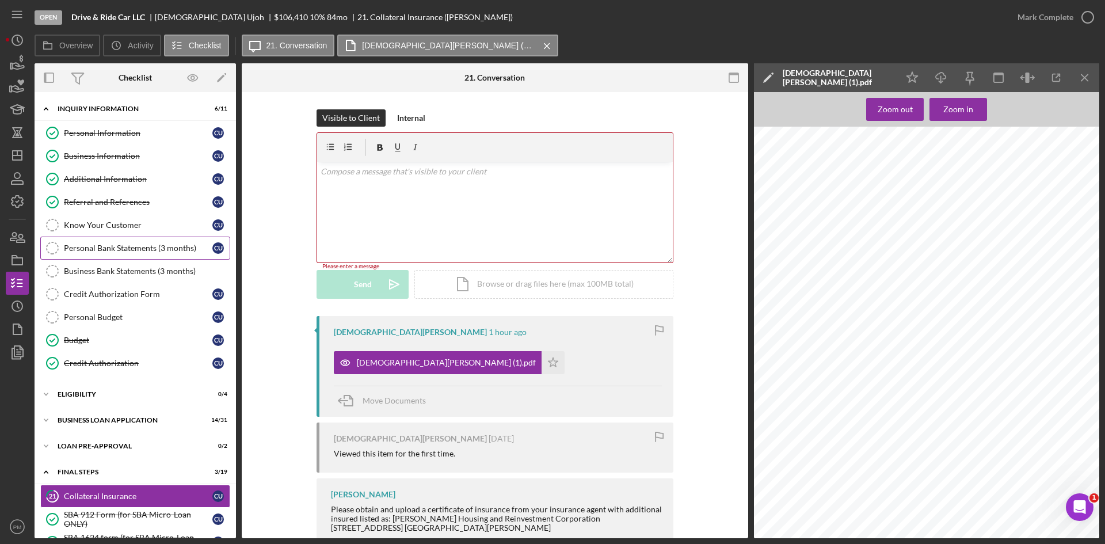
click at [135, 245] on div "Personal Bank Statements (3 months)" at bounding box center [138, 247] width 148 height 9
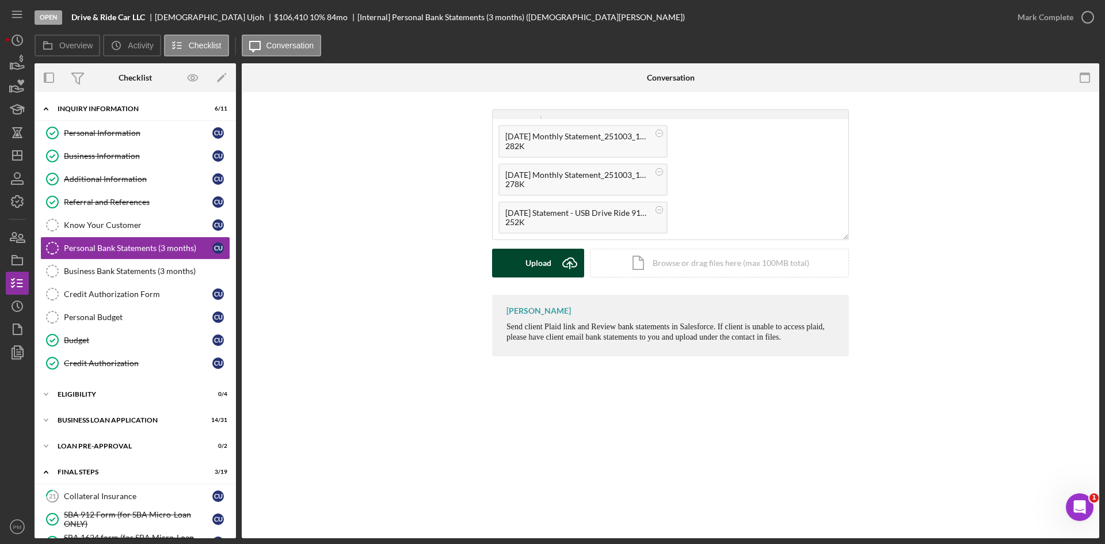
click at [537, 260] on div "Upload" at bounding box center [538, 263] width 26 height 29
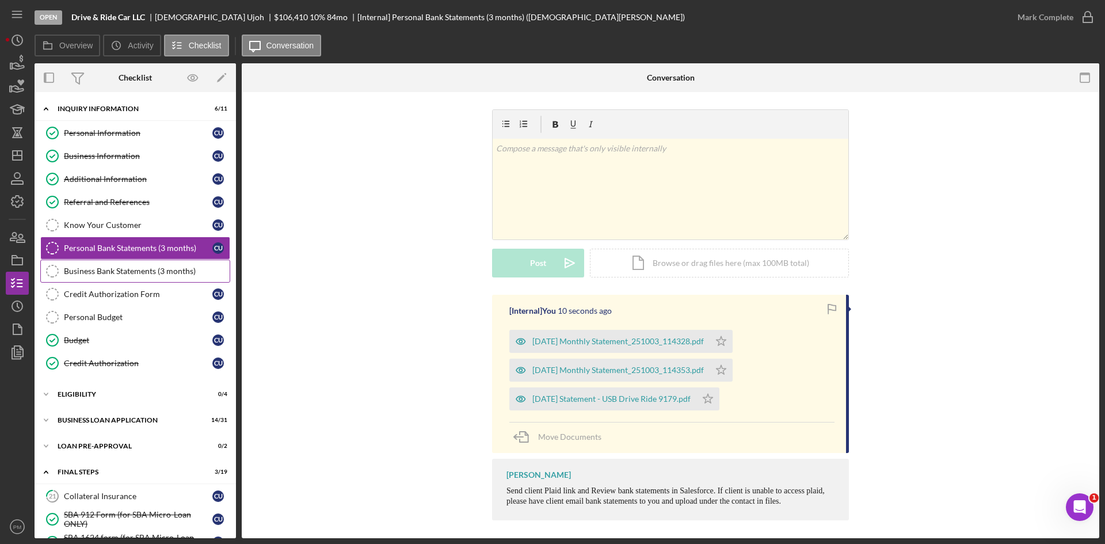
drag, startPoint x: 134, startPoint y: 273, endPoint x: 219, endPoint y: 276, distance: 85.2
click at [134, 273] on div "Business Bank Statements (3 months)" at bounding box center [147, 270] width 166 height 9
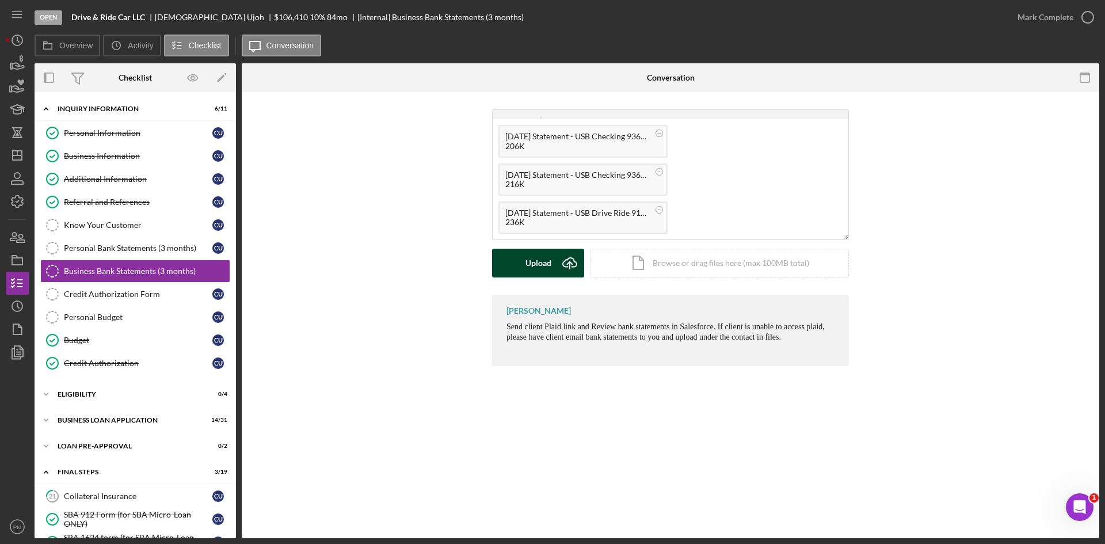
click at [523, 268] on button "Upload Icon/Upload" at bounding box center [538, 263] width 92 height 29
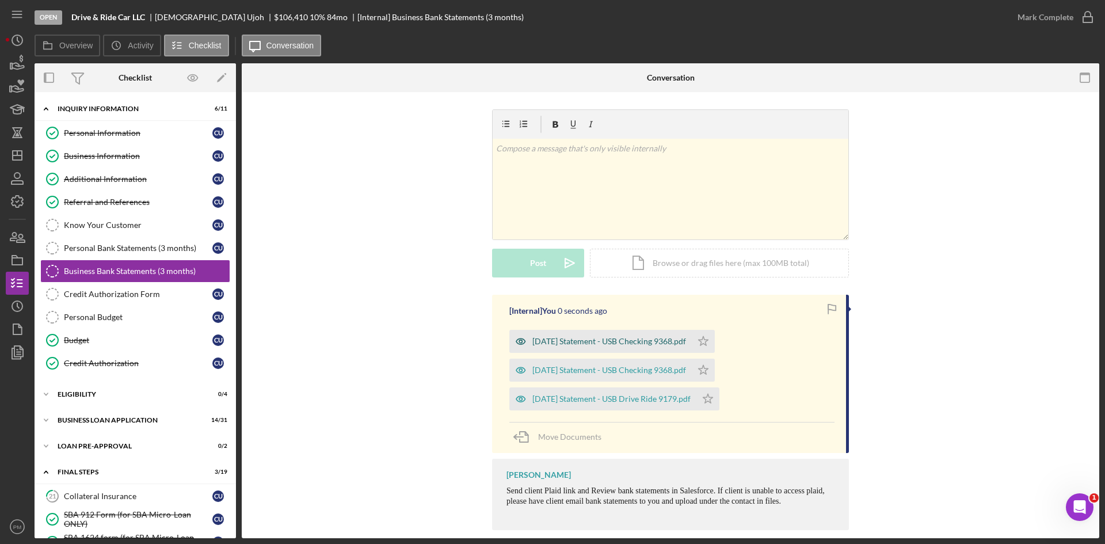
click at [616, 346] on div "[DATE] Statement - USB Checking 9368.pdf" at bounding box center [600, 341] width 182 height 23
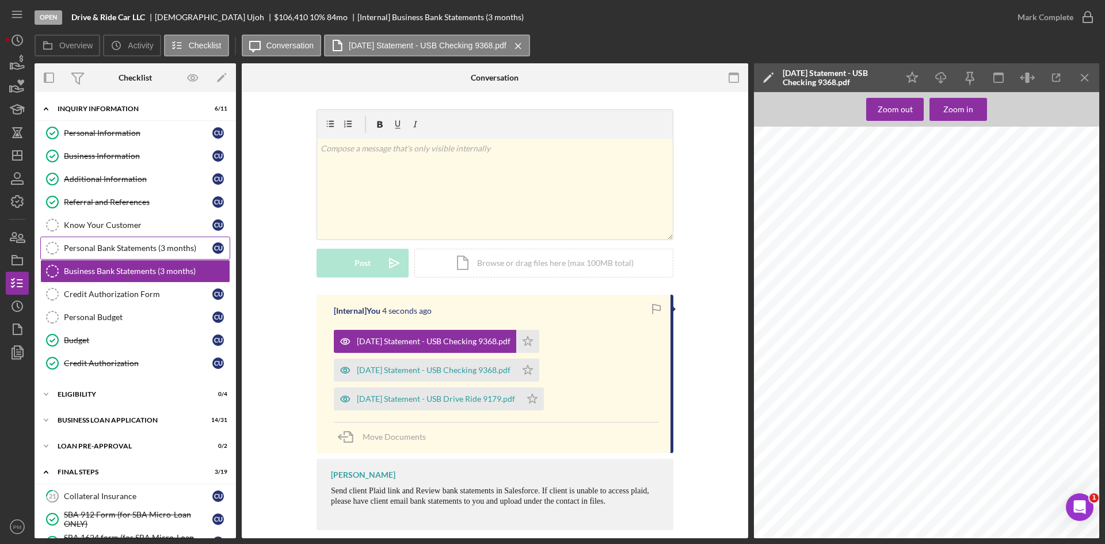
drag, startPoint x: 142, startPoint y: 249, endPoint x: 220, endPoint y: 253, distance: 78.4
click at [142, 249] on div "Personal Bank Statements (3 months)" at bounding box center [138, 247] width 148 height 9
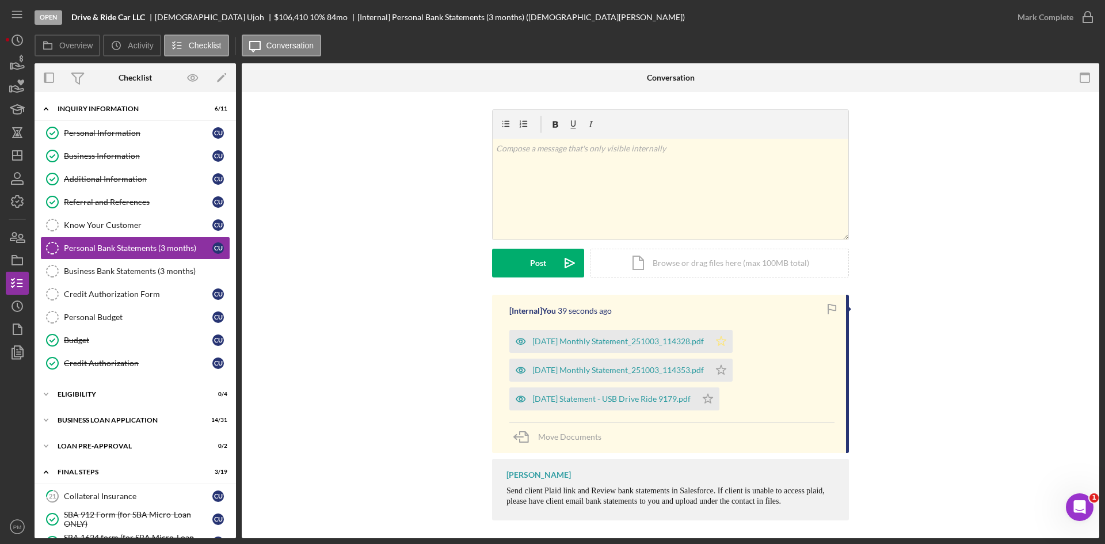
click at [733, 343] on icon "Icon/Star" at bounding box center [721, 341] width 23 height 23
click at [733, 361] on icon "Icon/Star" at bounding box center [721, 369] width 23 height 23
click at [719, 394] on icon "Icon/Star" at bounding box center [707, 398] width 23 height 23
click at [1052, 22] on div "Mark Complete" at bounding box center [1045, 17] width 56 height 23
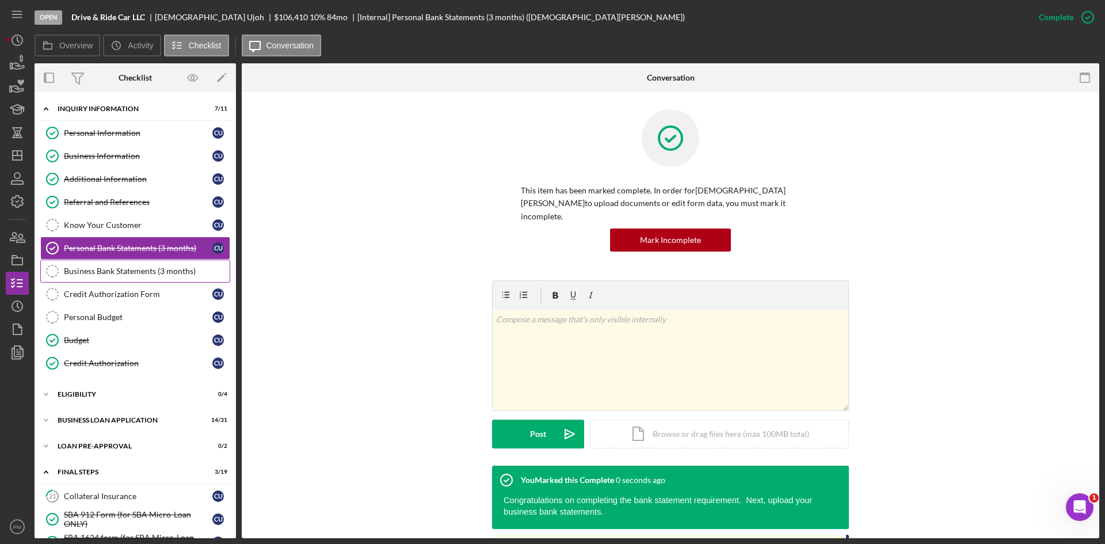
click at [136, 278] on link "Business Bank Statements (3 months) Business Bank Statements (3 months)" at bounding box center [135, 271] width 190 height 23
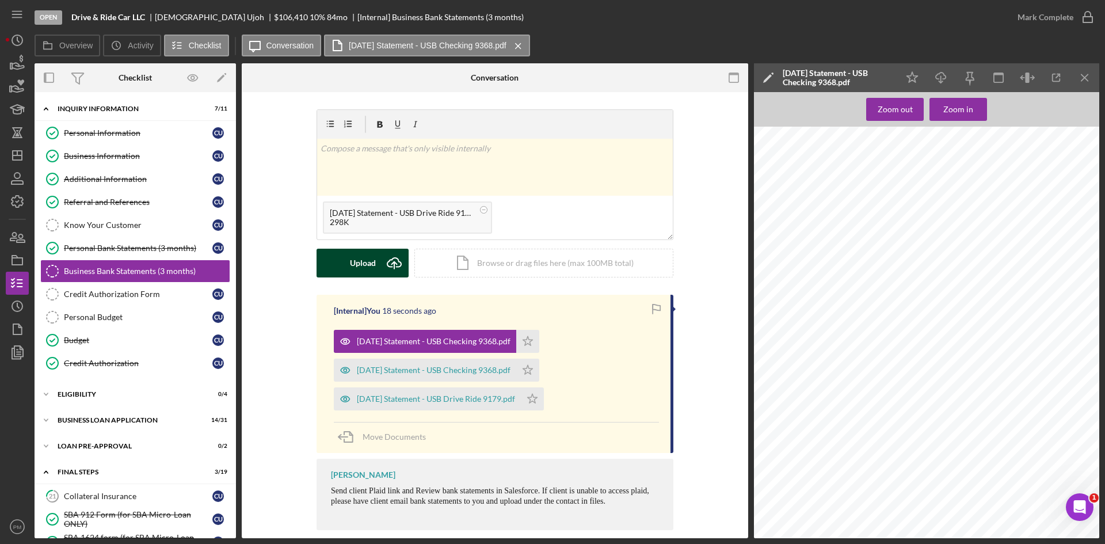
click at [381, 267] on icon "Icon/Upload" at bounding box center [394, 263] width 29 height 29
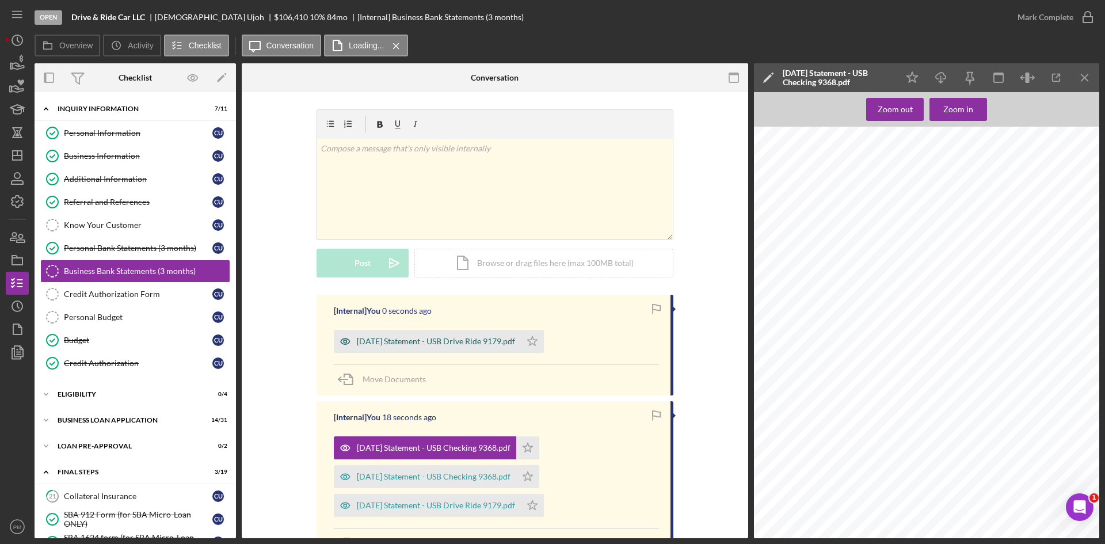
click at [449, 342] on div "[DATE] Statement - USB Drive Ride 9179.pdf" at bounding box center [436, 341] width 158 height 9
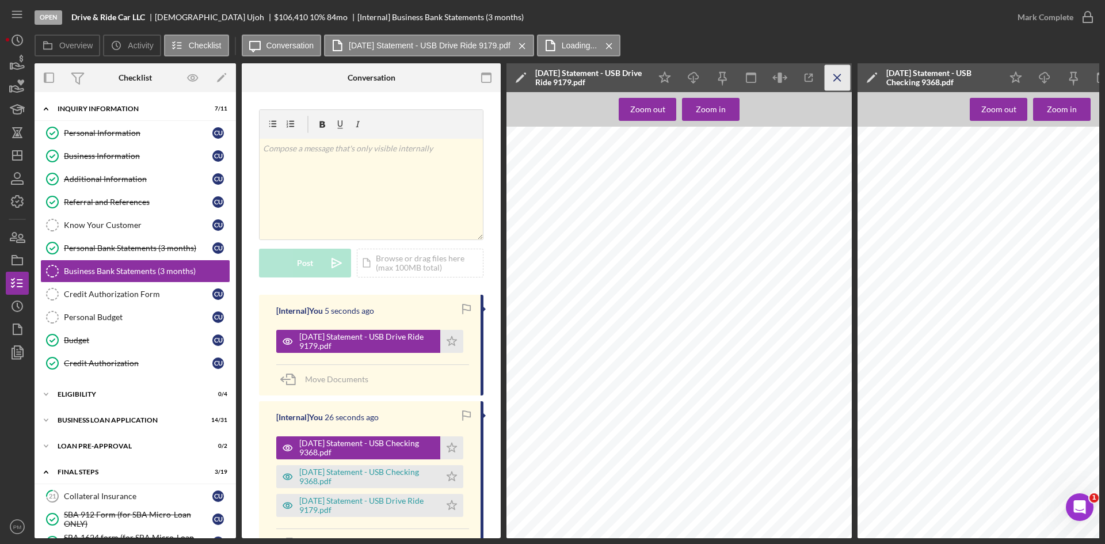
click at [838, 81] on icon "Icon/Menu Close" at bounding box center [838, 78] width 26 height 26
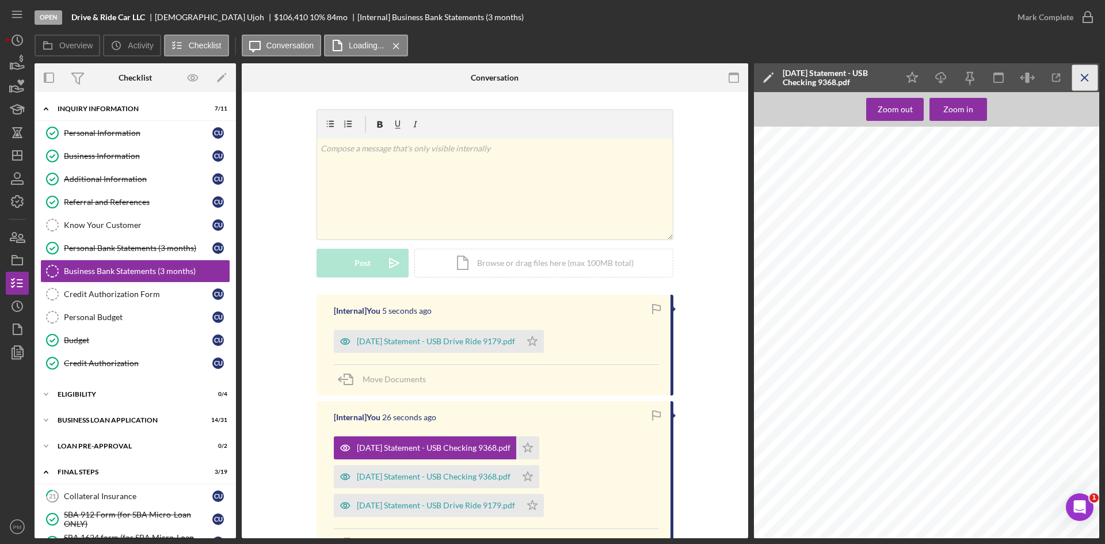
click at [1084, 75] on icon "Icon/Menu Close" at bounding box center [1085, 78] width 26 height 26
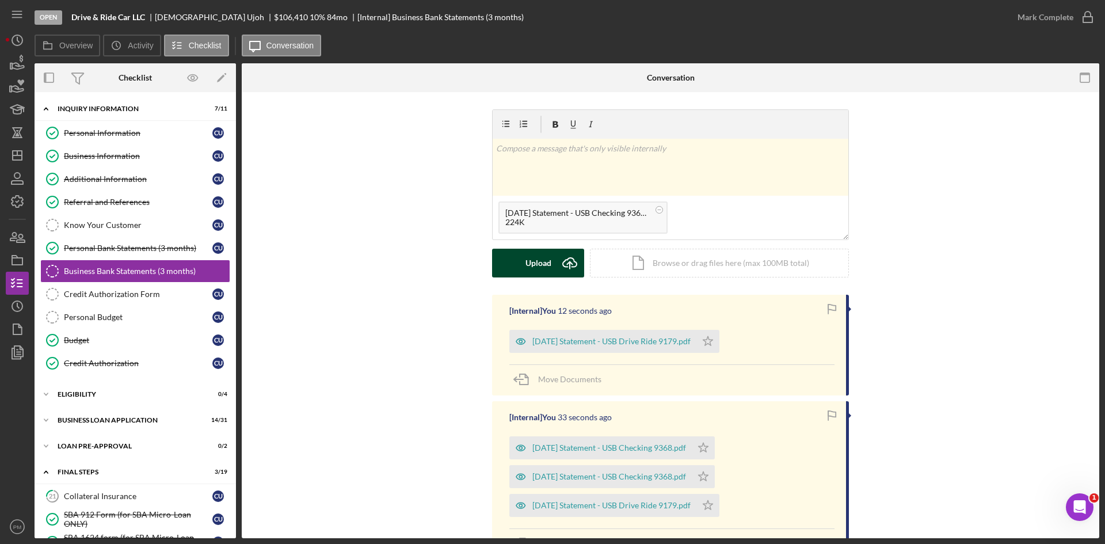
click at [547, 265] on div "Upload" at bounding box center [538, 263] width 26 height 29
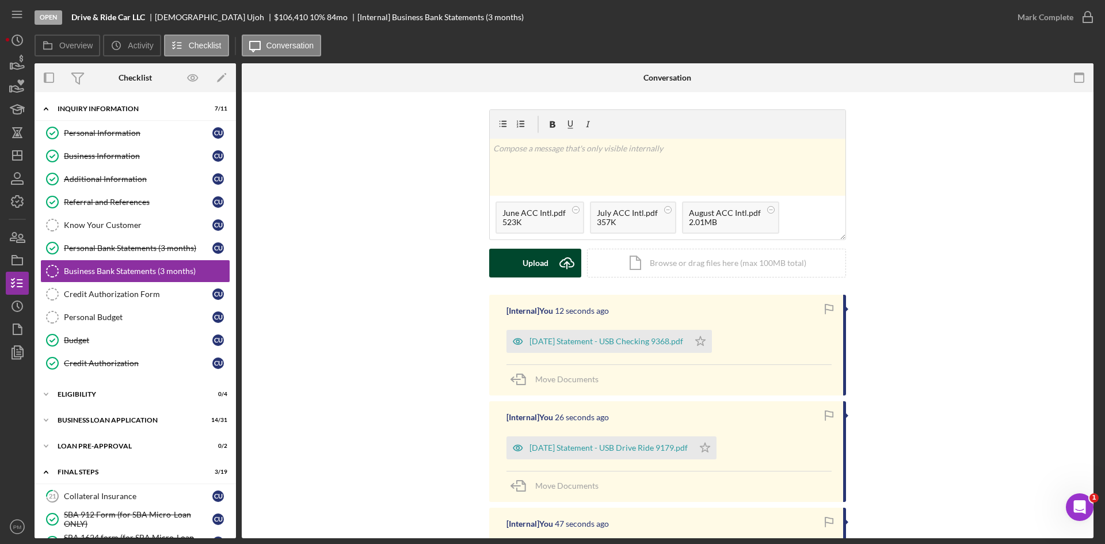
click at [554, 264] on icon "Icon/Upload" at bounding box center [566, 263] width 29 height 29
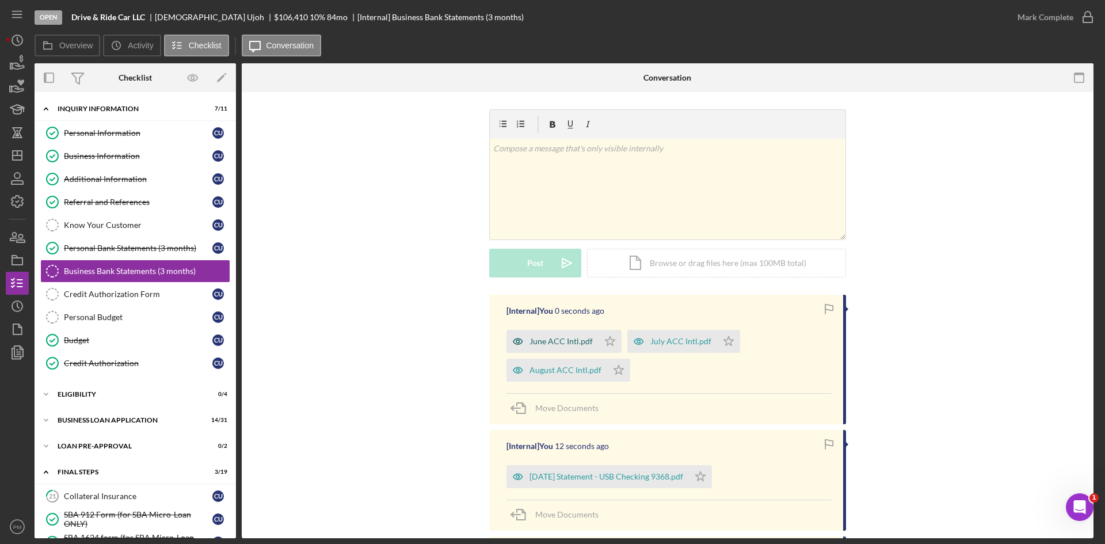
click at [559, 335] on div "June ACC Intl.pdf" at bounding box center [552, 341] width 92 height 23
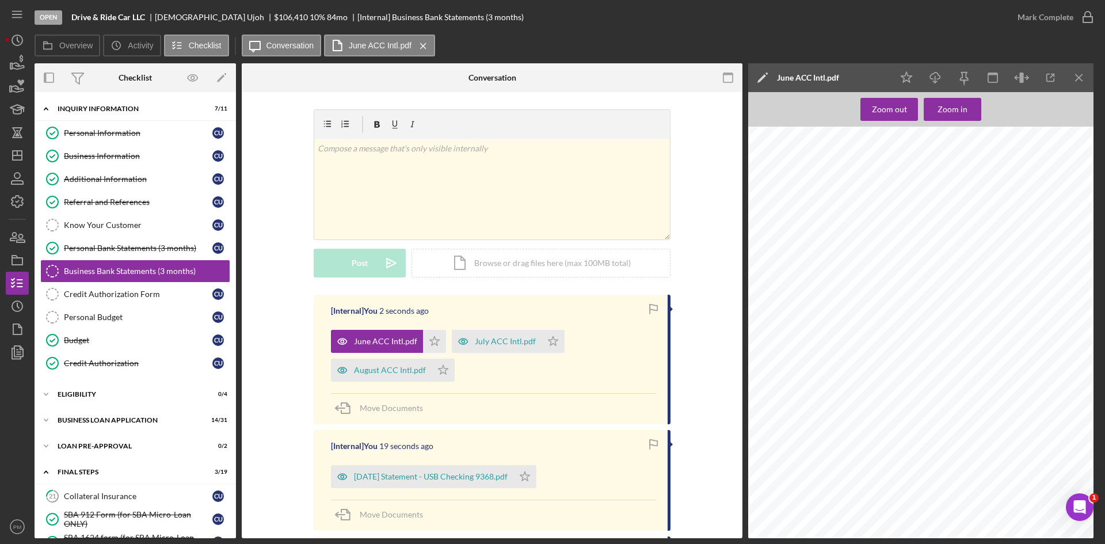
click at [497, 341] on div "July ACC Intl.pdf" at bounding box center [505, 341] width 61 height 9
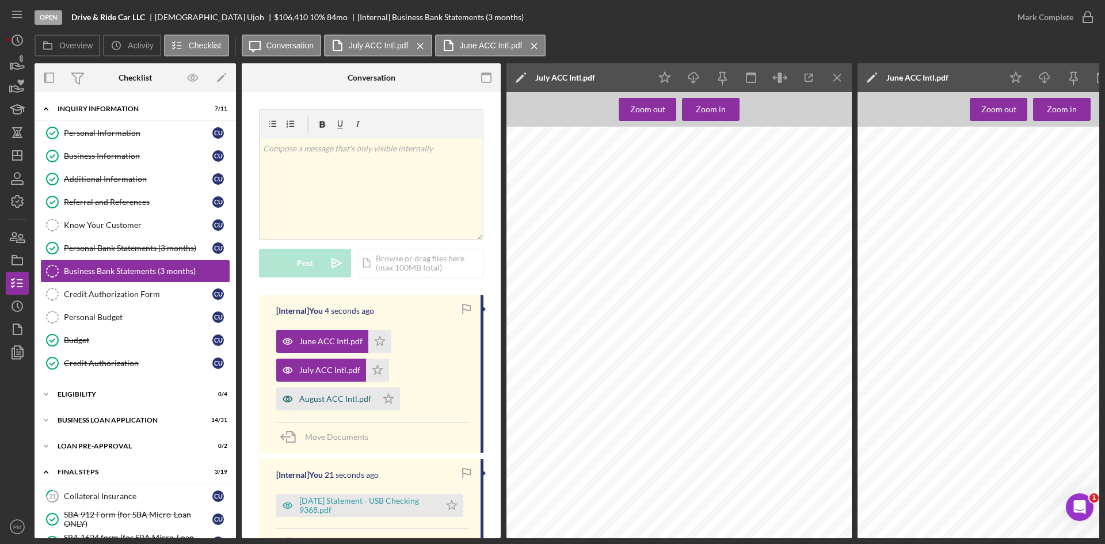
click at [329, 394] on div "August ACC Intl.pdf" at bounding box center [335, 398] width 72 height 9
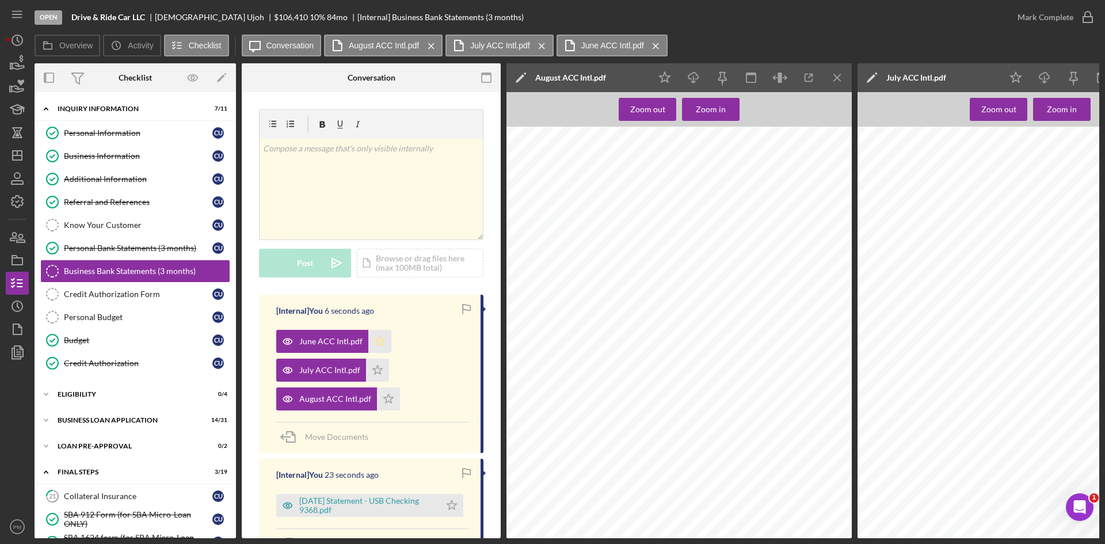
click at [375, 342] on icon "Icon/Star" at bounding box center [379, 341] width 23 height 23
drag, startPoint x: 373, startPoint y: 373, endPoint x: 387, endPoint y: 403, distance: 33.2
click at [375, 376] on icon "Icon/Star" at bounding box center [377, 369] width 23 height 23
click at [387, 404] on icon "Icon/Star" at bounding box center [388, 398] width 23 height 23
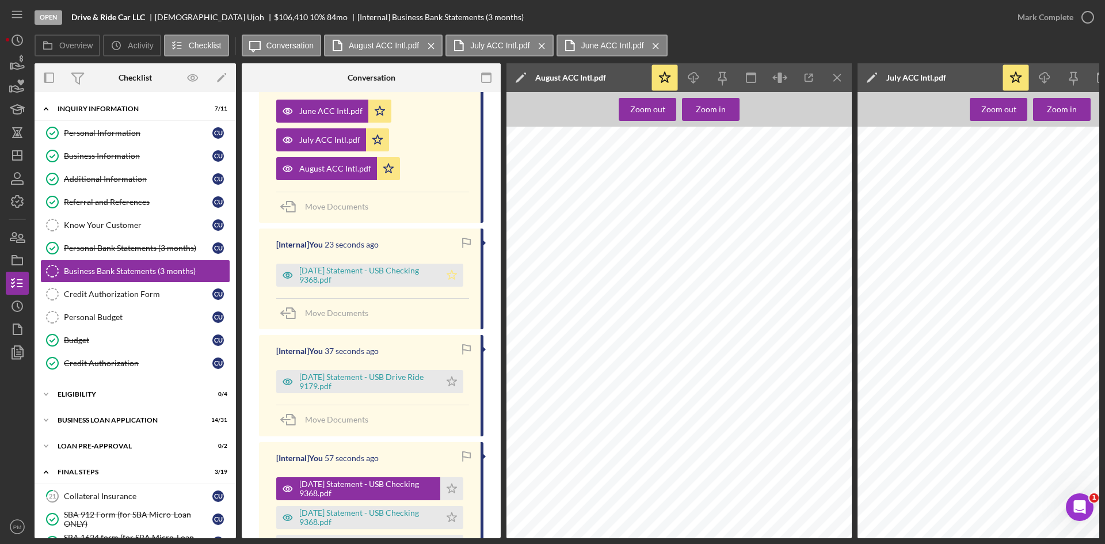
click at [449, 264] on icon "Icon/Star" at bounding box center [451, 275] width 23 height 23
click at [447, 375] on icon "Icon/Star" at bounding box center [451, 381] width 23 height 23
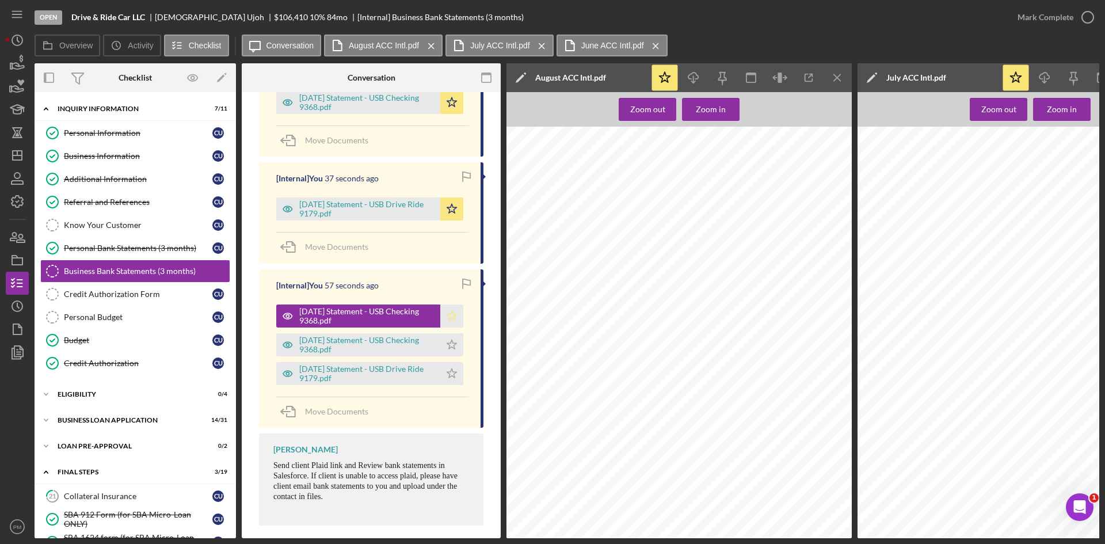
click at [447, 314] on polygon "button" at bounding box center [452, 315] width 10 height 9
click at [449, 341] on polygon "button" at bounding box center [452, 344] width 10 height 9
click at [447, 381] on icon "Icon/Star" at bounding box center [451, 373] width 23 height 23
click at [1071, 16] on div "Mark Complete" at bounding box center [1045, 17] width 56 height 23
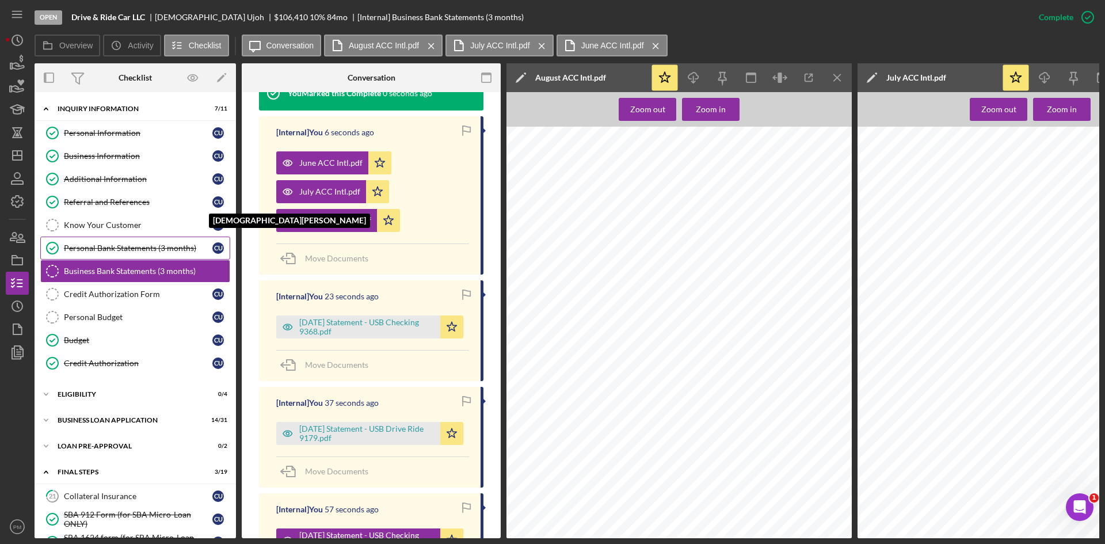
scroll to position [614, 0]
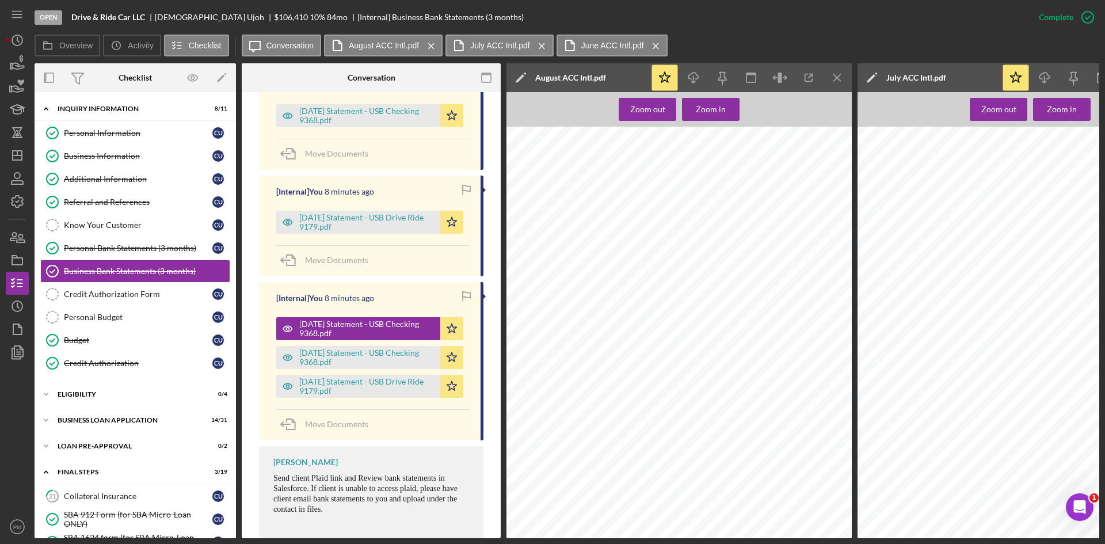
click at [832, 72] on icon "Icon/Menu Close" at bounding box center [838, 78] width 26 height 26
click at [837, 73] on icon "Icon/Menu Close" at bounding box center [838, 78] width 26 height 26
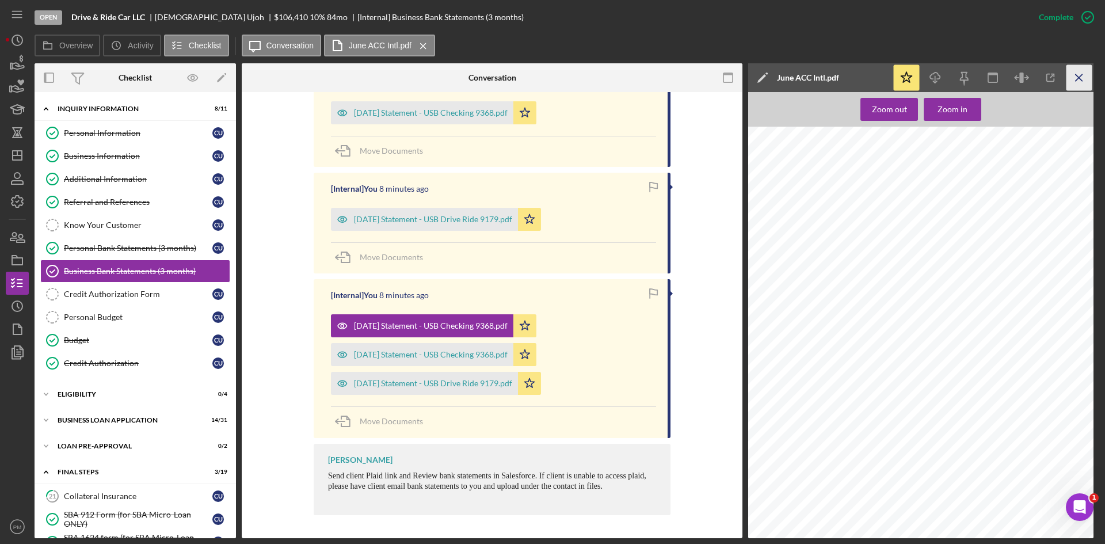
click at [1088, 68] on icon "Icon/Menu Close" at bounding box center [1079, 78] width 26 height 26
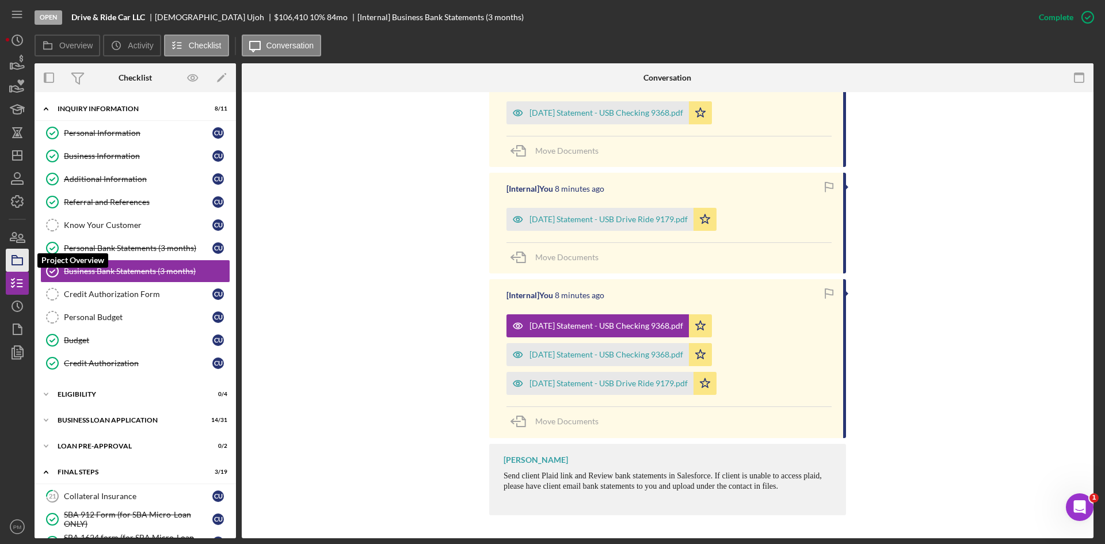
click at [19, 263] on icon "button" at bounding box center [17, 260] width 29 height 29
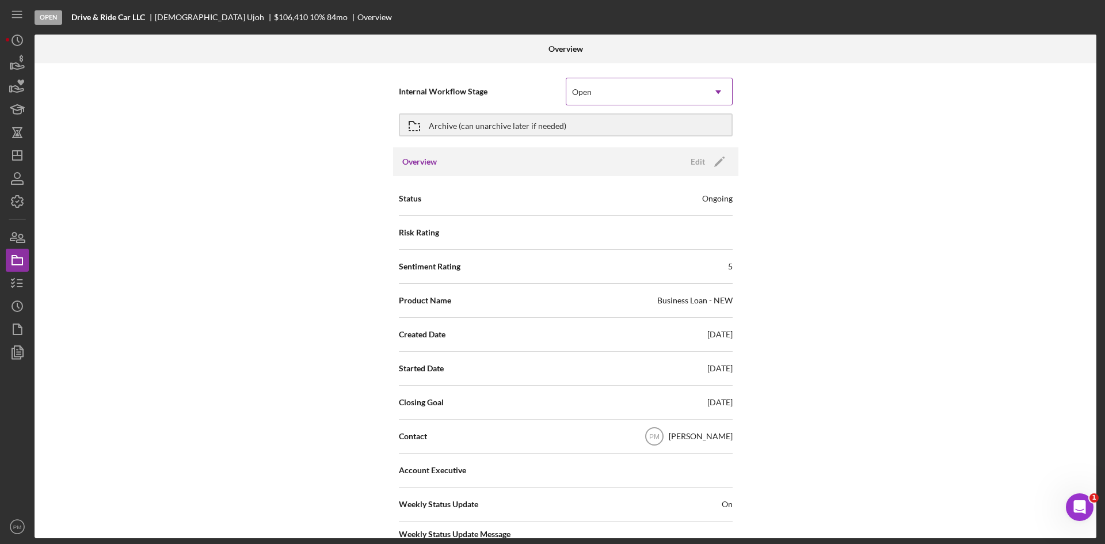
click at [638, 80] on div "Open" at bounding box center [635, 92] width 138 height 26
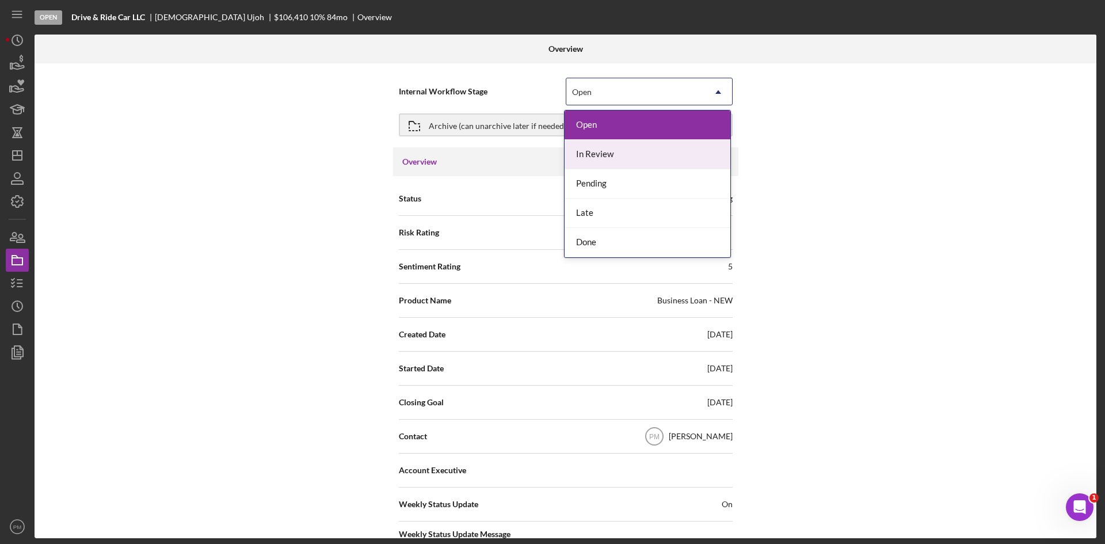
click at [611, 161] on div "In Review" at bounding box center [647, 154] width 166 height 29
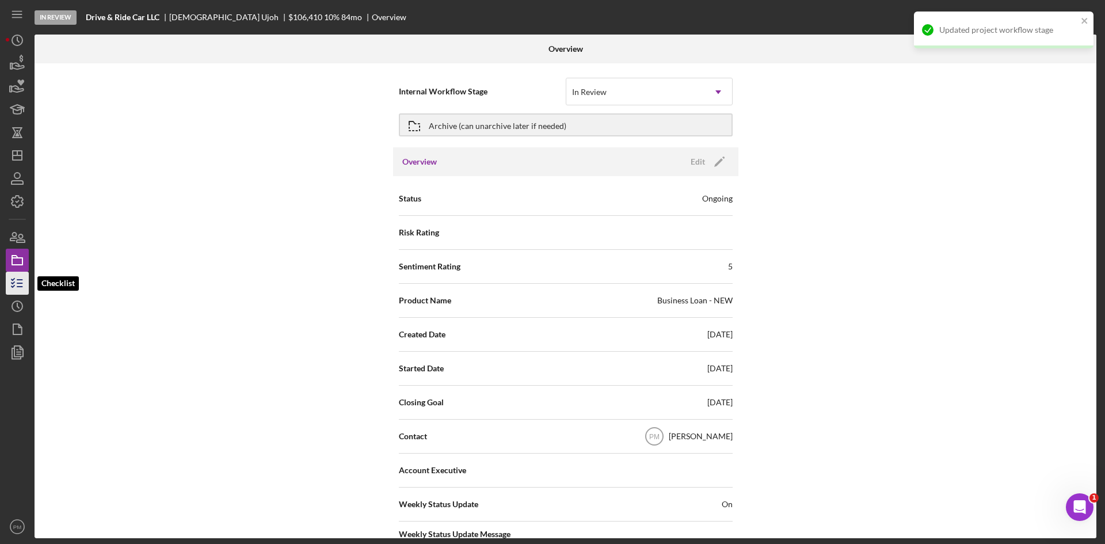
click at [18, 288] on icon "button" at bounding box center [17, 283] width 29 height 29
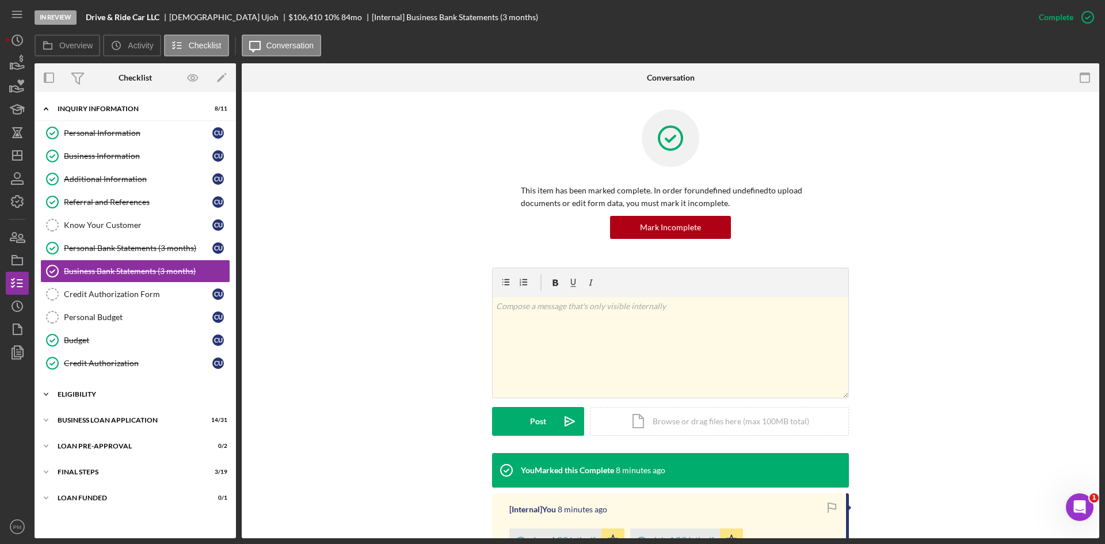
click at [83, 389] on div "Icon/Expander ELIGIBILITY 0 / 4" at bounding box center [135, 394] width 201 height 23
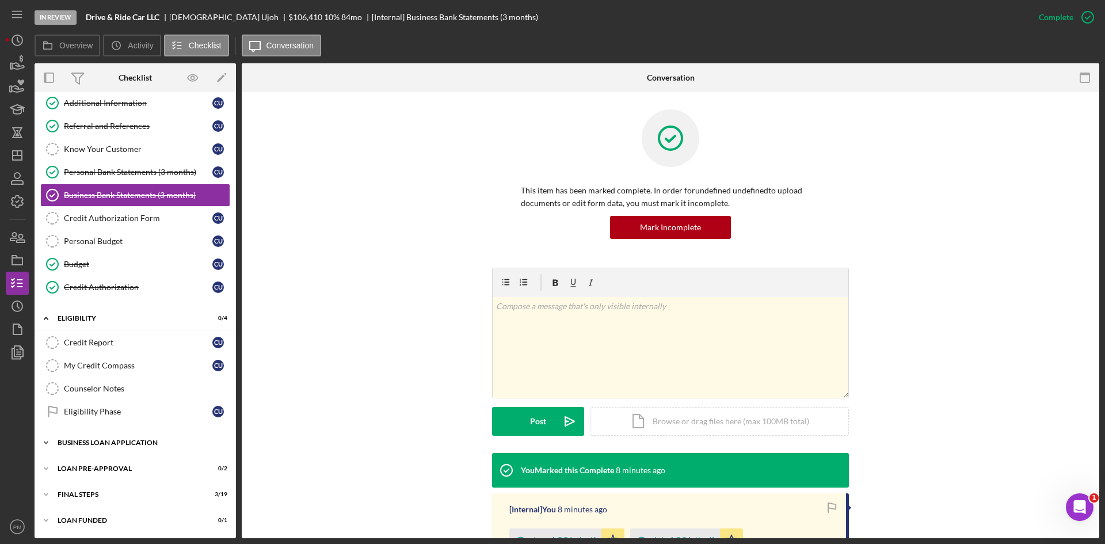
click at [101, 446] on div "Icon/Expander BUSINESS LOAN APPLICATION 14 / 31" at bounding box center [135, 442] width 201 height 23
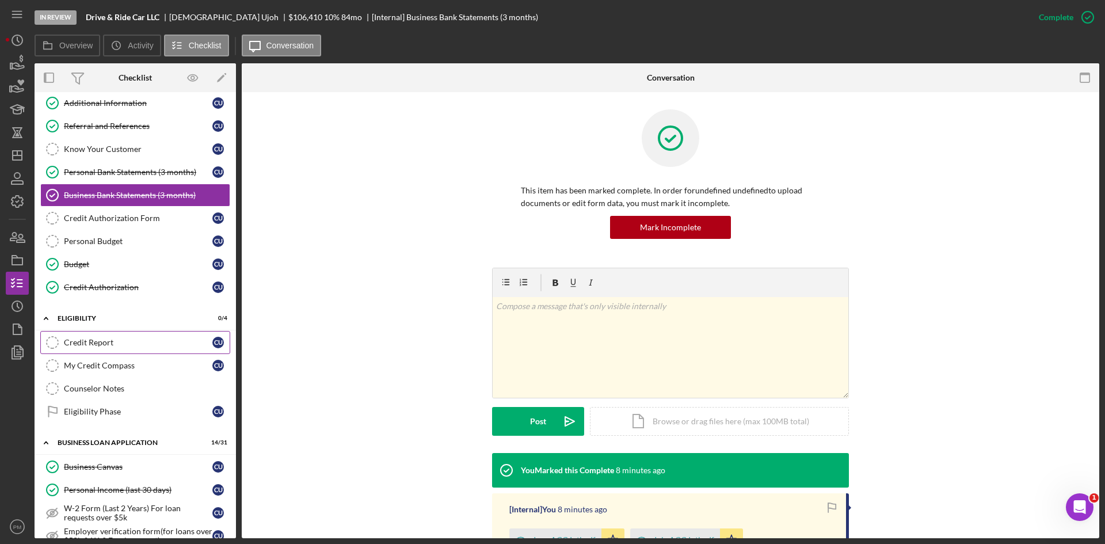
scroll to position [0, 0]
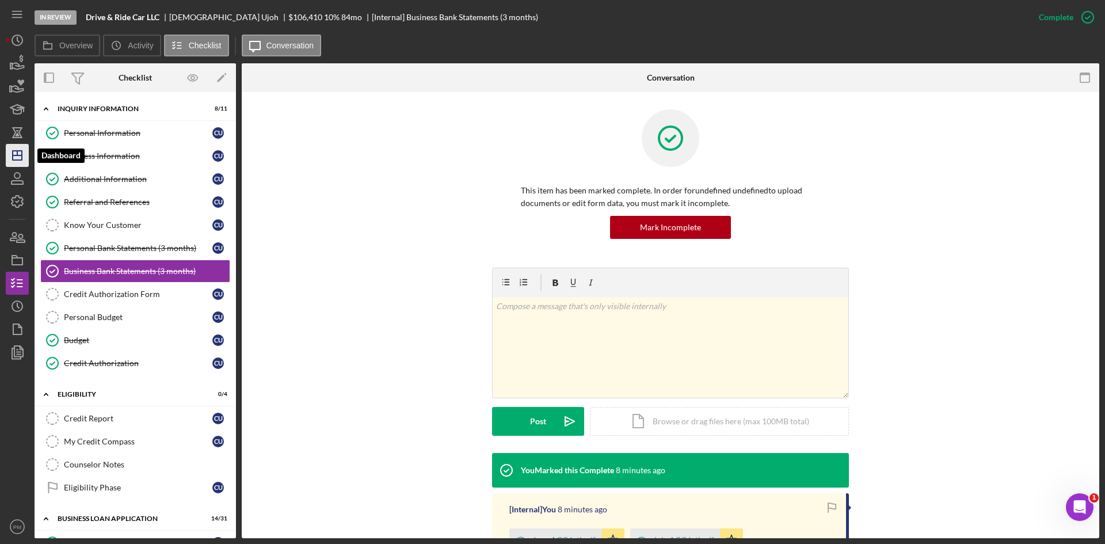
click at [22, 153] on polygon "button" at bounding box center [17, 155] width 9 height 9
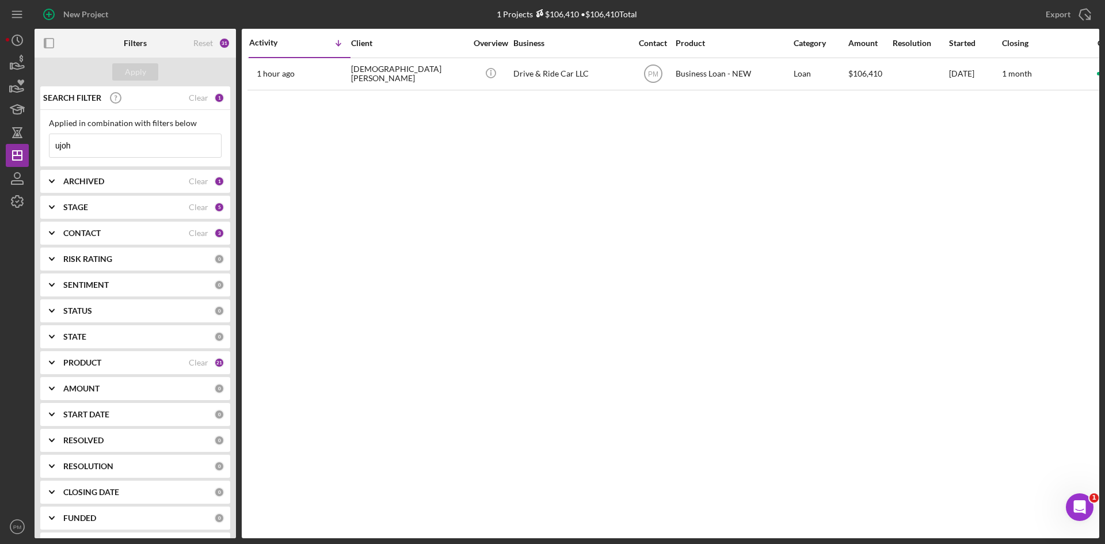
drag, startPoint x: 89, startPoint y: 145, endPoint x: 0, endPoint y: 143, distance: 89.2
click at [0, 143] on div "New Project 1 Projects $106,410 • $106,410 Total ujoh Export Icon/Export Filter…" at bounding box center [552, 272] width 1105 height 544
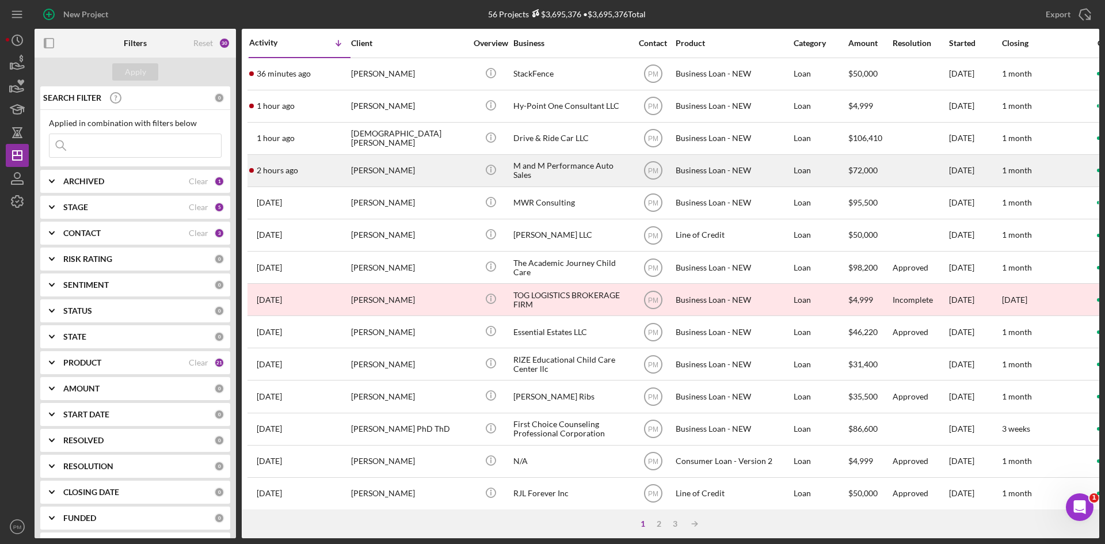
click at [378, 169] on div "[PERSON_NAME]" at bounding box center [408, 170] width 115 height 30
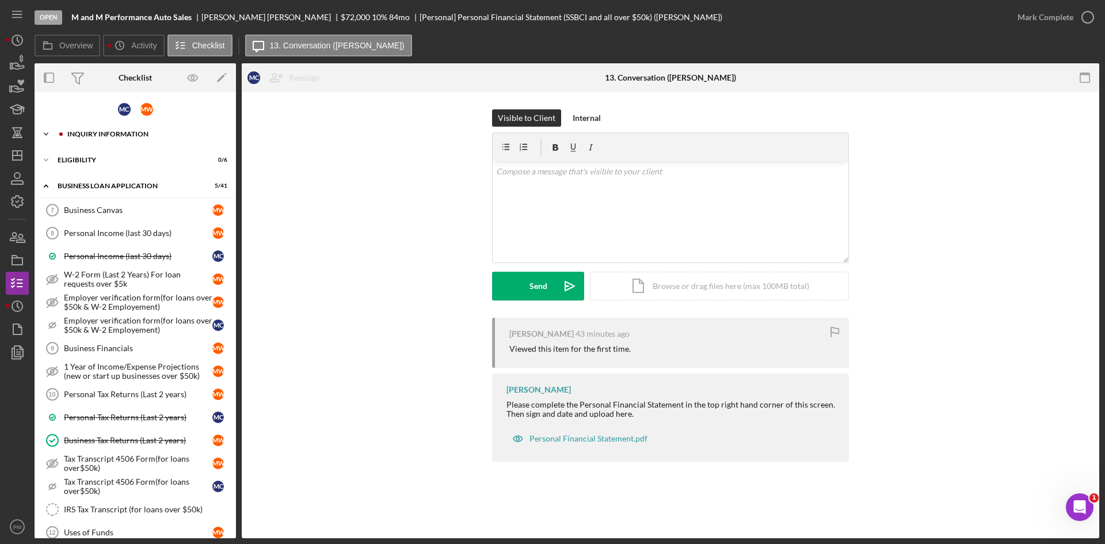
click at [116, 132] on div "INQUIRY INFORMATION" at bounding box center [144, 134] width 154 height 7
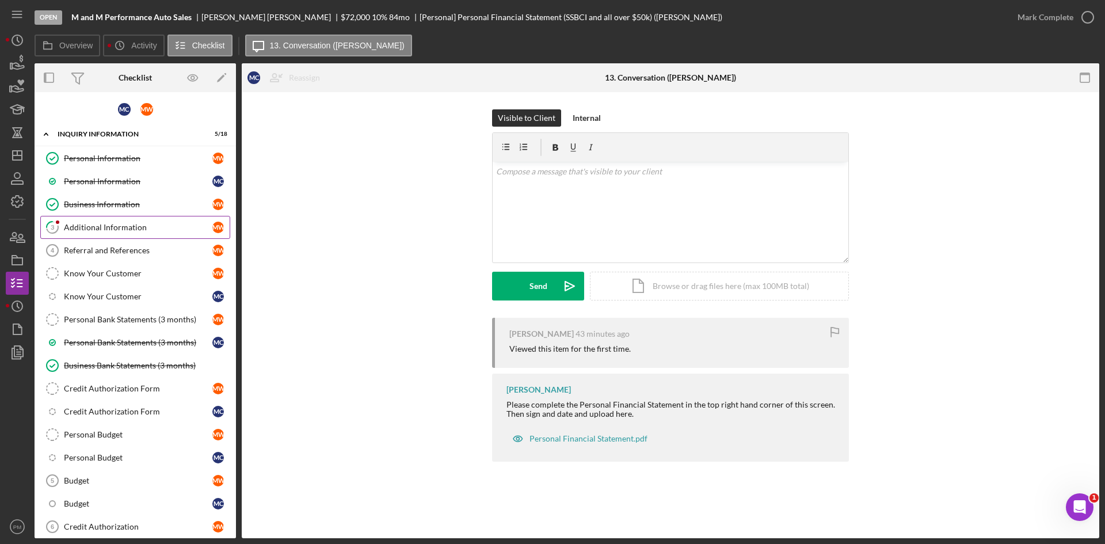
click at [122, 231] on div "Additional Information" at bounding box center [138, 227] width 148 height 9
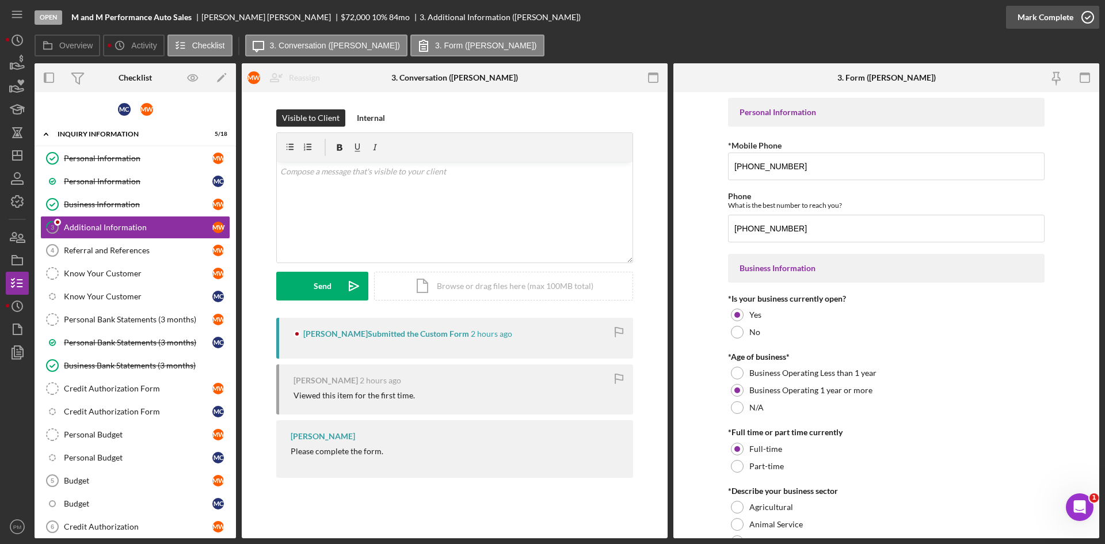
click at [1060, 17] on div "Mark Complete" at bounding box center [1045, 17] width 56 height 23
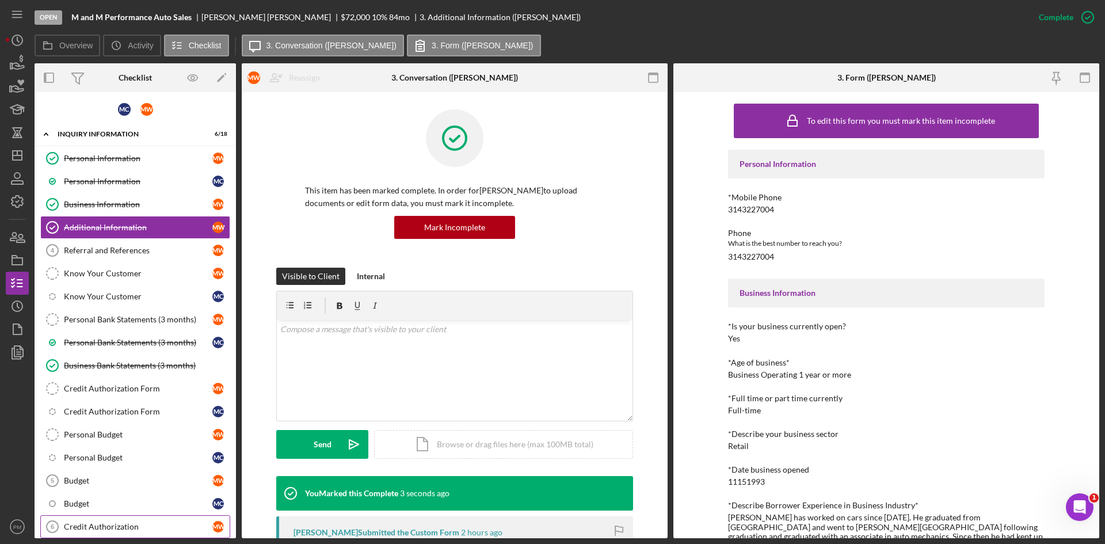
scroll to position [115, 0]
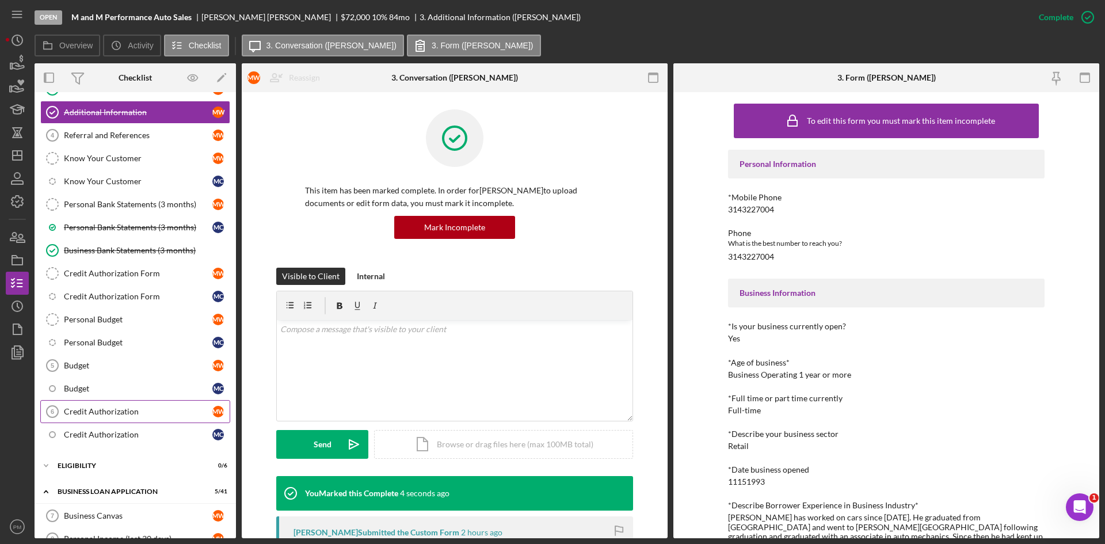
click at [107, 410] on div "Credit Authorization" at bounding box center [138, 411] width 148 height 9
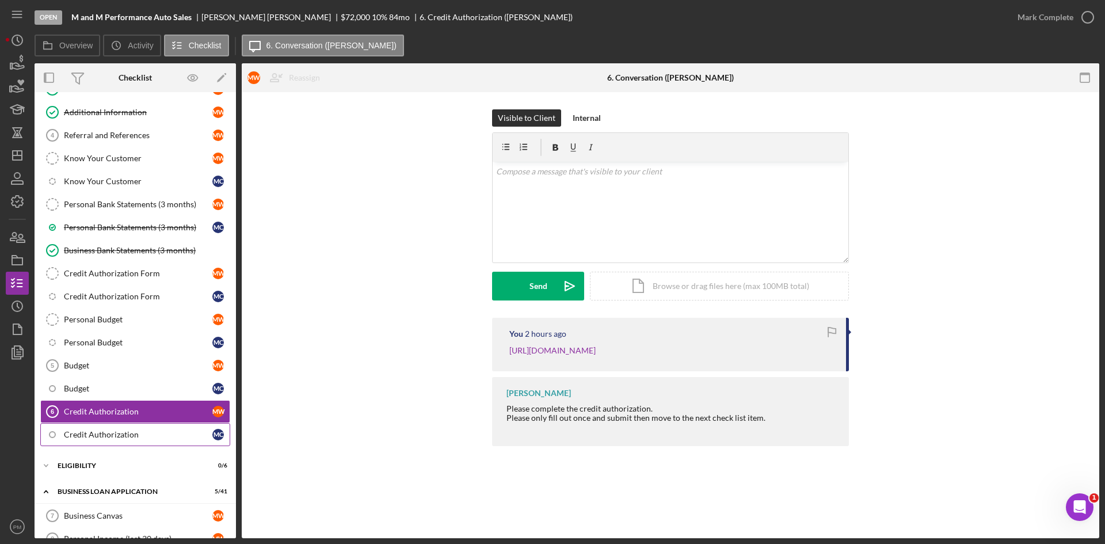
click at [81, 427] on link "Credit Authorization M C" at bounding box center [135, 434] width 190 height 23
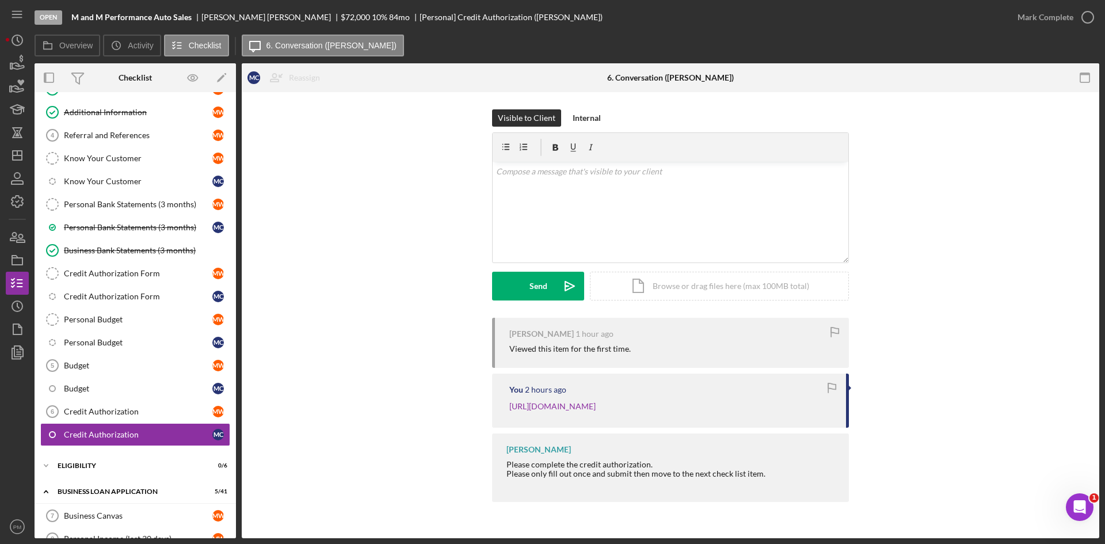
drag, startPoint x: 1046, startPoint y: 12, endPoint x: 986, endPoint y: 29, distance: 61.9
click at [1046, 12] on div "Mark Complete" at bounding box center [1045, 17] width 56 height 23
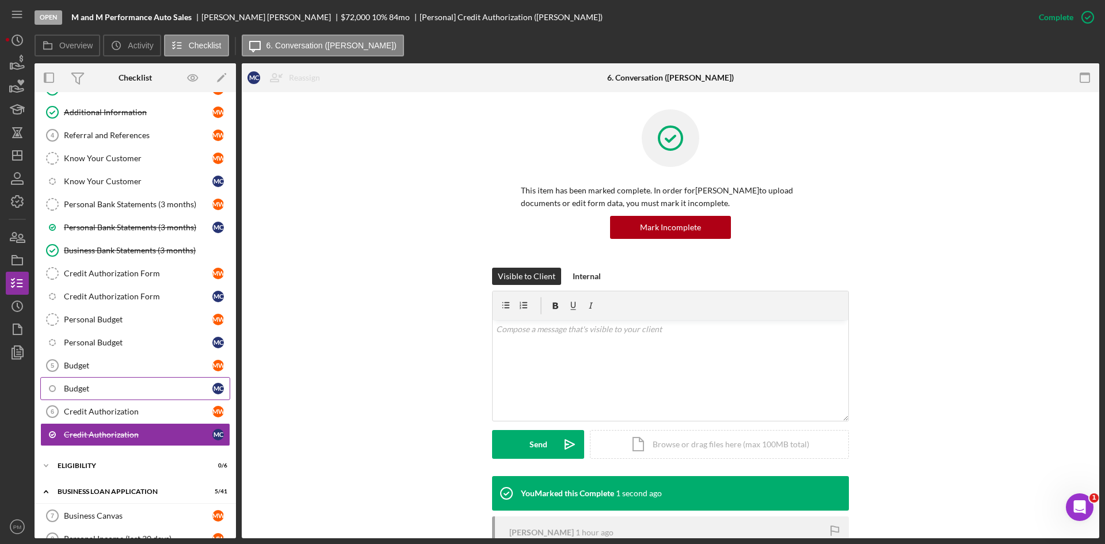
click at [71, 381] on link "Budget M C" at bounding box center [135, 388] width 190 height 23
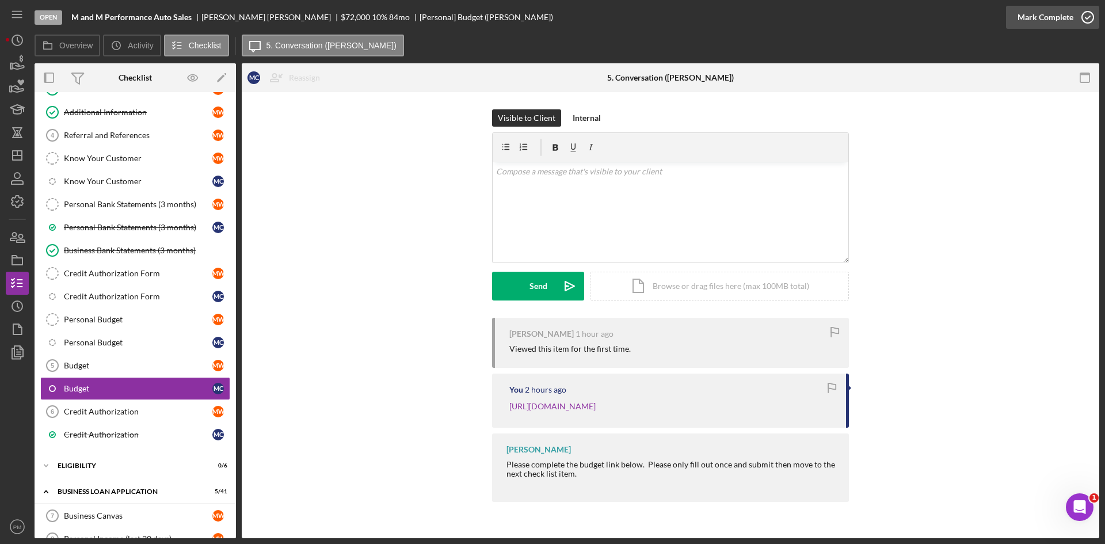
drag, startPoint x: 1042, startPoint y: 16, endPoint x: 1052, endPoint y: 17, distance: 11.0
click at [1042, 16] on div "Mark Complete" at bounding box center [1045, 17] width 56 height 23
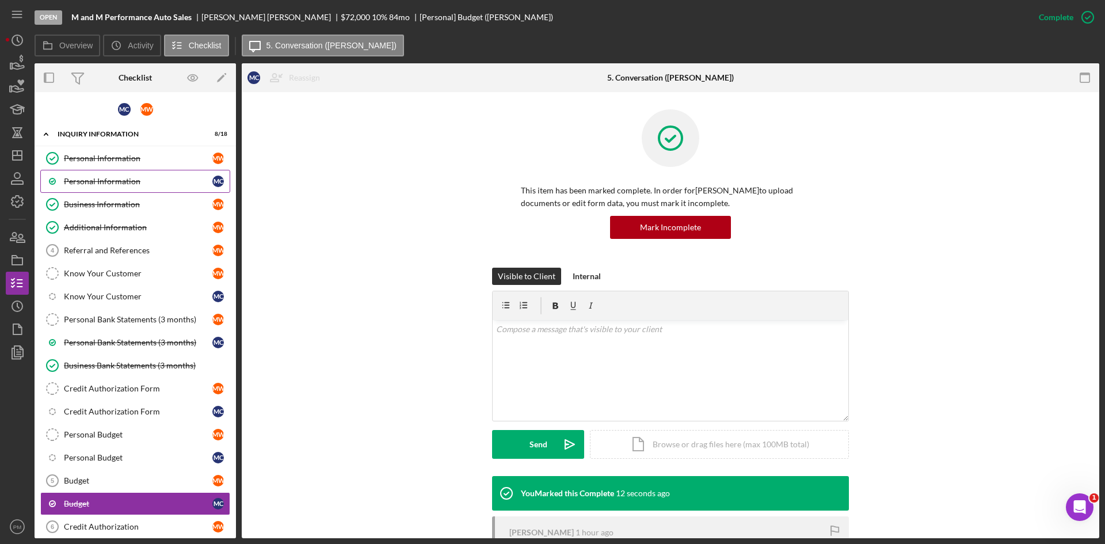
click at [138, 182] on div "Personal Information" at bounding box center [138, 181] width 148 height 9
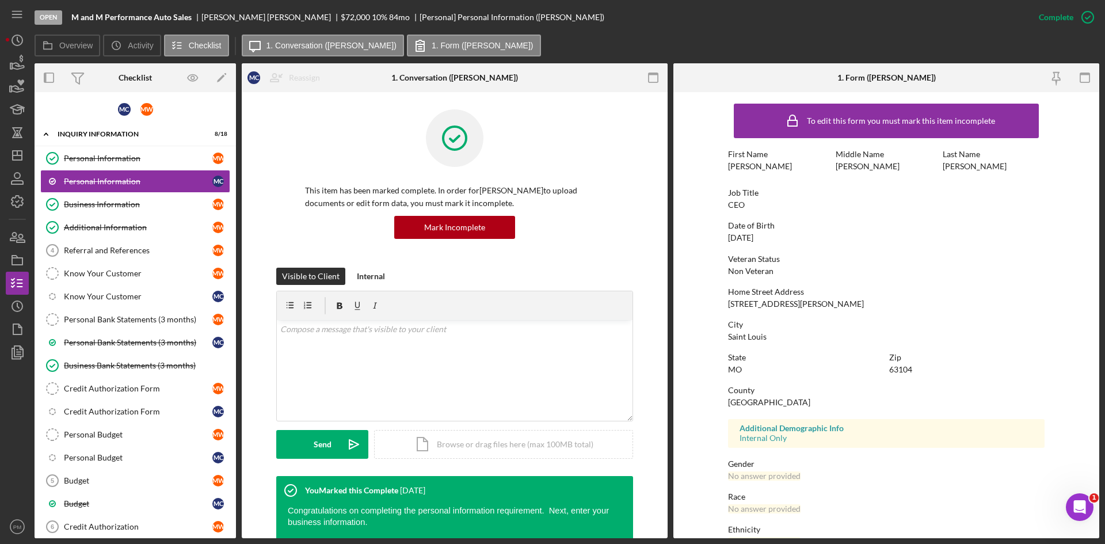
scroll to position [115, 0]
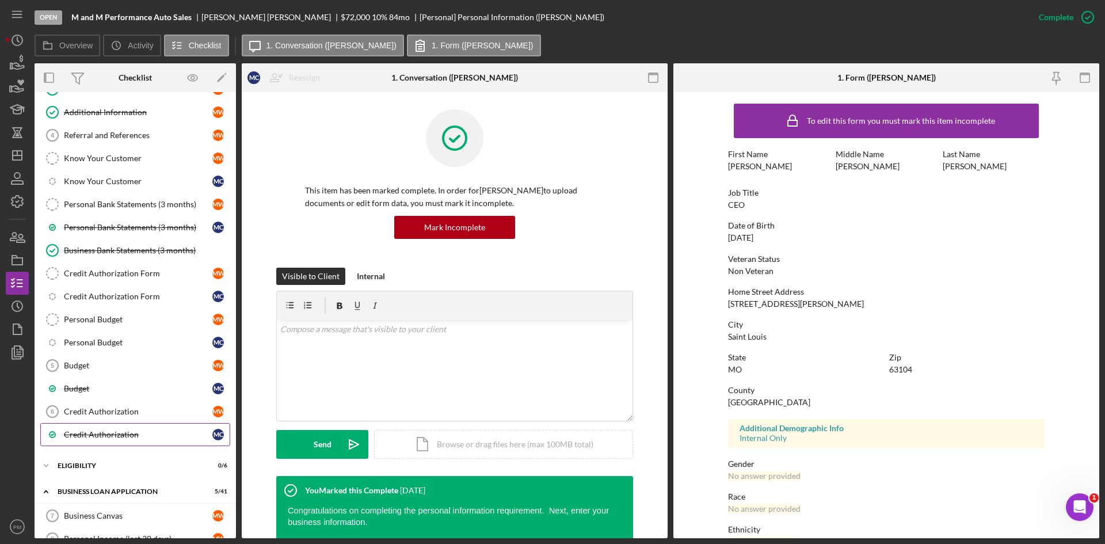
click at [96, 433] on div "Credit Authorization" at bounding box center [138, 434] width 148 height 9
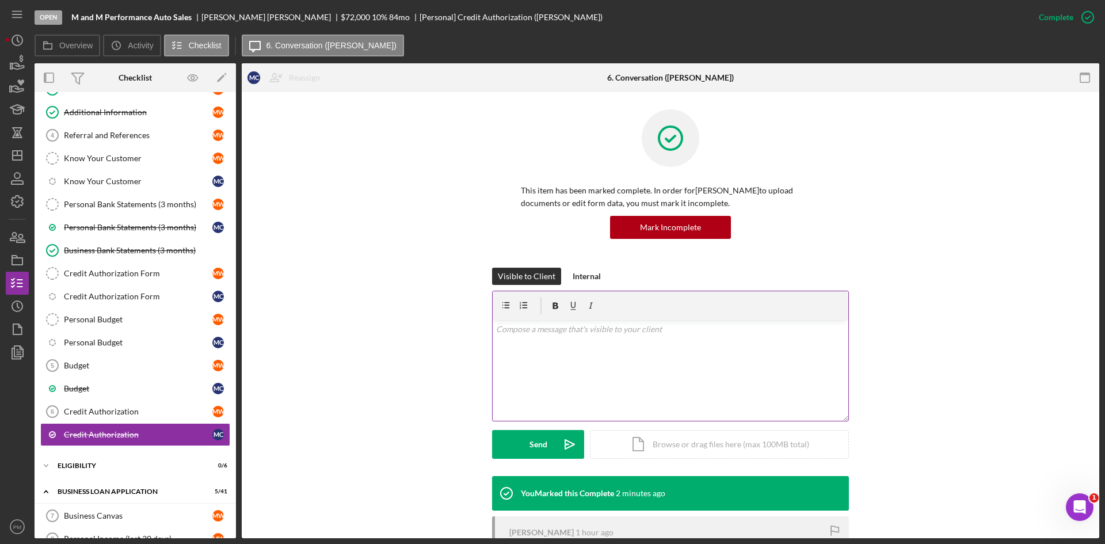
click at [652, 338] on div "v Color teal Color pink Remove color Add row above Add row below Add column bef…" at bounding box center [671, 370] width 356 height 101
copy p "Thnak"
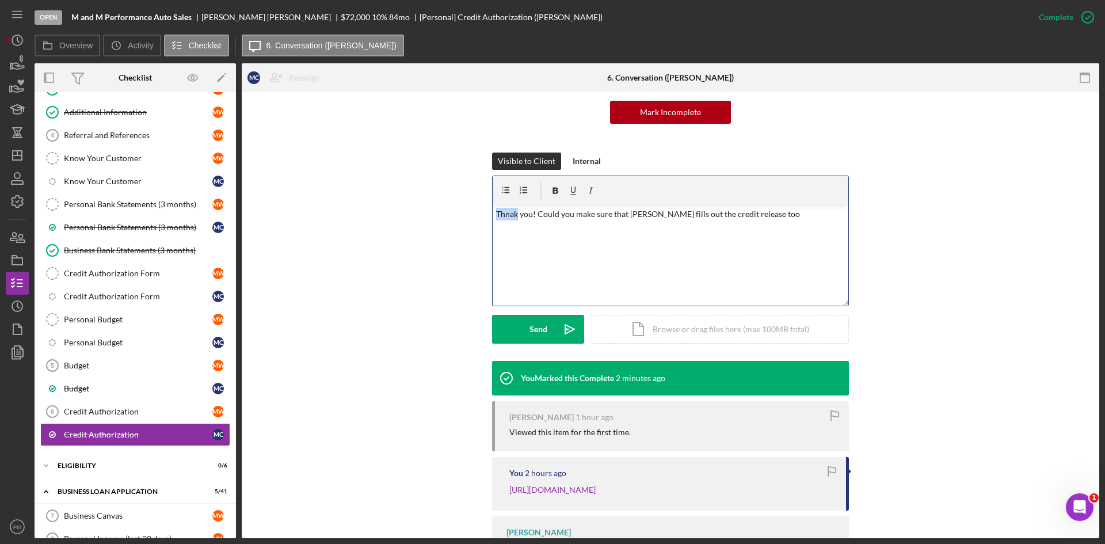
drag, startPoint x: 523, startPoint y: 240, endPoint x: 526, endPoint y: 233, distance: 7.5
click at [523, 240] on div "v Color teal Color pink Remove color Add row above Add row below Add column bef…" at bounding box center [671, 255] width 356 height 101
click at [527, 345] on div "Visible to Client Internal v Color teal Color pink Remove color Add row above A…" at bounding box center [670, 256] width 357 height 208
click at [524, 338] on button "Send Icon/icon-invite-send" at bounding box center [538, 329] width 92 height 29
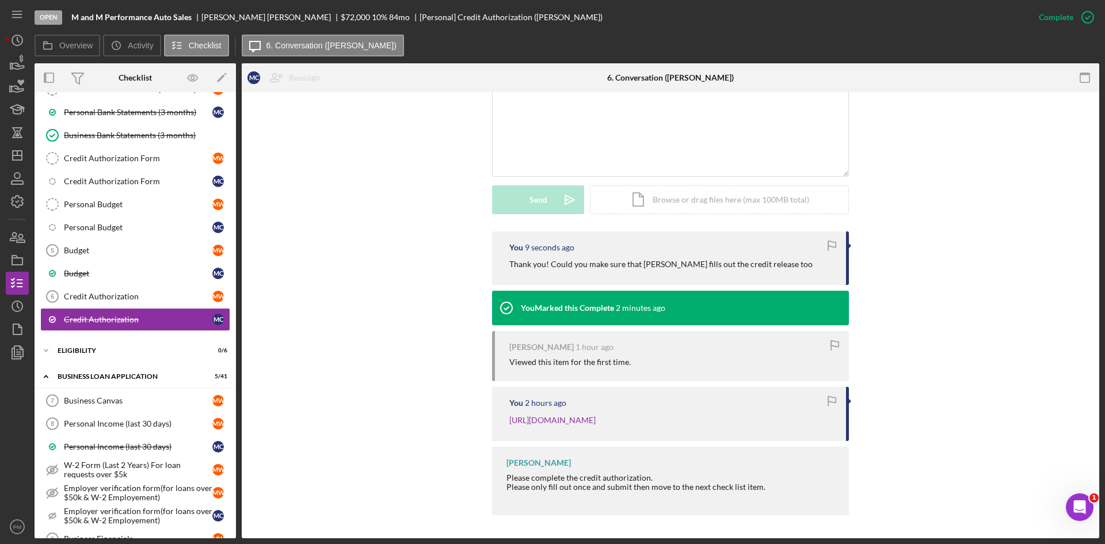
scroll to position [0, 0]
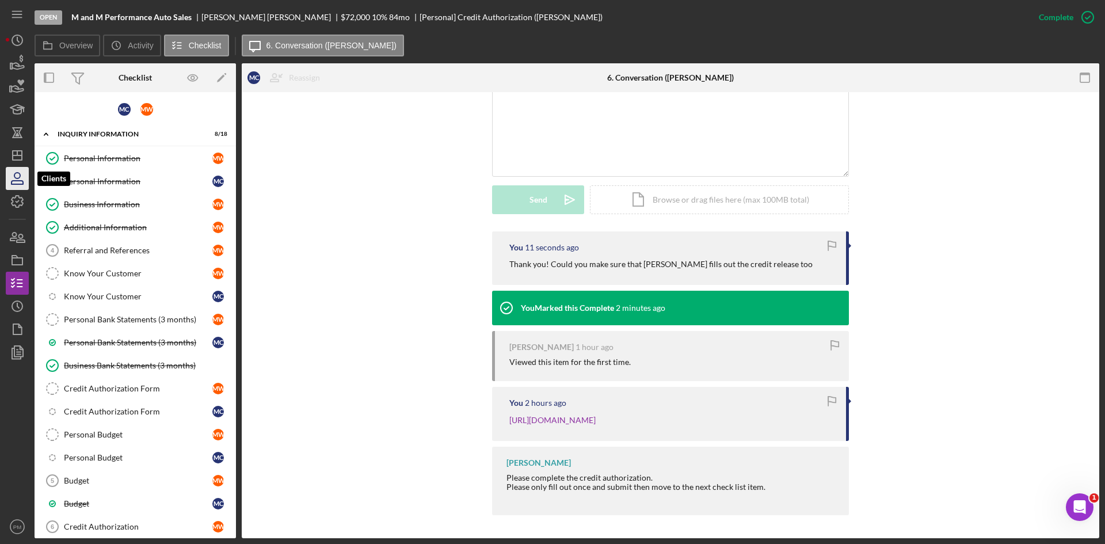
click at [18, 169] on icon "button" at bounding box center [17, 178] width 29 height 29
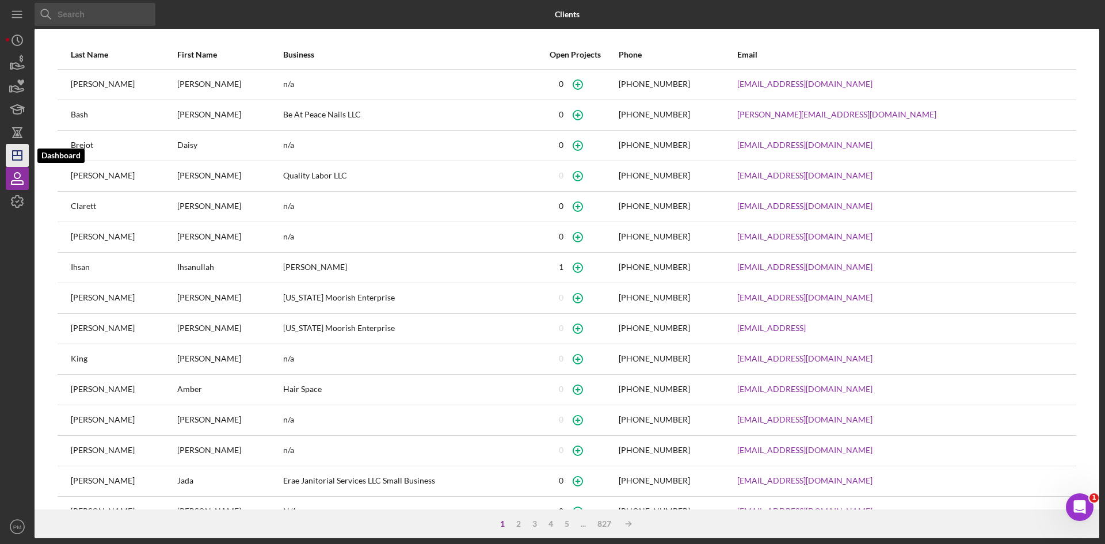
click at [20, 153] on icon "Icon/Dashboard" at bounding box center [17, 155] width 29 height 29
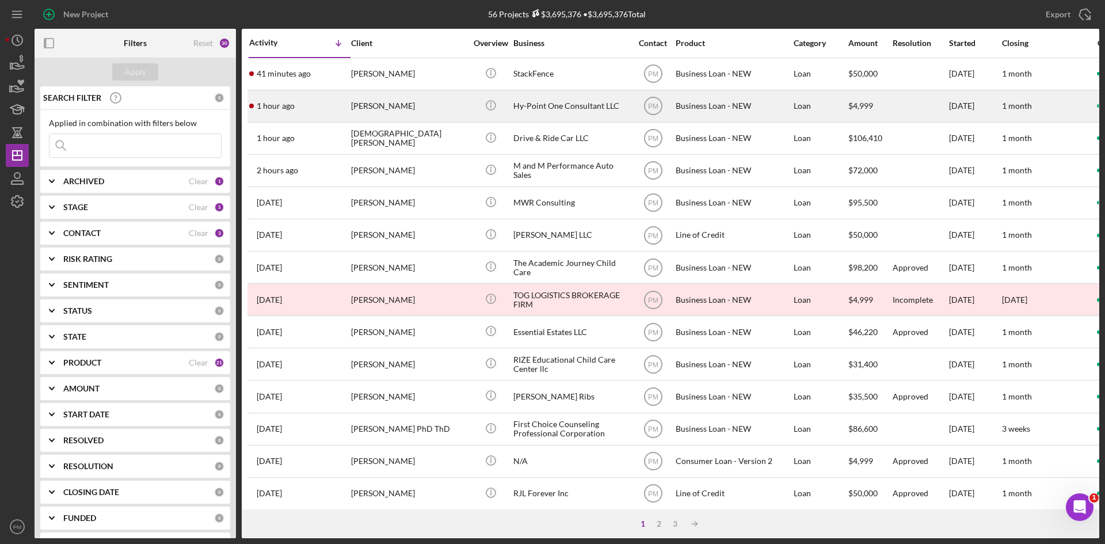
click at [348, 107] on div "1 hour ago [PERSON_NAME]" at bounding box center [299, 106] width 101 height 30
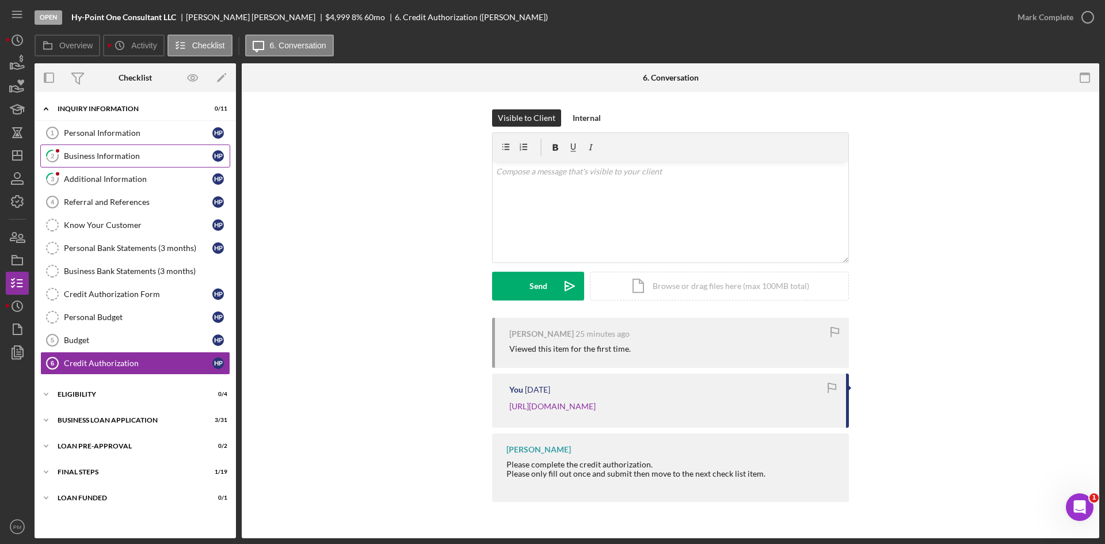
drag, startPoint x: 82, startPoint y: 153, endPoint x: 79, endPoint y: 163, distance: 10.0
click at [82, 153] on div "Business Information" at bounding box center [138, 155] width 148 height 9
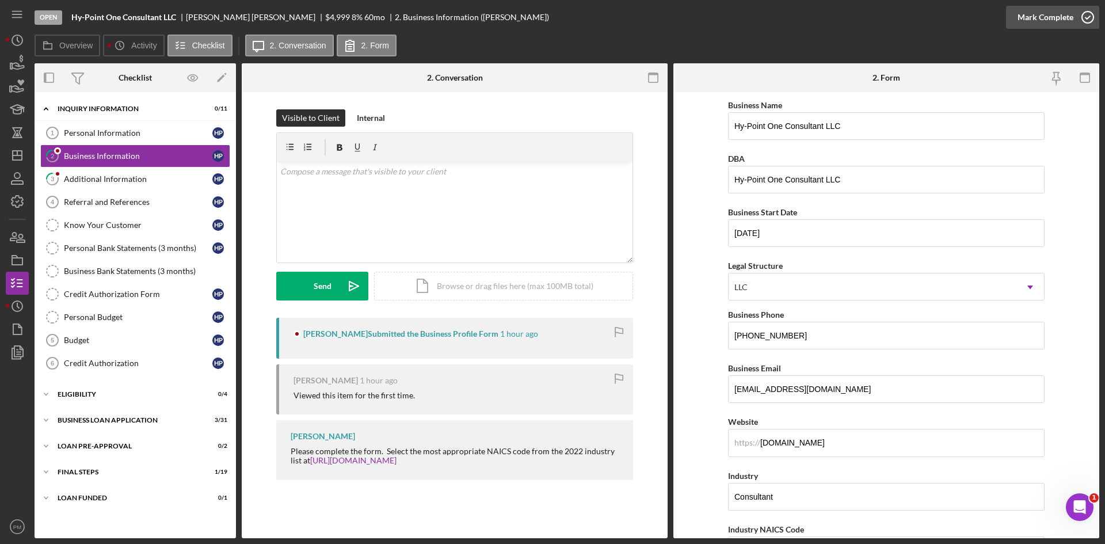
click at [1048, 19] on div "Mark Complete" at bounding box center [1045, 17] width 56 height 23
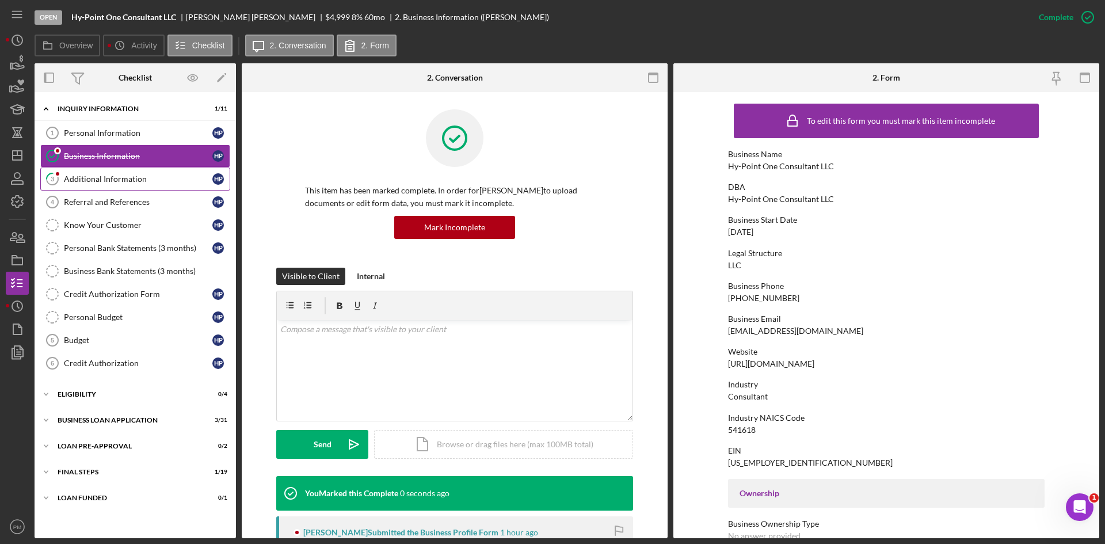
drag, startPoint x: 115, startPoint y: 181, endPoint x: 122, endPoint y: 176, distance: 8.8
click at [115, 180] on div "Additional Information" at bounding box center [138, 178] width 148 height 9
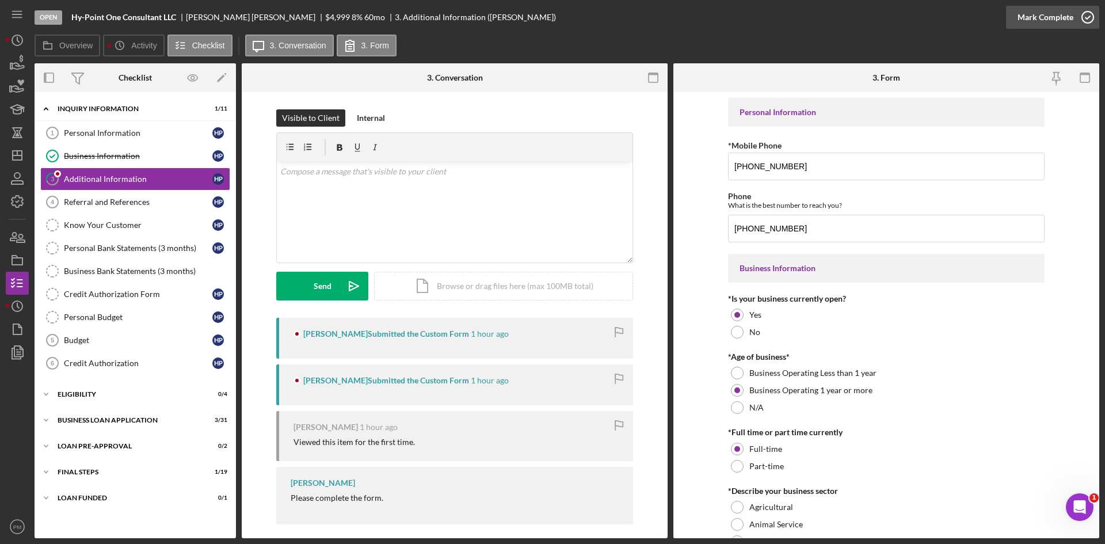
click at [1036, 9] on div "Mark Complete" at bounding box center [1045, 17] width 56 height 23
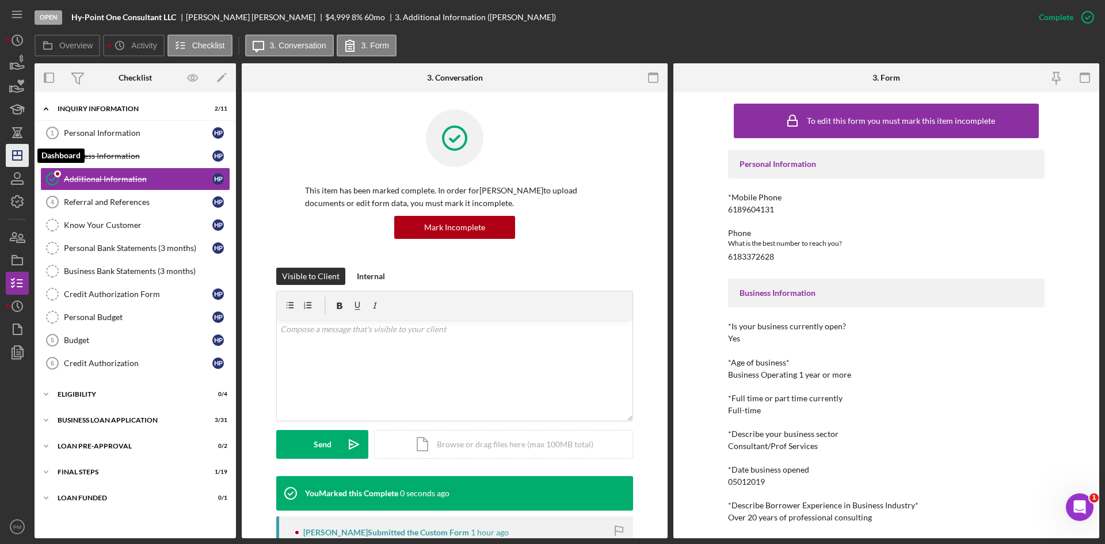
click at [12, 149] on icon "Icon/Dashboard" at bounding box center [17, 155] width 29 height 29
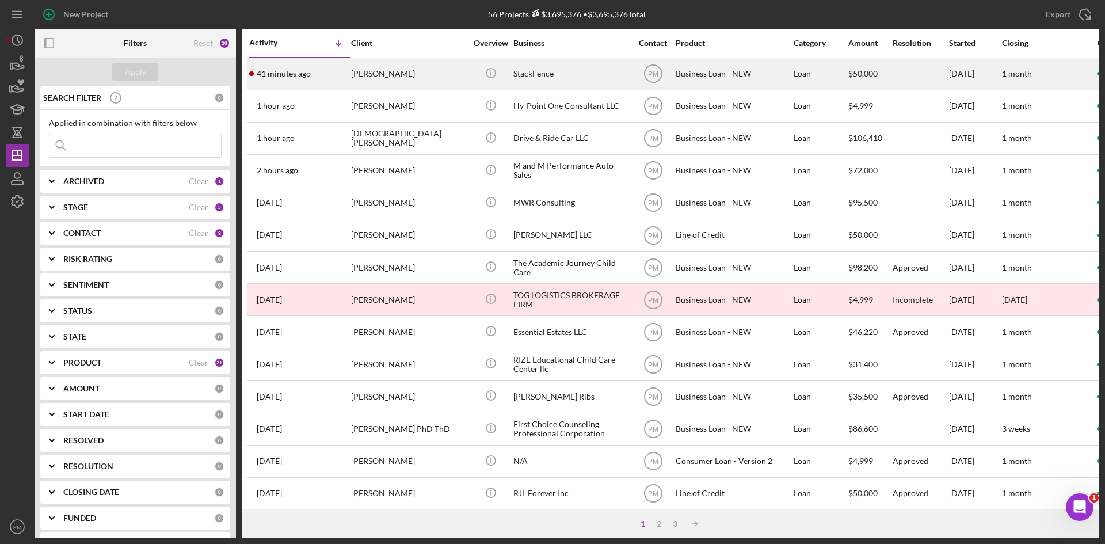
click at [384, 70] on div "[PERSON_NAME]" at bounding box center [408, 74] width 115 height 30
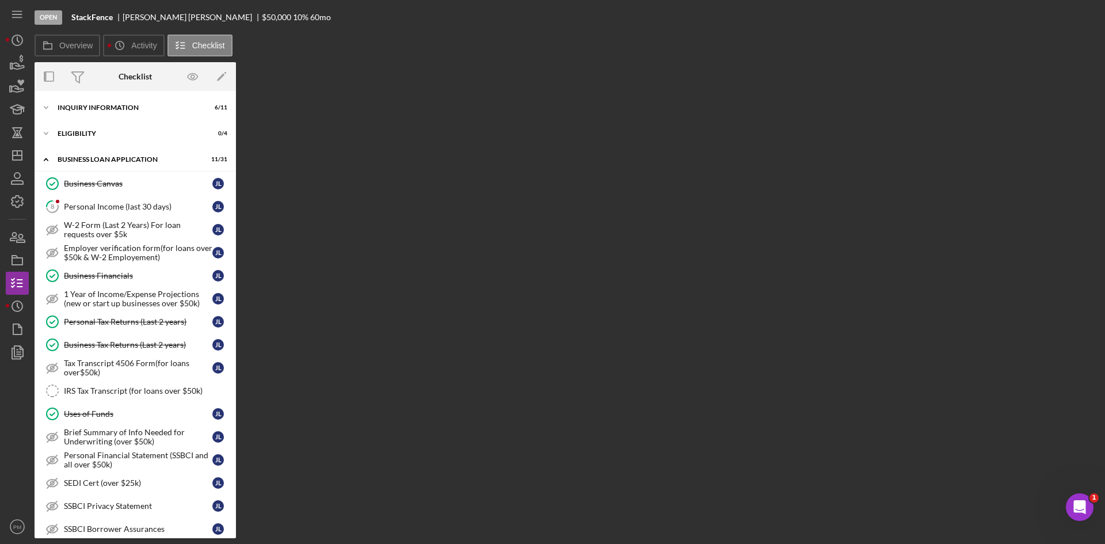
scroll to position [437, 0]
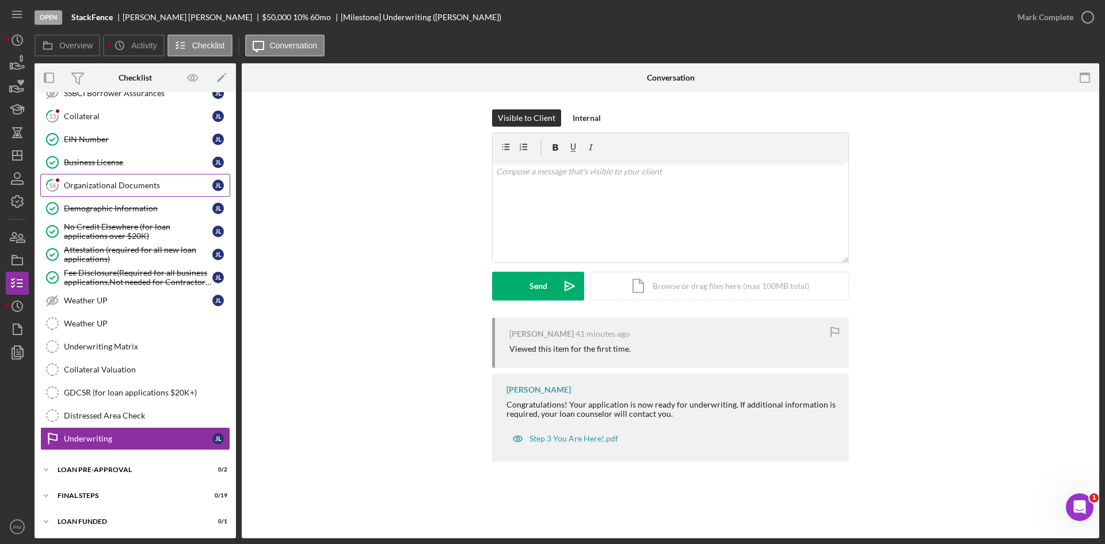
click at [108, 189] on div "Organizational Documents" at bounding box center [138, 185] width 148 height 9
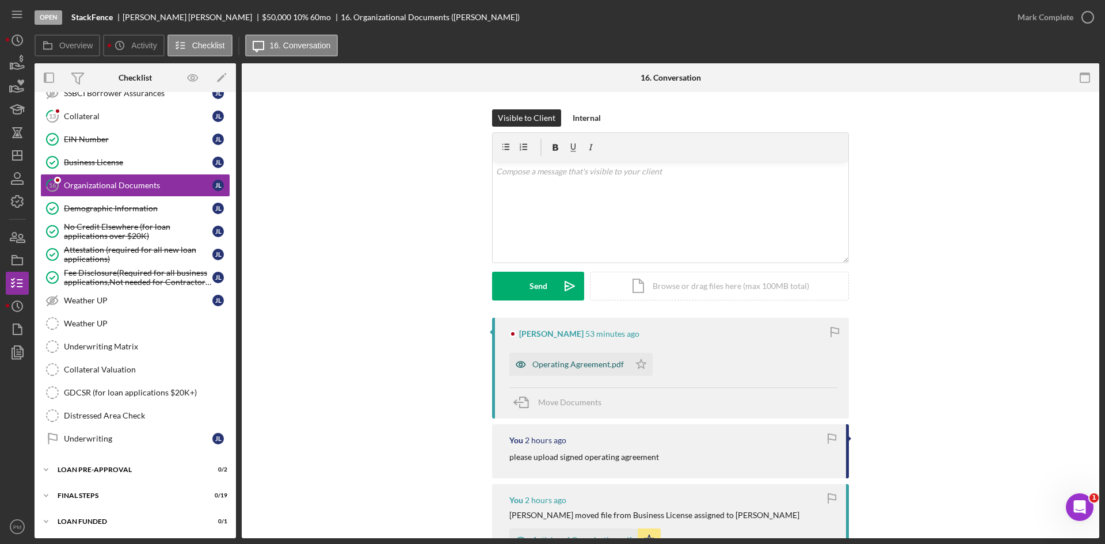
click at [588, 365] on div "Operating Agreement.pdf" at bounding box center [577, 364] width 91 height 9
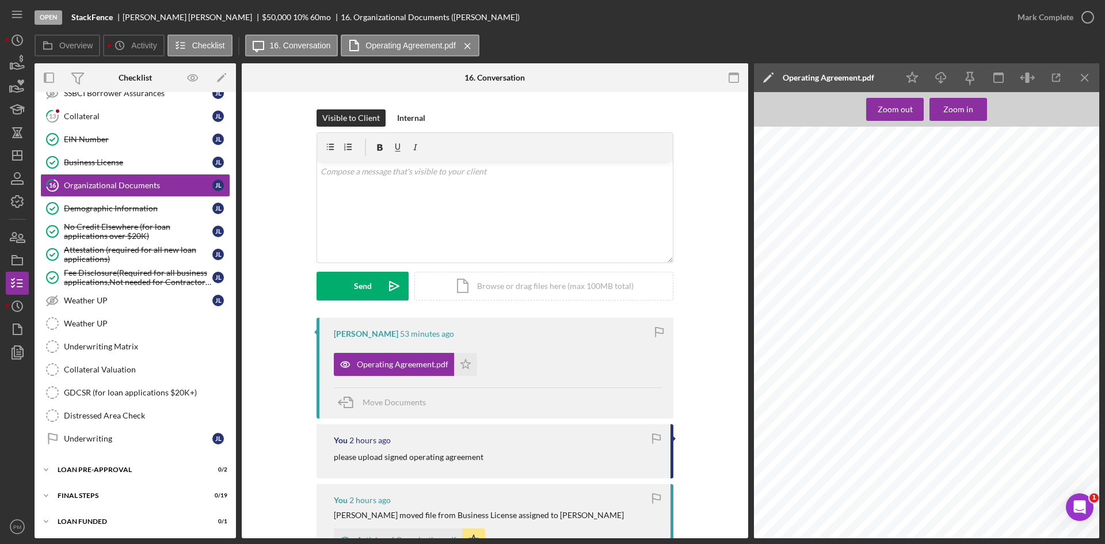
drag, startPoint x: 1099, startPoint y: 147, endPoint x: 1114, endPoint y: 264, distance: 117.8
click at [1104, 264] on html "Open StackFence [PERSON_NAME] $50,000 $50,000 10 % 60 mo 16. Organizational Doc…" at bounding box center [552, 272] width 1105 height 544
click at [437, 211] on div "v Color teal Color pink Remove color Add row above Add row below Add column bef…" at bounding box center [495, 212] width 356 height 101
click at [390, 186] on div "v Color teal Color pink Remove color Add row above Add row below Add column bef…" at bounding box center [495, 212] width 356 height 101
click at [367, 288] on div "Send" at bounding box center [363, 286] width 18 height 29
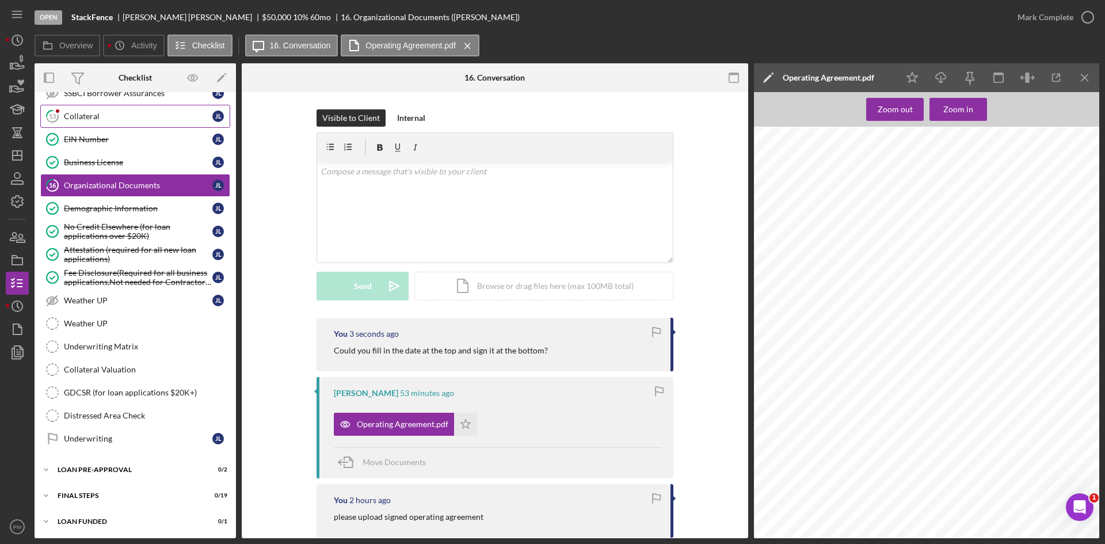
click at [67, 115] on div "Collateral" at bounding box center [138, 116] width 148 height 9
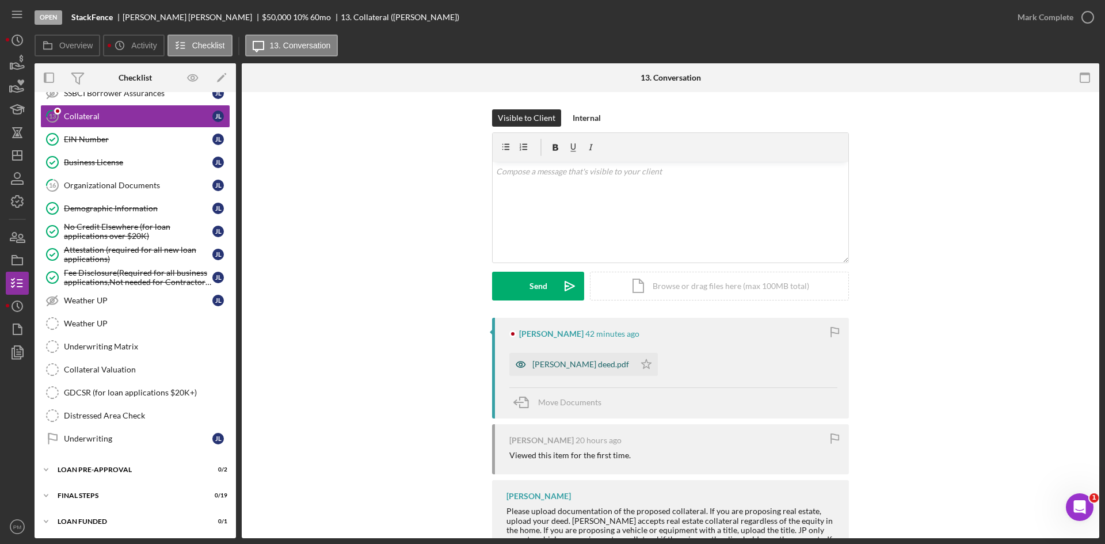
drag, startPoint x: 567, startPoint y: 368, endPoint x: 590, endPoint y: 352, distance: 27.6
click at [569, 368] on div "[PERSON_NAME] deed.pdf" at bounding box center [580, 364] width 97 height 9
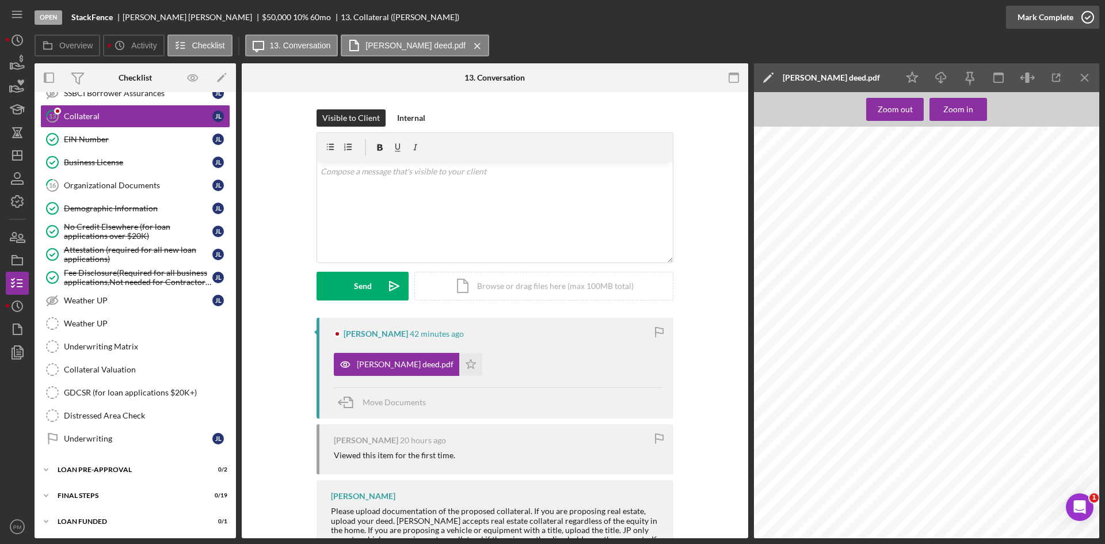
click at [1043, 19] on div "Mark Complete" at bounding box center [1045, 17] width 56 height 23
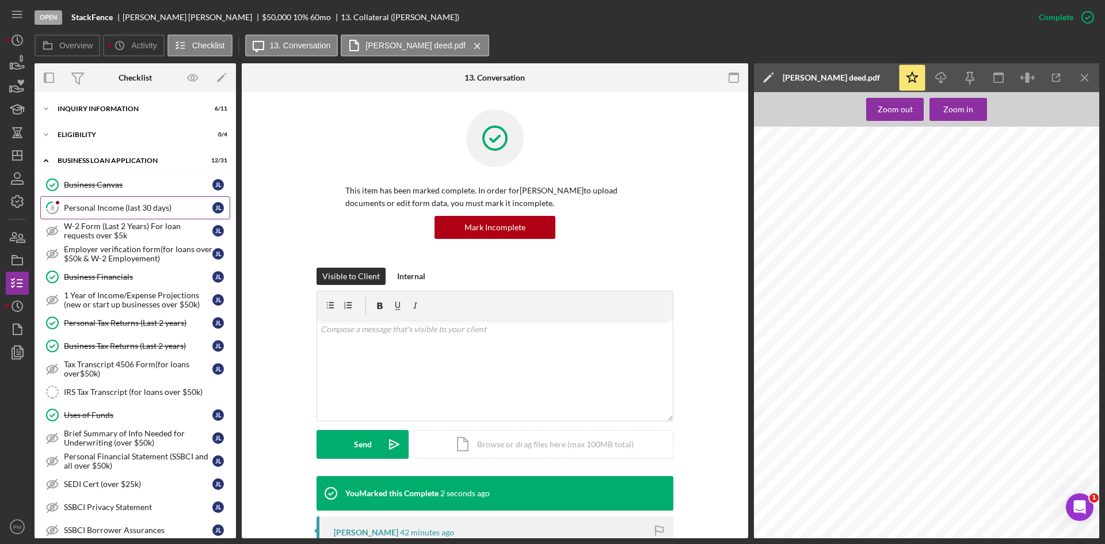
click at [117, 209] on div "Personal Income (last 30 days)" at bounding box center [138, 207] width 148 height 9
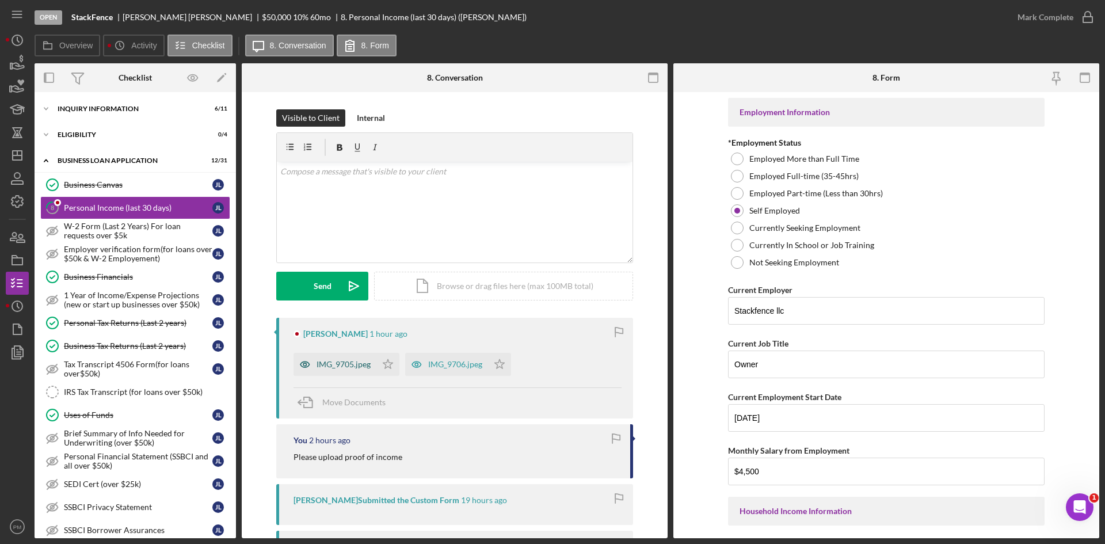
click at [344, 369] on div "IMG_9705.jpeg" at bounding box center [343, 364] width 54 height 9
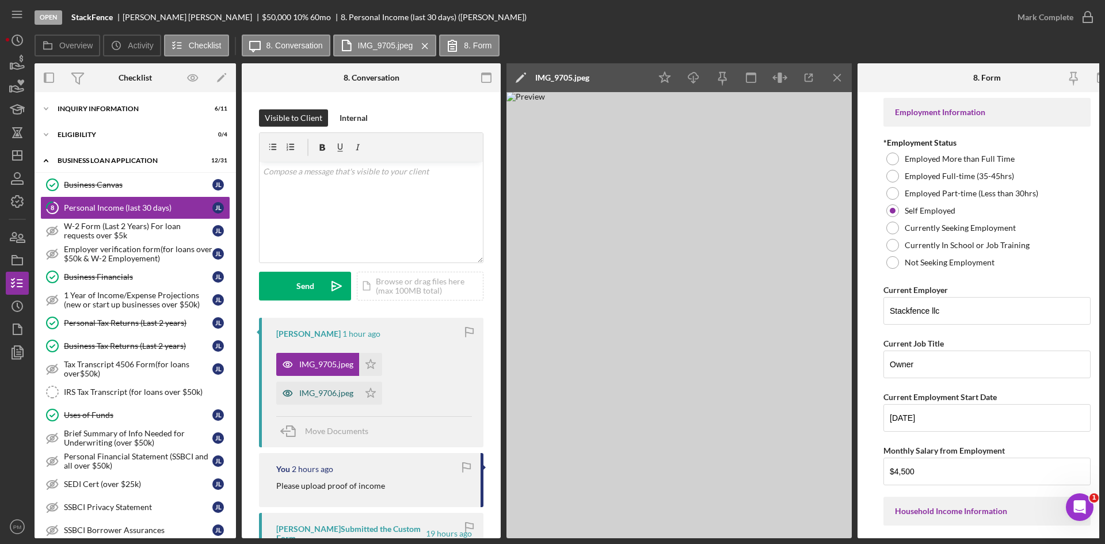
click at [321, 390] on div "IMG_9706.jpeg" at bounding box center [326, 392] width 54 height 9
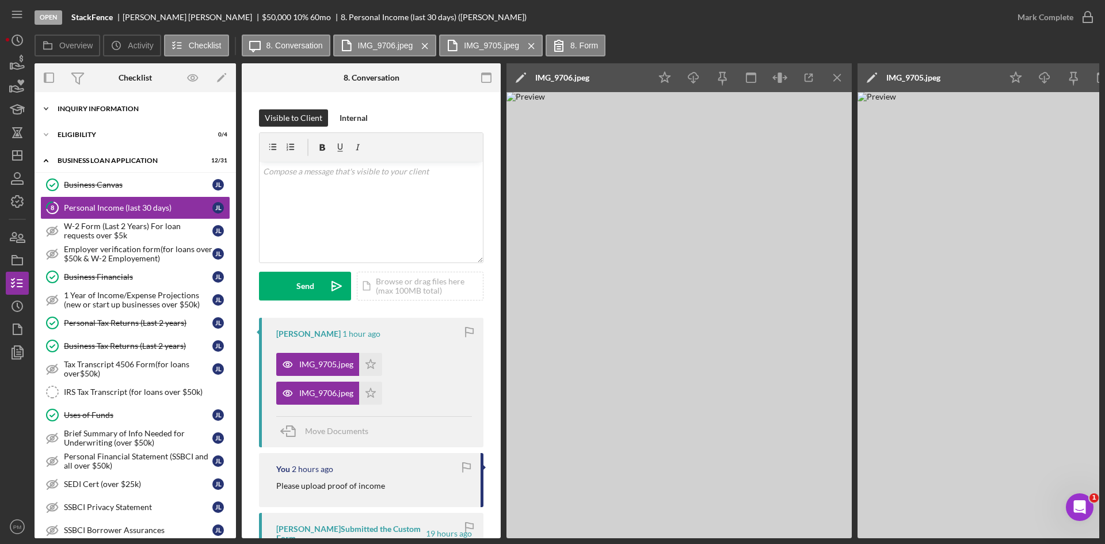
click at [58, 111] on div "INQUIRY INFORMATION" at bounding box center [140, 108] width 164 height 7
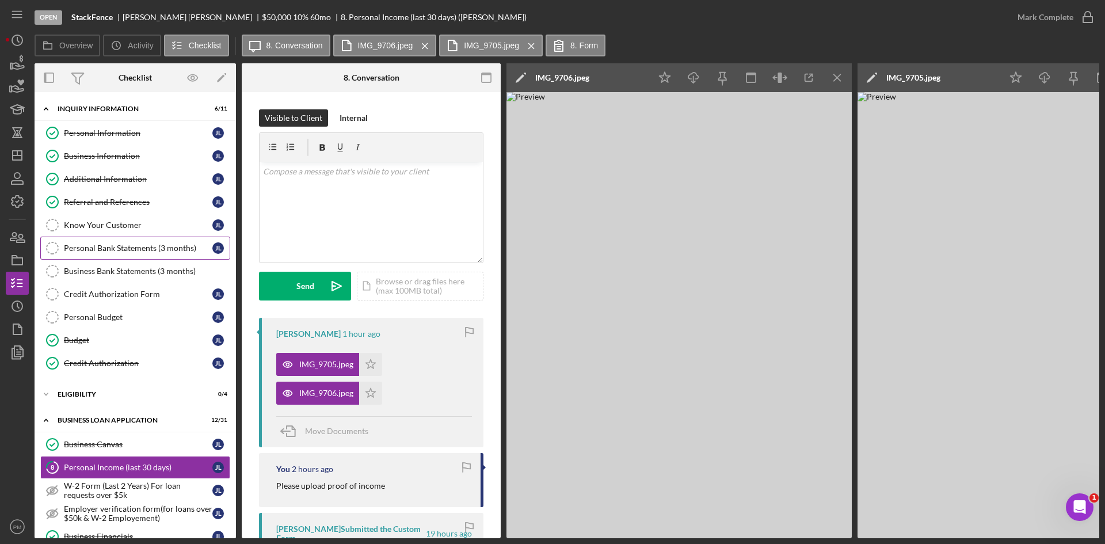
click at [110, 242] on link "Personal Bank Statements (3 months) Personal Bank Statements (3 months) [PERSON…" at bounding box center [135, 248] width 190 height 23
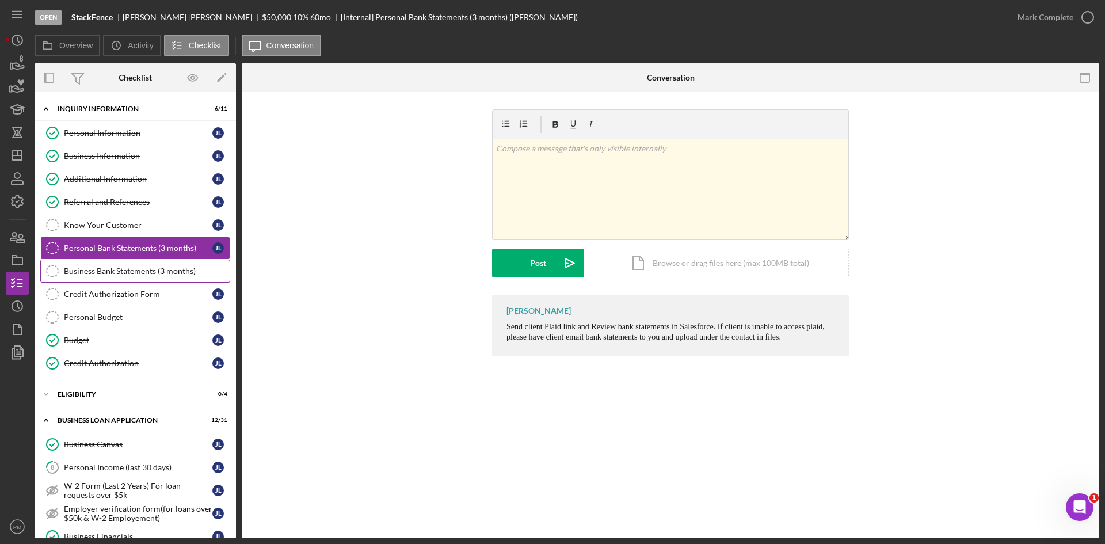
click at [143, 265] on link "Business Bank Statements (3 months) Business Bank Statements (3 months)" at bounding box center [135, 271] width 190 height 23
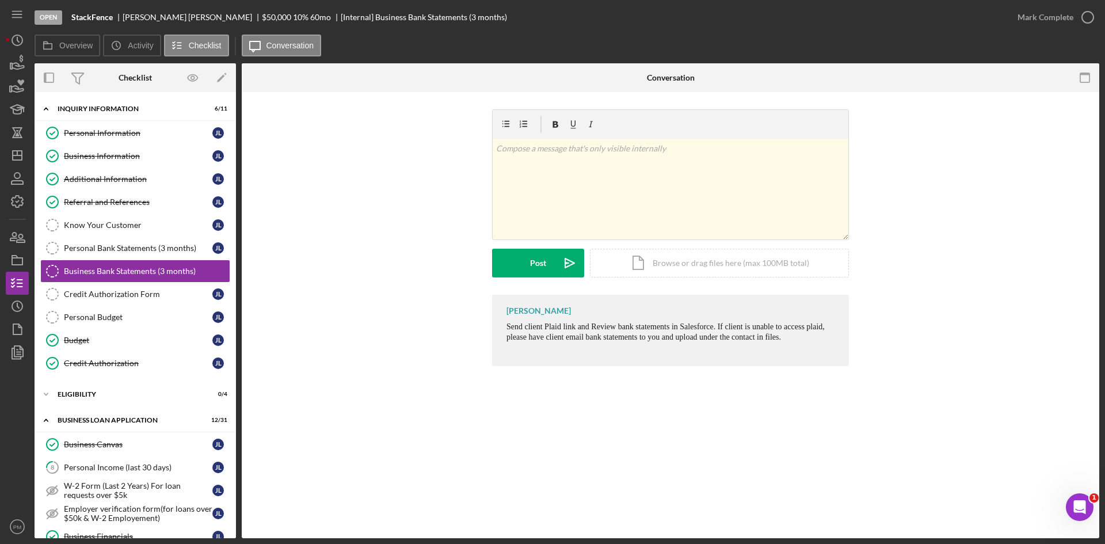
scroll to position [230, 0]
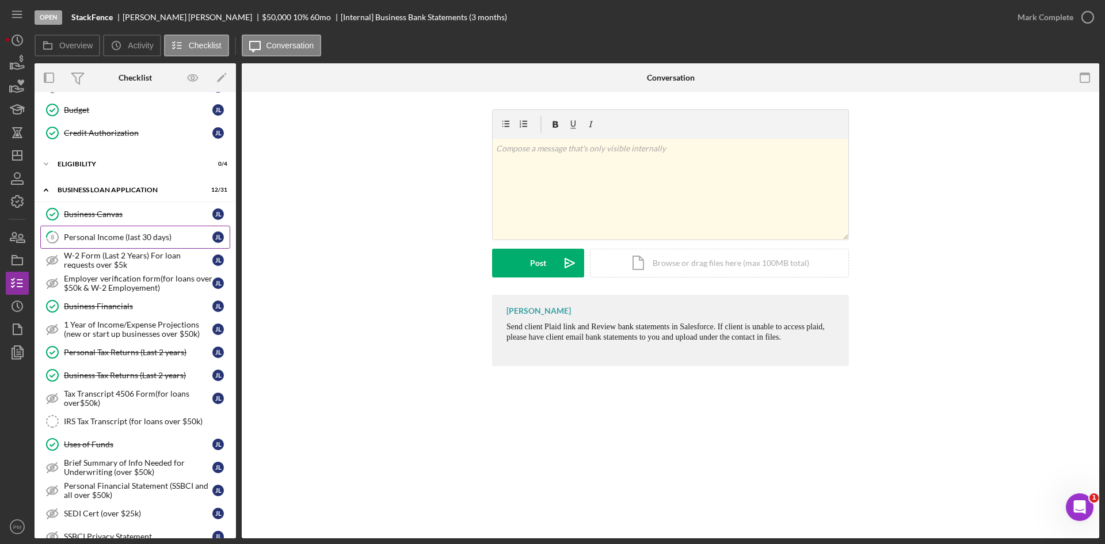
drag, startPoint x: 90, startPoint y: 241, endPoint x: 239, endPoint y: 198, distance: 155.2
click at [90, 241] on div "Personal Income (last 30 days)" at bounding box center [138, 236] width 148 height 9
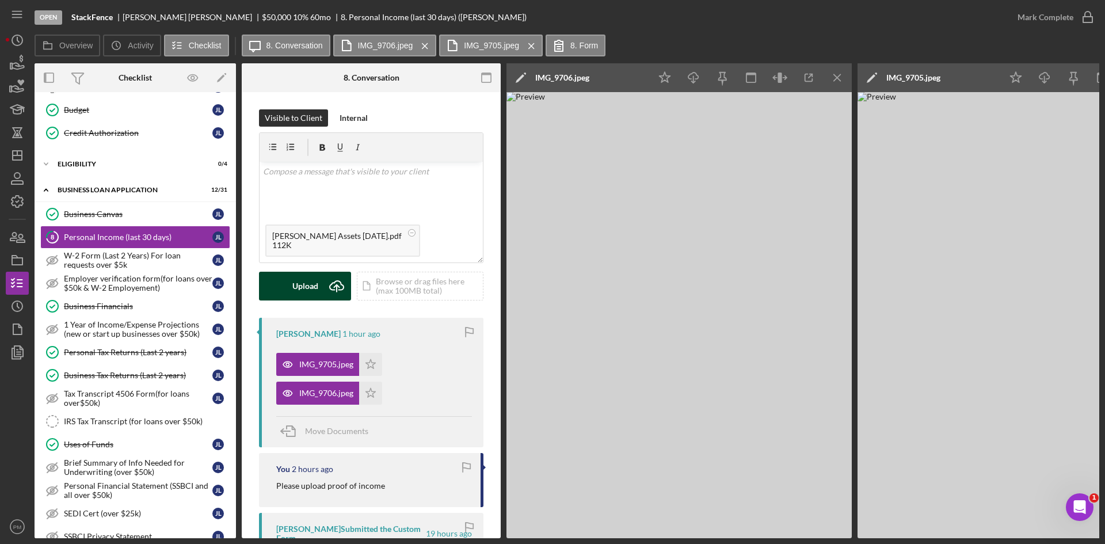
click at [307, 285] on div "Upload" at bounding box center [305, 286] width 26 height 29
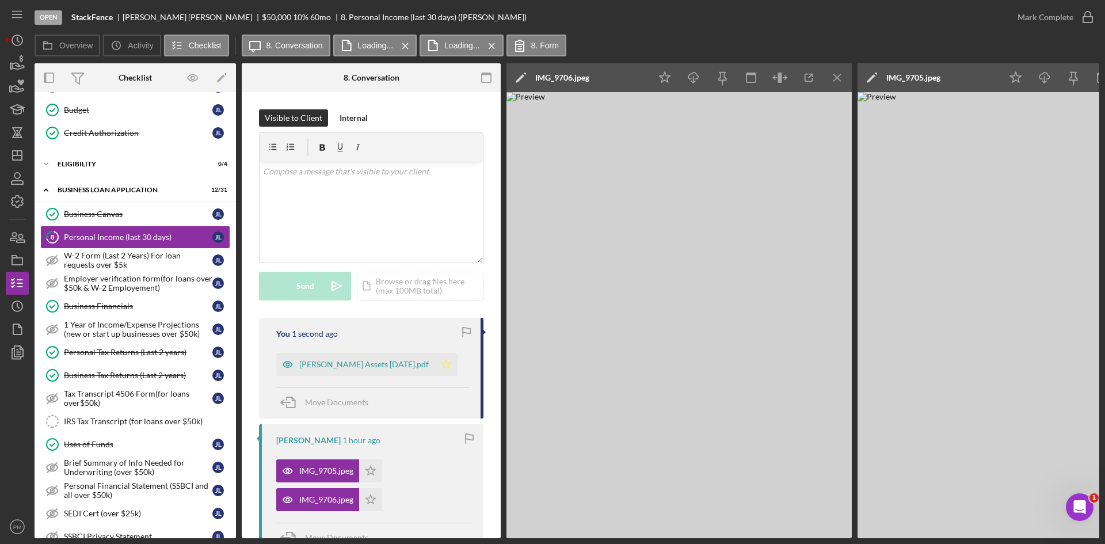
click at [444, 365] on icon "Icon/Star" at bounding box center [445, 364] width 23 height 23
click at [372, 471] on icon "Icon/Star" at bounding box center [370, 470] width 23 height 23
click at [372, 498] on polygon "button" at bounding box center [371, 498] width 10 height 9
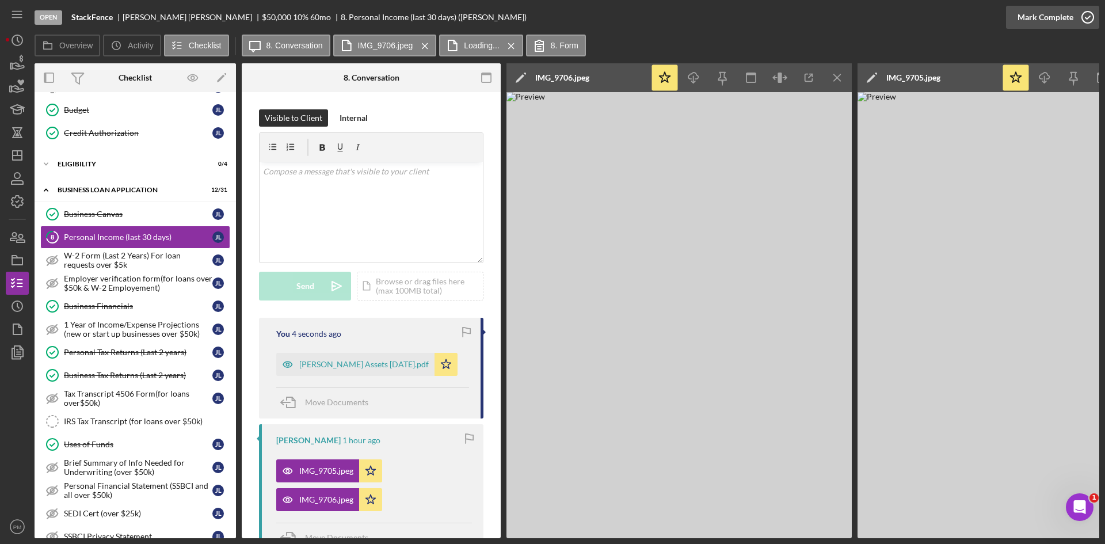
click at [1066, 16] on div "Mark Complete" at bounding box center [1045, 17] width 56 height 23
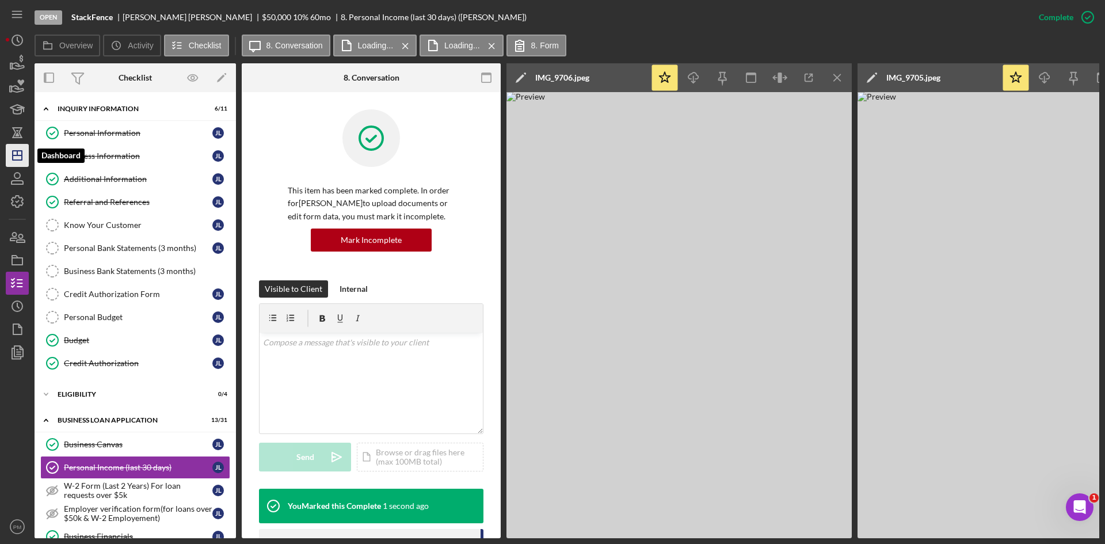
click at [22, 152] on polygon "button" at bounding box center [17, 155] width 9 height 9
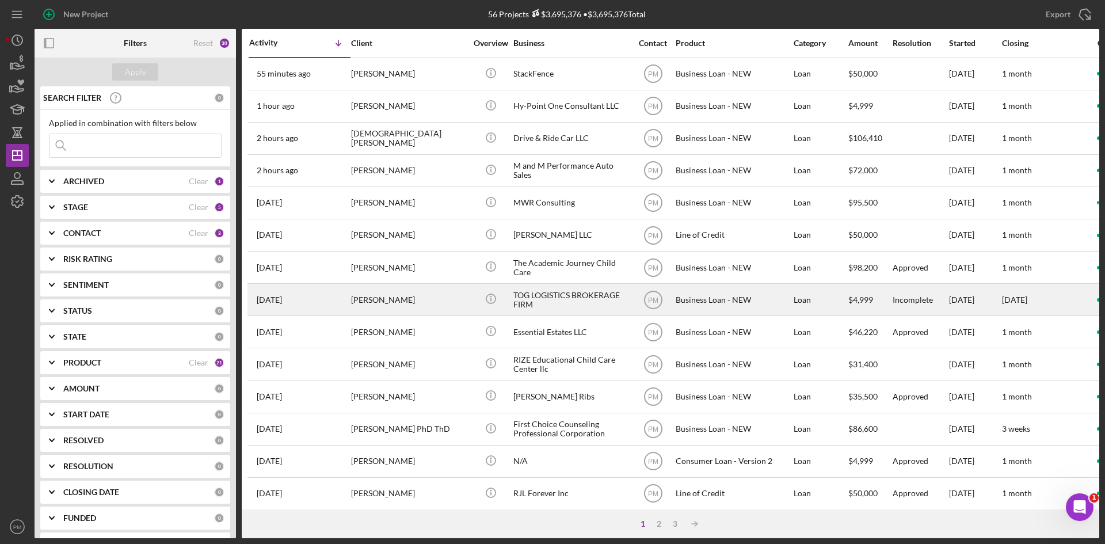
click at [392, 304] on div "[PERSON_NAME]" at bounding box center [408, 299] width 115 height 30
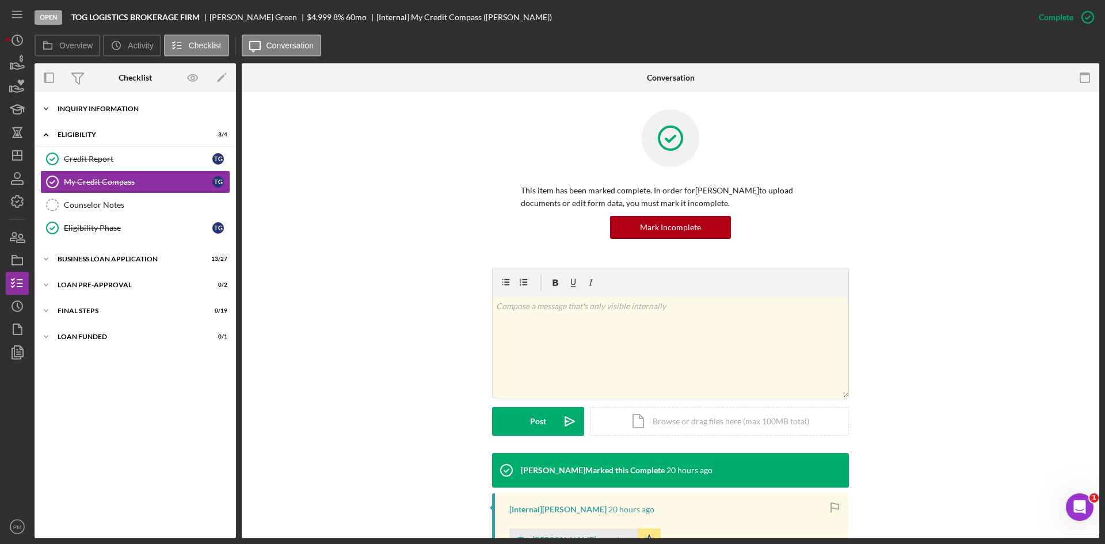
click at [107, 116] on div "Icon/Expander INQUIRY INFORMATION 6 / 11" at bounding box center [135, 108] width 201 height 23
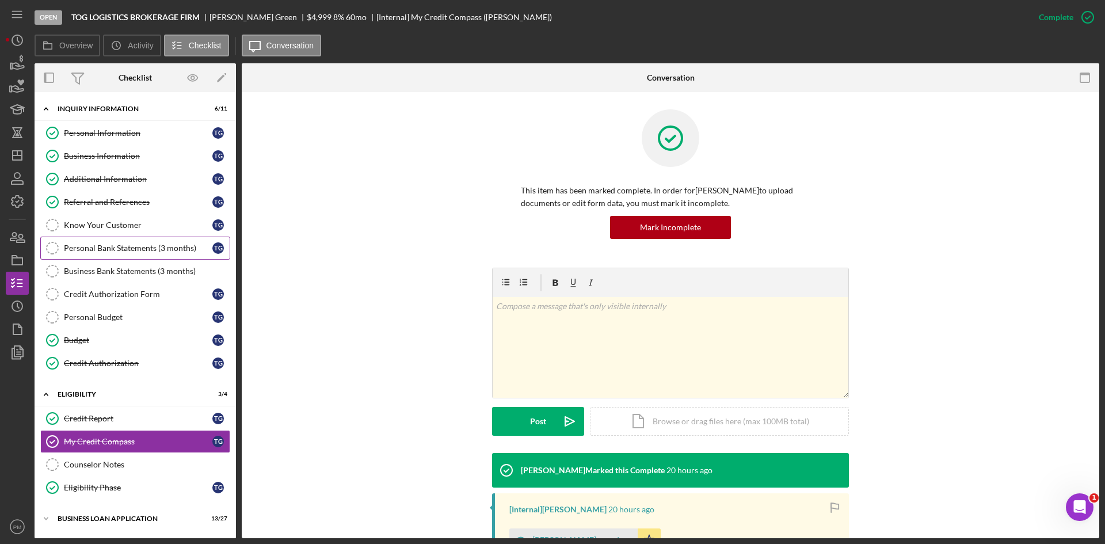
click at [155, 259] on link "Personal Bank Statements (3 months) Personal Bank Statements (3 months) T G" at bounding box center [135, 248] width 190 height 23
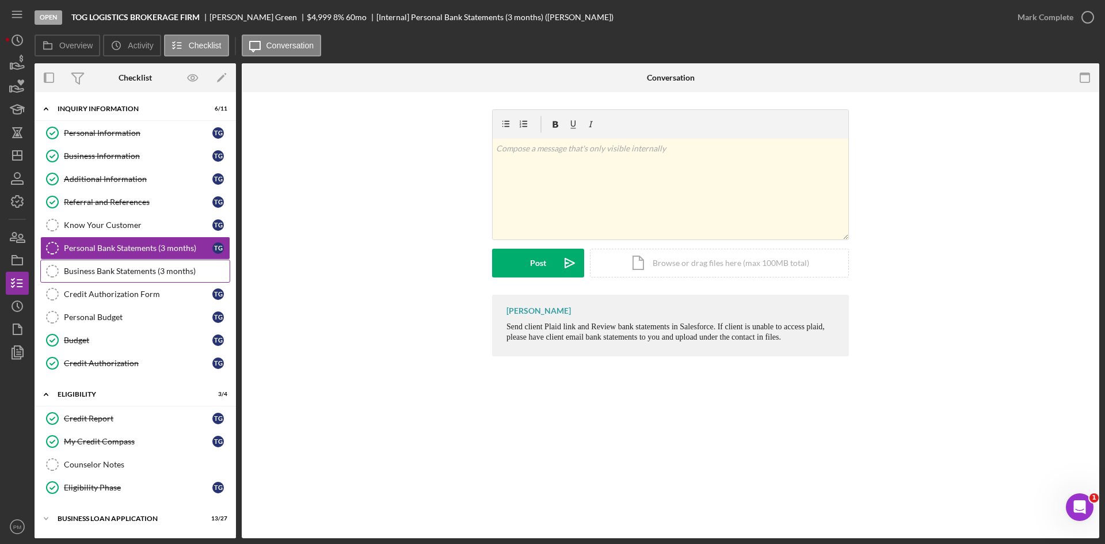
click at [165, 278] on link "Business Bank Statements (3 months) Business Bank Statements (3 months)" at bounding box center [135, 271] width 190 height 23
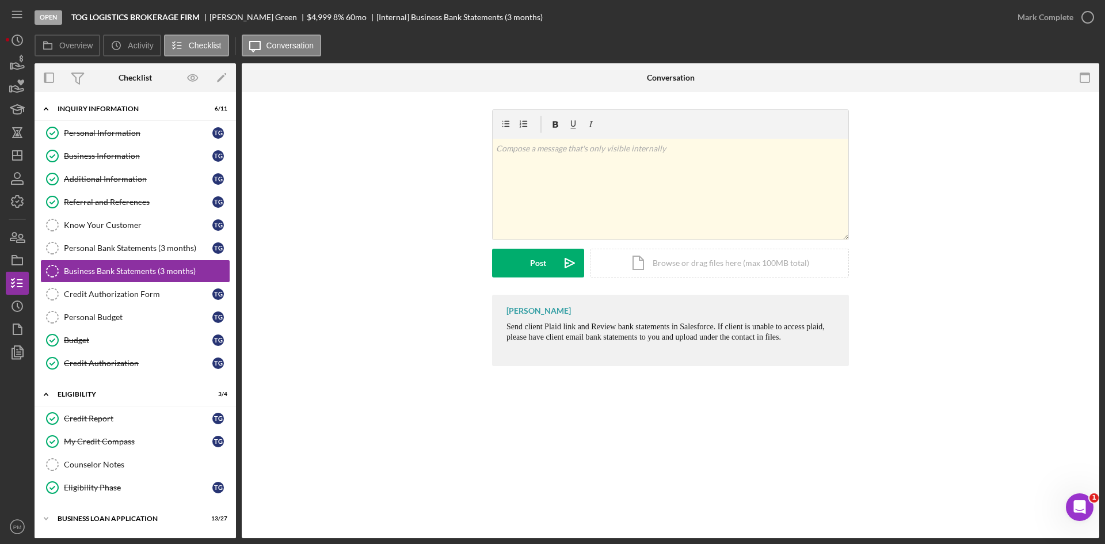
scroll to position [76, 0]
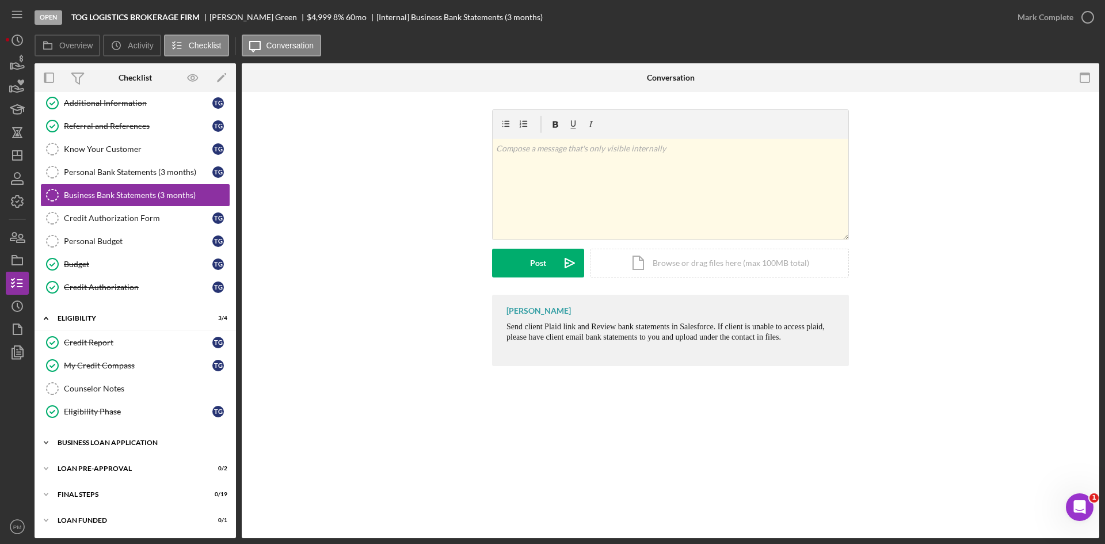
click at [149, 434] on div "Icon/Expander BUSINESS LOAN APPLICATION 13 / 27" at bounding box center [135, 442] width 201 height 23
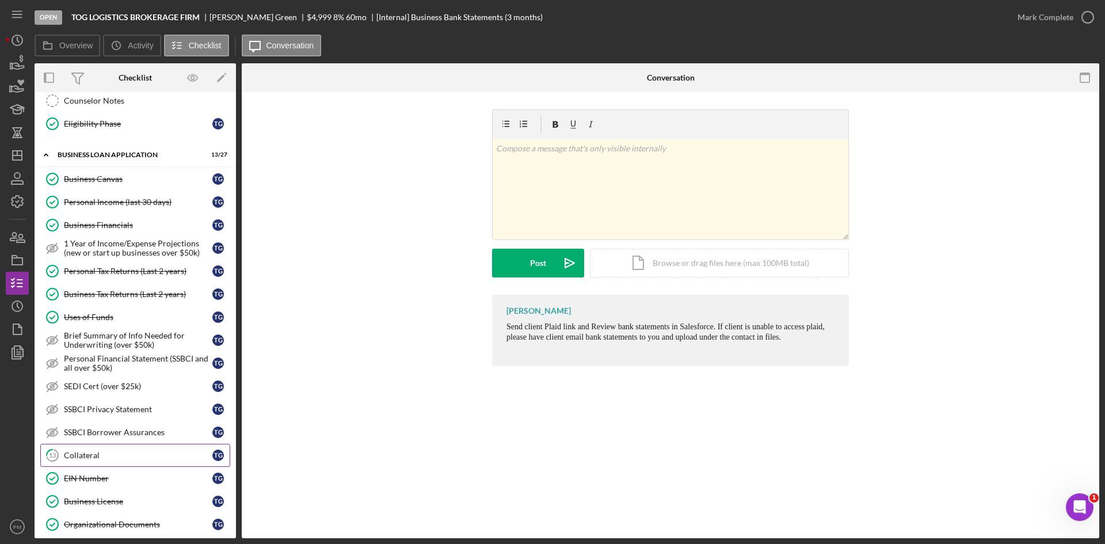
click at [133, 453] on div "Collateral" at bounding box center [138, 455] width 148 height 9
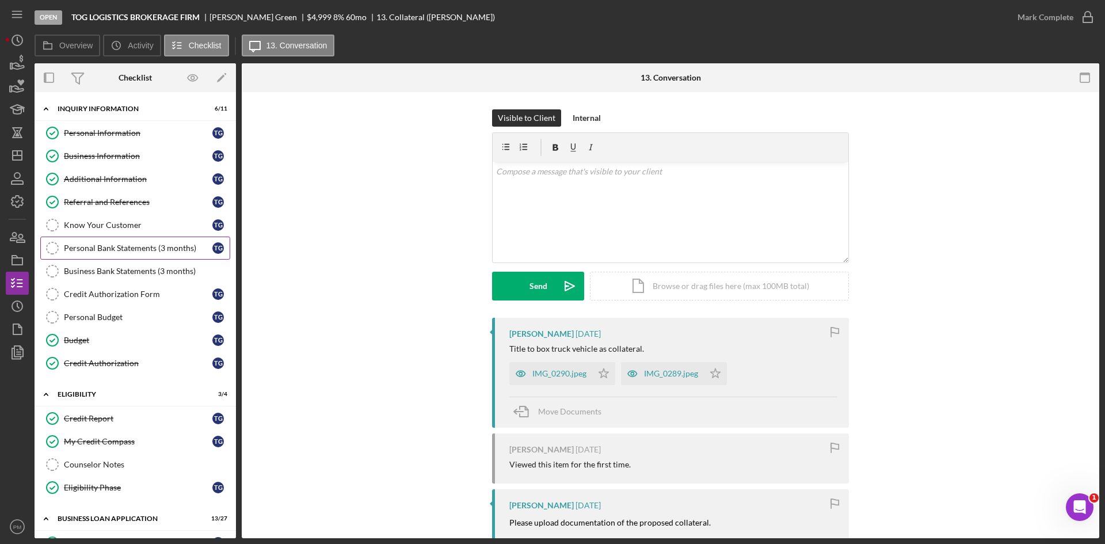
click at [105, 245] on div "Personal Bank Statements (3 months)" at bounding box center [138, 247] width 148 height 9
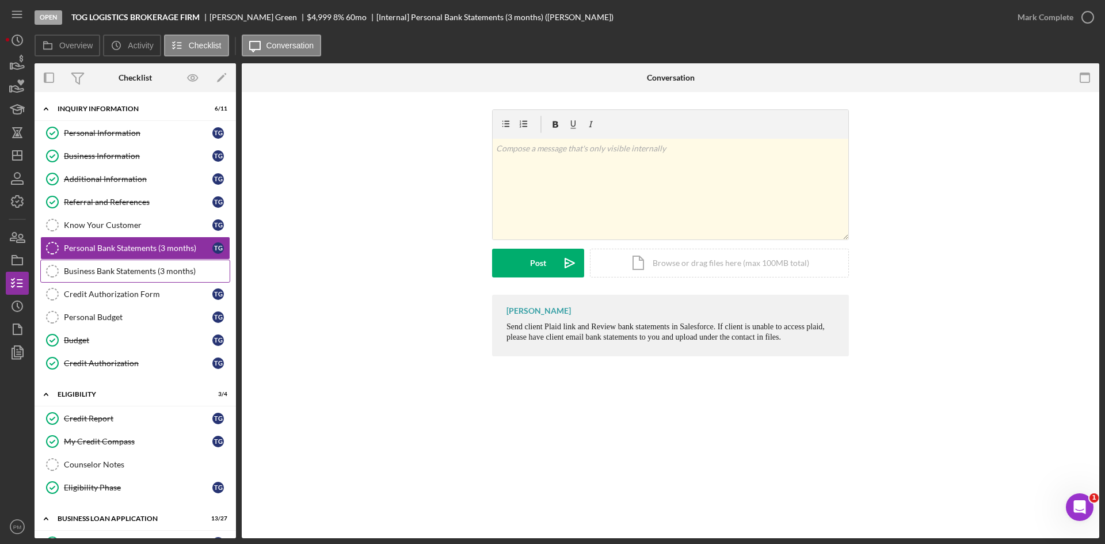
click at [104, 272] on div "Business Bank Statements (3 months)" at bounding box center [147, 270] width 166 height 9
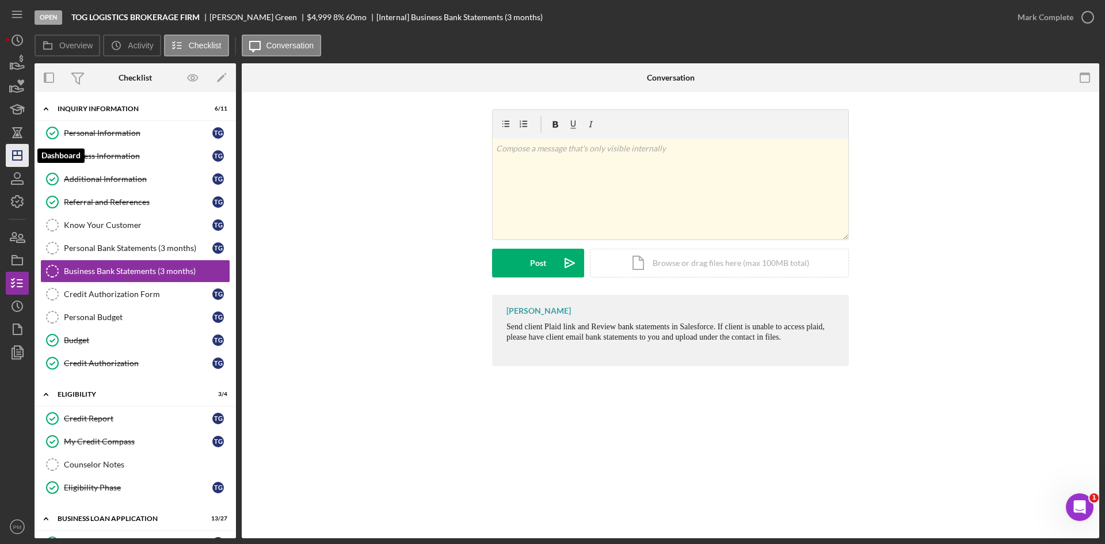
click at [16, 161] on icon "Icon/Dashboard" at bounding box center [17, 155] width 29 height 29
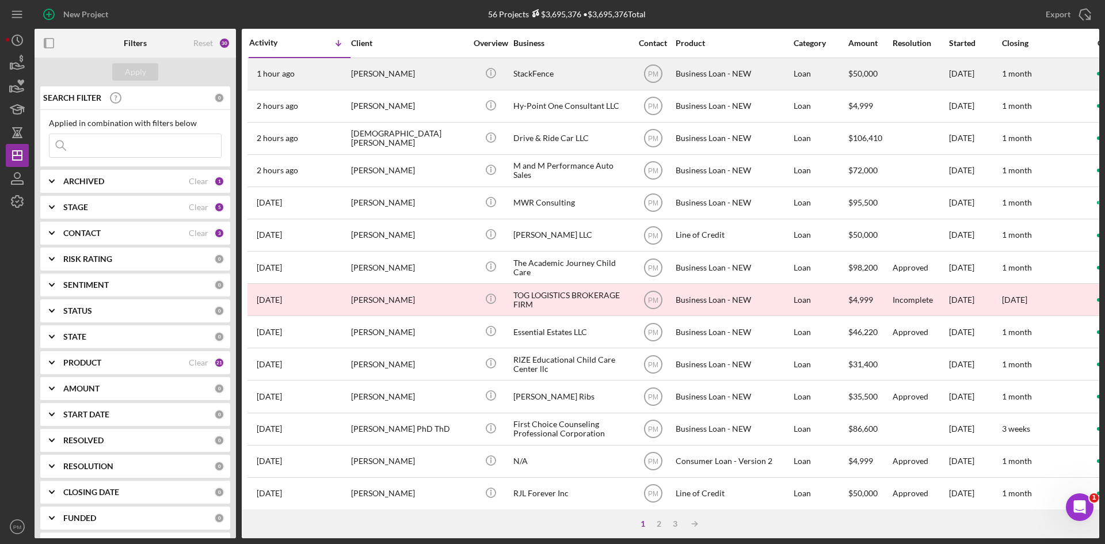
click at [393, 88] on div "[PERSON_NAME]" at bounding box center [408, 74] width 115 height 30
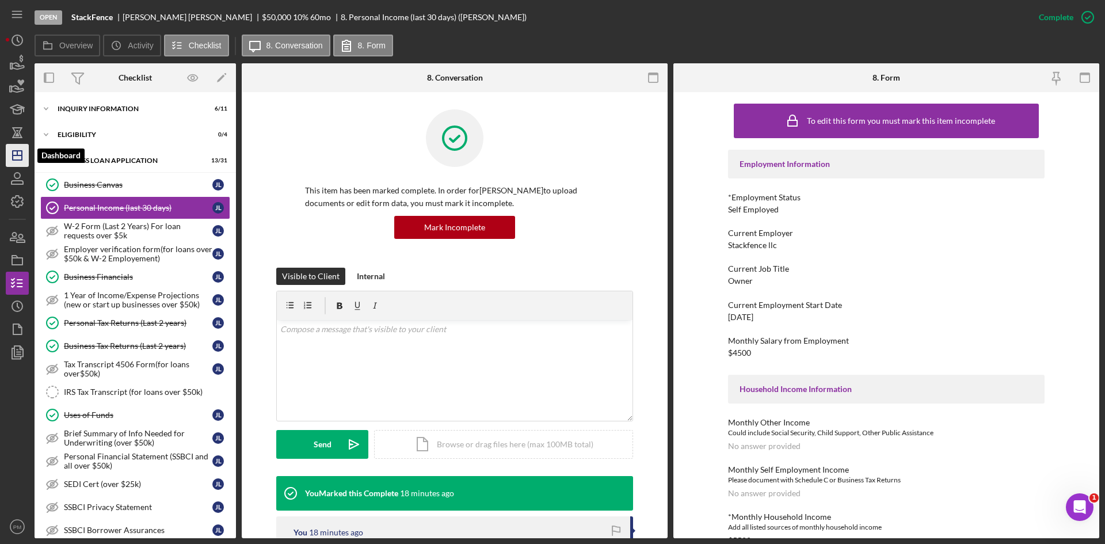
click at [10, 154] on icon "Icon/Dashboard" at bounding box center [17, 155] width 29 height 29
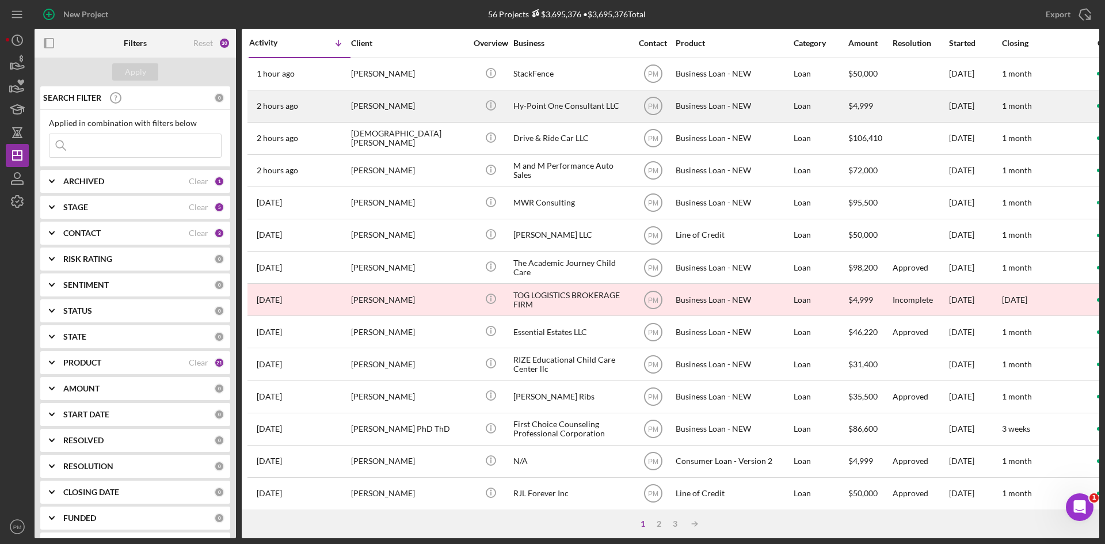
click at [340, 97] on div "2 hours ago [PERSON_NAME]" at bounding box center [299, 106] width 101 height 30
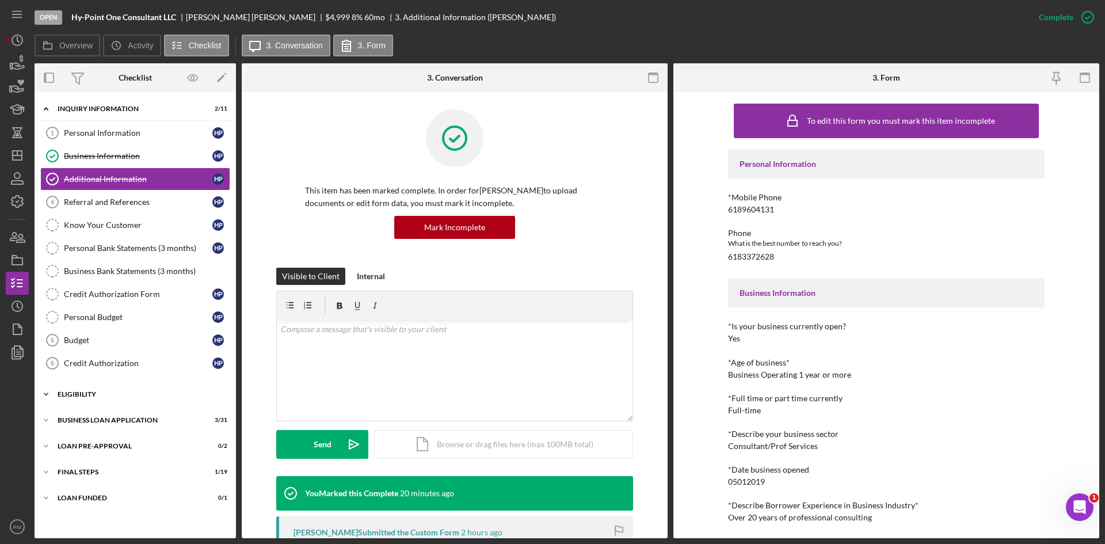
click at [99, 395] on div "ELIGIBILITY" at bounding box center [140, 394] width 164 height 7
click at [83, 513] on div "Icon/Expander BUSINESS LOAN APPLICATION 3 / 31" at bounding box center [135, 518] width 201 height 23
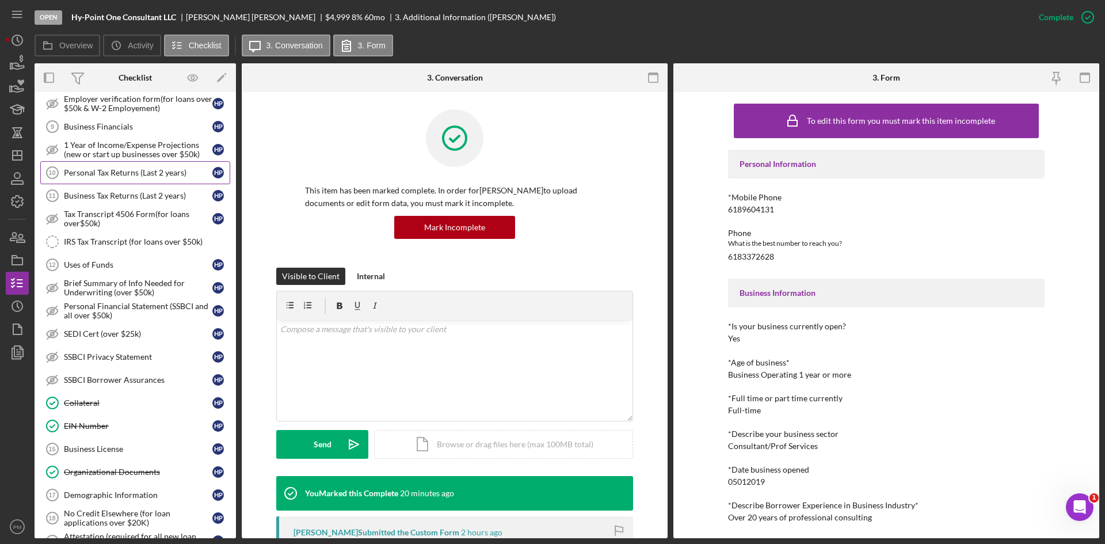
scroll to position [335, 0]
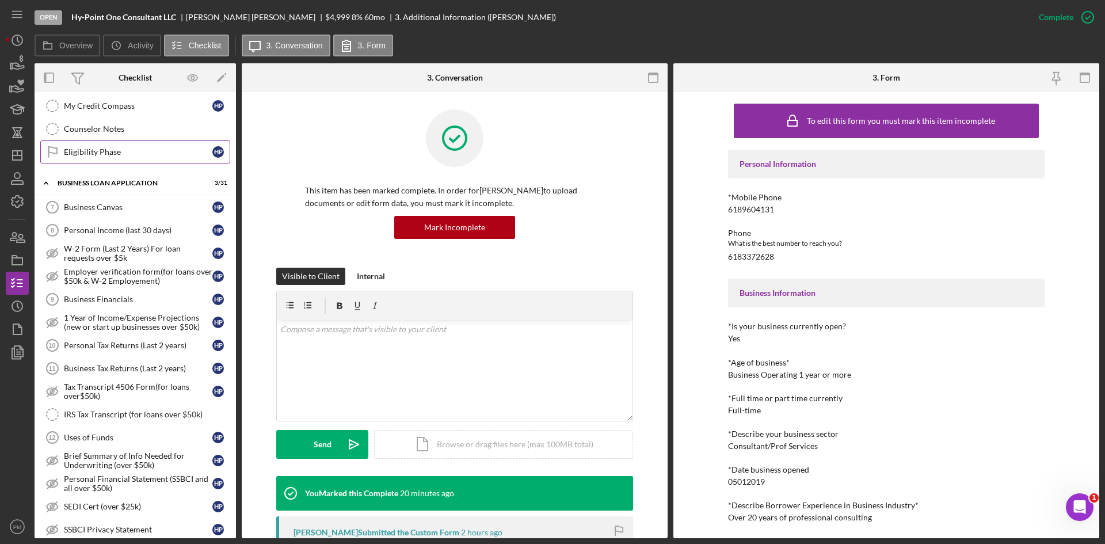
drag, startPoint x: 100, startPoint y: 131, endPoint x: 144, endPoint y: 152, distance: 49.7
click at [100, 131] on div "Counselor Notes" at bounding box center [147, 128] width 166 height 9
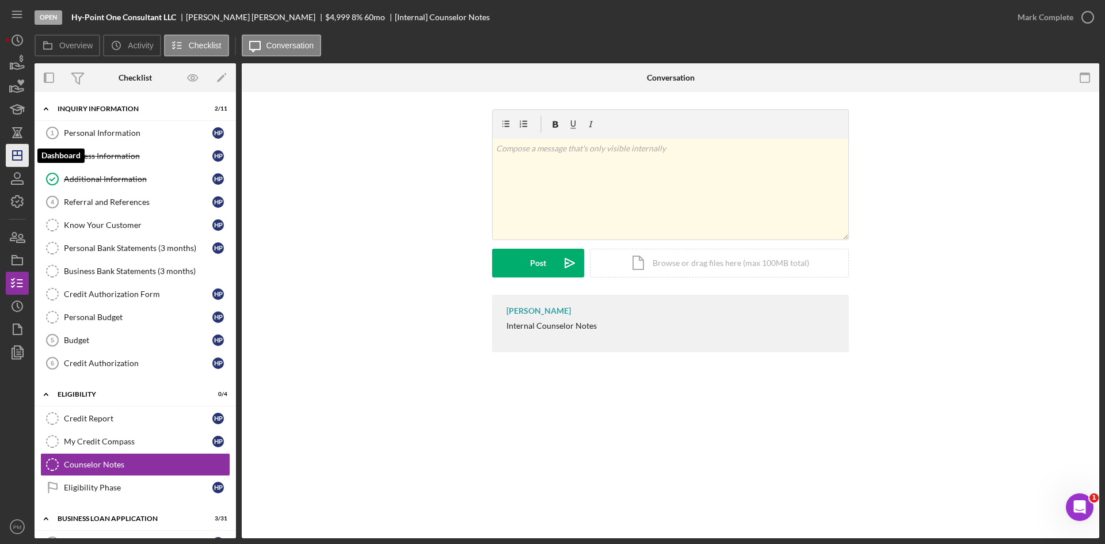
click at [16, 159] on icon "Icon/Dashboard" at bounding box center [17, 155] width 29 height 29
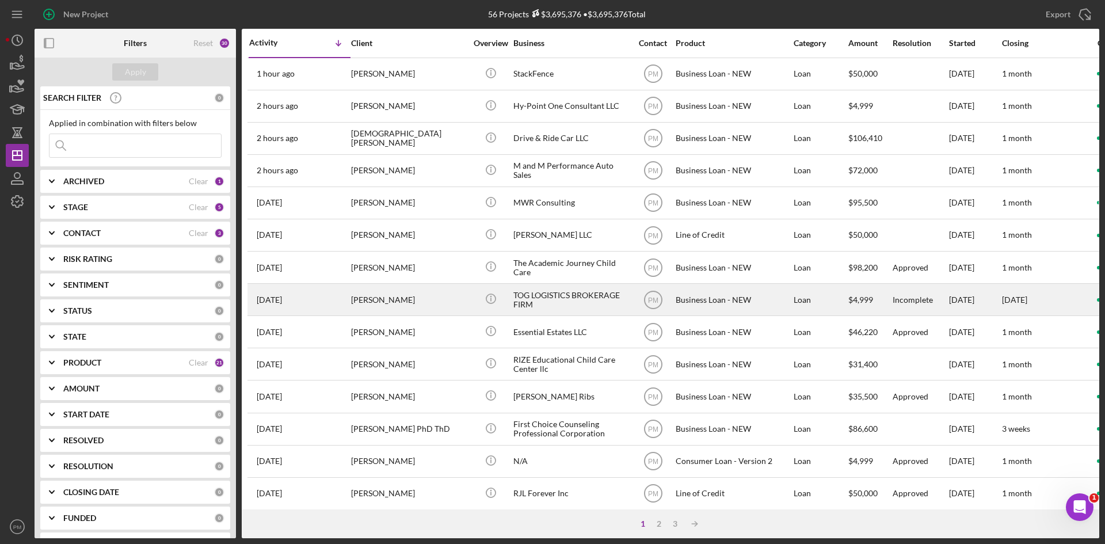
click at [373, 303] on div "[PERSON_NAME]" at bounding box center [408, 299] width 115 height 30
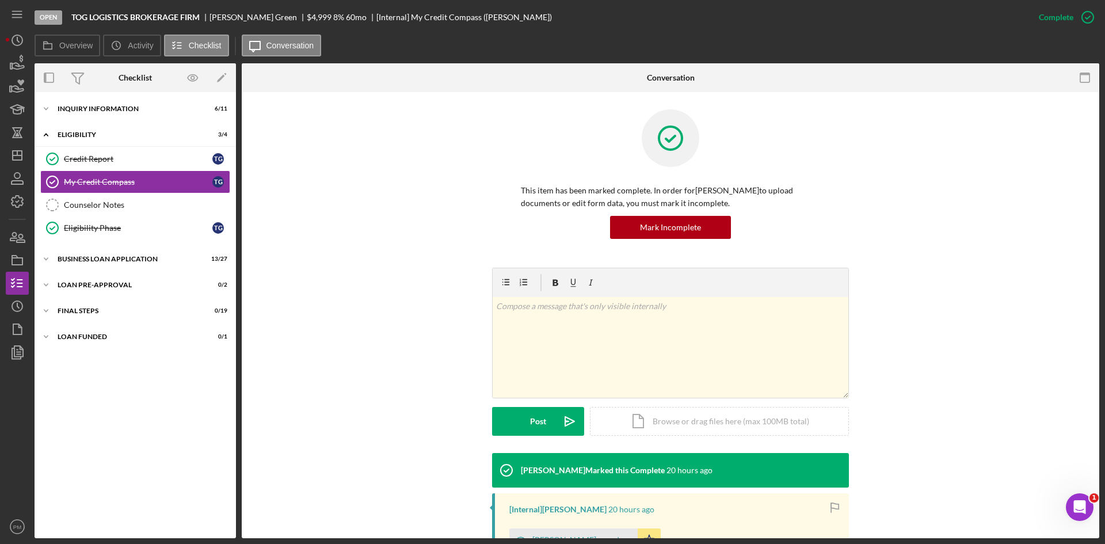
drag, startPoint x: 85, startPoint y: 115, endPoint x: 74, endPoint y: 121, distance: 12.4
click at [85, 115] on div "Icon/Expander INQUIRY INFORMATION 6 / 11" at bounding box center [135, 108] width 201 height 23
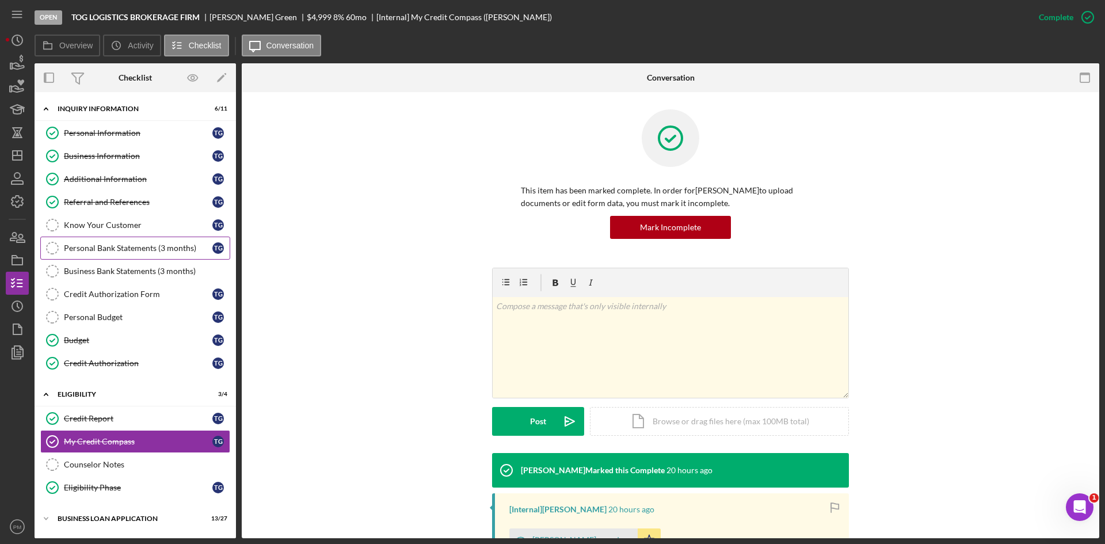
click at [90, 246] on div "Personal Bank Statements (3 months)" at bounding box center [138, 247] width 148 height 9
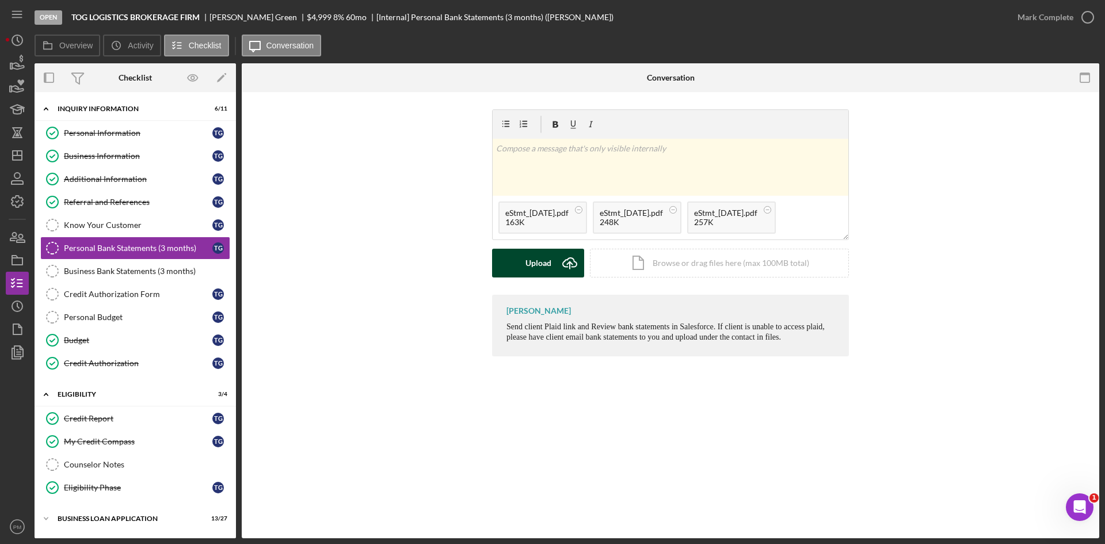
click at [526, 266] on div "Upload" at bounding box center [538, 263] width 26 height 29
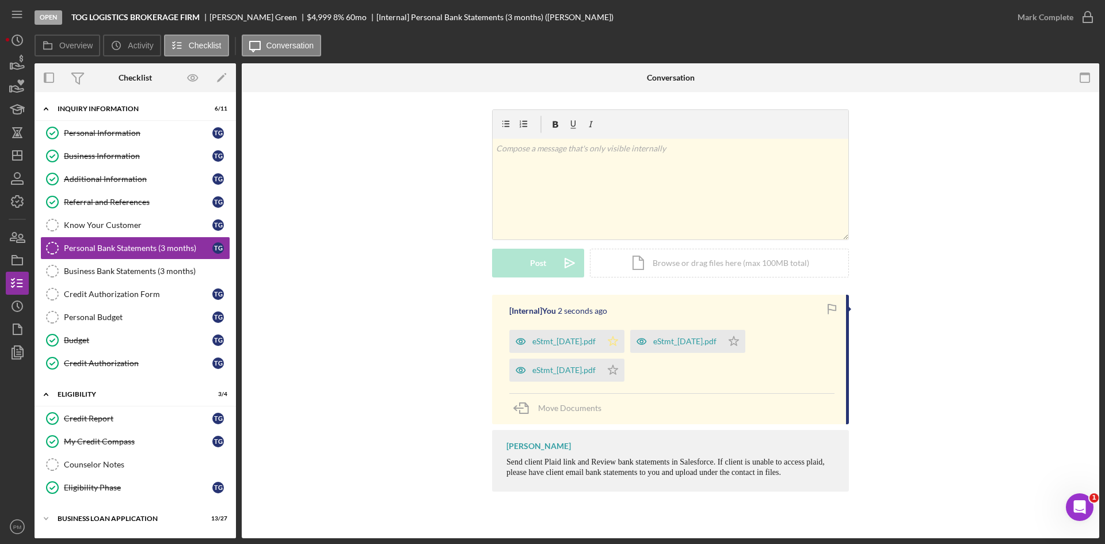
click at [624, 337] on icon "Icon/Star" at bounding box center [612, 341] width 23 height 23
click at [624, 374] on icon "Icon/Star" at bounding box center [612, 369] width 23 height 23
click at [745, 341] on icon "Icon/Star" at bounding box center [733, 341] width 23 height 23
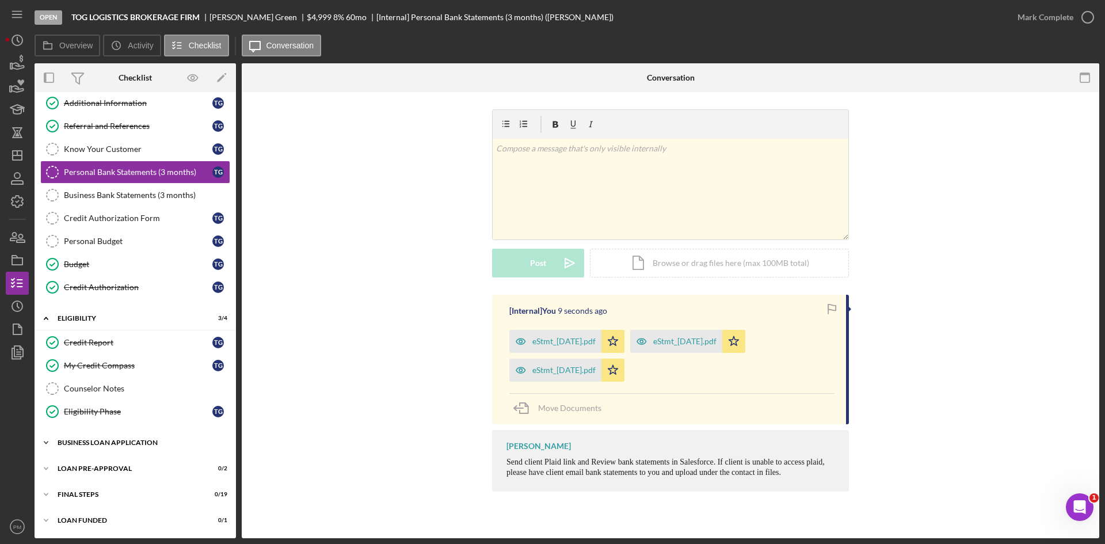
click at [102, 442] on div "BUSINESS LOAN APPLICATION" at bounding box center [140, 442] width 164 height 7
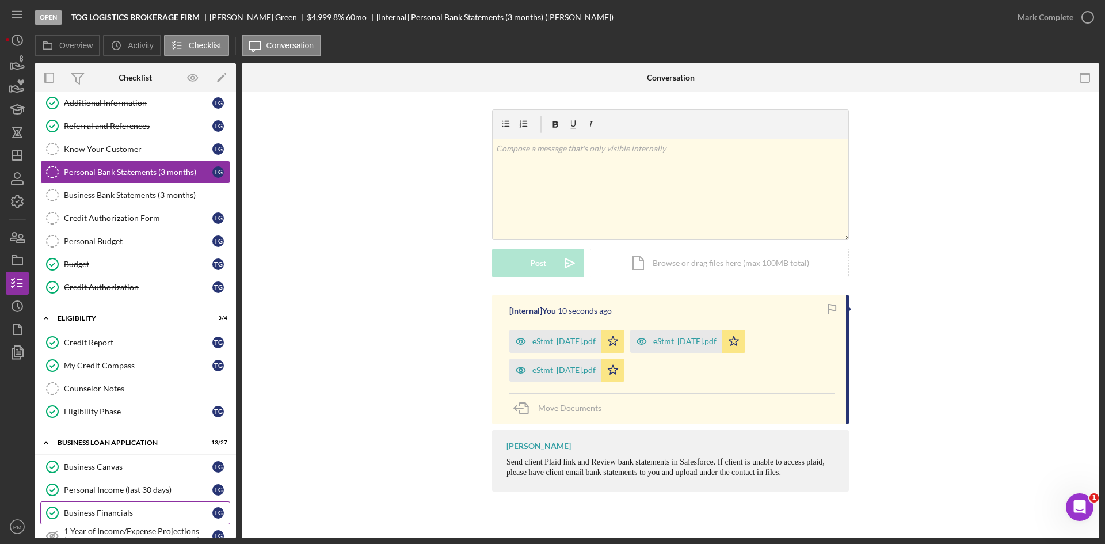
click at [74, 514] on div "Business Financials" at bounding box center [138, 512] width 148 height 9
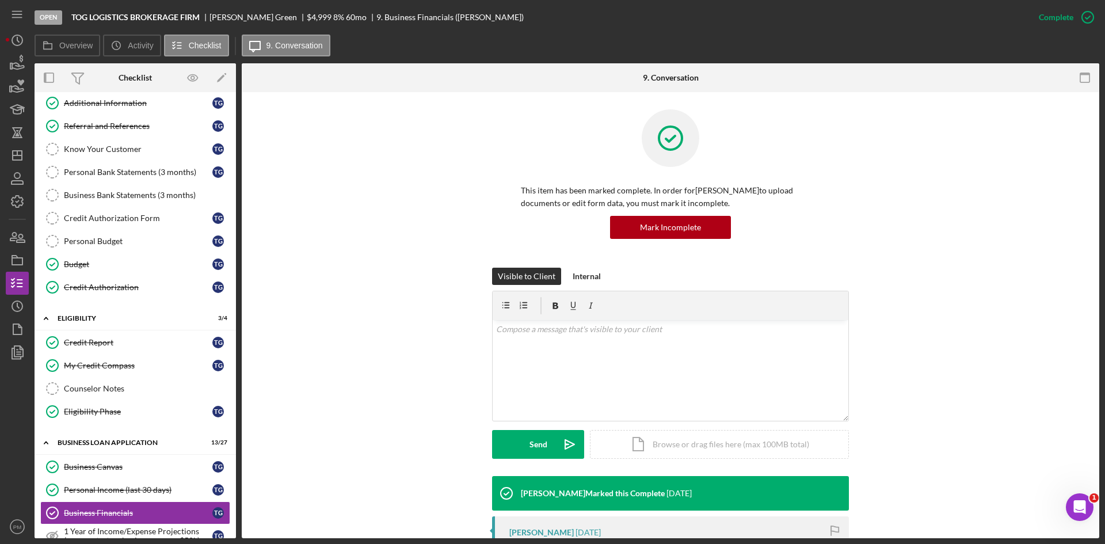
scroll to position [249, 0]
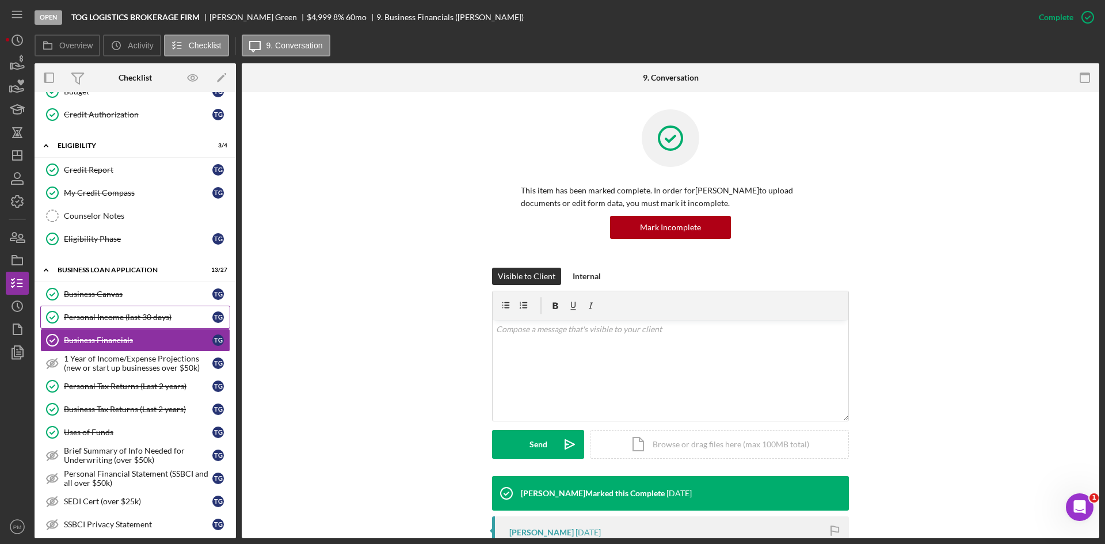
click at [112, 315] on div "Personal Income (last 30 days)" at bounding box center [138, 316] width 148 height 9
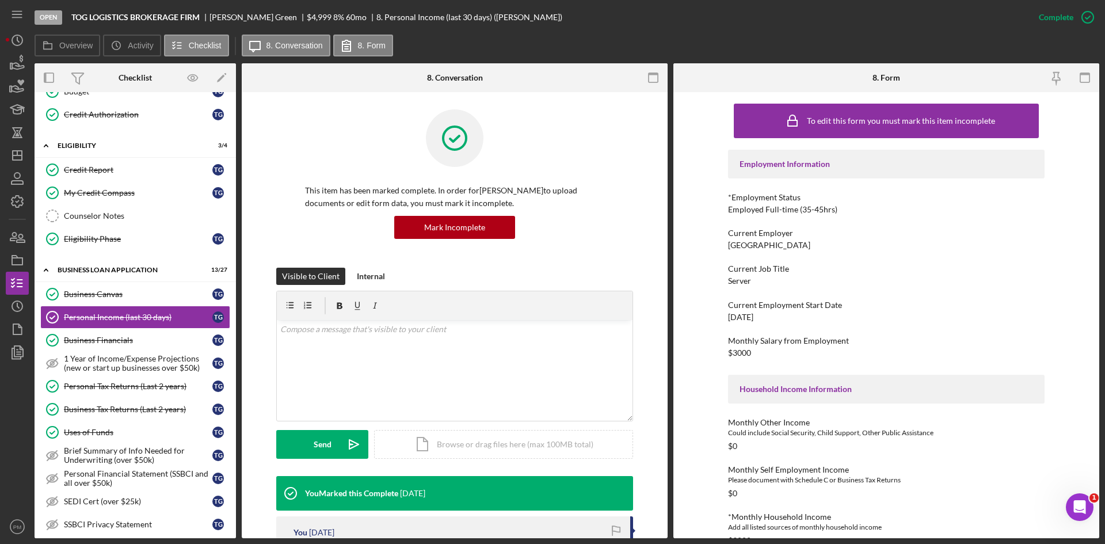
scroll to position [173, 0]
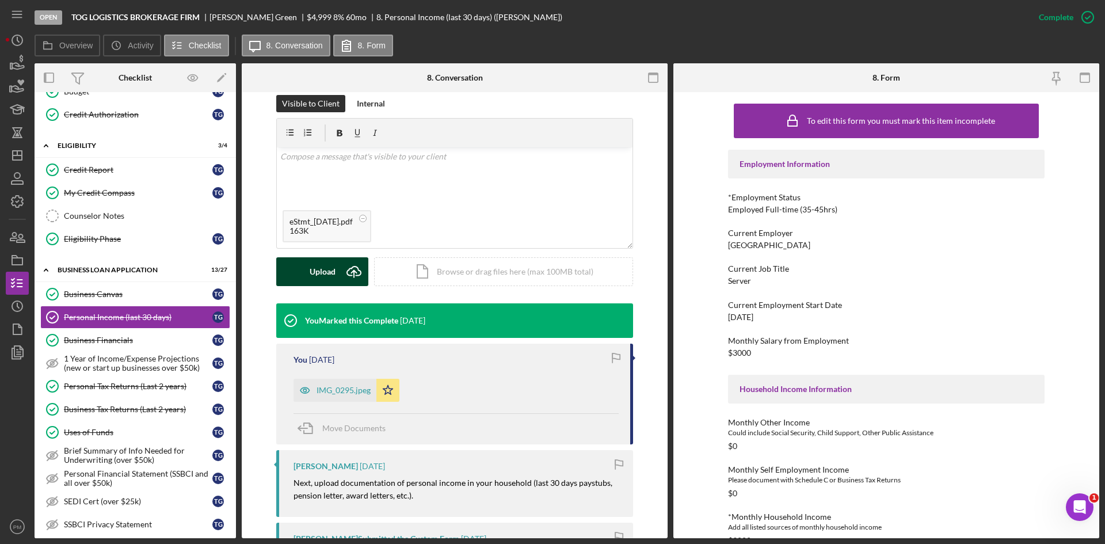
click at [334, 287] on div "Visible to Client Internal v Color teal Color pink Remove color Add row above A…" at bounding box center [454, 199] width 357 height 208
click at [337, 278] on button "Upload Icon/Upload" at bounding box center [322, 271] width 92 height 29
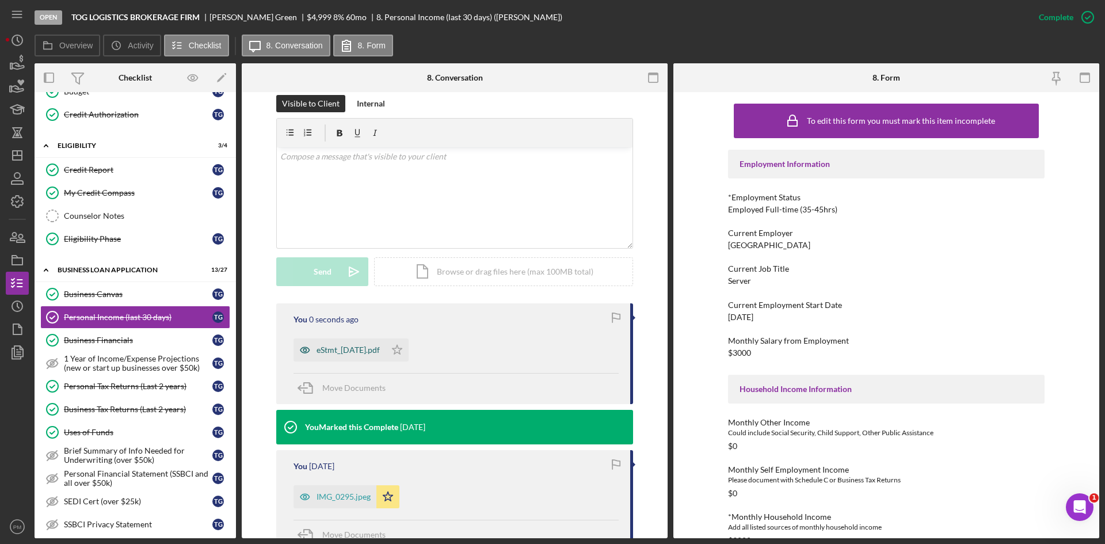
click at [348, 357] on div "eStmt_[DATE].pdf" at bounding box center [339, 349] width 92 height 23
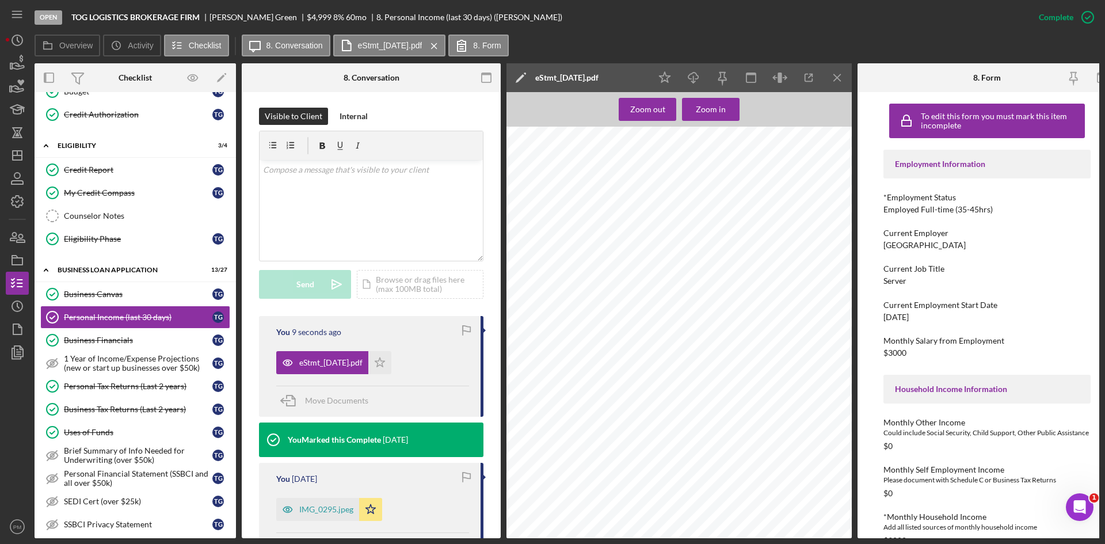
scroll to position [863, 0]
click at [827, 83] on icon "Icon/Menu Close" at bounding box center [838, 78] width 26 height 26
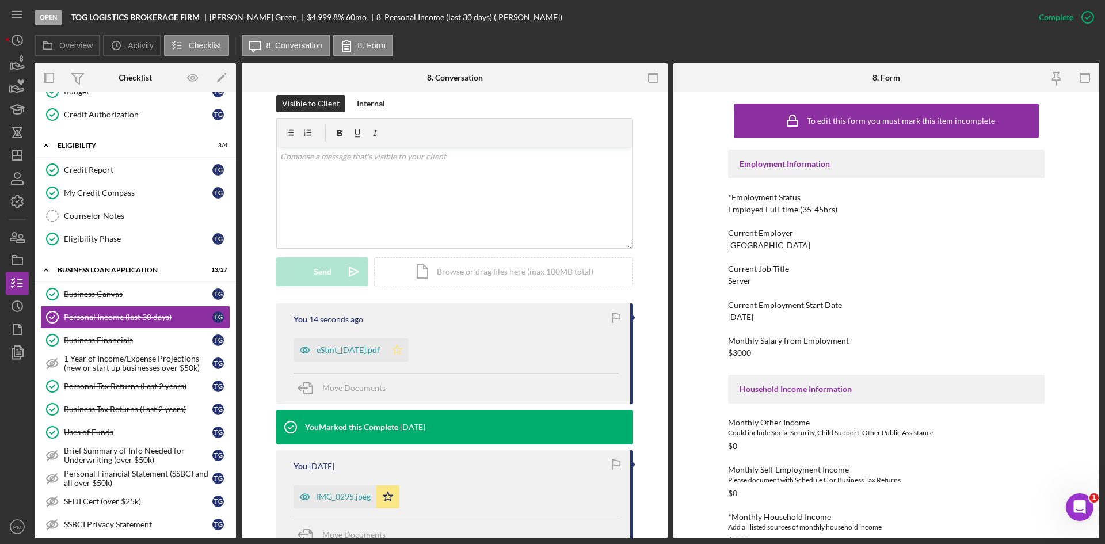
drag, startPoint x: 413, startPoint y: 344, endPoint x: 636, endPoint y: 272, distance: 234.6
click at [409, 344] on icon "Icon/Star" at bounding box center [397, 349] width 23 height 23
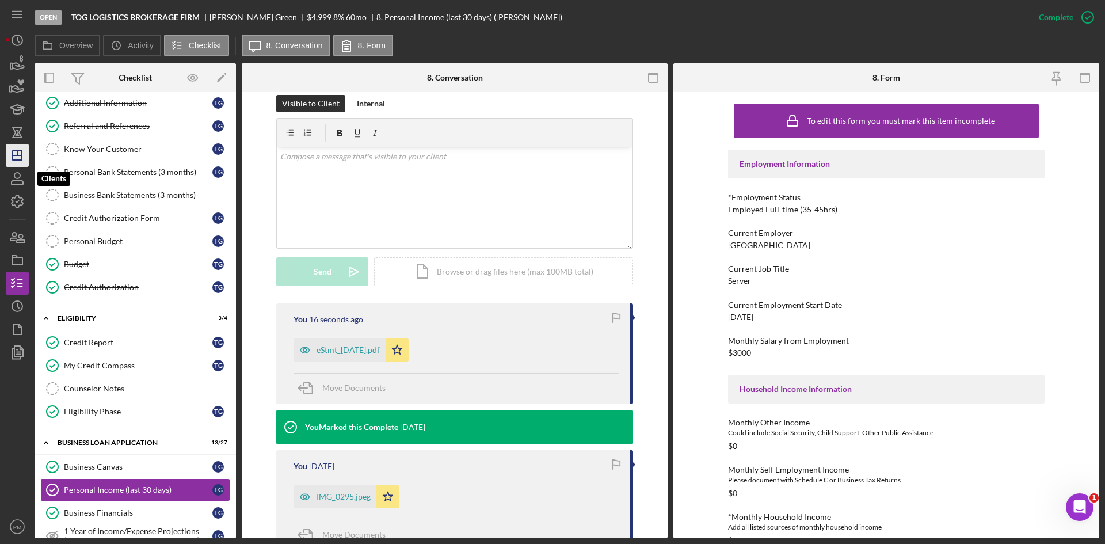
click at [17, 157] on icon "Icon/Dashboard" at bounding box center [17, 155] width 29 height 29
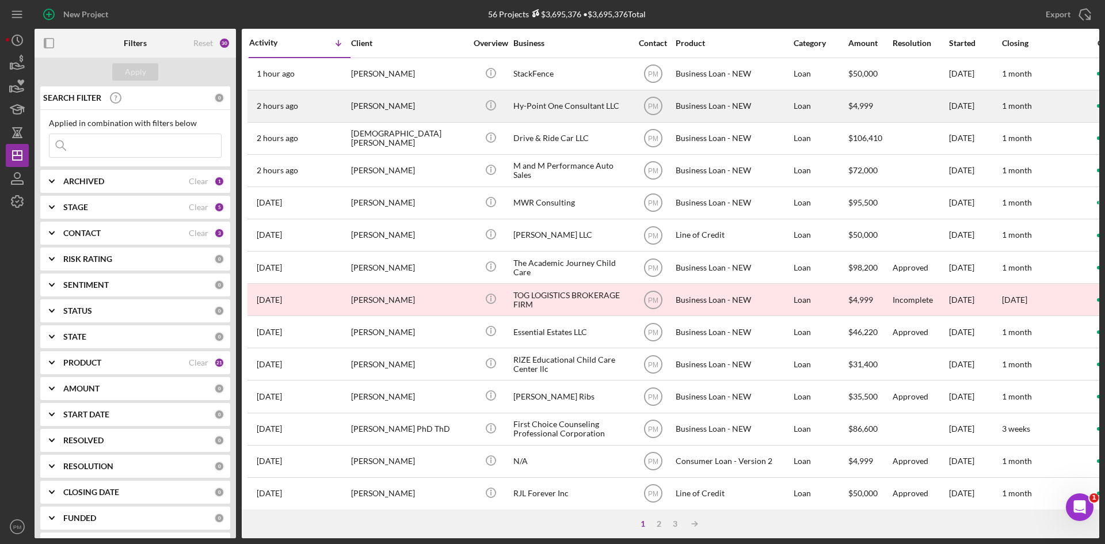
click at [400, 101] on div "[PERSON_NAME]" at bounding box center [408, 106] width 115 height 30
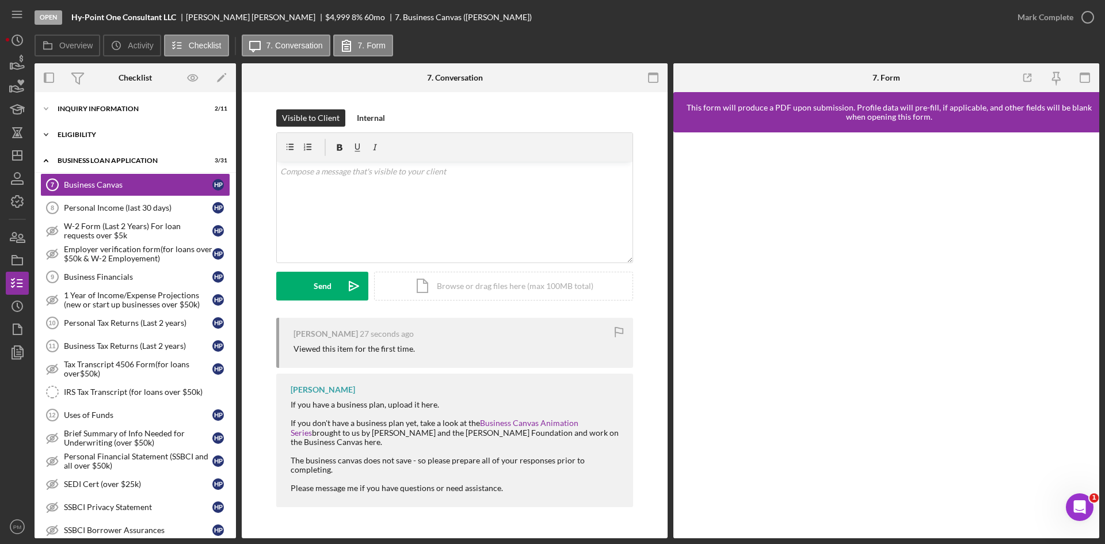
click at [100, 130] on div "Icon/Expander ELIGIBILITY 0 / 4" at bounding box center [135, 134] width 201 height 23
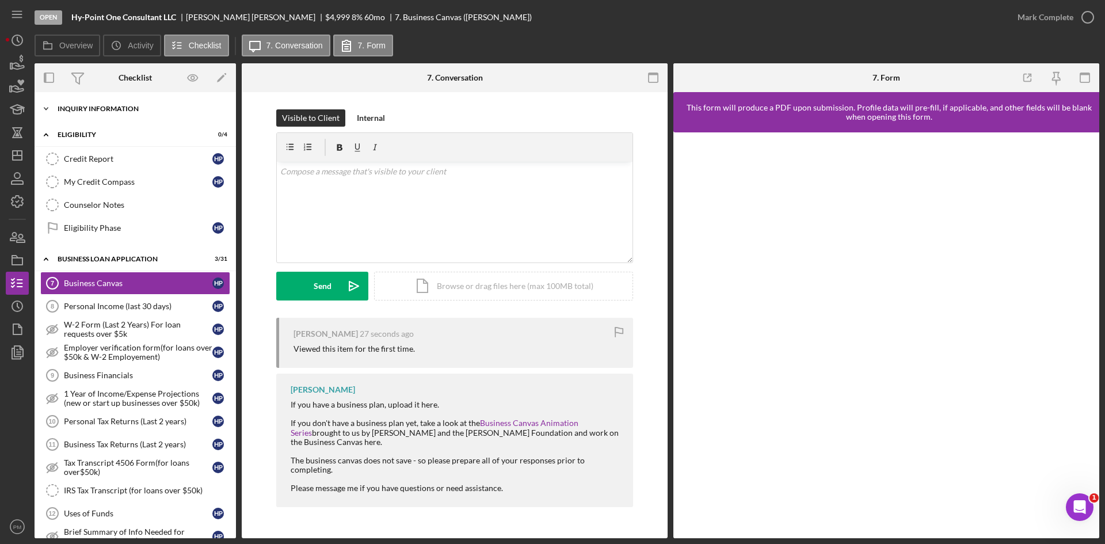
click at [116, 106] on div "INQUIRY INFORMATION" at bounding box center [140, 108] width 164 height 7
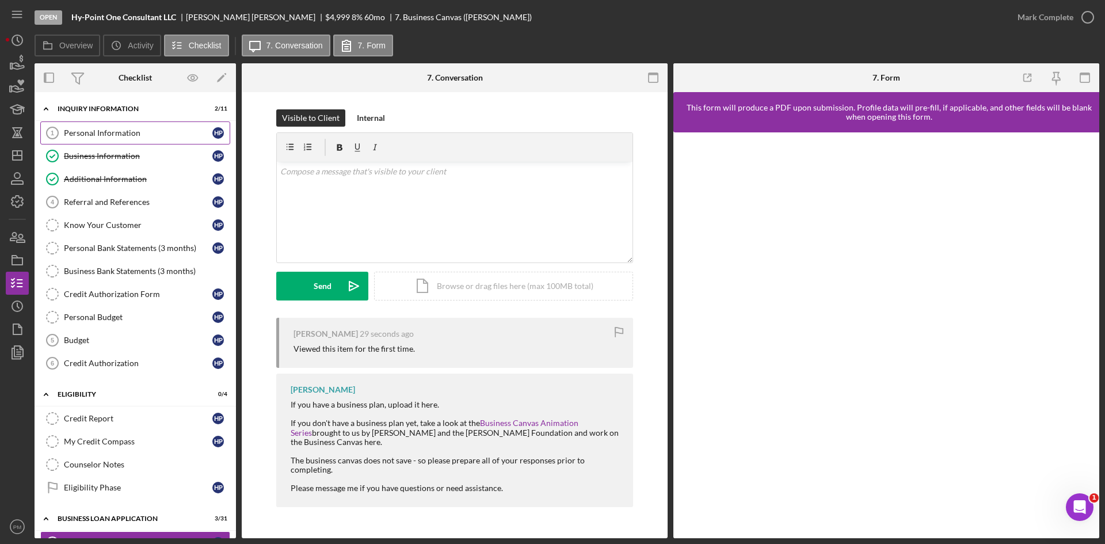
click at [117, 125] on link "Personal Information 1 Personal Information H P" at bounding box center [135, 132] width 190 height 23
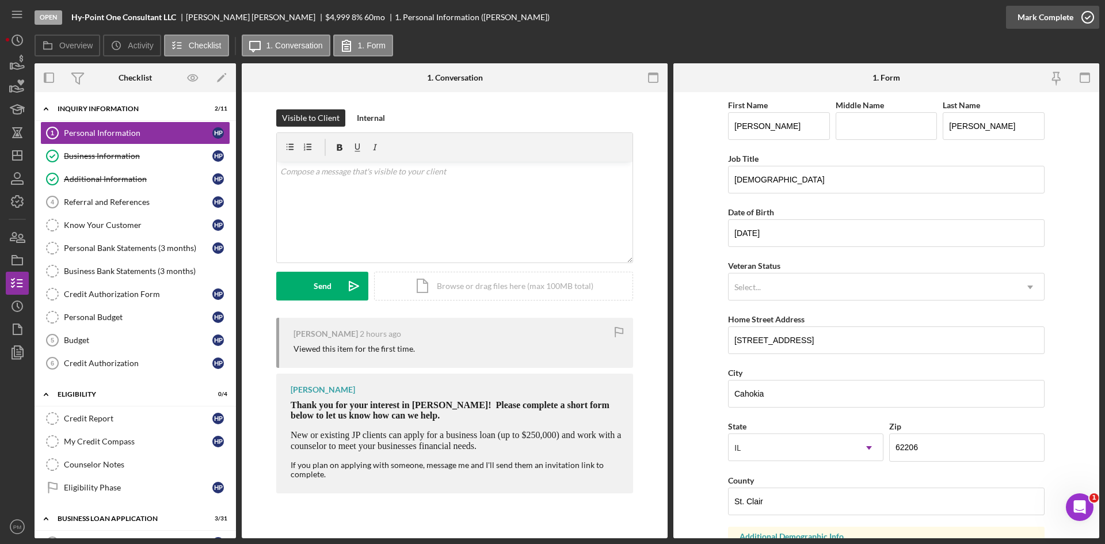
click at [1050, 21] on div "Mark Complete" at bounding box center [1045, 17] width 56 height 23
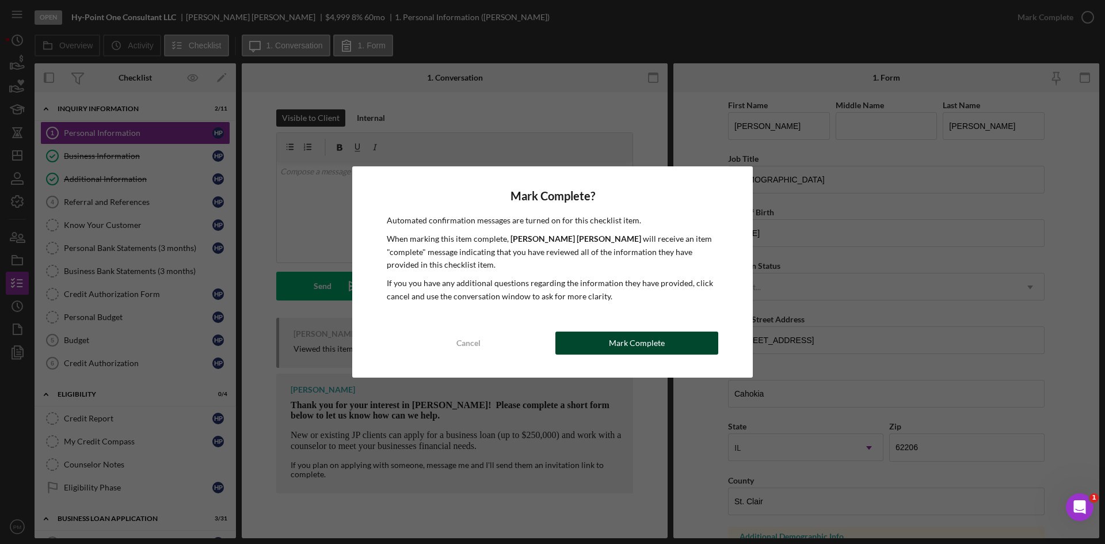
click at [646, 337] on div "Mark Complete" at bounding box center [637, 342] width 56 height 23
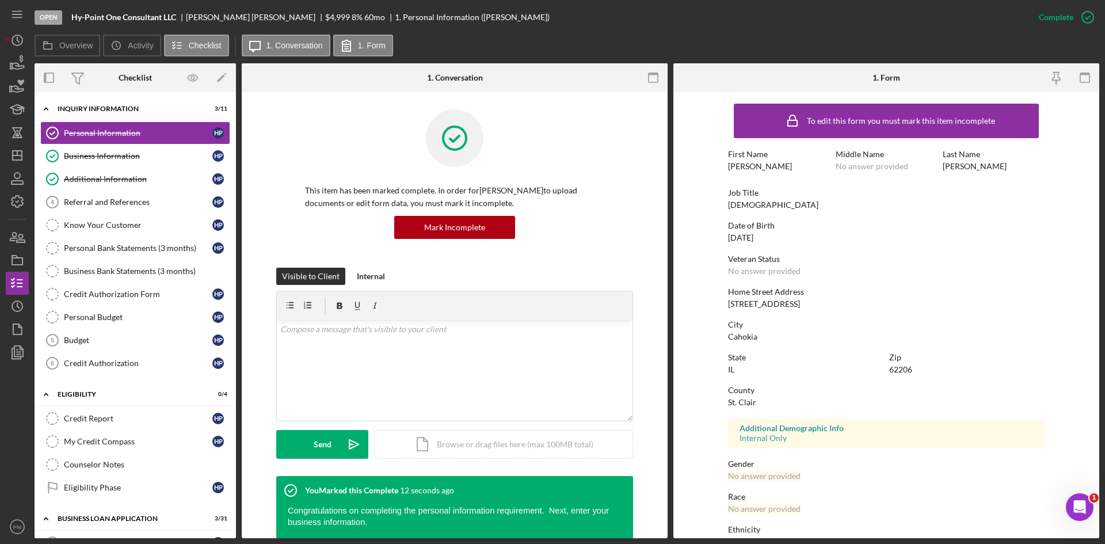
scroll to position [230, 0]
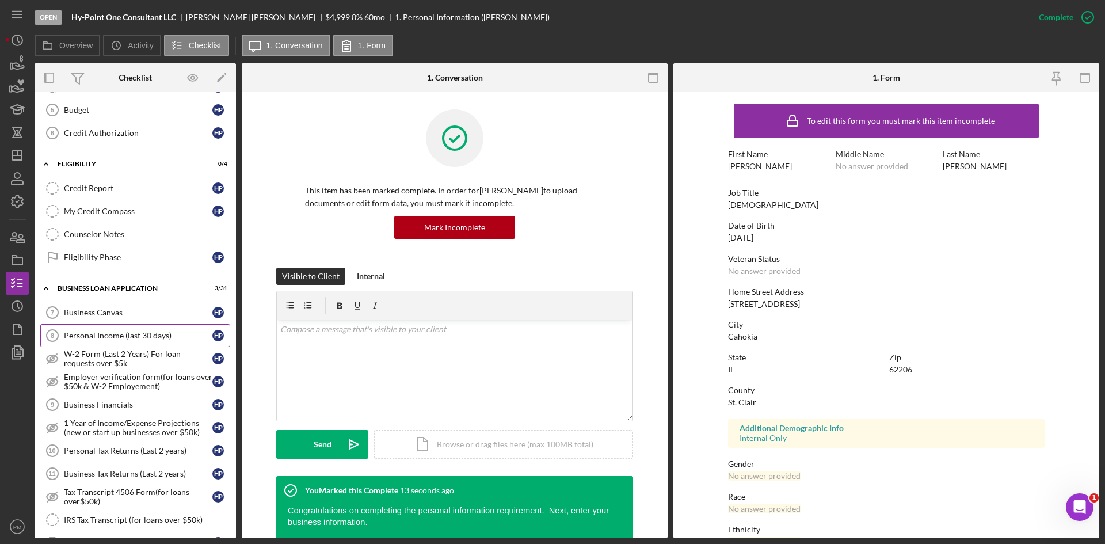
click at [126, 343] on link "Personal Income (last 30 days) 8 Personal Income (last 30 days) H P" at bounding box center [135, 335] width 190 height 23
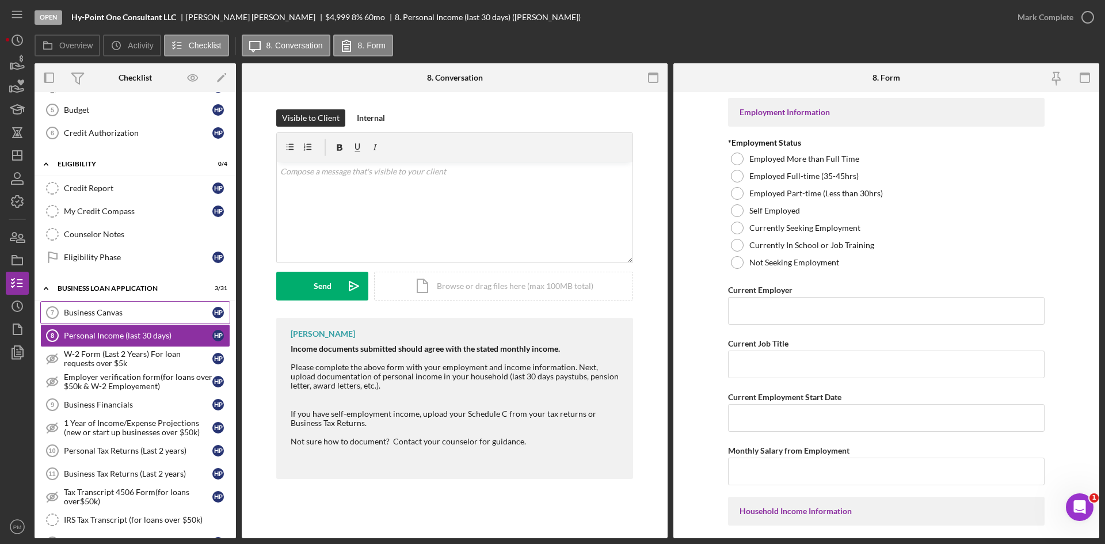
click at [129, 312] on div "Business Canvas" at bounding box center [138, 312] width 148 height 9
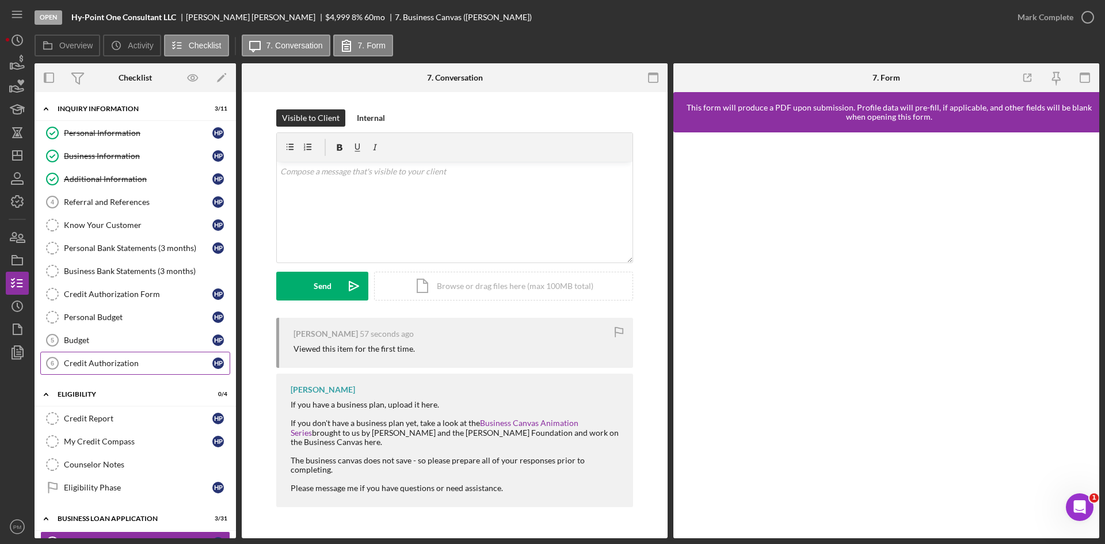
click at [101, 364] on div "Credit Authorization" at bounding box center [138, 362] width 148 height 9
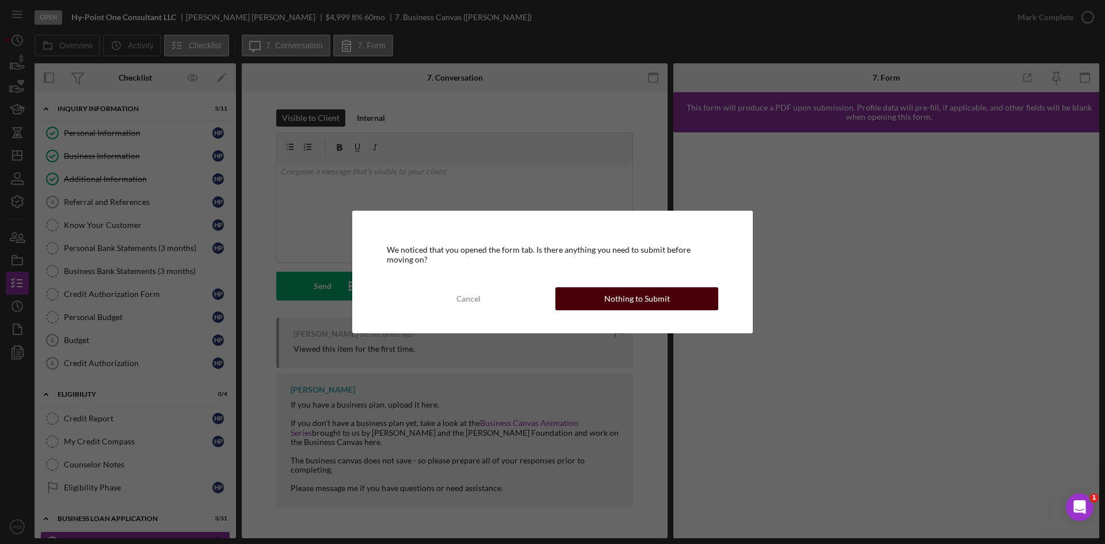
click at [634, 292] on div "Nothing to Submit" at bounding box center [637, 298] width 66 height 23
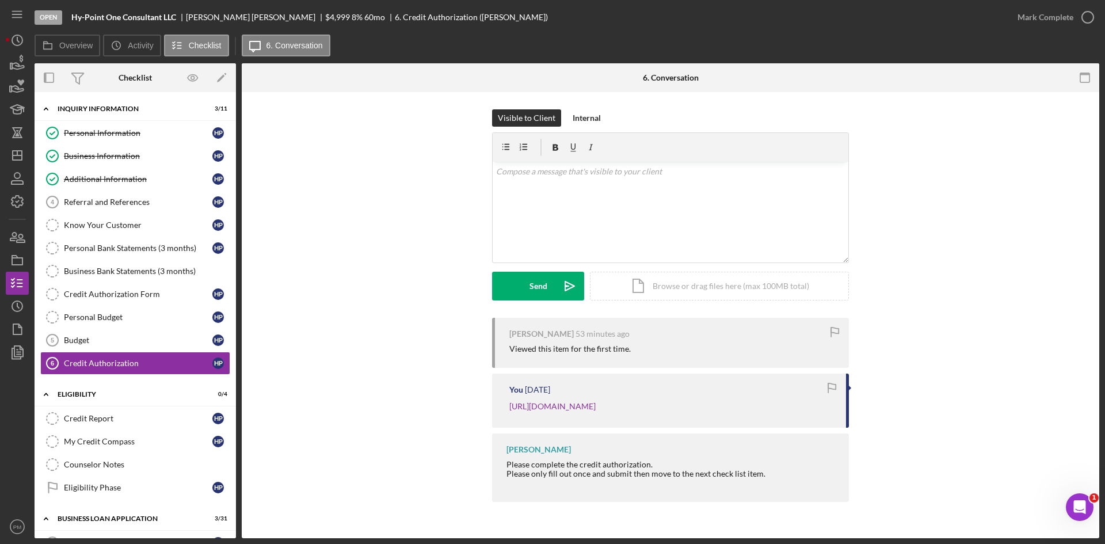
click at [333, 372] on div "[PERSON_NAME] 53 minutes ago Viewed this item for the first time. You [DATE] [U…" at bounding box center [670, 413] width 823 height 190
click at [132, 455] on link "Counselor Notes Counselor Notes" at bounding box center [135, 464] width 190 height 23
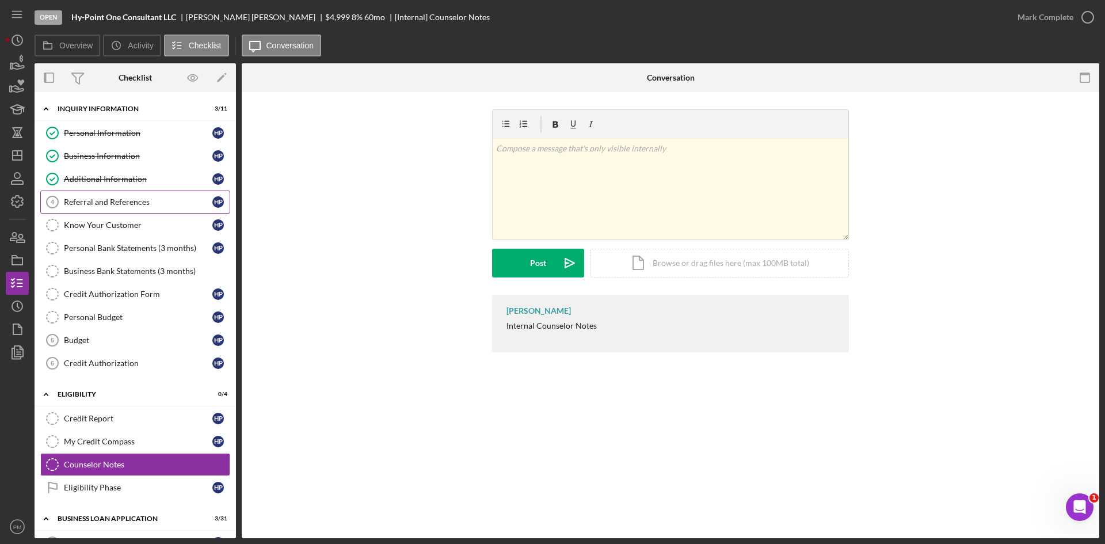
click at [74, 201] on div "Referral and References" at bounding box center [138, 201] width 148 height 9
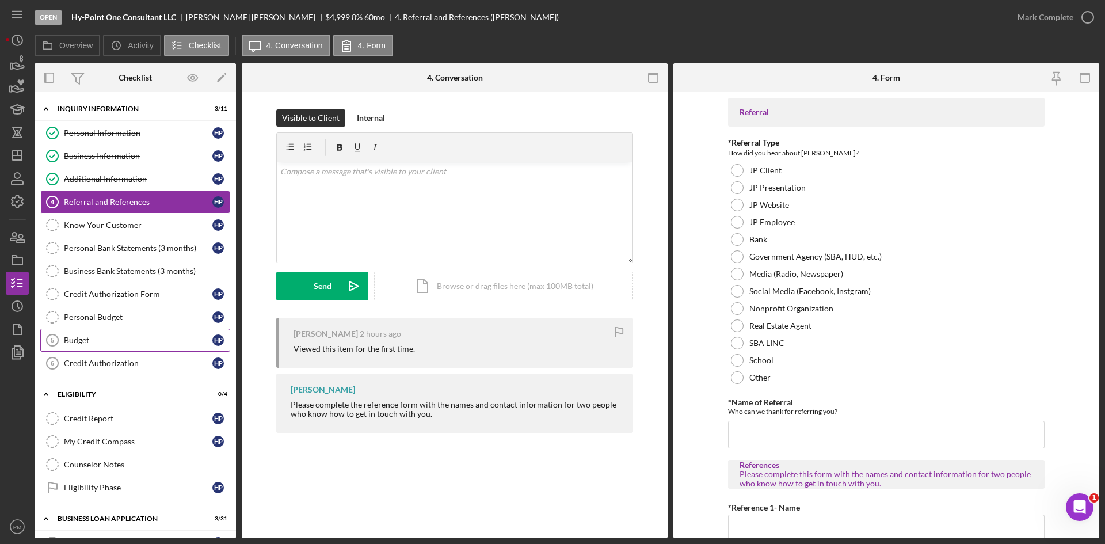
click at [99, 342] on div "Budget" at bounding box center [138, 339] width 148 height 9
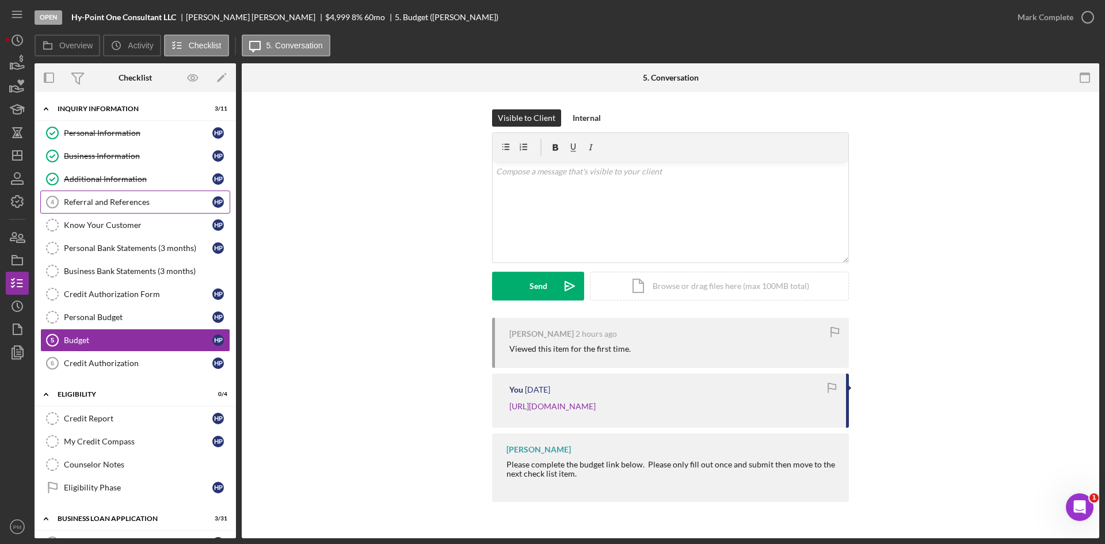
click at [103, 201] on div "Referral and References" at bounding box center [138, 201] width 148 height 9
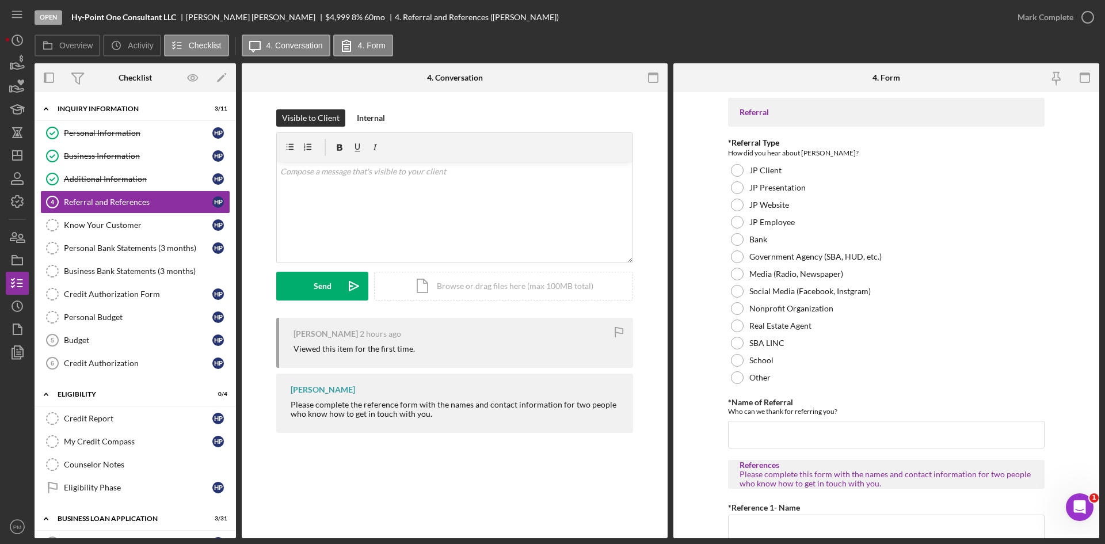
click at [404, 463] on div "Referral and References 4 Referral and References Visible to Client Internal v …" at bounding box center [455, 315] width 426 height 446
click at [108, 348] on link "Budget 5 Budget H P" at bounding box center [135, 340] width 190 height 23
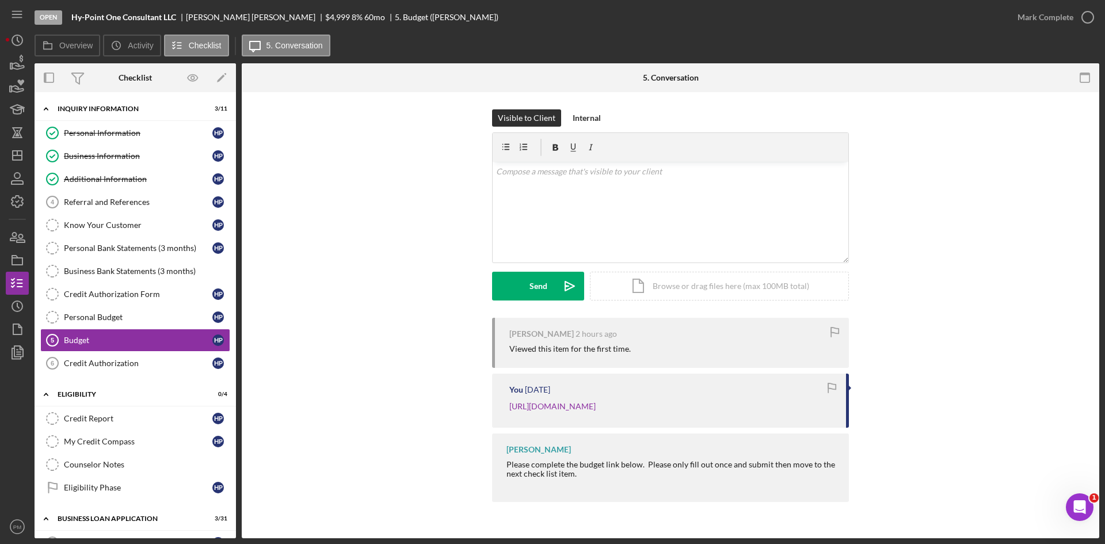
drag, startPoint x: 1087, startPoint y: 14, endPoint x: 1037, endPoint y: 51, distance: 62.1
click at [0, 0] on icon "button" at bounding box center [0, 0] width 0 height 0
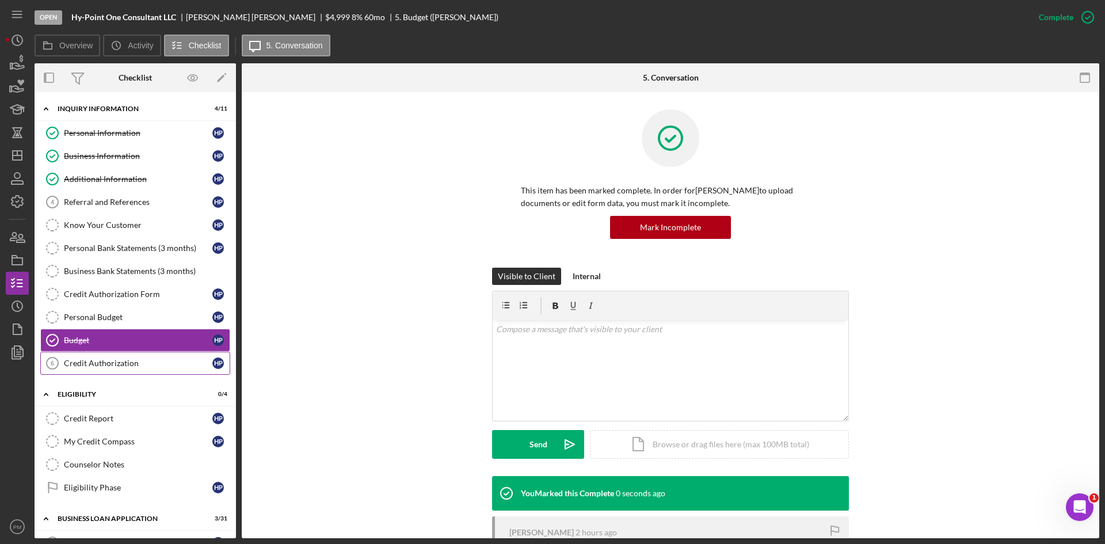
click at [101, 358] on div "Credit Authorization" at bounding box center [138, 362] width 148 height 9
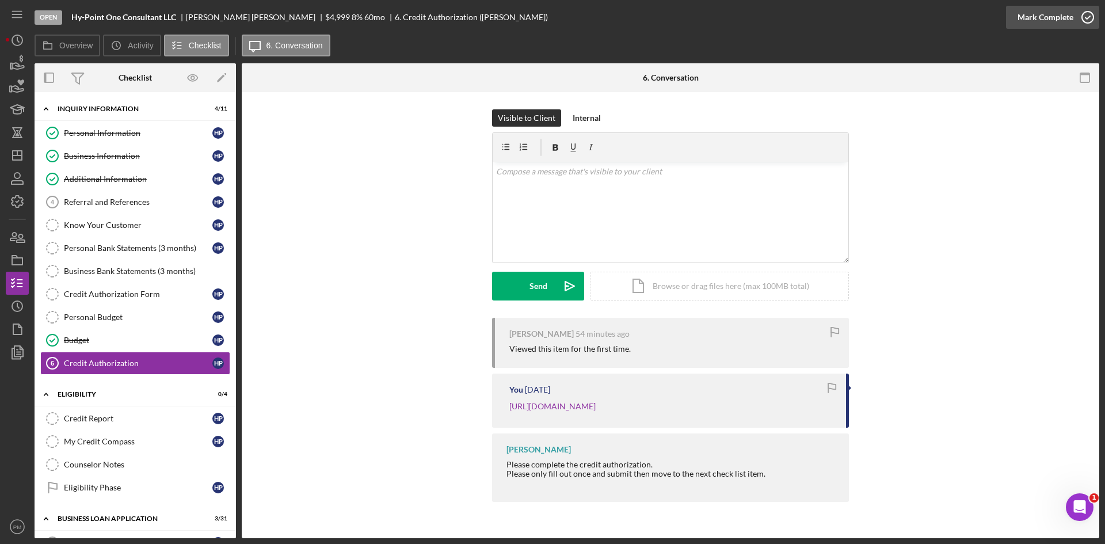
drag, startPoint x: 1069, startPoint y: 14, endPoint x: 1057, endPoint y: 23, distance: 14.9
click at [1069, 15] on div "Mark Complete" at bounding box center [1045, 17] width 56 height 23
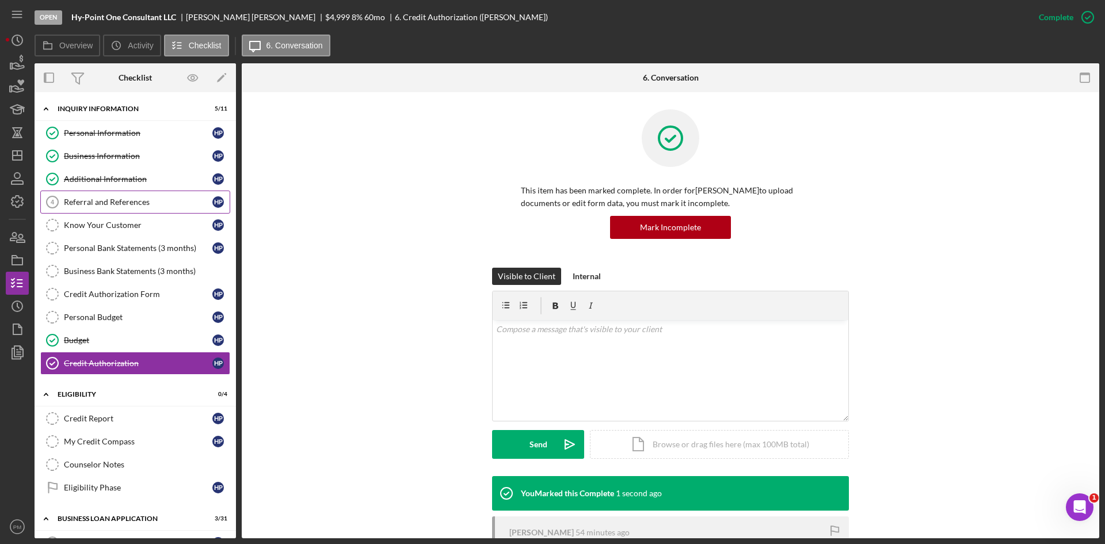
click at [128, 205] on div "Referral and References" at bounding box center [138, 201] width 148 height 9
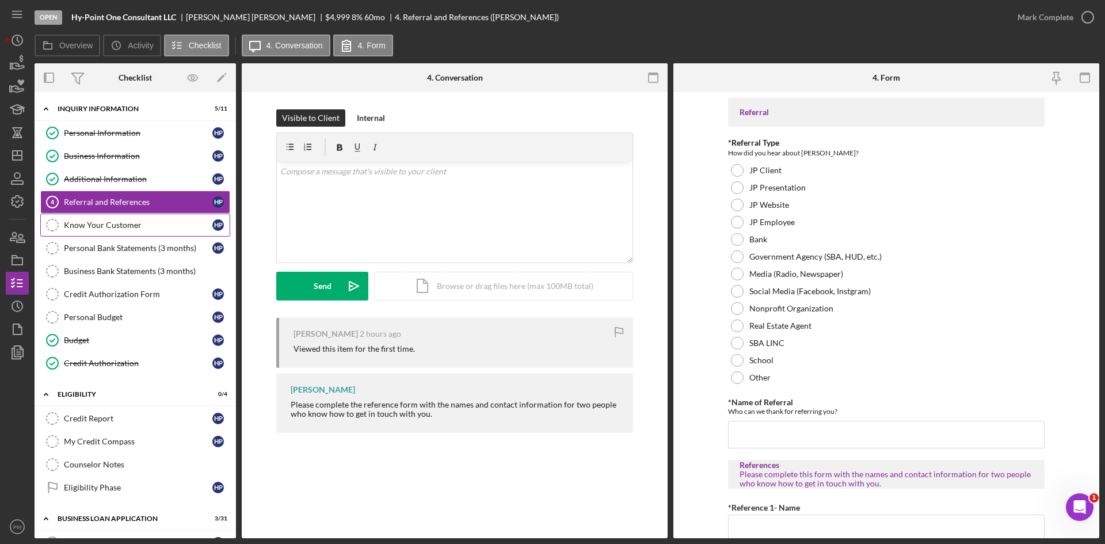
click at [78, 227] on div "Know Your Customer" at bounding box center [138, 224] width 148 height 9
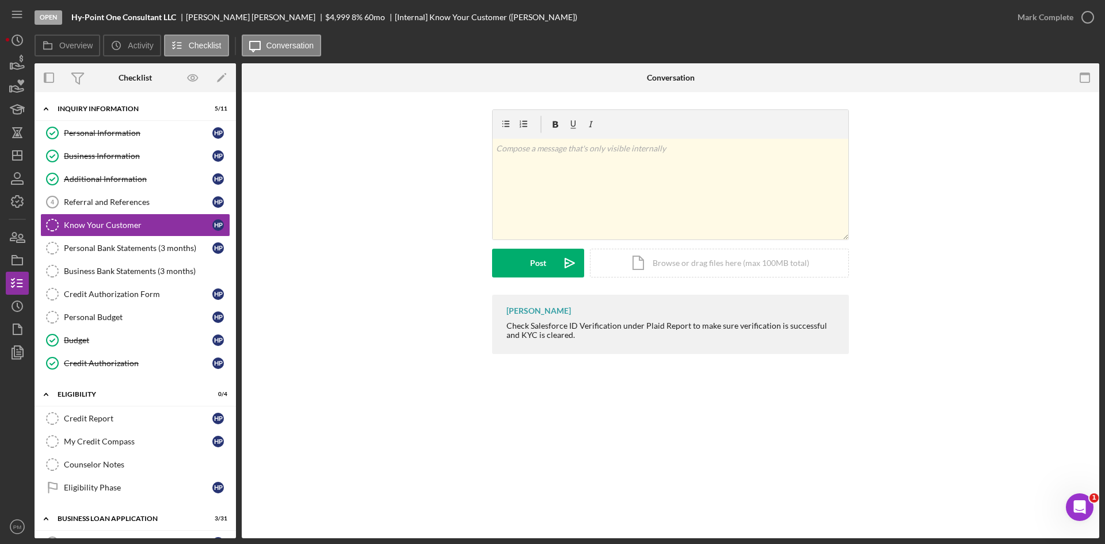
scroll to position [173, 0]
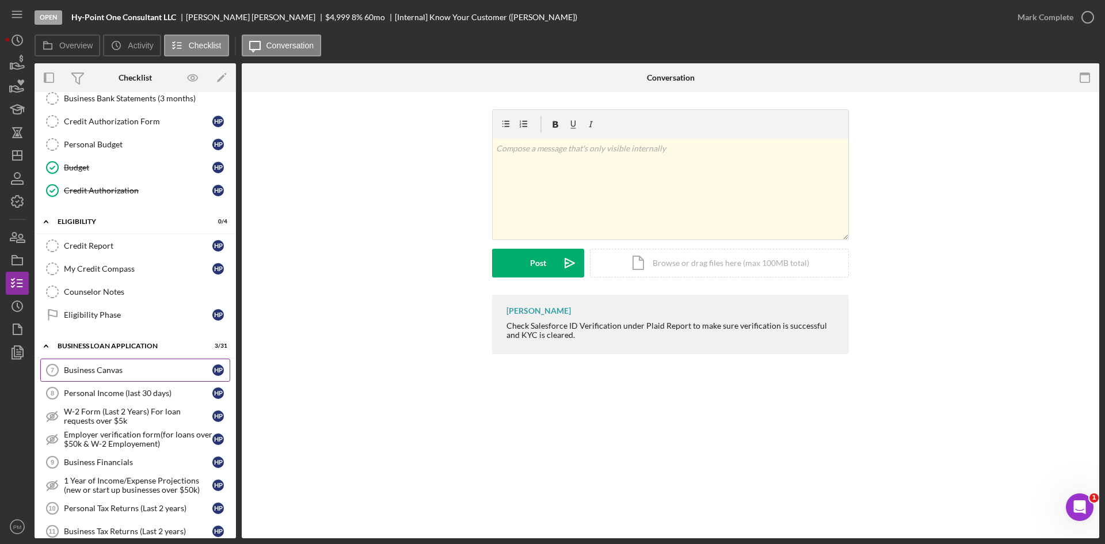
click at [87, 372] on div "Business Canvas" at bounding box center [138, 369] width 148 height 9
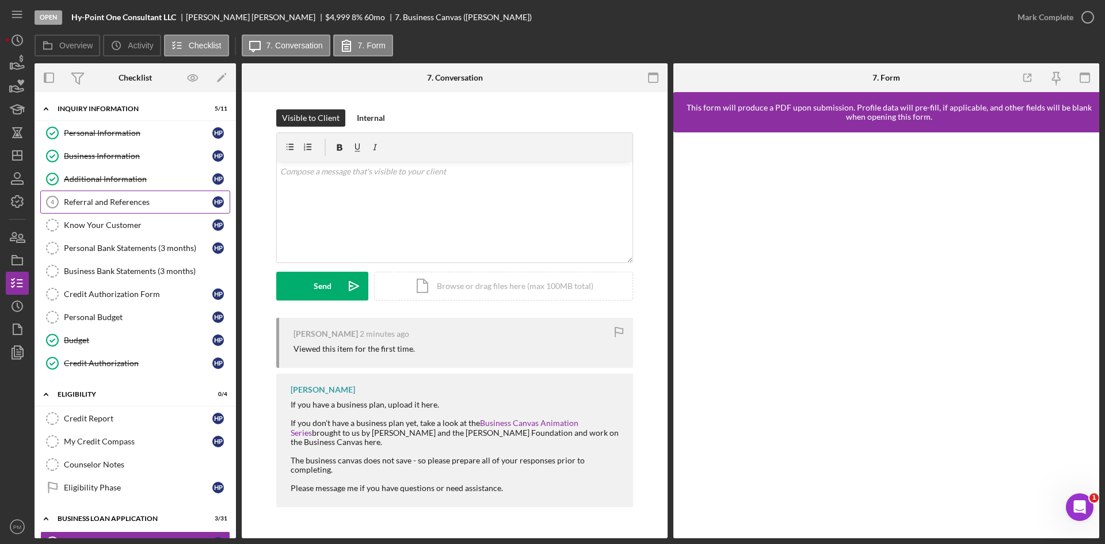
click at [113, 199] on div "Referral and References" at bounding box center [138, 201] width 148 height 9
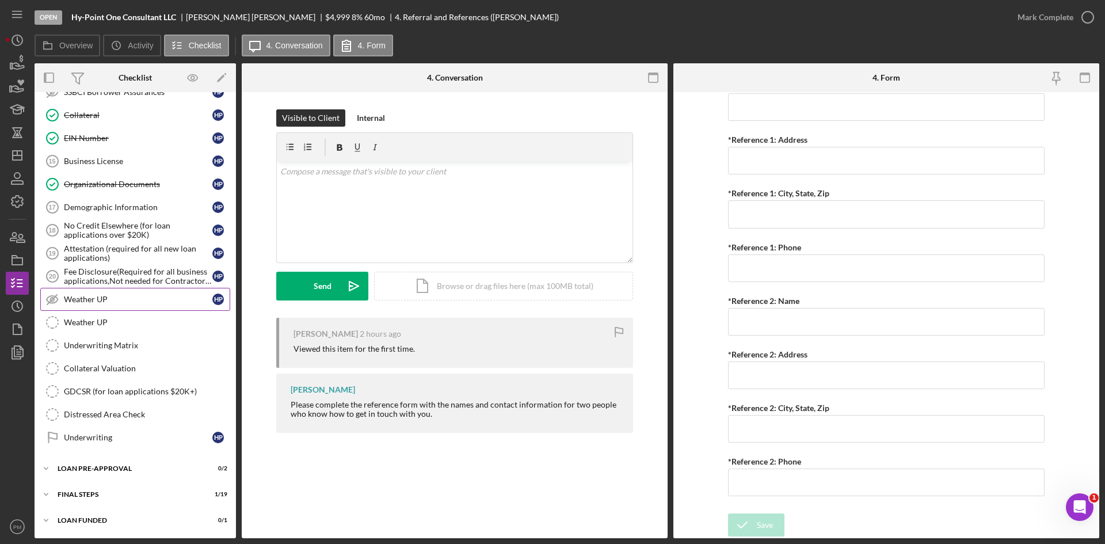
scroll to position [623, 0]
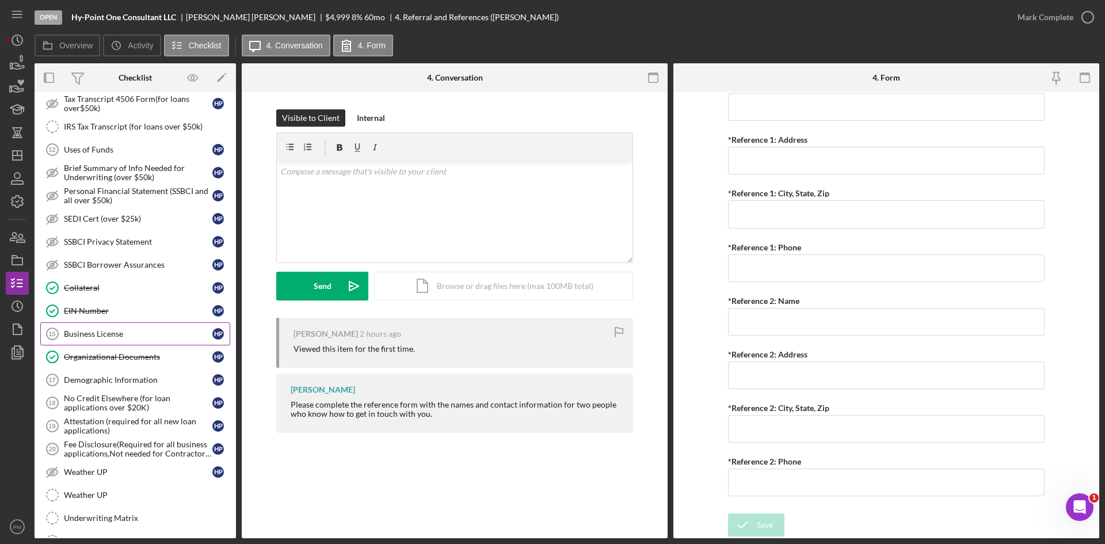
click at [104, 334] on div "Business License" at bounding box center [138, 333] width 148 height 9
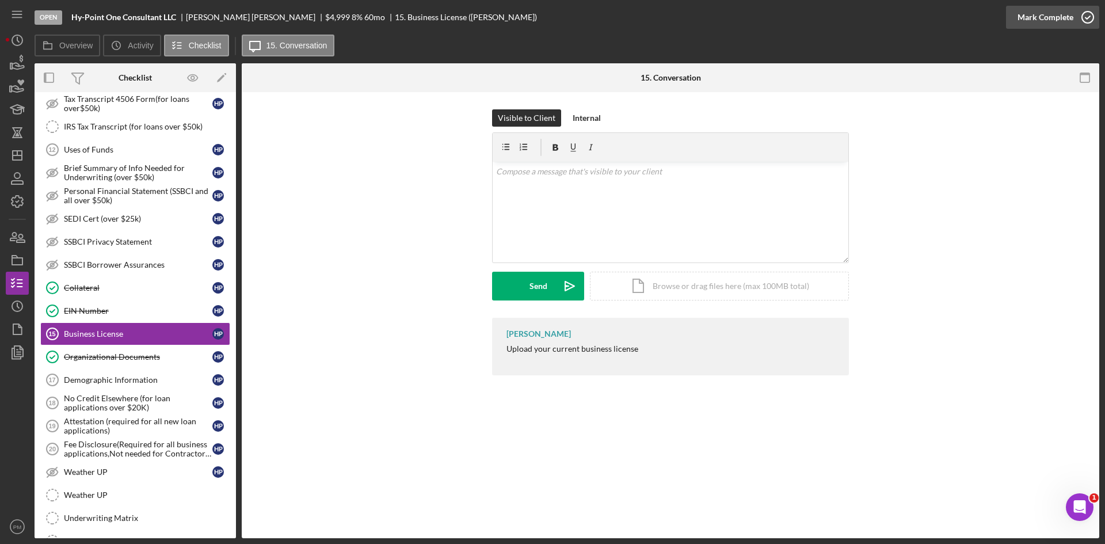
click at [1056, 16] on div "Mark Complete" at bounding box center [1045, 17] width 56 height 23
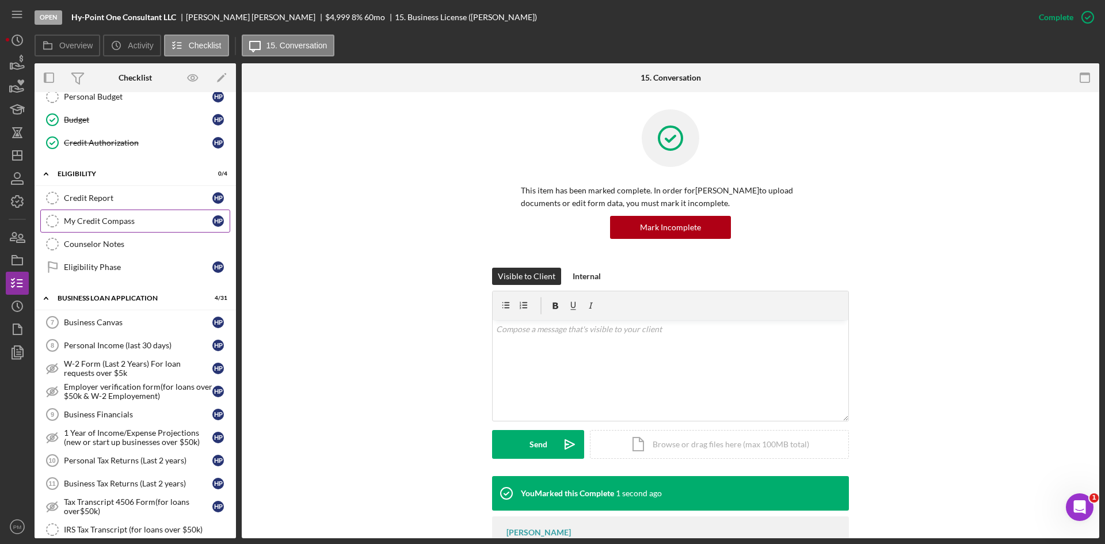
scroll to position [163, 0]
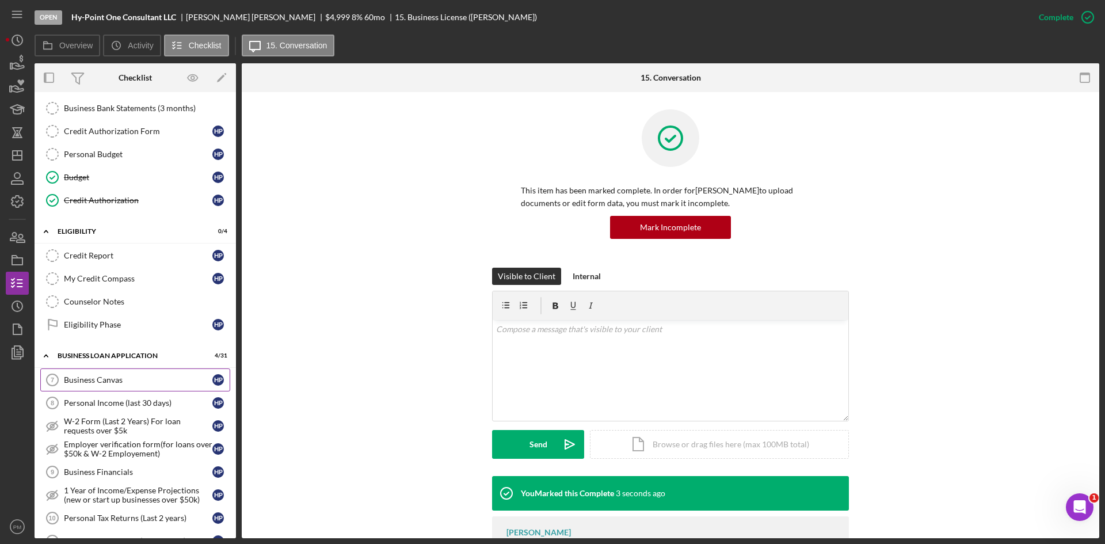
click at [83, 382] on div "Business Canvas" at bounding box center [138, 379] width 148 height 9
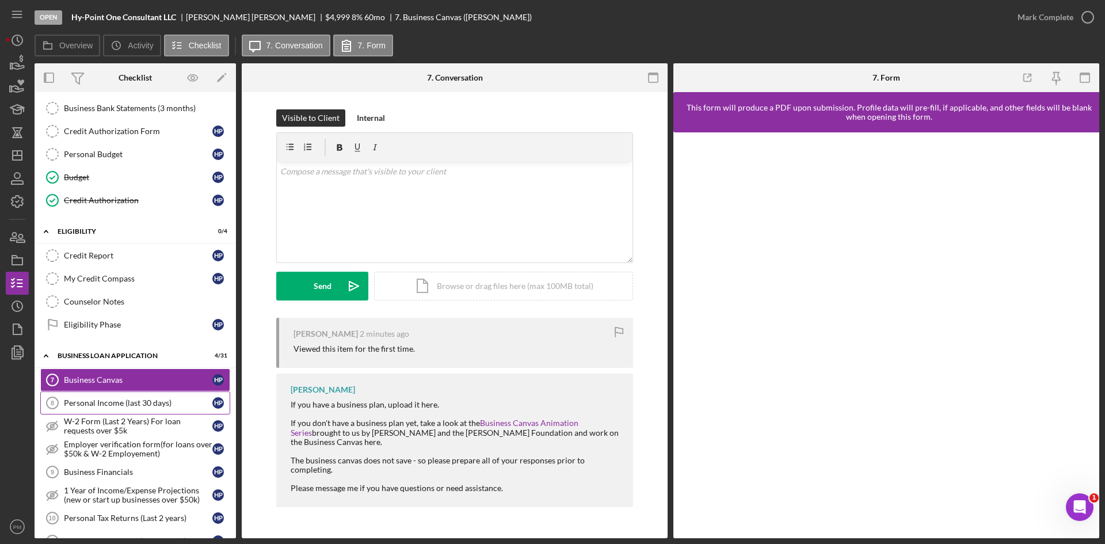
scroll to position [335, 0]
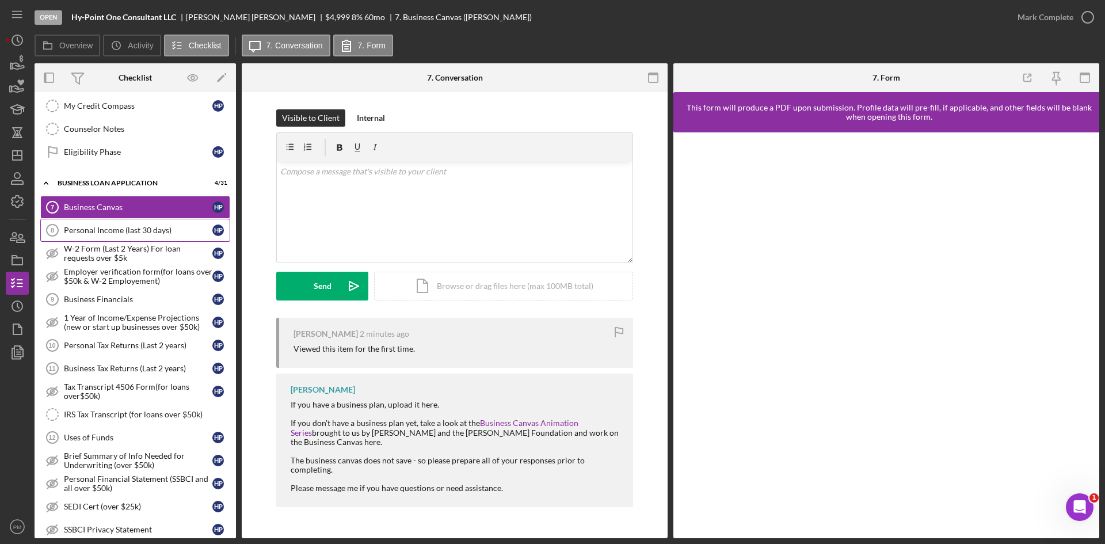
click at [102, 227] on div "Personal Income (last 30 days)" at bounding box center [138, 230] width 148 height 9
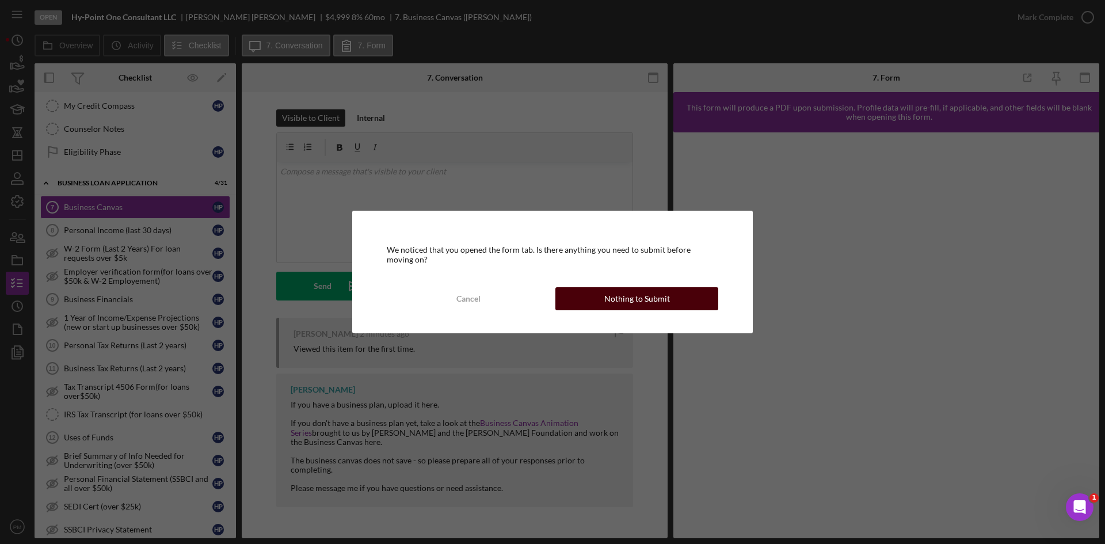
click at [600, 302] on button "Nothing to Submit" at bounding box center [636, 298] width 163 height 23
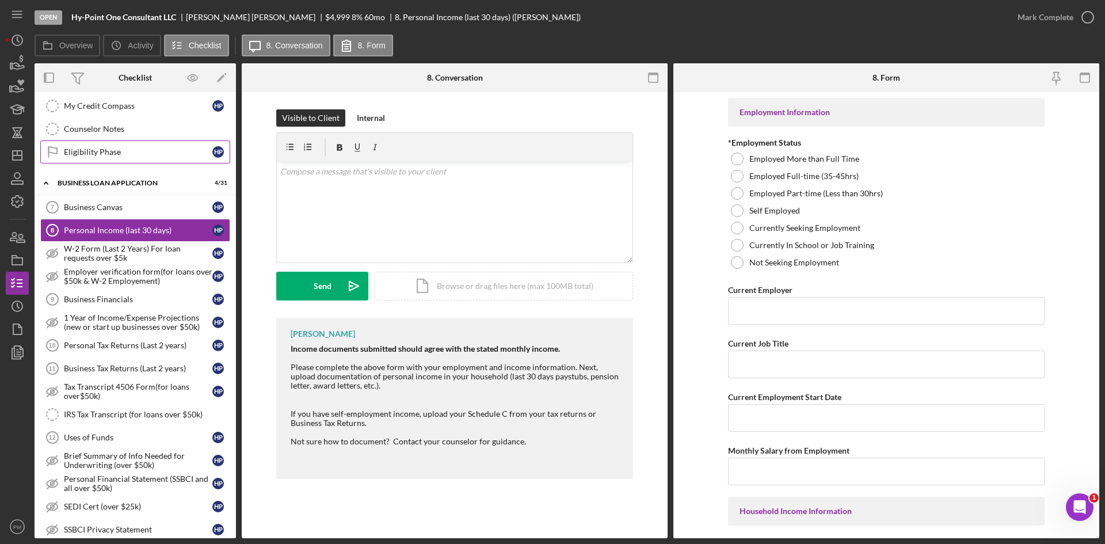
click at [144, 155] on div "Eligibility Phase" at bounding box center [138, 151] width 148 height 9
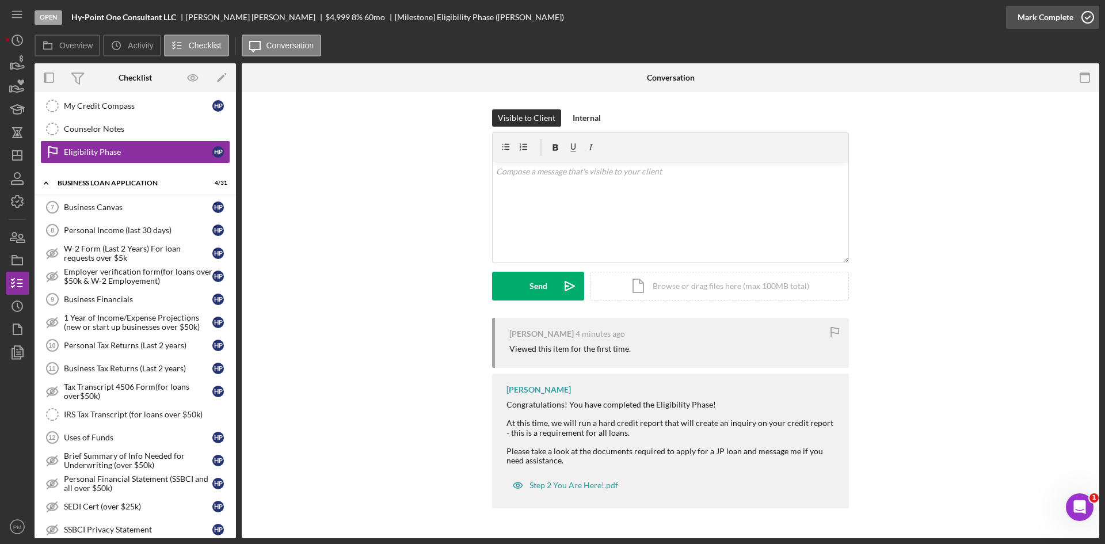
click at [1063, 15] on div "Mark Complete" at bounding box center [1045, 17] width 56 height 23
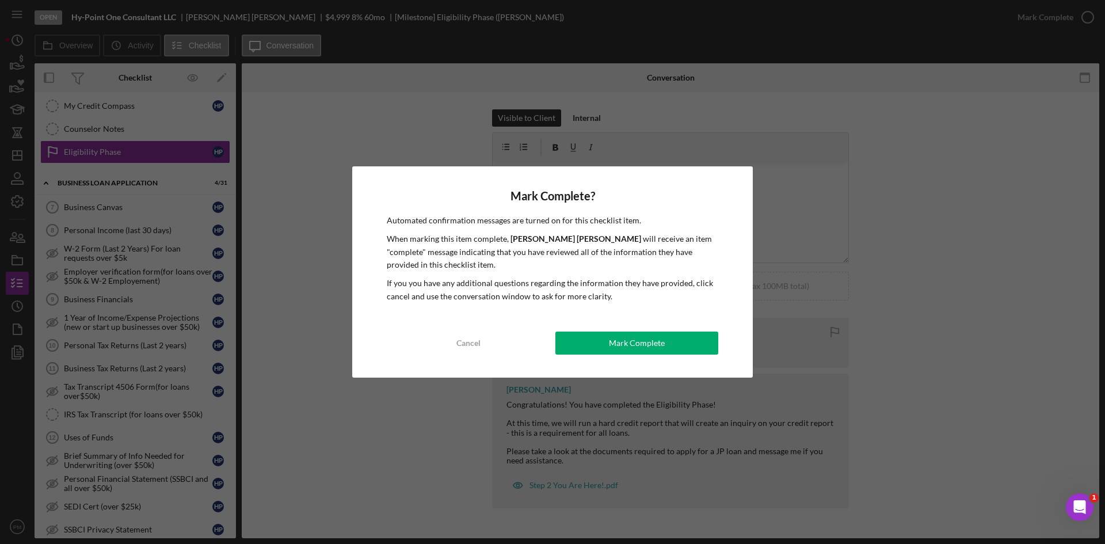
click at [614, 344] on div "Mark Complete" at bounding box center [637, 342] width 56 height 23
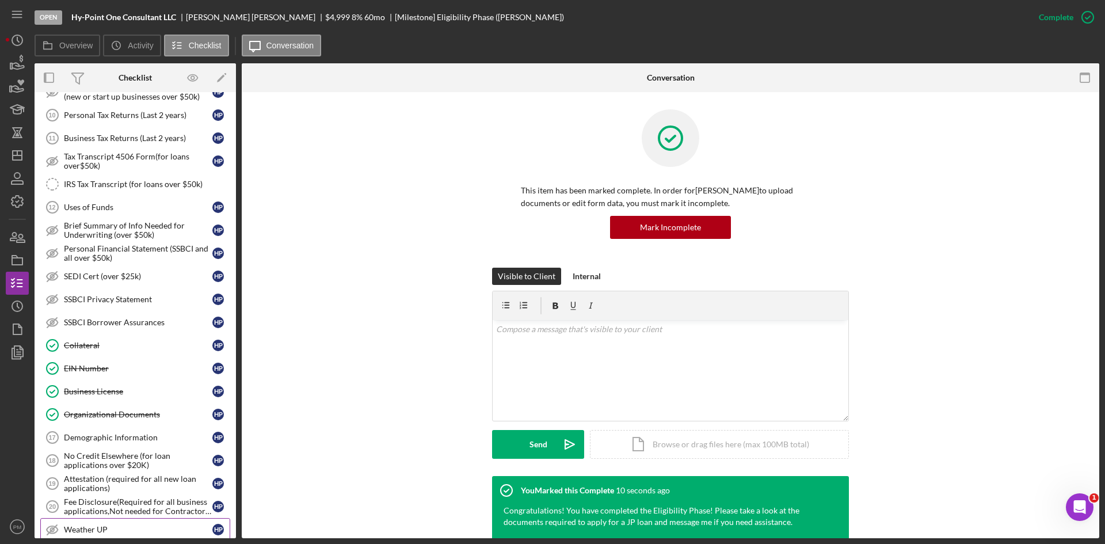
scroll to position [738, 0]
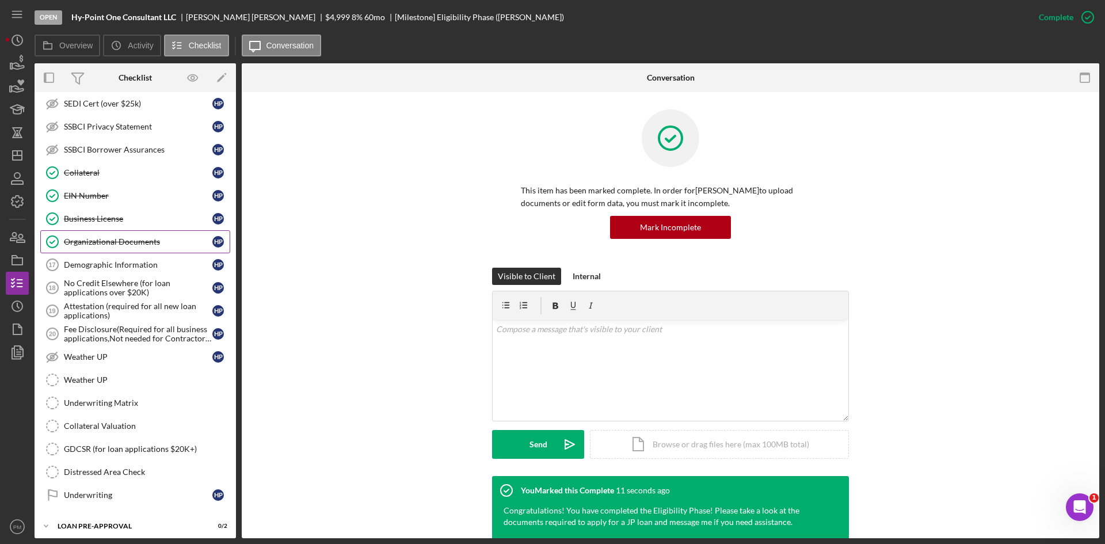
click at [101, 245] on div "Organizational Documents" at bounding box center [138, 241] width 148 height 9
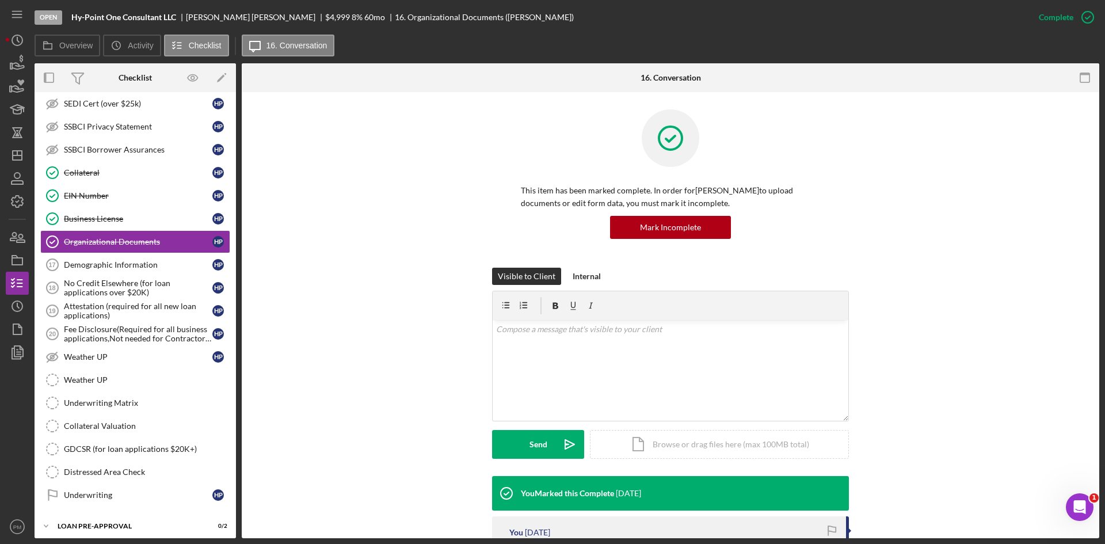
scroll to position [173, 0]
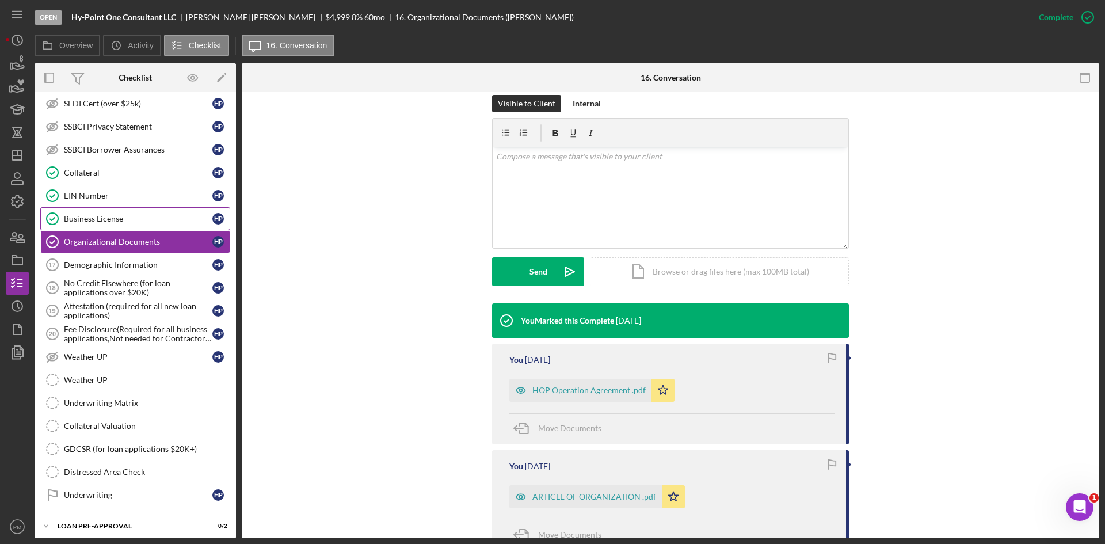
click at [129, 219] on div "Business License" at bounding box center [138, 218] width 148 height 9
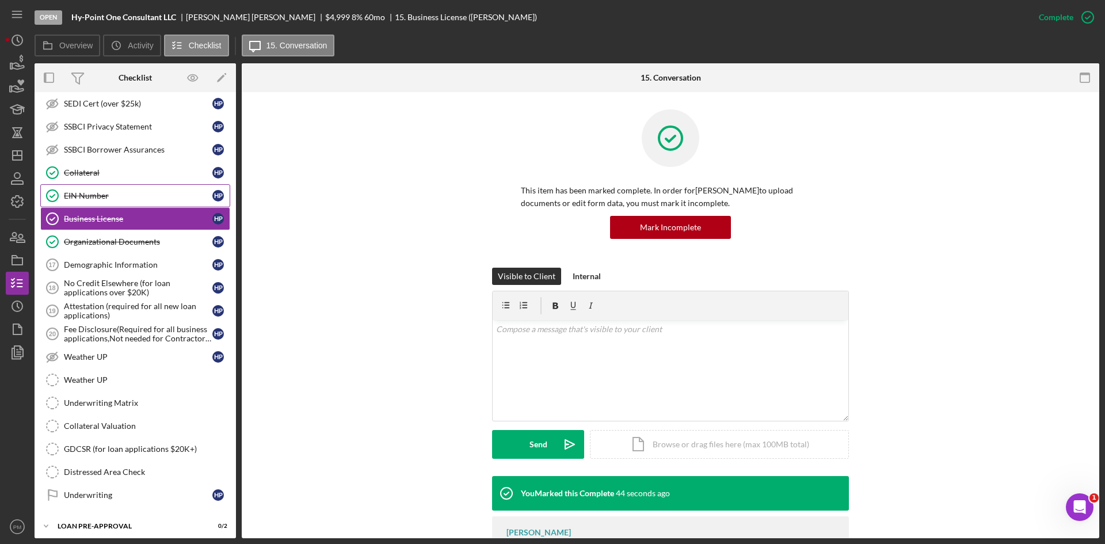
click at [86, 194] on div "EIN Number" at bounding box center [138, 195] width 148 height 9
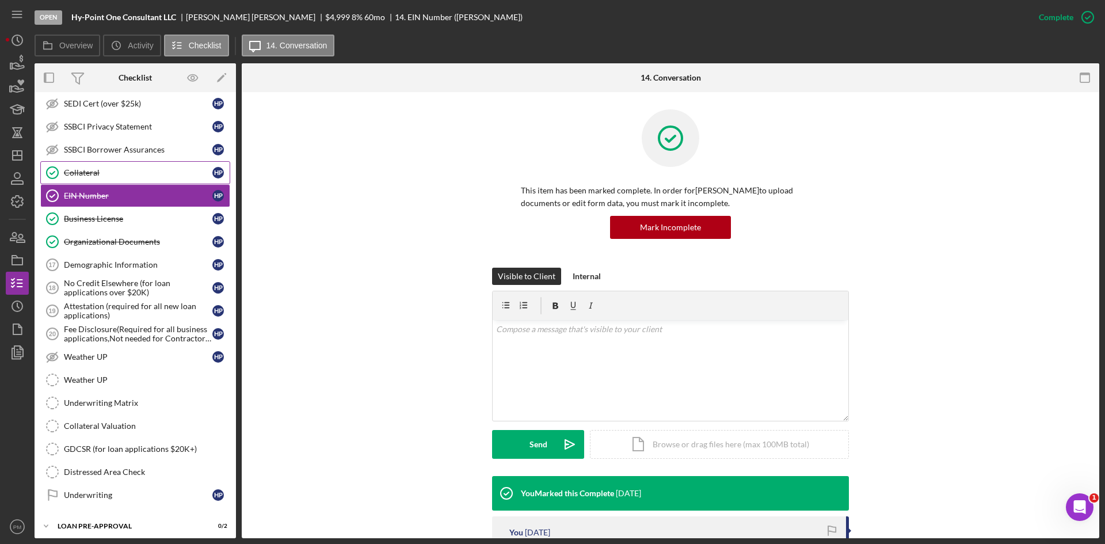
click at [110, 176] on div "Collateral" at bounding box center [138, 172] width 148 height 9
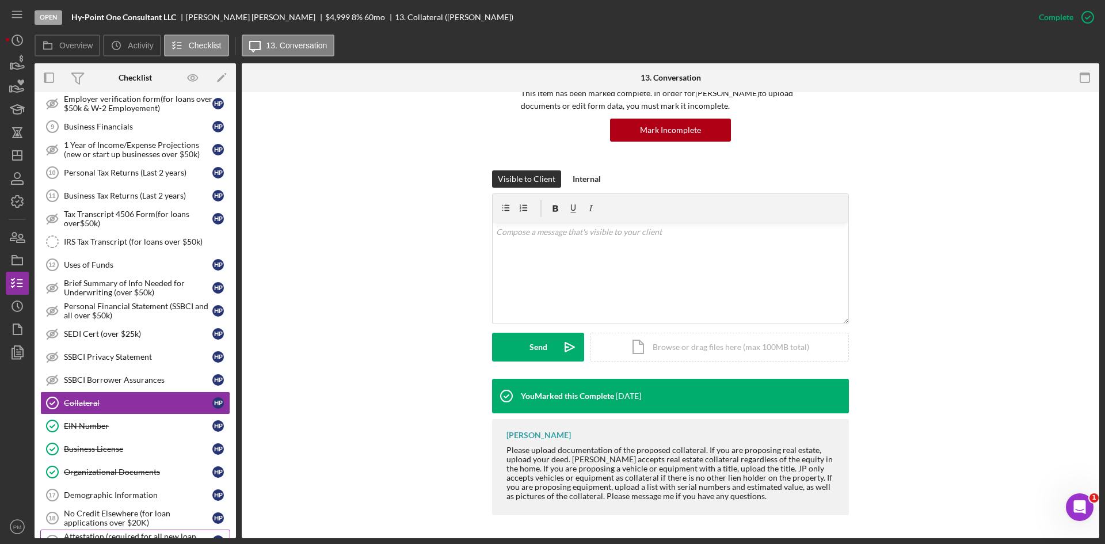
scroll to position [335, 0]
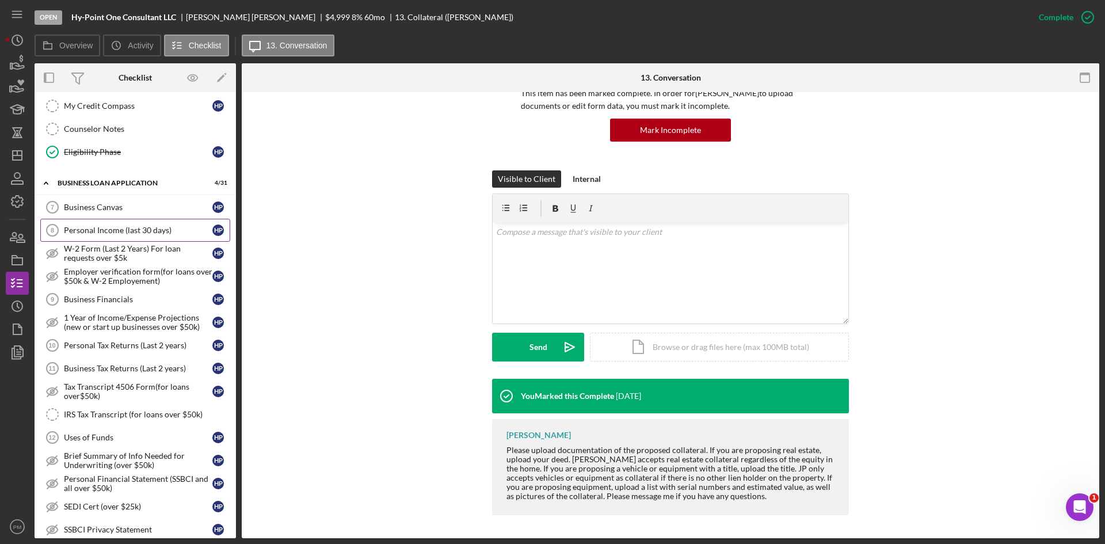
click at [90, 226] on div "Personal Income (last 30 days)" at bounding box center [138, 230] width 148 height 9
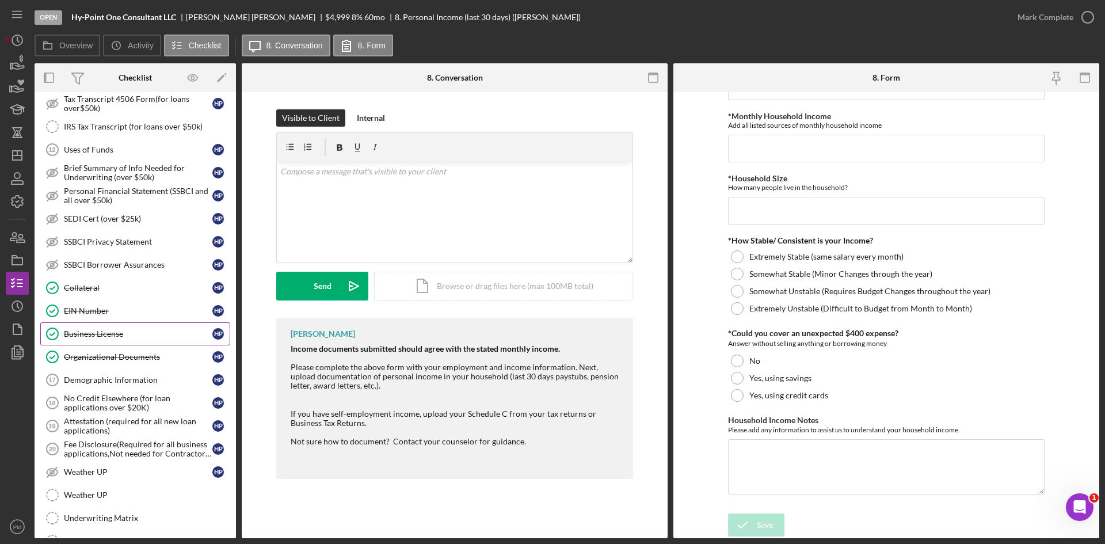
scroll to position [393, 0]
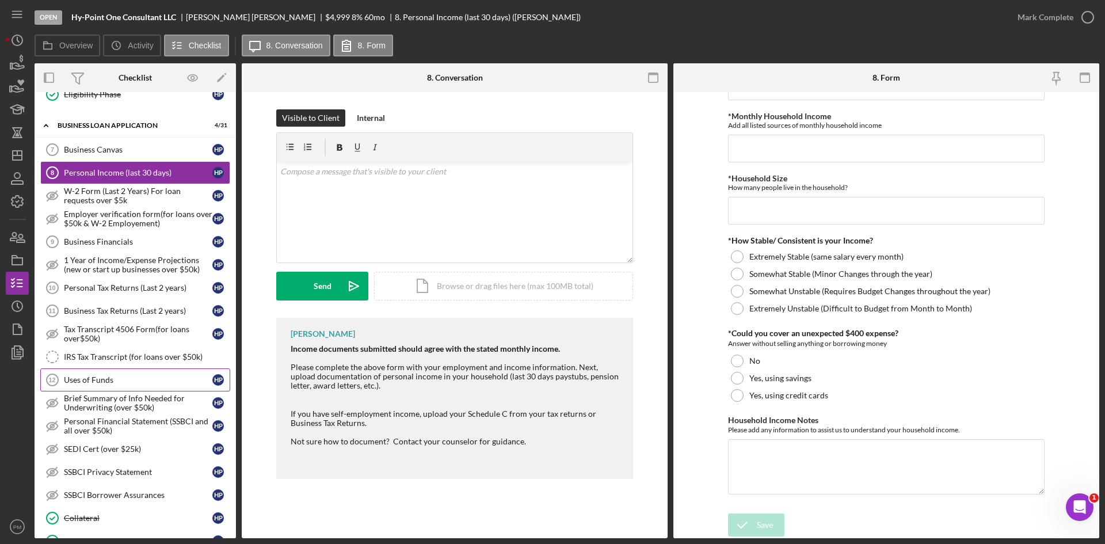
click at [105, 378] on div "Uses of Funds" at bounding box center [138, 379] width 148 height 9
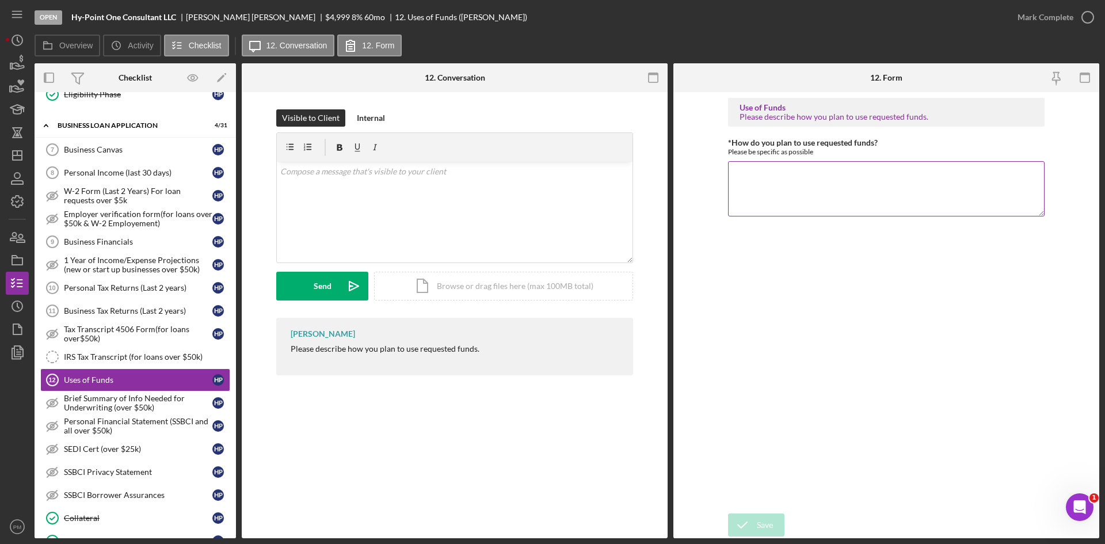
click at [853, 181] on textarea "*How do you plan to use requested funds?" at bounding box center [886, 188] width 316 height 55
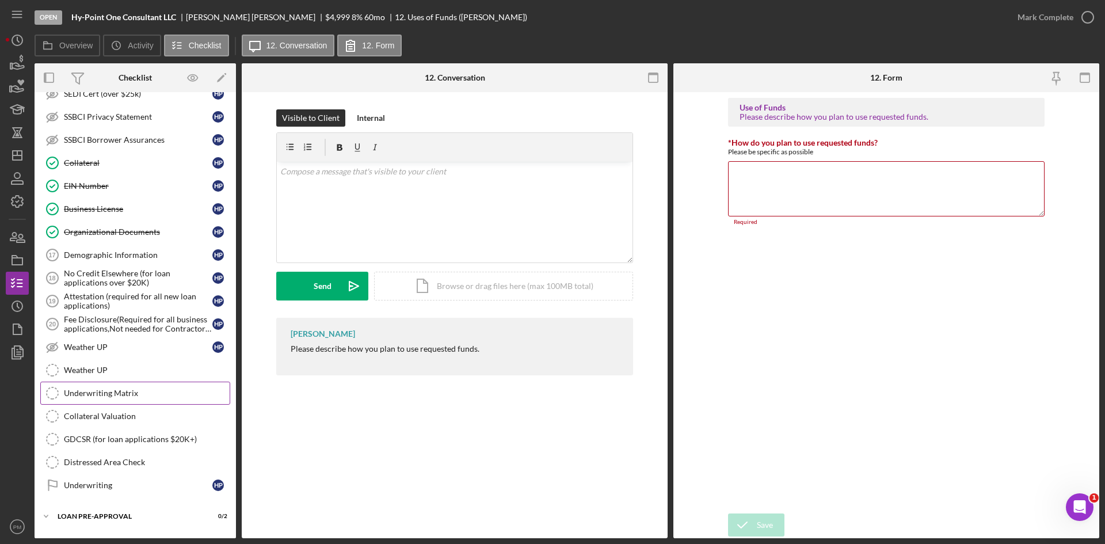
scroll to position [796, 0]
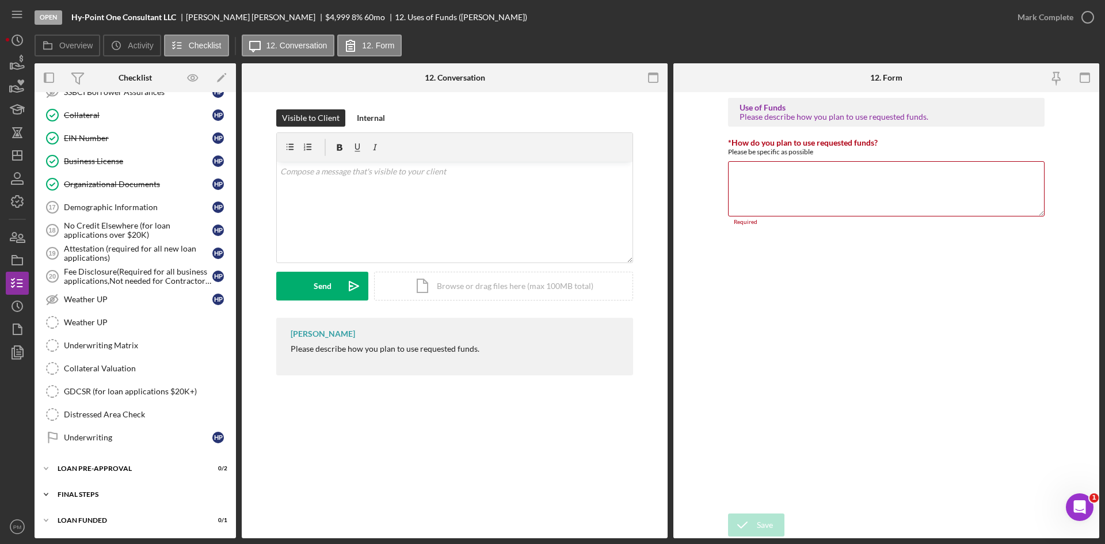
click at [84, 494] on div "FINAL STEPS" at bounding box center [140, 494] width 164 height 7
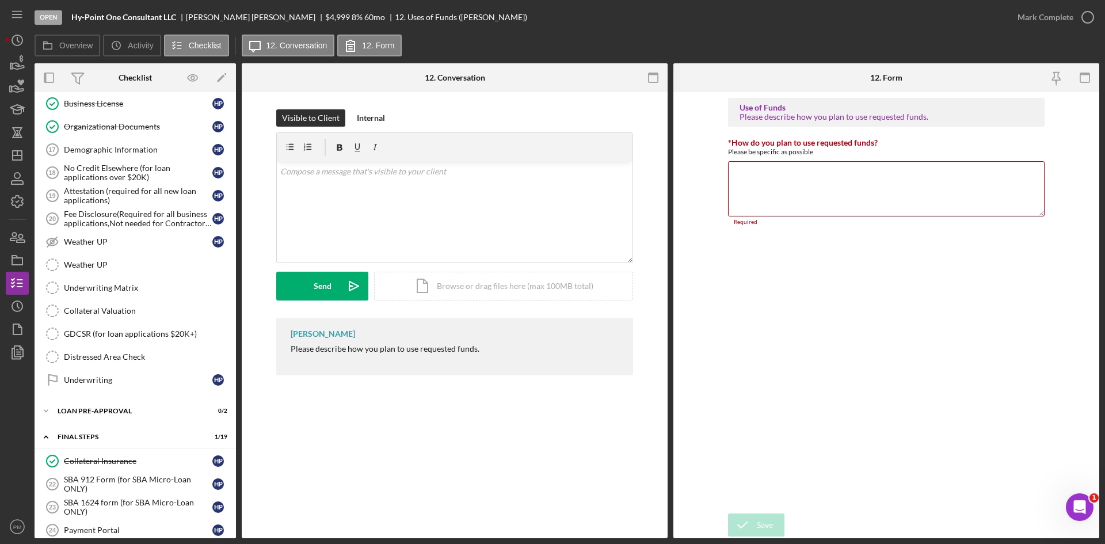
scroll to position [1026, 0]
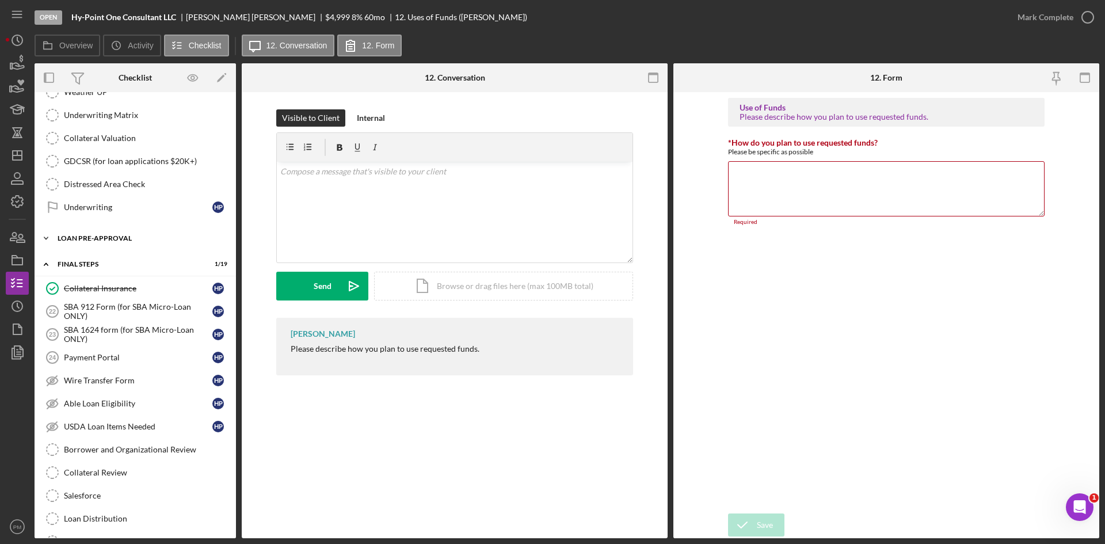
click at [93, 241] on div "LOAN PRE-APPROVAL" at bounding box center [140, 238] width 164 height 7
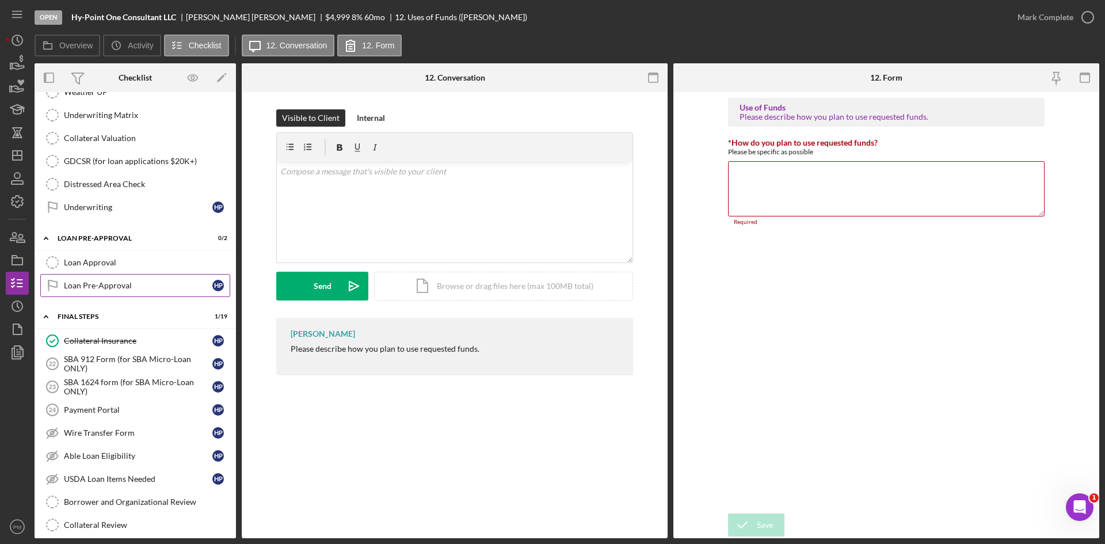
click at [89, 285] on div "Loan Pre-Approval" at bounding box center [138, 285] width 148 height 9
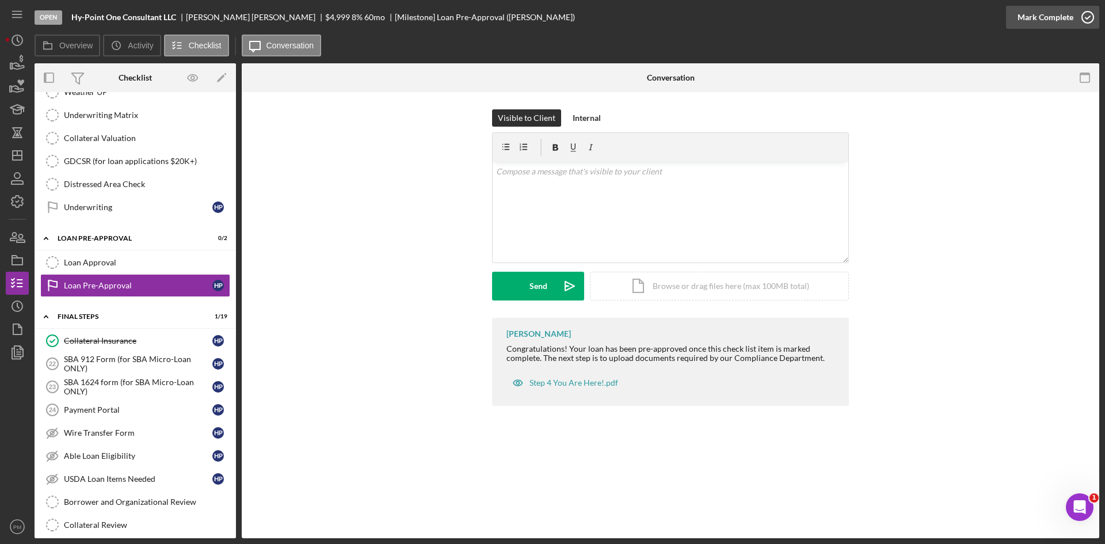
click at [1033, 18] on div "Mark Complete" at bounding box center [1045, 17] width 56 height 23
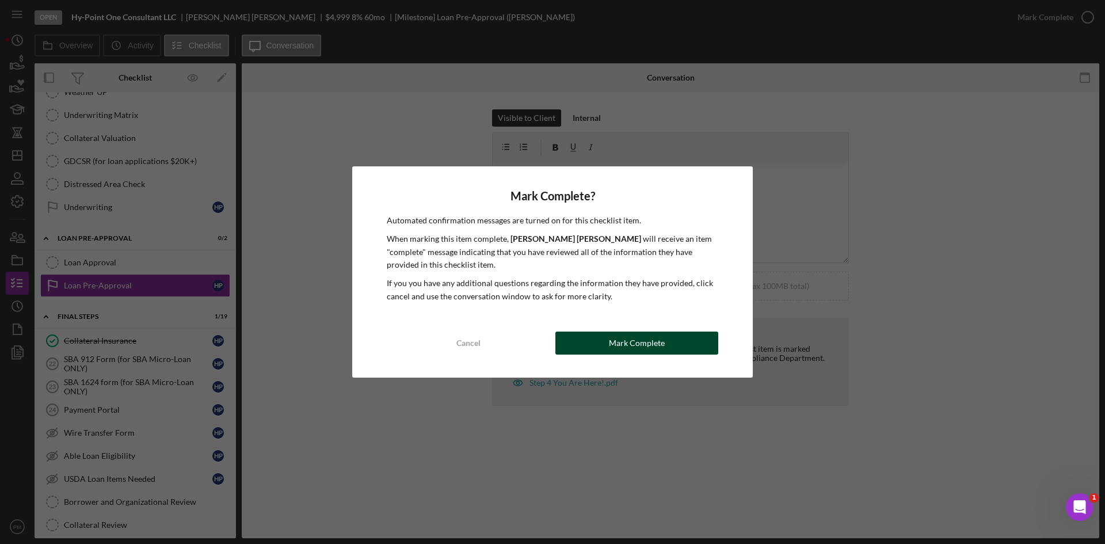
click at [588, 354] on div "Cancel Mark Complete" at bounding box center [552, 342] width 331 height 23
click at [612, 345] on div "Mark Complete" at bounding box center [637, 342] width 56 height 23
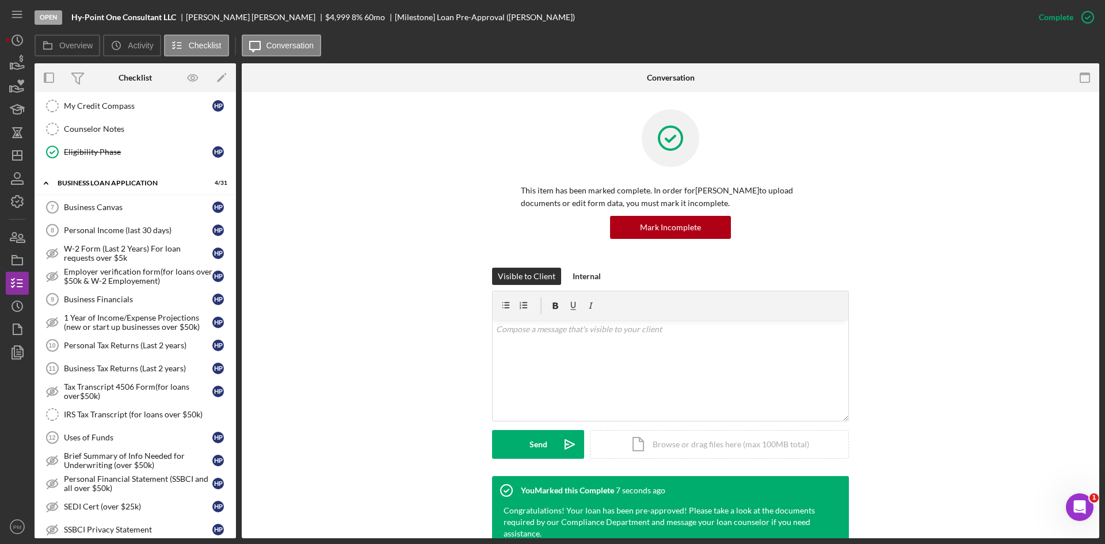
scroll to position [163, 0]
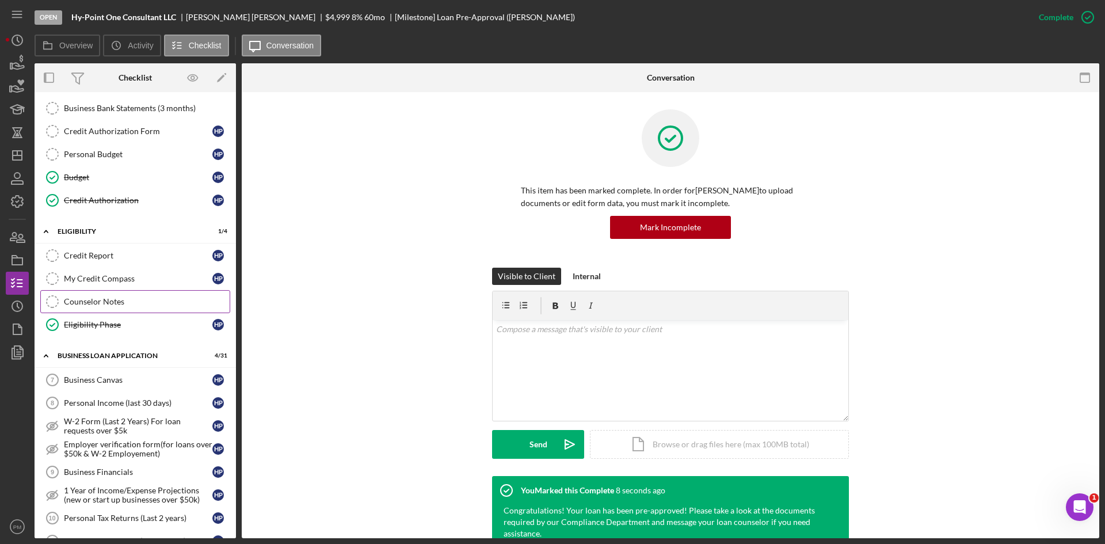
click at [109, 302] on div "Counselor Notes" at bounding box center [147, 301] width 166 height 9
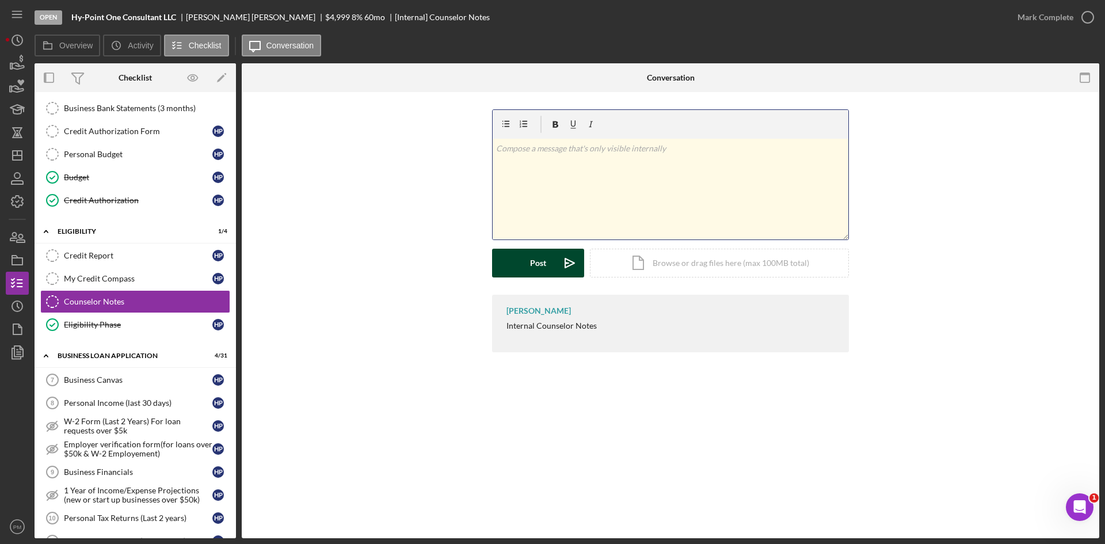
scroll to position [64, 0]
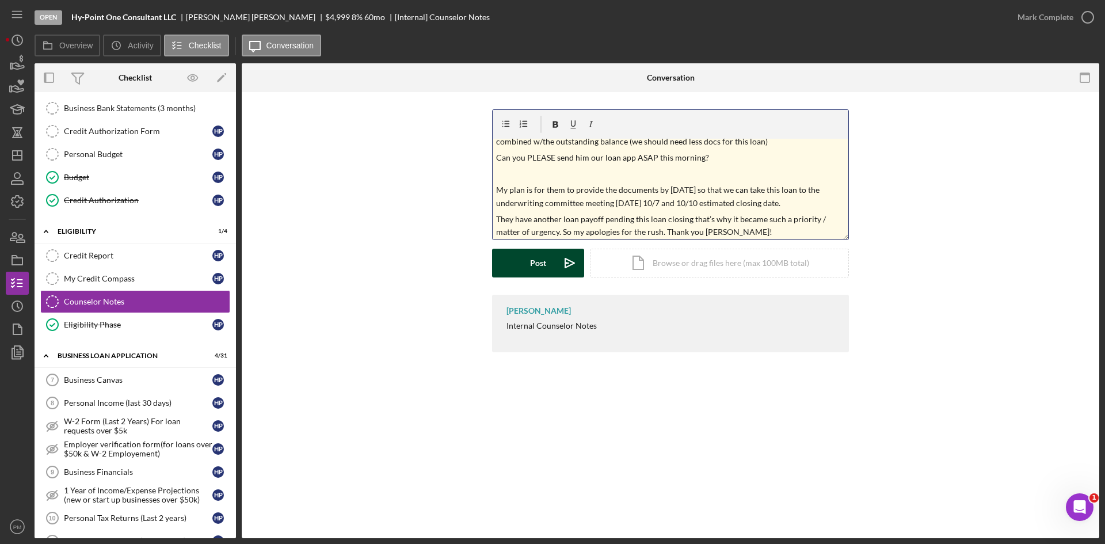
click at [521, 268] on button "Post Icon/icon-invite-send" at bounding box center [538, 263] width 92 height 29
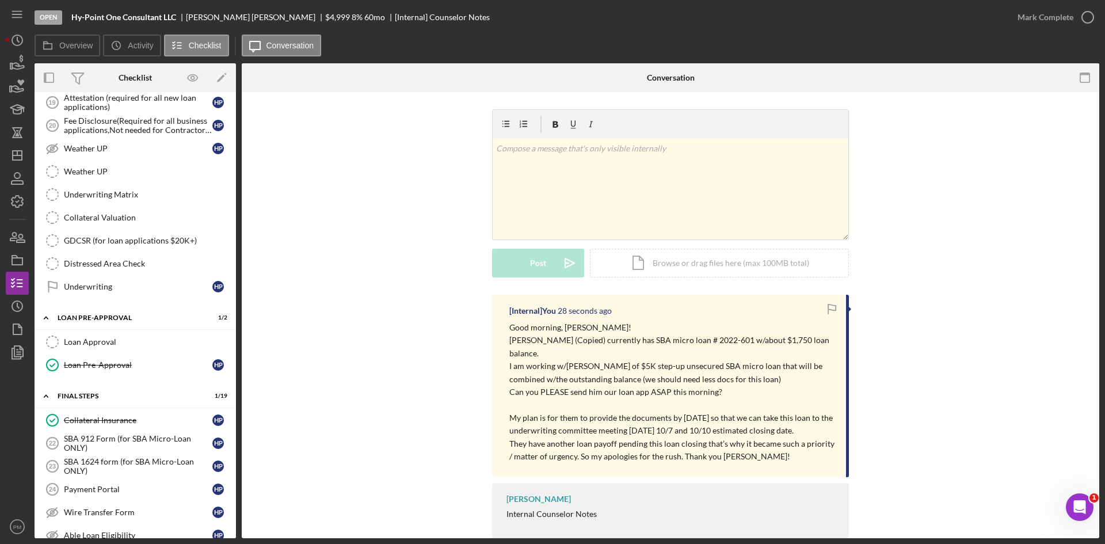
scroll to position [1292, 0]
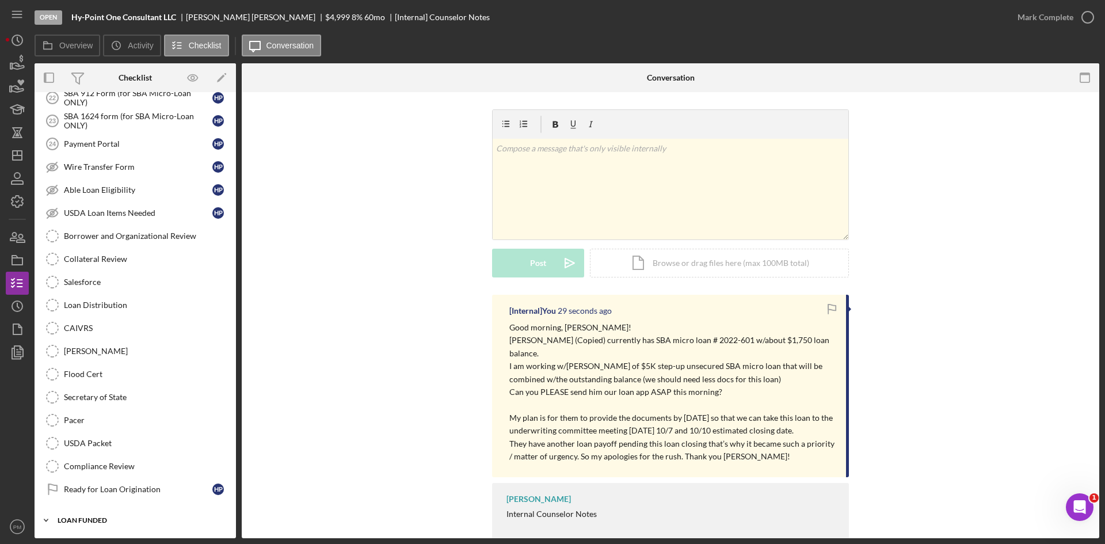
click at [78, 515] on div "Icon/Expander LOAN FUNDED 0 / 1" at bounding box center [135, 520] width 201 height 23
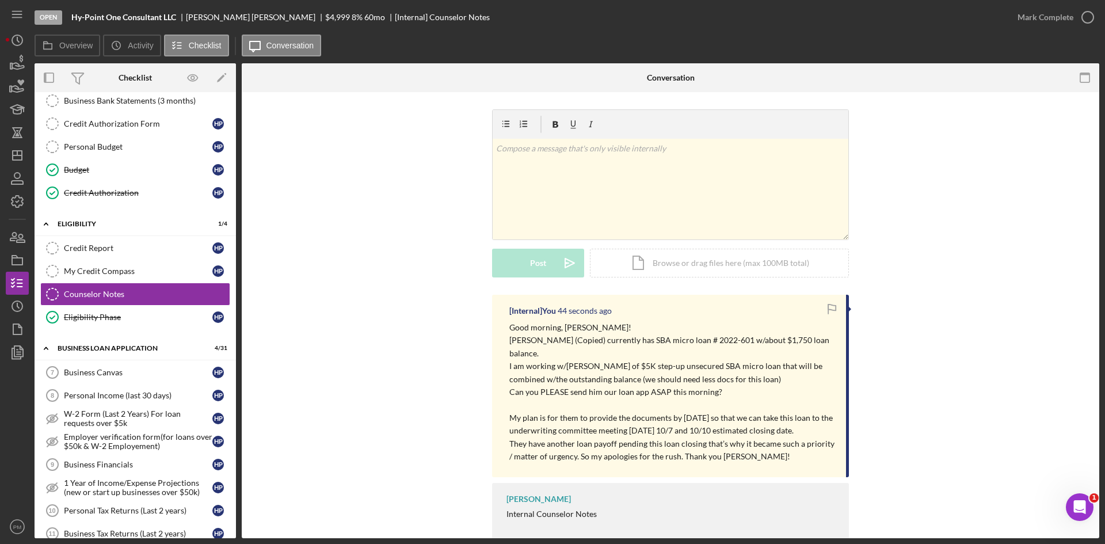
scroll to position [0, 0]
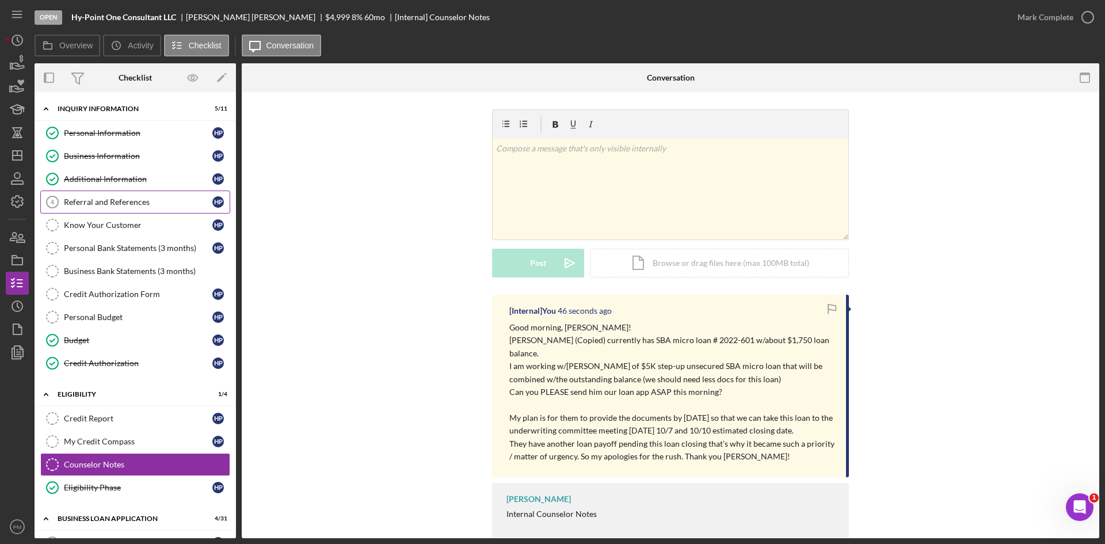
click at [116, 203] on div "Referral and References" at bounding box center [138, 201] width 148 height 9
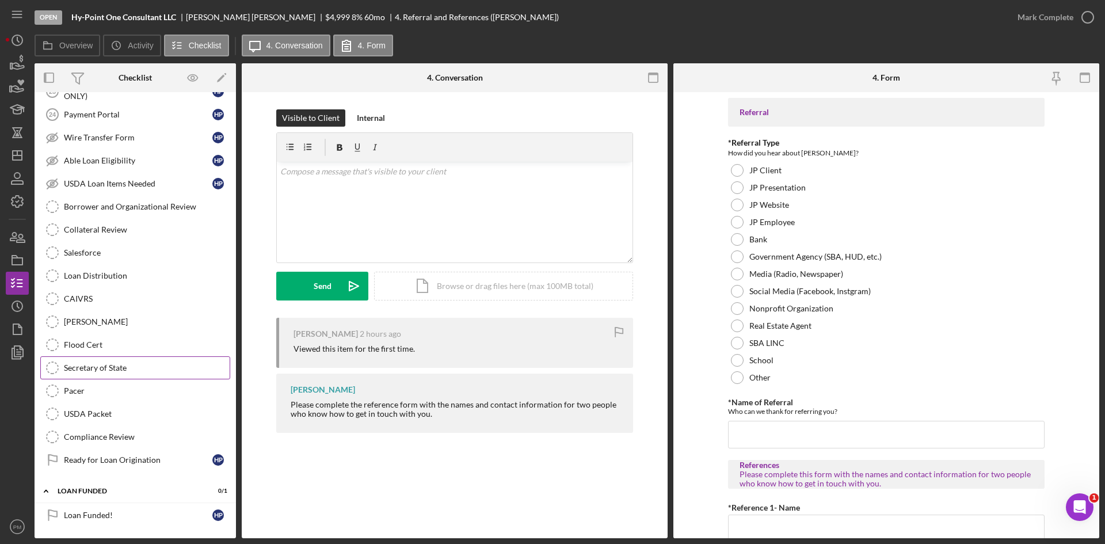
scroll to position [1091, 0]
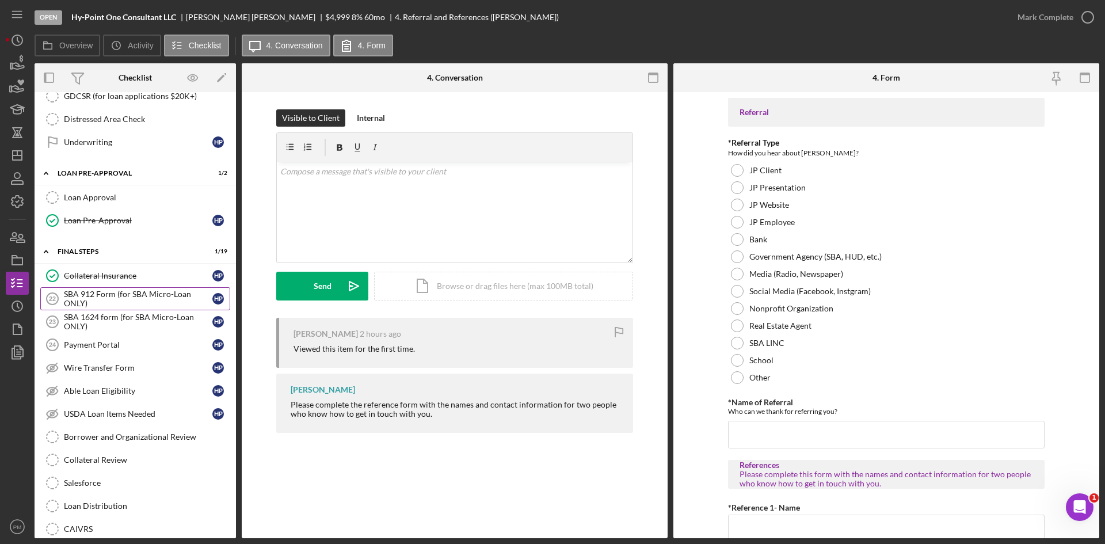
click at [119, 301] on div "SBA 912 Form (for SBA Micro-Loan ONLY)" at bounding box center [138, 298] width 148 height 18
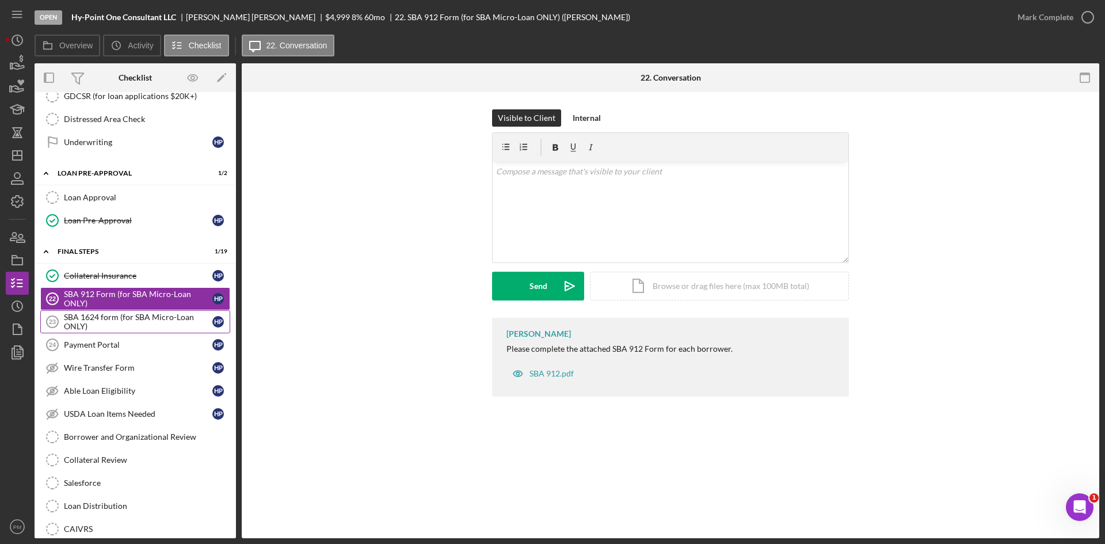
click at [119, 320] on div "SBA 1624 form (for SBA Micro-Loan ONLY)" at bounding box center [138, 321] width 148 height 18
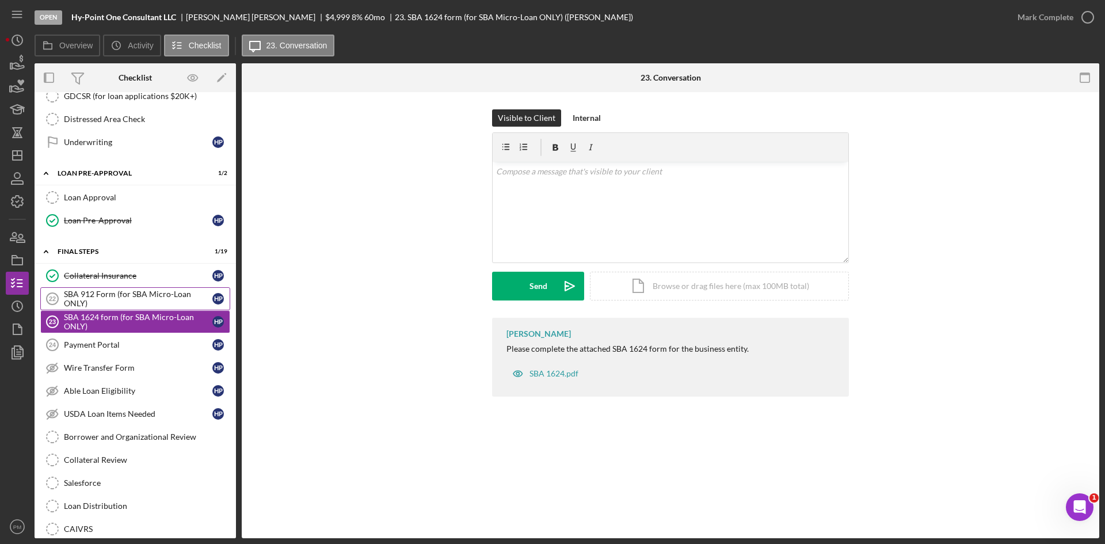
click at [135, 291] on div "SBA 912 Form (for SBA Micro-Loan ONLY)" at bounding box center [138, 298] width 148 height 18
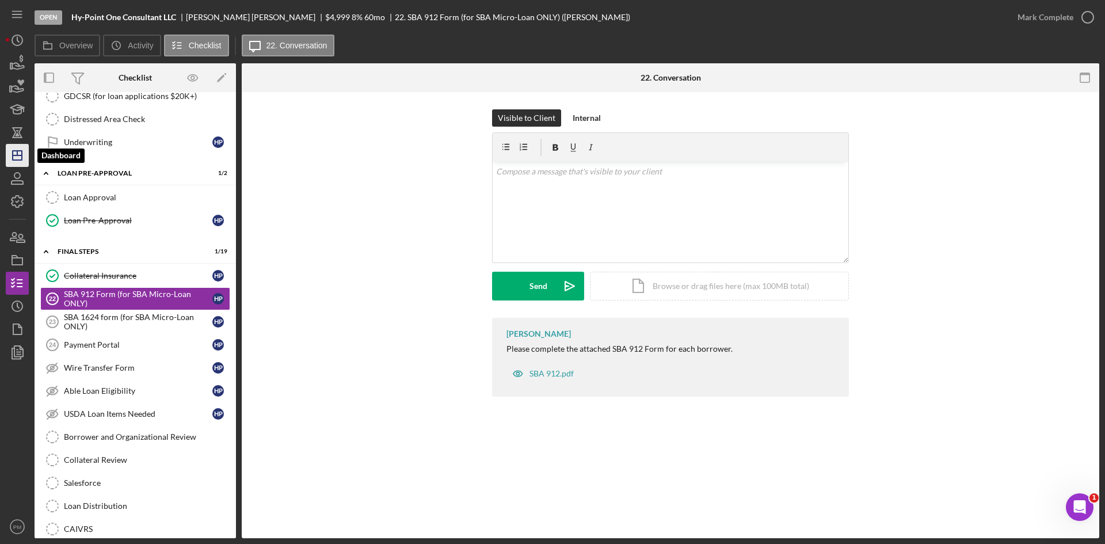
click at [24, 161] on icon "Icon/Dashboard" at bounding box center [17, 155] width 29 height 29
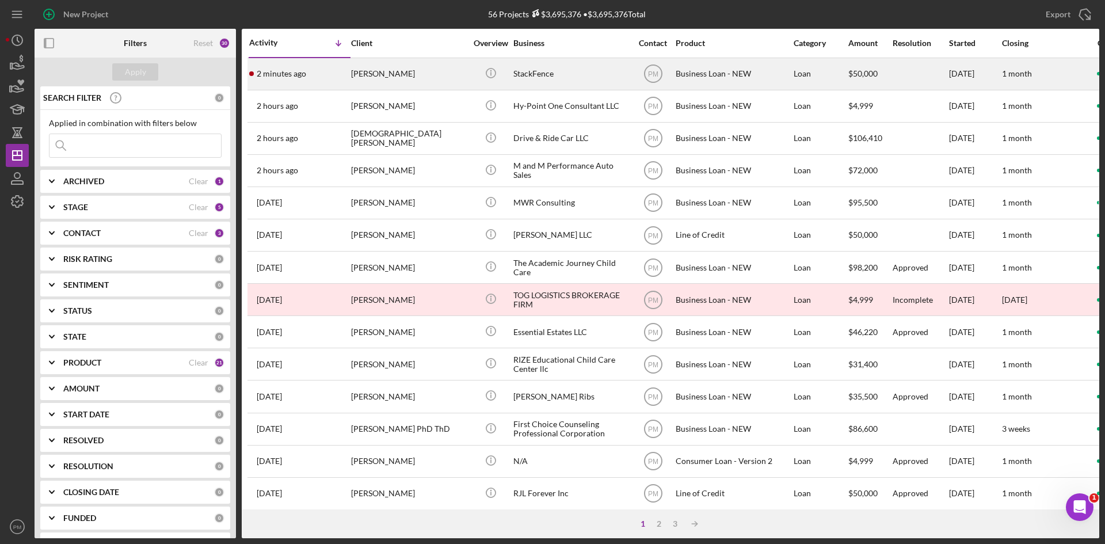
click at [365, 75] on div "[PERSON_NAME]" at bounding box center [408, 74] width 115 height 30
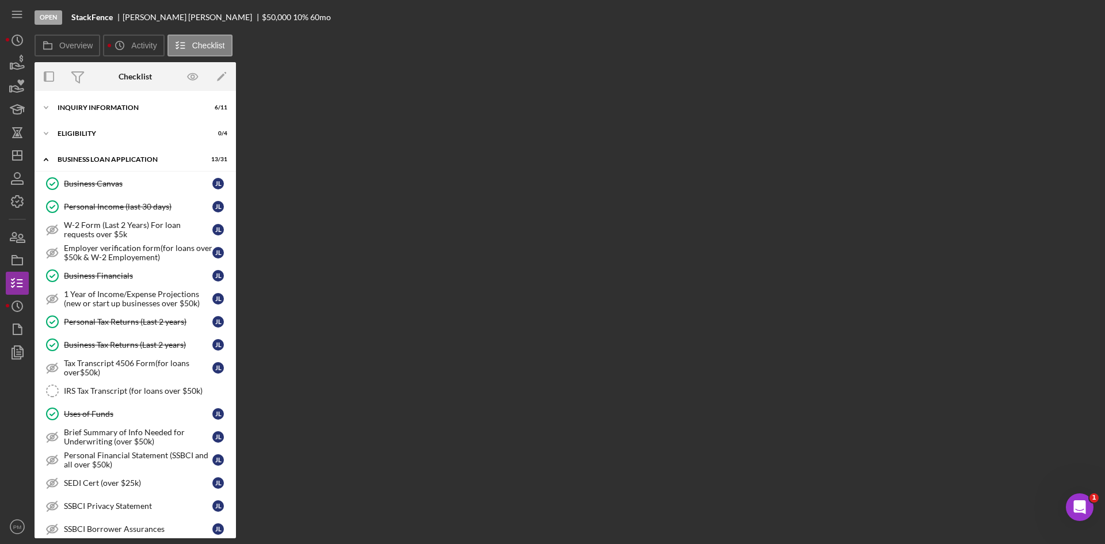
scroll to position [307, 0]
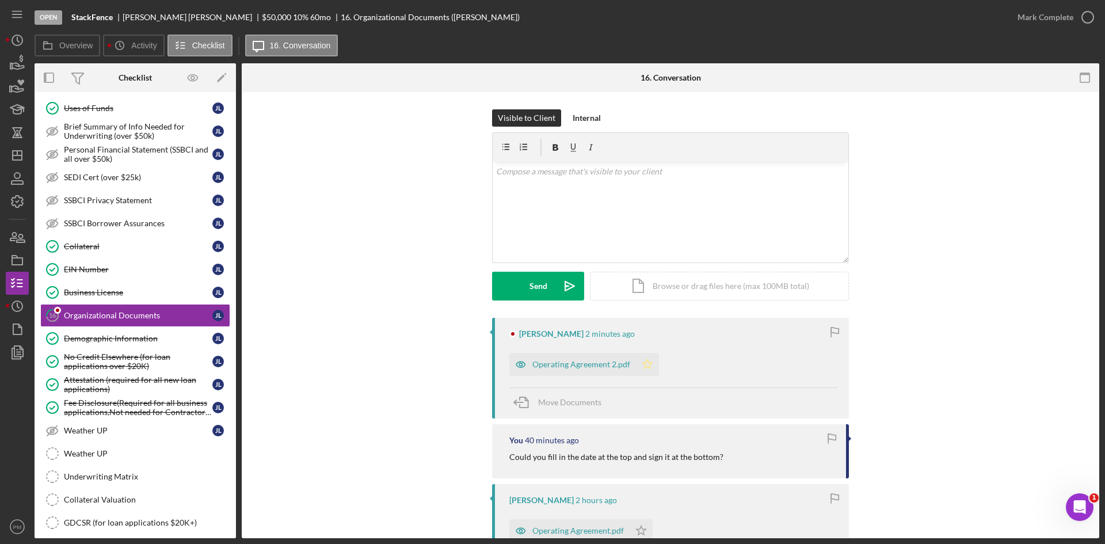
click at [636, 364] on icon "Icon/Star" at bounding box center [647, 364] width 23 height 23
click at [1048, 19] on div "Mark Complete" at bounding box center [1045, 17] width 56 height 23
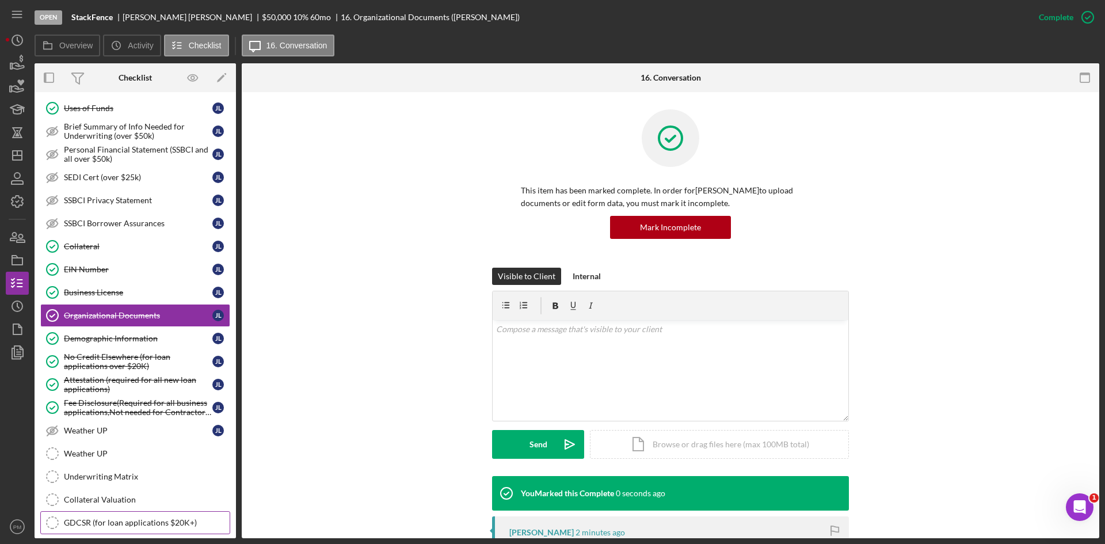
scroll to position [438, 0]
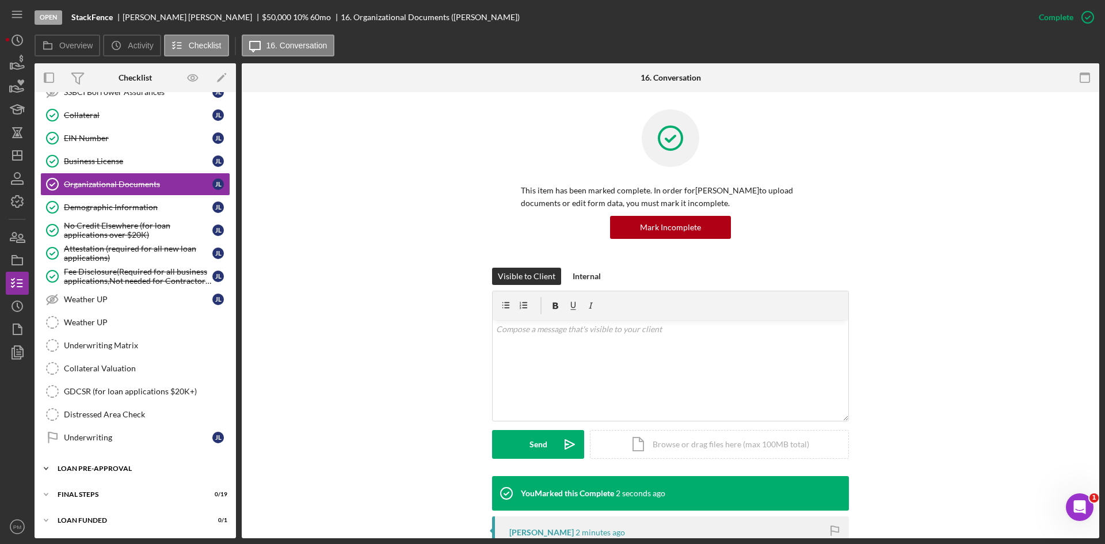
click at [120, 463] on div "Icon/Expander LOAN PRE-APPROVAL 0 / 2" at bounding box center [135, 468] width 201 height 23
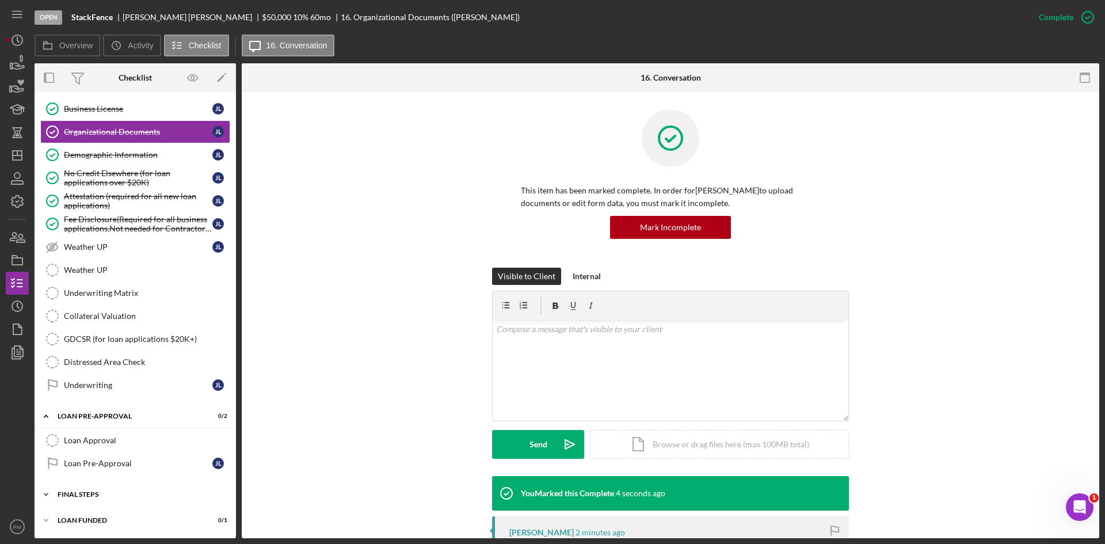
click at [97, 490] on div "Icon/Expander FINAL STEPS 0 / 19" at bounding box center [135, 494] width 201 height 23
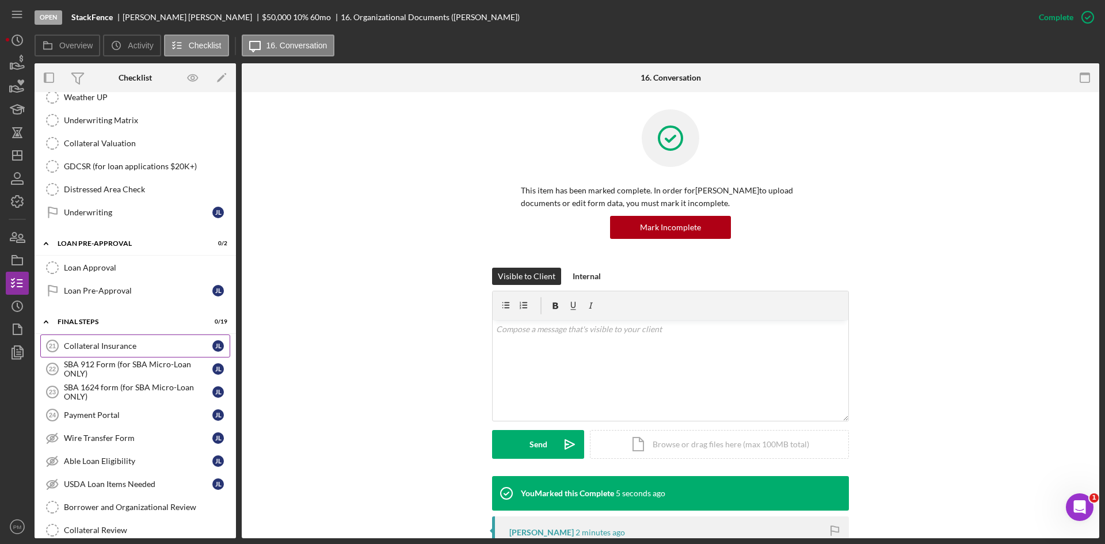
click at [123, 350] on div "Collateral Insurance" at bounding box center [138, 345] width 148 height 9
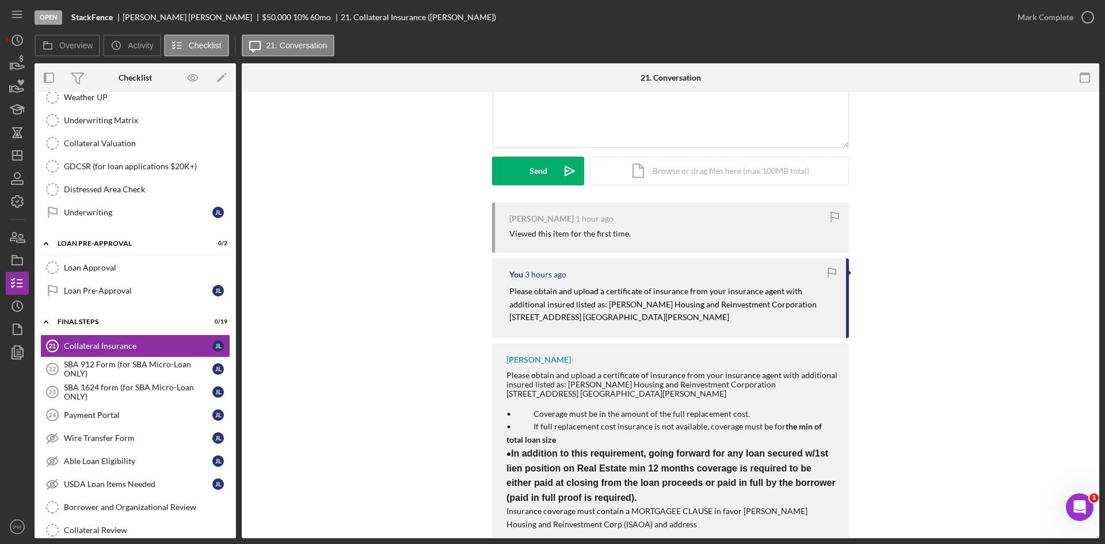
scroll to position [145, 0]
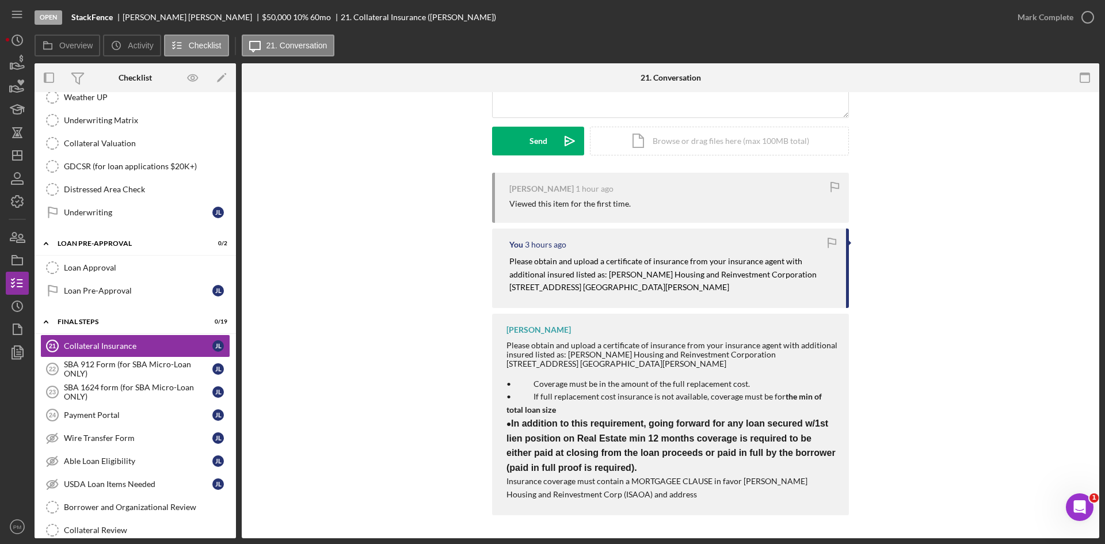
click at [445, 170] on div "Visible to Client Internal v Color teal Color pink Remove color Add row above A…" at bounding box center [670, 68] width 823 height 208
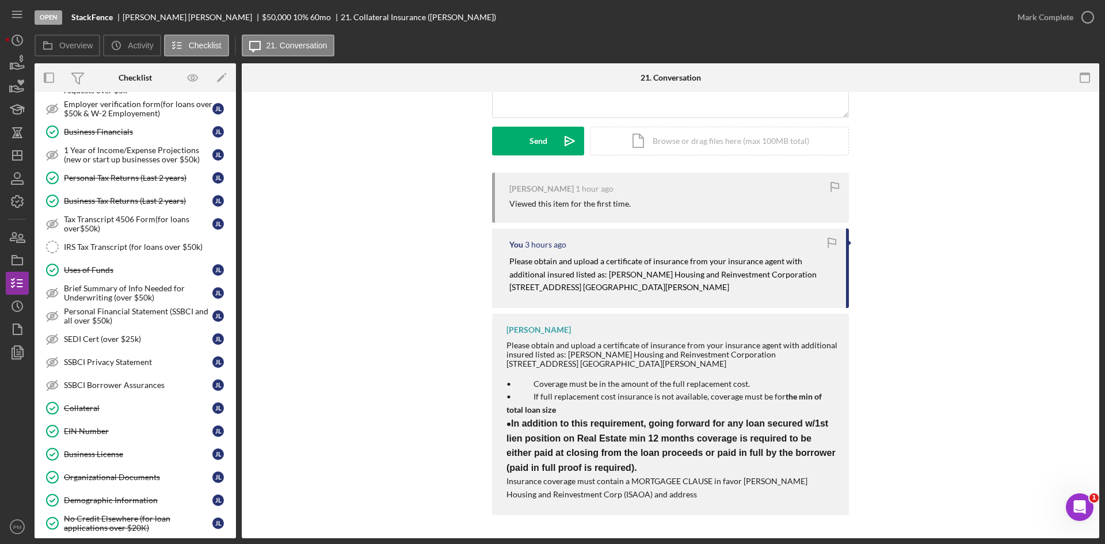
scroll to position [0, 0]
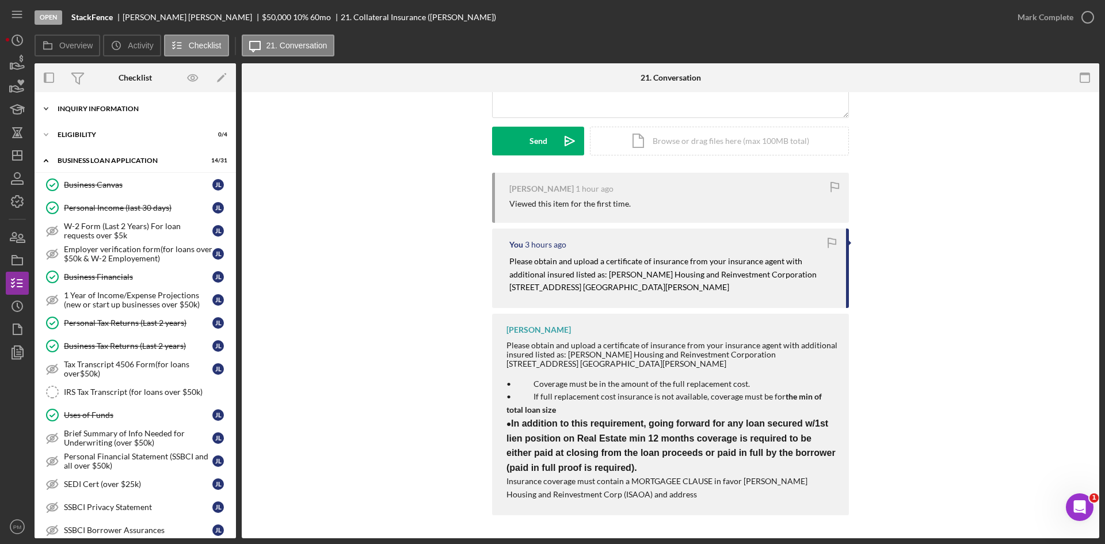
click at [101, 110] on div "INQUIRY INFORMATION" at bounding box center [140, 108] width 164 height 7
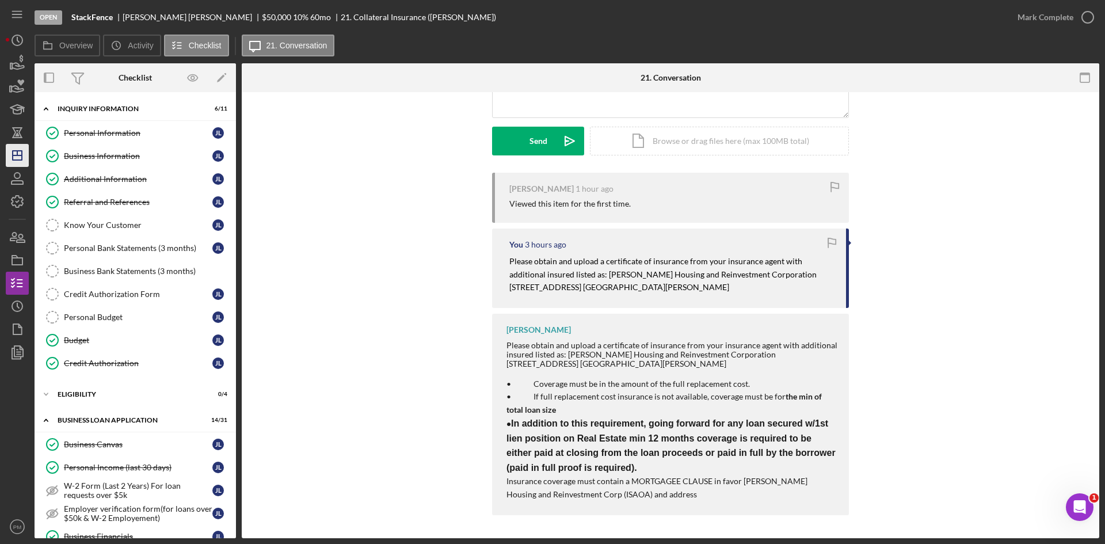
click at [24, 152] on icon "Icon/Dashboard" at bounding box center [17, 155] width 29 height 29
